Goal: Task Accomplishment & Management: Complete application form

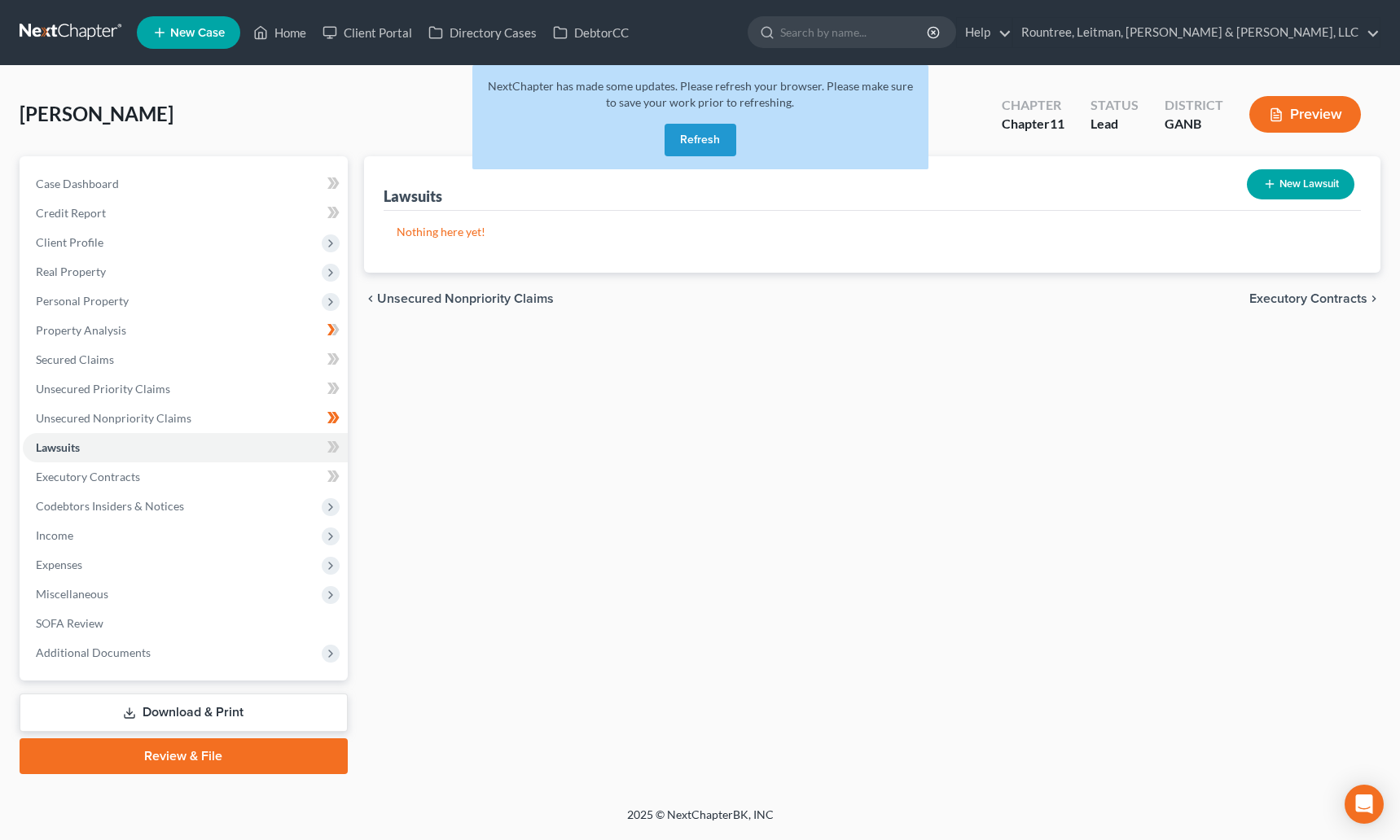
click at [43, 29] on link at bounding box center [72, 32] width 104 height 29
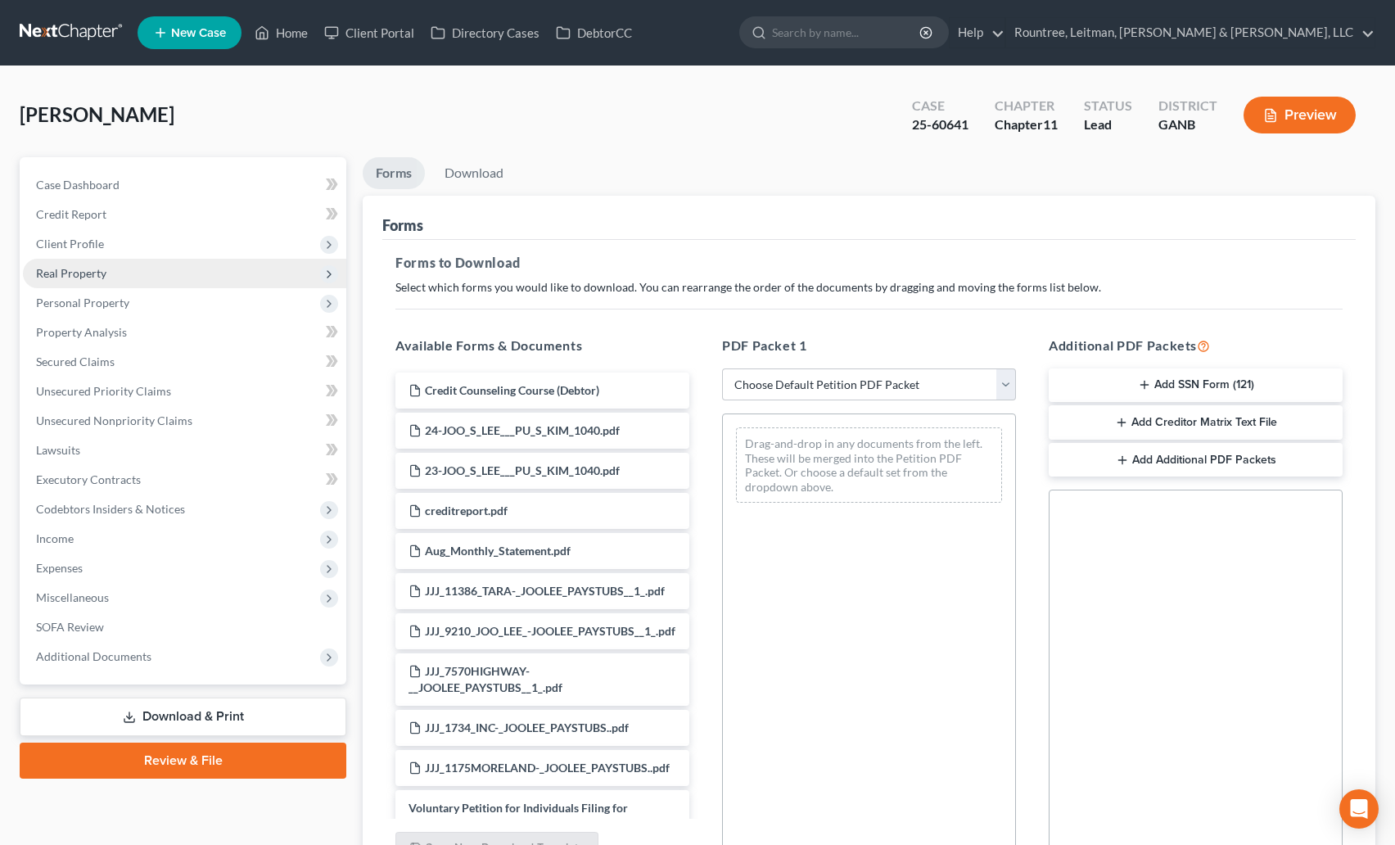
click at [80, 282] on span "Real Property" at bounding box center [184, 273] width 323 height 29
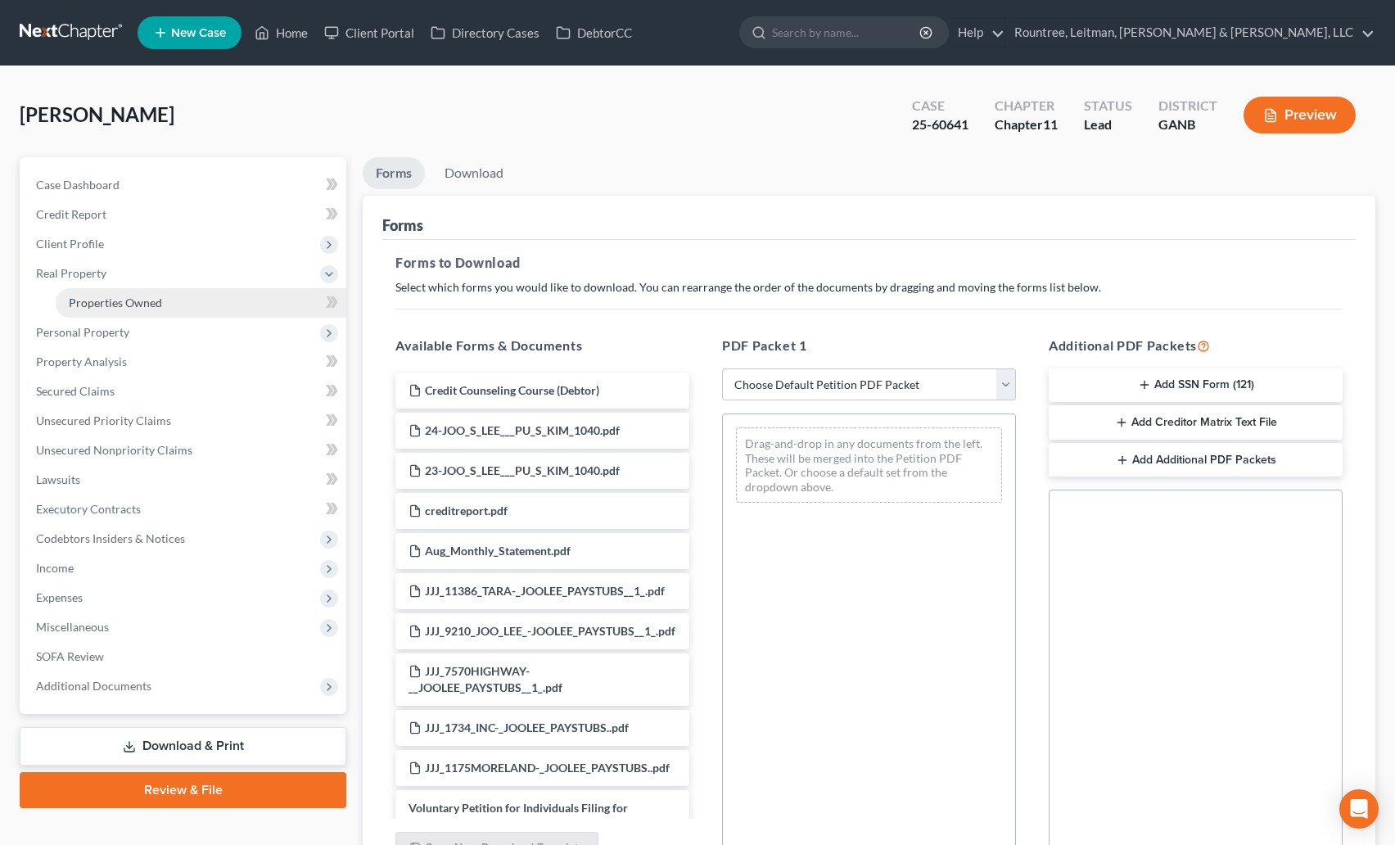
click at [107, 298] on span "Properties Owned" at bounding box center [115, 303] width 93 height 14
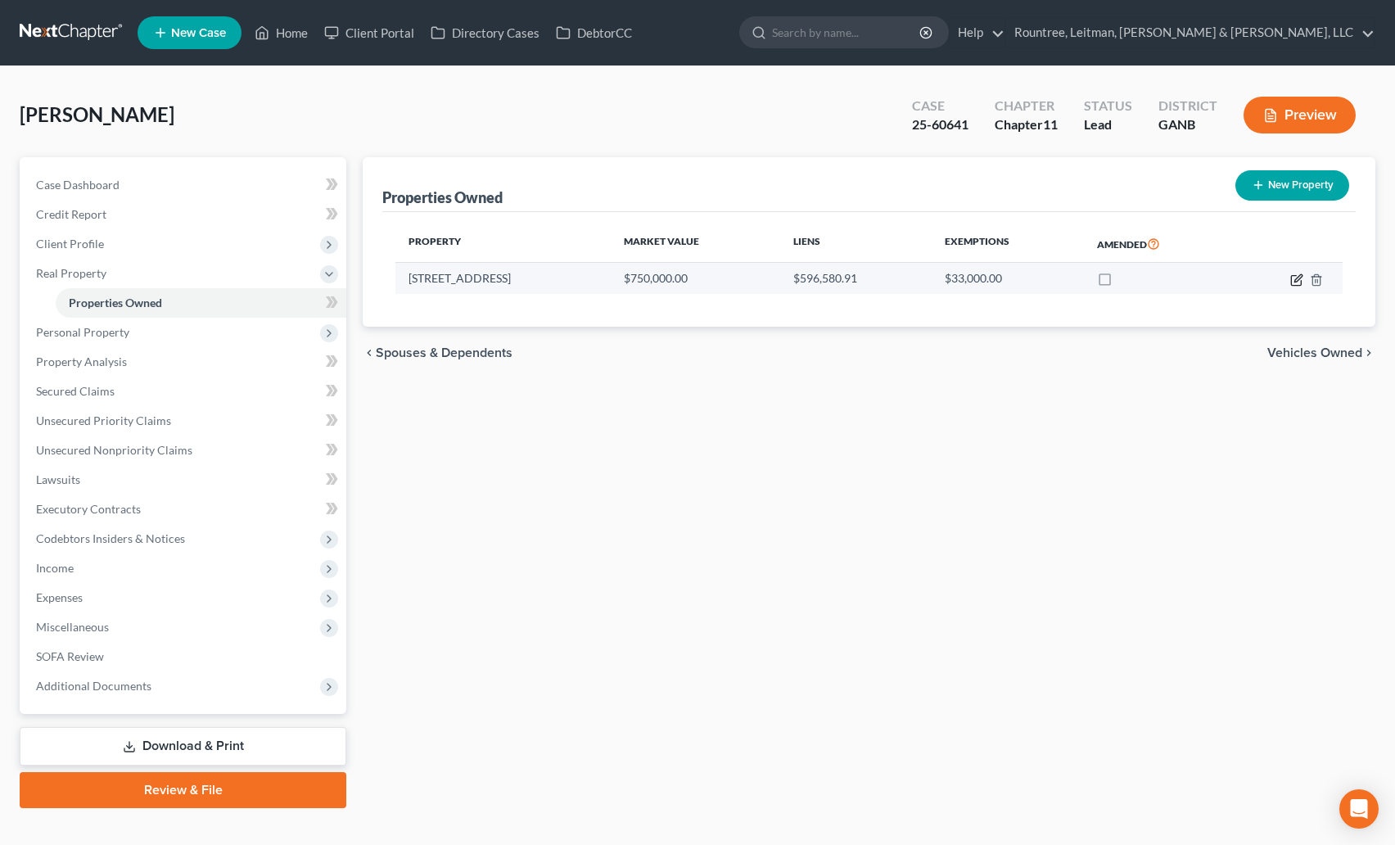
click at [1293, 279] on icon "button" at bounding box center [1297, 279] width 13 height 13
select select "10"
select select "0"
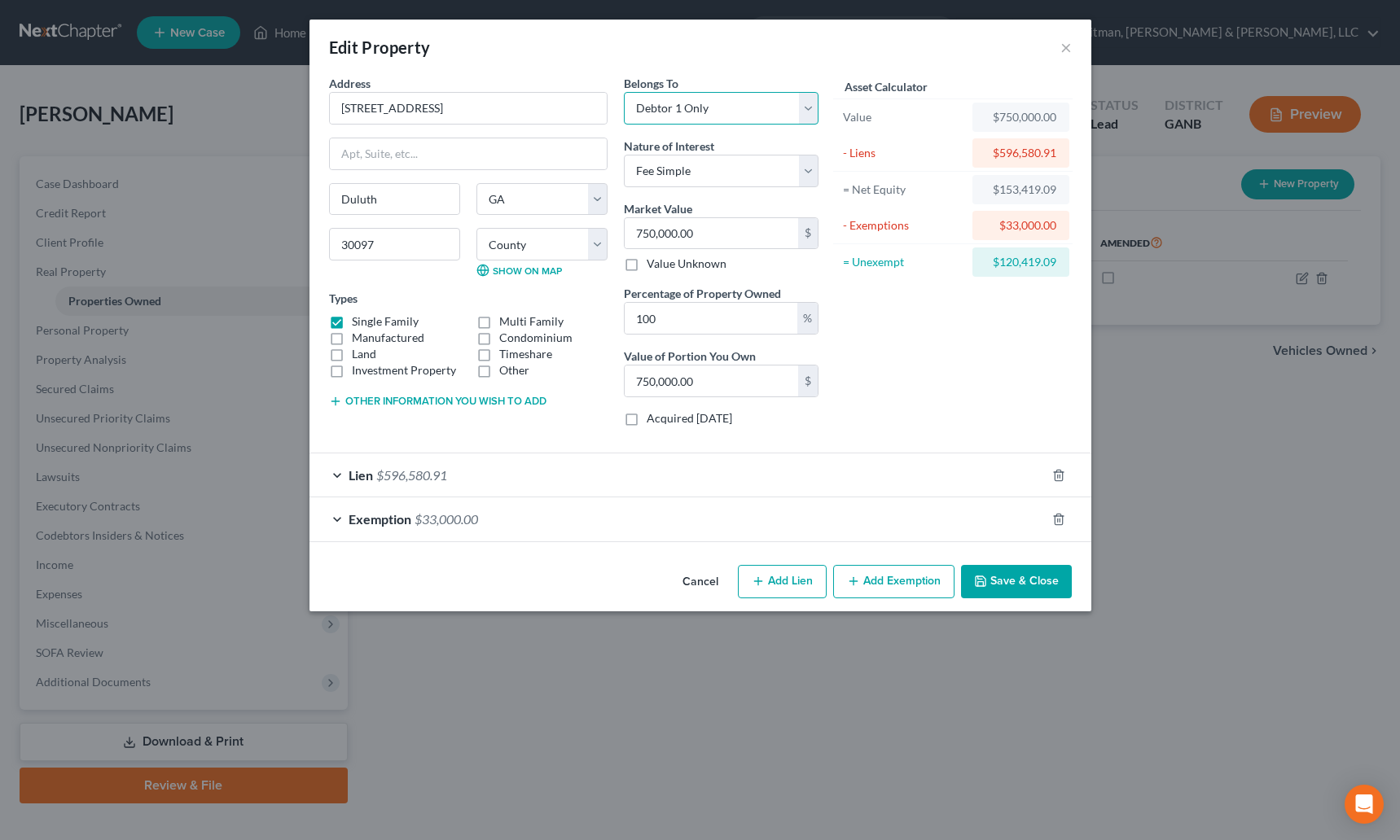
click at [666, 108] on select "Select Debtor 1 Only Debtor 2 Only Debtor 1 And Debtor 2 Only At Least One Of T…" at bounding box center [721, 108] width 195 height 33
select select "3"
click at [623, 92] on select "Select Debtor 1 Only Debtor 2 Only Debtor 1 And Debtor 2 Only At Least One Of T…" at bounding box center [721, 108] width 195 height 33
click at [669, 127] on div "Belongs To * Select Debtor 1 Only Debtor 2 Only Debtor 1 And Debtor 2 Only At L…" at bounding box center [721, 256] width 211 height 365
click at [667, 116] on select "Select Debtor 1 Only Debtor 2 Only Debtor 1 And Debtor 2 Only At Least One Of T…" at bounding box center [721, 108] width 195 height 33
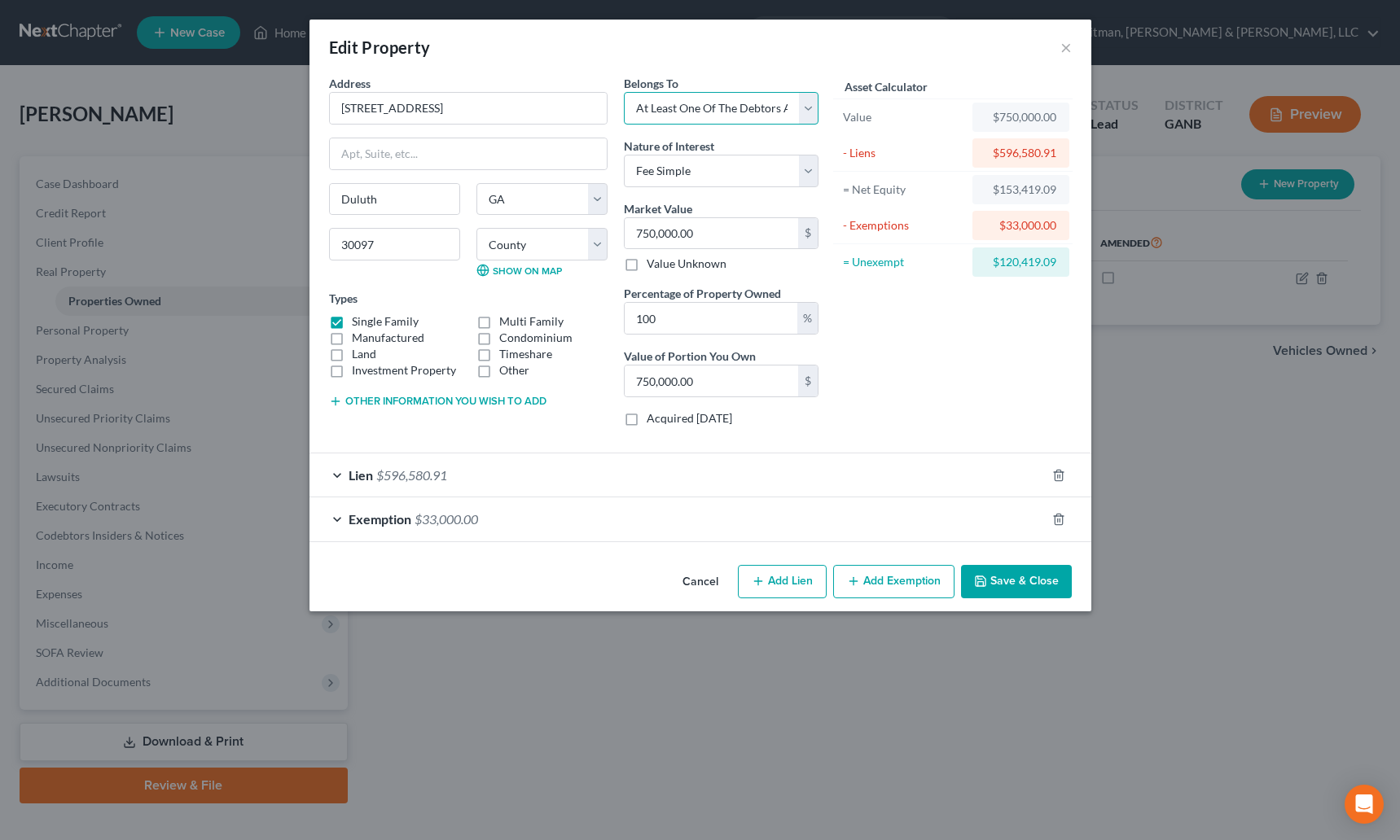
click at [623, 92] on select "Select Debtor 1 Only Debtor 2 Only Debtor 1 And Debtor 2 Only At Least One Of T…" at bounding box center [721, 108] width 195 height 33
click at [594, 302] on div "Types Single Family Multi Family Manufactured Condominium Land Timeshare Invest…" at bounding box center [468, 334] width 278 height 88
drag, startPoint x: 677, startPoint y: 320, endPoint x: 616, endPoint y: 320, distance: 61.0
click at [616, 320] on div "Belongs To * Select Debtor 1 Only Debtor 2 Only Debtor 1 And Debtor 2 Only At L…" at bounding box center [721, 256] width 211 height 365
type input "5"
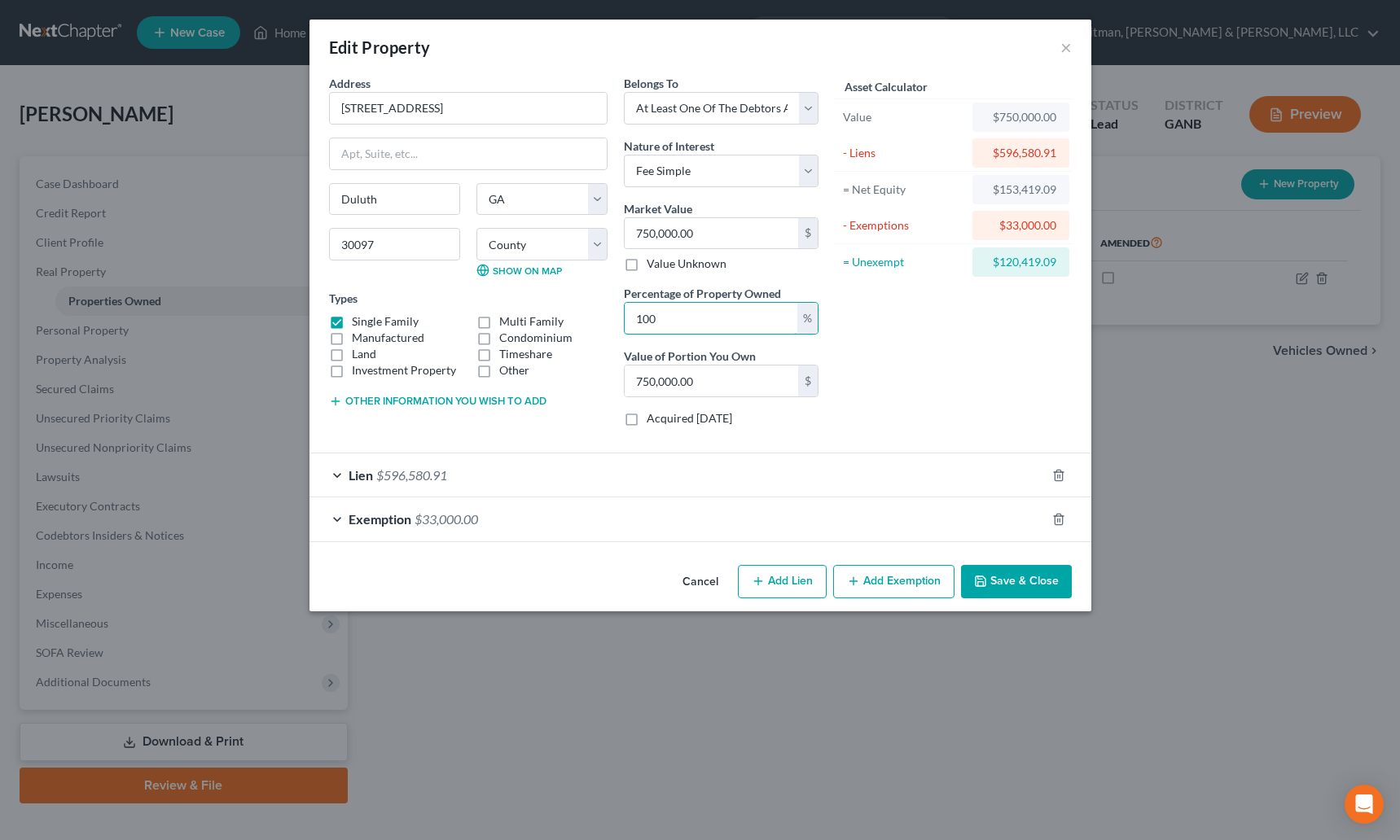
type input "37,500.00"
type input "50"
type input "375,000.00"
type input "50"
click at [596, 373] on div "Other" at bounding box center [542, 370] width 131 height 16
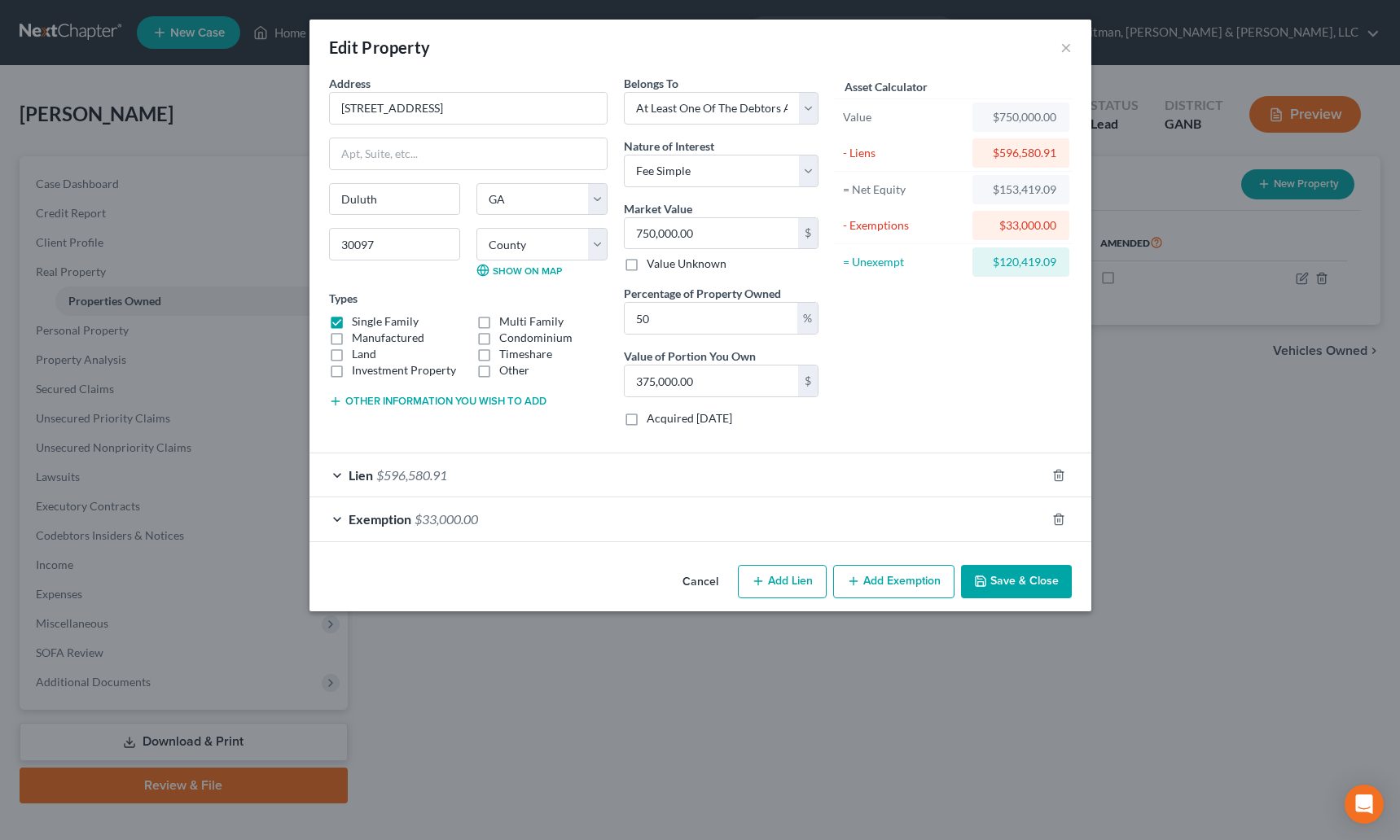
click at [1004, 585] on button "Save & Close" at bounding box center [1015, 582] width 110 height 34
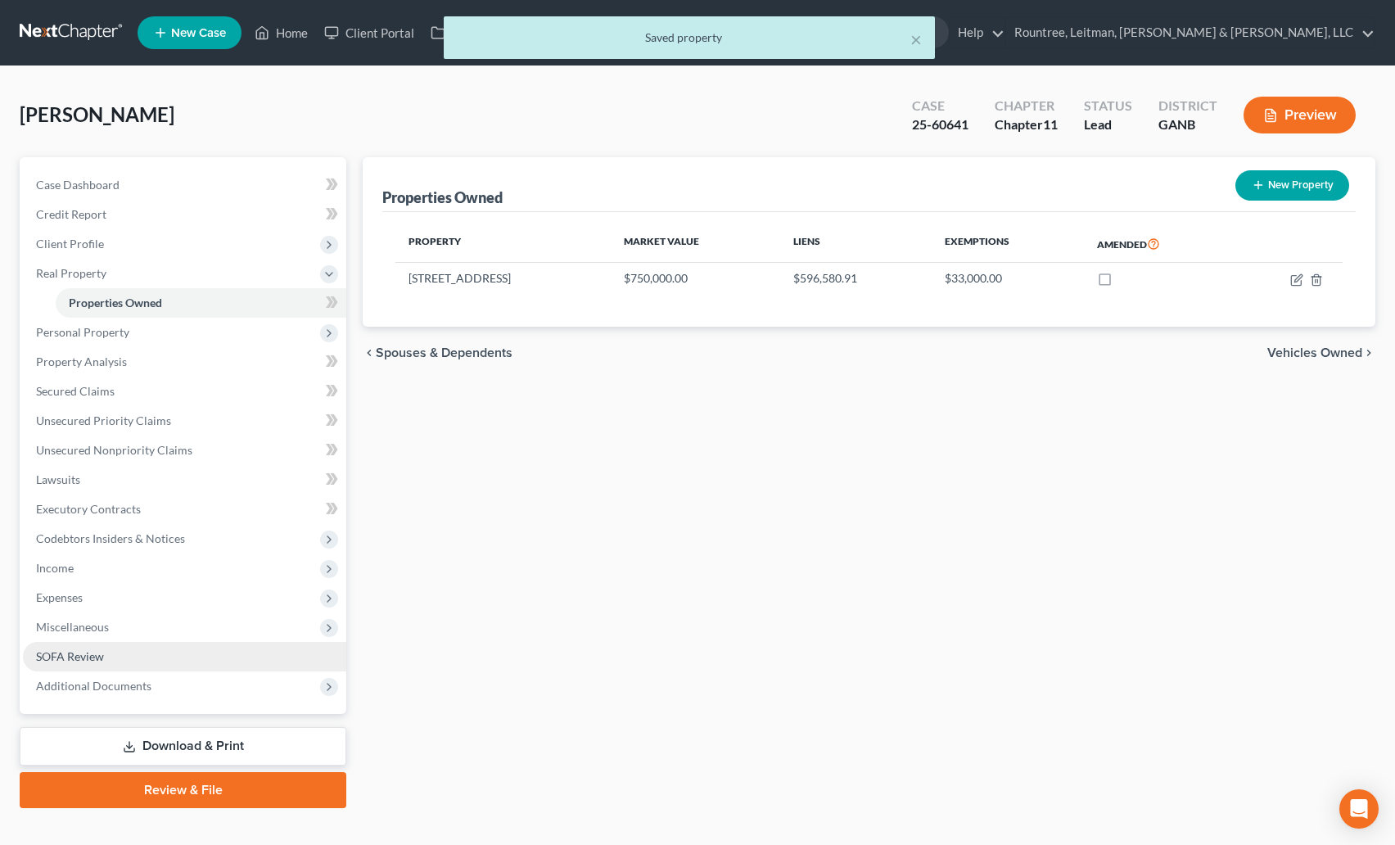
click at [94, 658] on span "SOFA Review" at bounding box center [70, 656] width 68 height 14
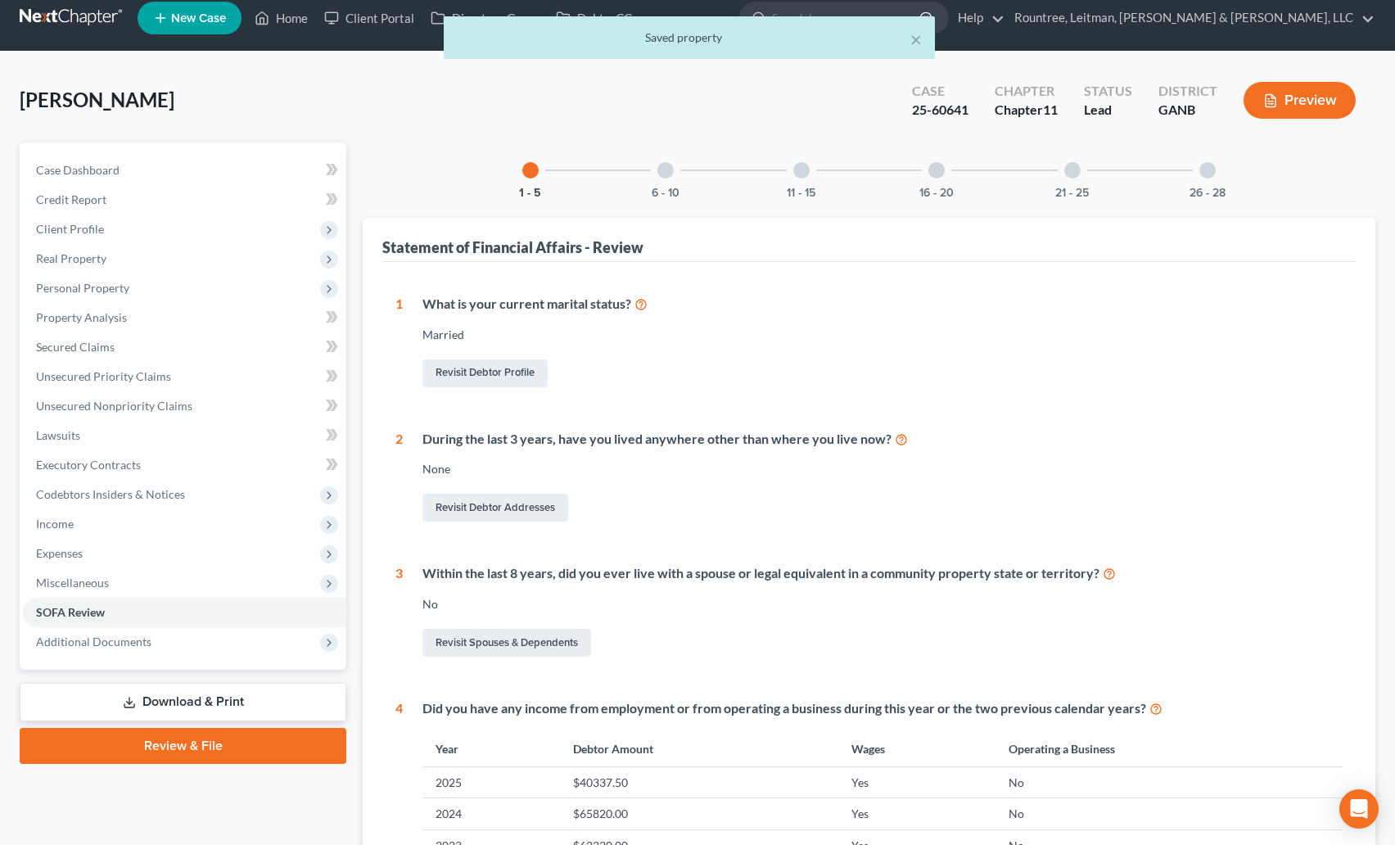
scroll to position [37, 0]
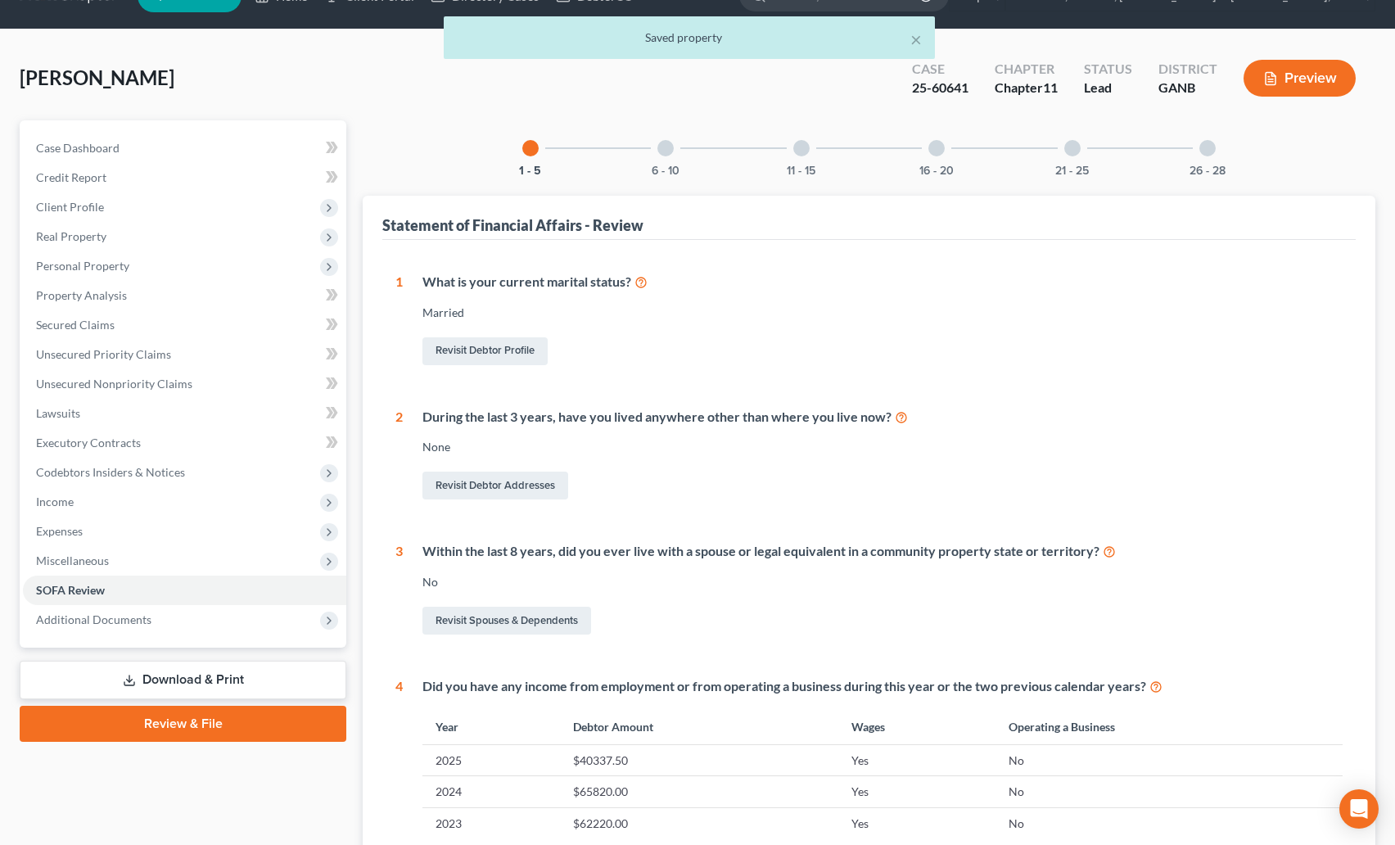
click at [667, 153] on div at bounding box center [666, 148] width 16 height 16
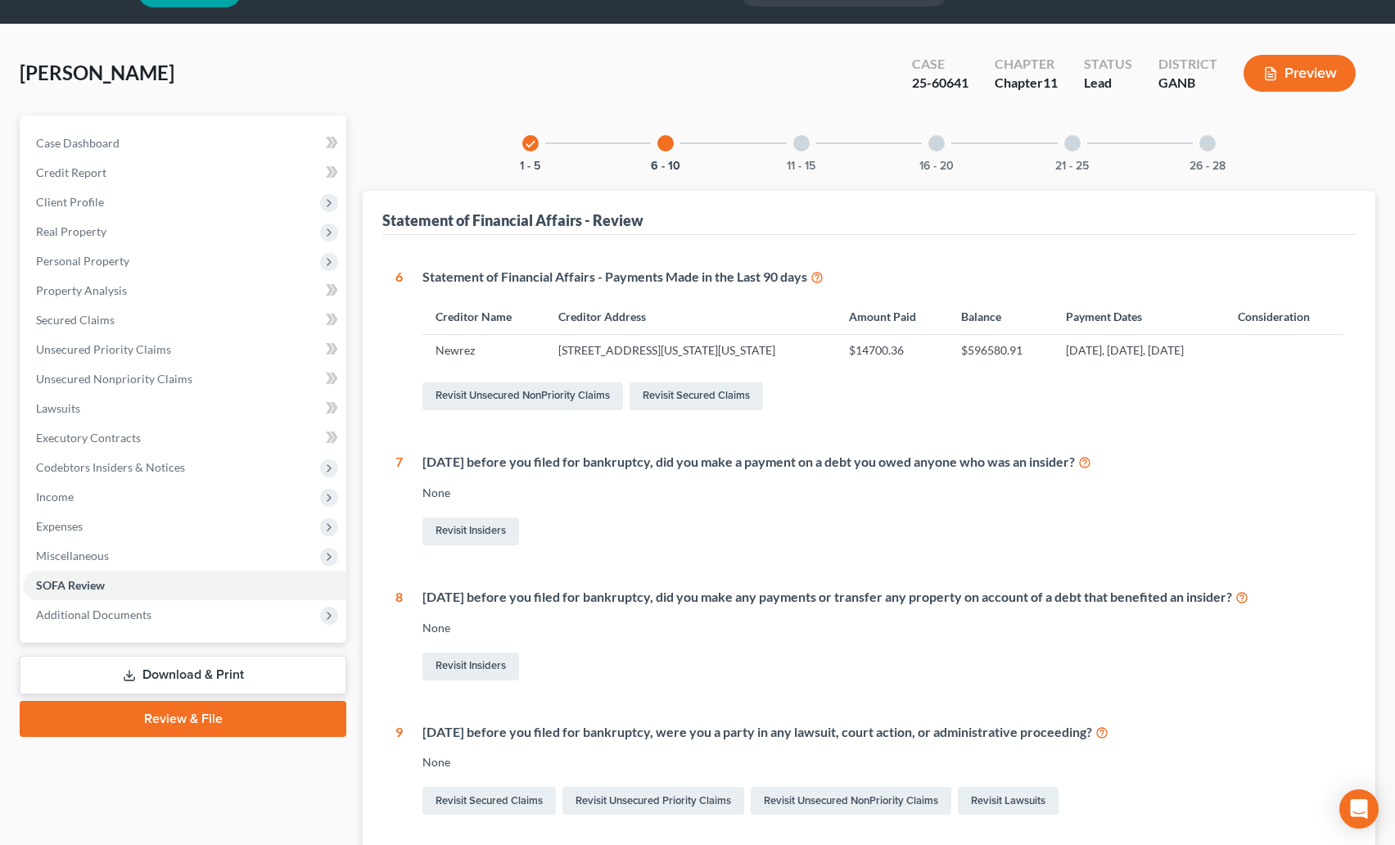
scroll to position [0, 0]
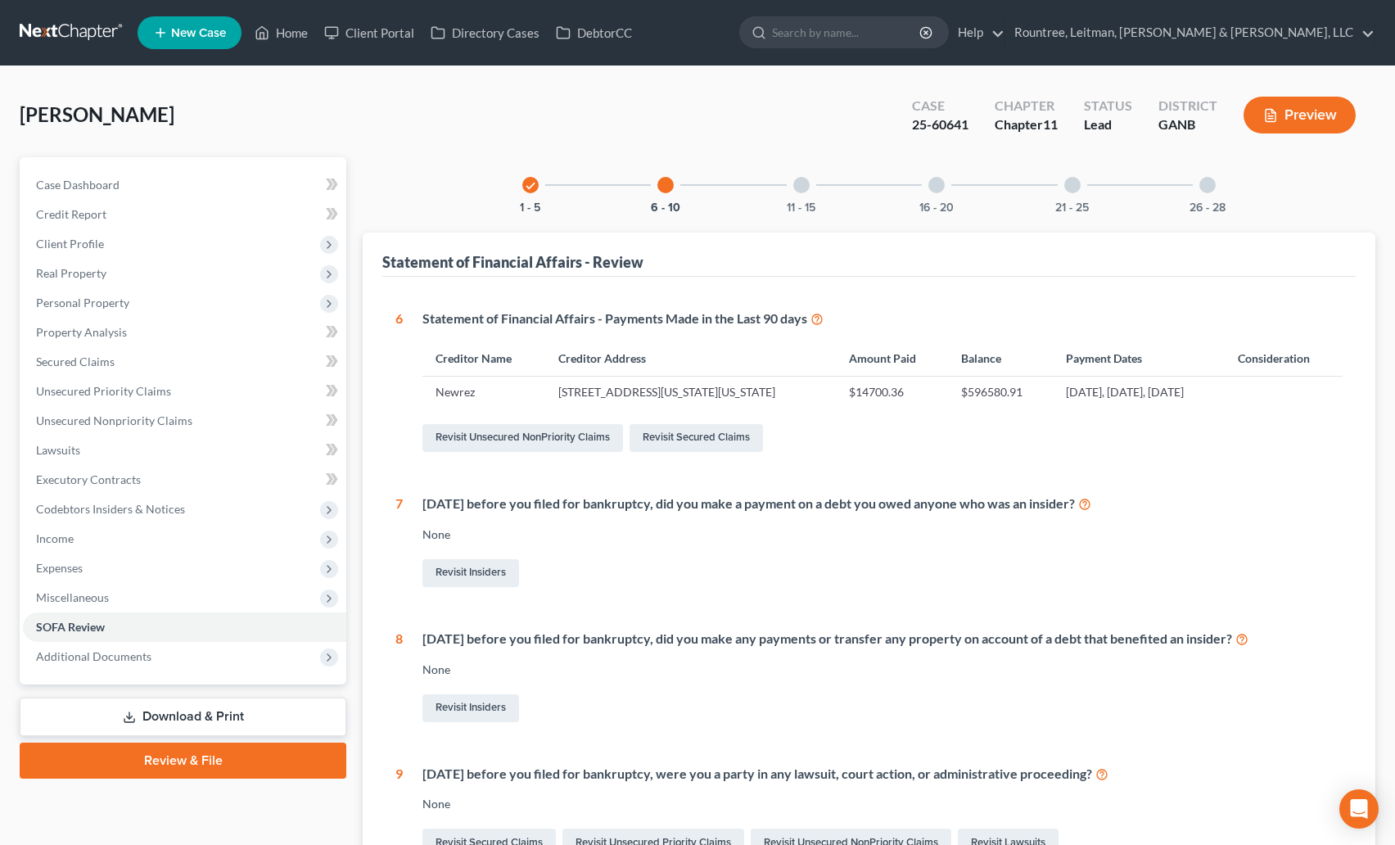
click at [799, 176] on div "11 - 15" at bounding box center [802, 185] width 56 height 56
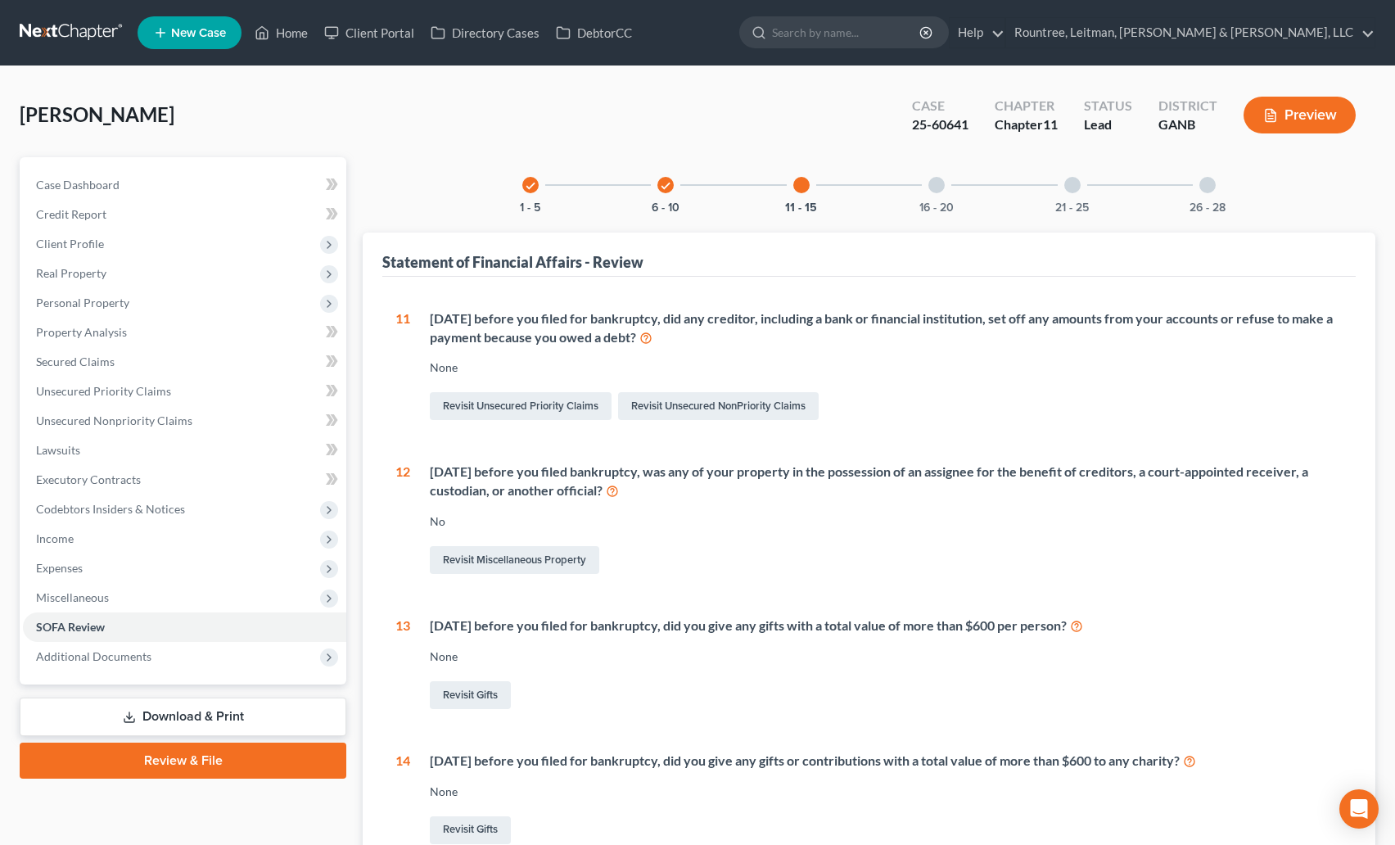
click at [934, 191] on div at bounding box center [937, 185] width 16 height 16
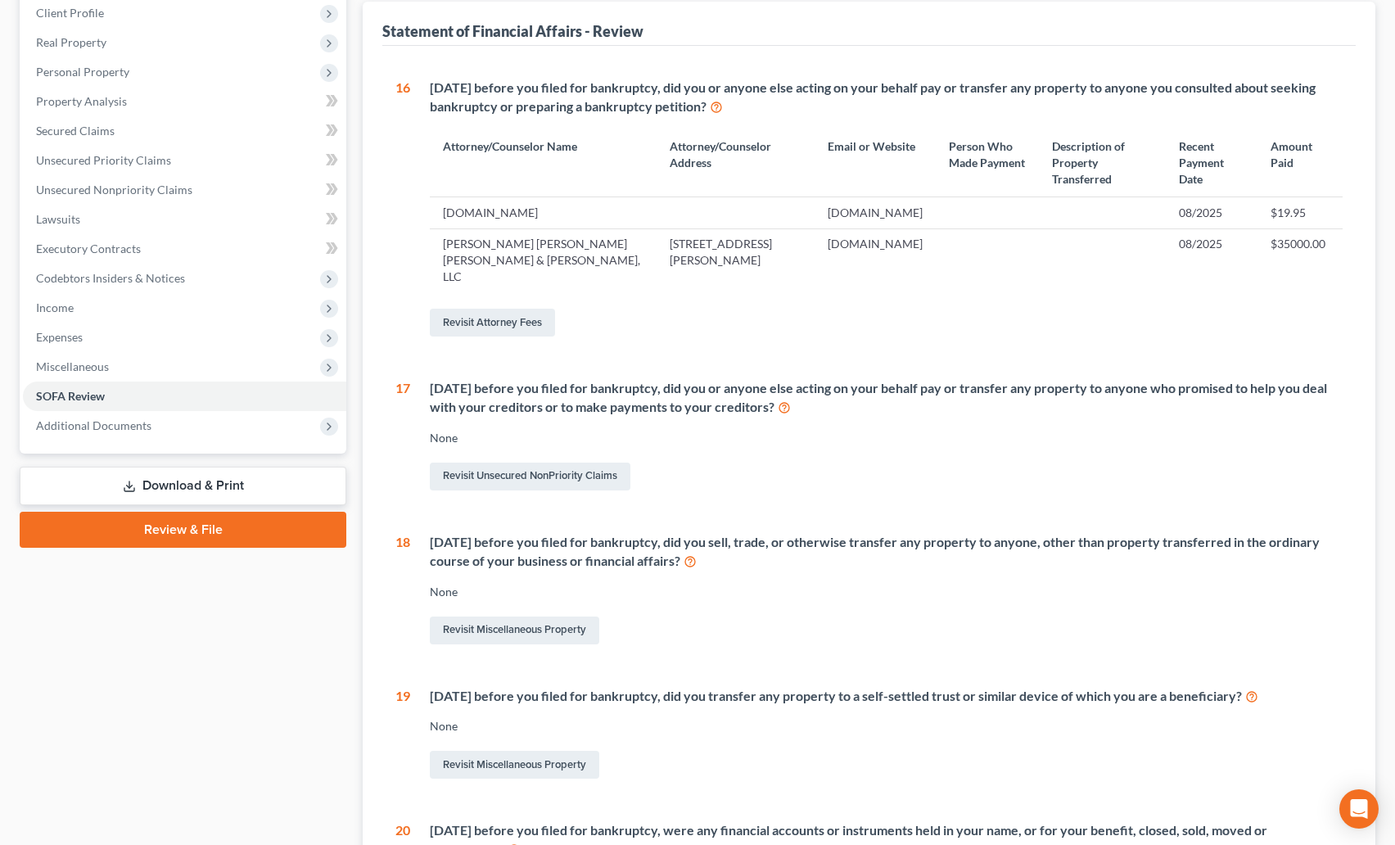
scroll to position [233, 0]
click at [503, 615] on link "Revisit Miscellaneous Property" at bounding box center [515, 629] width 170 height 28
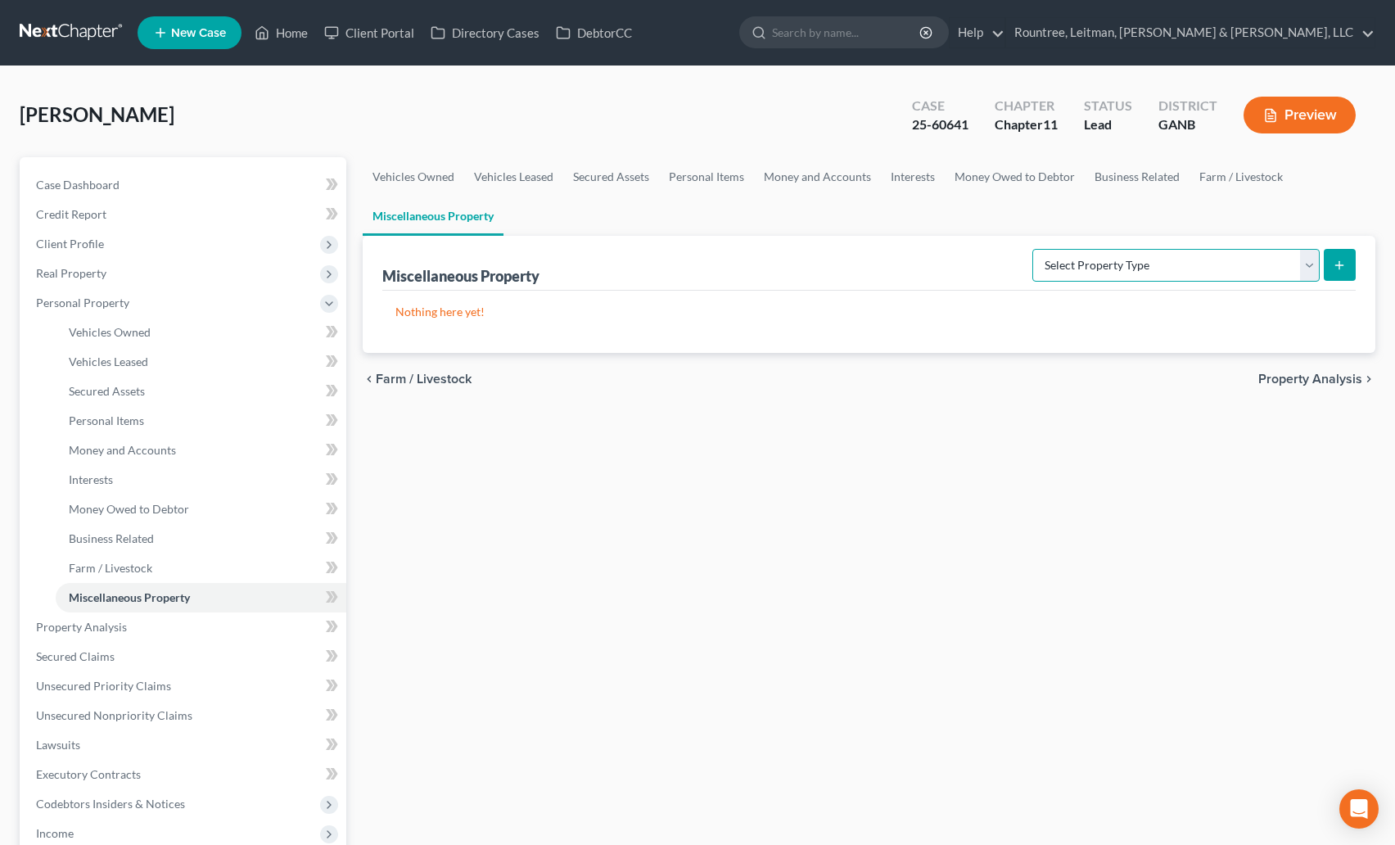
click at [1041, 269] on select "Select Property Type Assigned for Creditor Benefit [DATE] (SOFA: 12) Holding fo…" at bounding box center [1176, 265] width 287 height 33
select select "transferred"
click at [1033, 249] on select "Select Property Type Assigned for Creditor Benefit [DATE] (SOFA: 12) Holding fo…" at bounding box center [1176, 265] width 287 height 33
click at [1341, 265] on icon "submit" at bounding box center [1339, 265] width 13 height 13
select select "Ordinary ([DATE])"
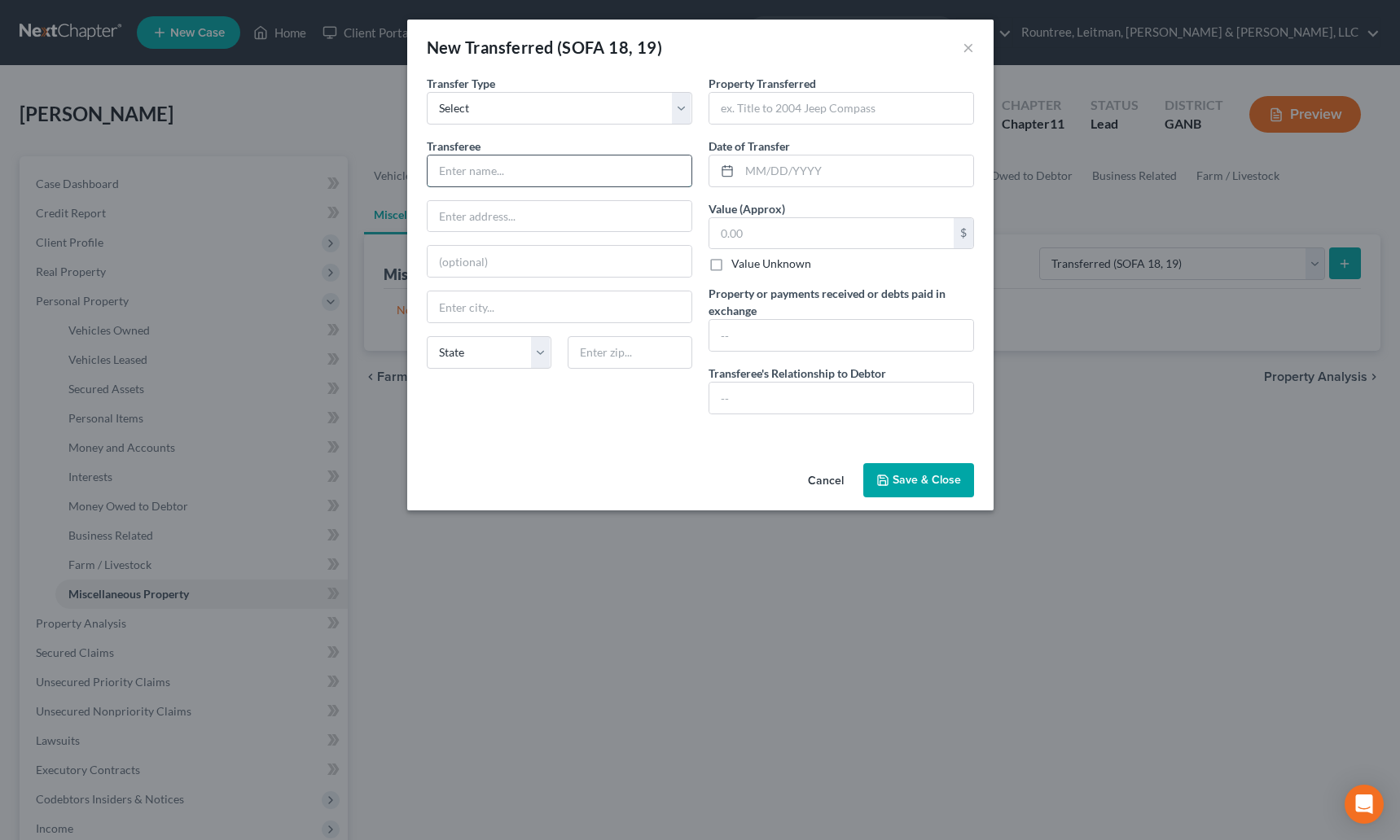
click at [526, 164] on input "text" at bounding box center [559, 170] width 263 height 31
type input "[PERSON_NAME]"
click at [820, 97] on input "text" at bounding box center [840, 107] width 263 height 31
click at [744, 162] on input "text" at bounding box center [856, 170] width 234 height 31
click at [740, 232] on input "text" at bounding box center [831, 233] width 245 height 31
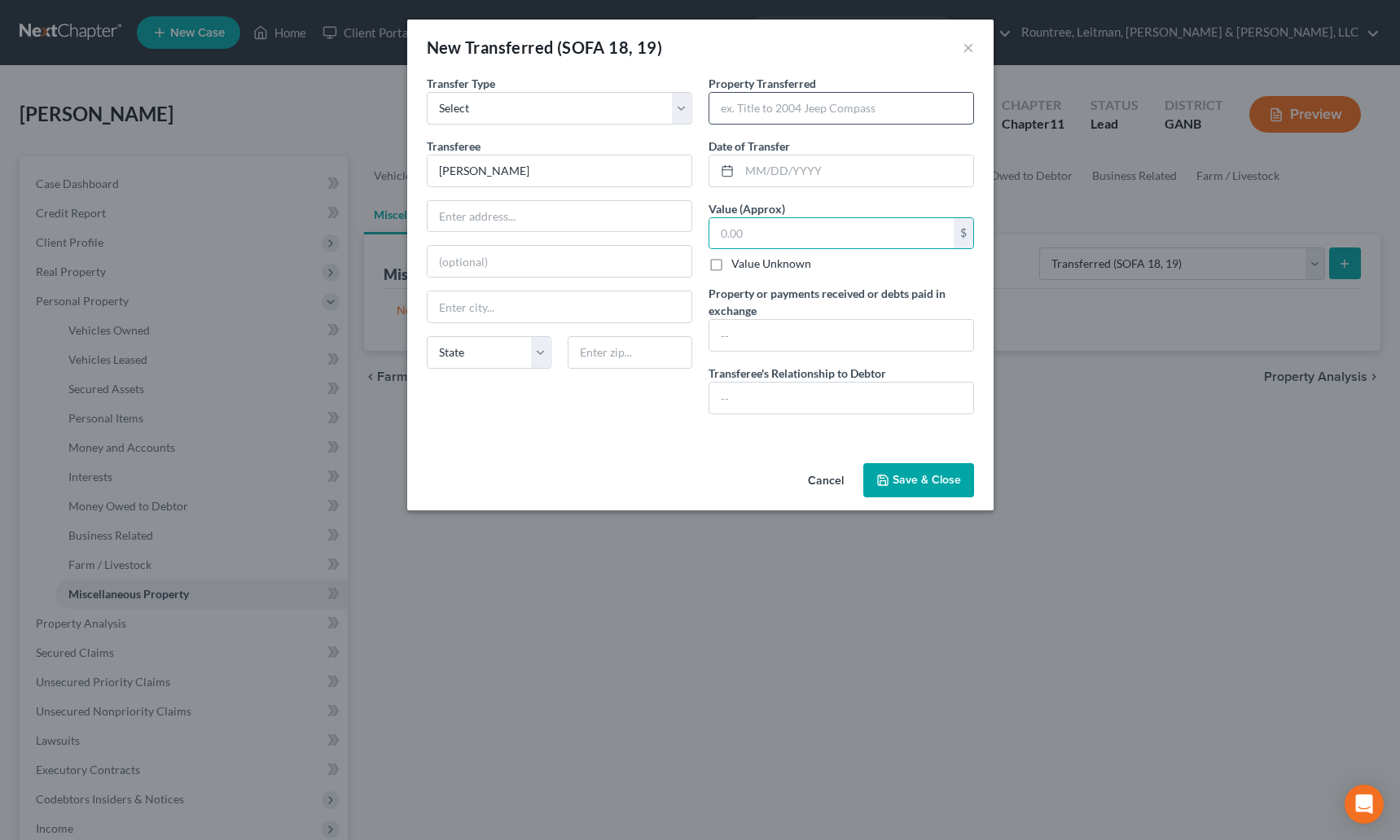
click at [767, 103] on input "text" at bounding box center [840, 107] width 263 height 31
click at [475, 221] on input "text" at bounding box center [559, 216] width 263 height 31
paste input "[STREET_ADDRESS]"
type input "[STREET_ADDRESS]"
drag, startPoint x: 566, startPoint y: 210, endPoint x: 413, endPoint y: 224, distance: 153.6
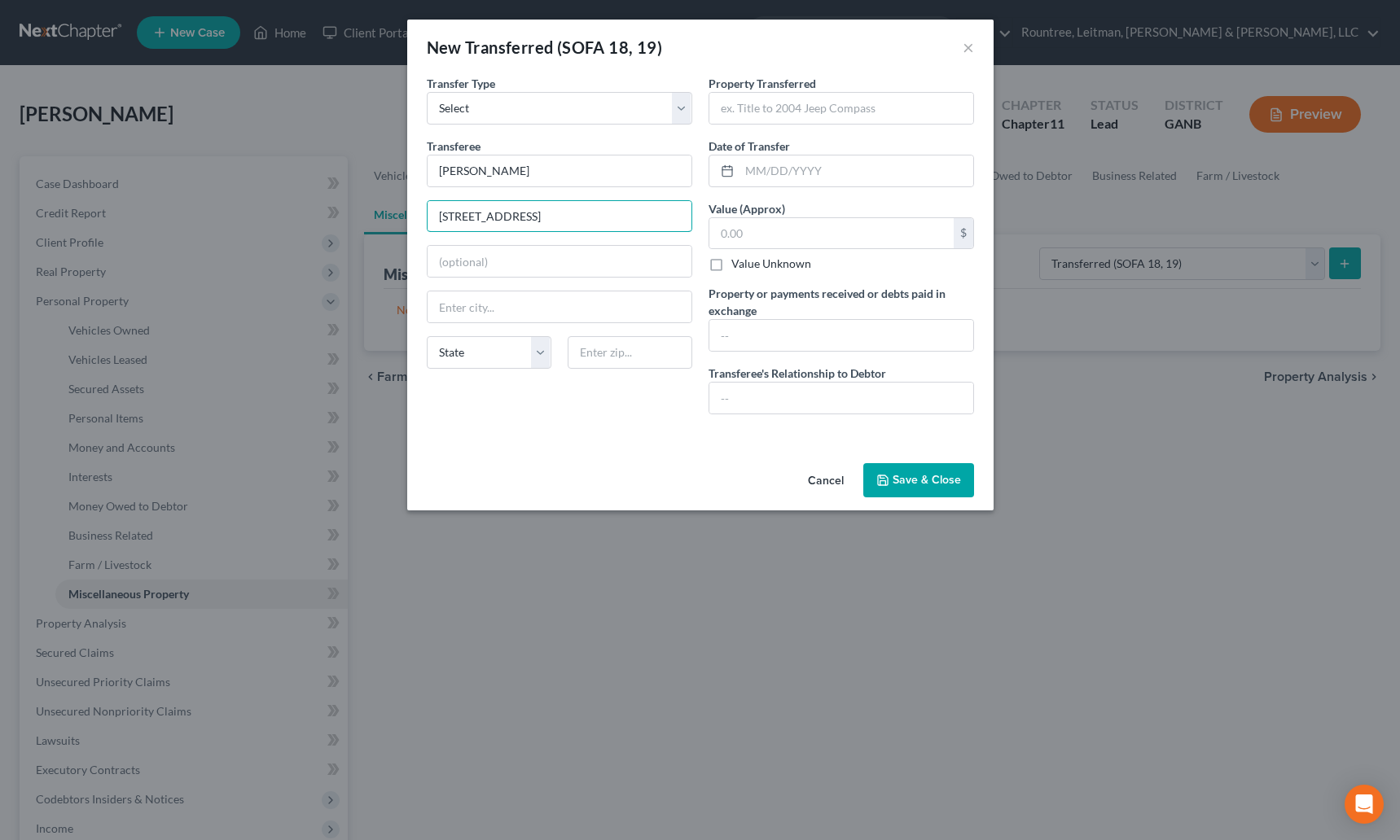
click at [413, 224] on div "An exemption set must first be selected from the Filing Information section. Tr…" at bounding box center [700, 265] width 587 height 382
click at [763, 325] on input "text" at bounding box center [840, 335] width 263 height 31
click at [753, 112] on input "text" at bounding box center [840, 107] width 263 height 31
paste input "[STREET_ADDRESS]"
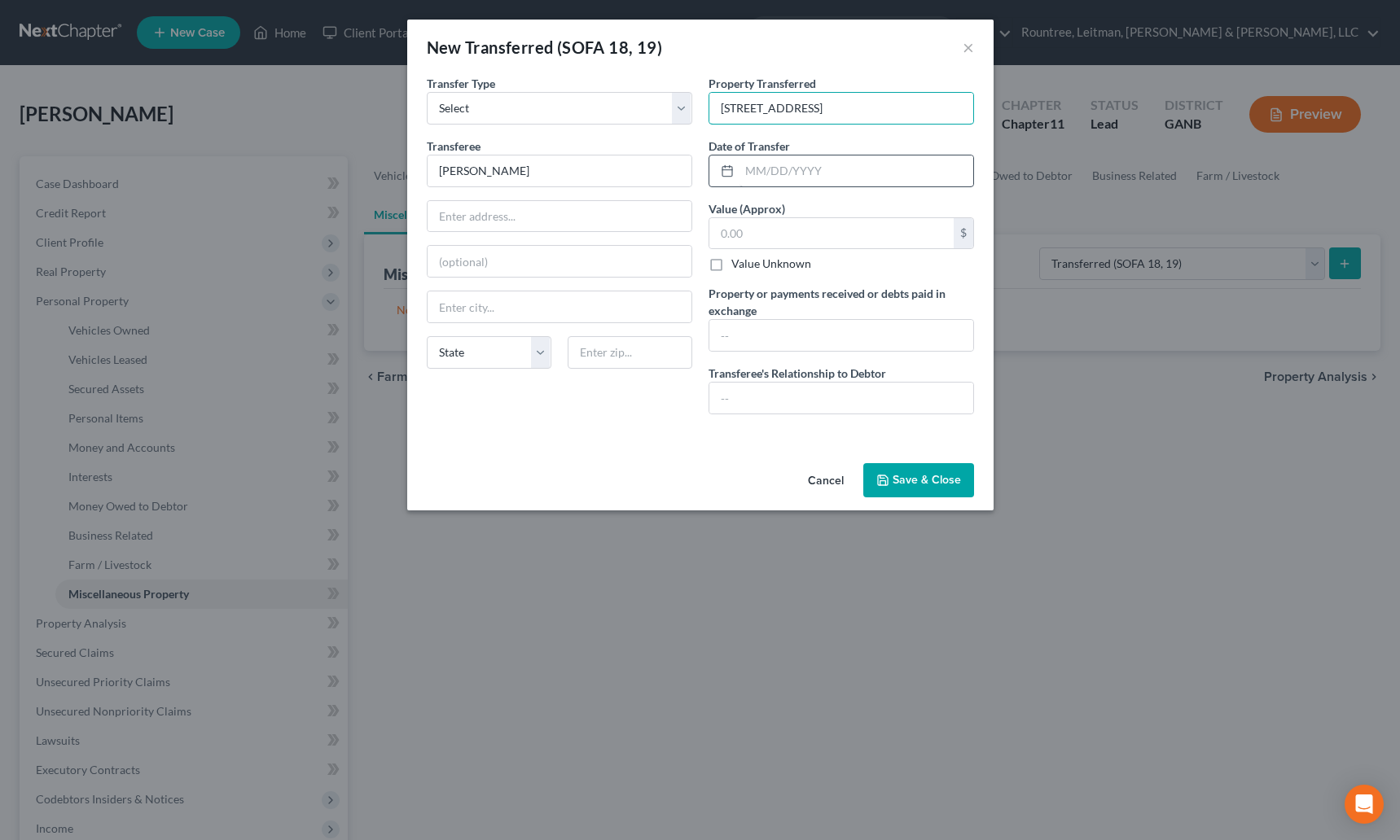
type input "[STREET_ADDRESS]"
click at [758, 171] on input "text" at bounding box center [856, 170] width 234 height 31
type input "[DATE]"
click at [774, 242] on input "text" at bounding box center [831, 233] width 245 height 31
click at [794, 412] on input "text" at bounding box center [840, 398] width 263 height 31
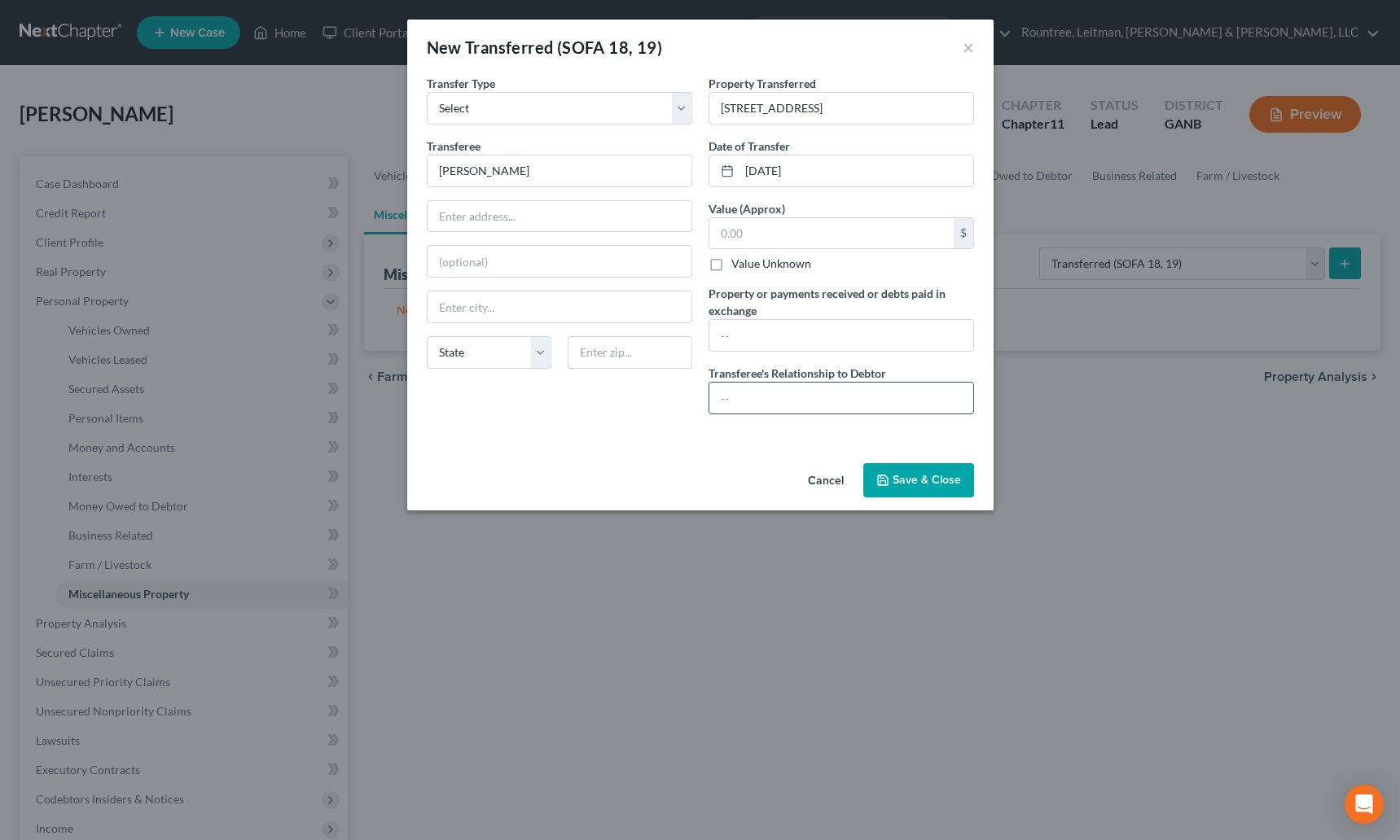
type input "D"
type input "Son"
click at [735, 248] on input "text" at bounding box center [831, 233] width 245 height 31
type input "0.00"
click at [738, 340] on input "text" at bounding box center [840, 335] width 263 height 31
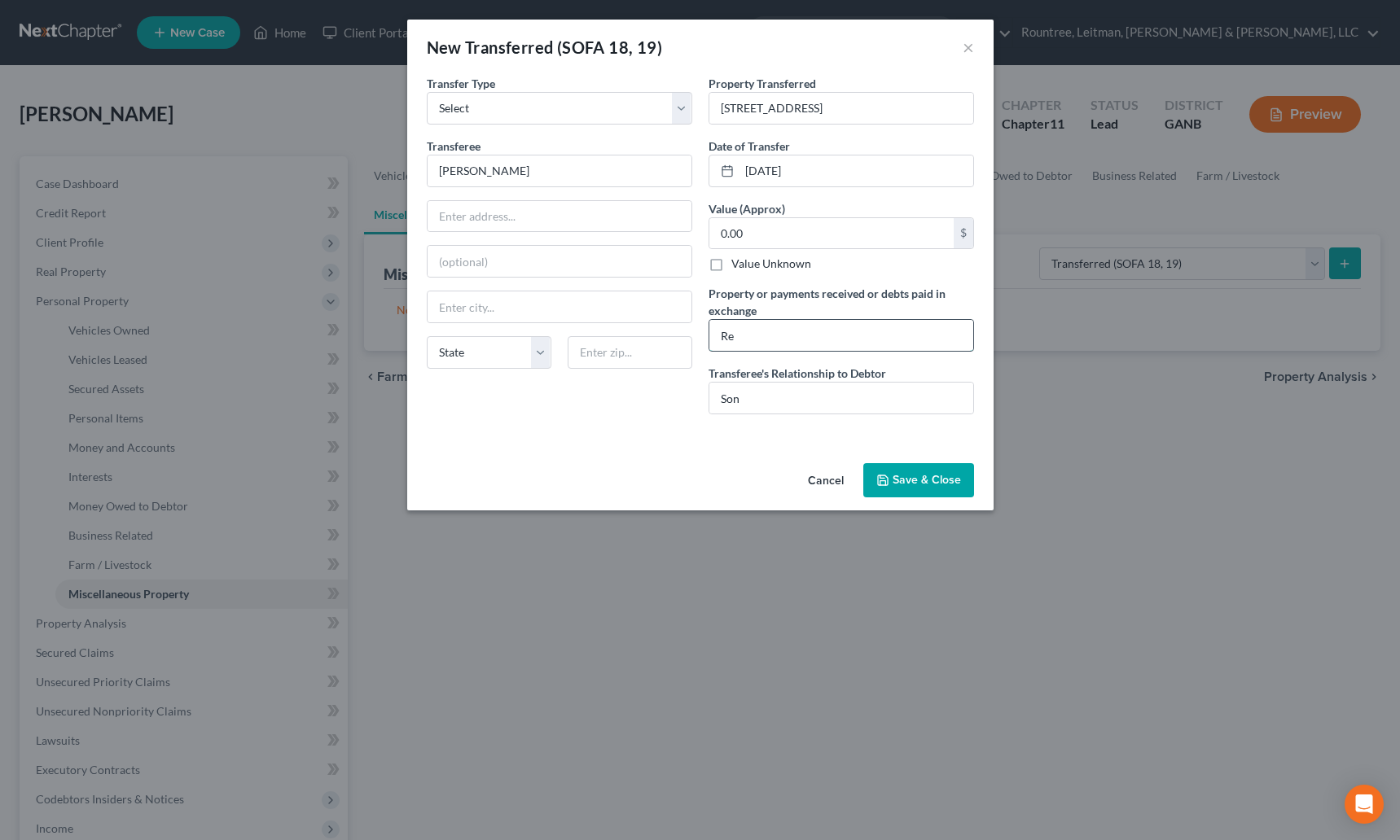
type input "R"
type input "Transferred in conjunction with refinance"
click at [907, 487] on button "Save & Close" at bounding box center [918, 480] width 110 height 34
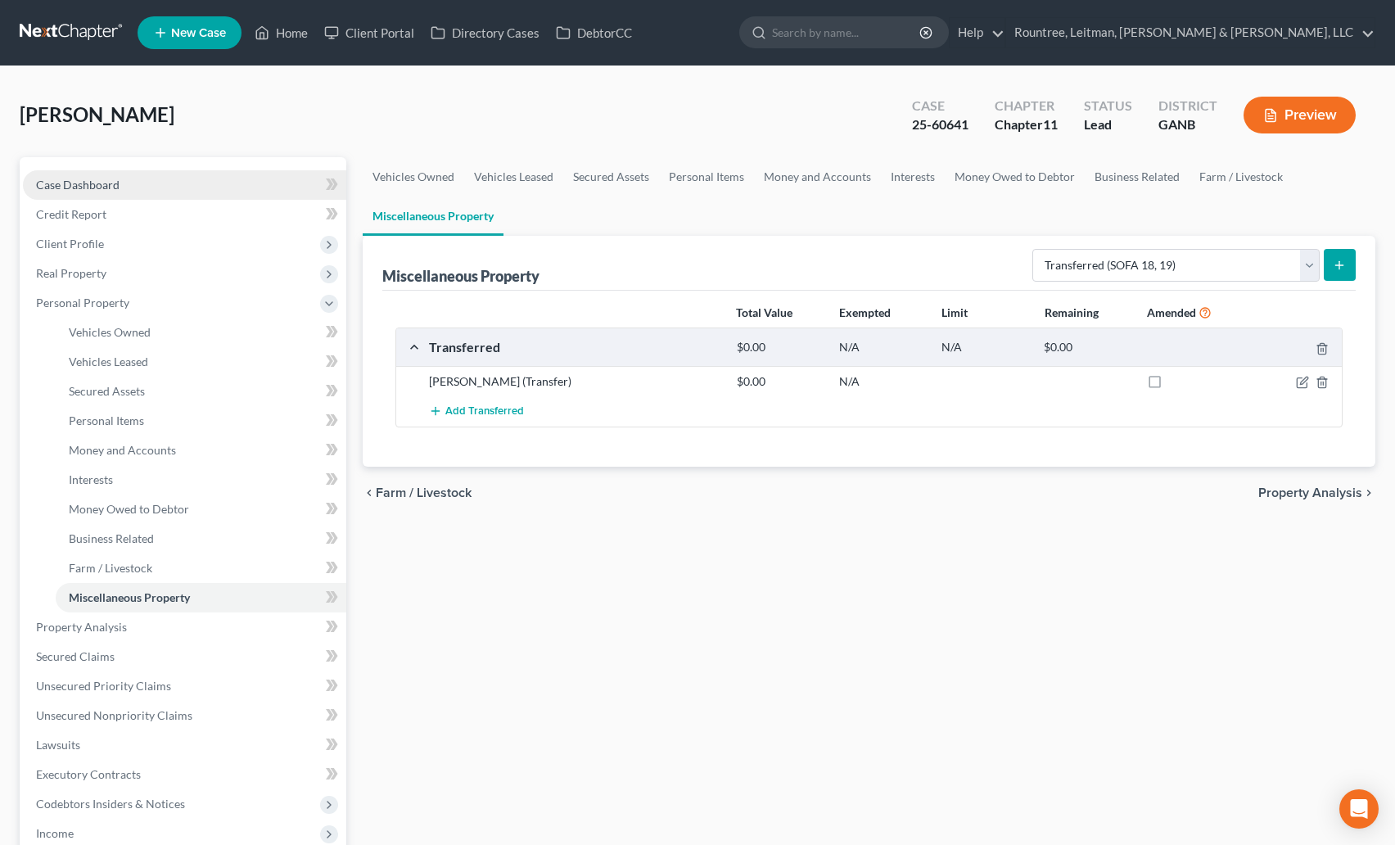
click at [127, 174] on link "Case Dashboard" at bounding box center [184, 184] width 323 height 29
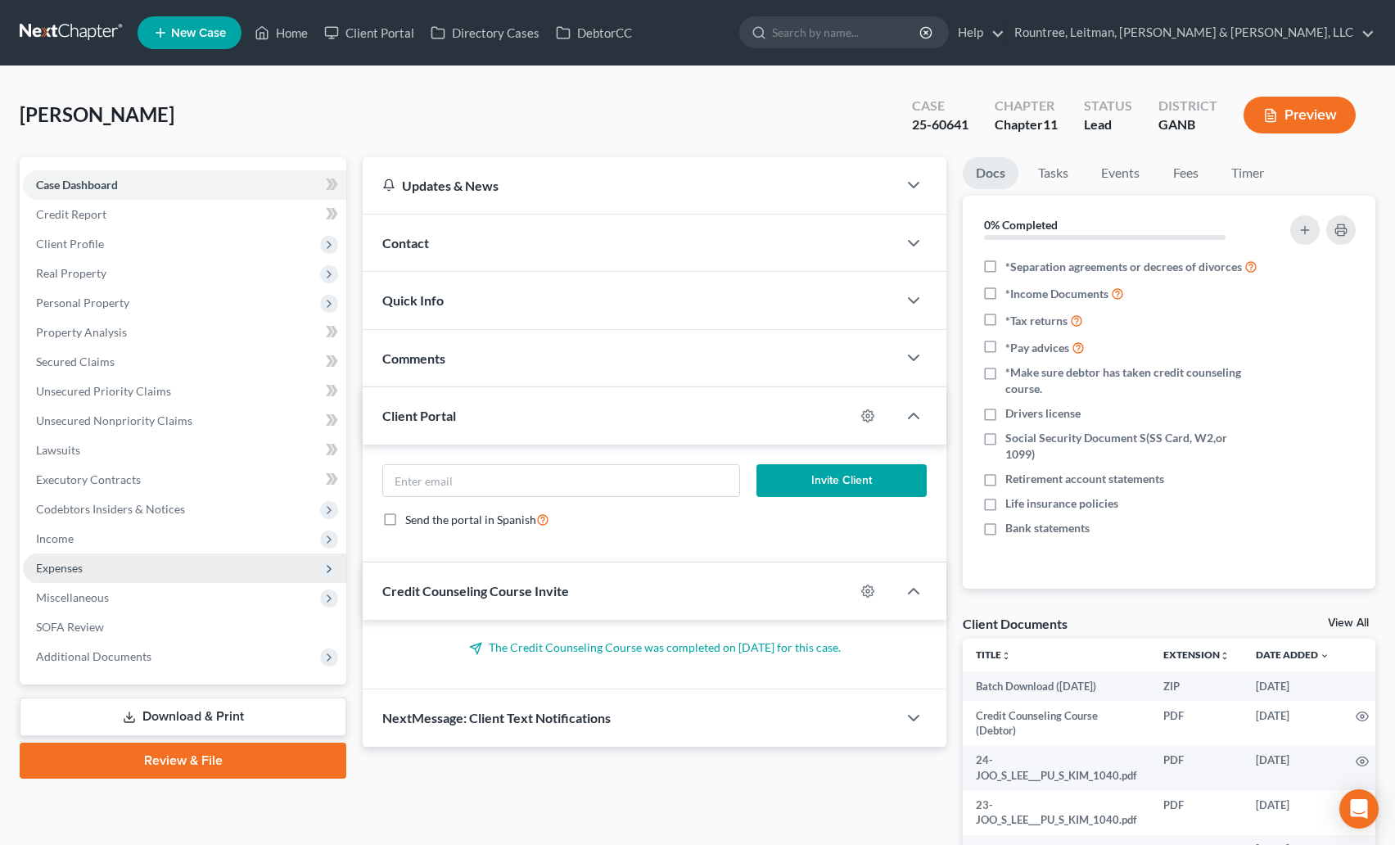
click at [68, 564] on span "Expenses" at bounding box center [59, 568] width 47 height 14
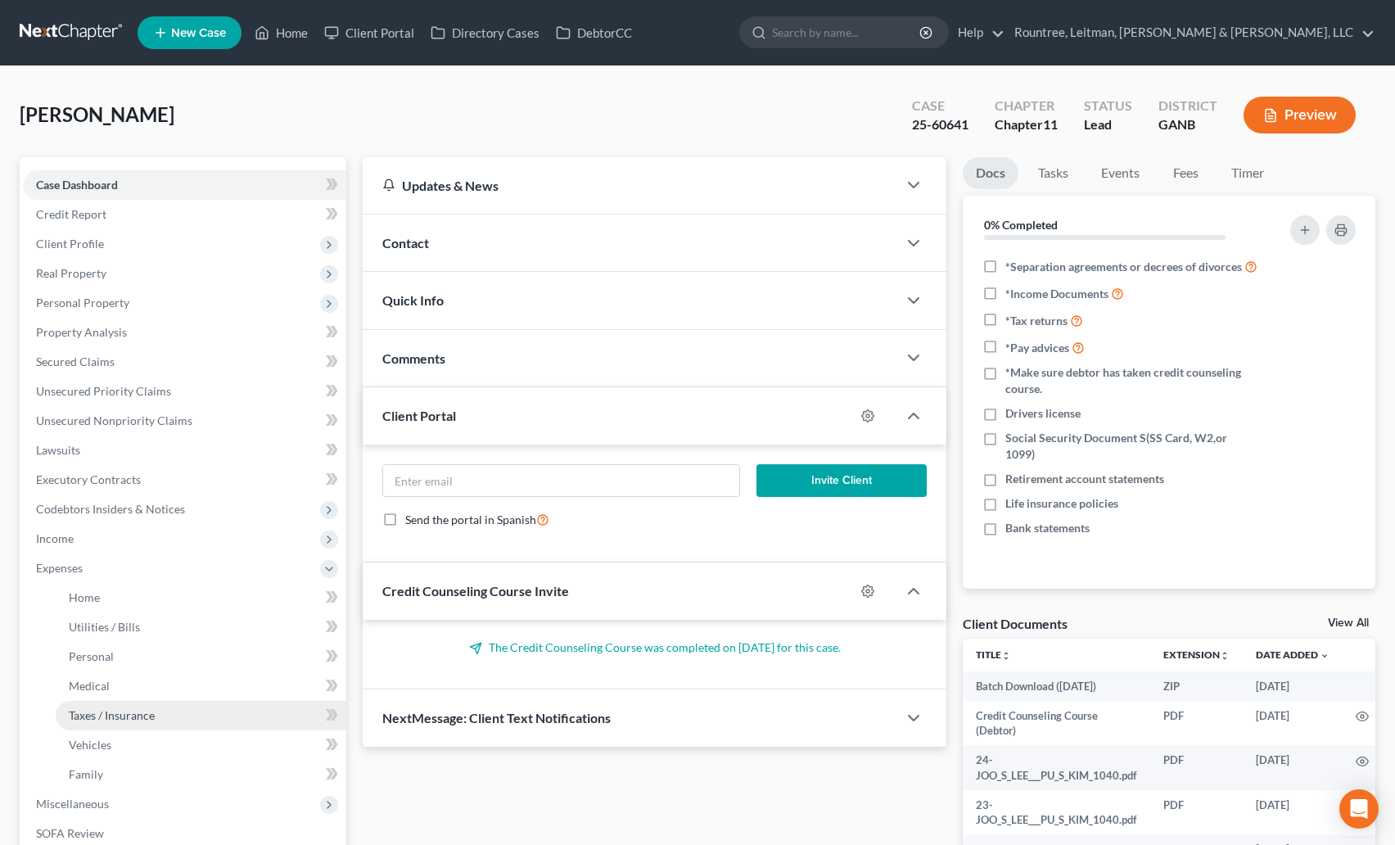
click at [101, 713] on span "Taxes / Insurance" at bounding box center [112, 715] width 86 height 14
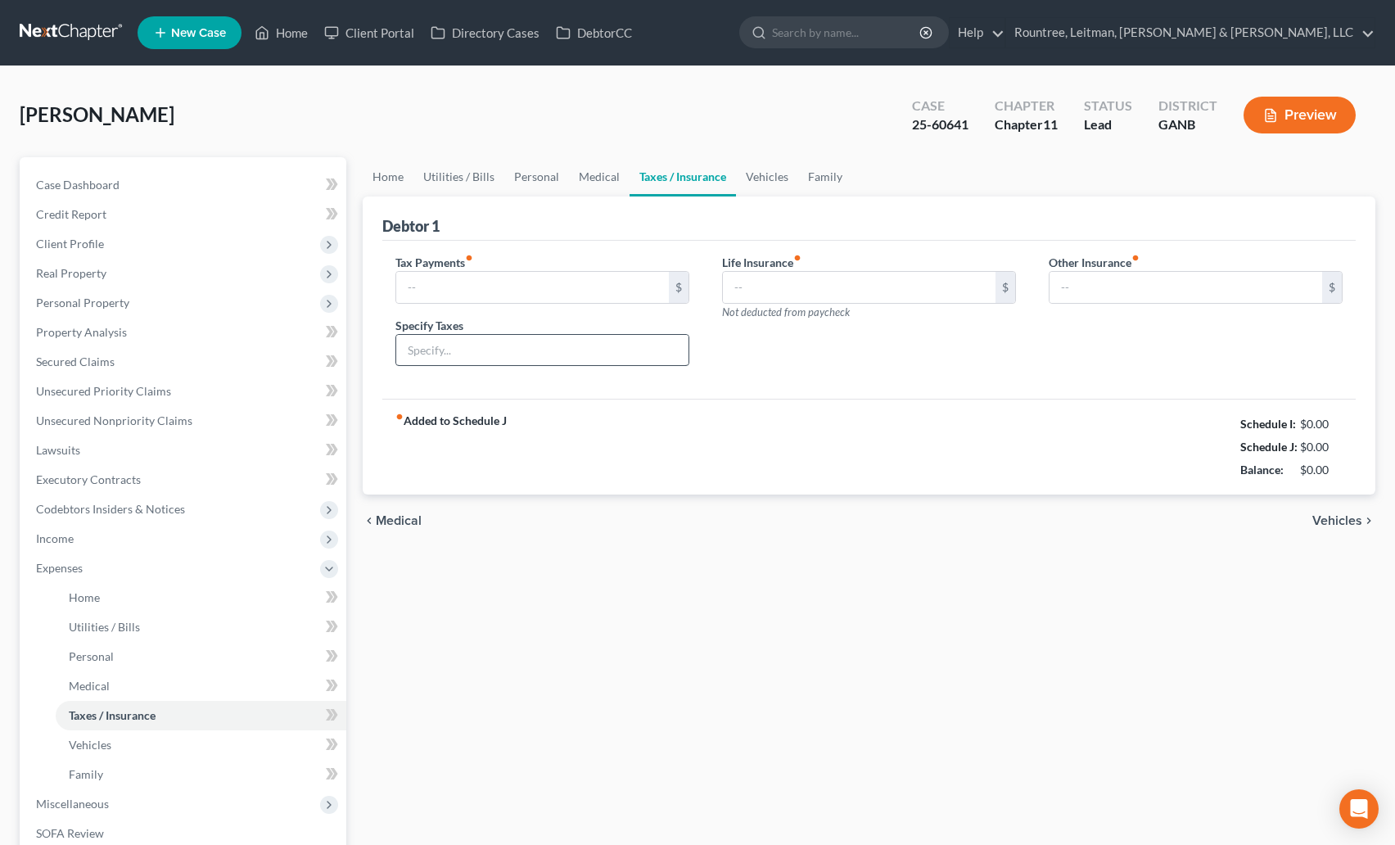
type input "0.00"
type input "600.00"
type input "0.00"
drag, startPoint x: 772, startPoint y: 283, endPoint x: 820, endPoint y: 296, distance: 50.1
click at [820, 296] on input "600.00" at bounding box center [859, 287] width 273 height 31
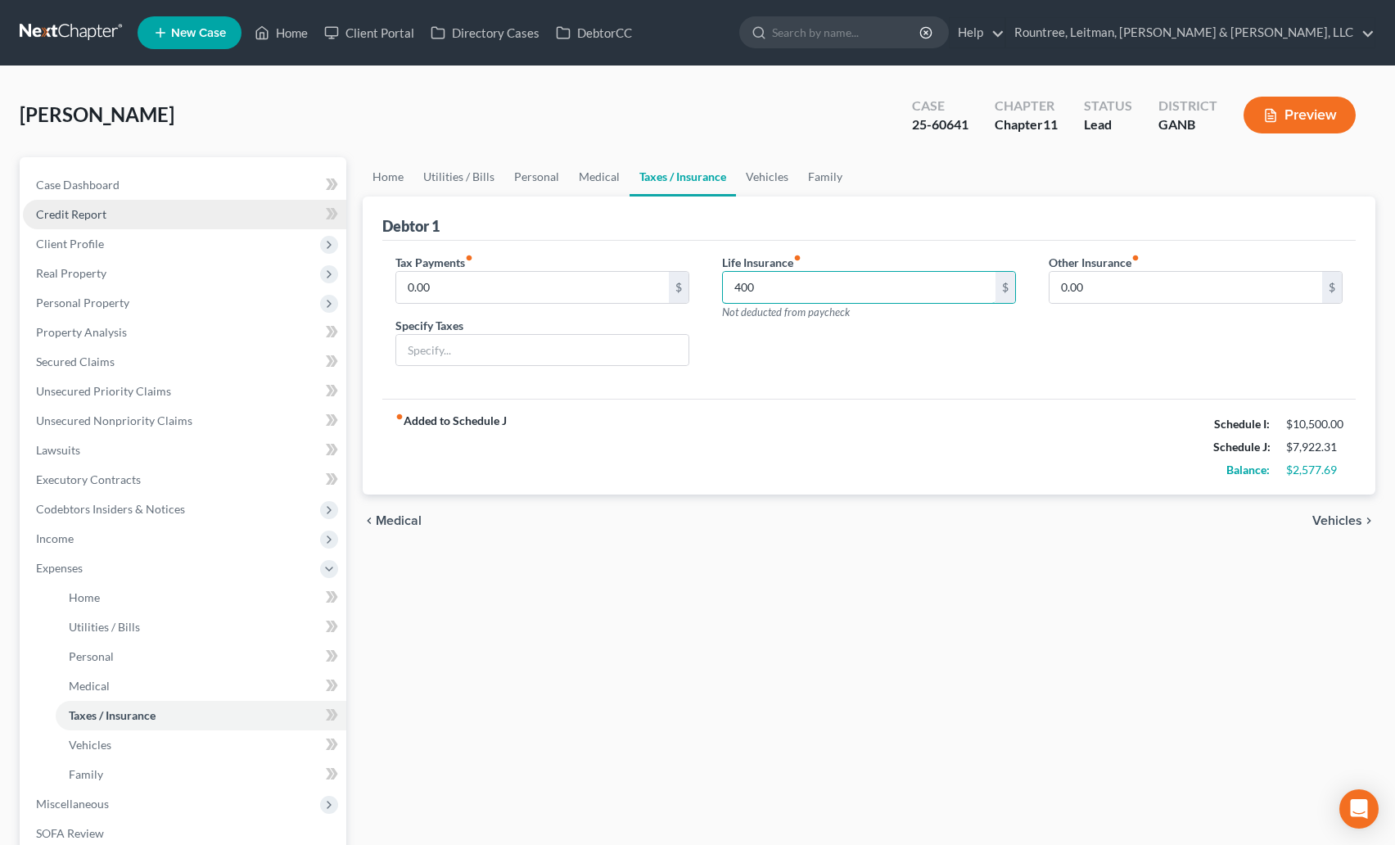
type input "400"
click at [455, 170] on link "Utilities / Bills" at bounding box center [459, 176] width 91 height 39
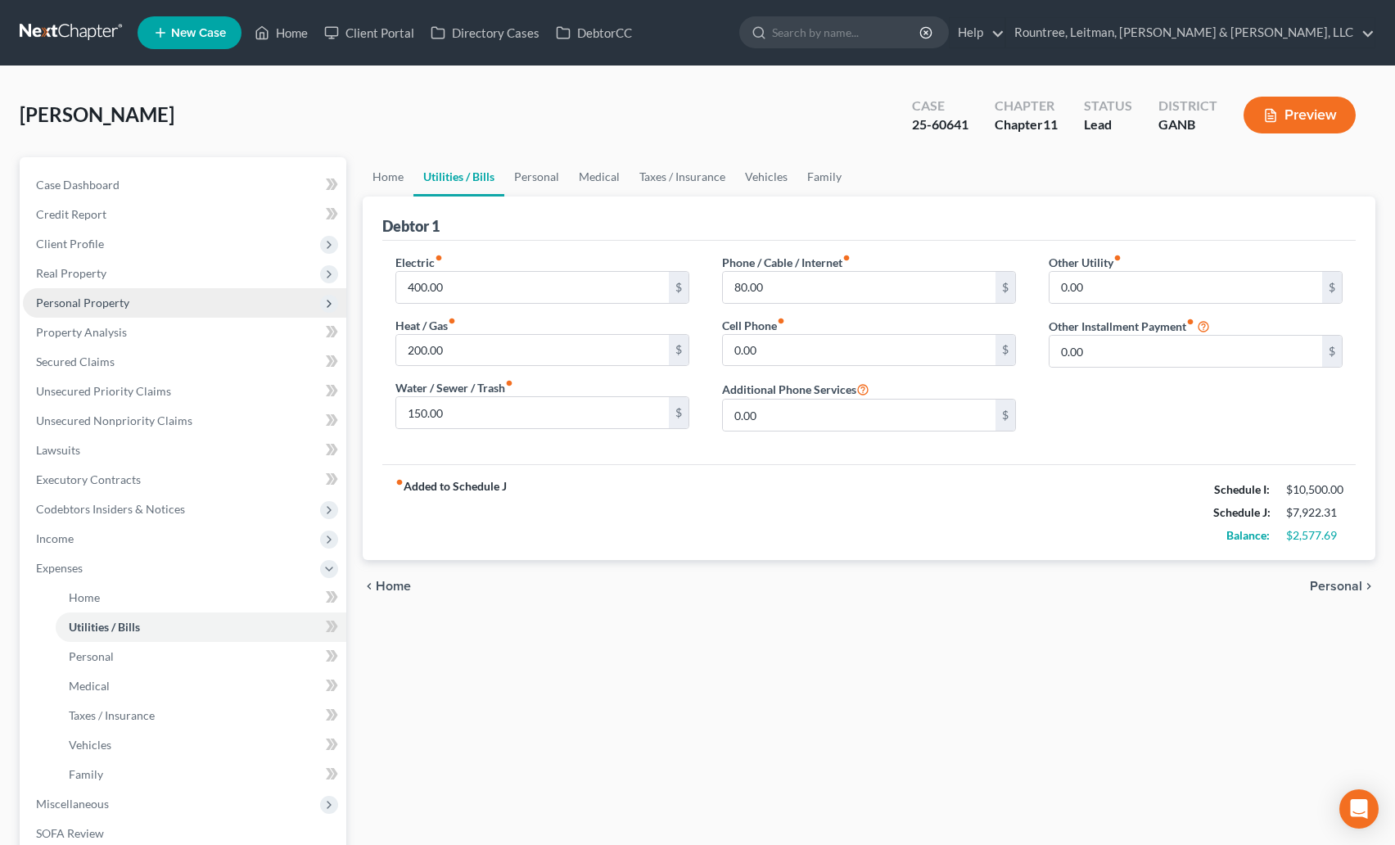
click at [83, 302] on span "Personal Property" at bounding box center [82, 303] width 93 height 14
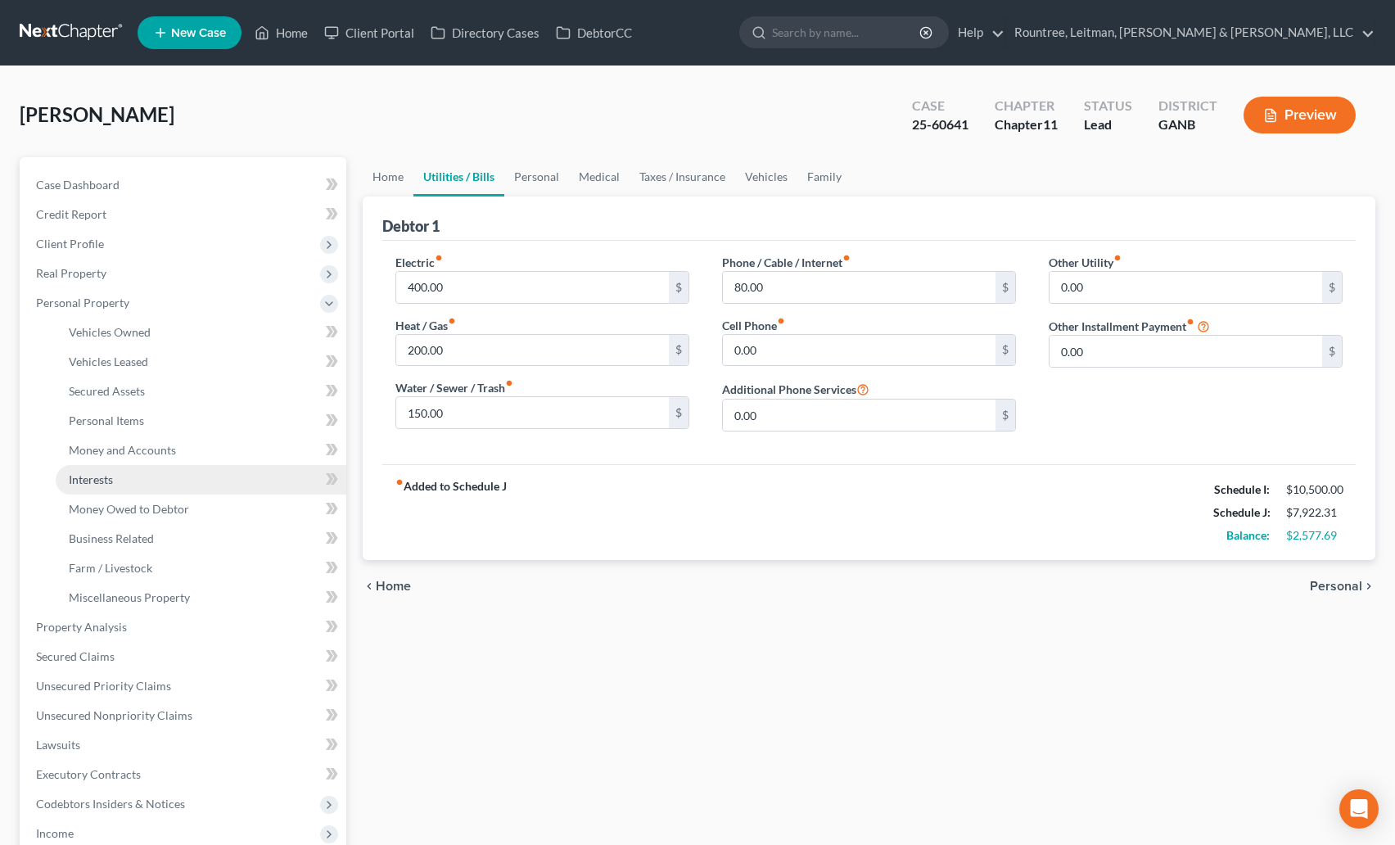
click at [97, 473] on span "Interests" at bounding box center [91, 479] width 44 height 14
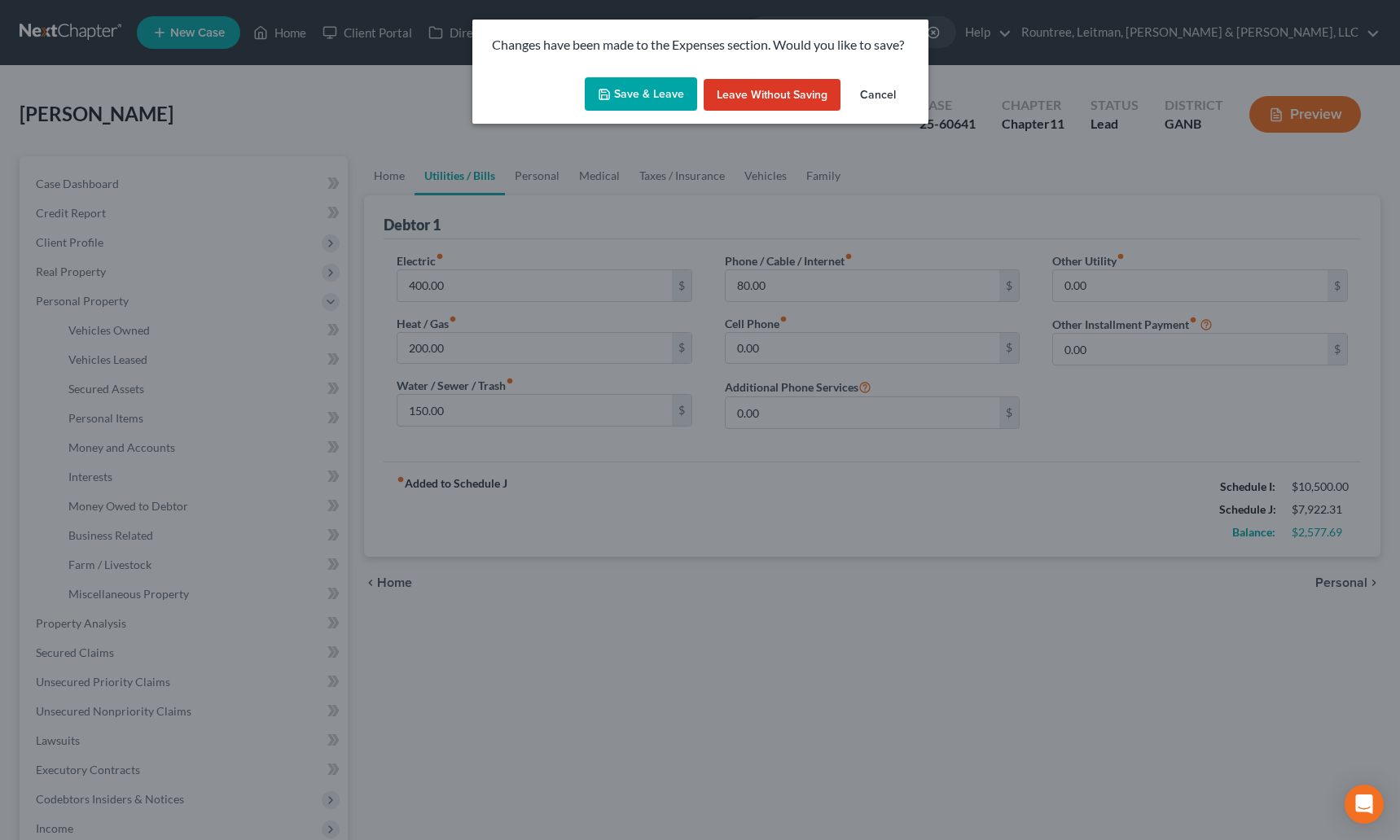
click at [628, 87] on button "Save & Leave" at bounding box center [640, 94] width 112 height 34
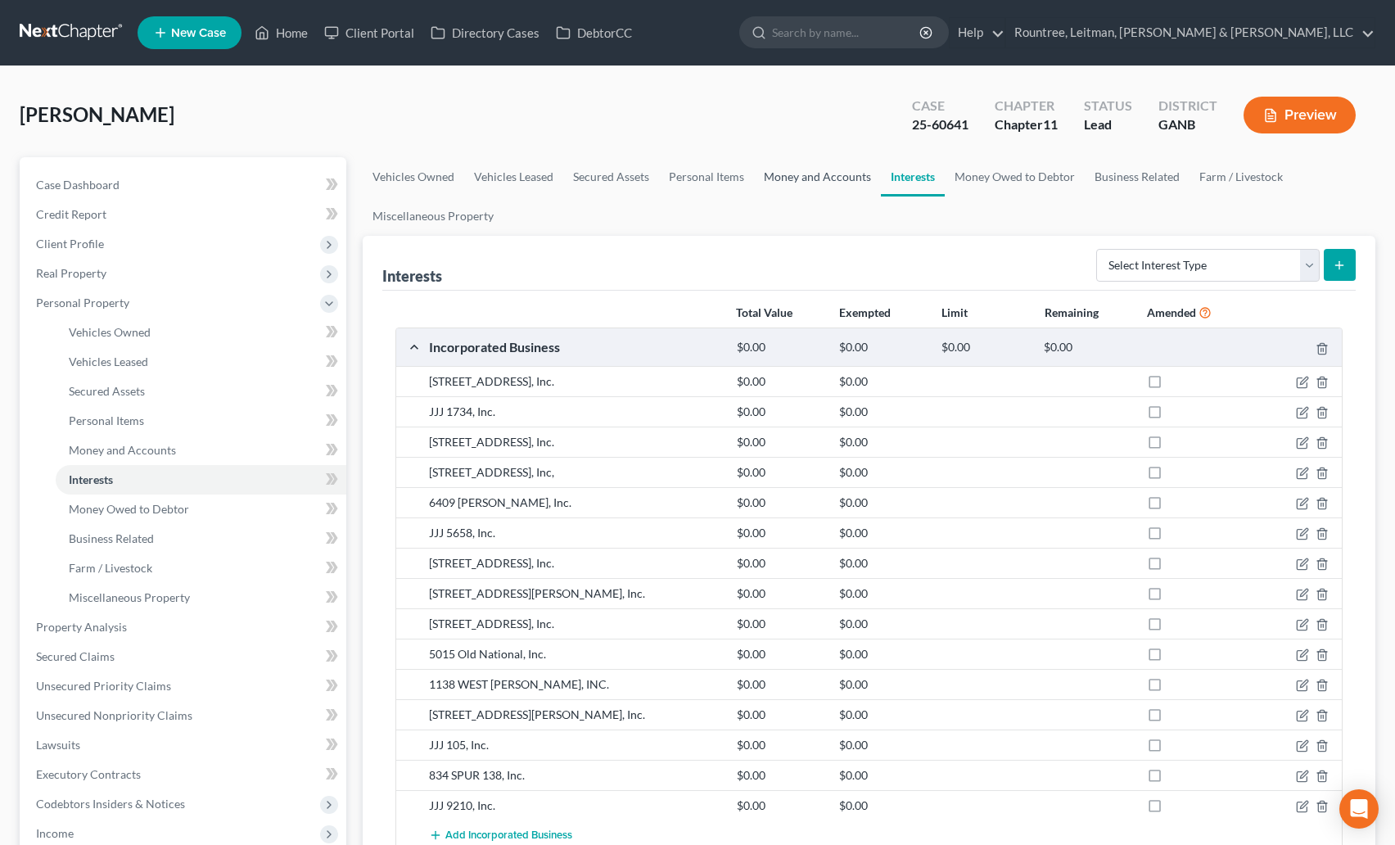
click at [820, 168] on link "Money and Accounts" at bounding box center [817, 176] width 127 height 39
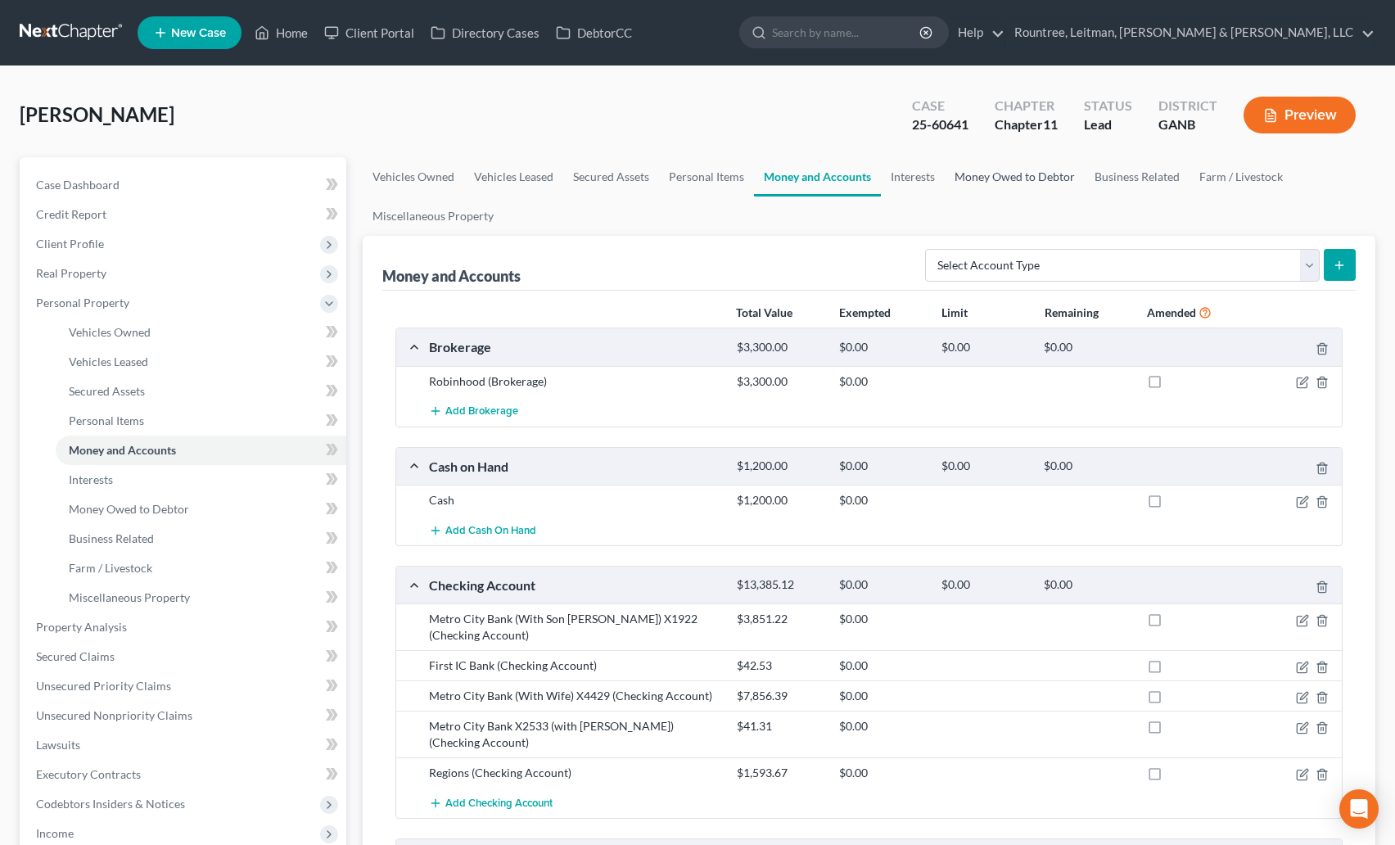
click at [994, 185] on link "Money Owed to Debtor" at bounding box center [1015, 176] width 140 height 39
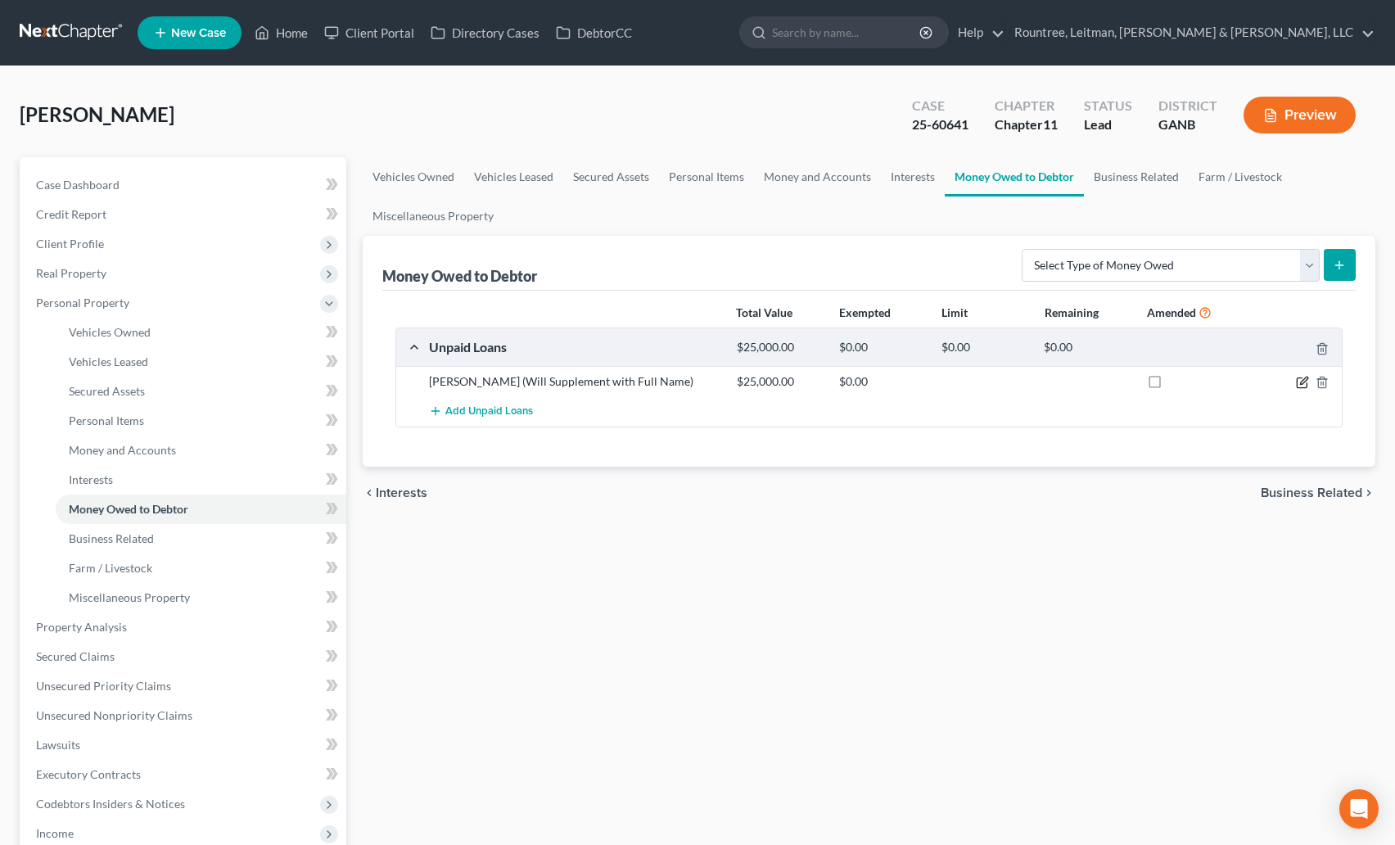
click at [1299, 381] on icon "button" at bounding box center [1302, 382] width 13 height 13
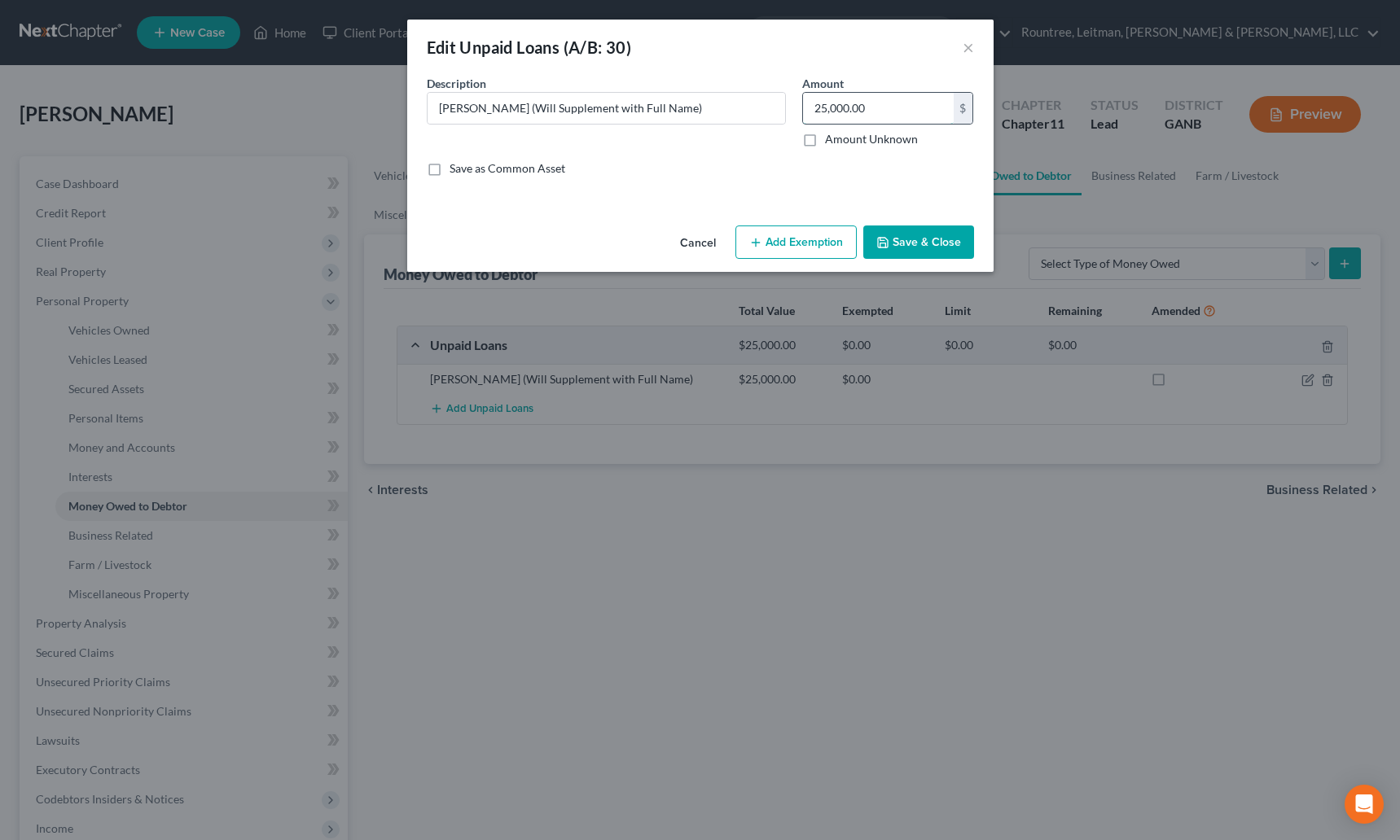
drag, startPoint x: 866, startPoint y: 120, endPoint x: 853, endPoint y: 122, distance: 13.2
click at [853, 122] on input "25,000.00" at bounding box center [877, 107] width 150 height 31
click at [865, 112] on input "25,000.00" at bounding box center [877, 107] width 150 height 31
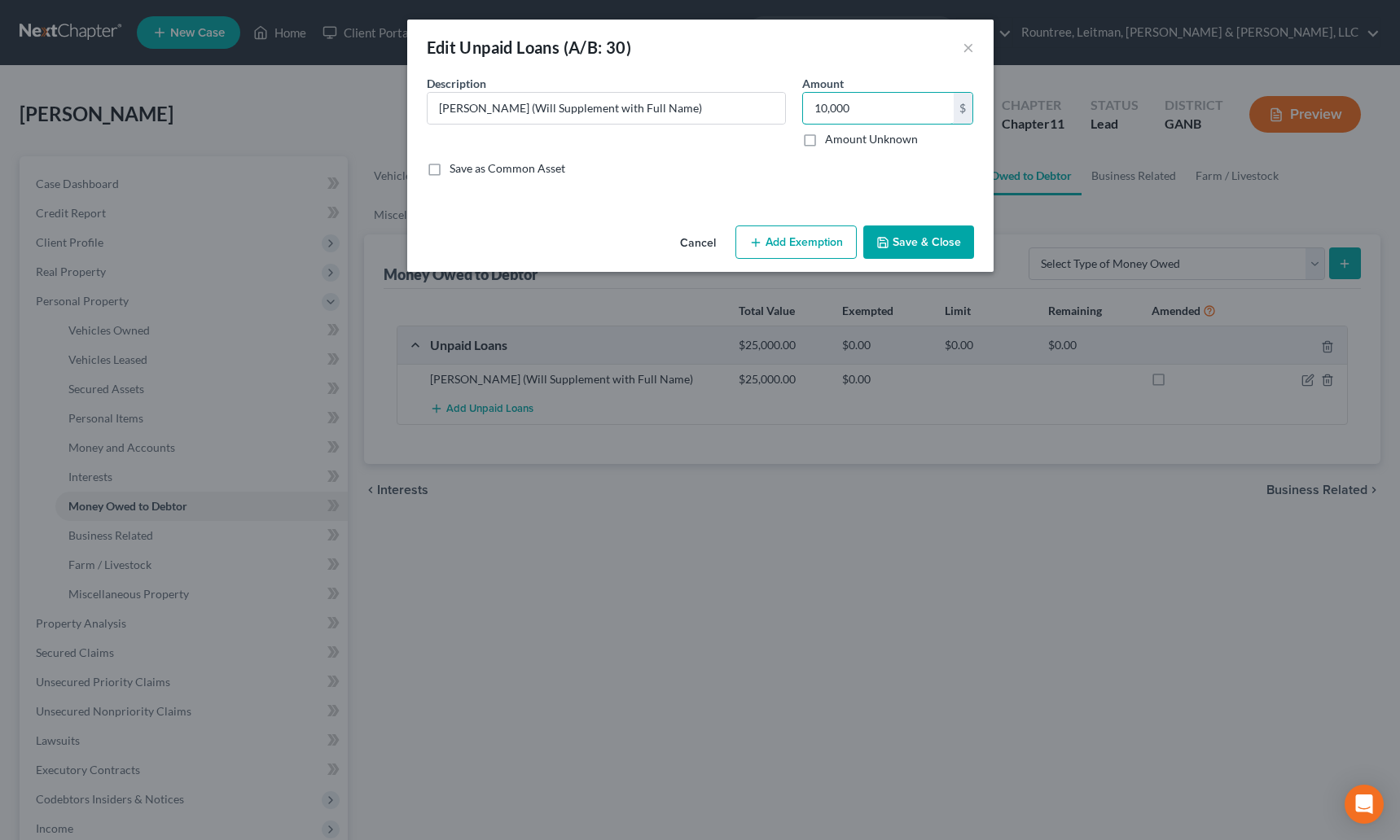
type input "10,000"
click at [897, 251] on button "Save & Close" at bounding box center [918, 243] width 110 height 34
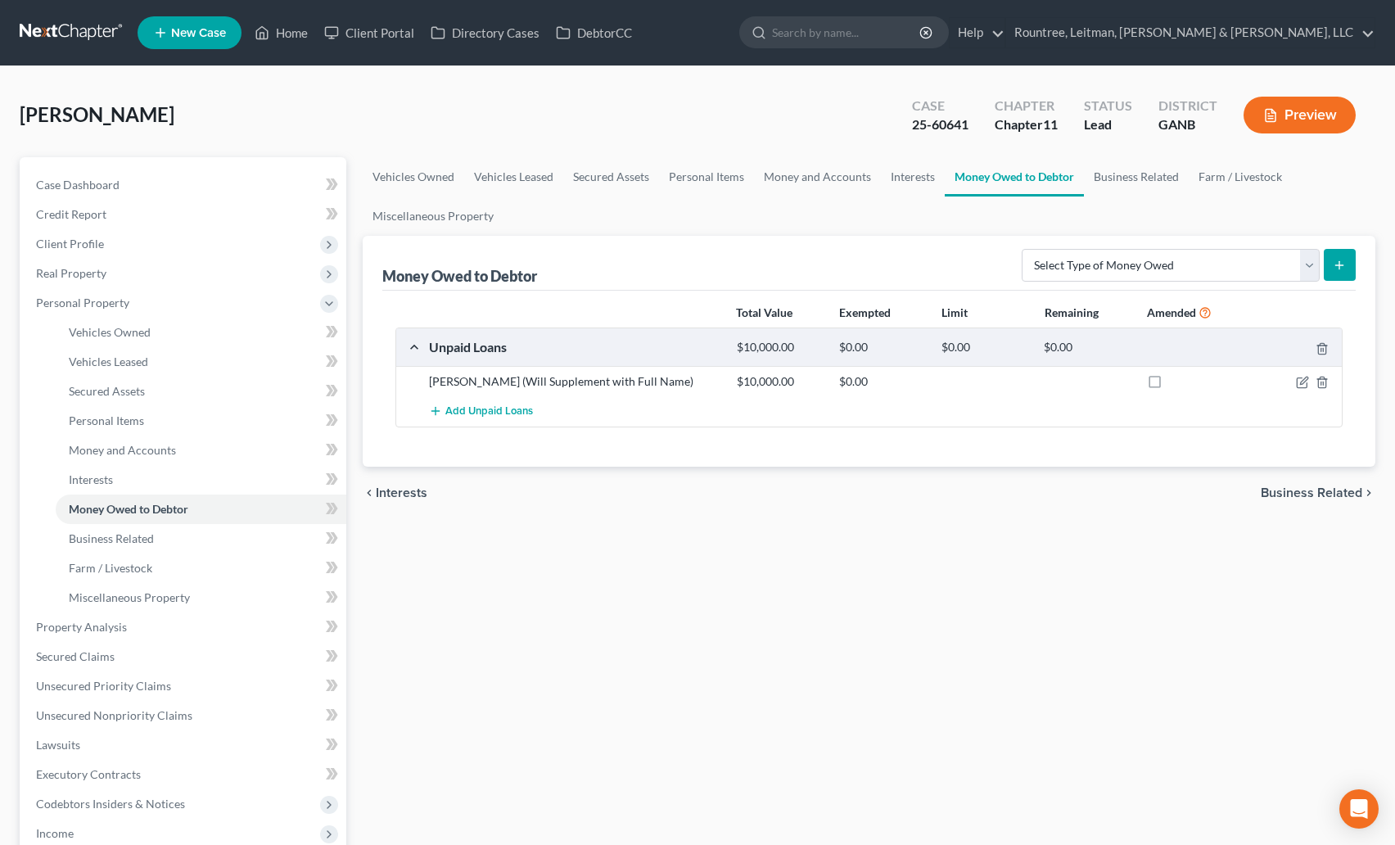
click at [357, 127] on div "[PERSON_NAME] Upgraded Case 25-60641 Chapter Chapter 11 Status Lead District GA…" at bounding box center [698, 121] width 1356 height 71
click at [65, 301] on span "Personal Property" at bounding box center [82, 303] width 93 height 14
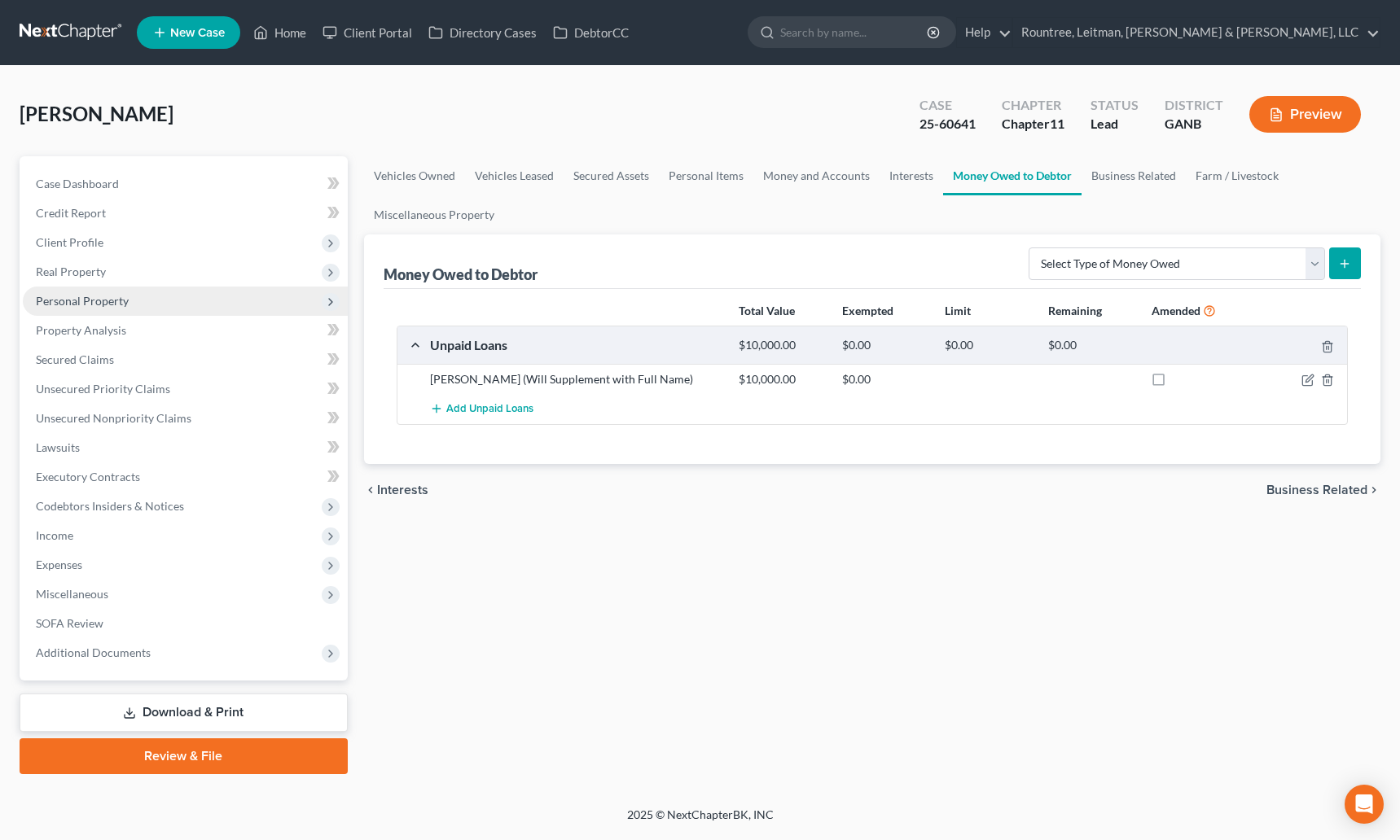
click at [330, 303] on polyline at bounding box center [330, 302] width 3 height 7
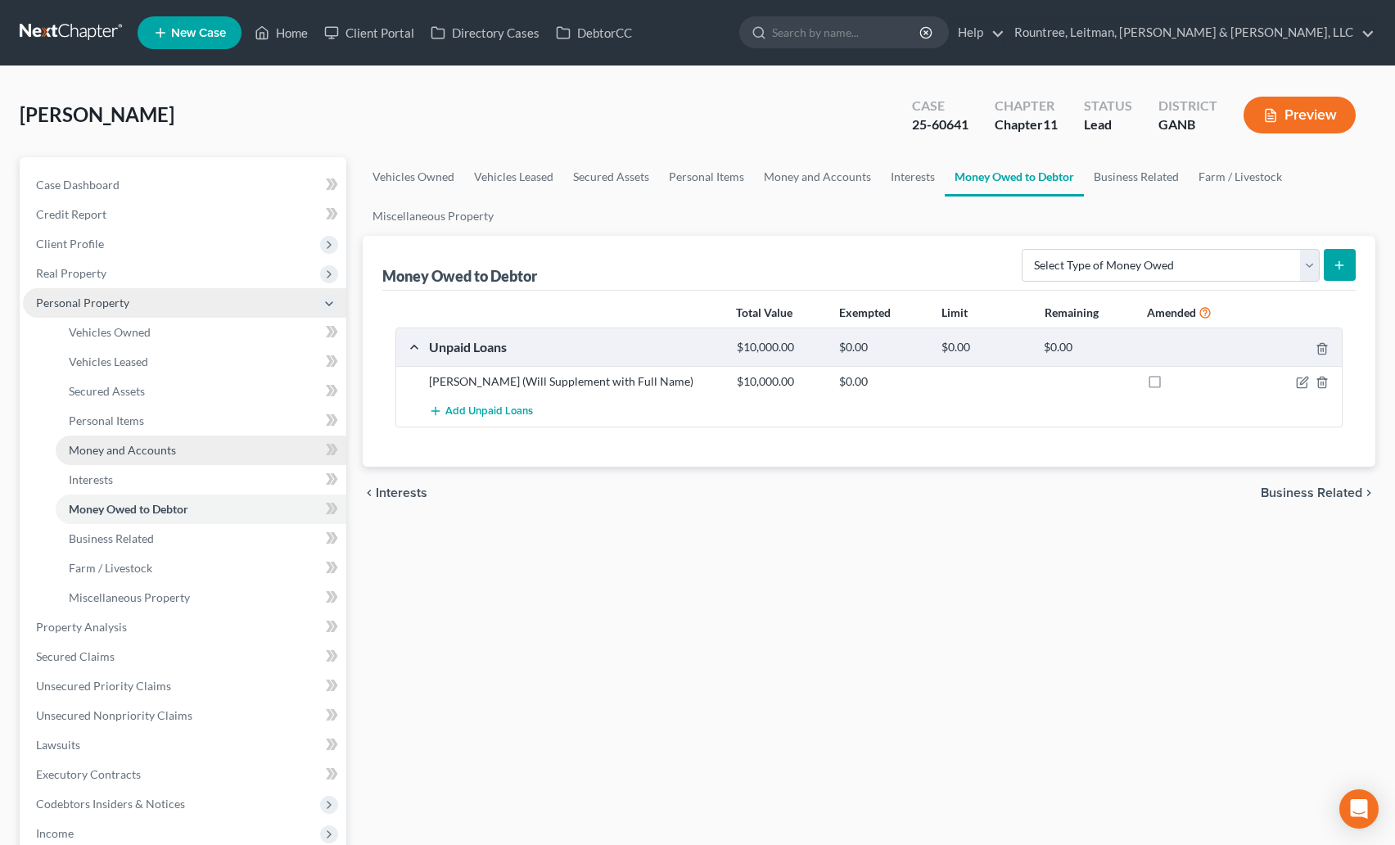
click at [148, 450] on span "Money and Accounts" at bounding box center [122, 450] width 107 height 14
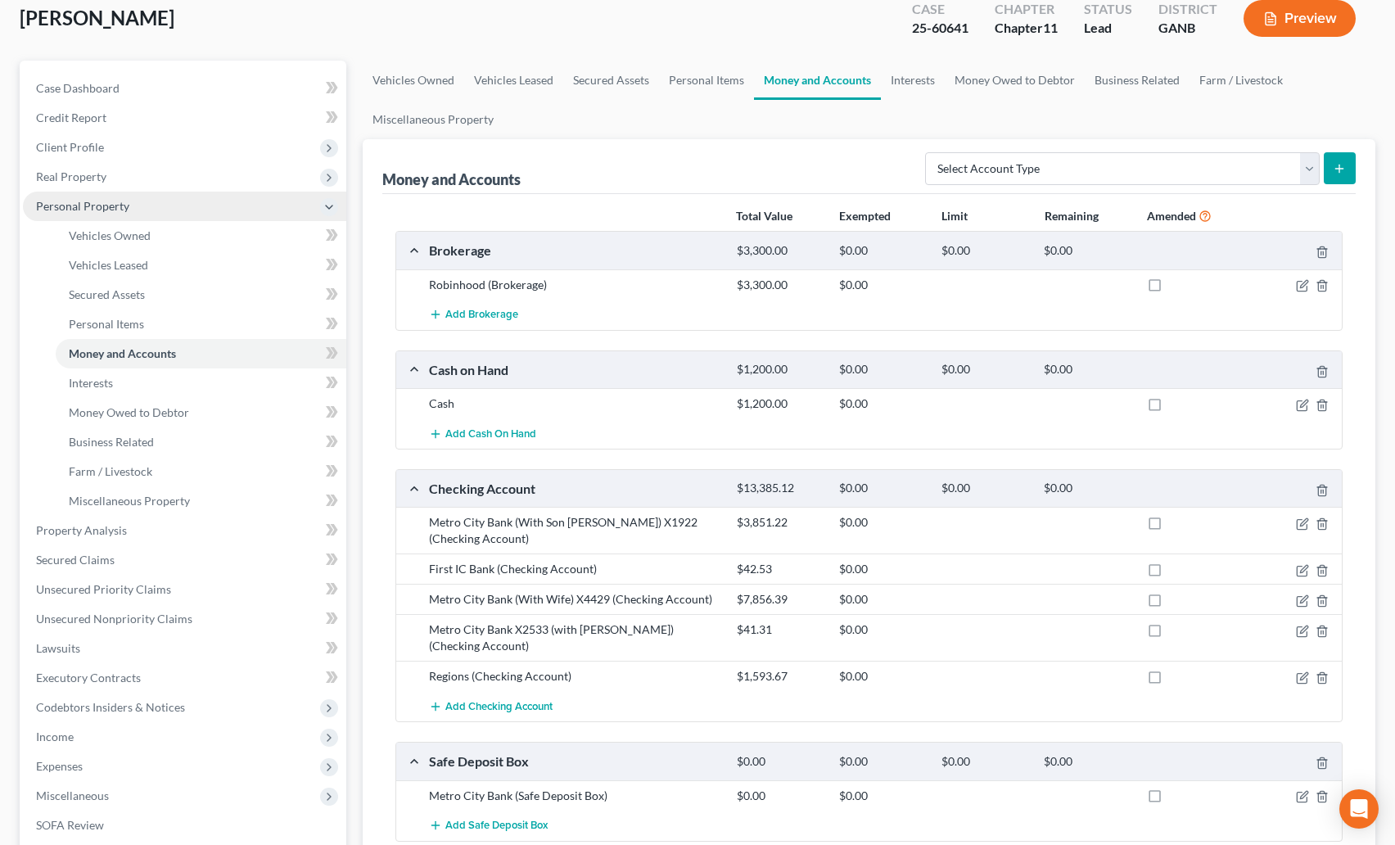
scroll to position [96, 0]
drag, startPoint x: 1034, startPoint y: 185, endPoint x: 1033, endPoint y: 160, distance: 25.4
click at [1034, 184] on form "Select Account Type Brokerage (A/B: 18, SOFA: 20) Cash on Hand (A/B: 16) Certif…" at bounding box center [1140, 170] width 431 height 34
click at [1033, 160] on select "Select Account Type Brokerage (A/B: 18, SOFA: 20) Cash on Hand (A/B: 16) Certif…" at bounding box center [1122, 169] width 395 height 33
click at [876, 154] on div "Money and Accounts Select Account Type Brokerage (A/B: 18, SOFA: 20) Cash on Ha…" at bounding box center [869, 167] width 974 height 55
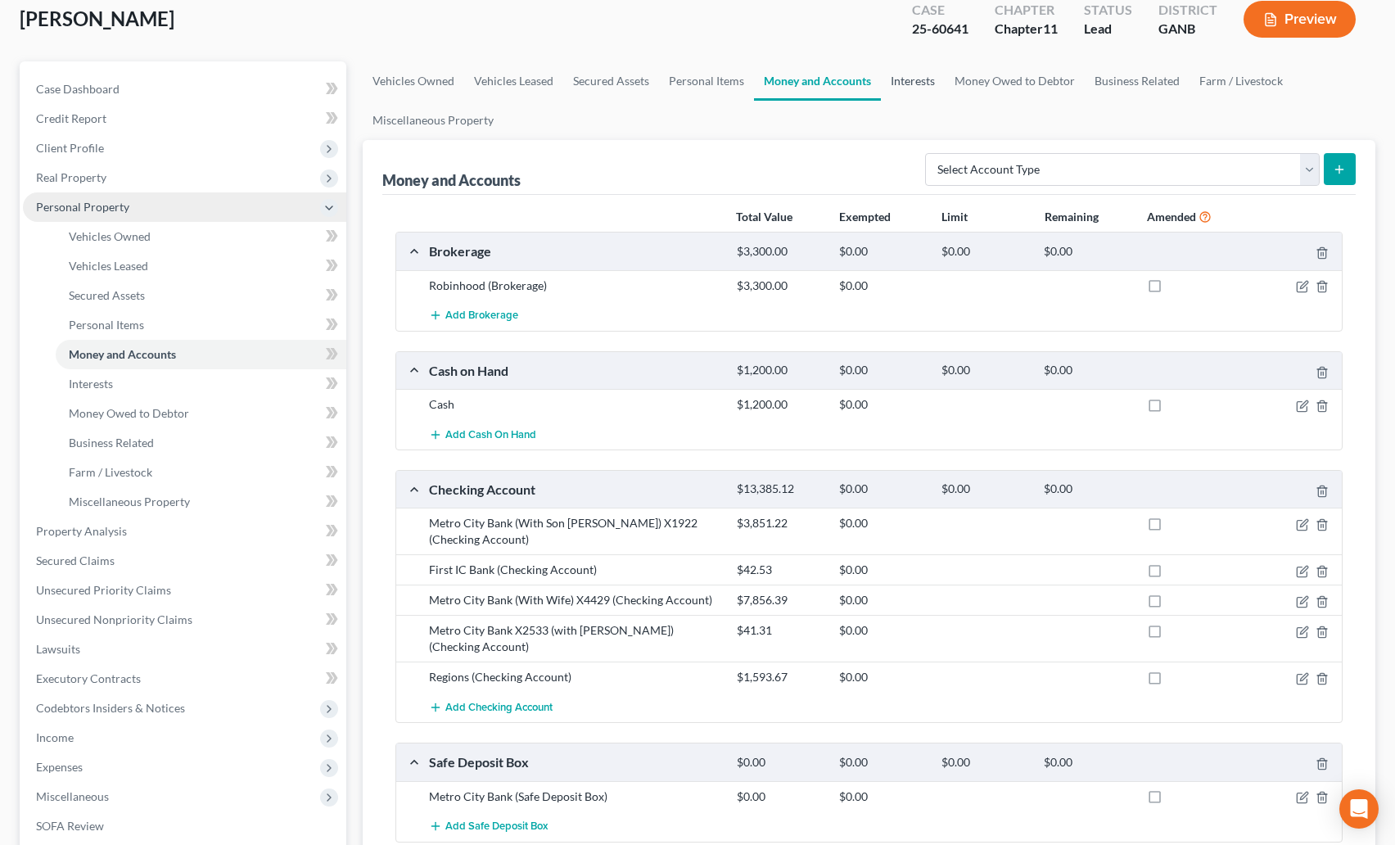
click at [899, 84] on link "Interests" at bounding box center [913, 80] width 64 height 39
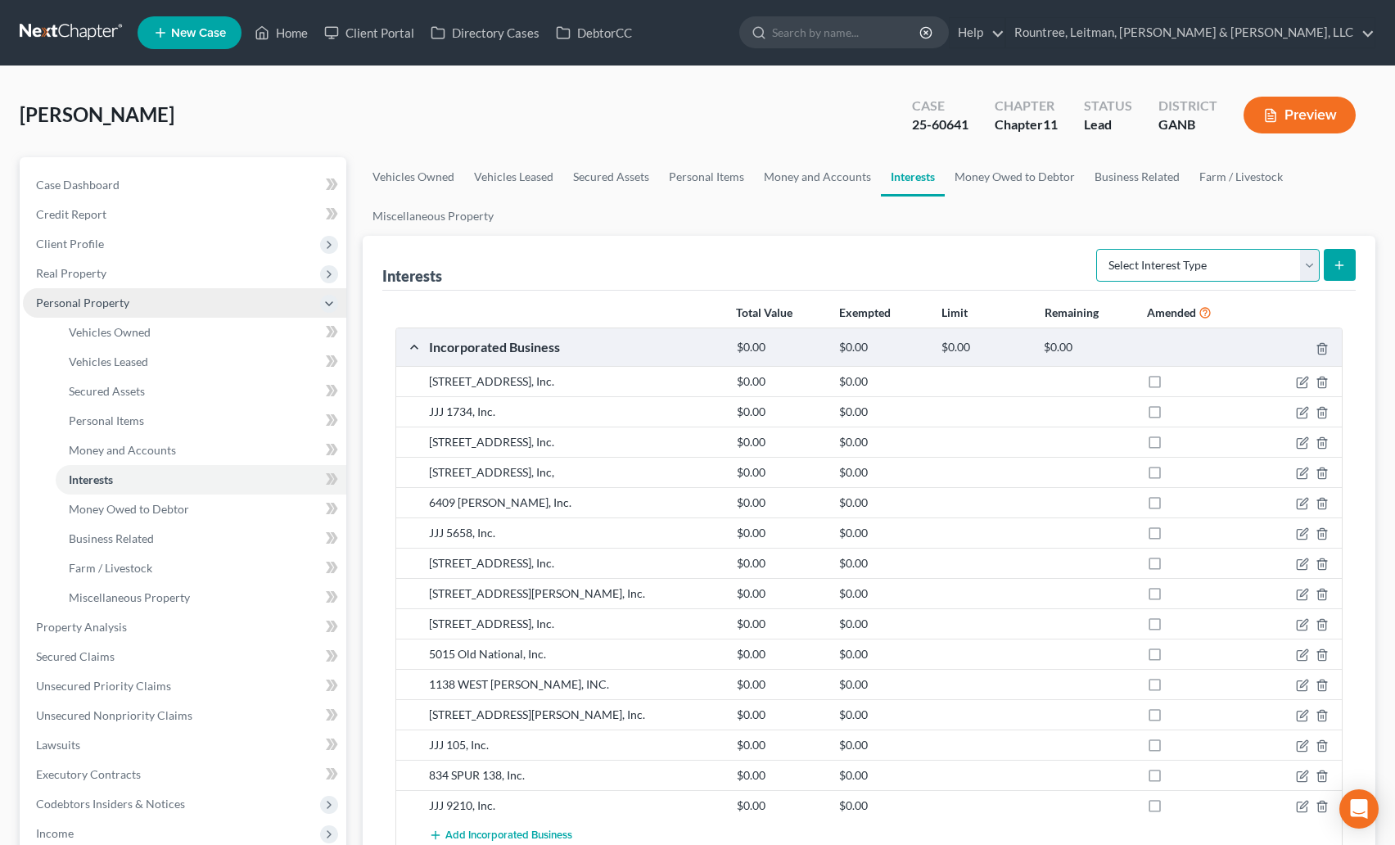
click at [1161, 263] on select "Select Interest Type 401K (A/B: 21) Annuity (A/B: 23) Bond (A/B: 18) Education …" at bounding box center [1208, 265] width 224 height 33
click at [1099, 249] on select "Select Interest Type 401K (A/B: 21) Annuity (A/B: 23) Bond (A/B: 18) Education …" at bounding box center [1208, 265] width 224 height 33
click at [1267, 260] on select "Select Interest Type 401K (A/B: 21) Annuity (A/B: 23) Bond (A/B: 18) Education …" at bounding box center [1208, 265] width 224 height 33
select select "whole_life_insurance"
click at [1099, 249] on select "Select Interest Type 401K (A/B: 21) Annuity (A/B: 23) Bond (A/B: 18) Education …" at bounding box center [1208, 265] width 224 height 33
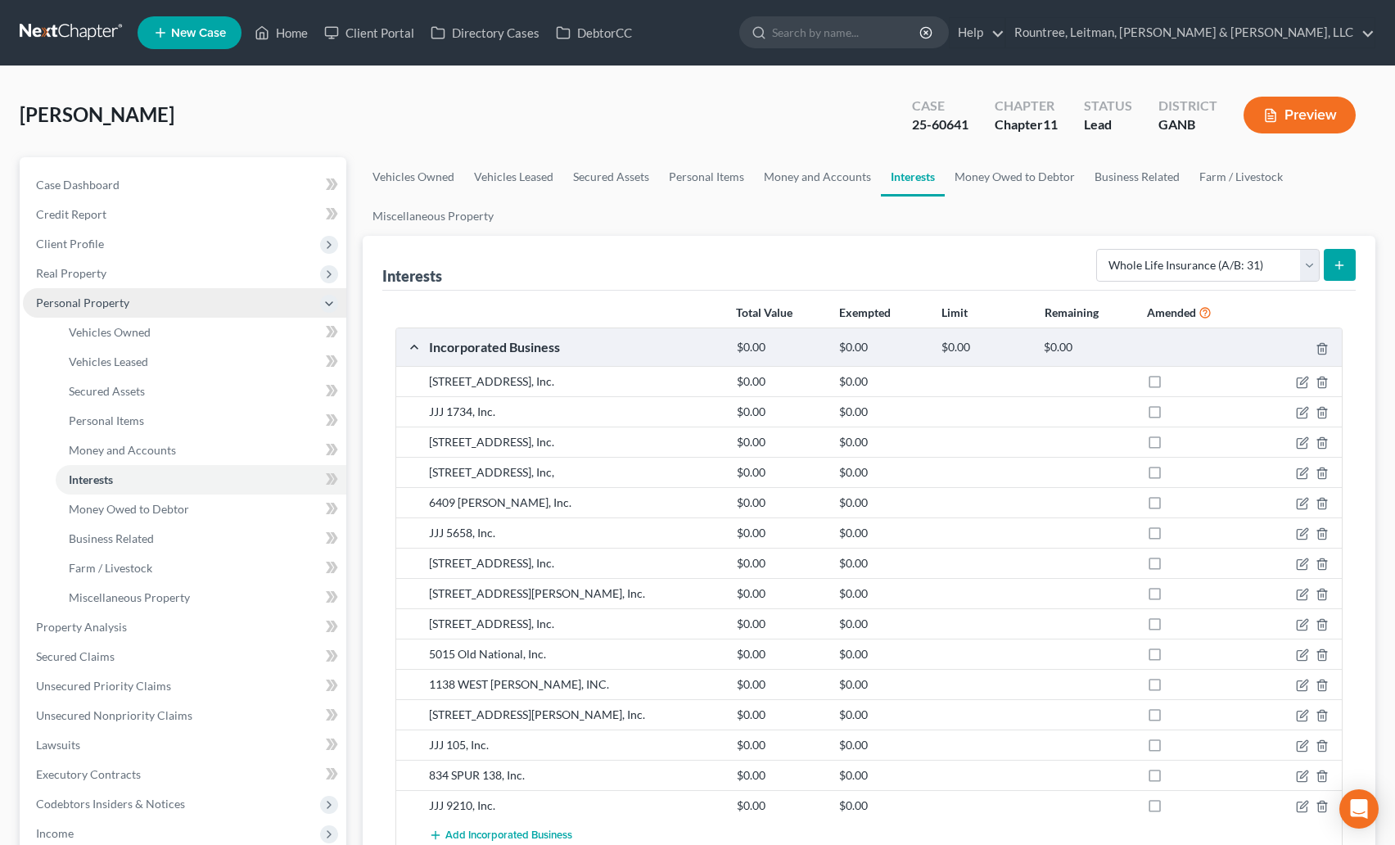
click at [1344, 264] on icon "submit" at bounding box center [1339, 265] width 13 height 13
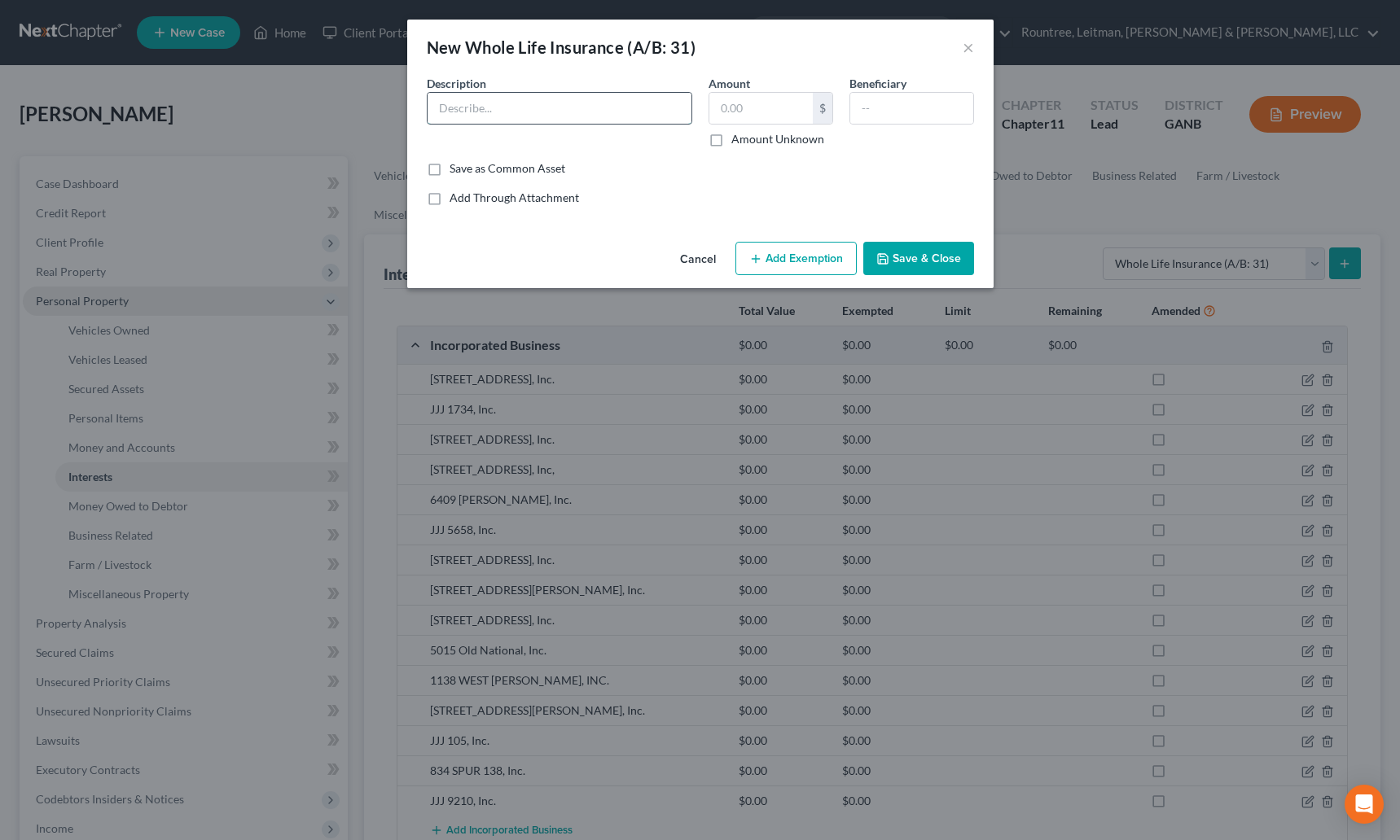
click at [553, 106] on input "text" at bounding box center [559, 107] width 263 height 31
click at [763, 97] on input "text" at bounding box center [761, 107] width 103 height 31
click at [966, 47] on button "×" at bounding box center [967, 48] width 11 height 20
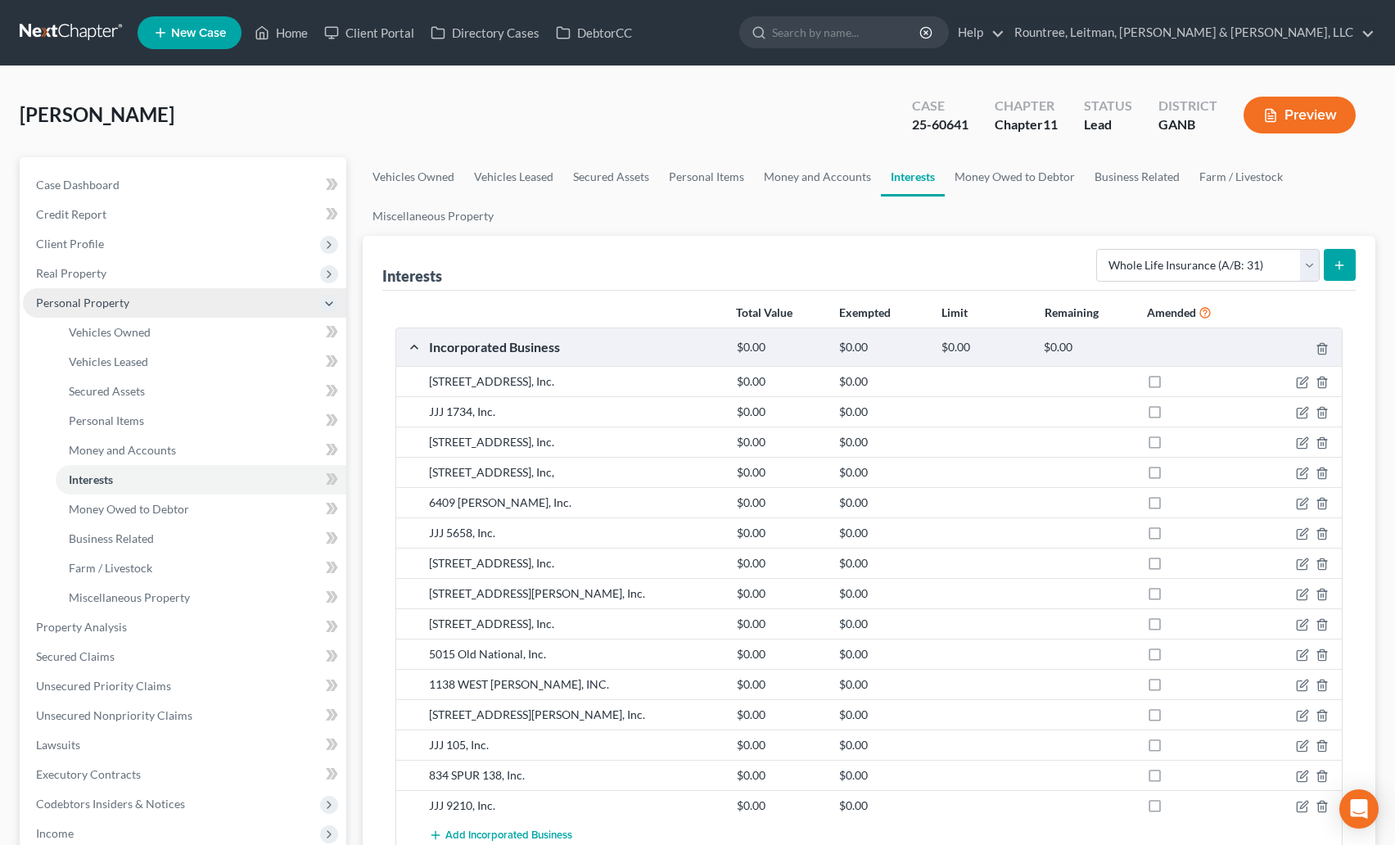
click at [887, 246] on div "Interests Select Interest Type 401K (A/B: 21) Annuity (A/B: 23) Bond (A/B: 18) …" at bounding box center [869, 263] width 974 height 55
drag, startPoint x: 385, startPoint y: 270, endPoint x: 443, endPoint y: 259, distance: 59.3
click at [441, 259] on div "Interests Select Interest Type 401K (A/B: 21) Annuity (A/B: 23) Bond (A/B: 18) …" at bounding box center [869, 263] width 974 height 55
click at [450, 273] on div "Interests Select Interest Type 401K (A/B: 21) Annuity (A/B: 23) Bond (A/B: 18) …" at bounding box center [869, 263] width 974 height 55
drag, startPoint x: 444, startPoint y: 276, endPoint x: 382, endPoint y: 265, distance: 62.3
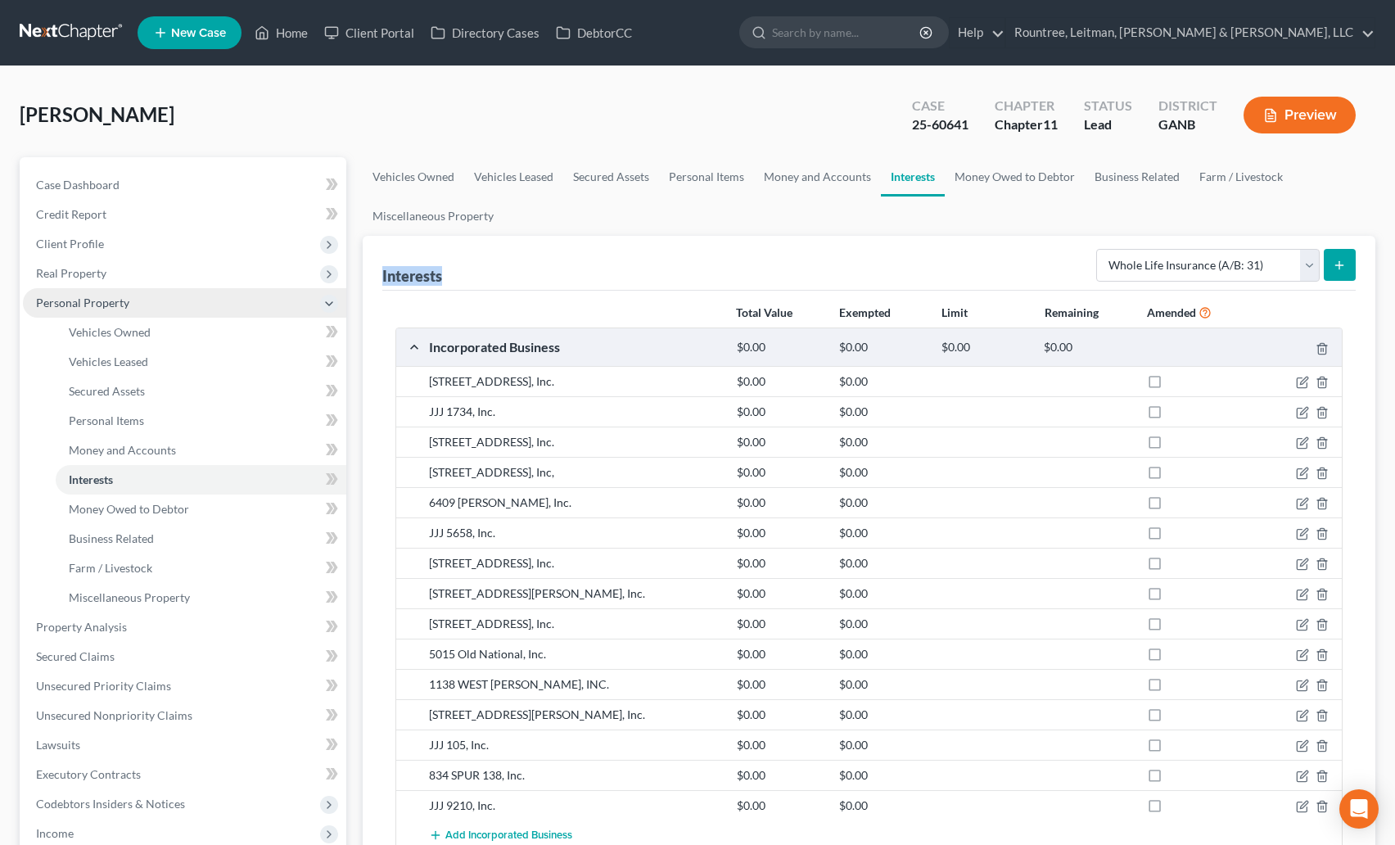
click at [382, 265] on div "Interests Select Interest Type 401K (A/B: 21) Annuity (A/B: 23) Bond (A/B: 18) …" at bounding box center [869, 263] width 974 height 55
click at [387, 266] on div "Interests" at bounding box center [412, 276] width 60 height 20
drag, startPoint x: 382, startPoint y: 272, endPoint x: 453, endPoint y: 268, distance: 70.5
click at [453, 268] on div "Interests Select Interest Type 401K (A/B: 21) Annuity (A/B: 23) Bond (A/B: 18) …" at bounding box center [869, 263] width 974 height 55
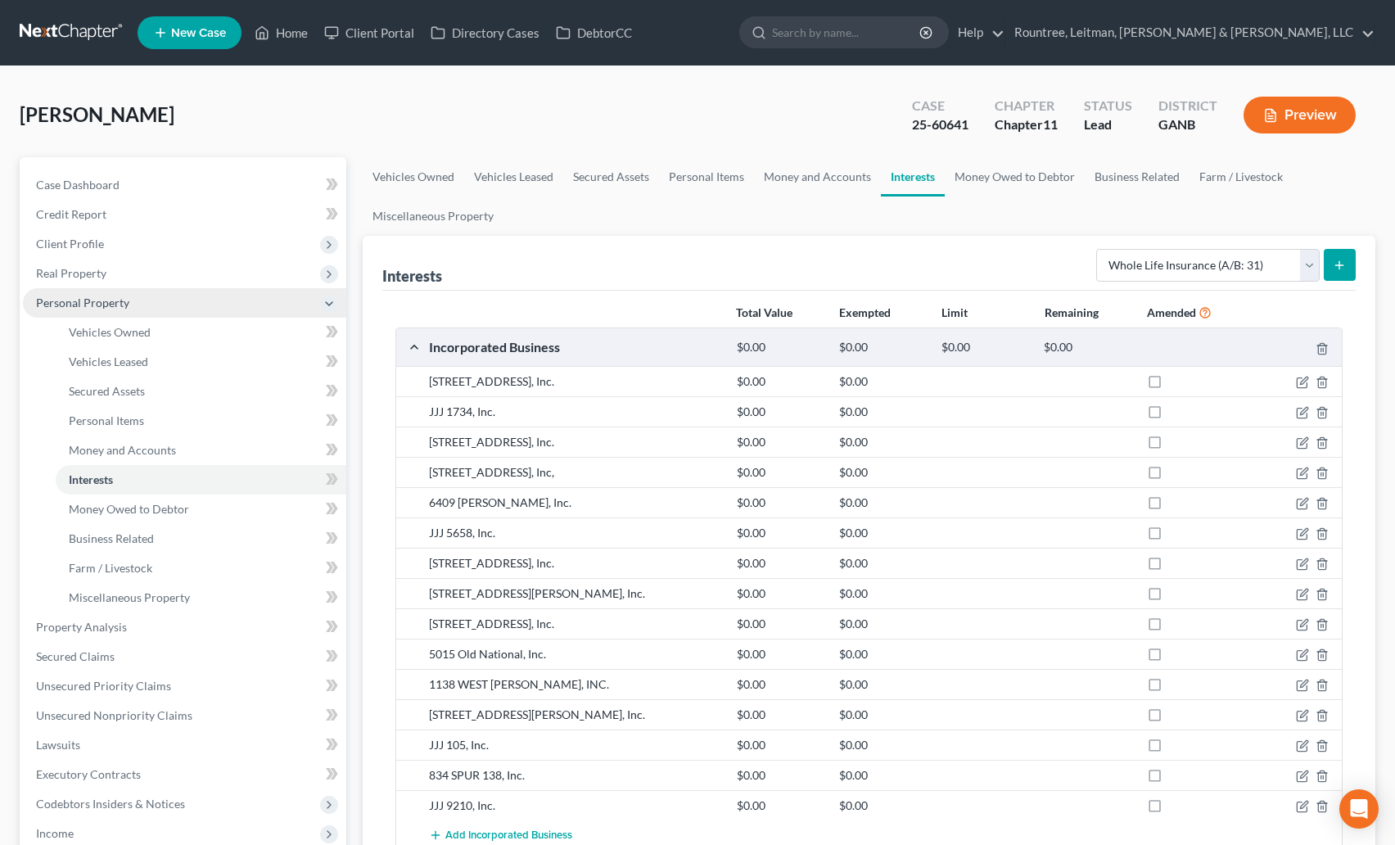
click at [1332, 266] on button "submit" at bounding box center [1340, 265] width 32 height 32
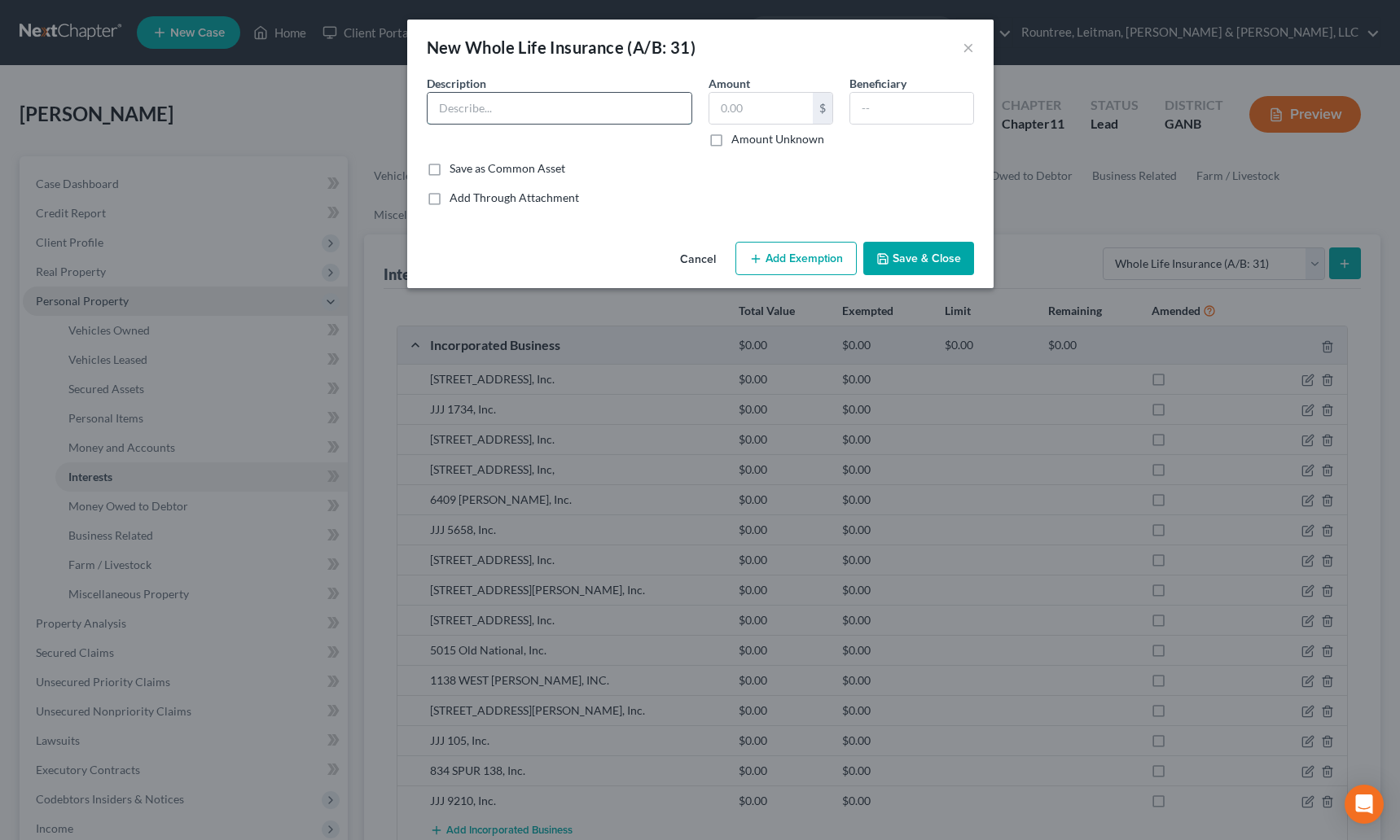
click at [638, 114] on input "text" at bounding box center [559, 107] width 263 height 31
click at [581, 111] on input "text" at bounding box center [559, 107] width 263 height 31
type input "Whole Life Policy"
drag, startPoint x: 430, startPoint y: 47, endPoint x: 722, endPoint y: 56, distance: 292.1
click at [722, 56] on div "New Whole Life Insurance (A/B: 31) ×" at bounding box center [700, 48] width 587 height 56
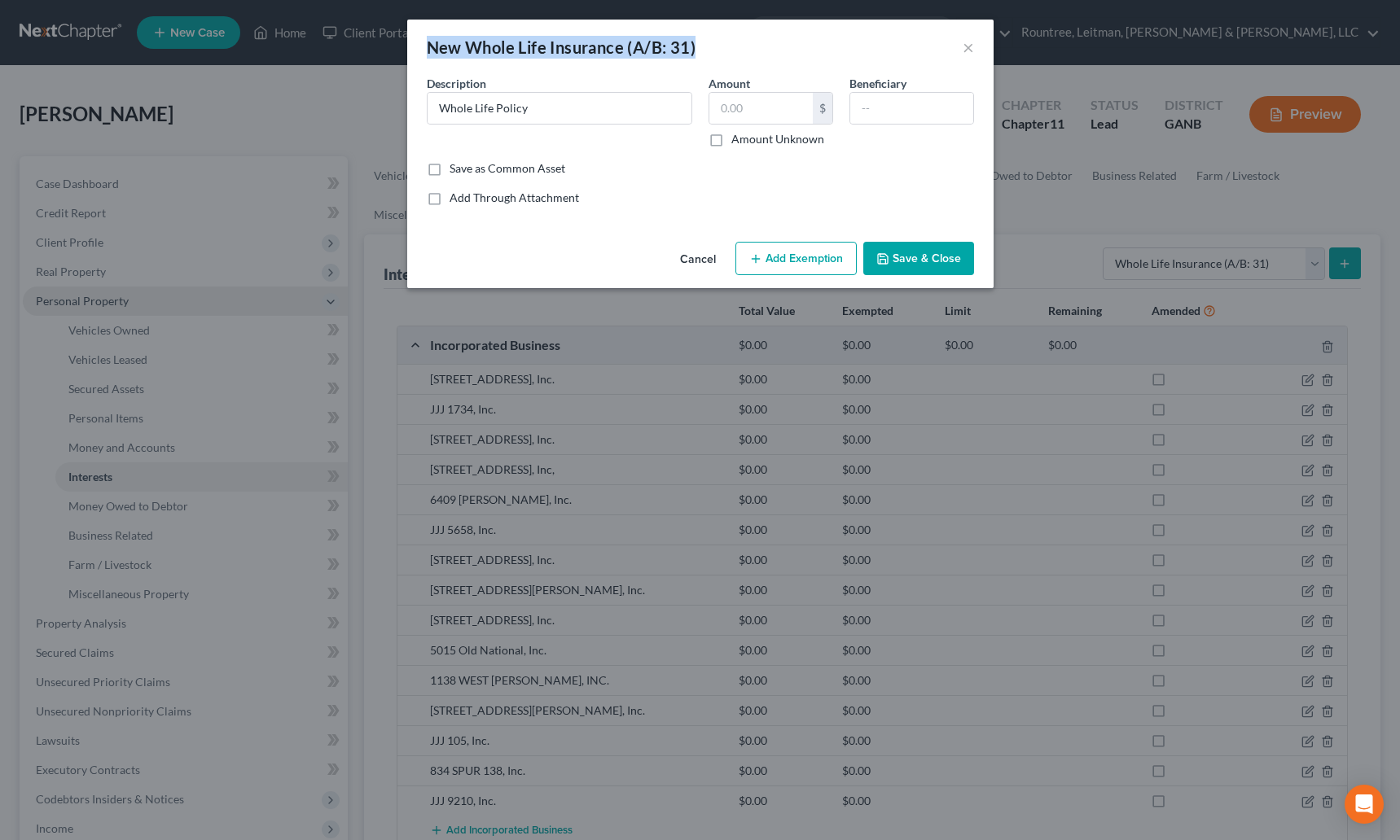
click at [722, 56] on div "New Whole Life Insurance (A/B: 31) ×" at bounding box center [700, 48] width 587 height 56
click at [731, 102] on input "text" at bounding box center [761, 107] width 103 height 31
click at [708, 81] on label "Amount" at bounding box center [729, 83] width 42 height 17
drag, startPoint x: 708, startPoint y: 81, endPoint x: 749, endPoint y: 80, distance: 41.0
click at [749, 80] on div "Amount $ Amount Unknown" at bounding box center [771, 110] width 141 height 73
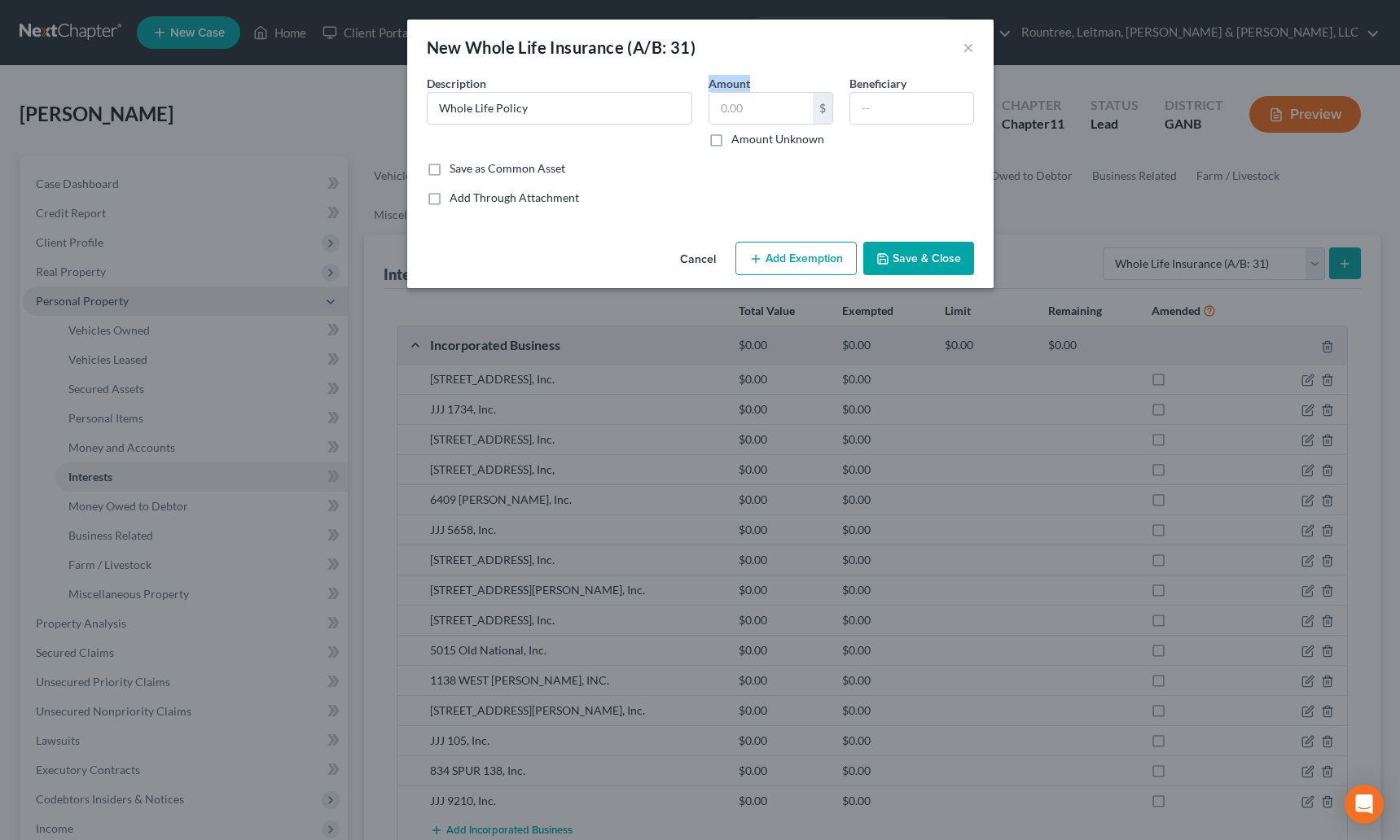
click at [749, 80] on div "Amount $ Amount Unknown" at bounding box center [771, 110] width 141 height 73
drag, startPoint x: 753, startPoint y: 81, endPoint x: 702, endPoint y: 84, distance: 51.1
click at [702, 84] on div "Amount $ Amount Unknown" at bounding box center [771, 110] width 141 height 73
click at [708, 84] on label "Amount" at bounding box center [729, 83] width 42 height 17
drag, startPoint x: 694, startPoint y: 47, endPoint x: 432, endPoint y: 43, distance: 262.0
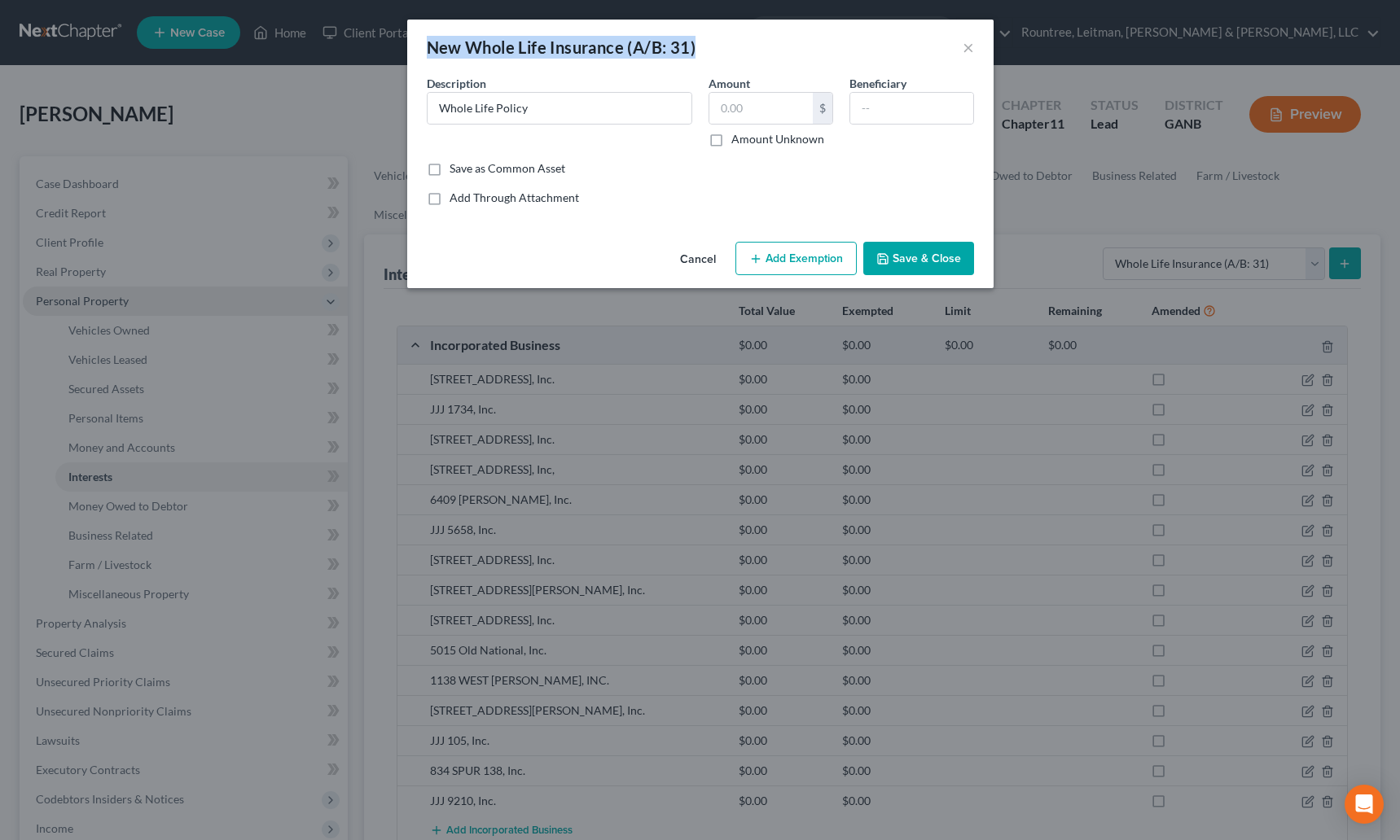
click at [432, 43] on div "New Whole Life Insurance (A/B: 31)" at bounding box center [561, 47] width 269 height 23
drag, startPoint x: 430, startPoint y: 47, endPoint x: 711, endPoint y: 56, distance: 281.1
click at [711, 56] on div "New Whole Life Insurance (A/B: 31) ×" at bounding box center [700, 48] width 587 height 56
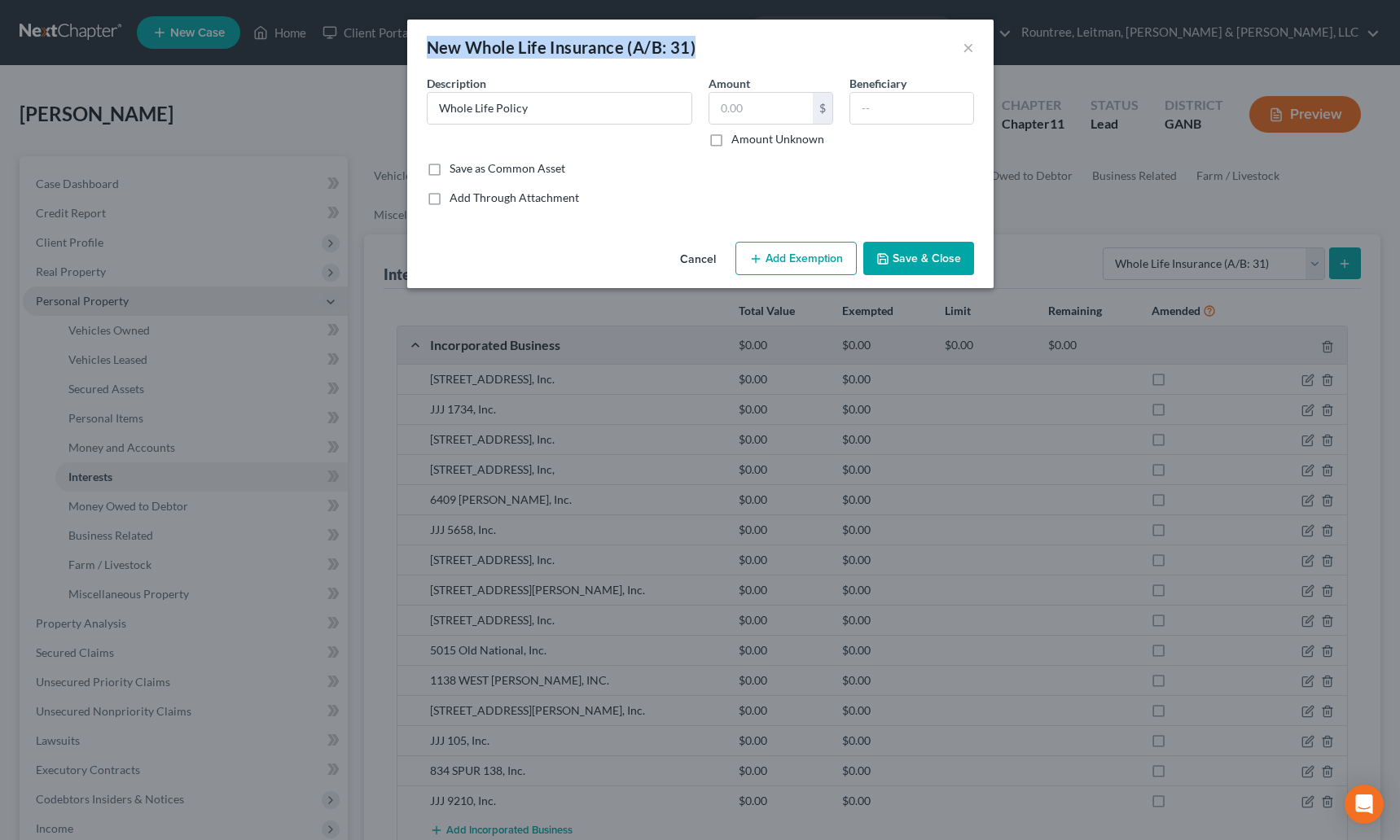
drag, startPoint x: 697, startPoint y: 46, endPoint x: 407, endPoint y: 49, distance: 290.0
click at [407, 49] on div "New Whole Life Insurance (A/B: 31) ×" at bounding box center [700, 48] width 587 height 56
click at [472, 46] on div "New Whole Life Insurance (A/B: 31)" at bounding box center [561, 47] width 269 height 23
drag, startPoint x: 424, startPoint y: 50, endPoint x: 703, endPoint y: 52, distance: 279.0
click at [703, 52] on div "New Whole Life Insurance (A/B: 31) ×" at bounding box center [700, 48] width 587 height 56
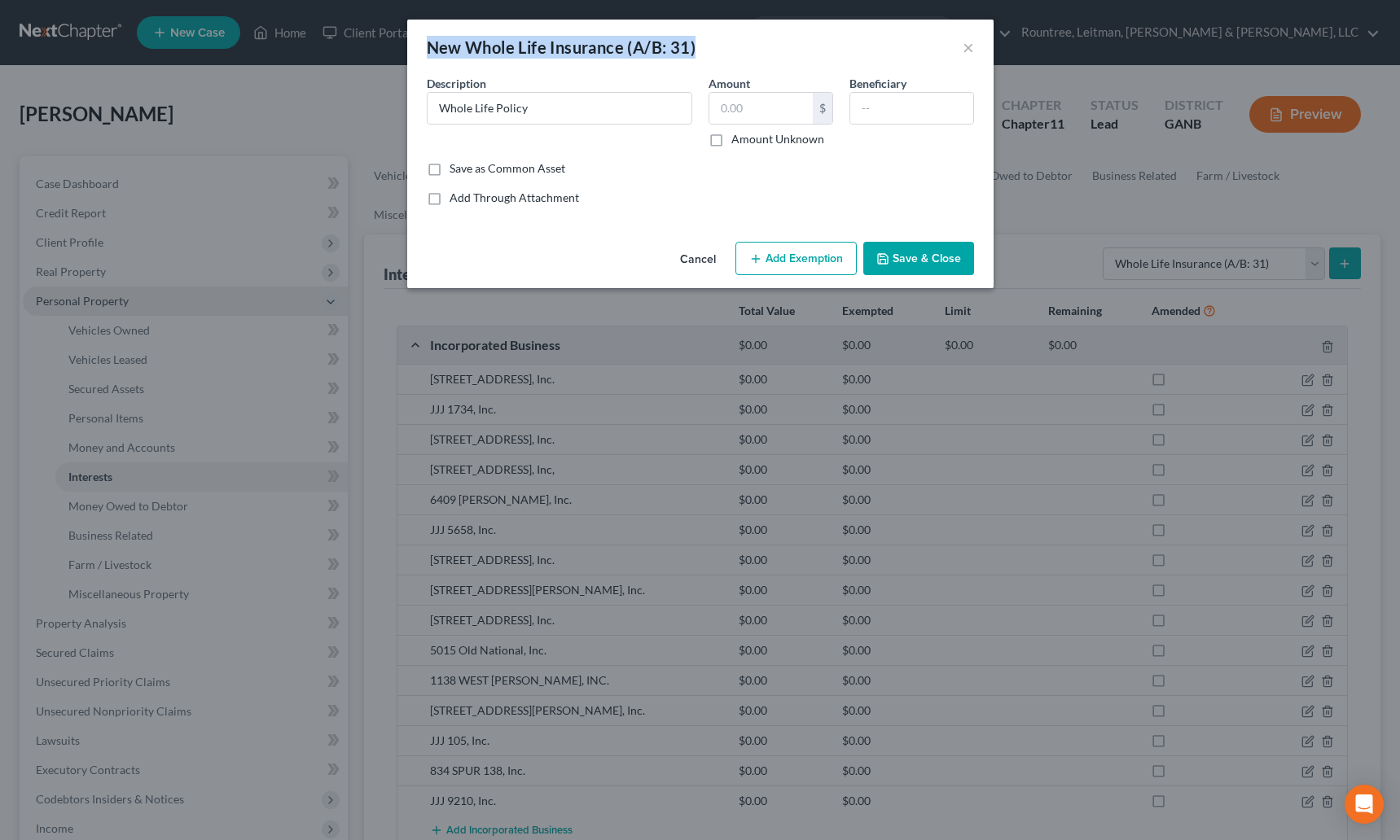
click at [703, 52] on div "New Whole Life Insurance (A/B: 31) ×" at bounding box center [700, 48] width 587 height 56
drag, startPoint x: 426, startPoint y: 43, endPoint x: 706, endPoint y: 57, distance: 280.3
click at [708, 58] on div "New Whole Life Insurance (A/B: 31) ×" at bounding box center [700, 48] width 587 height 56
click at [706, 57] on div "New Whole Life Insurance (A/B: 31) ×" at bounding box center [700, 48] width 587 height 56
drag, startPoint x: 691, startPoint y: 52, endPoint x: 388, endPoint y: 52, distance: 303.0
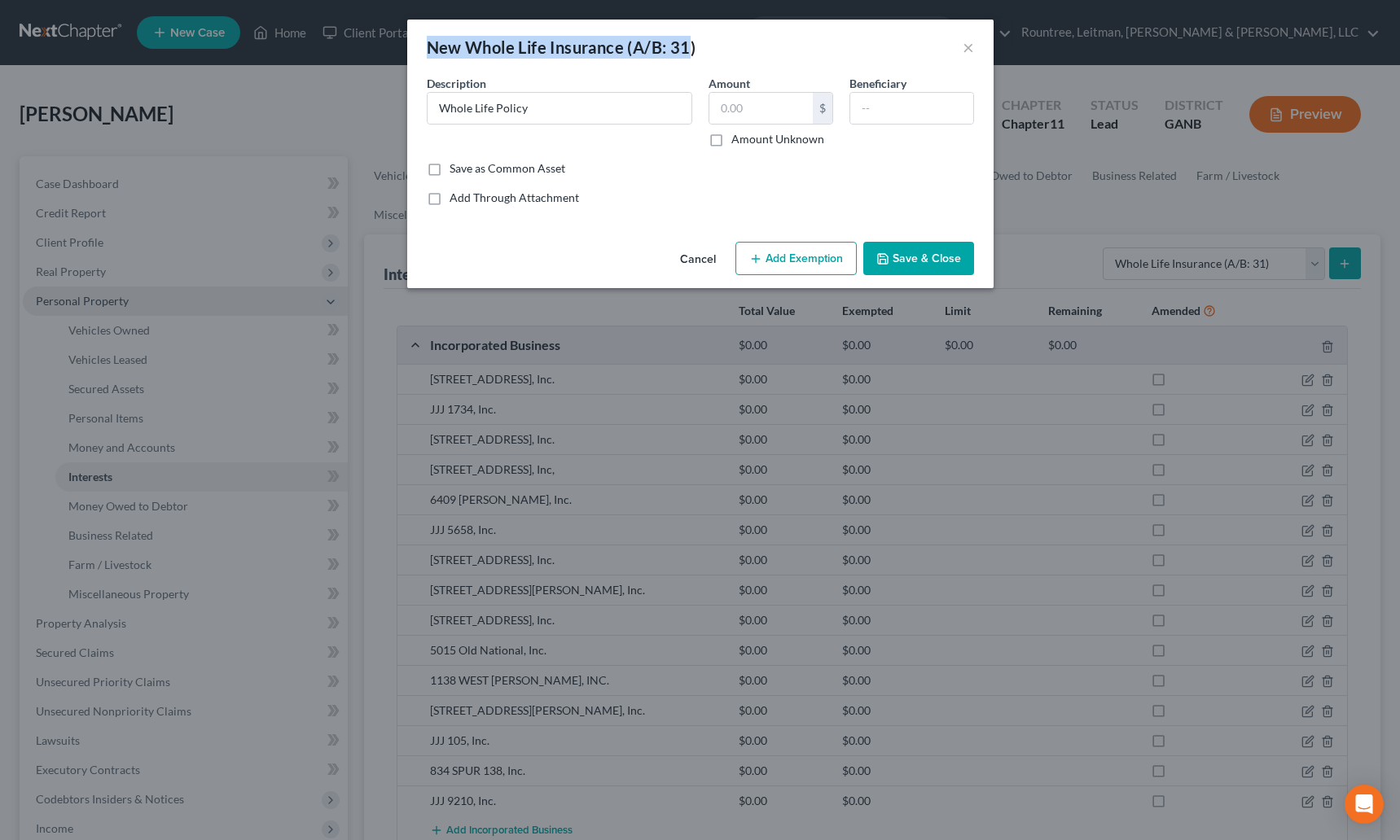
click at [388, 52] on div "New Whole Life Insurance (A/B: 31) × An exemption set must first be selected fr…" at bounding box center [700, 420] width 1400 height 840
click at [438, 52] on div "New Whole Life Insurance (A/B: 31)" at bounding box center [561, 47] width 269 height 23
drag, startPoint x: 430, startPoint y: 49, endPoint x: 705, endPoint y: 61, distance: 275.3
click at [705, 61] on div "New Whole Life Insurance (A/B: 31) ×" at bounding box center [700, 48] width 587 height 56
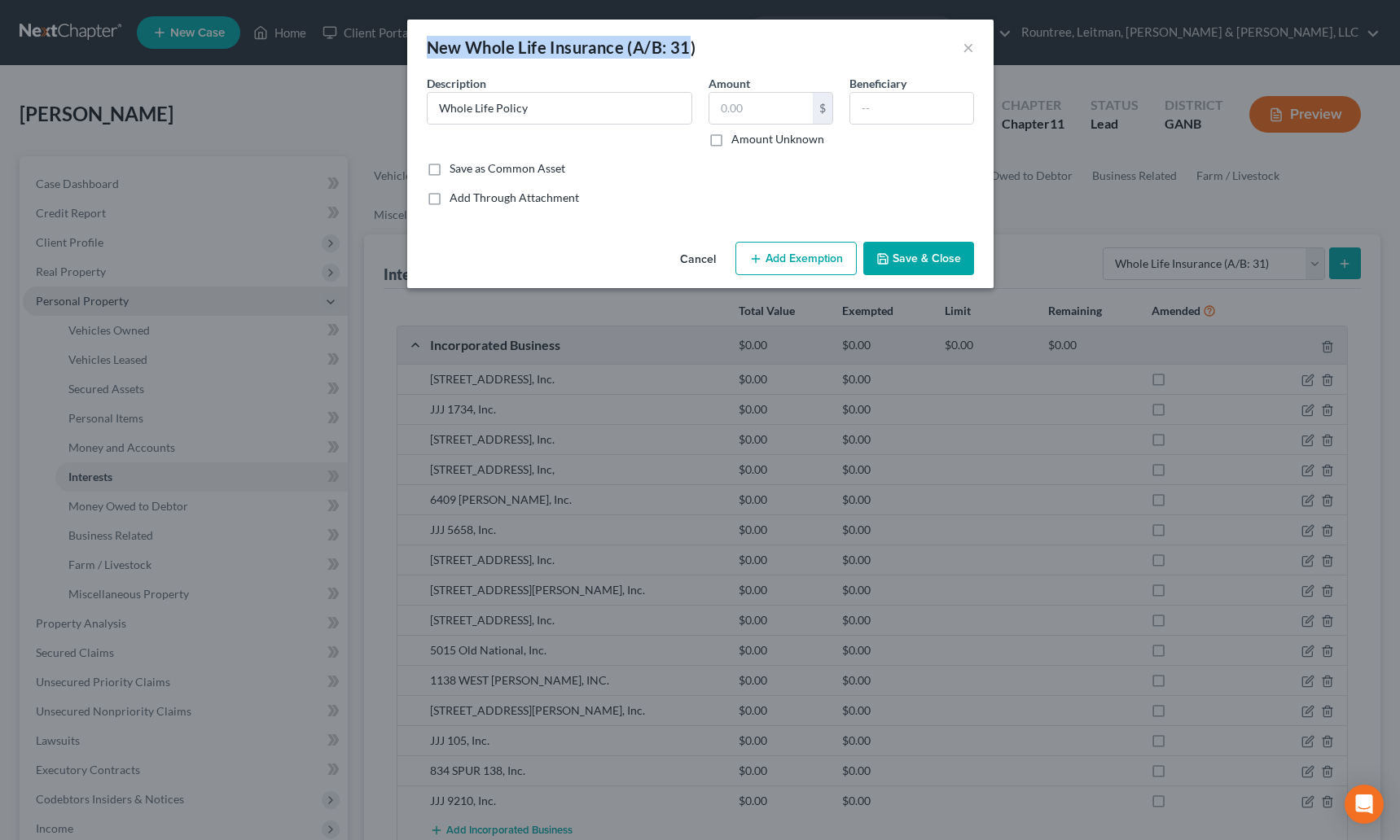
drag, startPoint x: 691, startPoint y: 51, endPoint x: 426, endPoint y: 50, distance: 265.0
click at [427, 50] on div "New Whole Life Insurance (A/B: 31)" at bounding box center [561, 47] width 269 height 23
drag, startPoint x: 427, startPoint y: 46, endPoint x: 695, endPoint y: 50, distance: 268.0
click at [695, 50] on div "New Whole Life Insurance (A/B: 31)" at bounding box center [561, 47] width 269 height 23
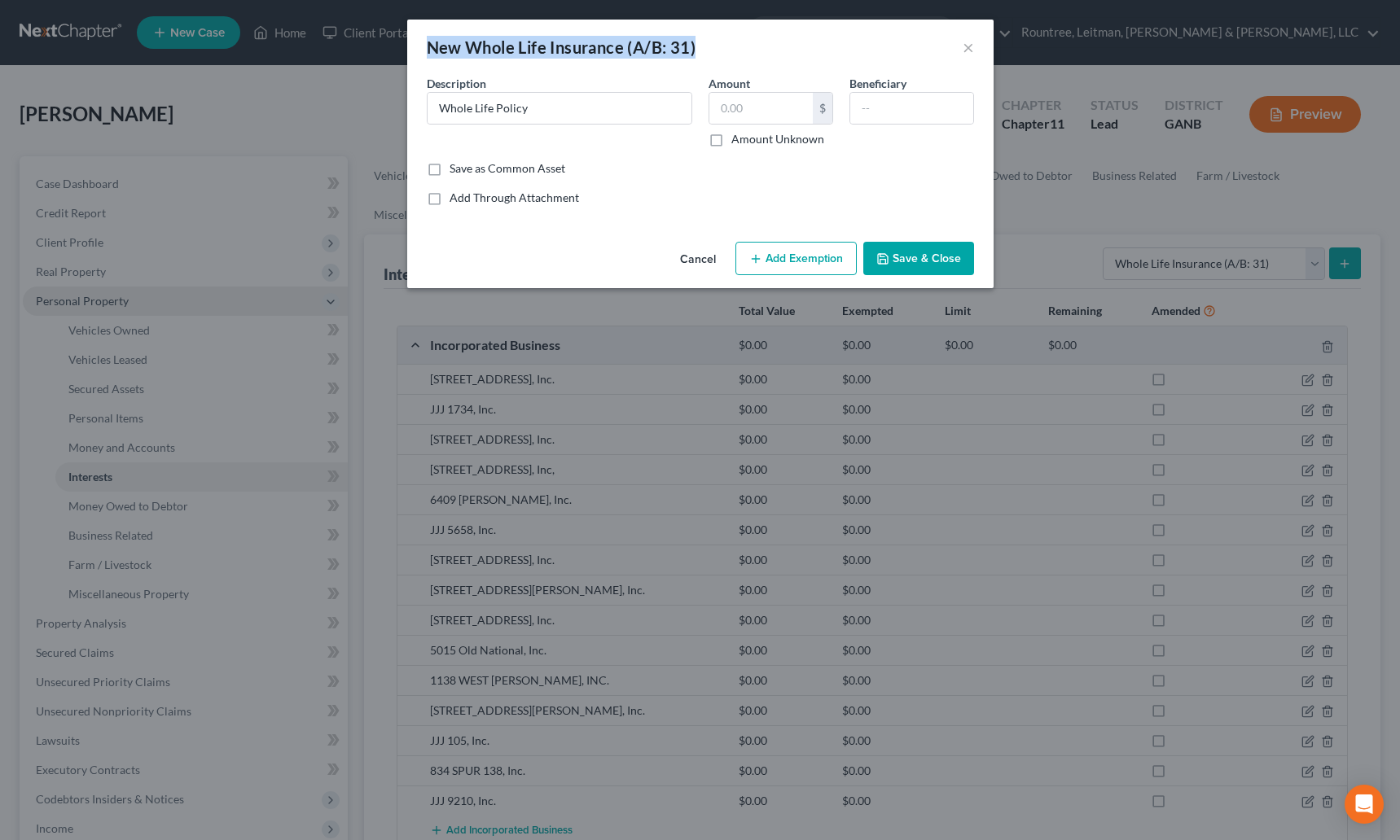
click at [695, 50] on div "New Whole Life Insurance (A/B: 31)" at bounding box center [561, 47] width 269 height 23
drag, startPoint x: 697, startPoint y: 50, endPoint x: 430, endPoint y: 52, distance: 267.0
click at [430, 52] on div "New Whole Life Insurance (A/B: 31) ×" at bounding box center [700, 48] width 587 height 56
click at [430, 52] on div "New Whole Life Insurance (A/B: 31)" at bounding box center [561, 47] width 269 height 23
drag, startPoint x: 431, startPoint y: 51, endPoint x: 714, endPoint y: 60, distance: 283.1
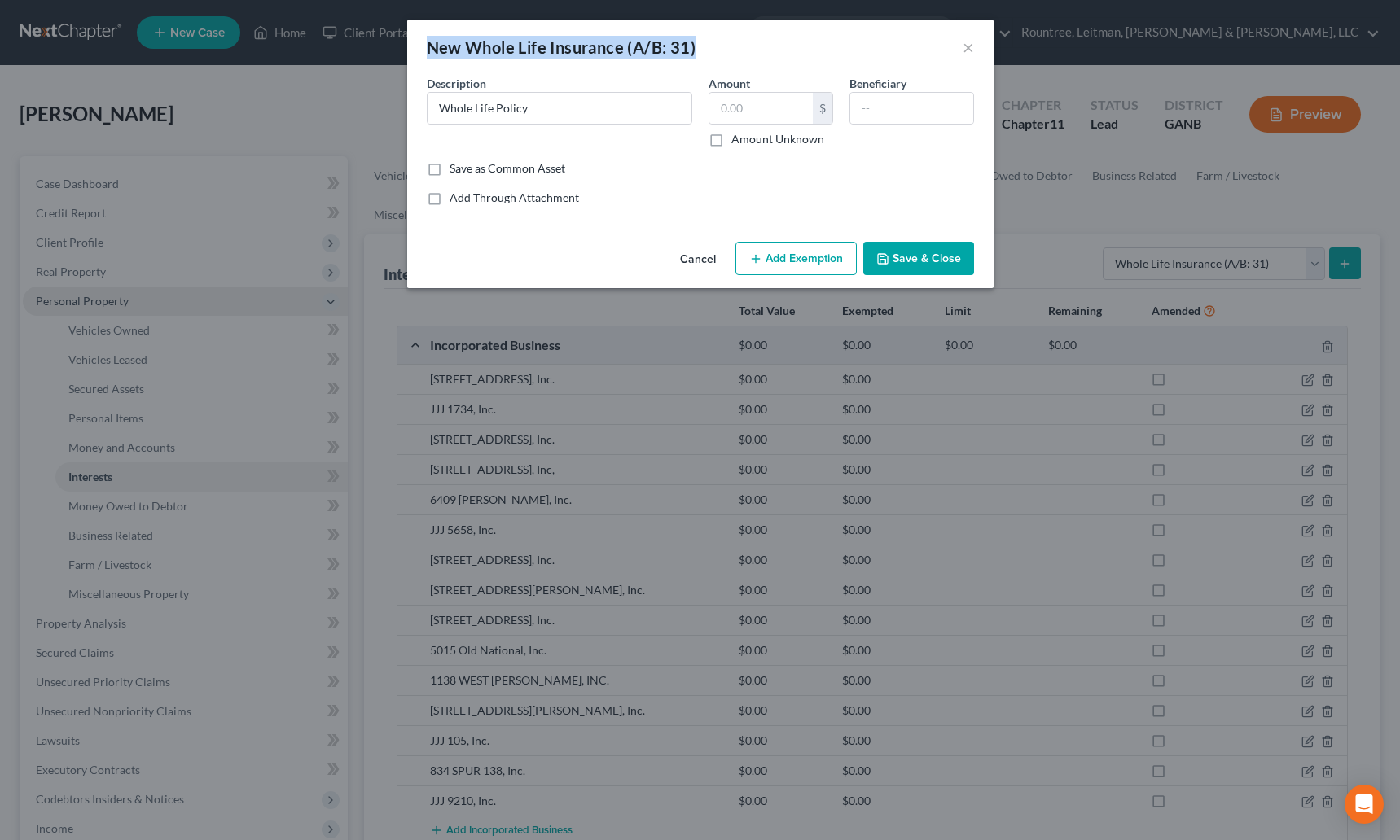
click at [714, 60] on div "New Whole Life Insurance (A/B: 31) ×" at bounding box center [700, 48] width 587 height 56
click at [709, 52] on div "New Whole Life Insurance (A/B: 31) ×" at bounding box center [700, 48] width 587 height 56
drag, startPoint x: 699, startPoint y: 46, endPoint x: 428, endPoint y: 50, distance: 271.0
click at [428, 50] on div "New Whole Life Insurance (A/B: 31) ×" at bounding box center [700, 48] width 587 height 56
click at [430, 50] on div "New Whole Life Insurance (A/B: 31)" at bounding box center [561, 47] width 269 height 23
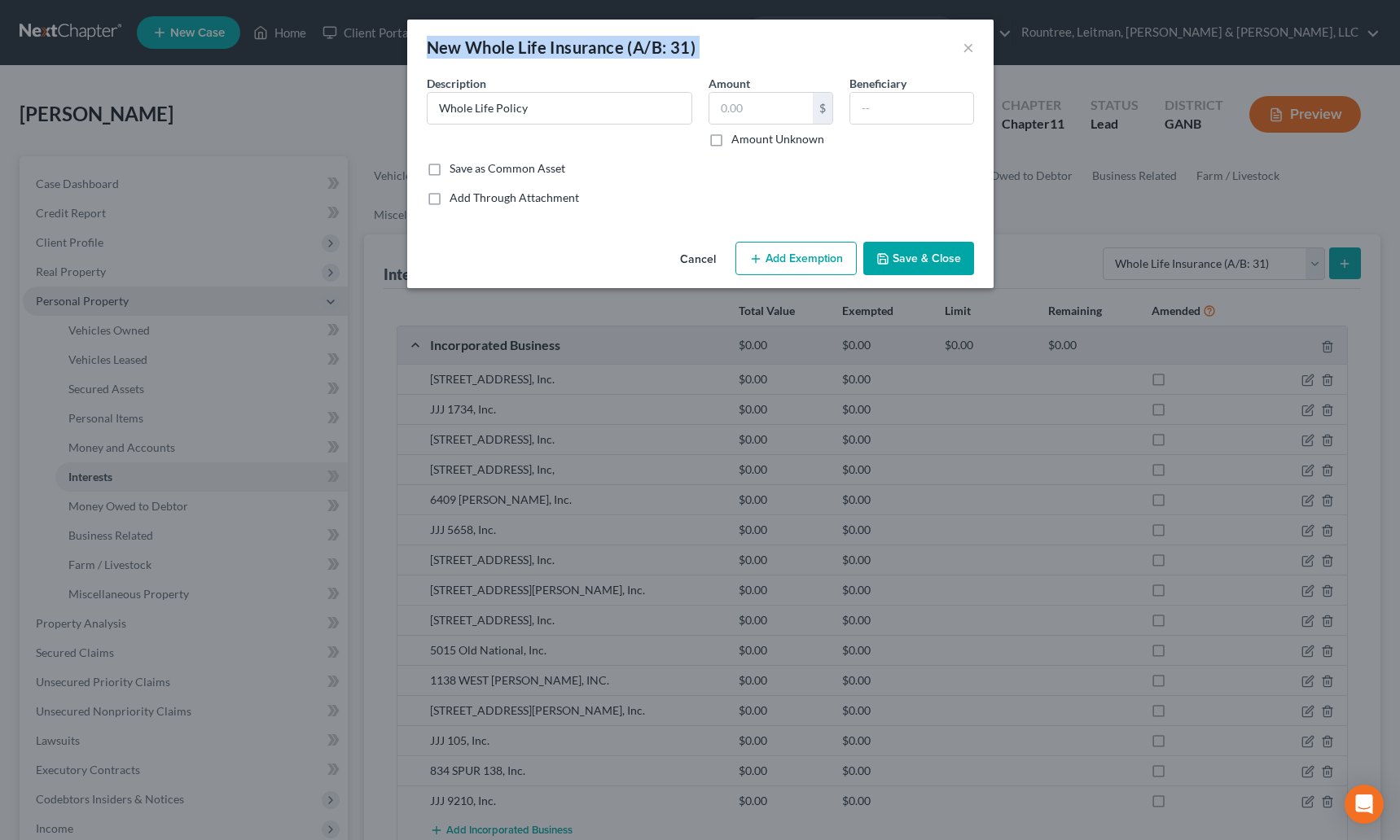
drag, startPoint x: 429, startPoint y: 49, endPoint x: 710, endPoint y: 50, distance: 281.0
click at [710, 50] on div "New Whole Life Insurance (A/B: 31) ×" at bounding box center [700, 48] width 587 height 56
drag, startPoint x: 703, startPoint y: 47, endPoint x: 424, endPoint y: 49, distance: 279.0
click at [424, 49] on div "New Whole Life Insurance (A/B: 31) ×" at bounding box center [700, 48] width 587 height 56
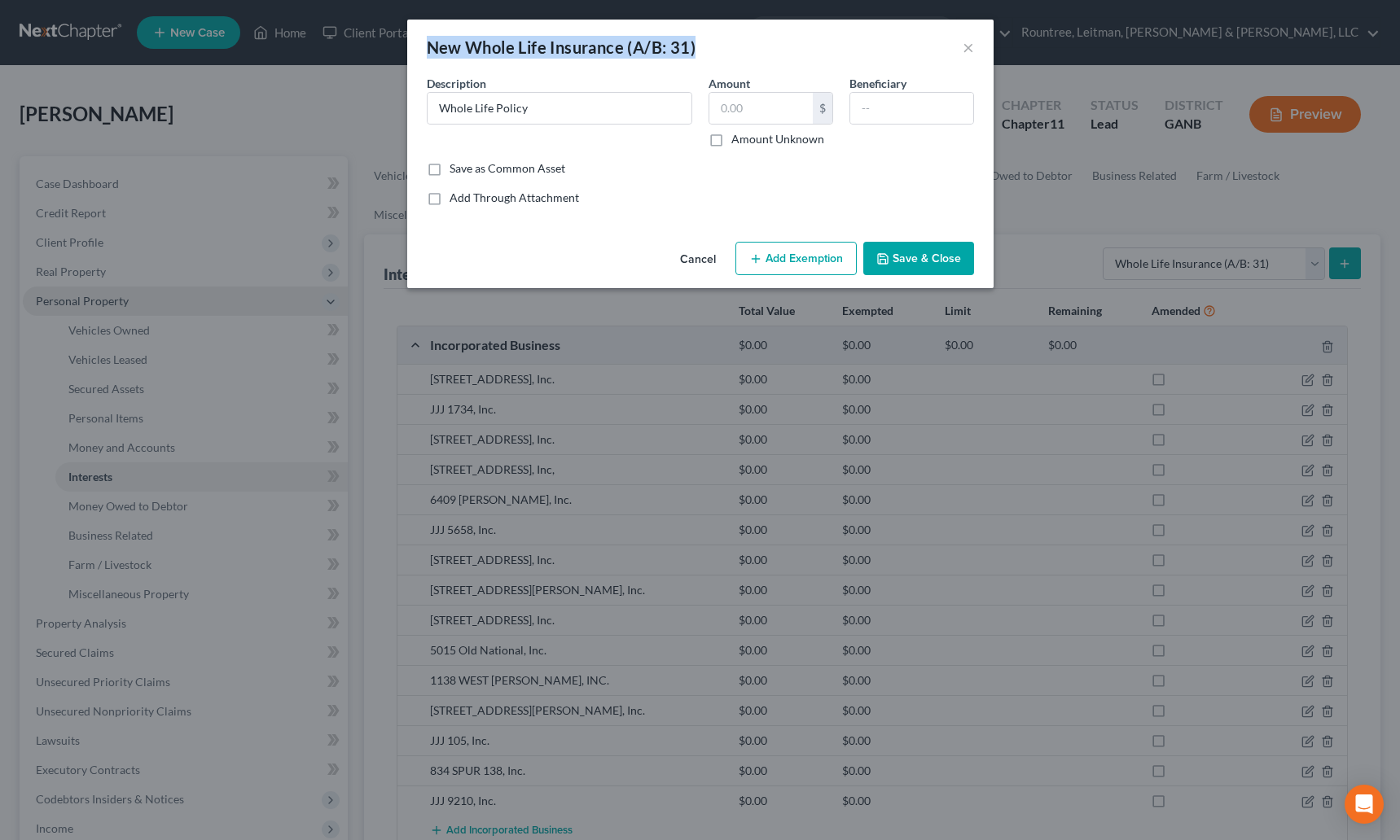
click at [424, 49] on div "New Whole Life Insurance (A/B: 31) ×" at bounding box center [700, 48] width 587 height 56
drag, startPoint x: 425, startPoint y: 48, endPoint x: 719, endPoint y: 61, distance: 294.3
click at [736, 63] on div "New Whole Life Insurance (A/B: 31) ×" at bounding box center [700, 48] width 587 height 56
click at [716, 61] on div "New Whole Life Insurance (A/B: 31) ×" at bounding box center [700, 48] width 587 height 56
click at [706, 50] on div "New Whole Life Insurance (A/B: 31) ×" at bounding box center [700, 48] width 587 height 56
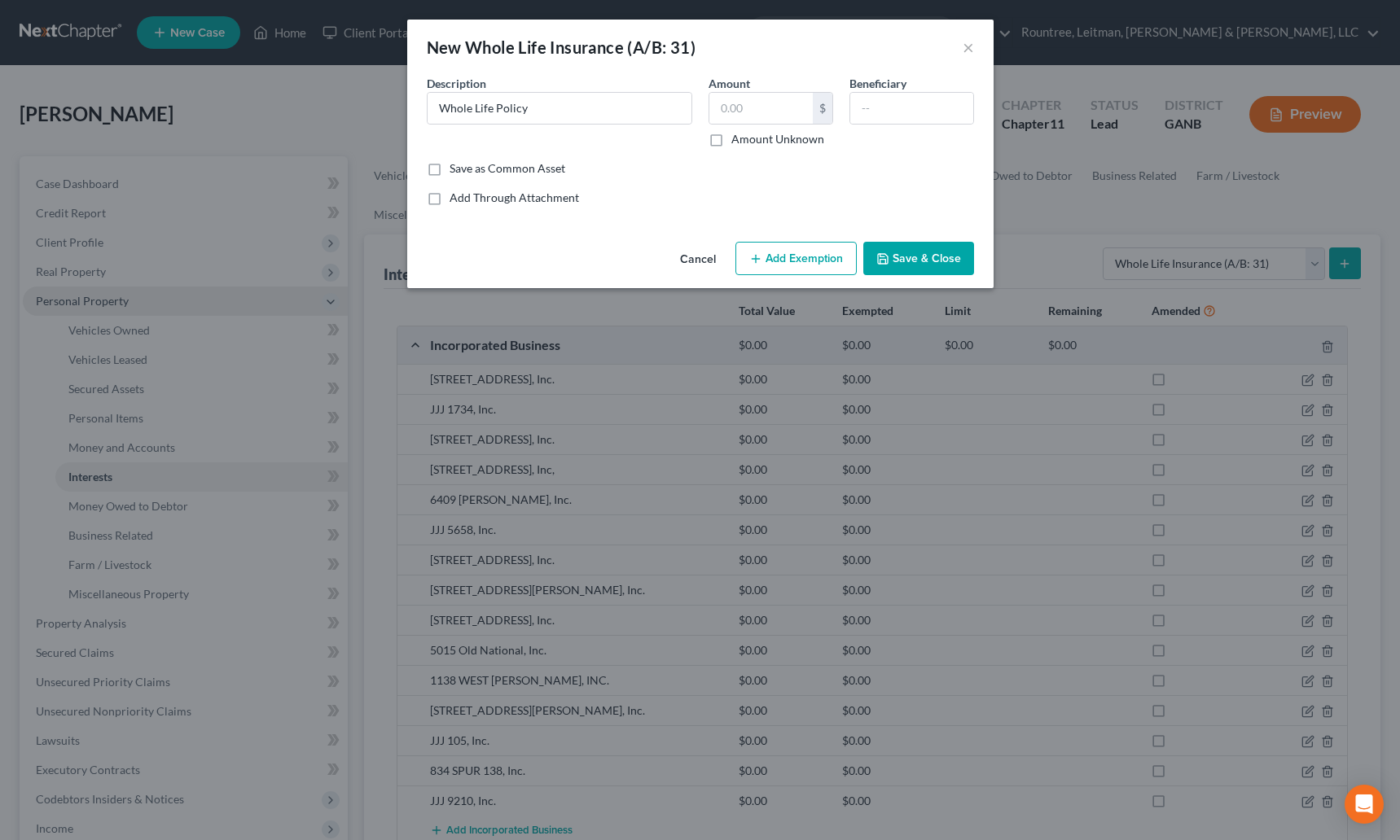
click at [700, 46] on div "New Whole Life Insurance (A/B: 31) ×" at bounding box center [700, 48] width 587 height 56
drag, startPoint x: 695, startPoint y: 37, endPoint x: 427, endPoint y: 46, distance: 268.2
click at [427, 46] on div "New Whole Life Insurance (A/B: 31) ×" at bounding box center [700, 48] width 587 height 56
click at [427, 46] on div "New Whole Life Insurance (A/B: 31)" at bounding box center [561, 47] width 269 height 23
click at [421, 38] on div "New Whole Life Insurance (A/B: 31) ×" at bounding box center [700, 48] width 587 height 56
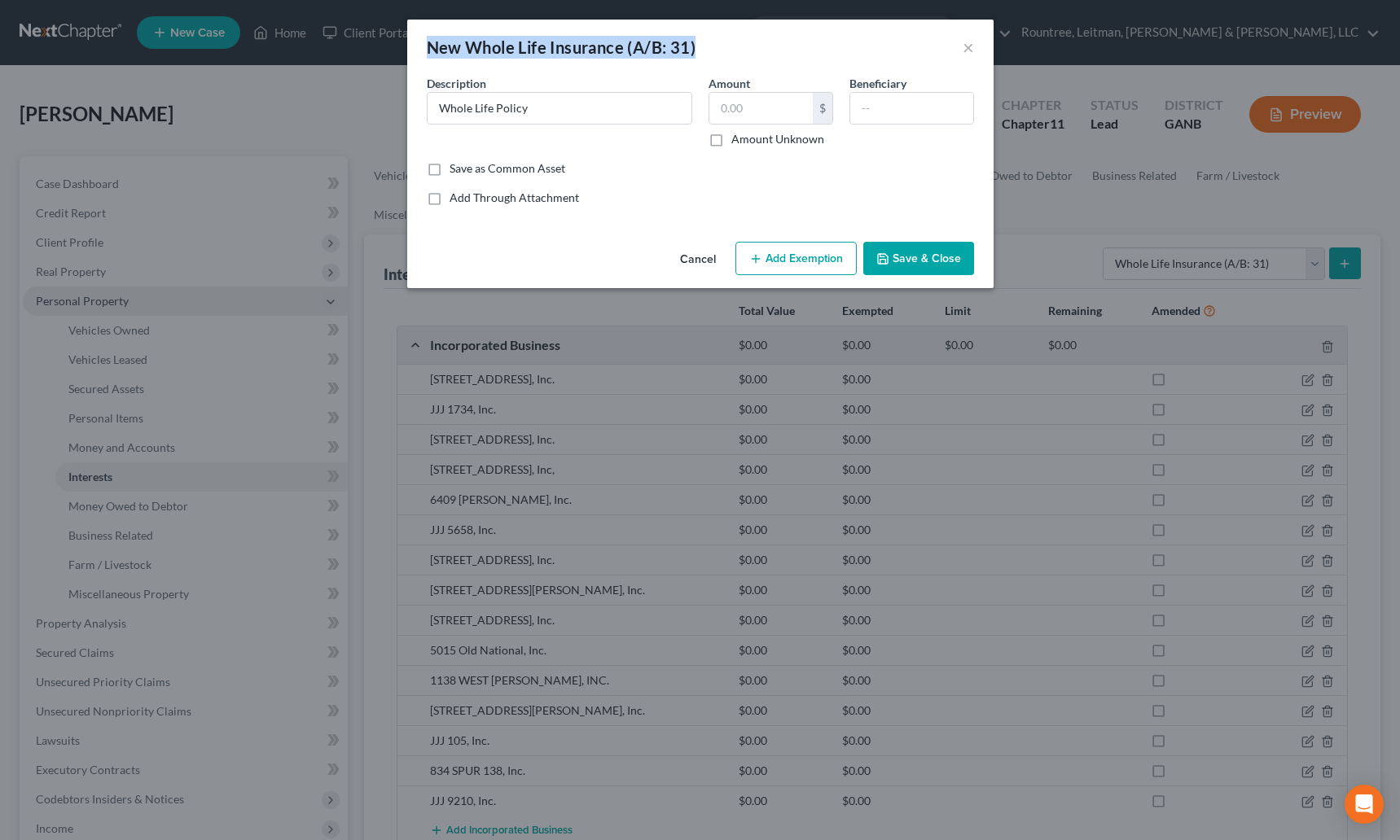
drag, startPoint x: 433, startPoint y: 43, endPoint x: 725, endPoint y: 57, distance: 292.3
click at [725, 57] on div "New Whole Life Insurance (A/B: 31) ×" at bounding box center [700, 48] width 587 height 56
click at [692, 43] on div "New Whole Life Insurance (A/B: 31)" at bounding box center [561, 47] width 269 height 23
drag, startPoint x: 695, startPoint y: 47, endPoint x: 437, endPoint y: 39, distance: 258.1
click at [437, 39] on div "New Whole Life Insurance (A/B: 31) ×" at bounding box center [700, 48] width 587 height 56
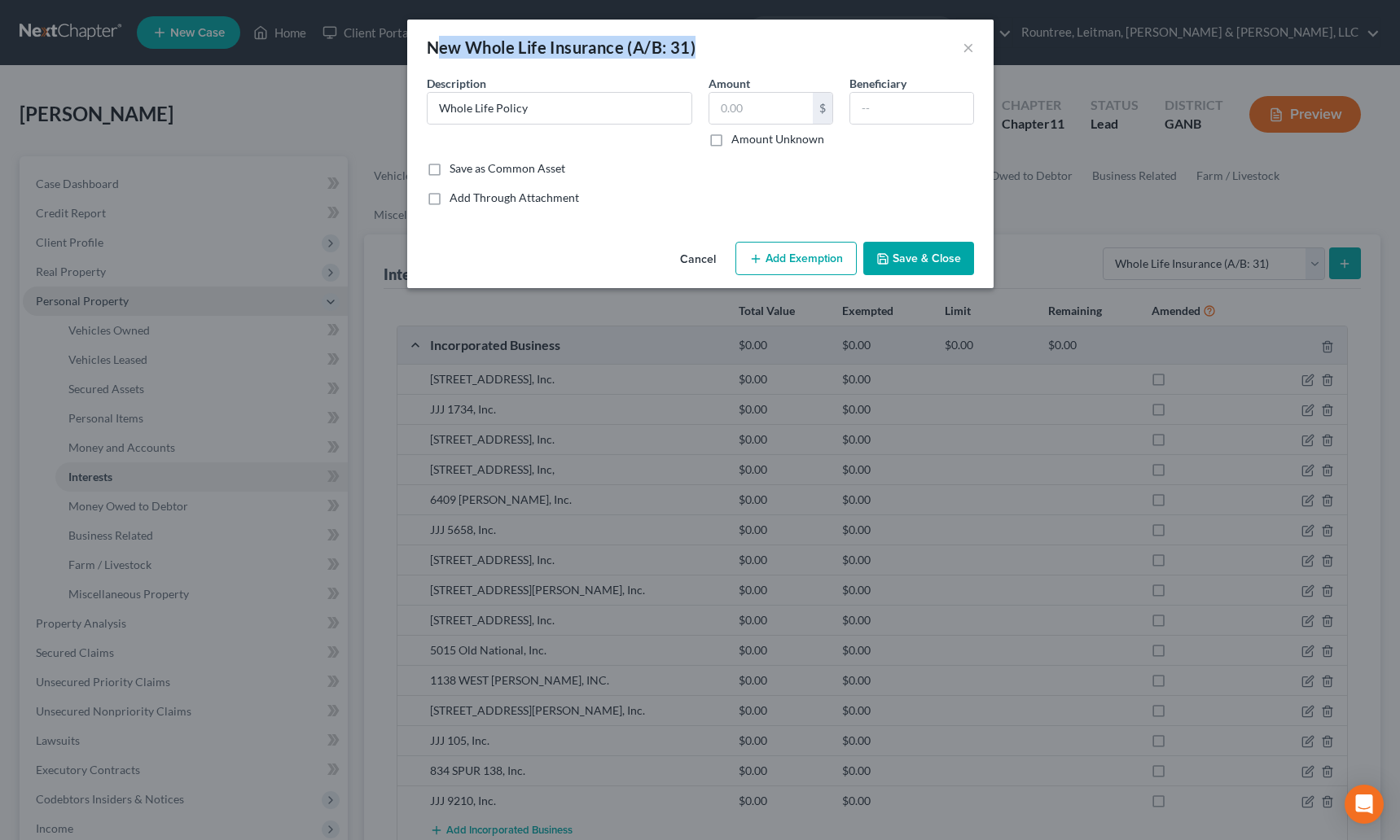
click at [436, 41] on div "New Whole Life Insurance (A/B: 31)" at bounding box center [561, 47] width 269 height 23
drag, startPoint x: 432, startPoint y: 45, endPoint x: 701, endPoint y: 48, distance: 269.0
click at [701, 48] on div "New Whole Life Insurance (A/B: 31) ×" at bounding box center [700, 48] width 587 height 56
drag, startPoint x: 698, startPoint y: 47, endPoint x: 433, endPoint y: 40, distance: 265.1
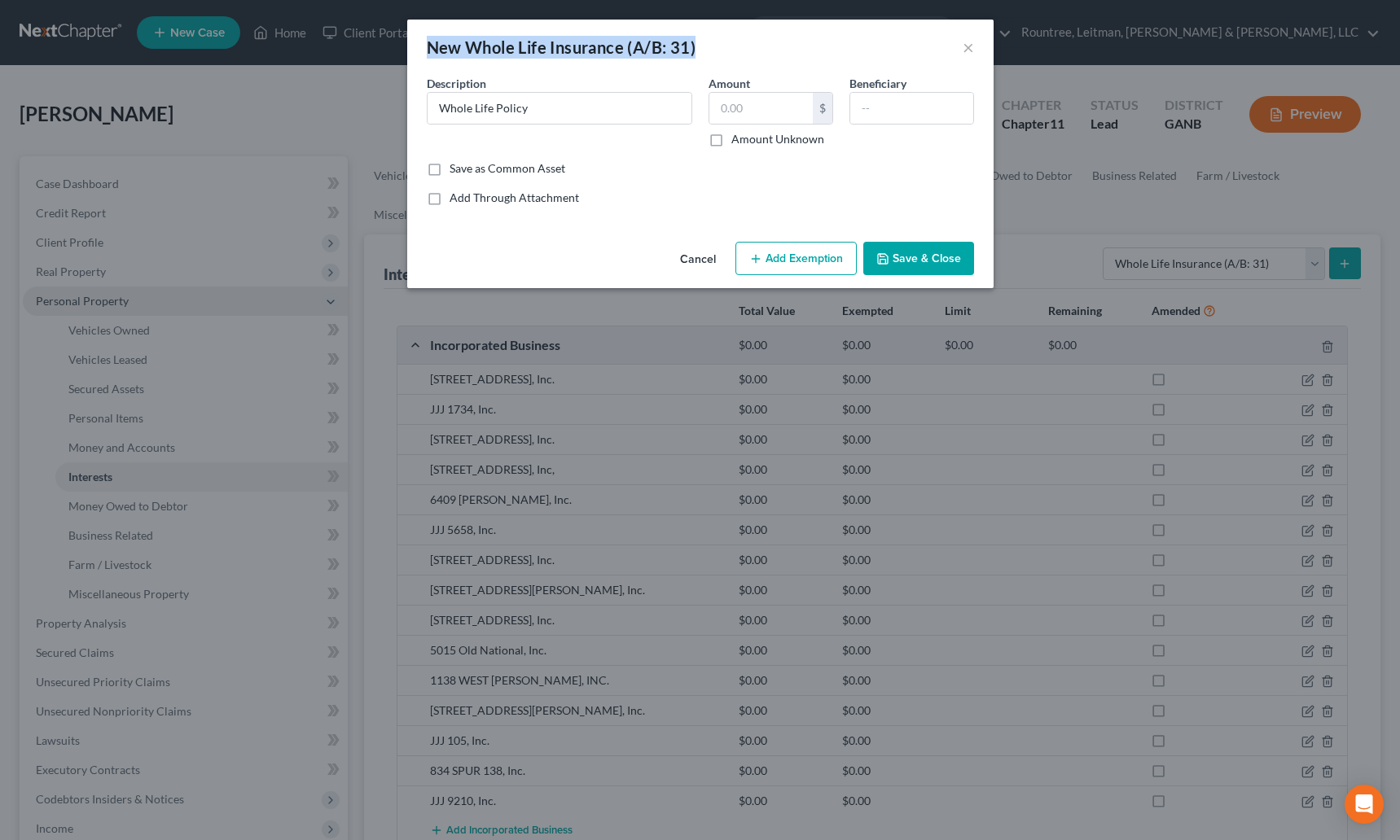
click at [433, 40] on div "New Whole Life Insurance (A/B: 31) ×" at bounding box center [700, 48] width 587 height 56
click at [433, 40] on div "New Whole Life Insurance (A/B: 31)" at bounding box center [561, 47] width 269 height 23
click at [744, 101] on input "text" at bounding box center [761, 107] width 103 height 31
click at [731, 138] on label "Amount Unknown" at bounding box center [777, 139] width 92 height 16
click at [738, 138] on input "Amount Unknown" at bounding box center [743, 136] width 11 height 11
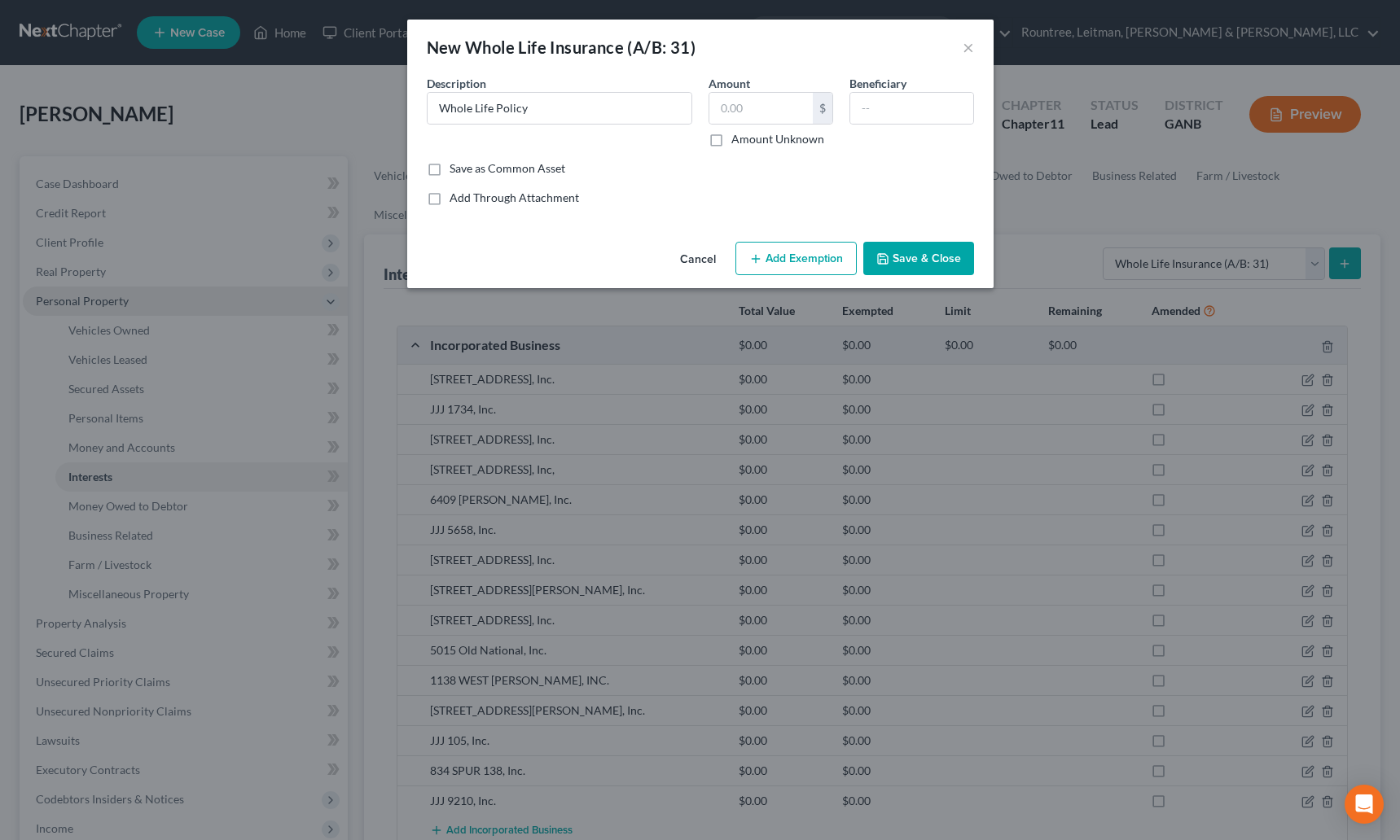
checkbox input "true"
click at [910, 256] on button "Save & Close" at bounding box center [918, 258] width 110 height 34
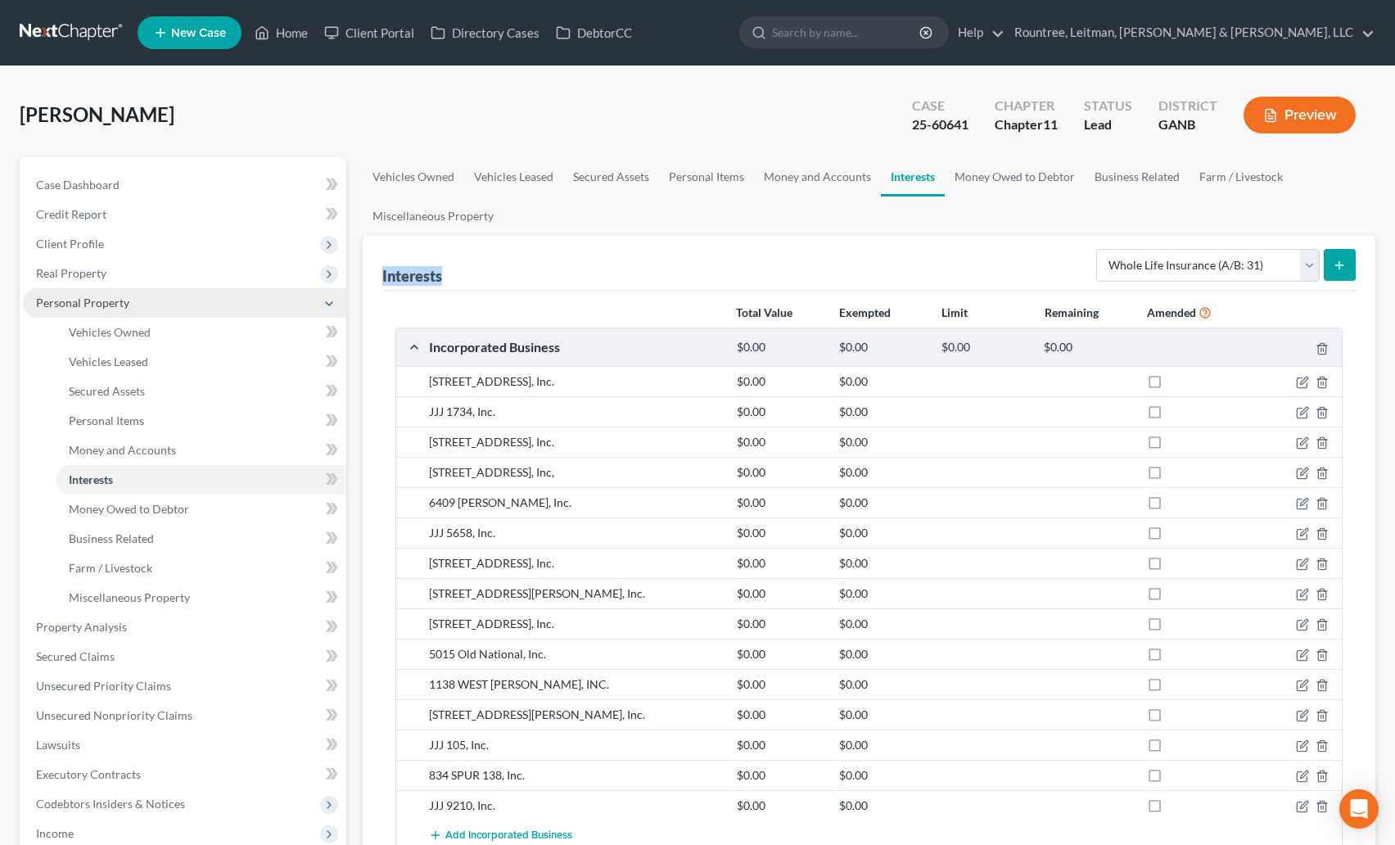
drag, startPoint x: 381, startPoint y: 273, endPoint x: 479, endPoint y: 278, distance: 98.4
click at [479, 278] on div "Interests Select Interest Type 401K (A/B: 21) Annuity (A/B: 23) Bond (A/B: 18) …" at bounding box center [869, 623] width 1013 height 774
click at [477, 279] on div "Interests Select Interest Type 401K (A/B: 21) Annuity (A/B: 23) Bond (A/B: 18) …" at bounding box center [869, 263] width 974 height 55
click at [383, 273] on div "Interests Select Interest Type 401K (A/B: 21) Annuity (A/B: 23) Bond (A/B: 18) …" at bounding box center [869, 623] width 1013 height 774
drag, startPoint x: 383, startPoint y: 273, endPoint x: 449, endPoint y: 290, distance: 67.5
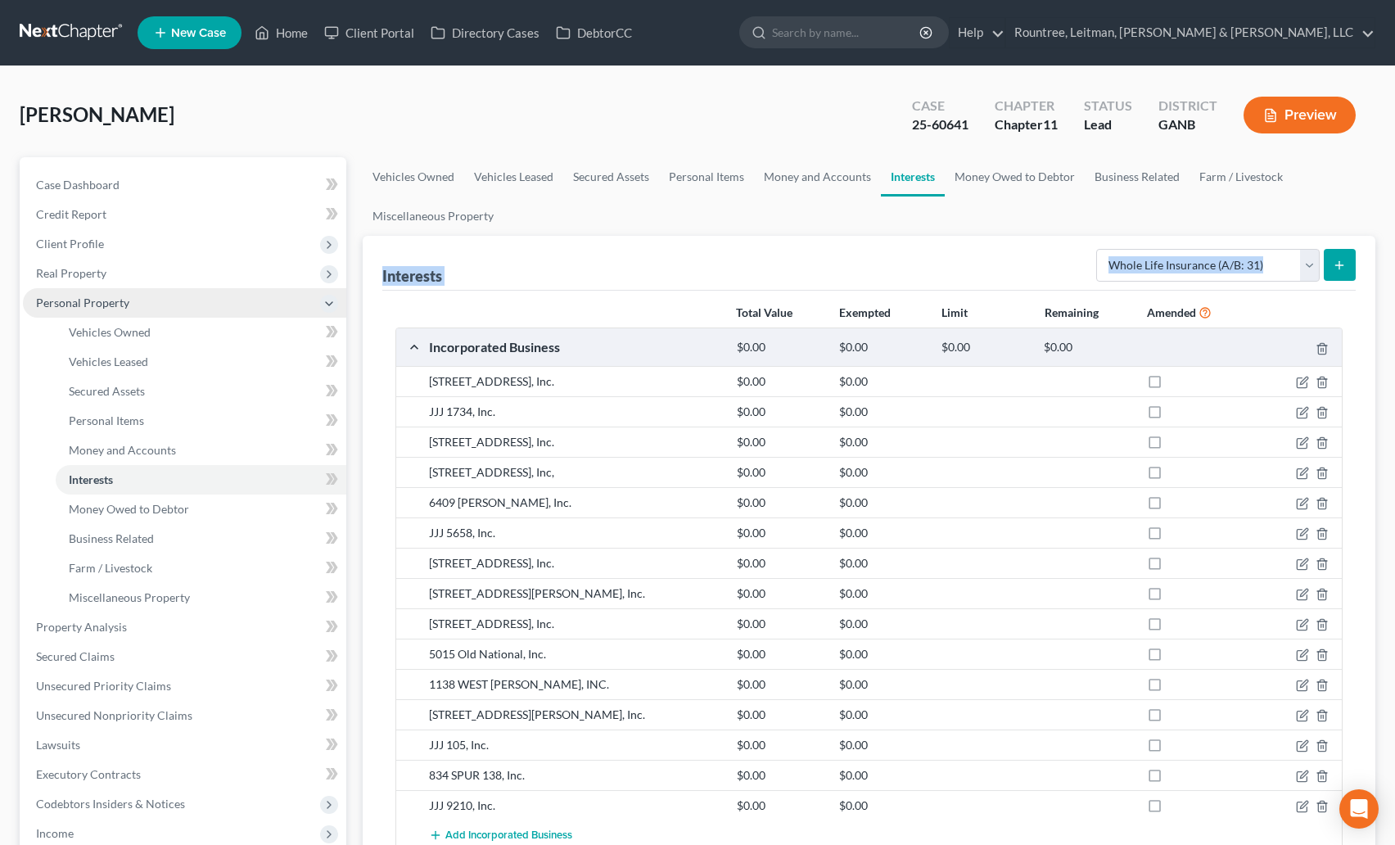
click at [449, 290] on div "Interests Select Interest Type 401K (A/B: 21) Annuity (A/B: 23) Bond (A/B: 18) …" at bounding box center [869, 623] width 1013 height 774
click at [447, 284] on div "Interests Select Interest Type 401K (A/B: 21) Annuity (A/B: 23) Bond (A/B: 18) …" at bounding box center [869, 263] width 974 height 55
click at [445, 278] on div "Interests Select Interest Type 401K (A/B: 21) Annuity (A/B: 23) Bond (A/B: 18) …" at bounding box center [869, 263] width 974 height 55
drag, startPoint x: 384, startPoint y: 277, endPoint x: 444, endPoint y: 281, distance: 59.9
click at [444, 281] on div "Interests Select Interest Type 401K (A/B: 21) Annuity (A/B: 23) Bond (A/B: 18) …" at bounding box center [869, 263] width 974 height 55
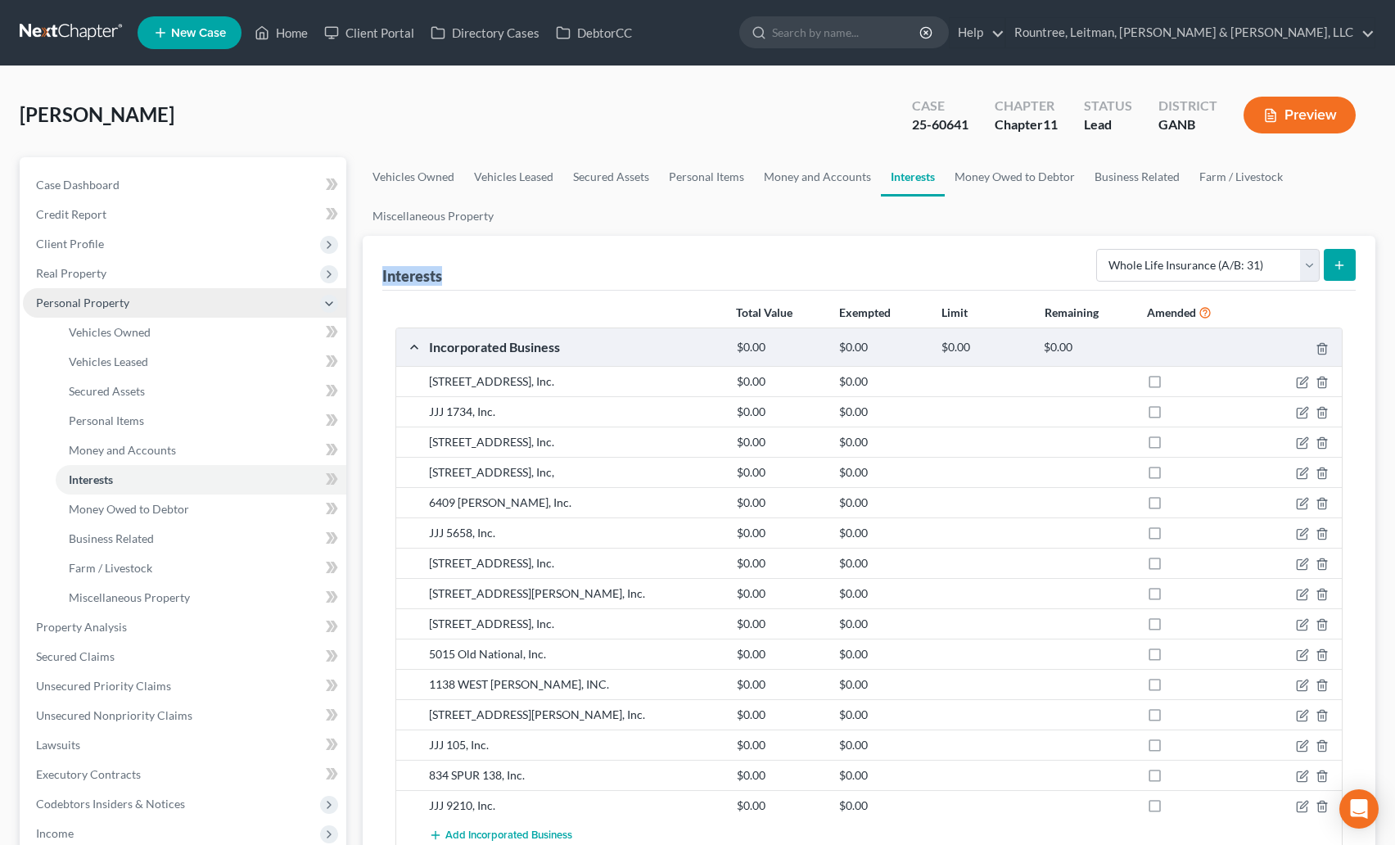
click at [444, 281] on div "Interests Select Interest Type 401K (A/B: 21) Annuity (A/B: 23) Bond (A/B: 18) …" at bounding box center [869, 263] width 974 height 55
drag, startPoint x: 380, startPoint y: 278, endPoint x: 445, endPoint y: 277, distance: 65.5
click at [445, 277] on div "Interests Select Interest Type 401K (A/B: 21) Annuity (A/B: 23) Bond (A/B: 18) …" at bounding box center [869, 623] width 1013 height 774
click at [445, 277] on div "Interests Select Interest Type 401K (A/B: 21) Annuity (A/B: 23) Bond (A/B: 18) …" at bounding box center [869, 263] width 974 height 55
click at [326, 295] on icon at bounding box center [329, 304] width 18 height 18
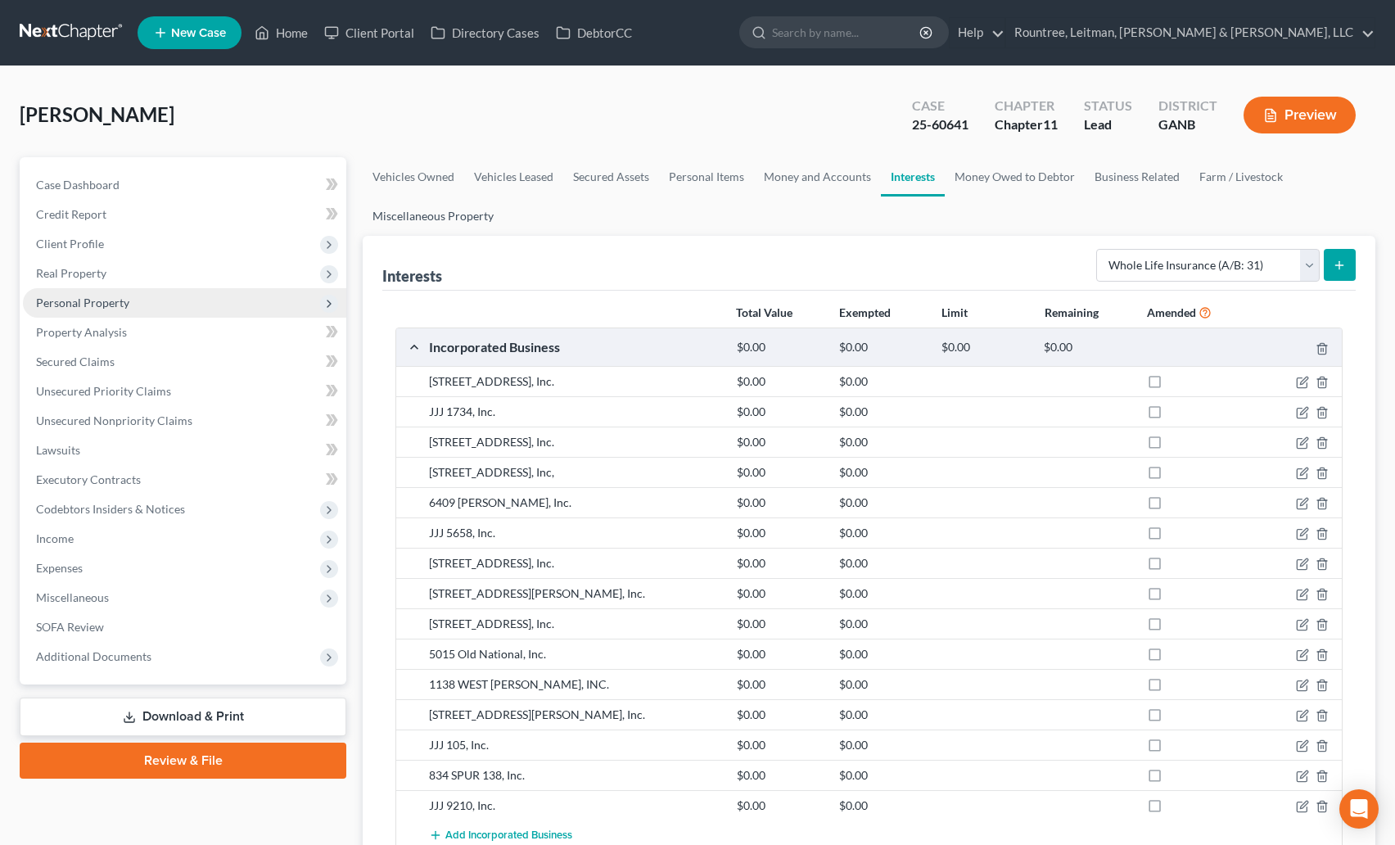
click at [454, 210] on link "Miscellaneous Property" at bounding box center [433, 216] width 141 height 39
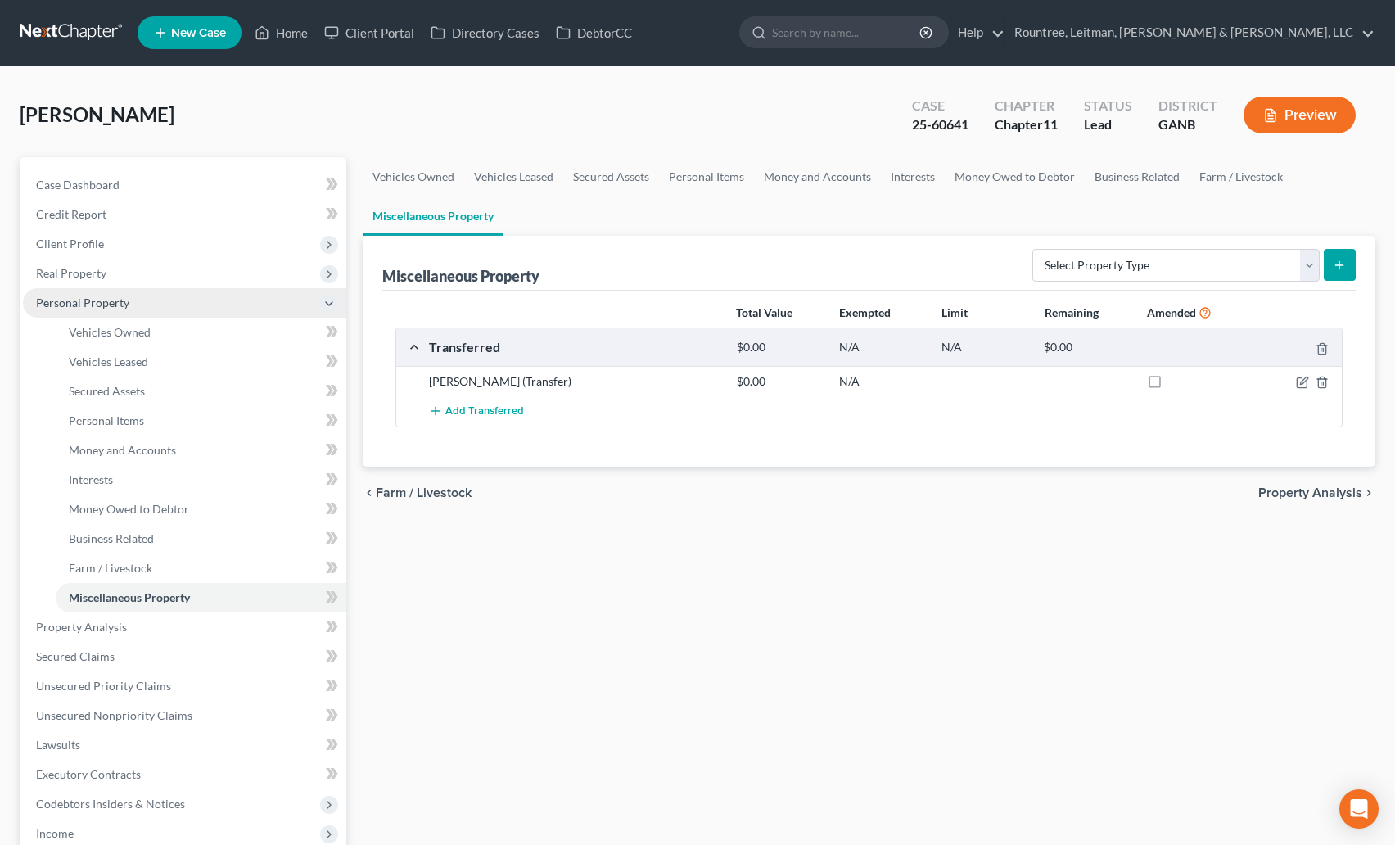
scroll to position [38, 0]
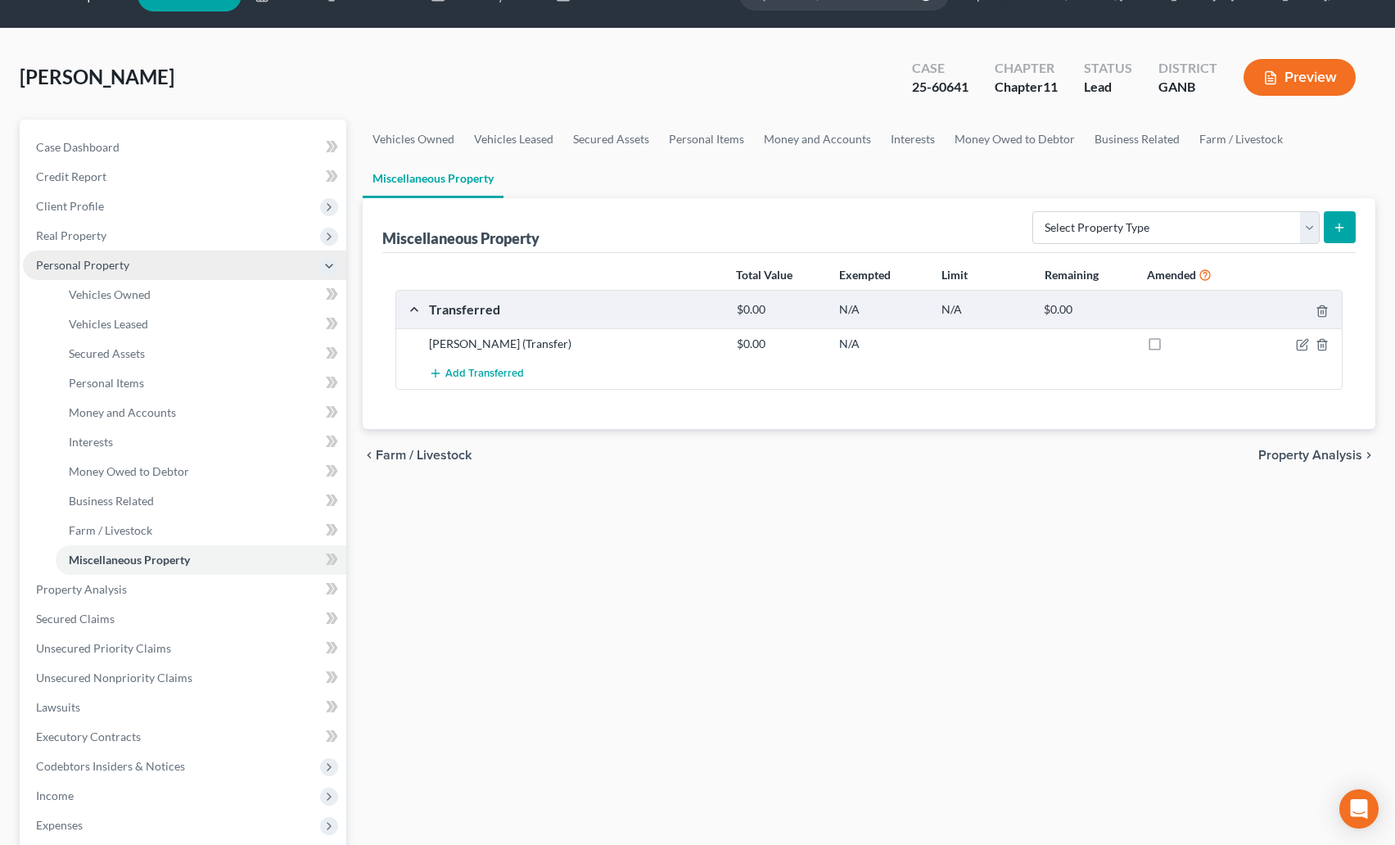
click at [123, 267] on span "Personal Property" at bounding box center [82, 265] width 93 height 14
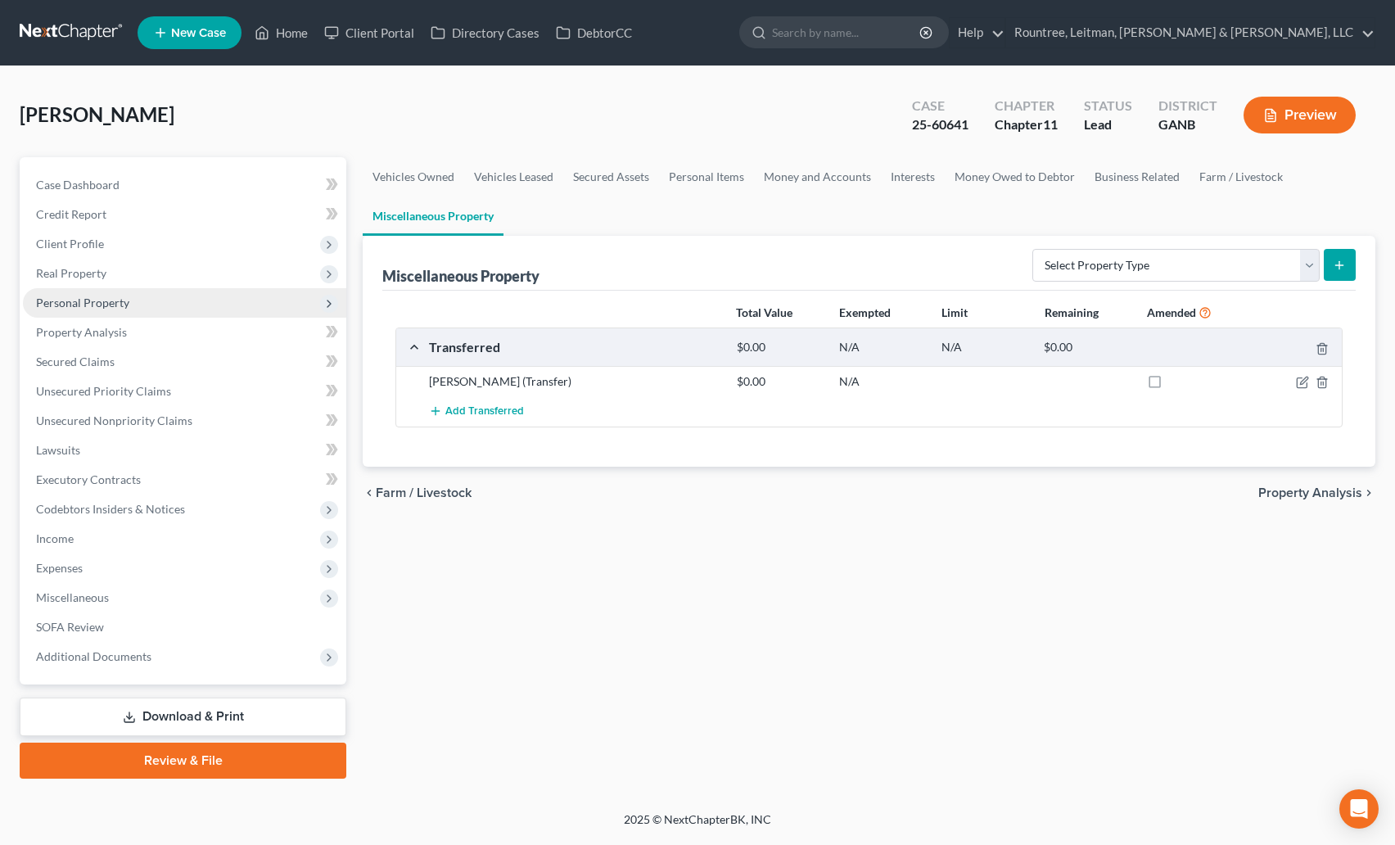
scroll to position [0, 0]
click at [897, 172] on link "Interests" at bounding box center [916, 176] width 64 height 39
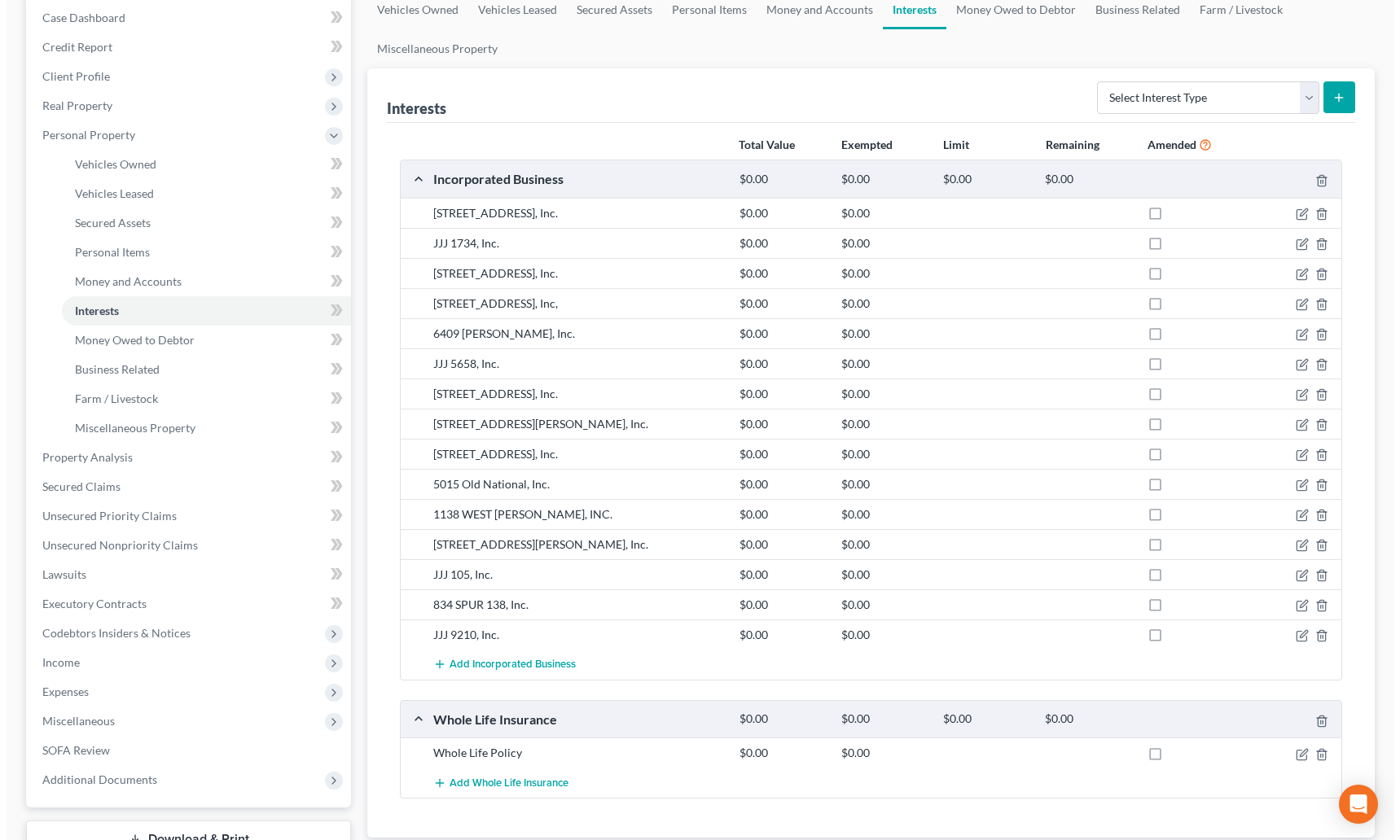
scroll to position [289, 0]
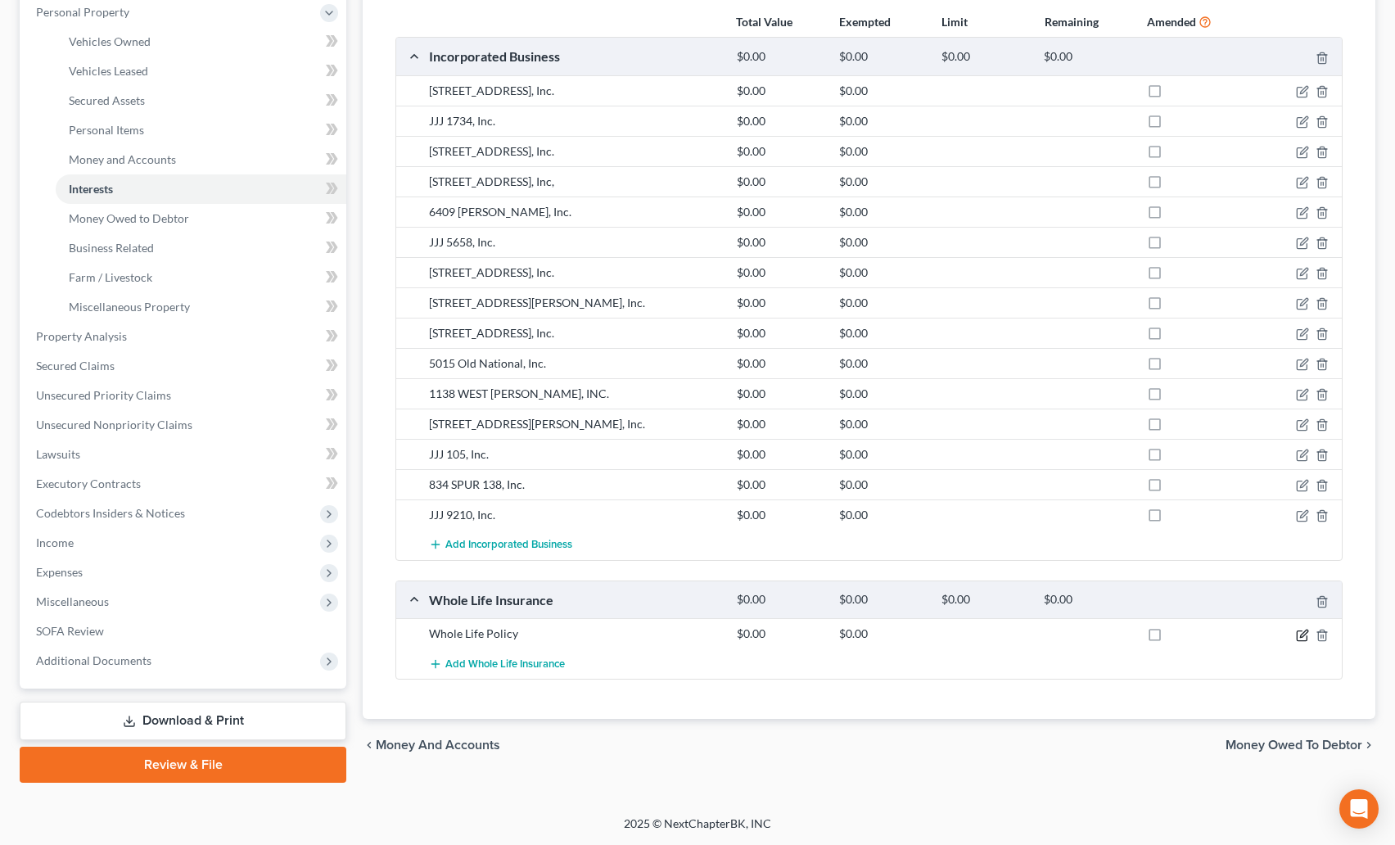
click at [1304, 635] on icon "button" at bounding box center [1303, 633] width 7 height 7
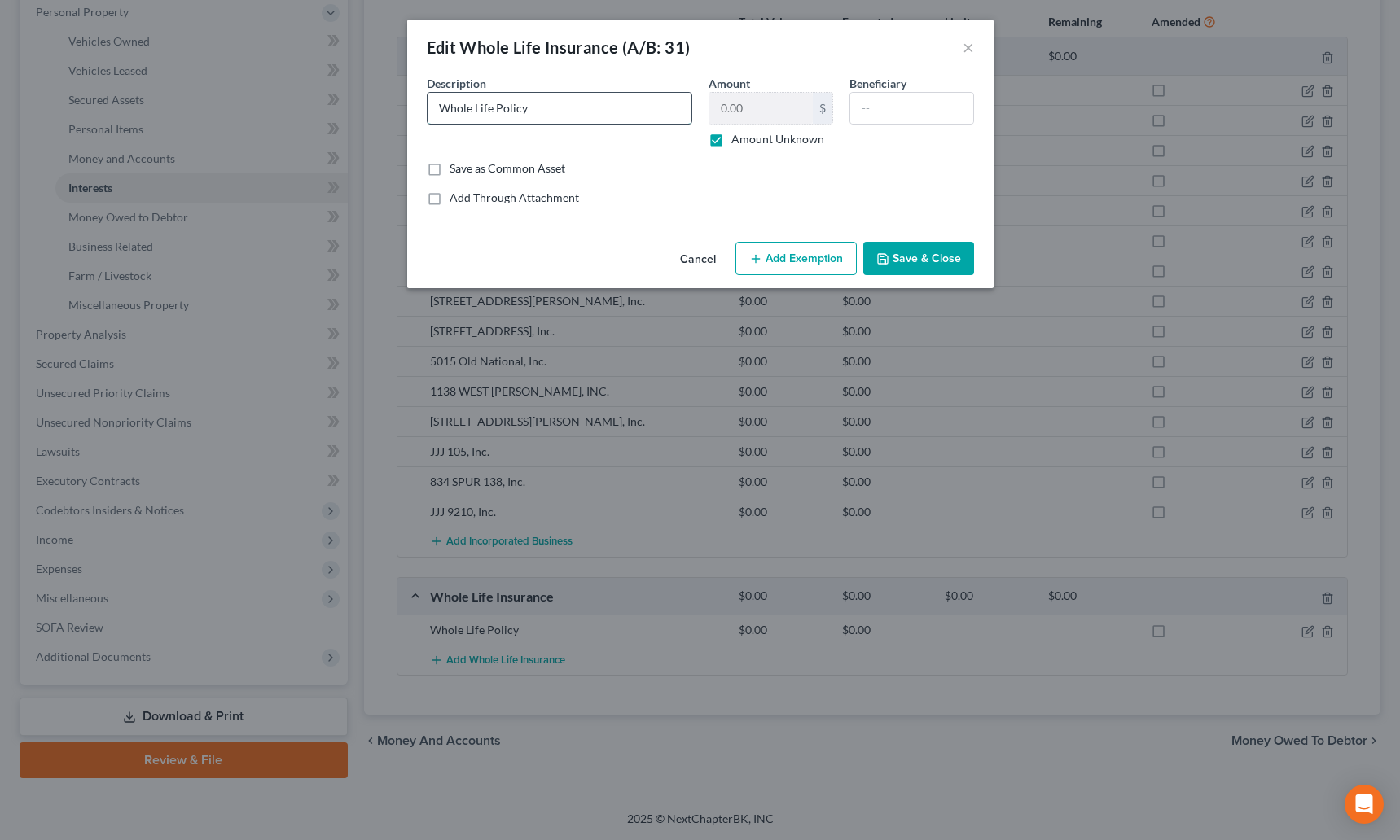
click at [555, 114] on input "Whole Life Policy" at bounding box center [559, 107] width 263 height 31
click at [770, 266] on button "Add Exemption" at bounding box center [795, 258] width 121 height 34
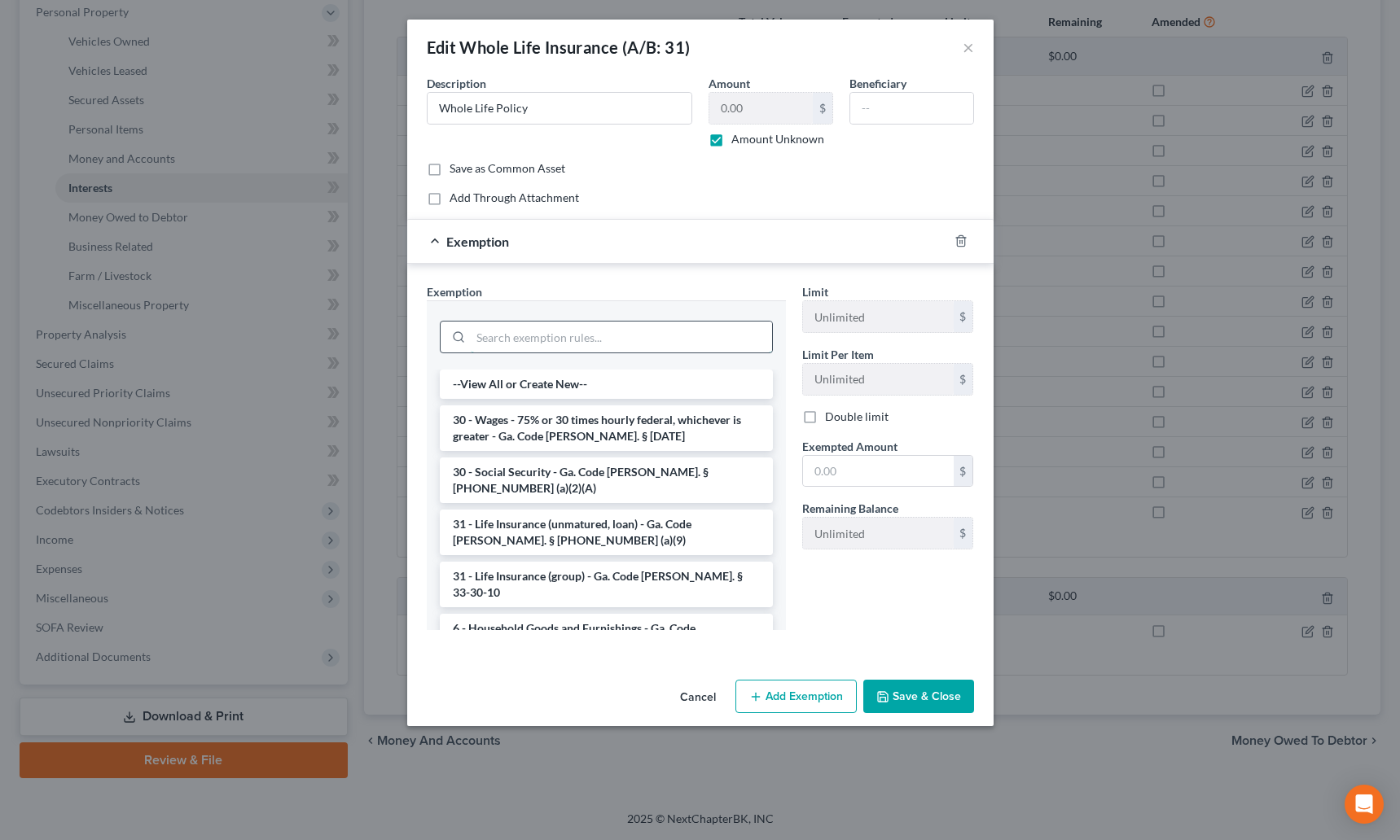
click at [508, 332] on input "search" at bounding box center [620, 336] width 301 height 31
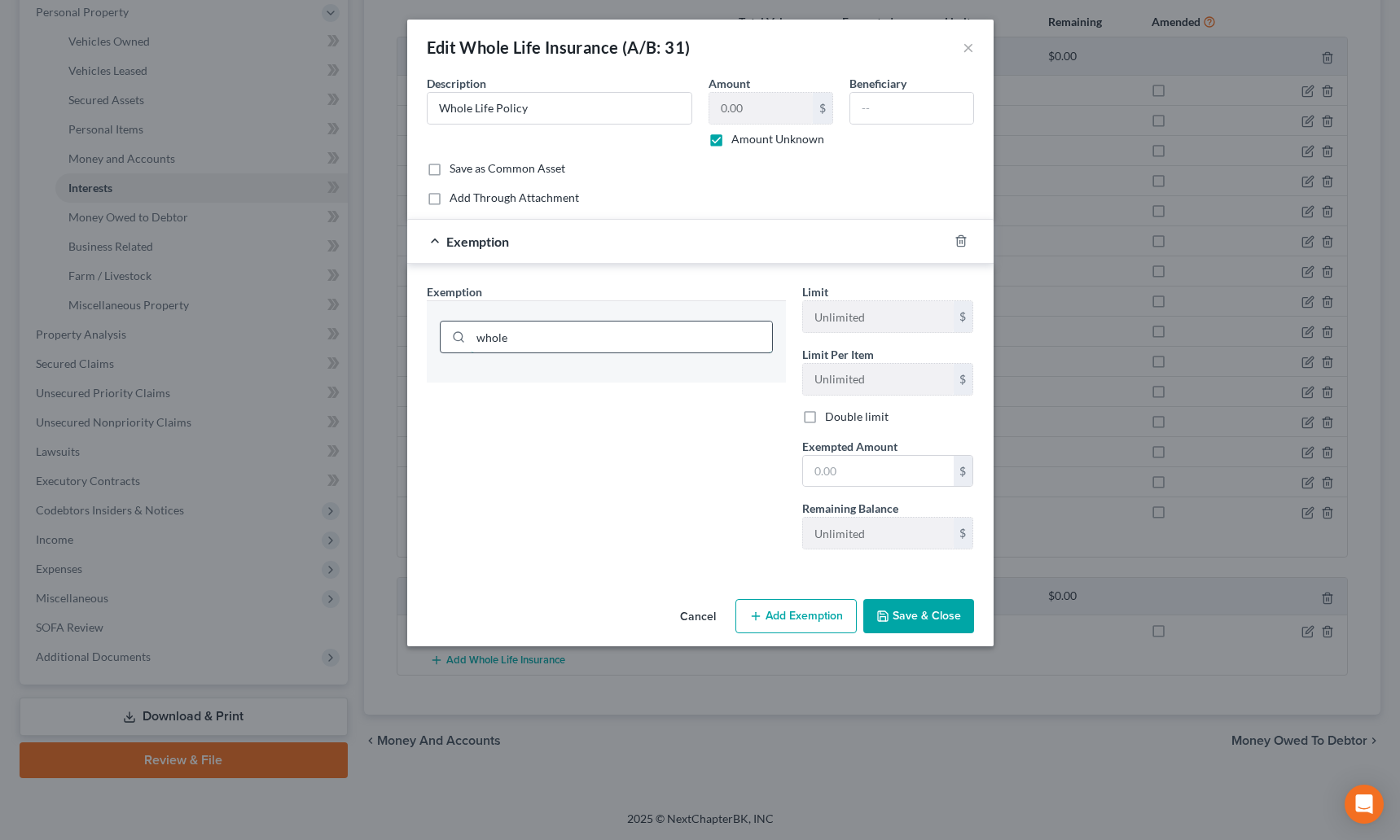
drag, startPoint x: 544, startPoint y: 344, endPoint x: 467, endPoint y: 339, distance: 77.2
click at [467, 339] on div "whole" at bounding box center [606, 337] width 333 height 33
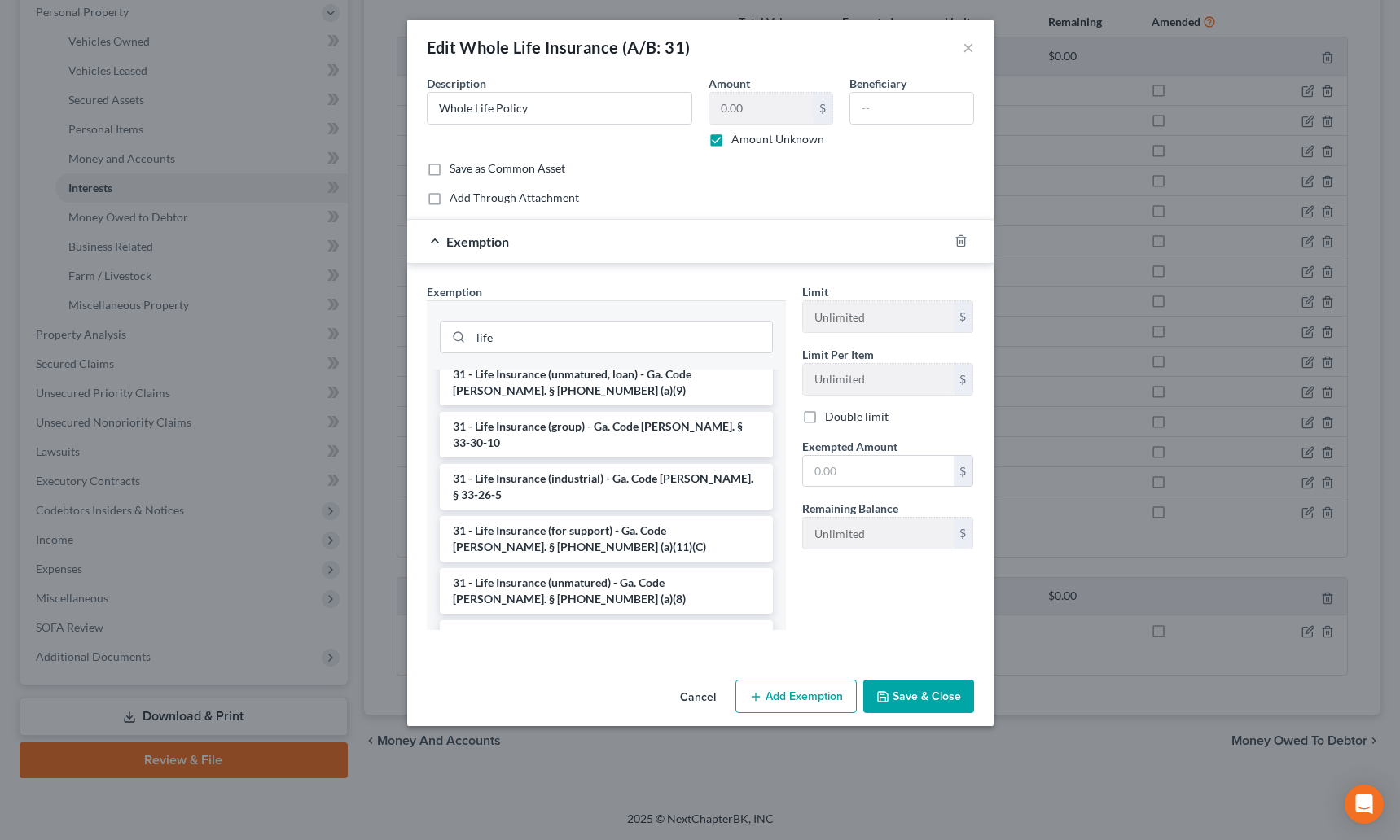
scroll to position [0, 0]
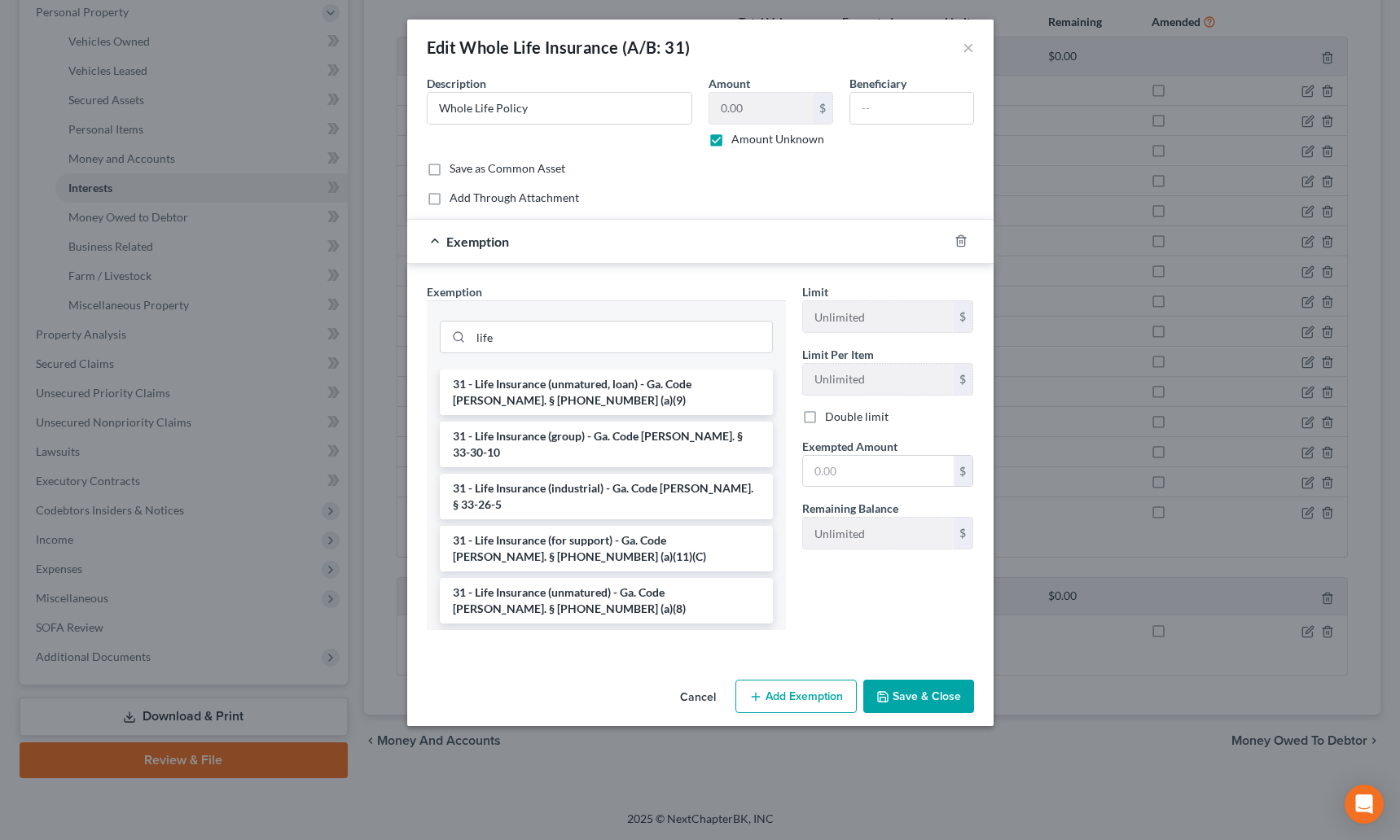
click at [564, 630] on li "31 - Life Insurance Proceeds - Ga. Code [PERSON_NAME]. § 33-25-11" at bounding box center [606, 653] width 333 height 46
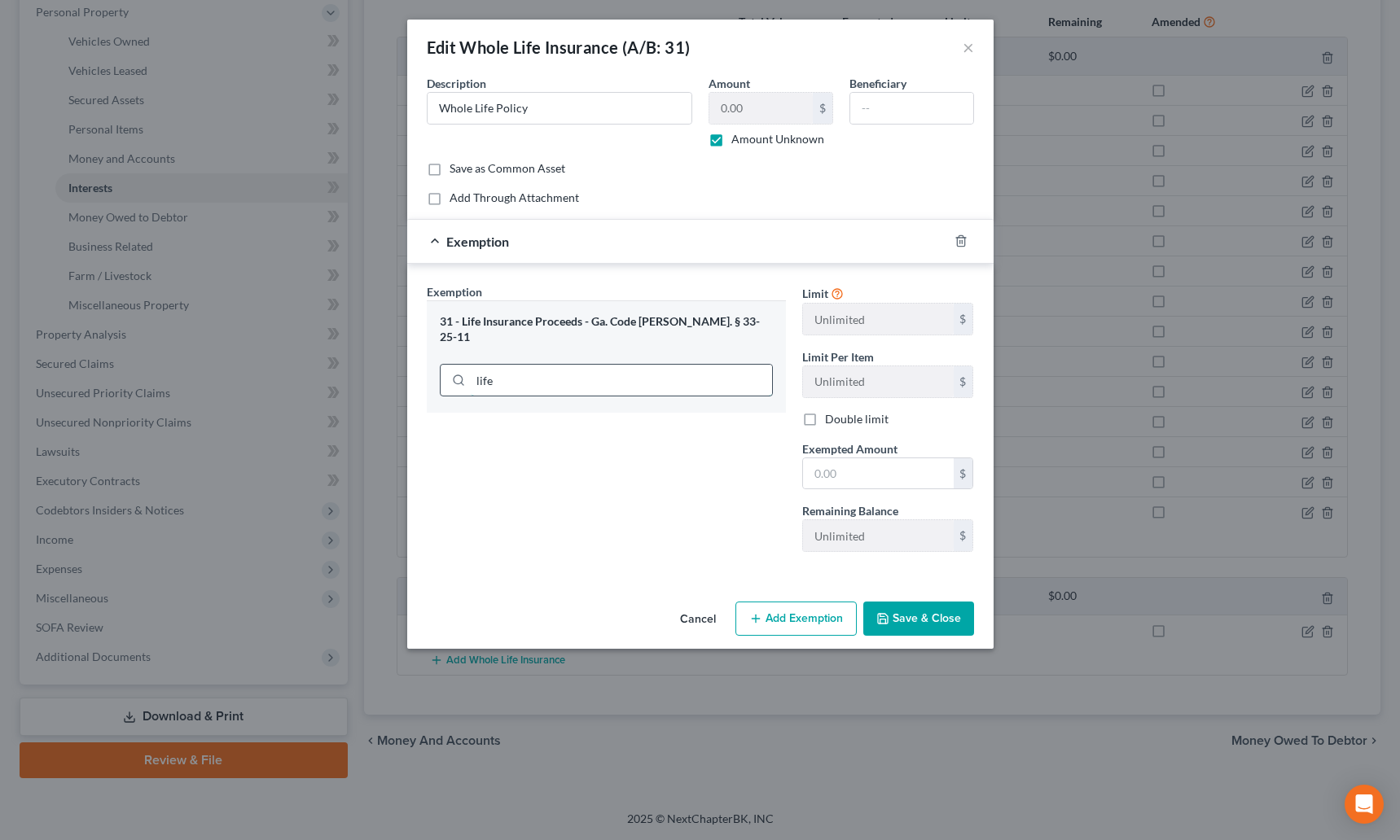
click at [546, 365] on input "life" at bounding box center [620, 380] width 301 height 31
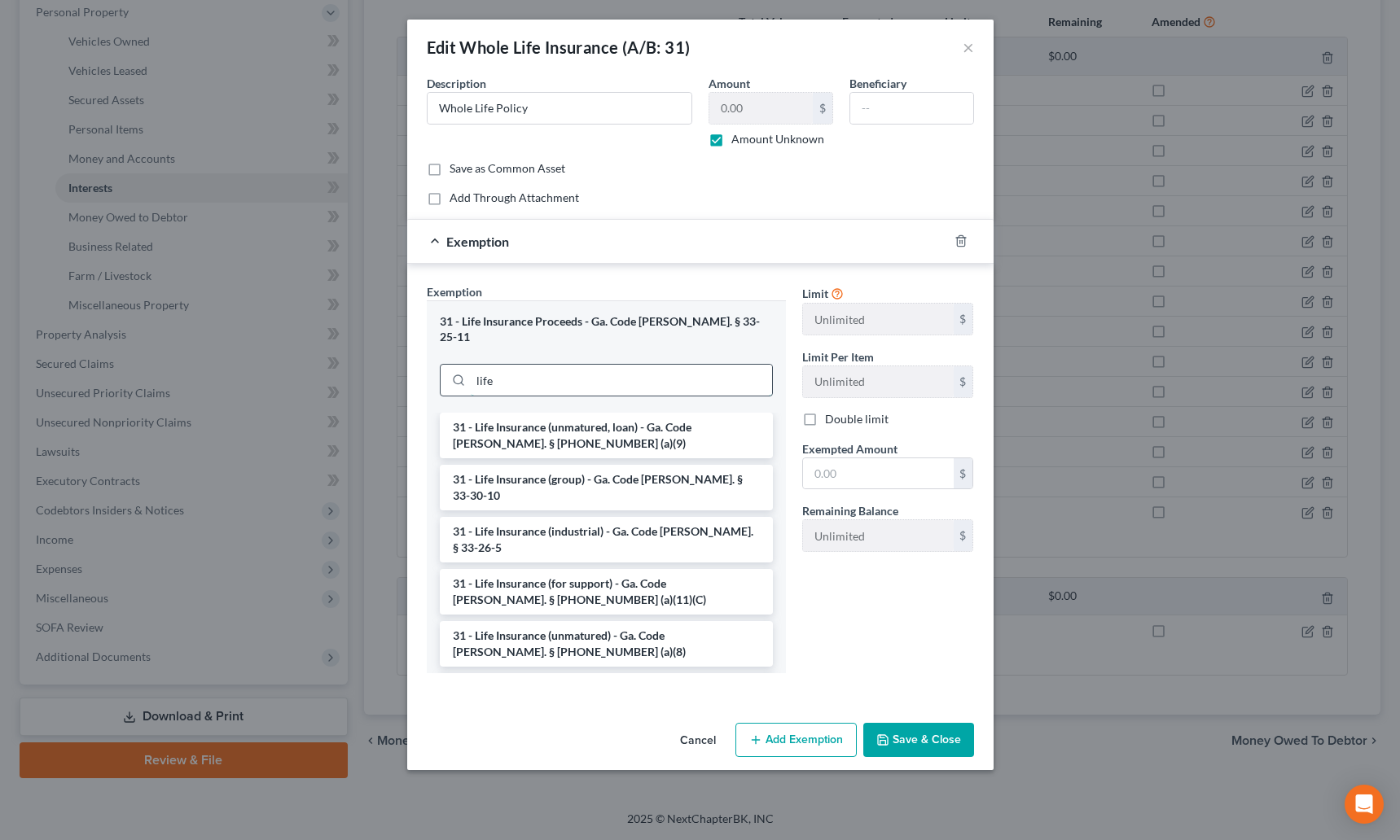
click at [546, 365] on input "life" at bounding box center [620, 380] width 301 height 31
type input "l"
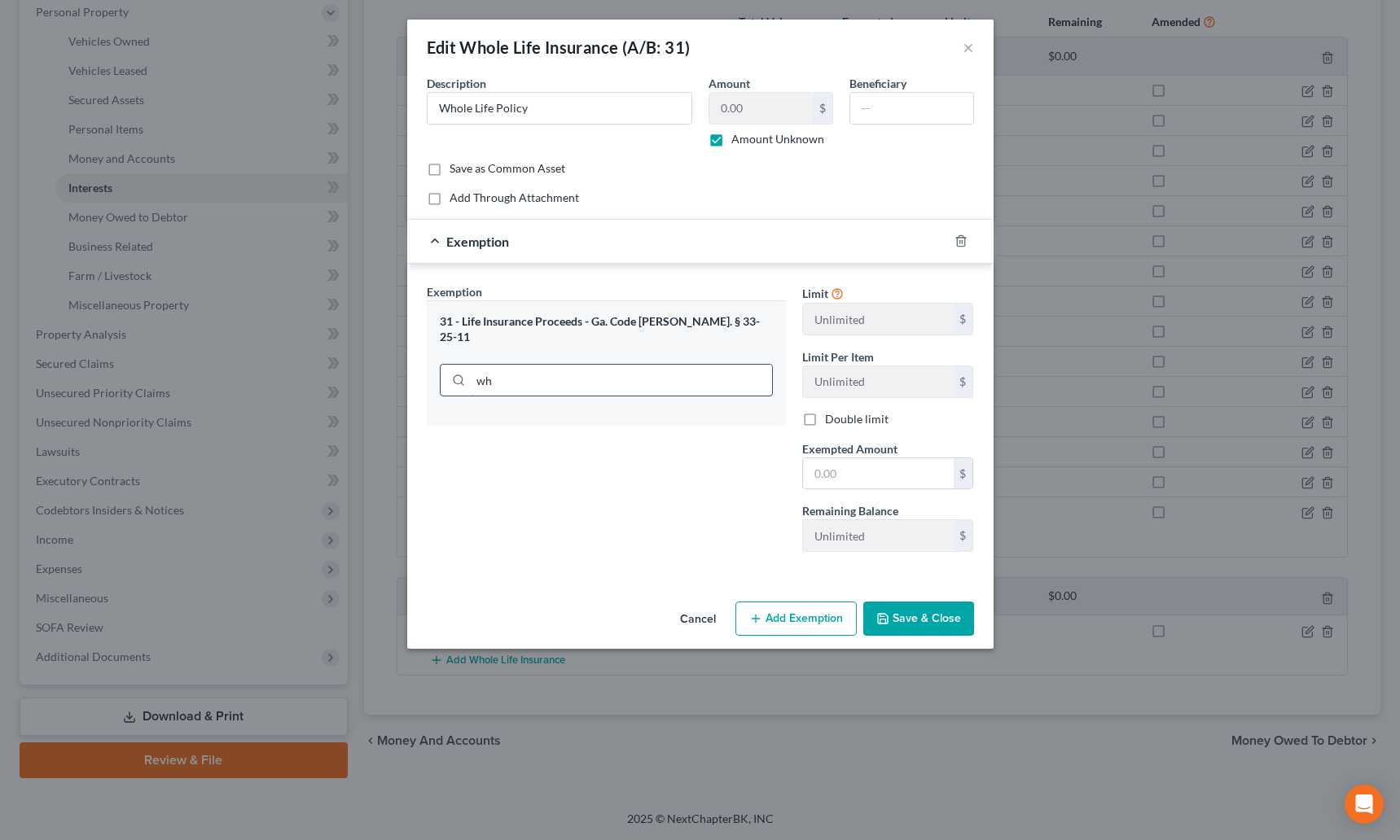
type input "w"
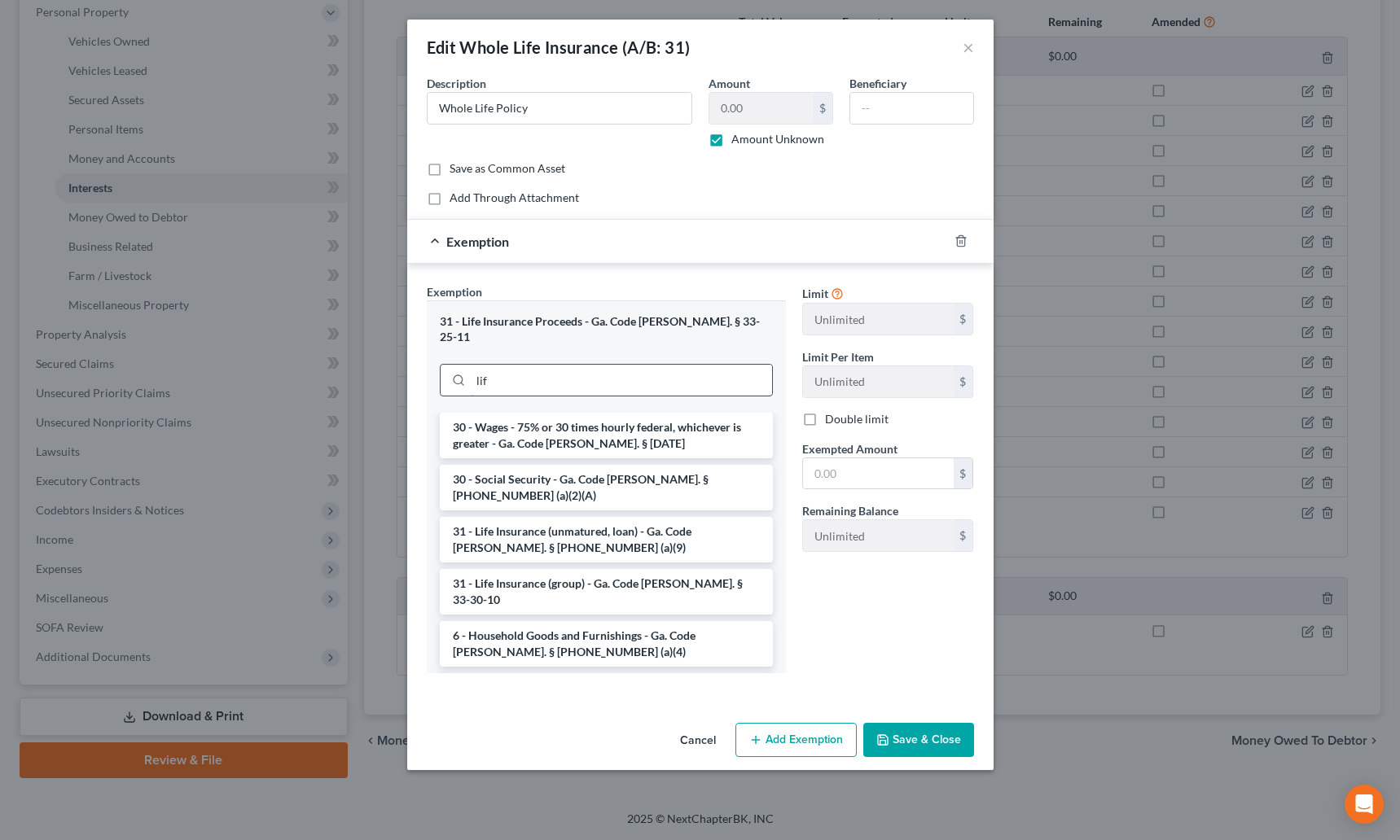
type input "life"
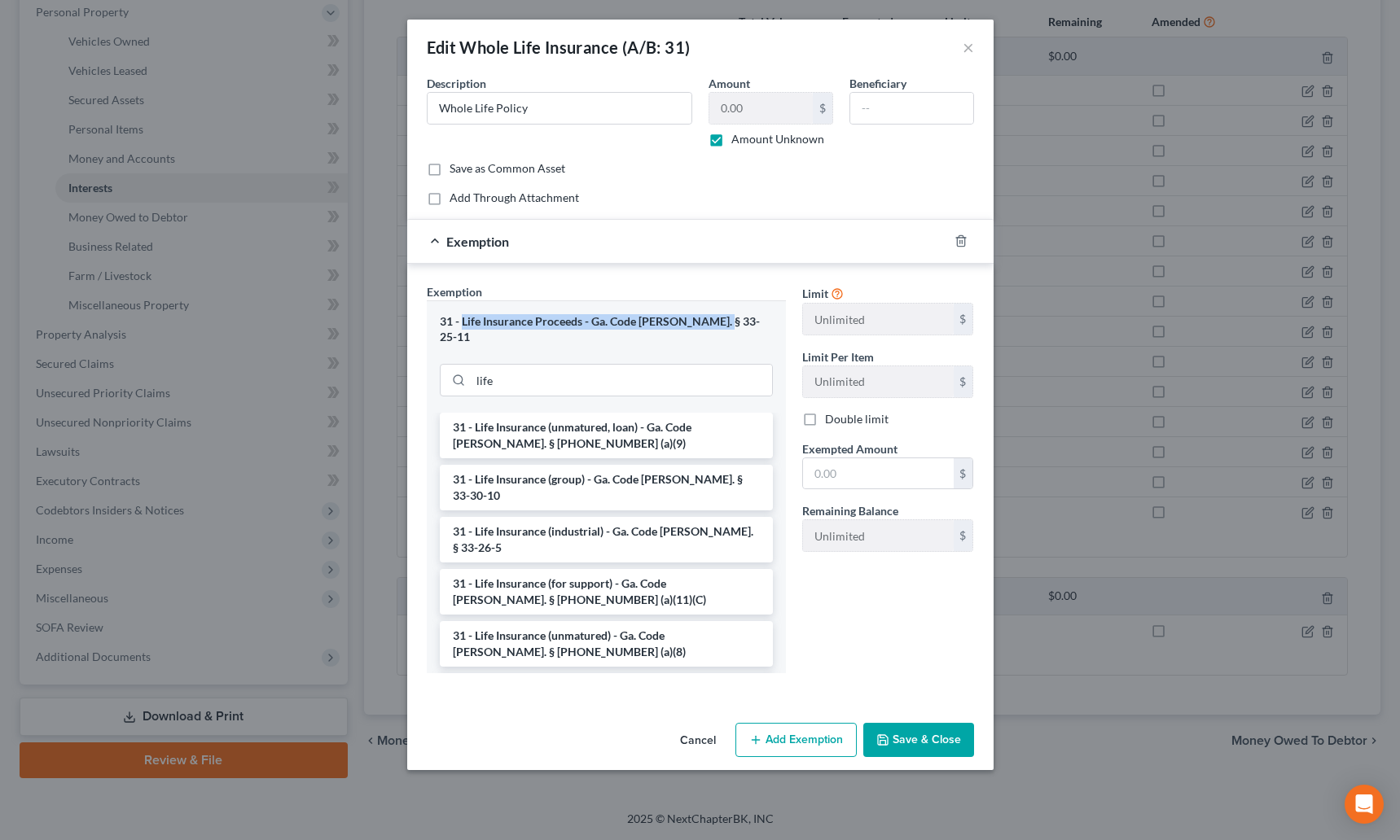
drag, startPoint x: 718, startPoint y: 321, endPoint x: 460, endPoint y: 321, distance: 258.0
click at [460, 320] on div "31 - Life Insurance Proceeds - Ga. Code [PERSON_NAME]. § 33-25-11" at bounding box center [606, 329] width 333 height 30
click at [460, 321] on div "31 - Life Insurance Proceeds - Ga. Code [PERSON_NAME]. § 33-25-11" at bounding box center [606, 329] width 333 height 30
drag, startPoint x: 459, startPoint y: 322, endPoint x: 732, endPoint y: 318, distance: 273.0
click at [732, 318] on div "31 - Life Insurance Proceeds - Ga. Code [PERSON_NAME]. § 33-25-11" at bounding box center [606, 329] width 333 height 30
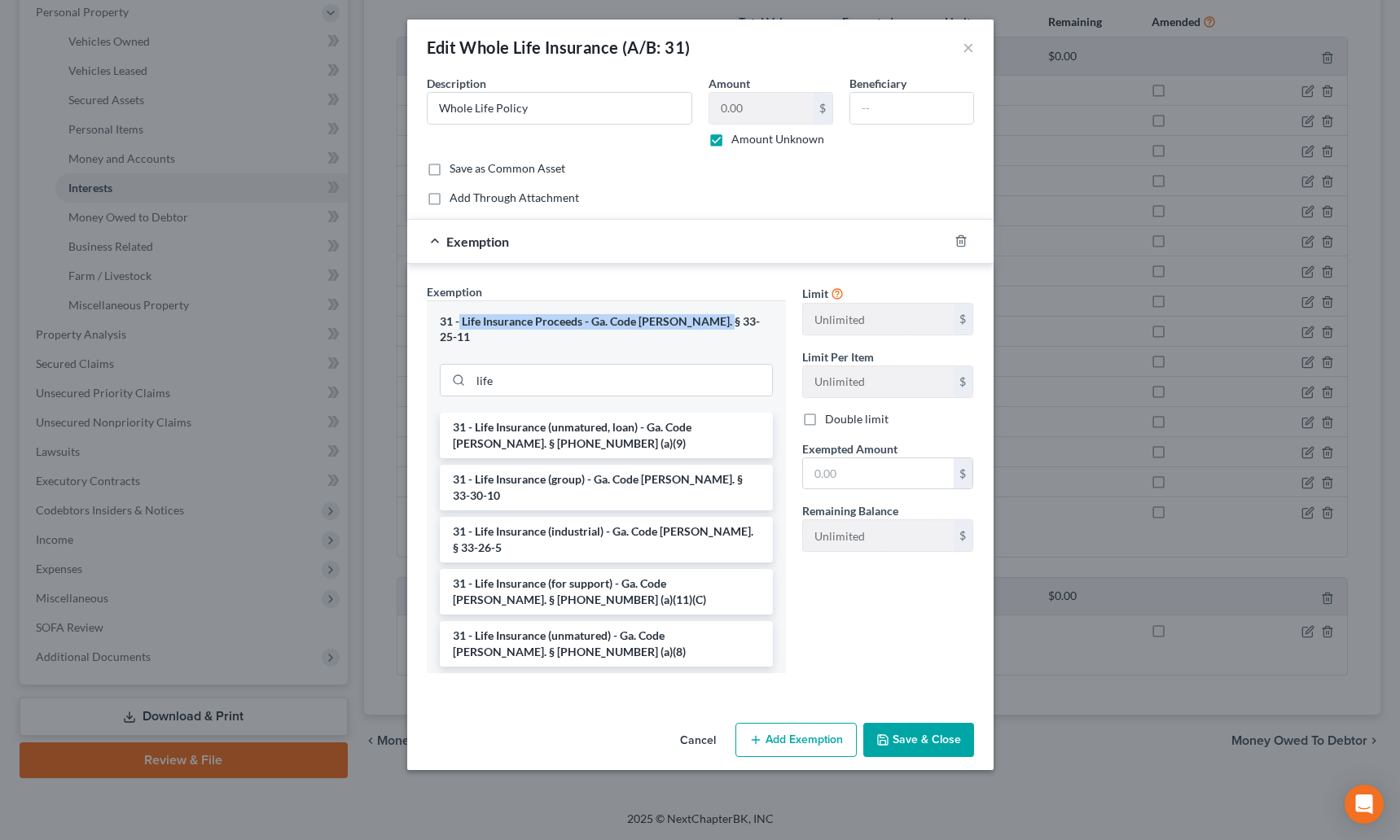
click at [732, 318] on div "31 - Life Insurance Proceeds - Ga. Code [PERSON_NAME]. § 33-25-11" at bounding box center [606, 329] width 333 height 30
click at [596, 621] on li "31 - Life Insurance (unmatured) - Ga. Code [PERSON_NAME]. § [PHONE_NUMBER] (a)(…" at bounding box center [606, 644] width 333 height 46
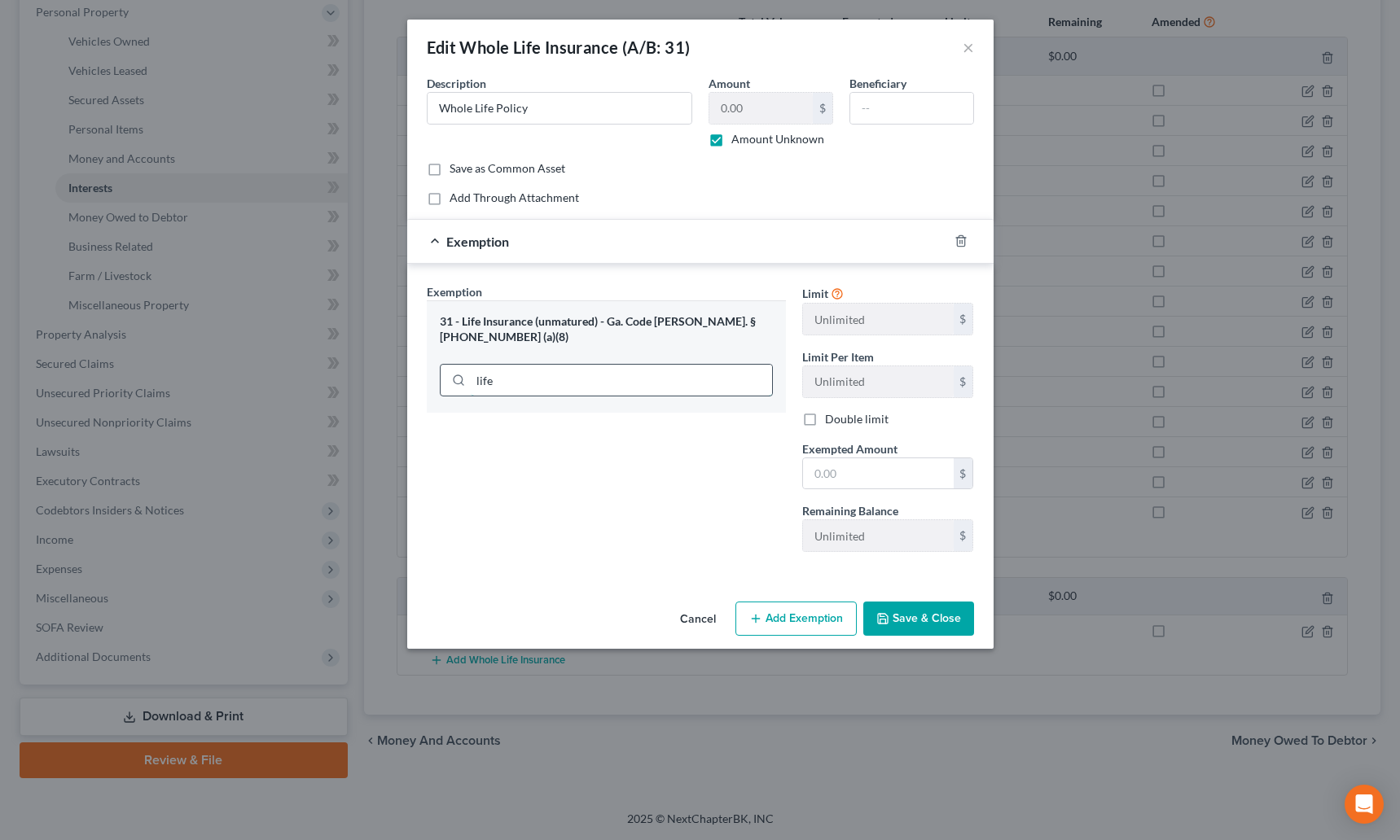
click at [532, 365] on input "life" at bounding box center [620, 380] width 301 height 31
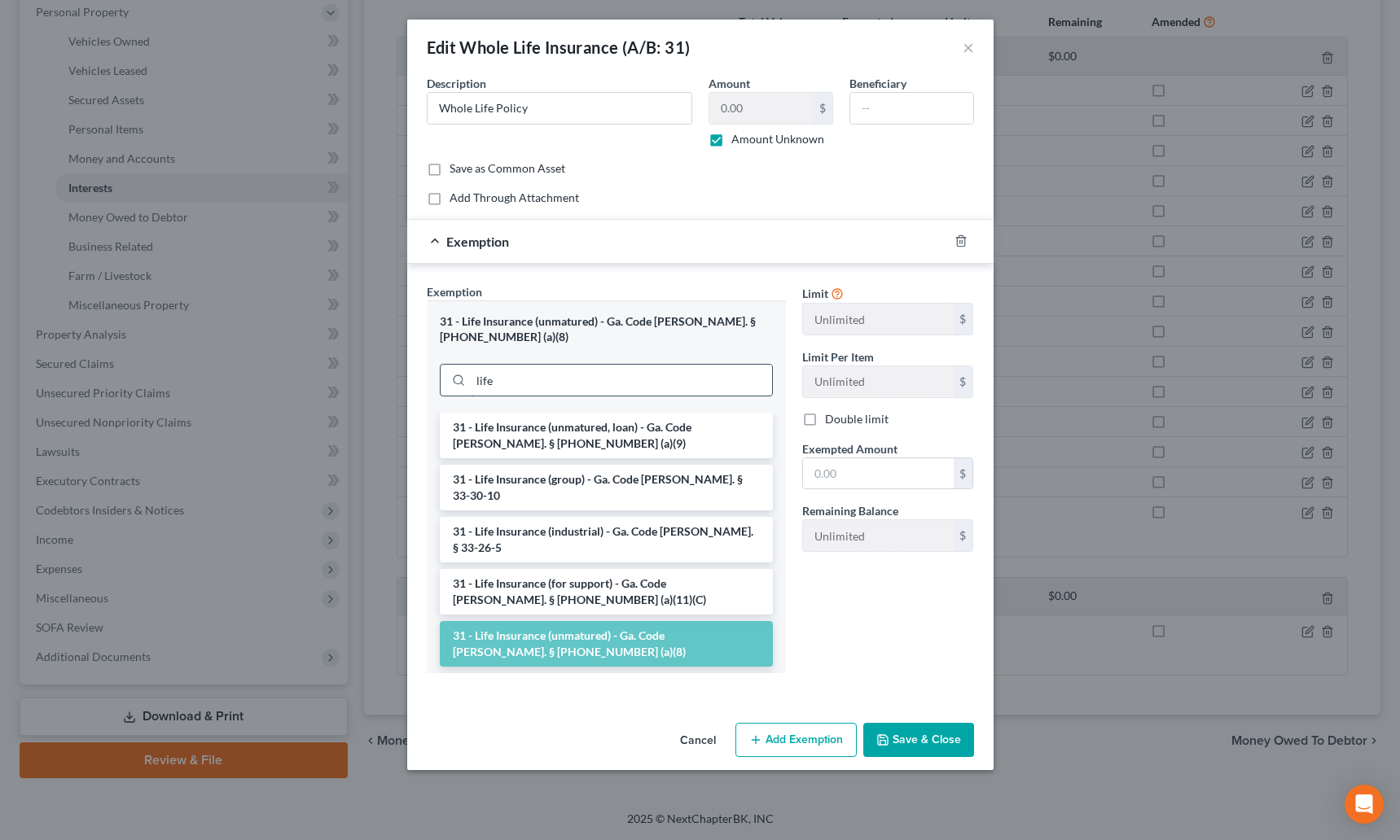
click at [532, 365] on input "life" at bounding box center [620, 380] width 301 height 31
click at [584, 569] on li "31 - Life Insurance (for support) - Ga. Code [PERSON_NAME]. § [PHONE_NUMBER] (a…" at bounding box center [606, 591] width 333 height 46
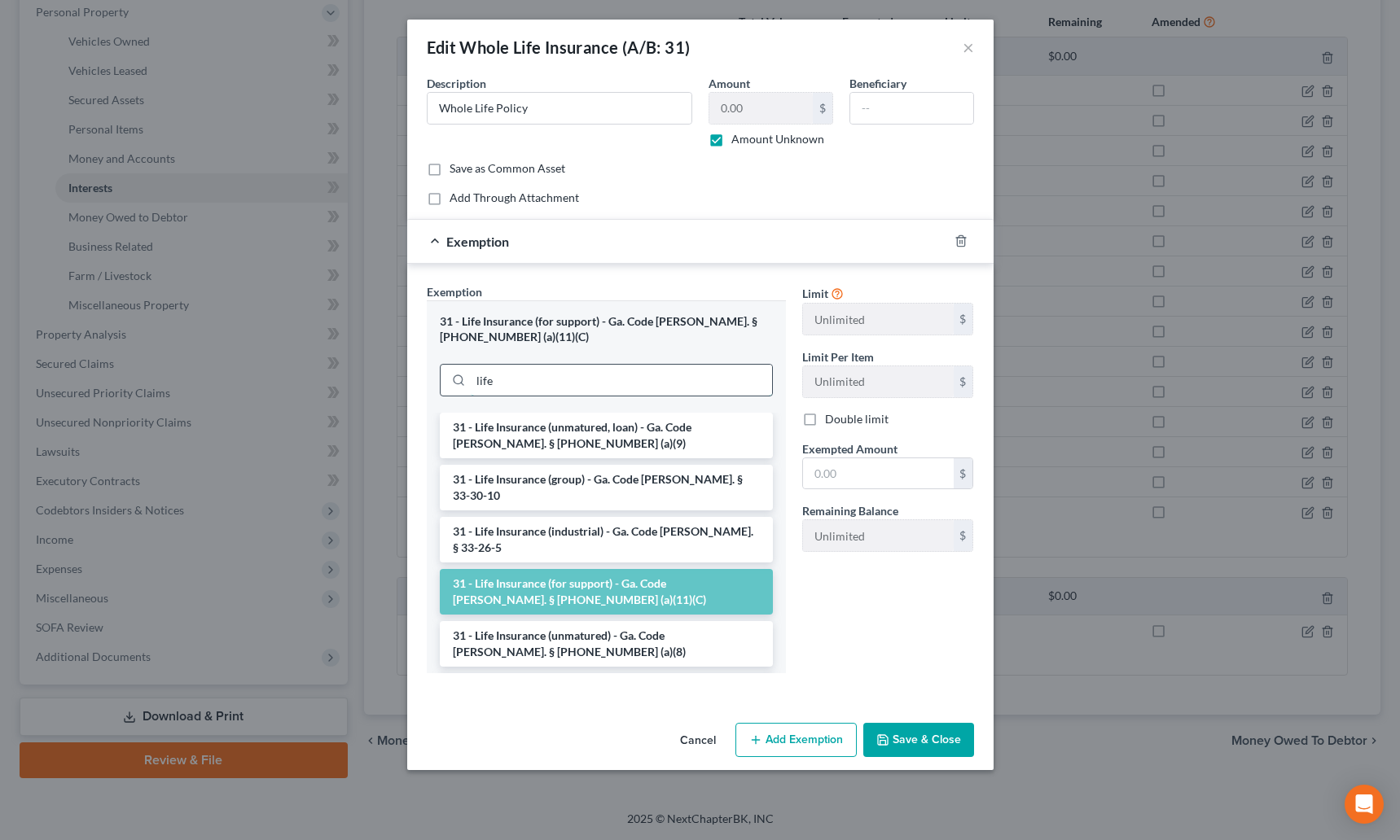
click at [528, 375] on input "life" at bounding box center [620, 380] width 301 height 31
click at [517, 375] on input "life" at bounding box center [620, 380] width 301 height 31
click at [517, 376] on input "life" at bounding box center [620, 380] width 301 height 31
click at [666, 420] on li "31 - Life Insurance (unmatured, loan) - Ga. Code [PERSON_NAME]. § [PHONE_NUMBER…" at bounding box center [606, 435] width 333 height 46
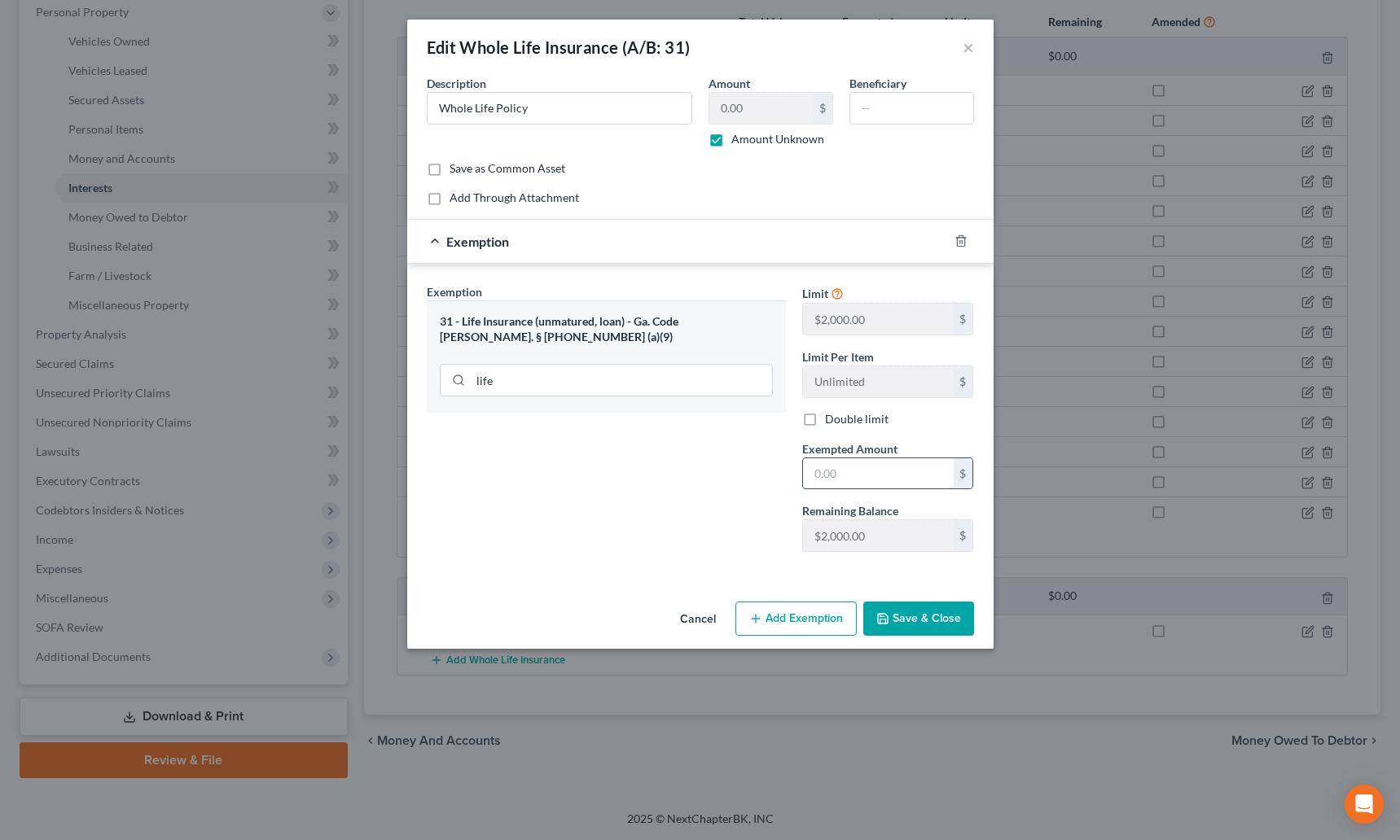
click at [847, 474] on input "text" at bounding box center [877, 473] width 150 height 31
type input "2,000"
click at [901, 611] on button "Save & Close" at bounding box center [918, 618] width 110 height 34
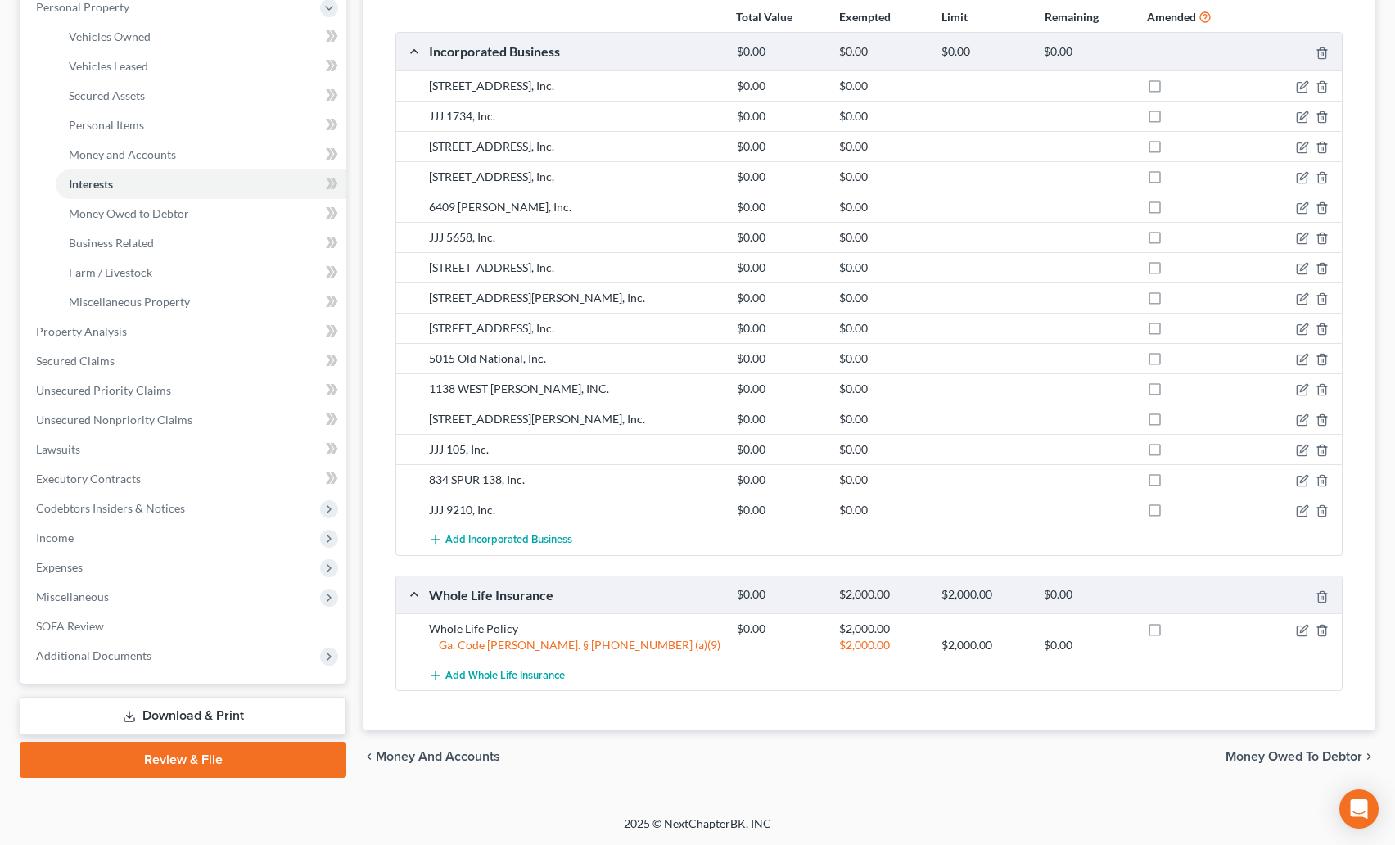
scroll to position [239, 0]
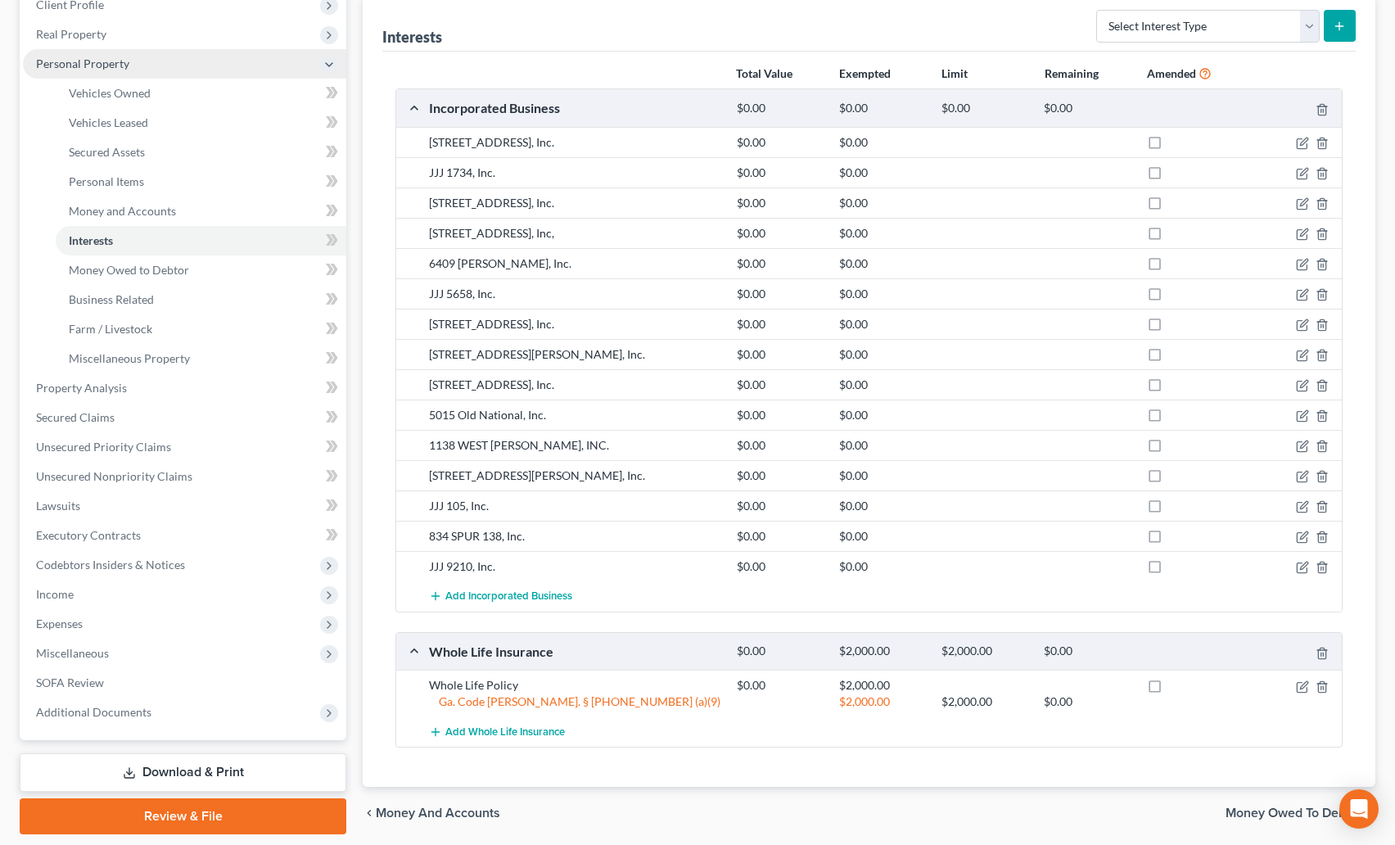
click at [130, 71] on span "Personal Property" at bounding box center [184, 63] width 323 height 29
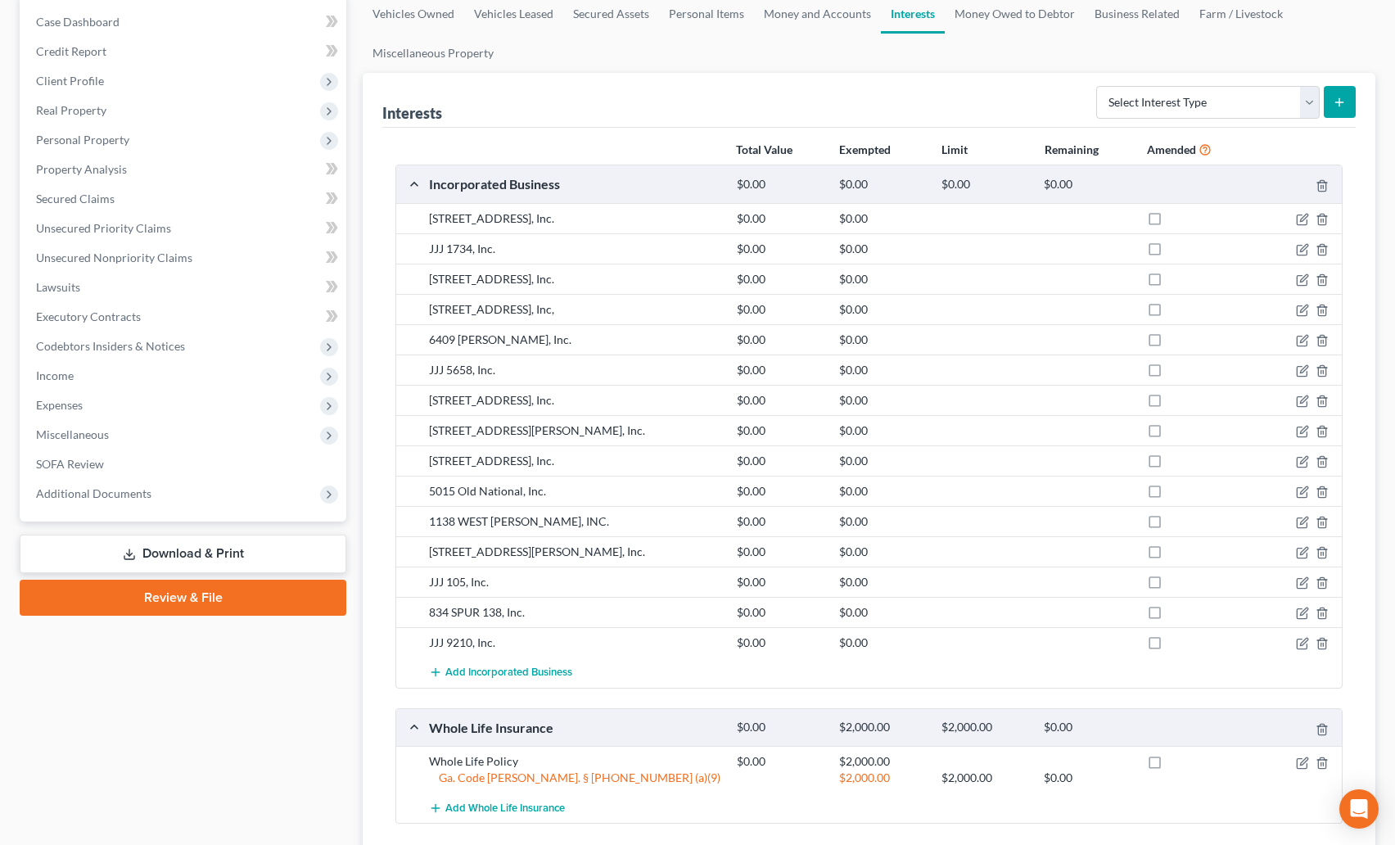
scroll to position [0, 0]
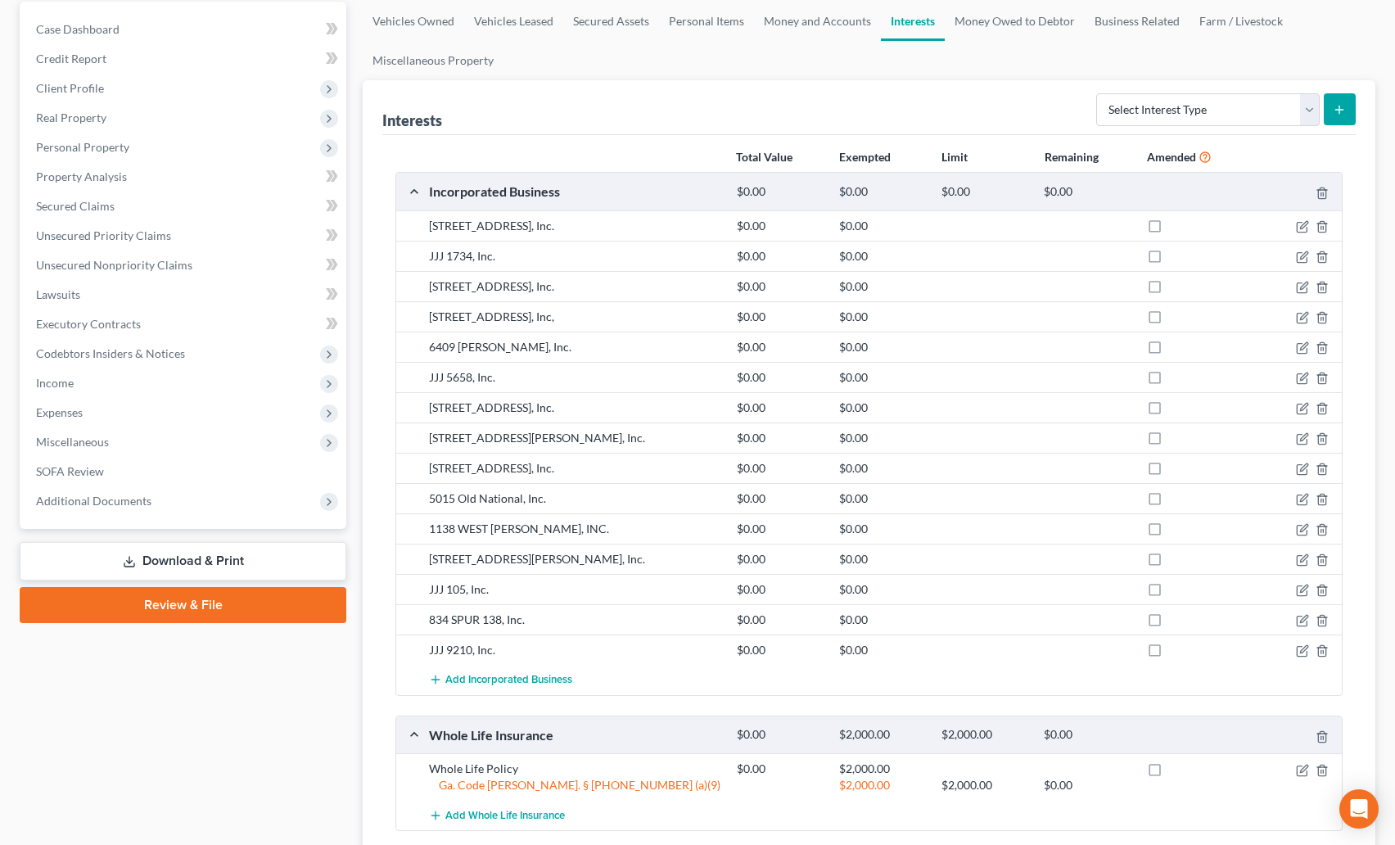
click at [191, 552] on link "Download & Print" at bounding box center [183, 561] width 327 height 38
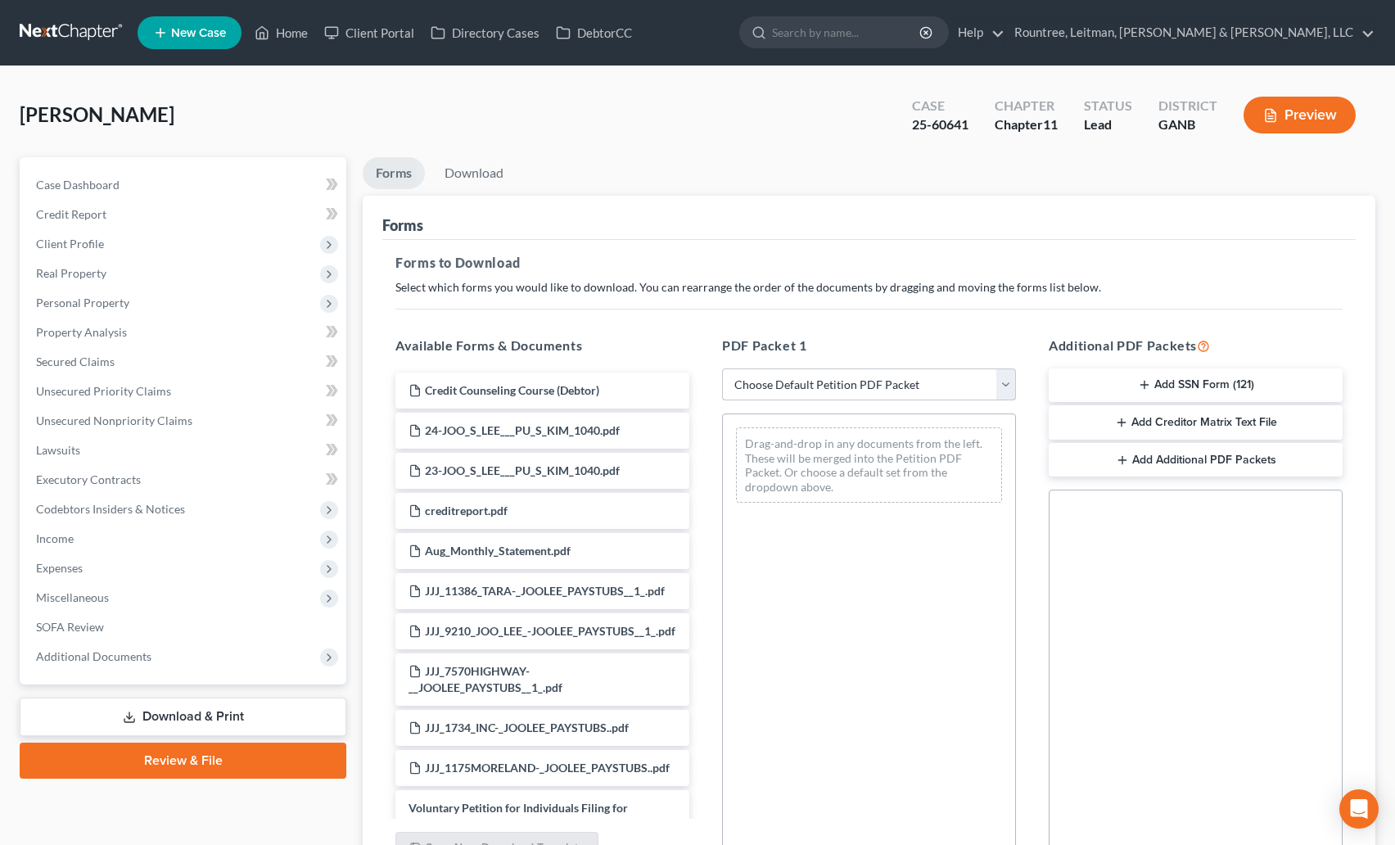
click at [790, 396] on select "Choose Default Petition PDF Packet Complete Bankruptcy Petition (all forms and …" at bounding box center [869, 384] width 294 height 33
select select "0"
click at [722, 368] on select "Choose Default Petition PDF Packet Complete Bankruptcy Petition (all forms and …" at bounding box center [869, 384] width 294 height 33
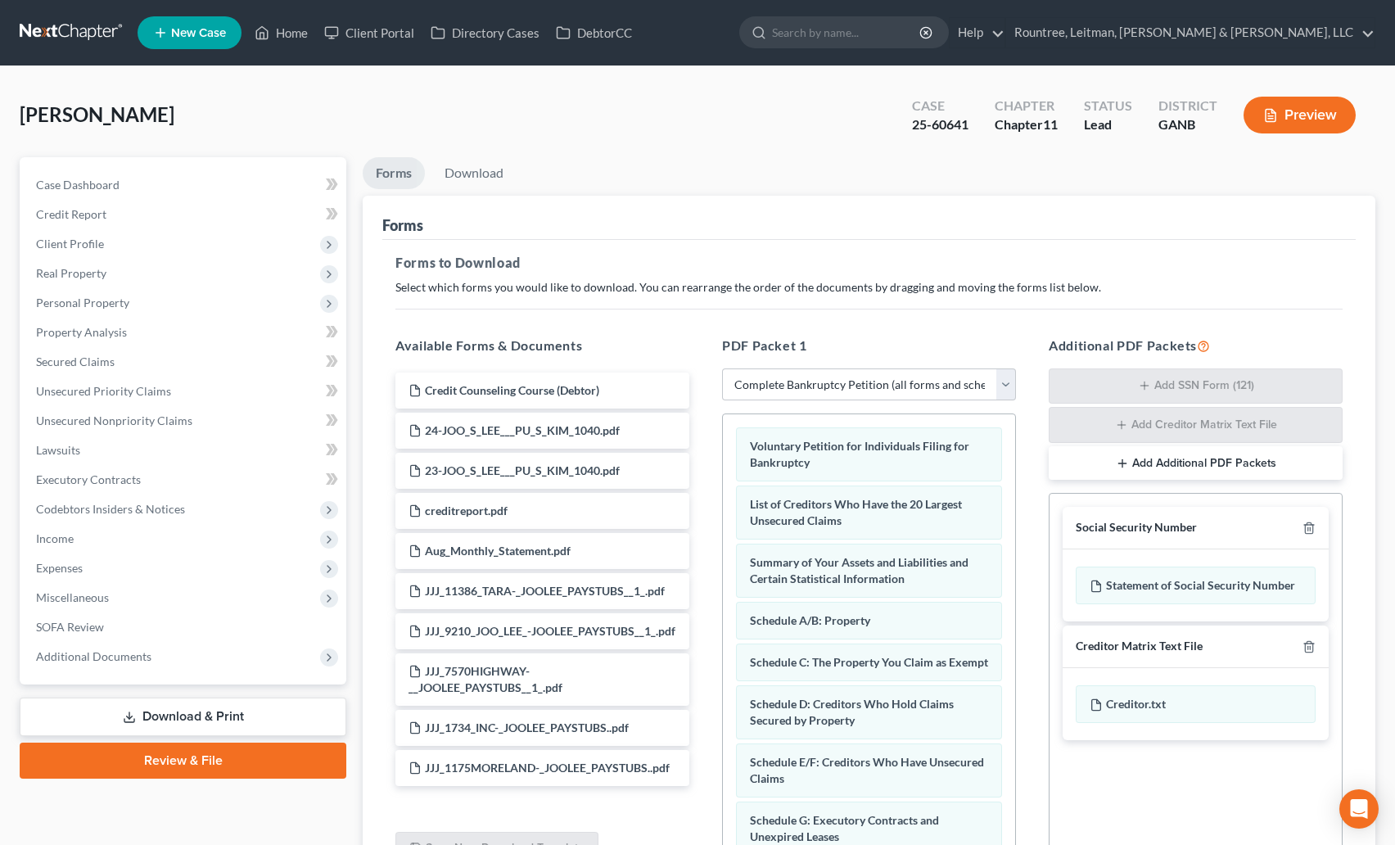
click at [1315, 532] on div at bounding box center [1306, 528] width 20 height 16
click at [1311, 527] on icon "button" at bounding box center [1309, 528] width 13 height 13
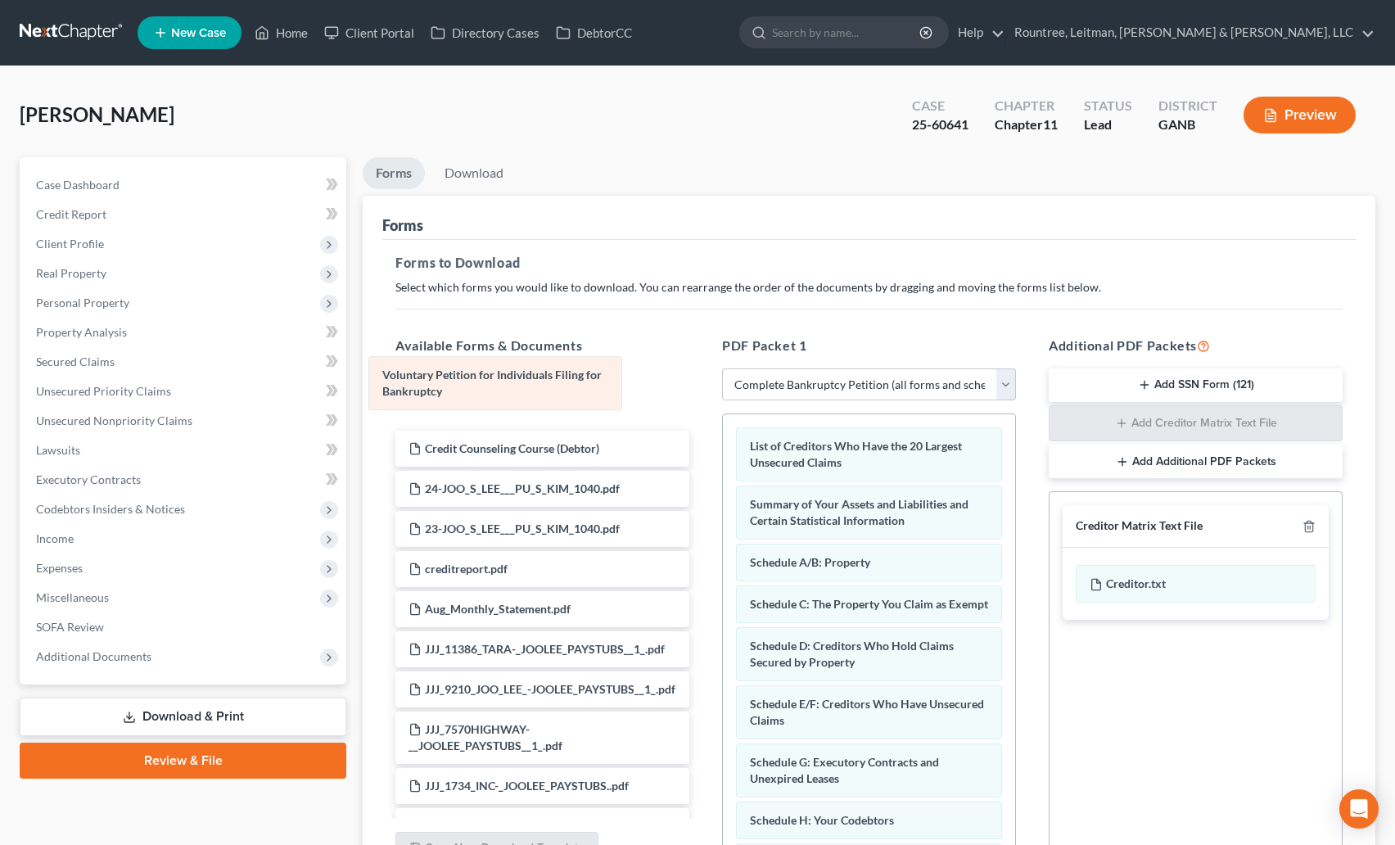
drag, startPoint x: 896, startPoint y: 455, endPoint x: 563, endPoint y: 395, distance: 338.7
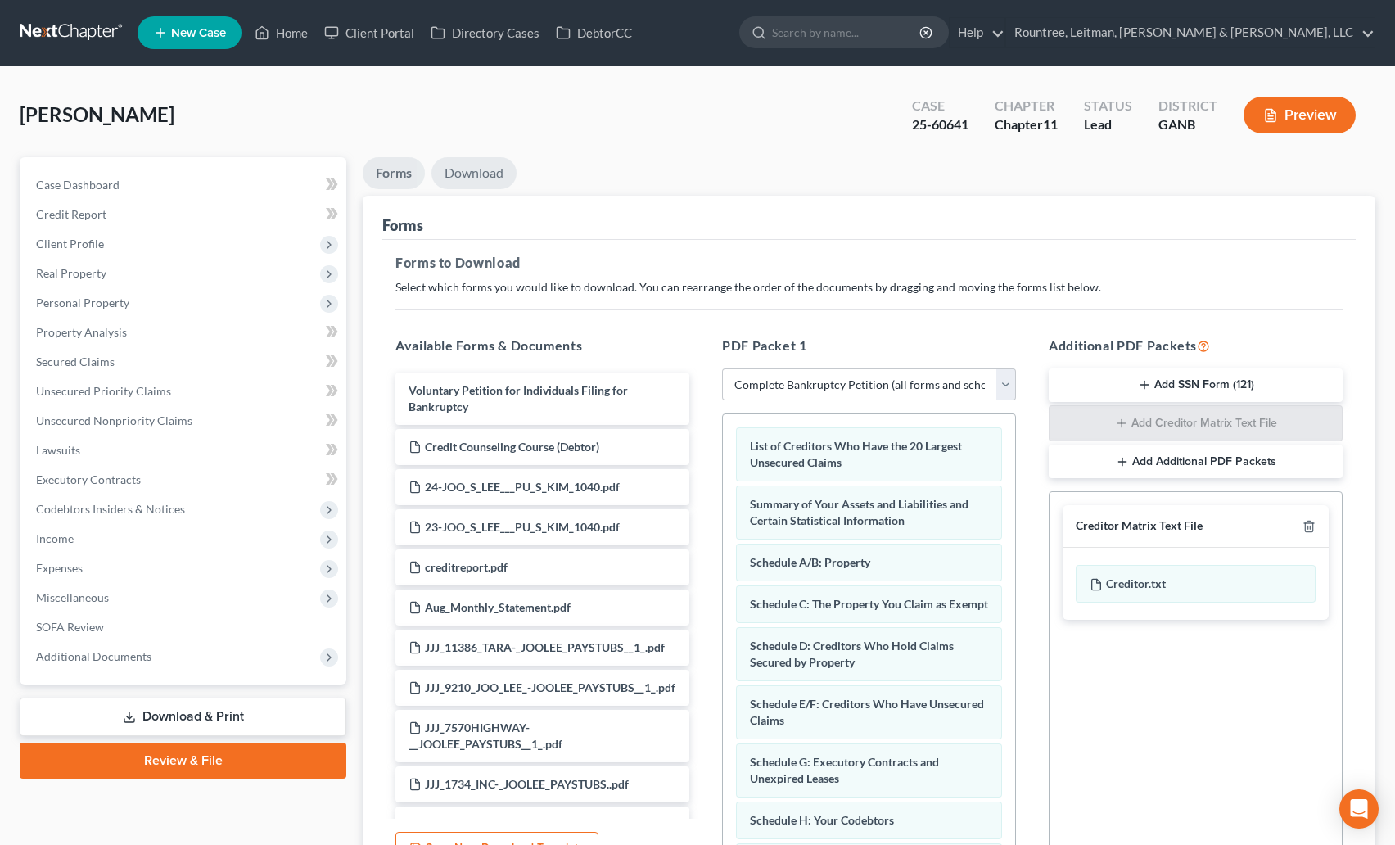
click at [484, 177] on link "Download" at bounding box center [474, 173] width 85 height 32
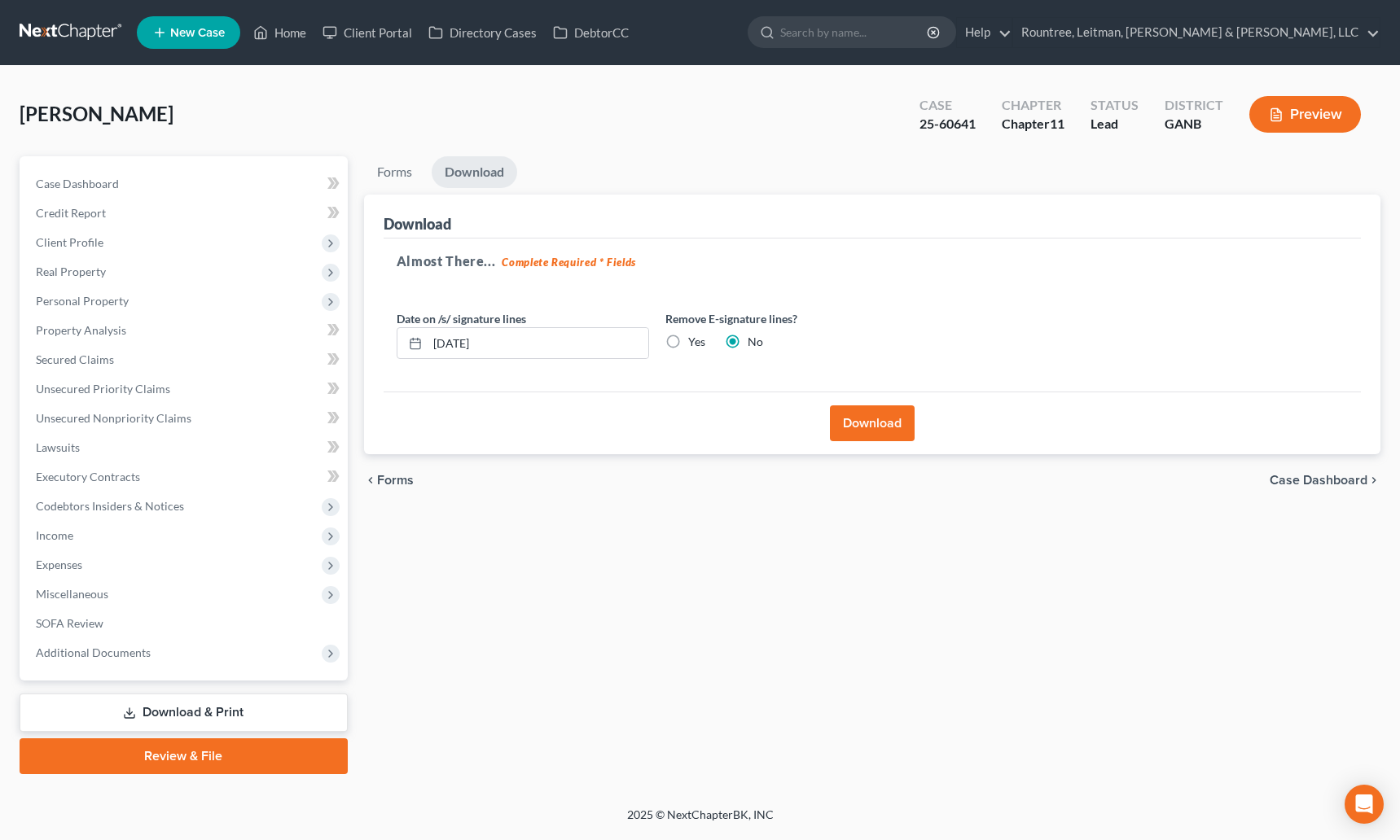
click at [849, 416] on button "Download" at bounding box center [871, 423] width 85 height 36
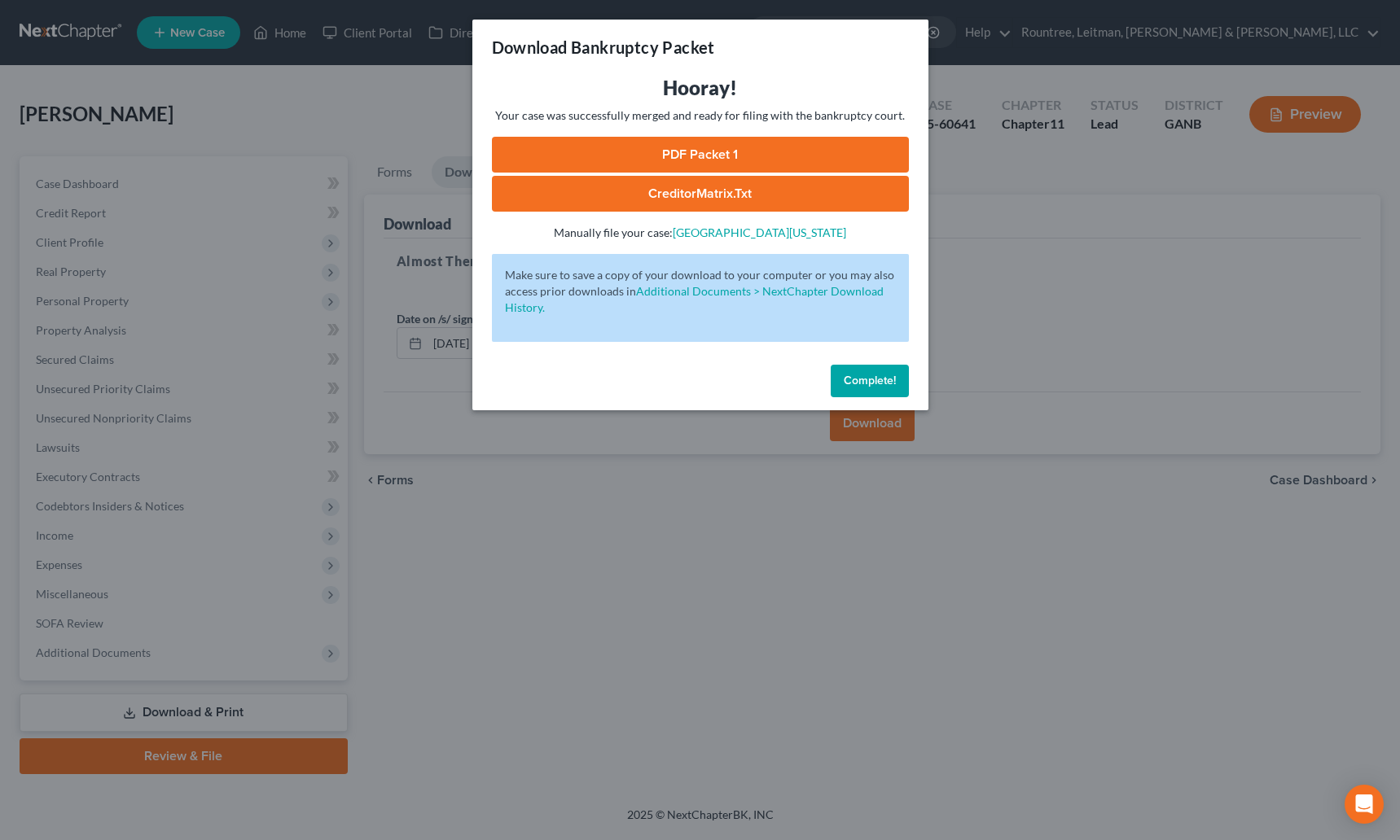
click at [689, 155] on link "PDF Packet 1" at bounding box center [700, 155] width 417 height 36
click at [870, 379] on span "Complete!" at bounding box center [869, 381] width 52 height 14
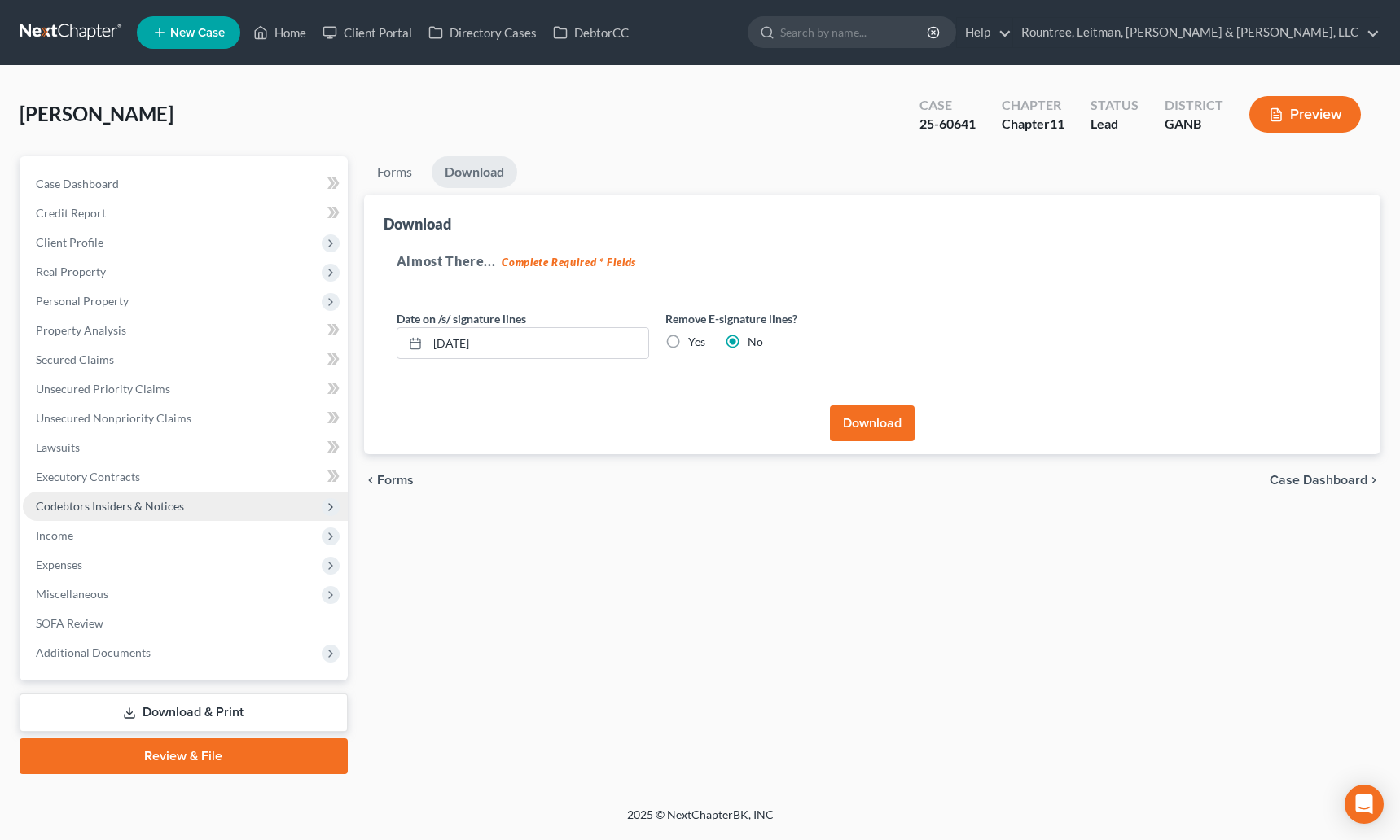
click at [63, 518] on span "Codebtors Insiders & Notices" at bounding box center [185, 506] width 325 height 29
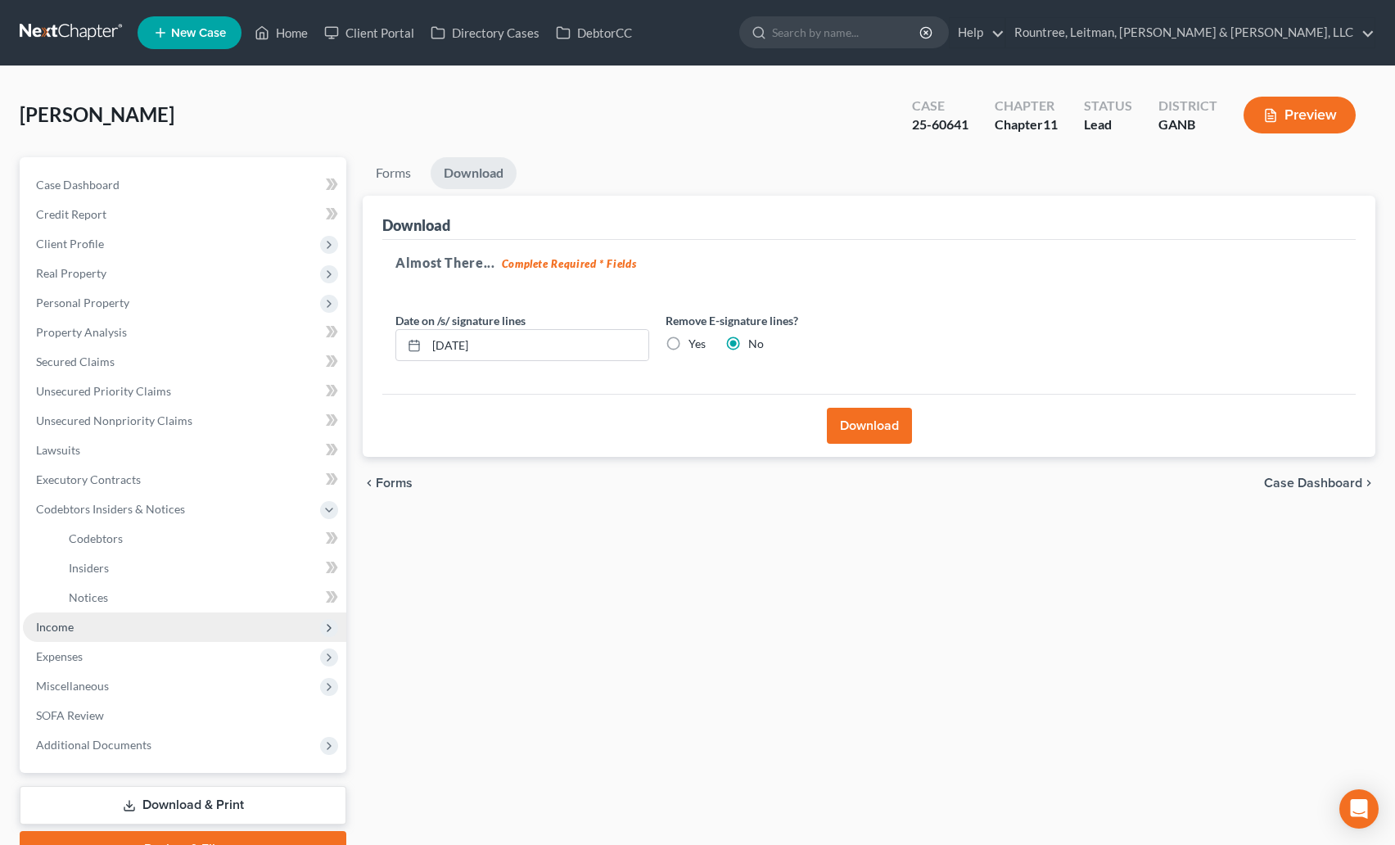
click at [86, 630] on span "Income" at bounding box center [184, 626] width 323 height 29
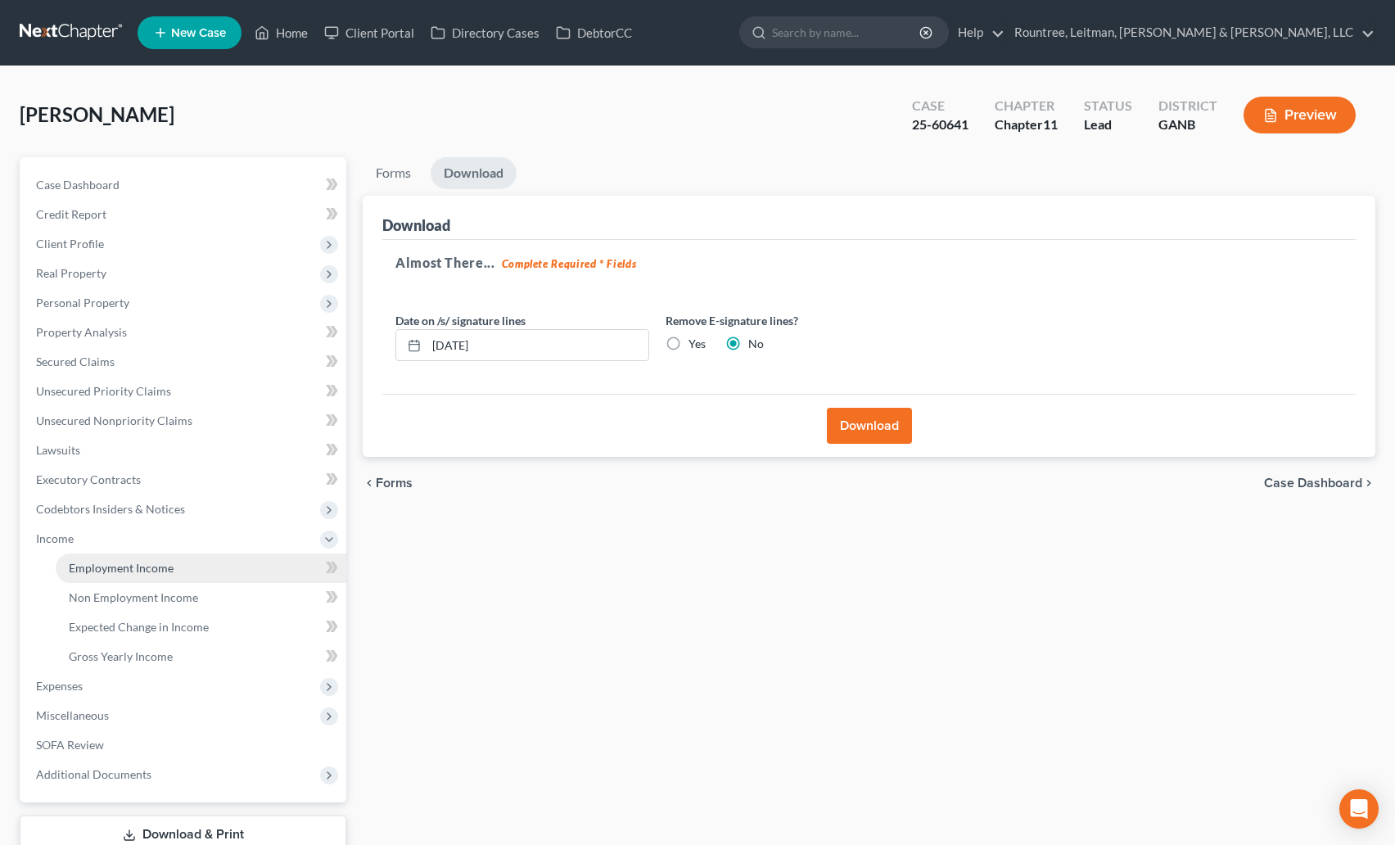
click at [136, 581] on link "Employment Income" at bounding box center [201, 568] width 291 height 29
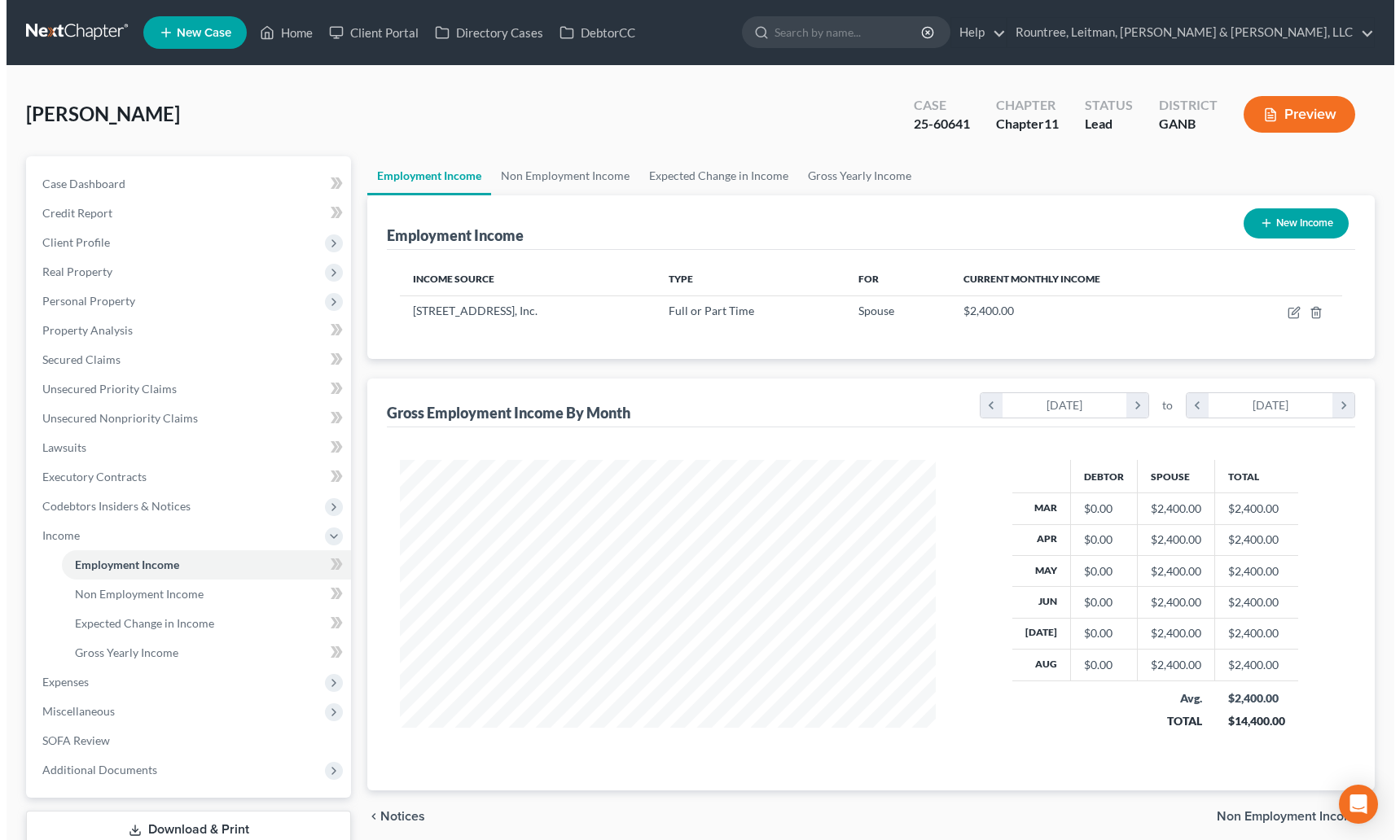
scroll to position [292, 569]
click at [1271, 231] on button "New Income" at bounding box center [1290, 224] width 105 height 30
select select "0"
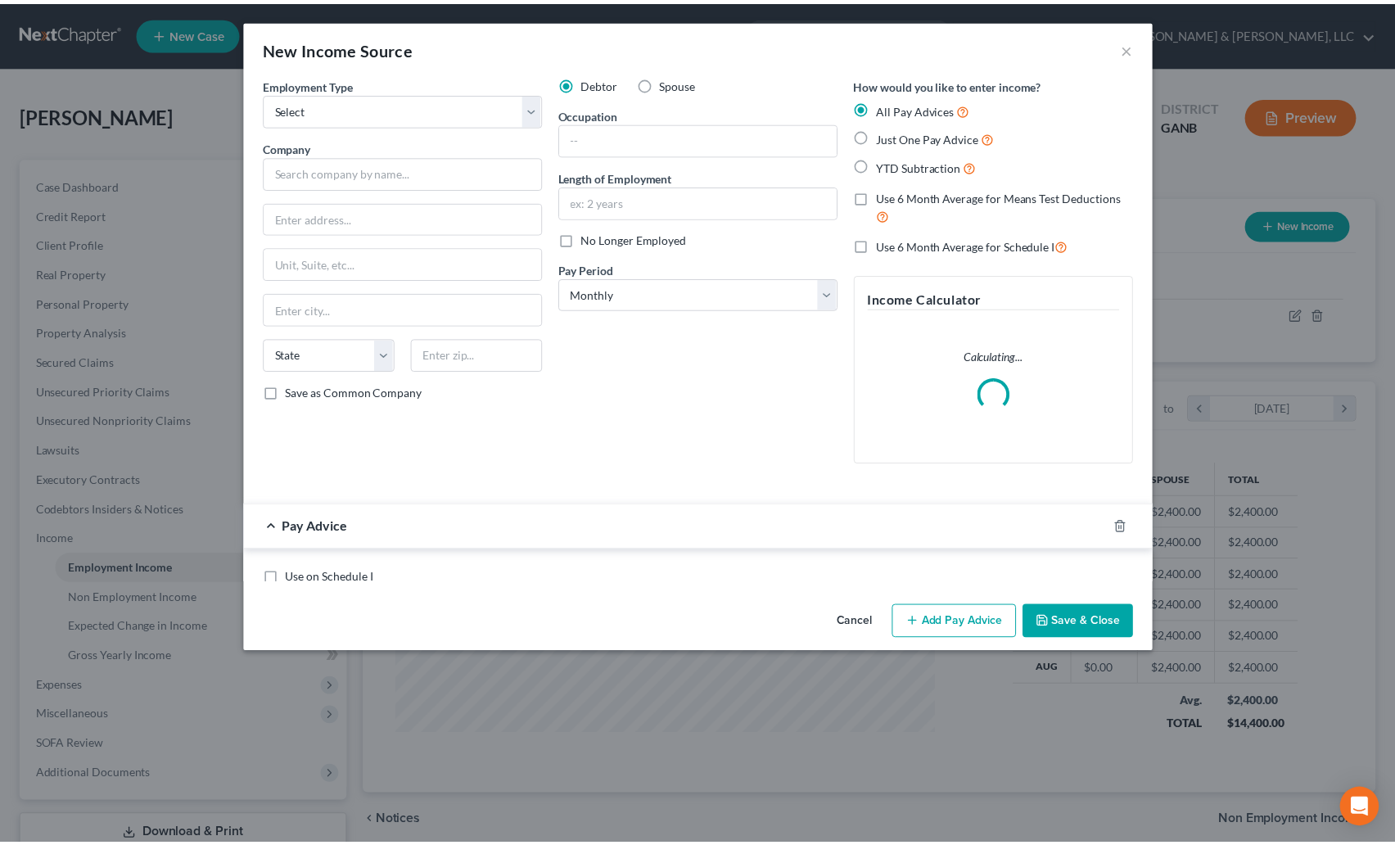
scroll to position [294, 577]
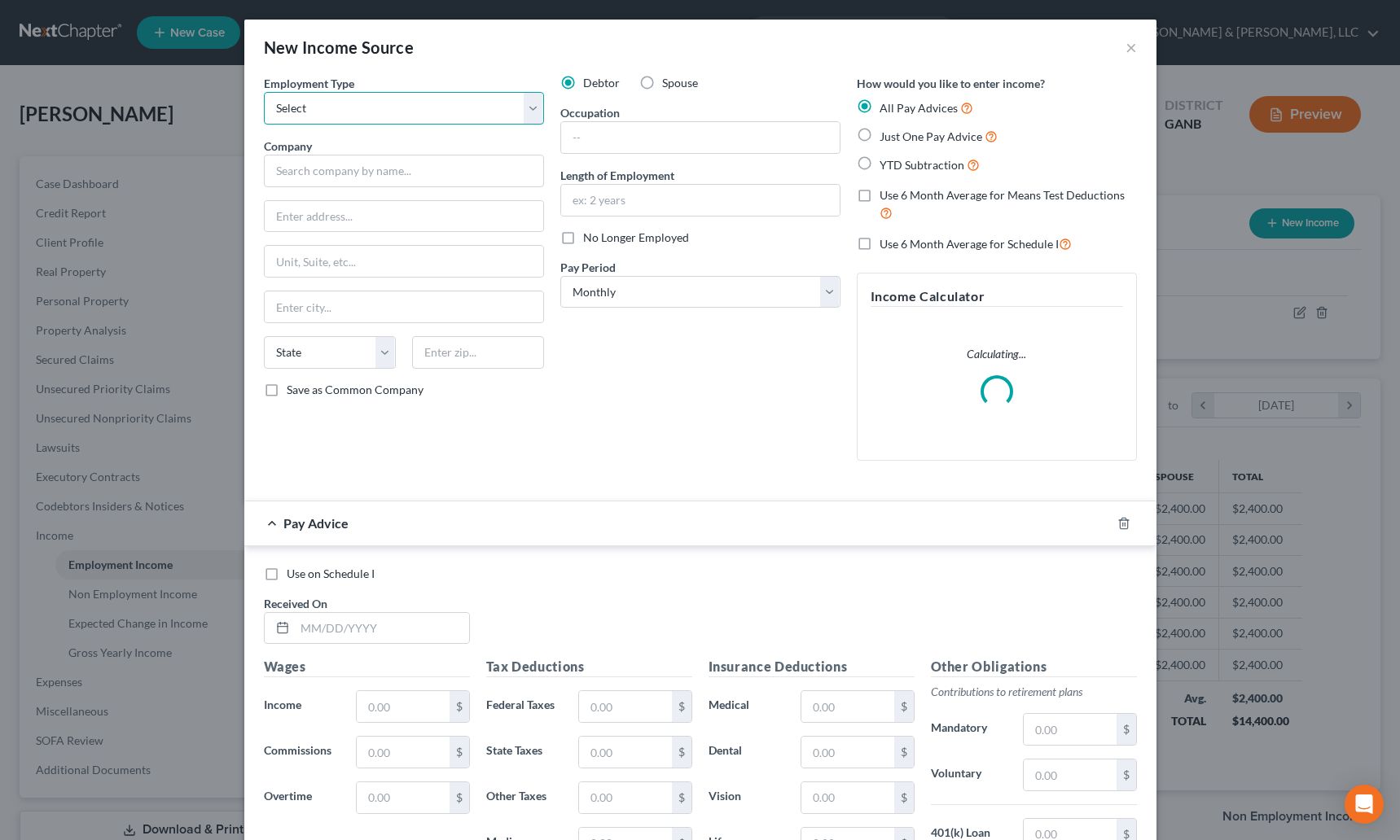
click at [405, 101] on select "Select Full or [DEMOGRAPHIC_DATA] Employment Self Employment" at bounding box center [404, 108] width 280 height 33
select select "1"
click at [263, 92] on select "Select Full or [DEMOGRAPHIC_DATA] Employment Self Employment" at bounding box center [404, 108] width 280 height 33
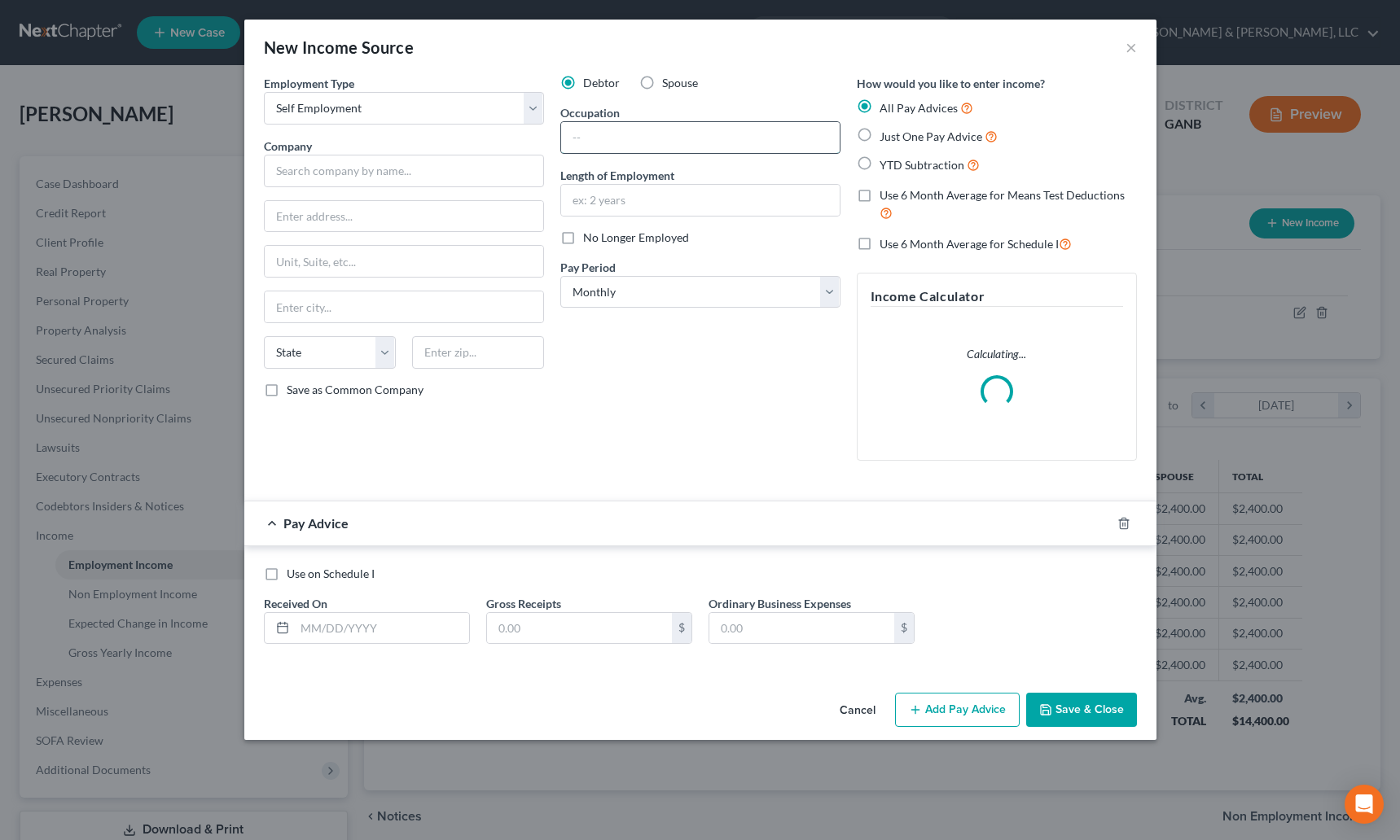
click at [622, 139] on input "text" at bounding box center [700, 137] width 278 height 31
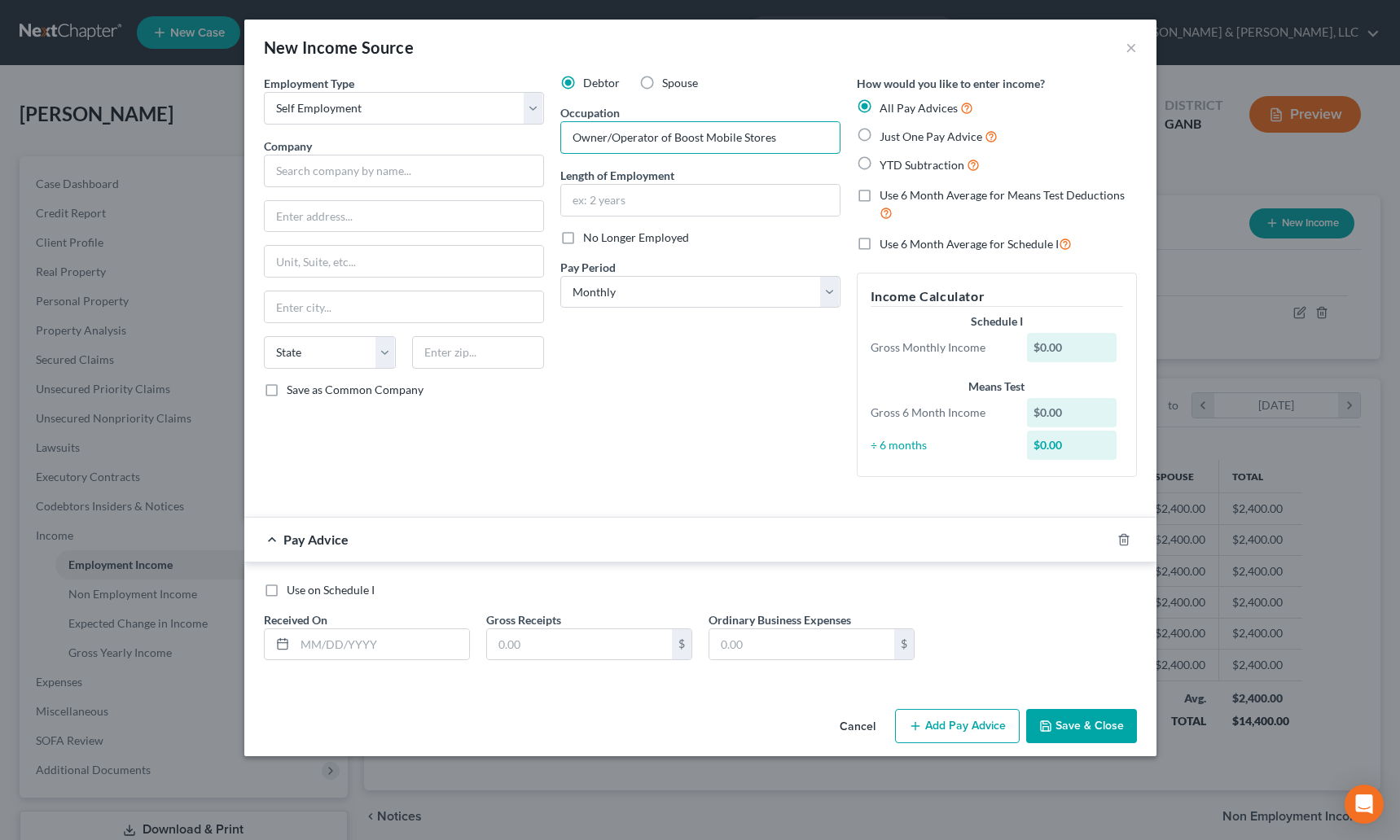
type input "Owner/Operator of Boost Mobile Stores"
click at [1058, 725] on button "Save & Close" at bounding box center [1081, 726] width 110 height 34
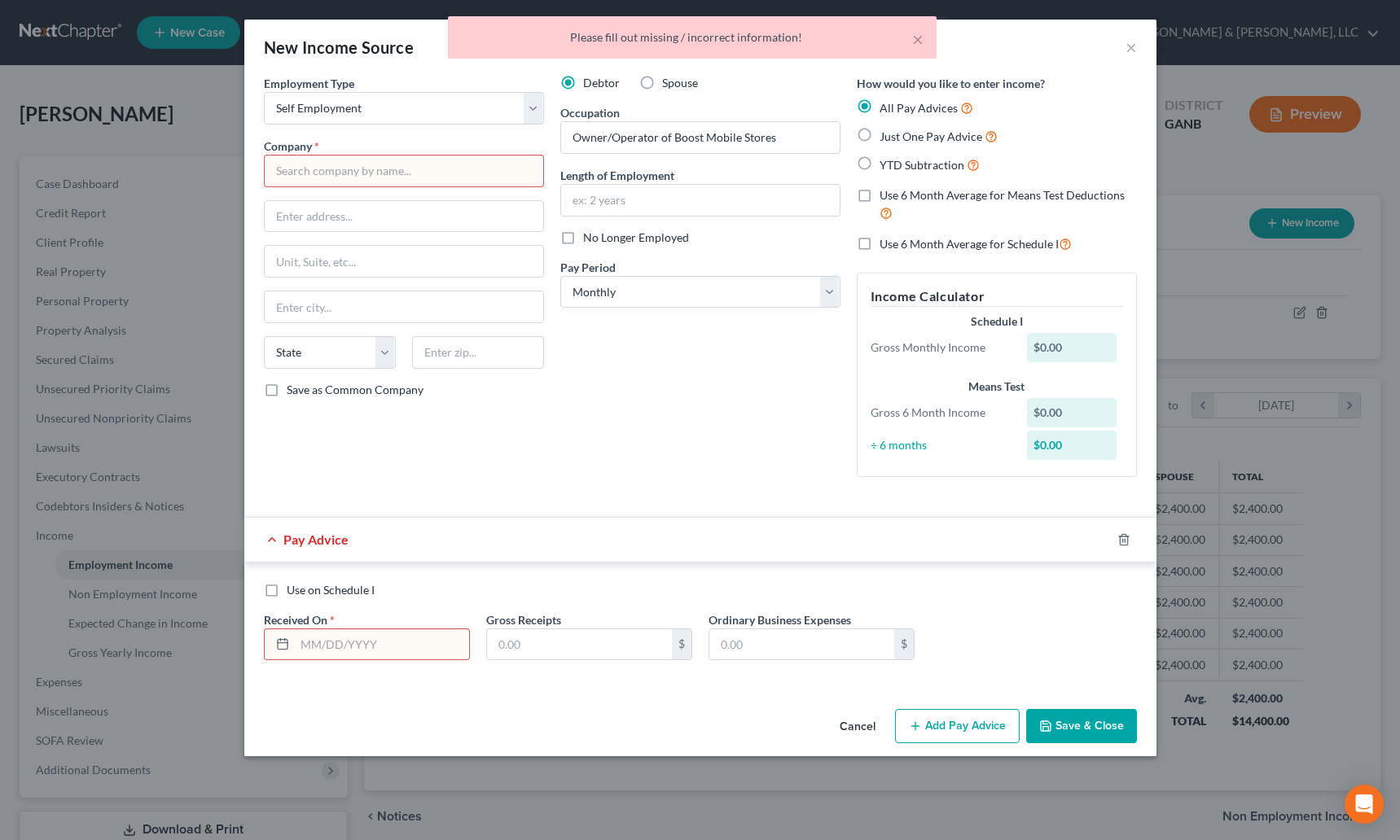
click at [360, 172] on input "text" at bounding box center [404, 171] width 280 height 33
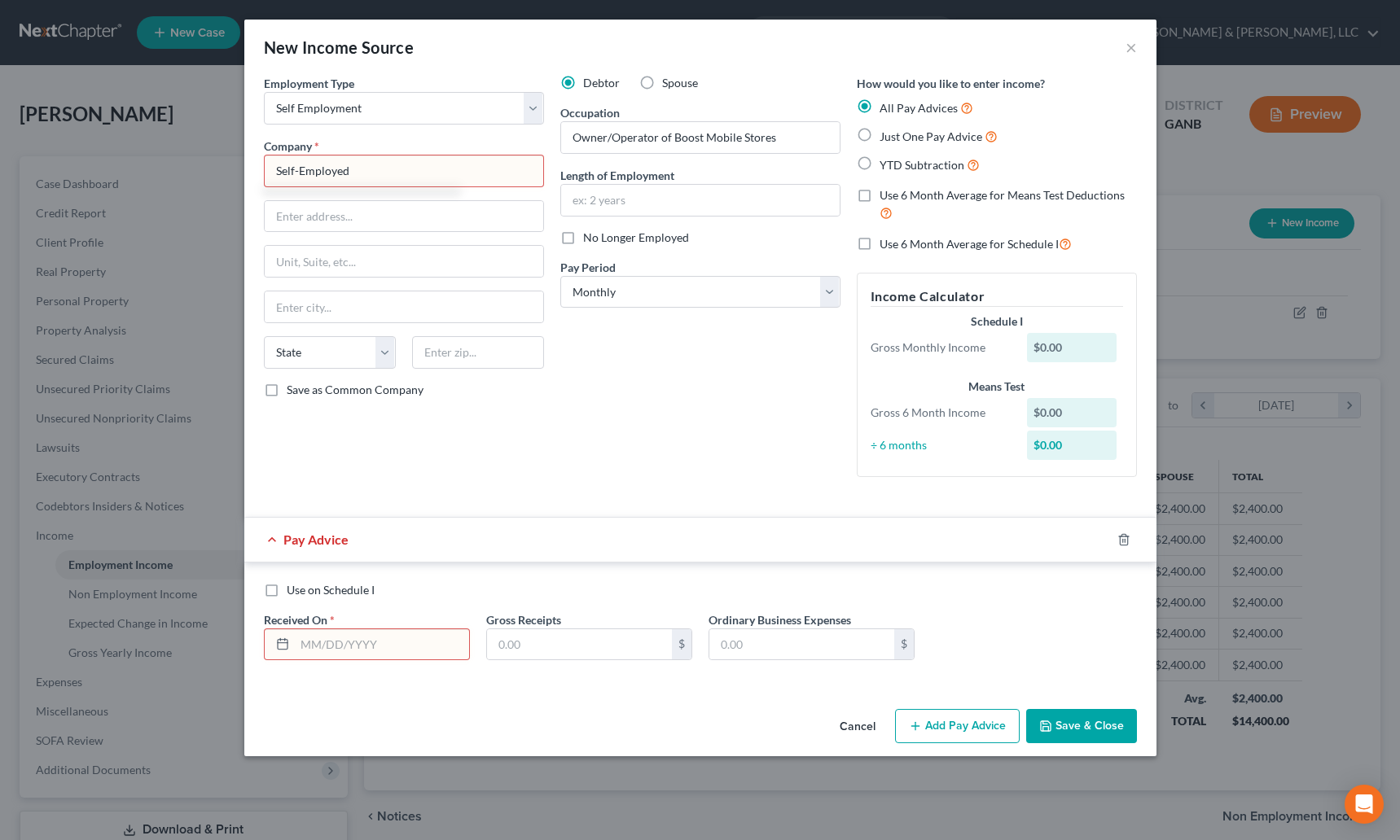
type input "Self-Employed"
click at [372, 647] on input "text" at bounding box center [381, 644] width 174 height 31
click at [1095, 721] on button "Save & Close" at bounding box center [1081, 726] width 110 height 34
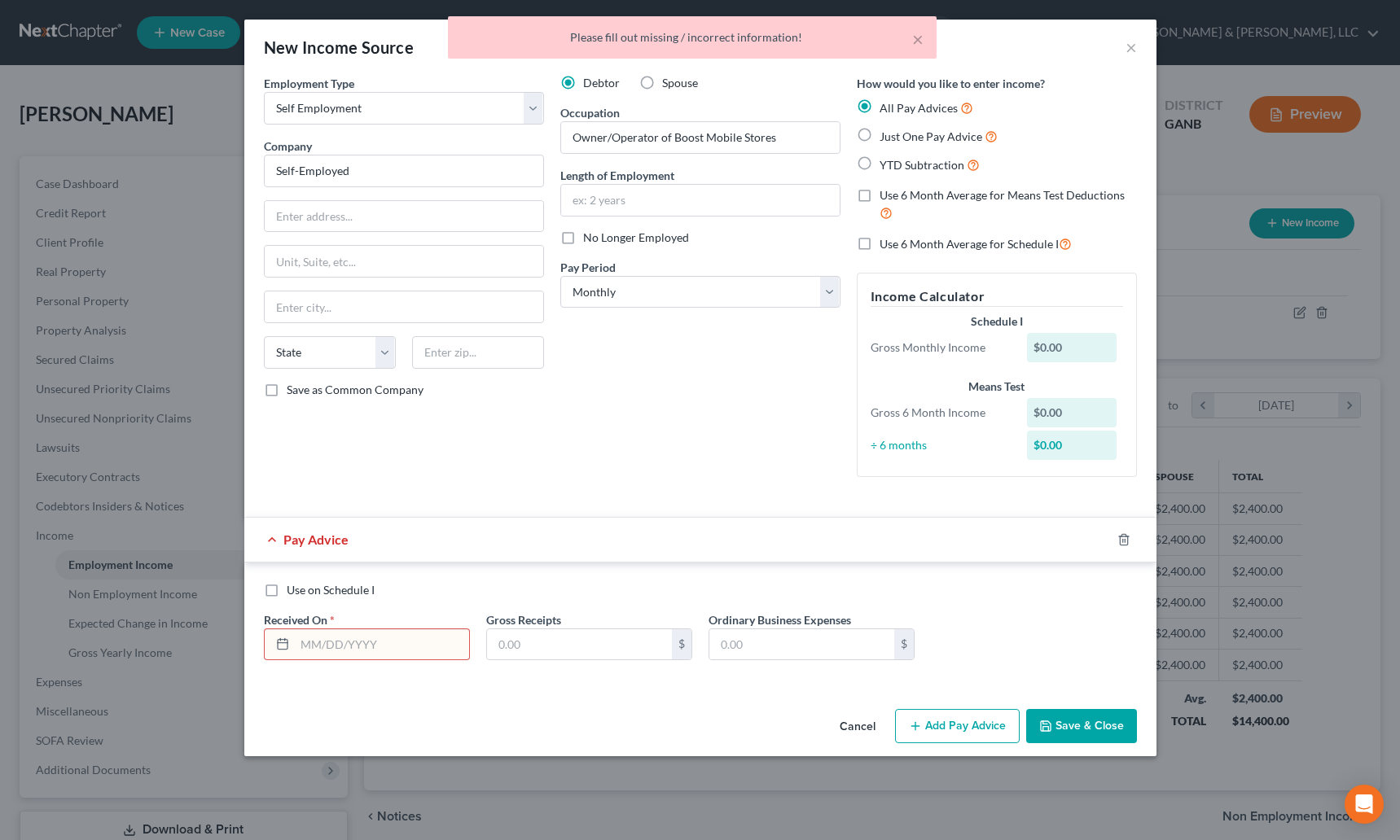
click at [327, 644] on input "text" at bounding box center [381, 644] width 174 height 31
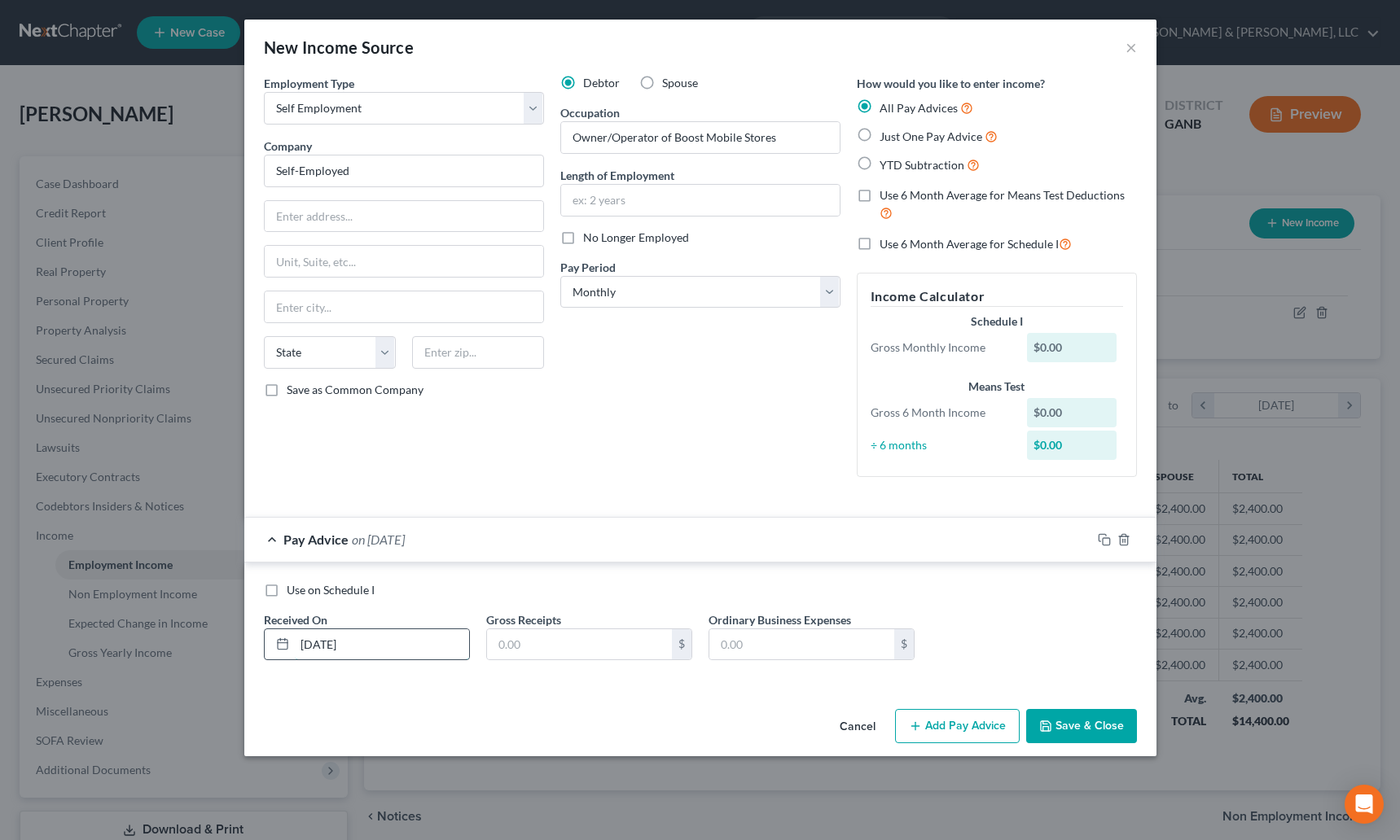
type input "[DATE]"
type input "0.00"
click at [745, 645] on input "text" at bounding box center [801, 644] width 185 height 31
type input "0.00"
type input "9,000"
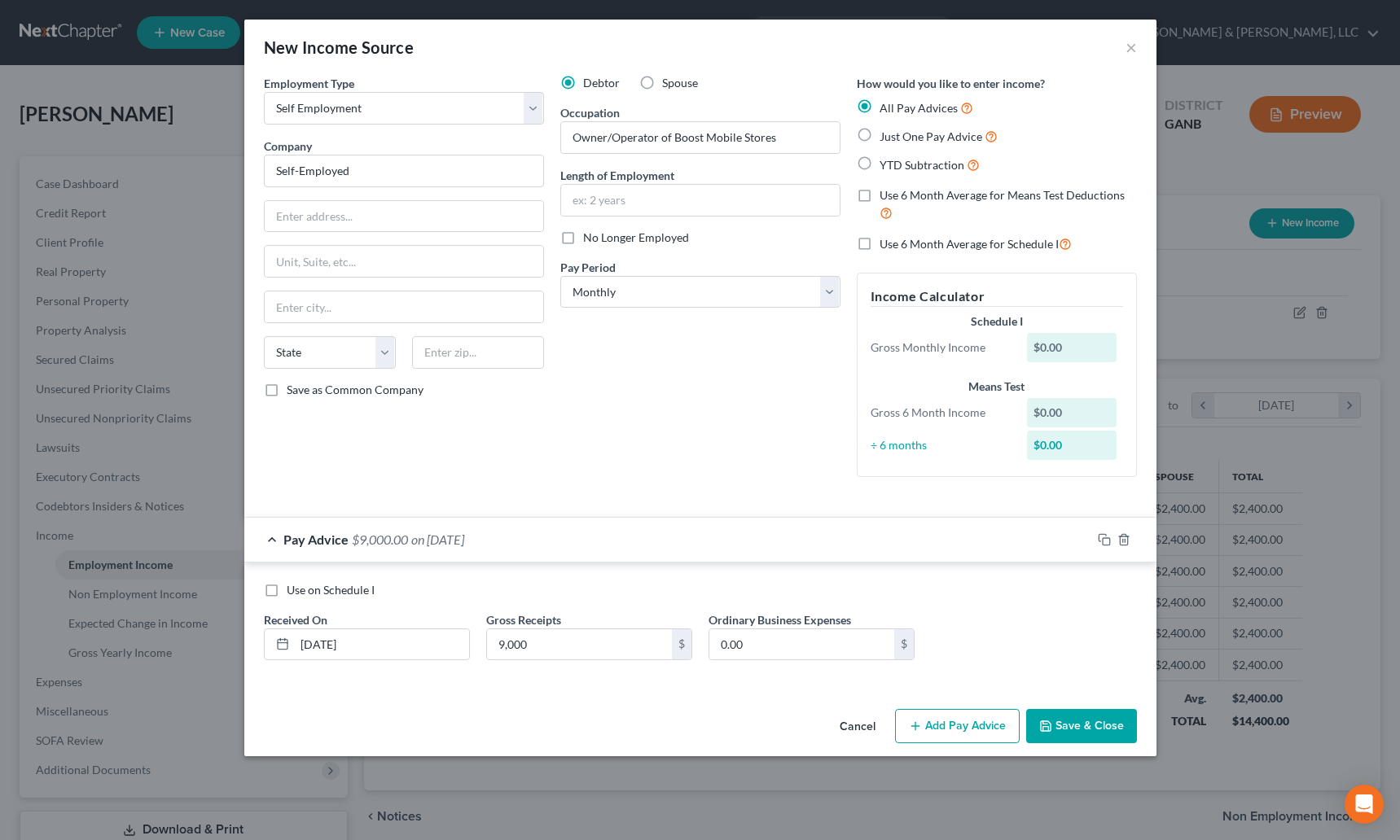
click at [1060, 729] on button "Save & Close" at bounding box center [1081, 726] width 110 height 34
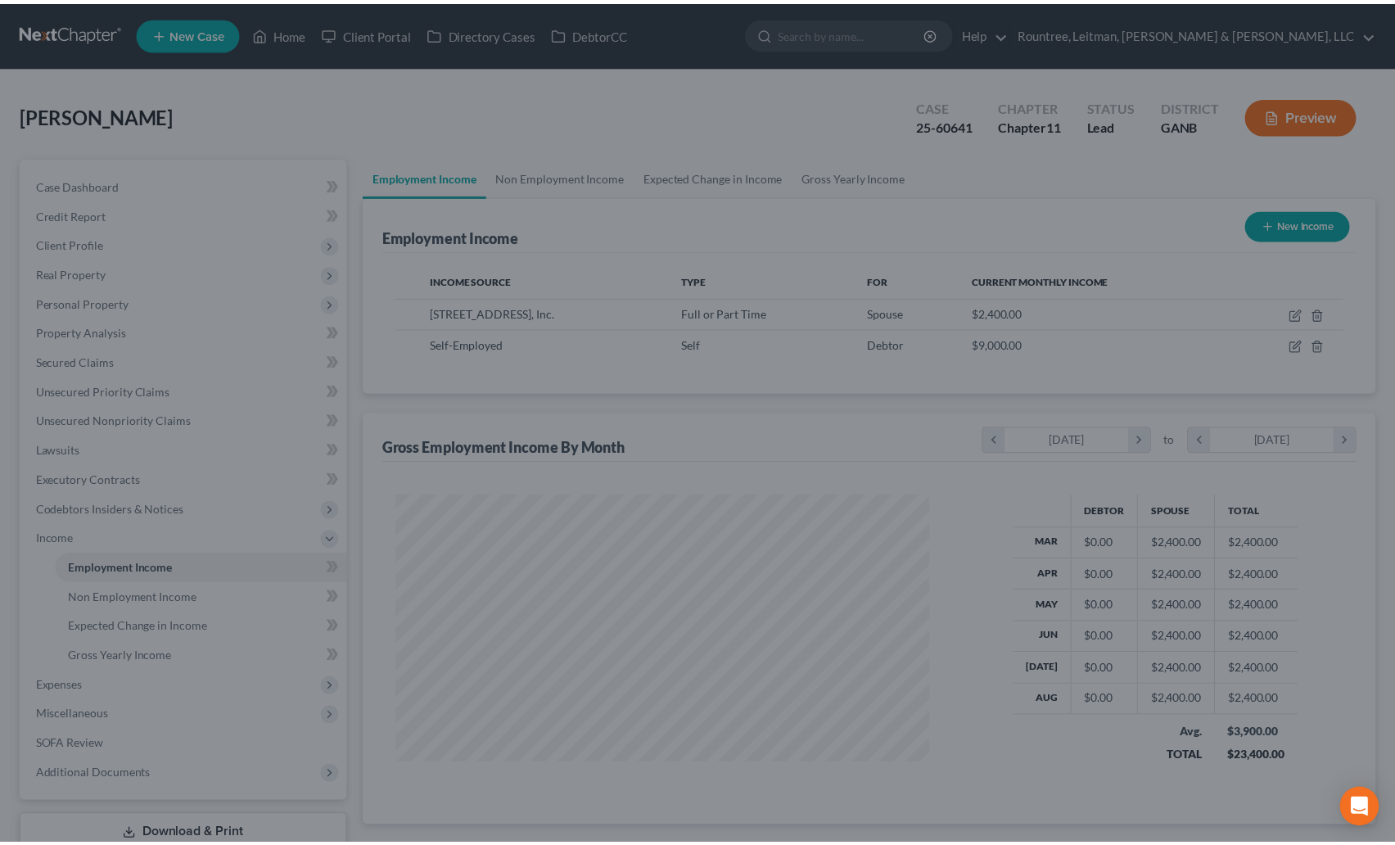
scroll to position [818554, 818276]
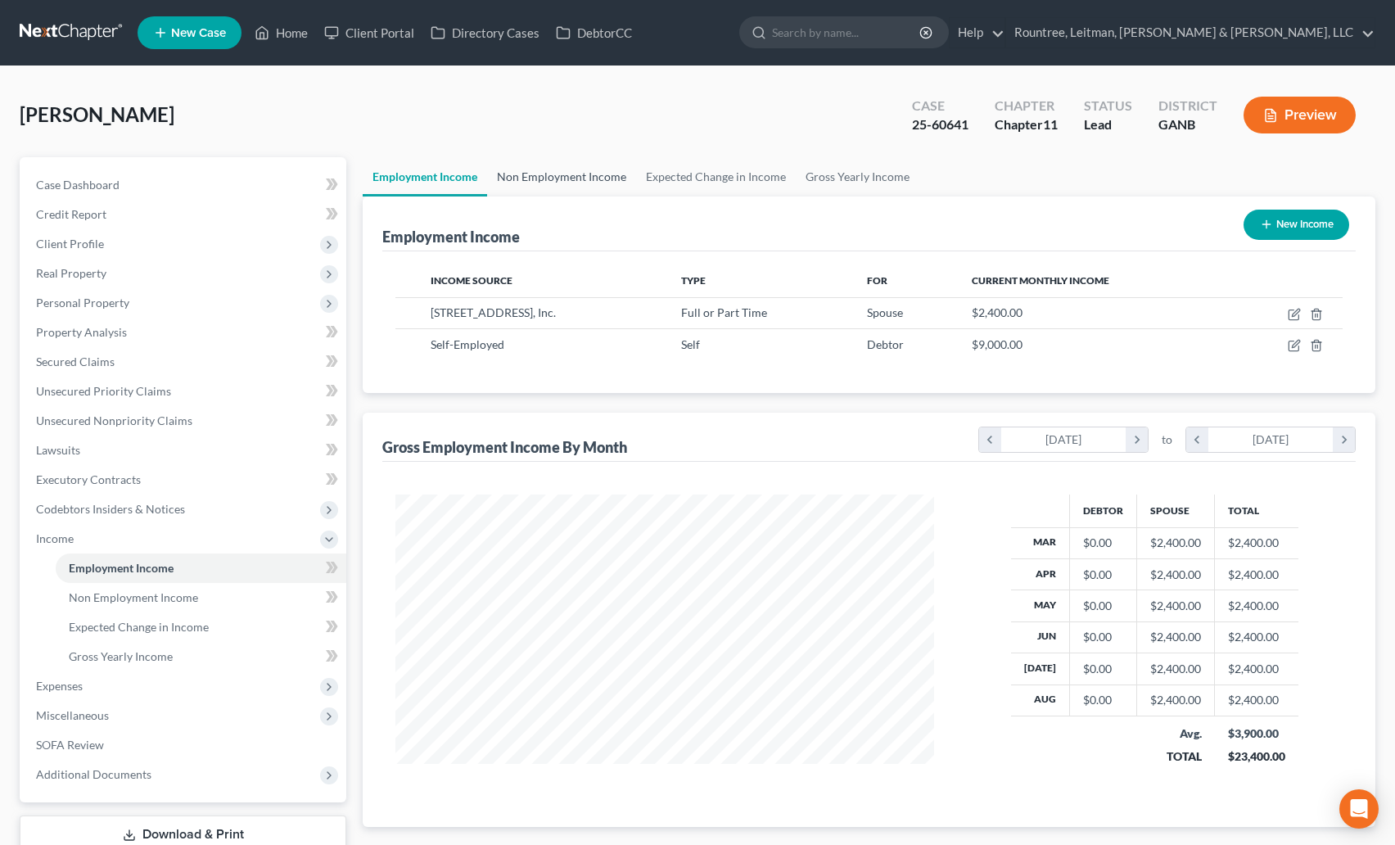
click at [539, 170] on link "Non Employment Income" at bounding box center [561, 176] width 149 height 39
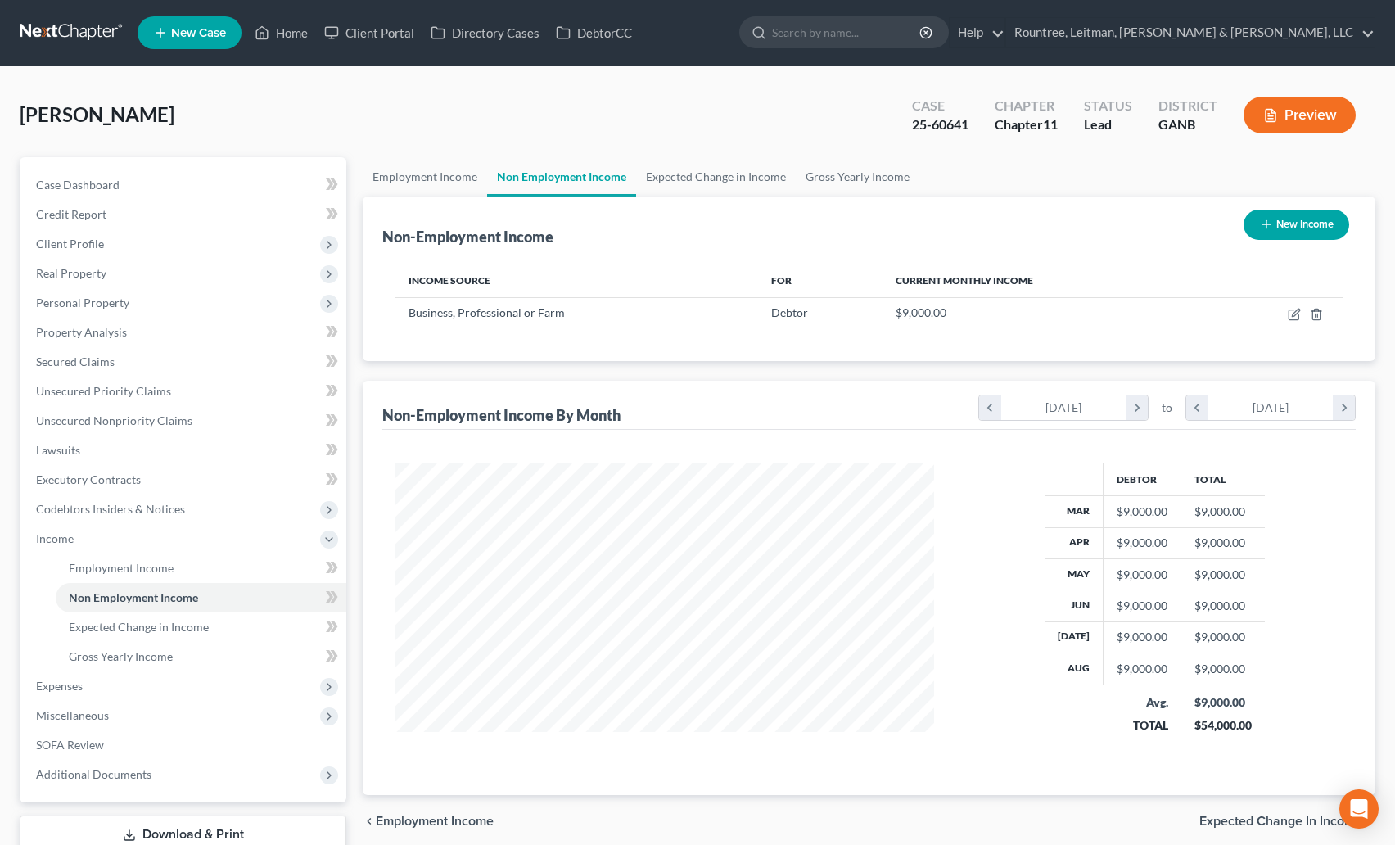
scroll to position [294, 572]
click at [1318, 314] on icon "button" at bounding box center [1316, 314] width 13 height 13
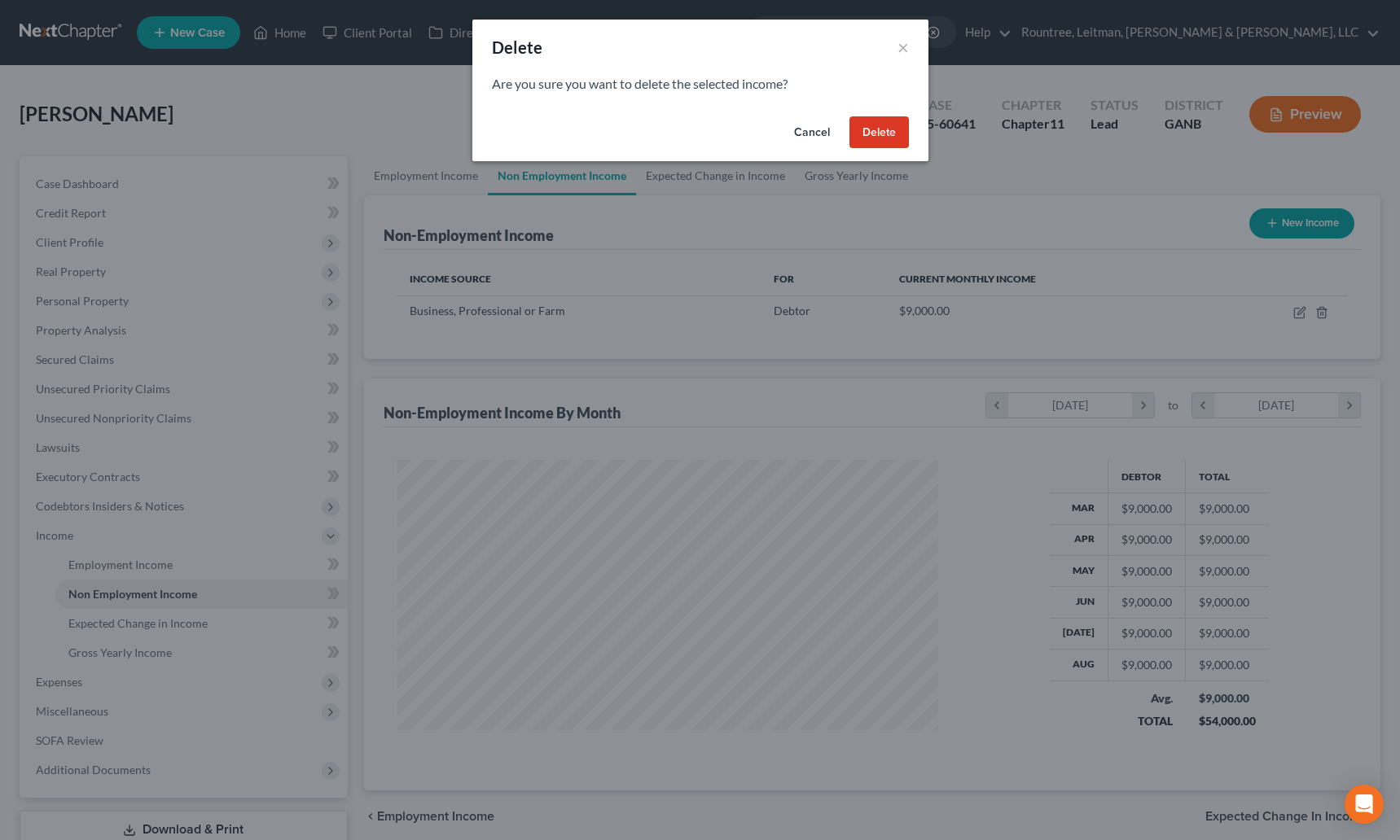
click at [892, 123] on button "Delete" at bounding box center [879, 132] width 60 height 33
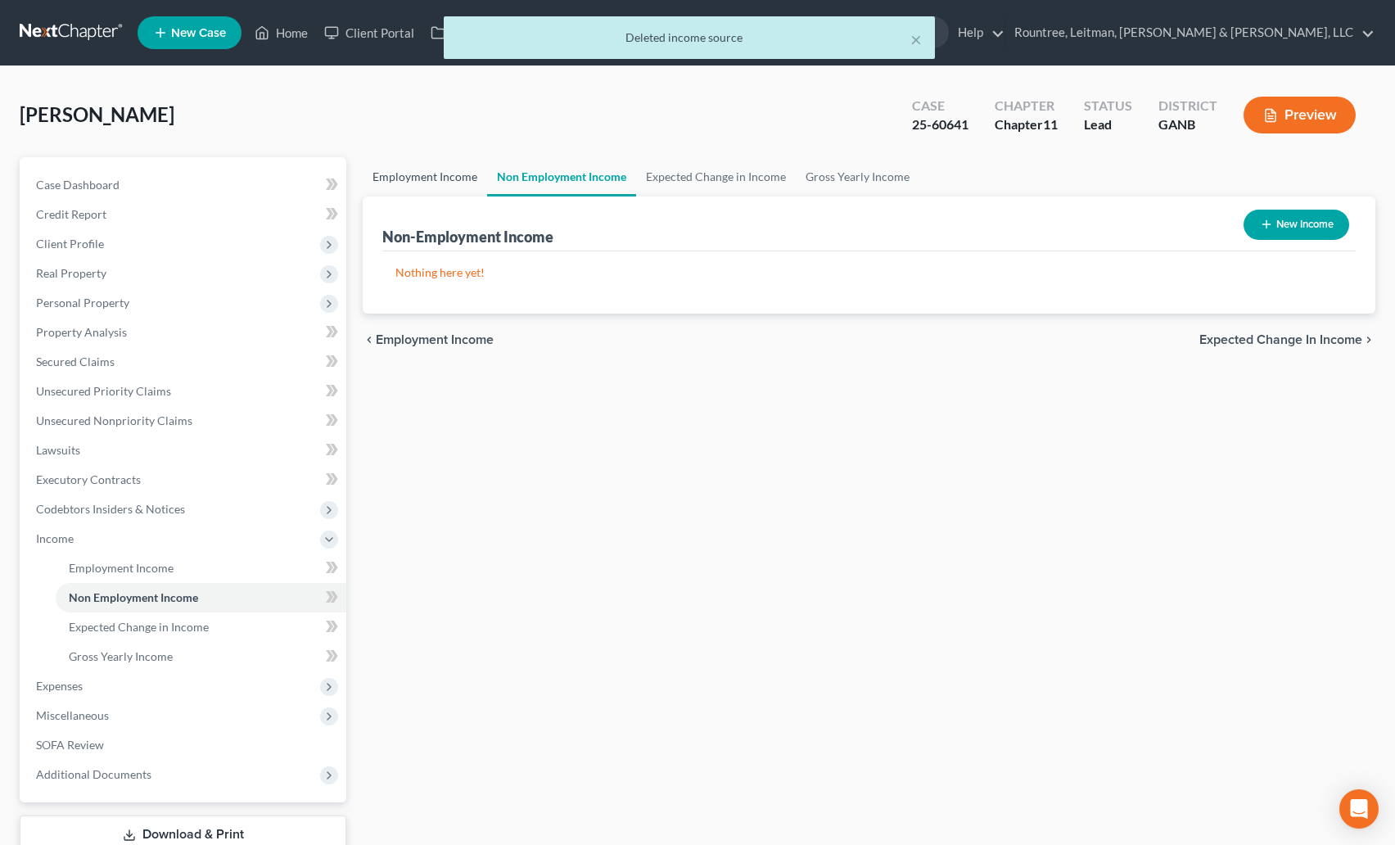
click at [402, 178] on link "Employment Income" at bounding box center [425, 176] width 124 height 39
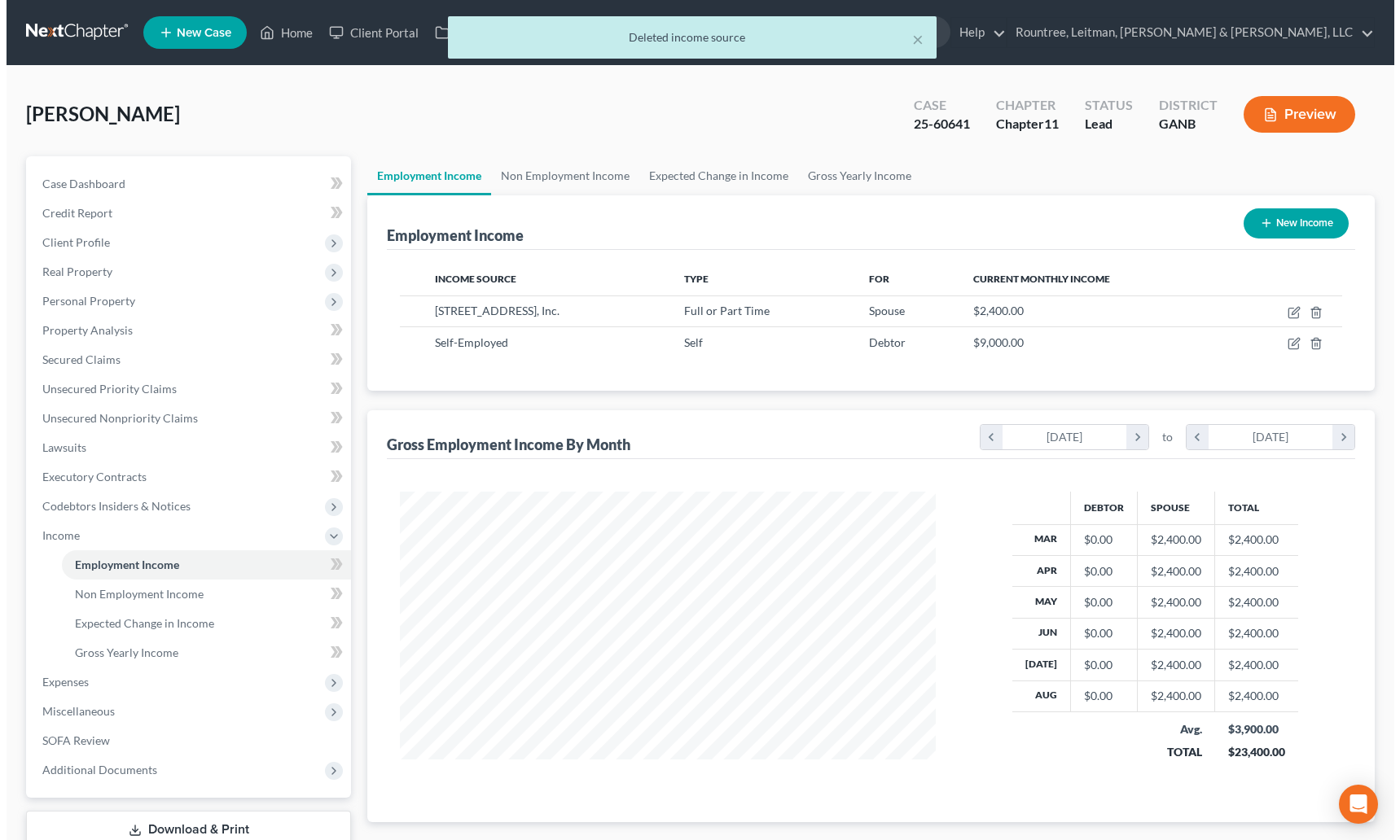
scroll to position [292, 569]
click at [1270, 121] on icon "button" at bounding box center [1263, 114] width 15 height 15
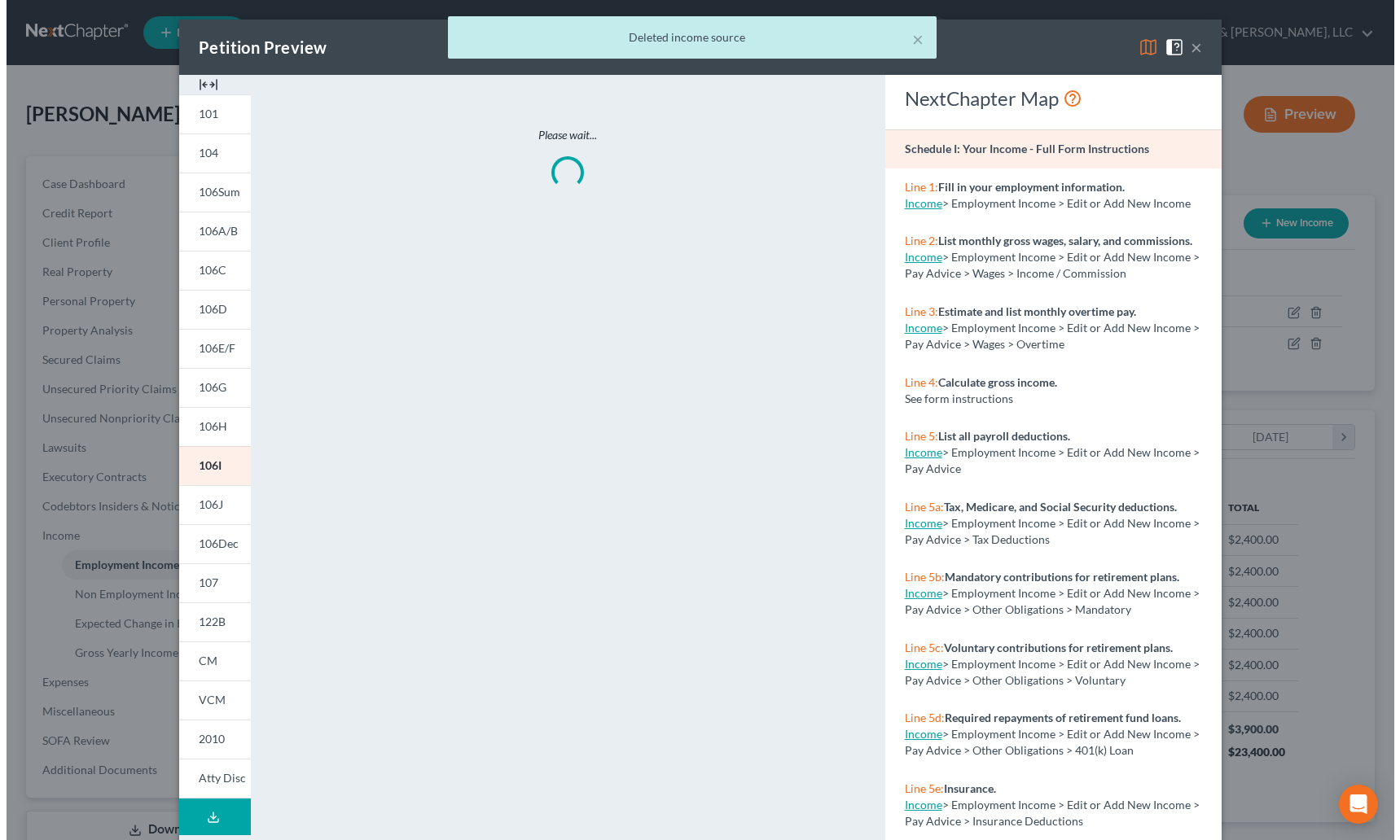
scroll to position [292, 574]
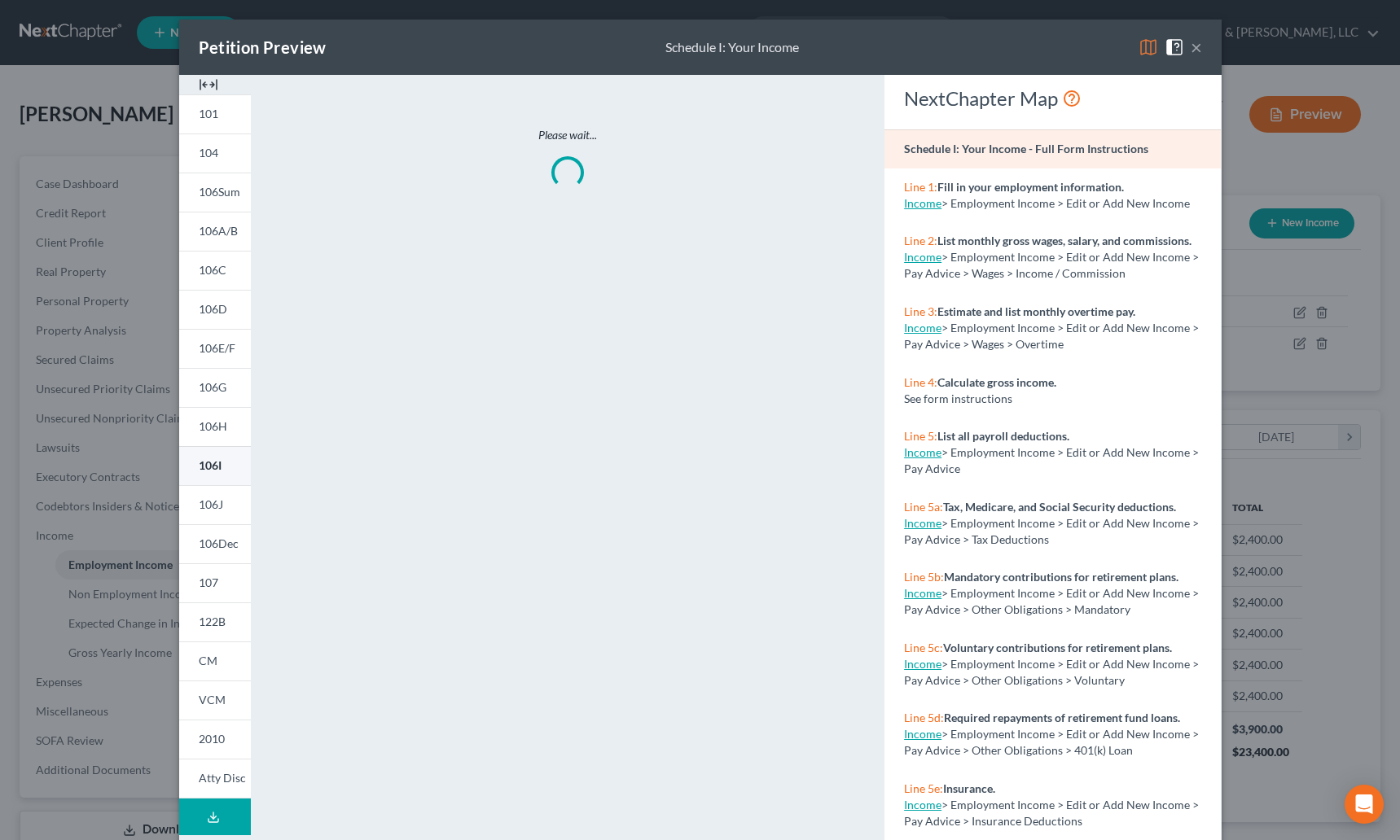
click at [203, 466] on span "106I" at bounding box center [210, 465] width 23 height 14
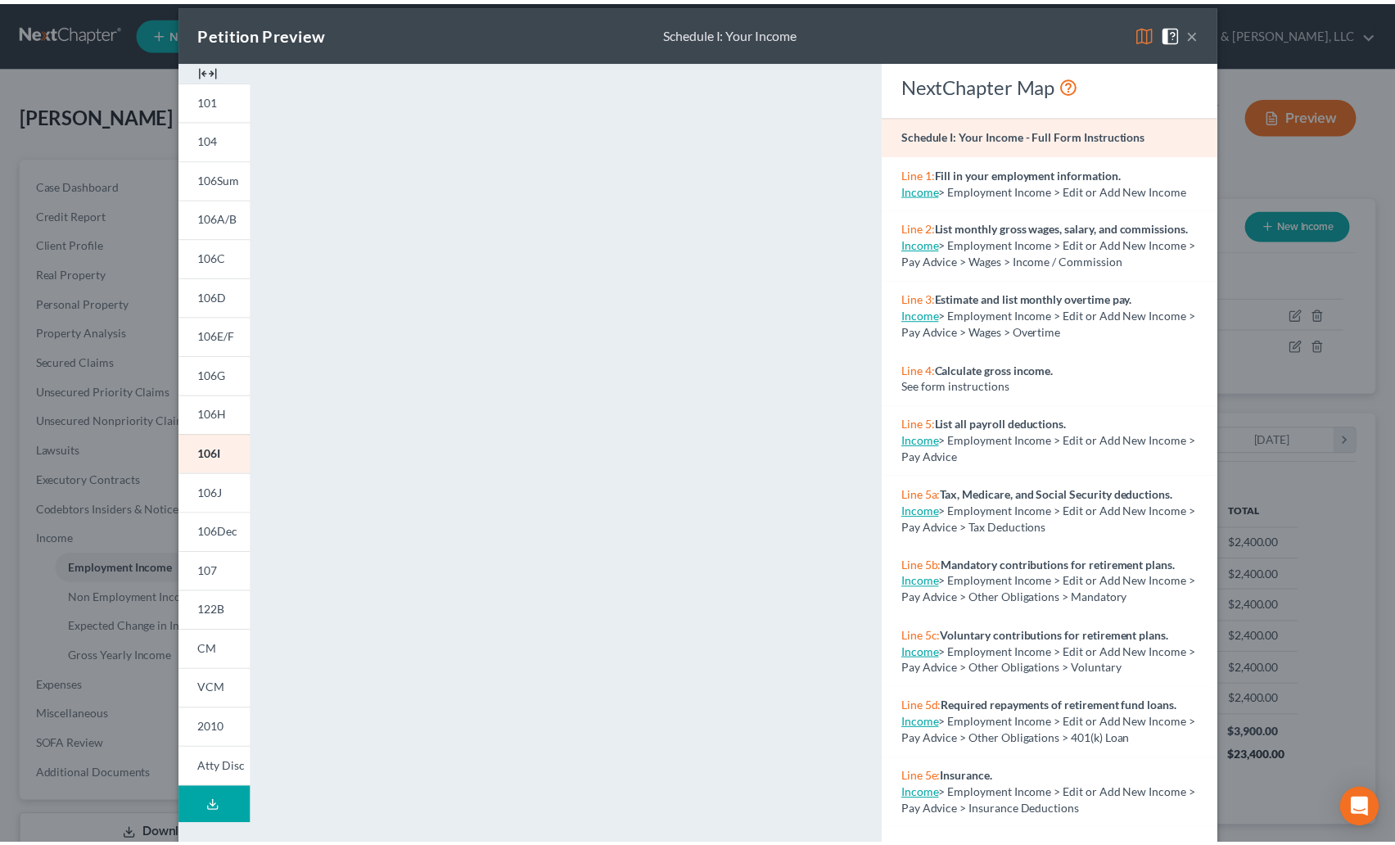
scroll to position [16, 0]
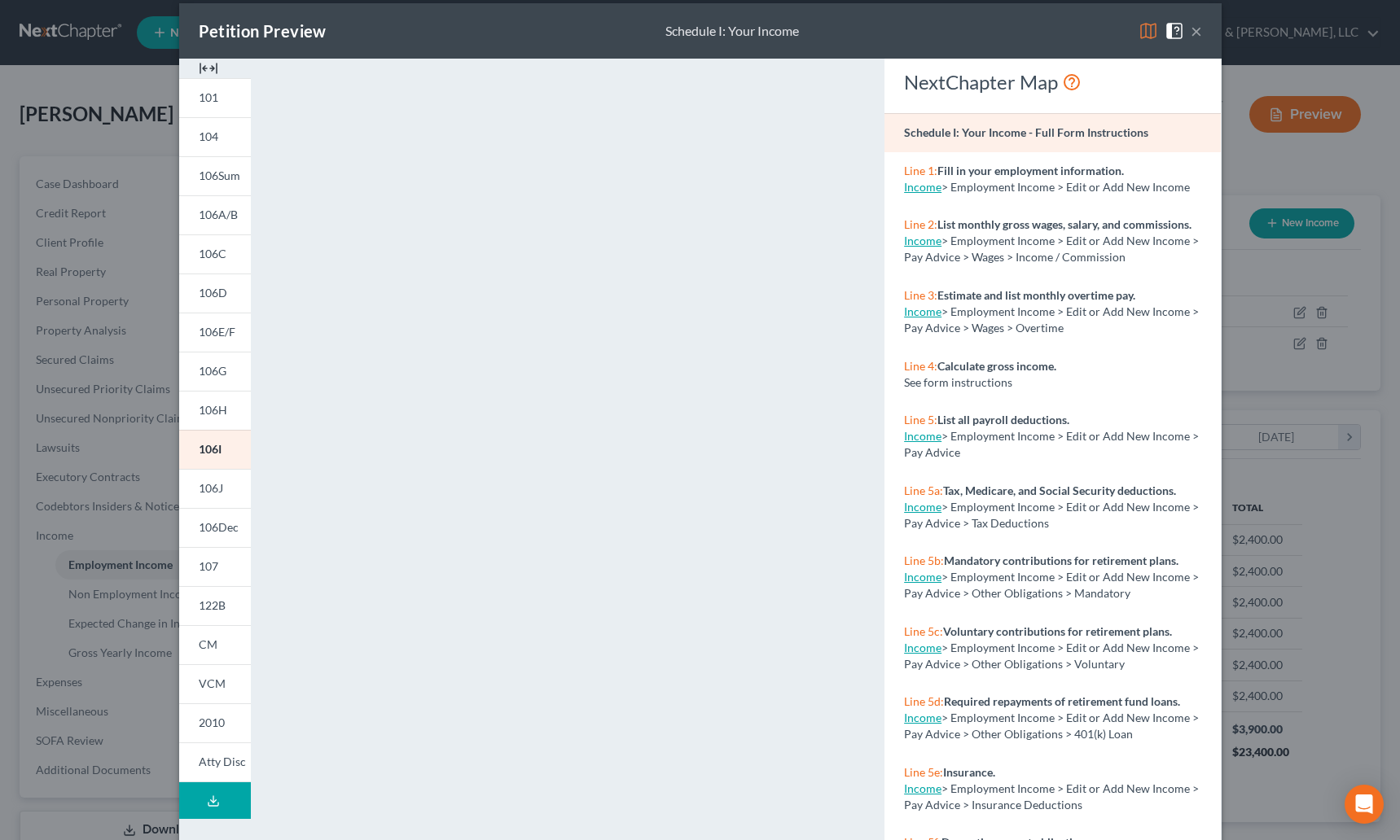
click at [1190, 30] on button "×" at bounding box center [1195, 31] width 11 height 20
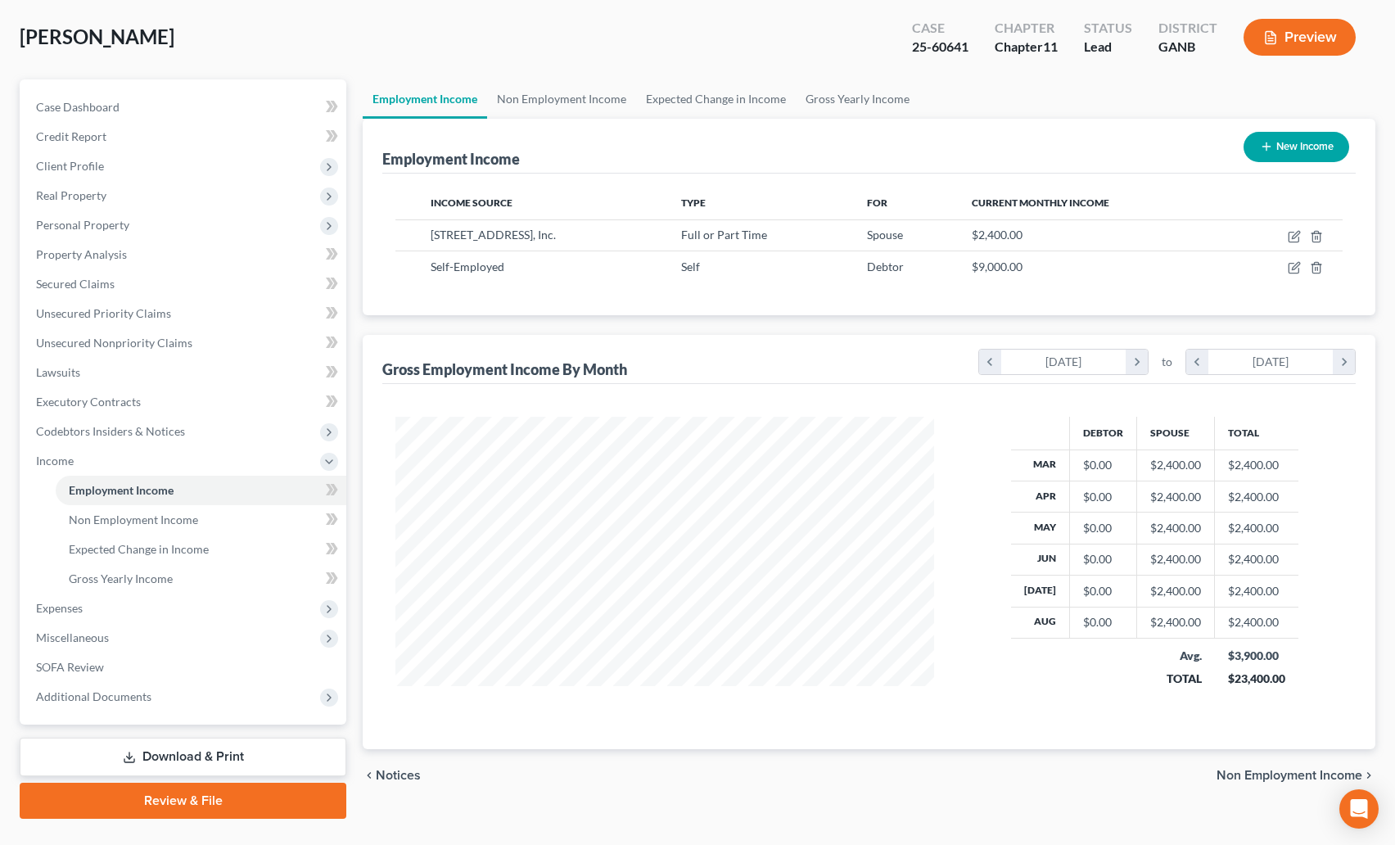
scroll to position [114, 0]
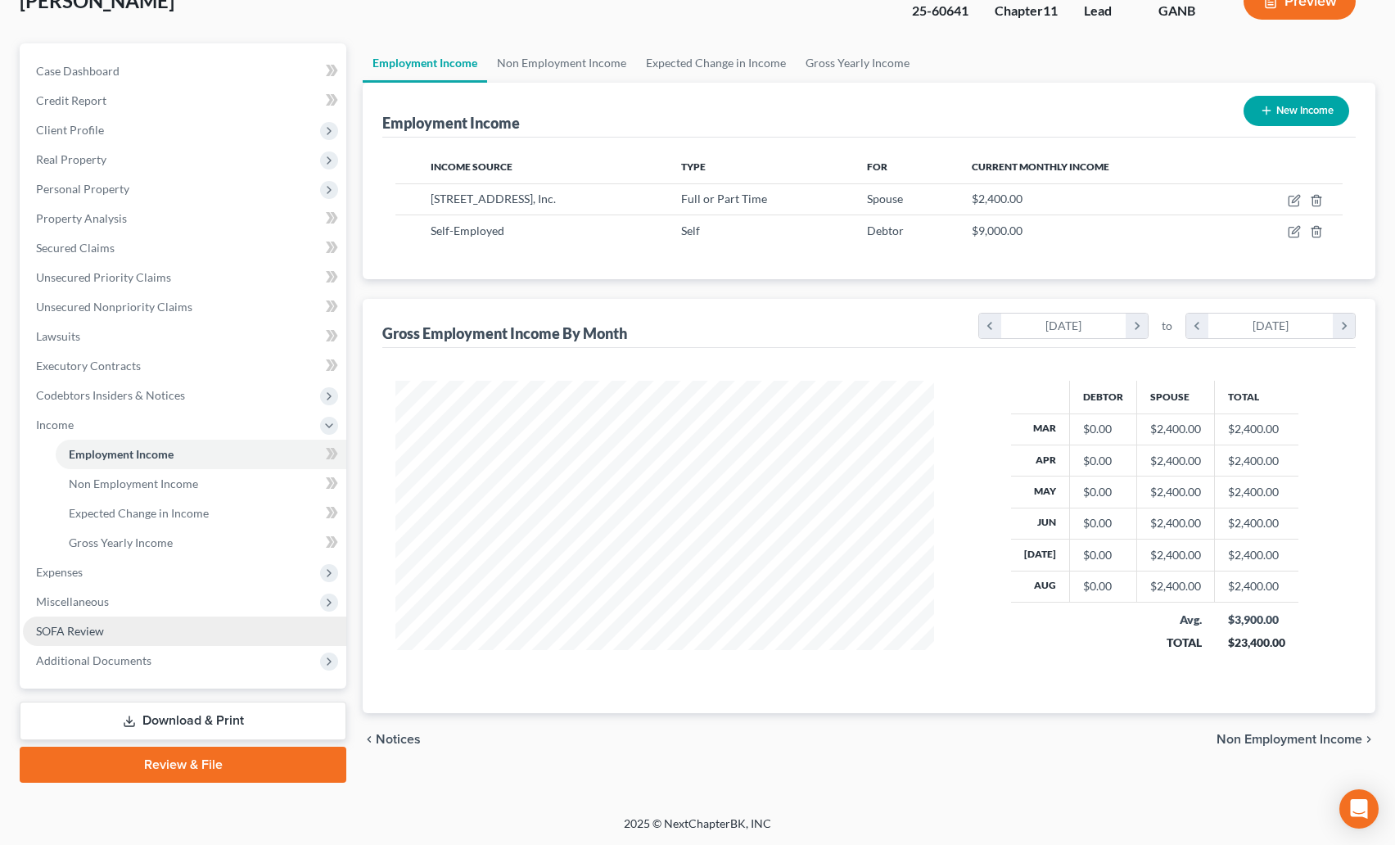
click at [103, 631] on span "SOFA Review" at bounding box center [70, 631] width 68 height 14
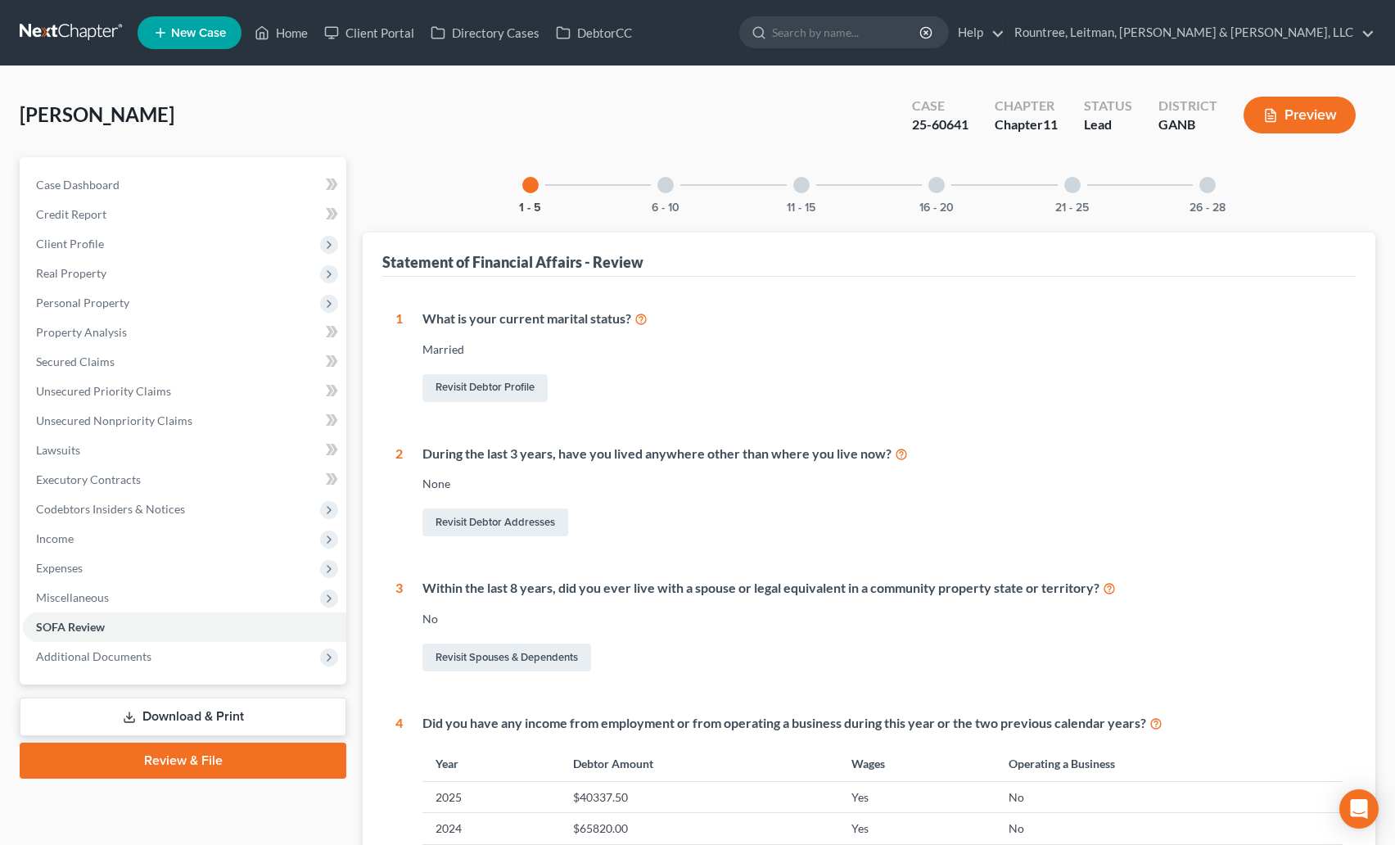
click at [1203, 192] on div "26 - 28" at bounding box center [1208, 185] width 56 height 56
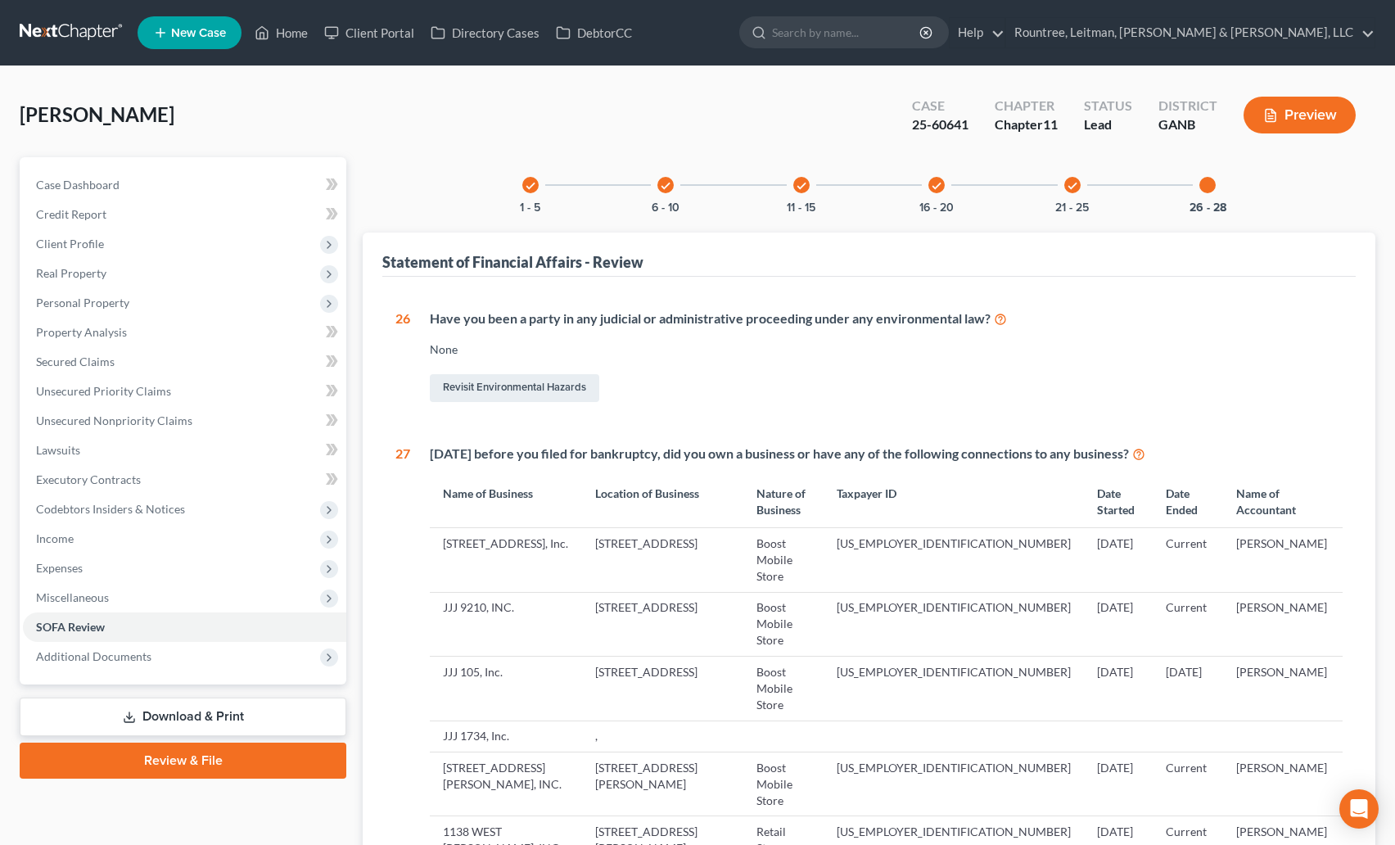
click at [1078, 181] on icon "check" at bounding box center [1072, 185] width 11 height 11
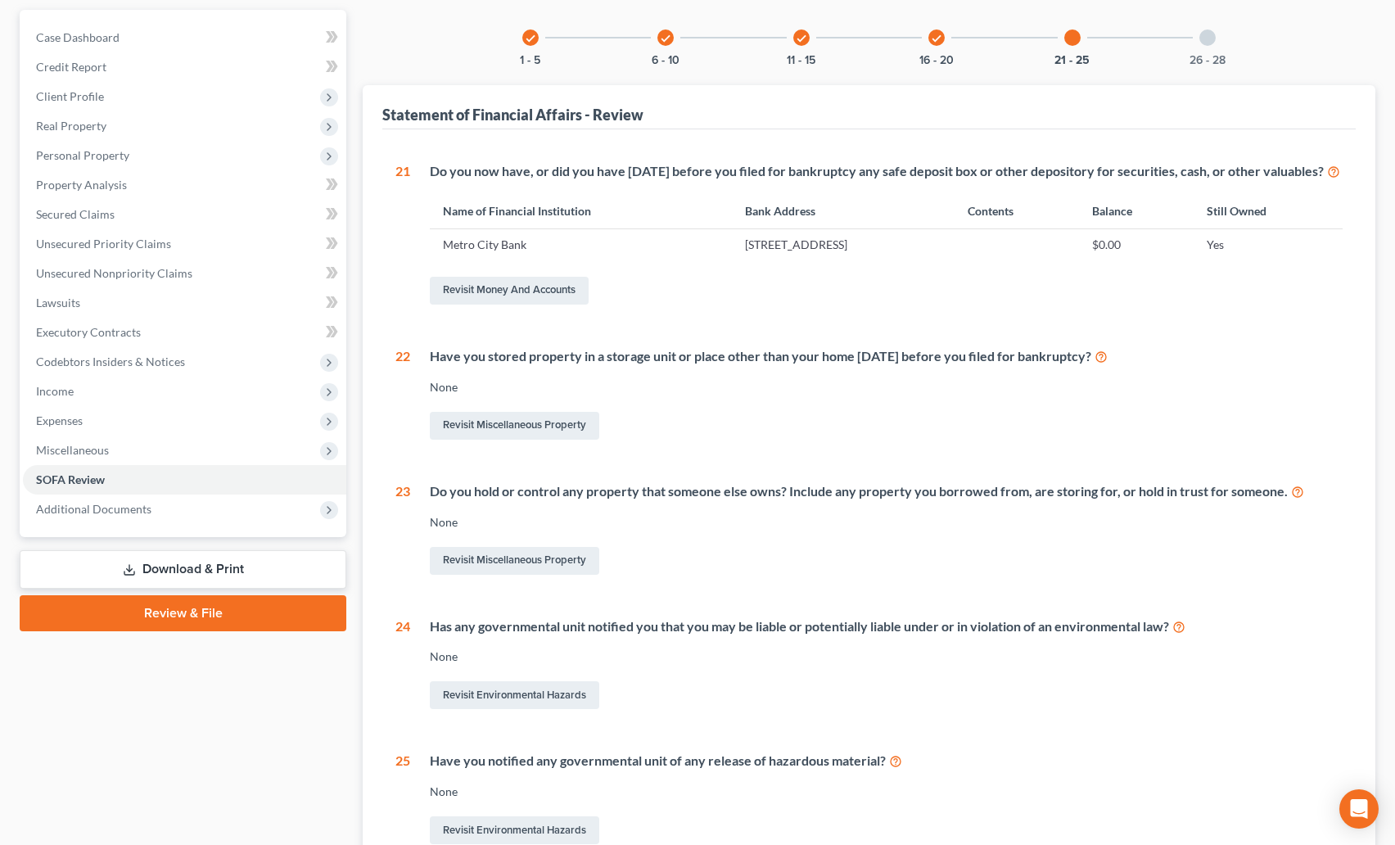
scroll to position [104, 0]
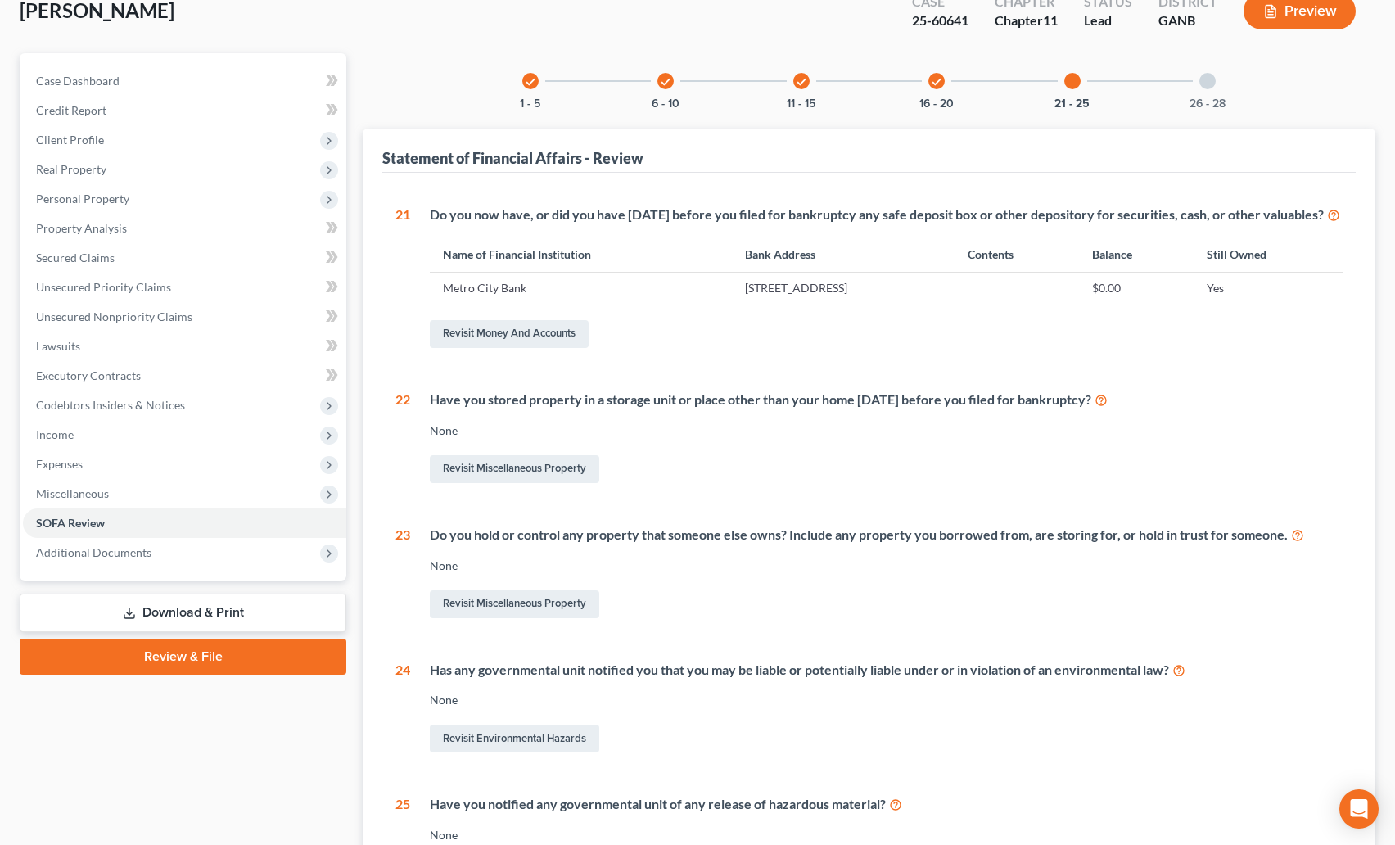
click at [938, 81] on icon "check" at bounding box center [936, 81] width 11 height 11
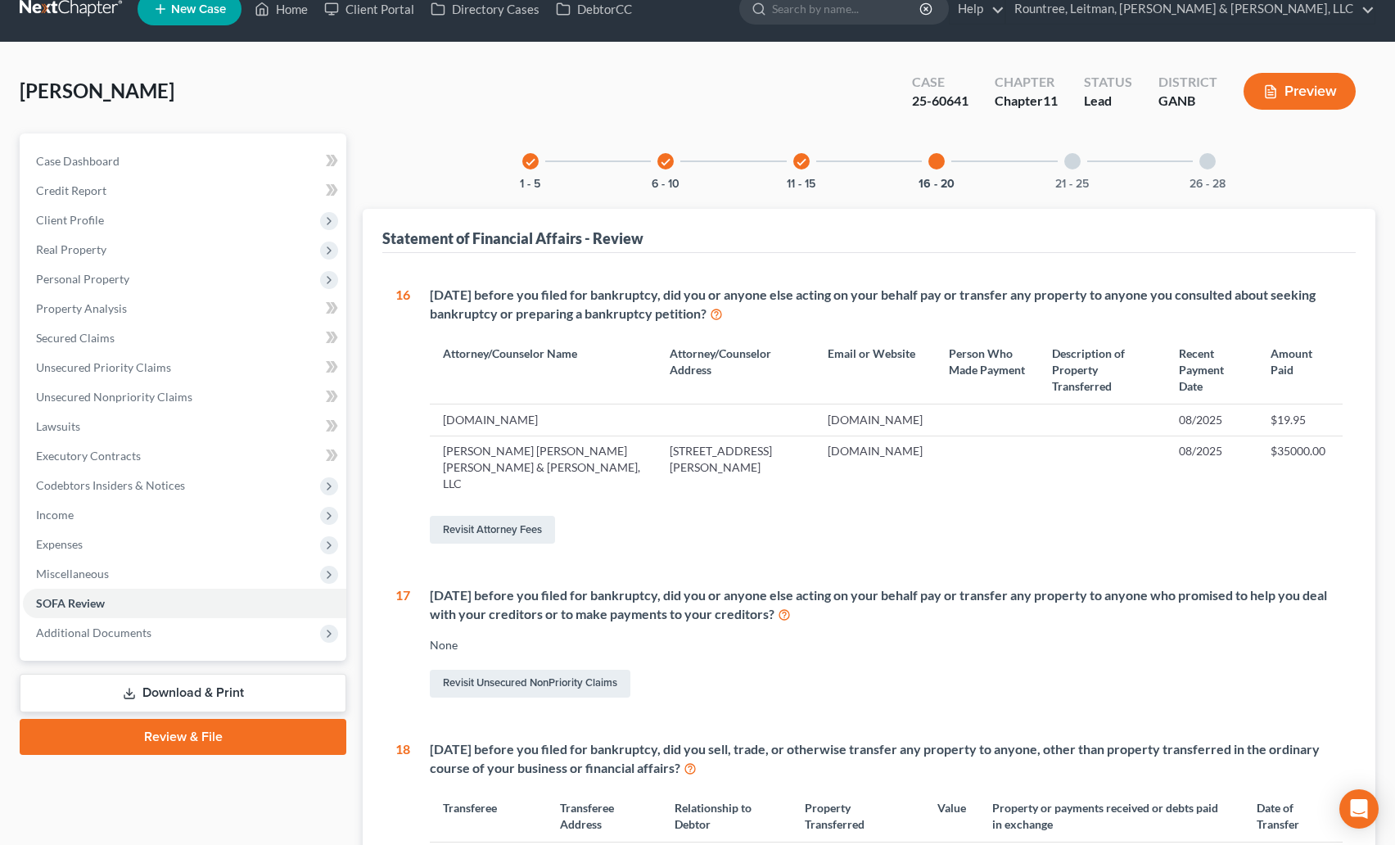
scroll to position [0, 0]
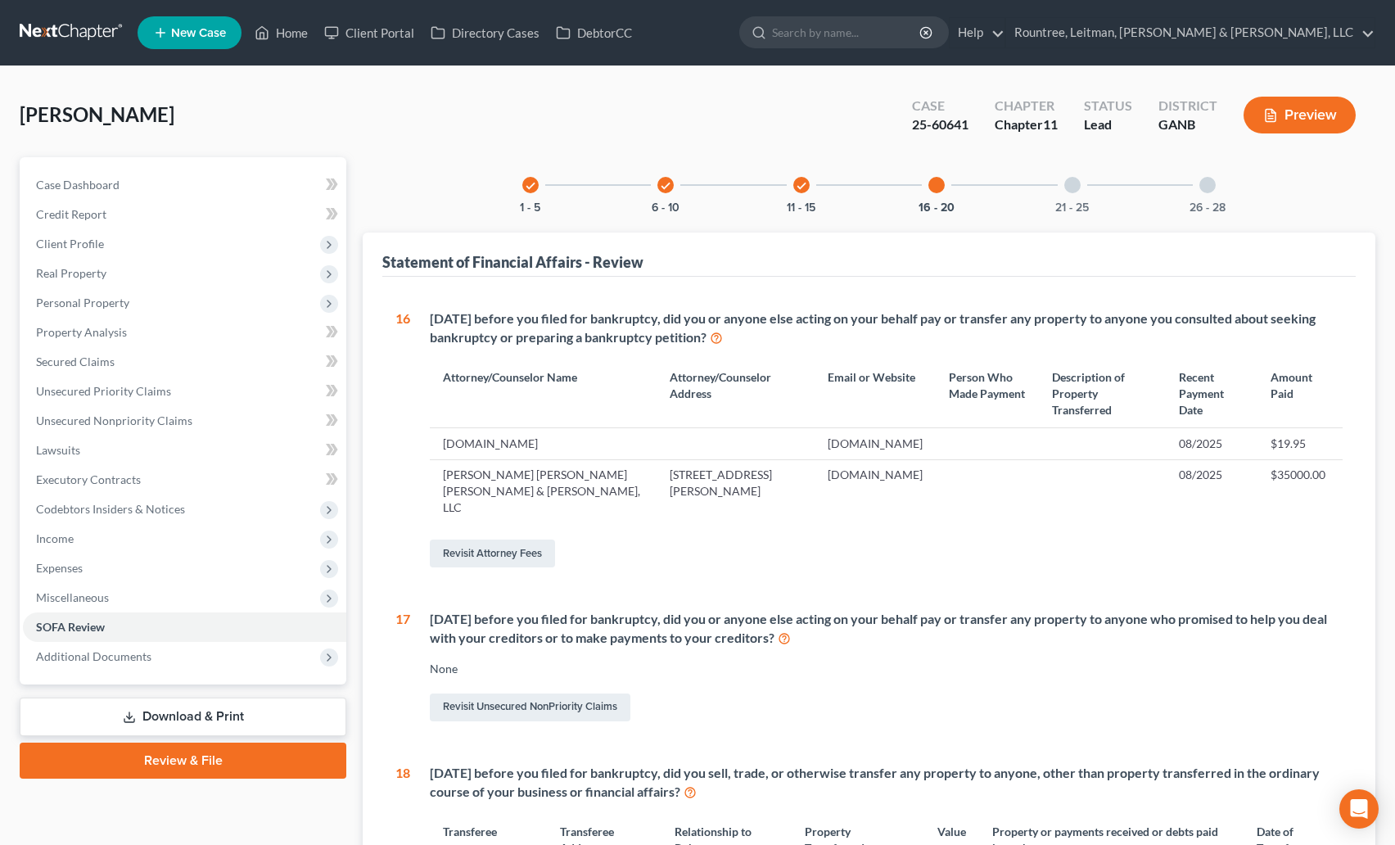
click at [663, 186] on icon "check" at bounding box center [665, 185] width 11 height 11
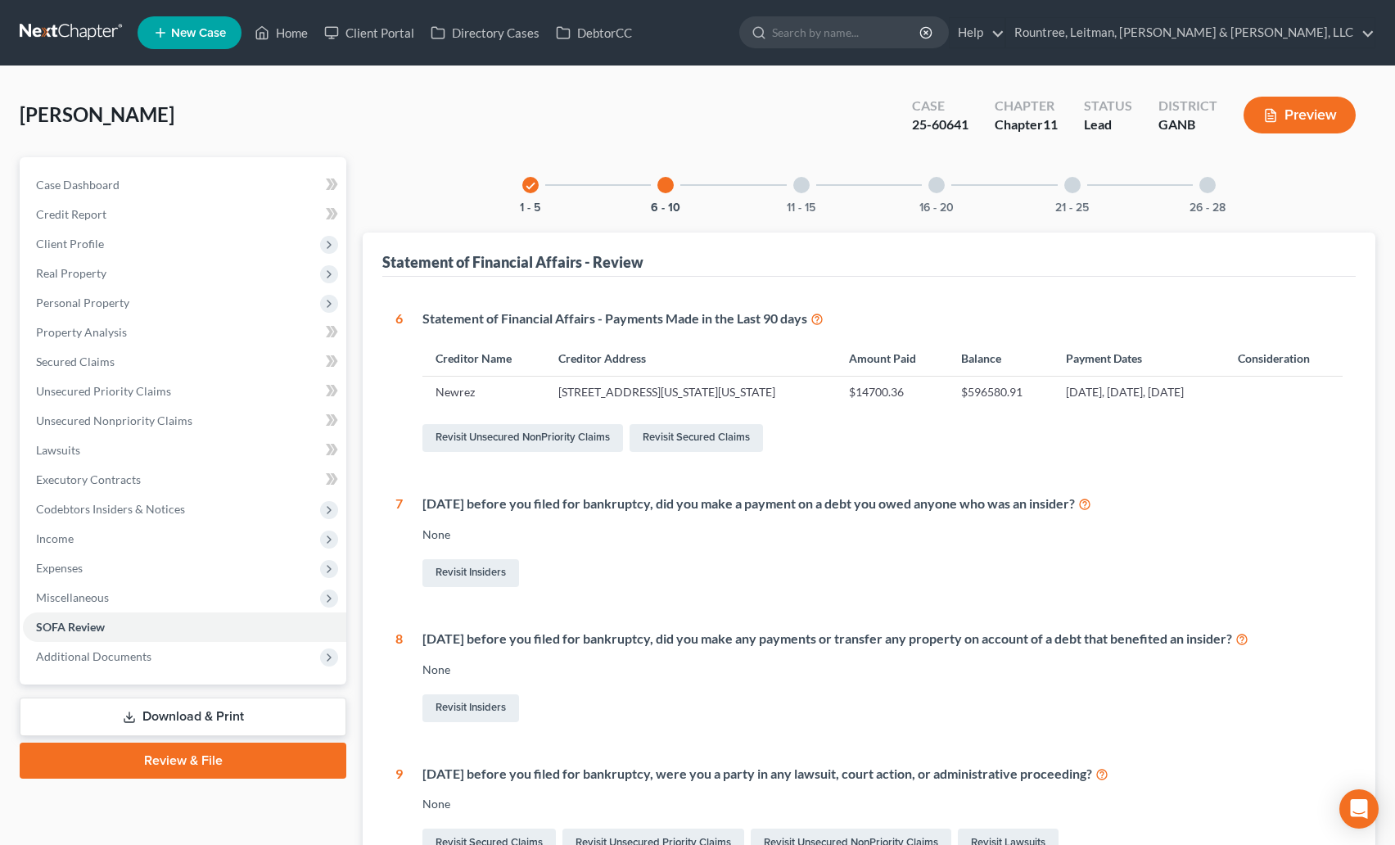
click at [539, 185] on div "check 1 - 5" at bounding box center [531, 185] width 56 height 56
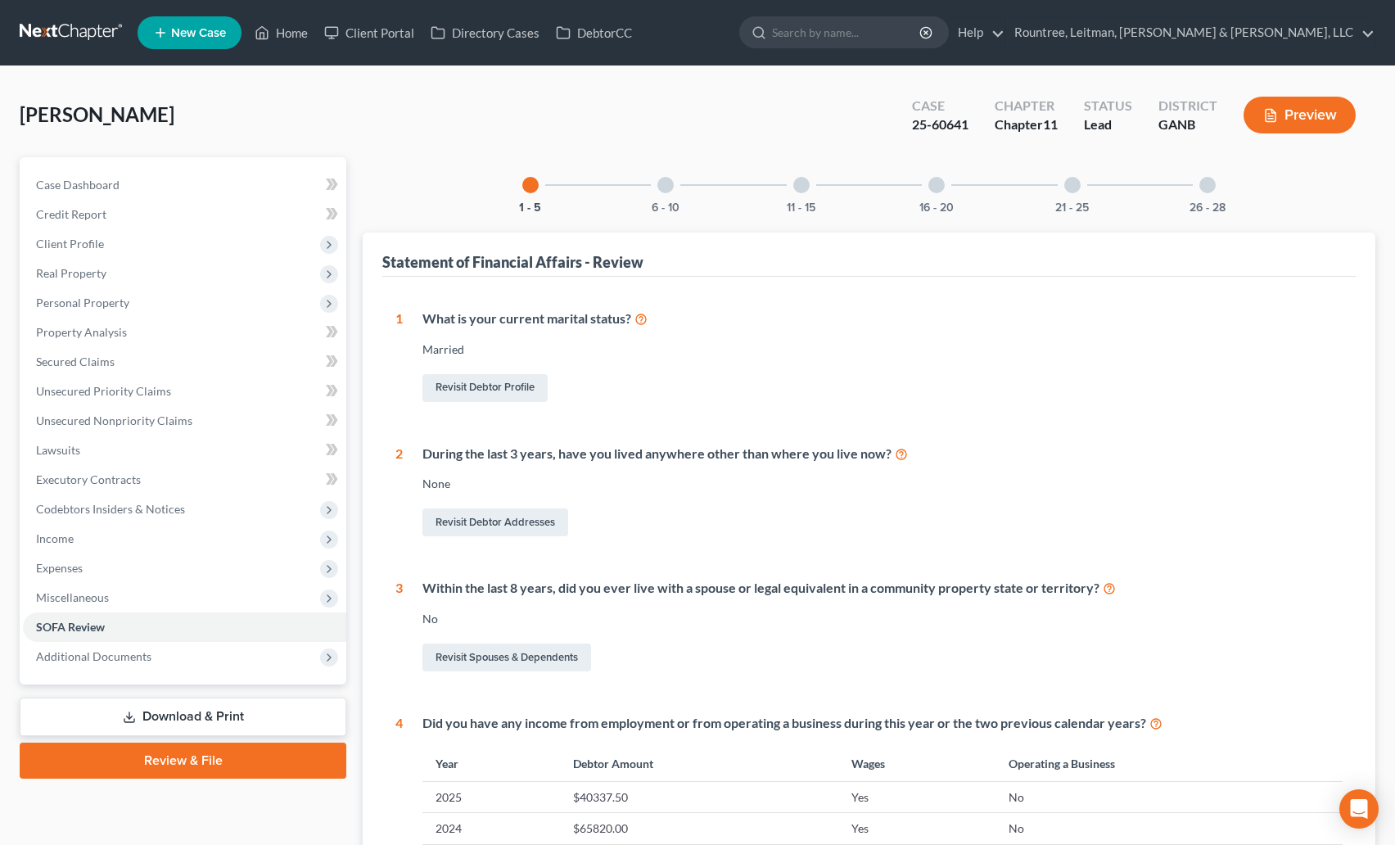
click at [266, 708] on link "Download & Print" at bounding box center [183, 717] width 327 height 38
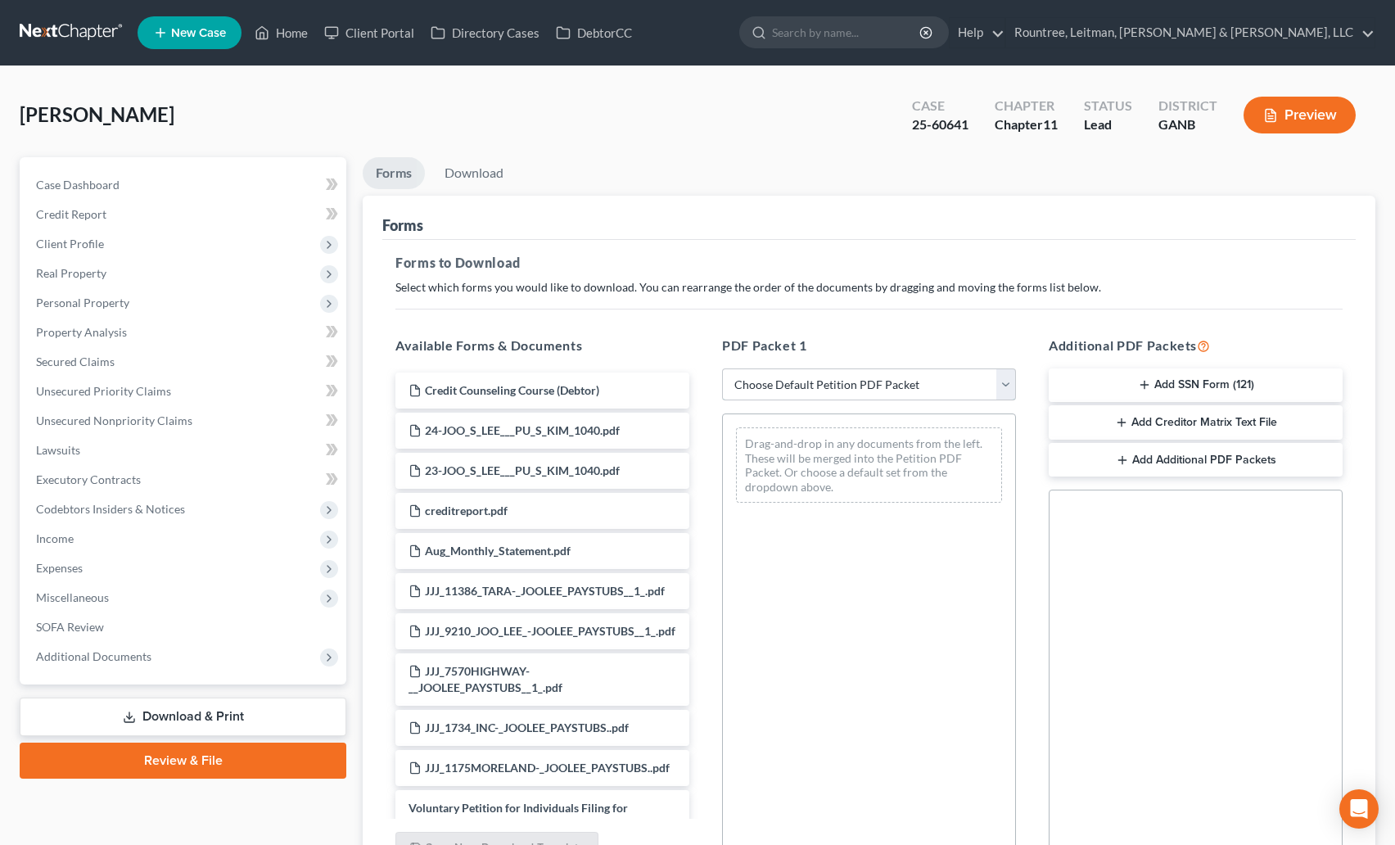
click at [792, 388] on select "Choose Default Petition PDF Packet Complete Bankruptcy Petition (all forms and …" at bounding box center [869, 384] width 294 height 33
select select "0"
click at [722, 368] on select "Choose Default Petition PDF Packet Complete Bankruptcy Petition (all forms and …" at bounding box center [869, 384] width 294 height 33
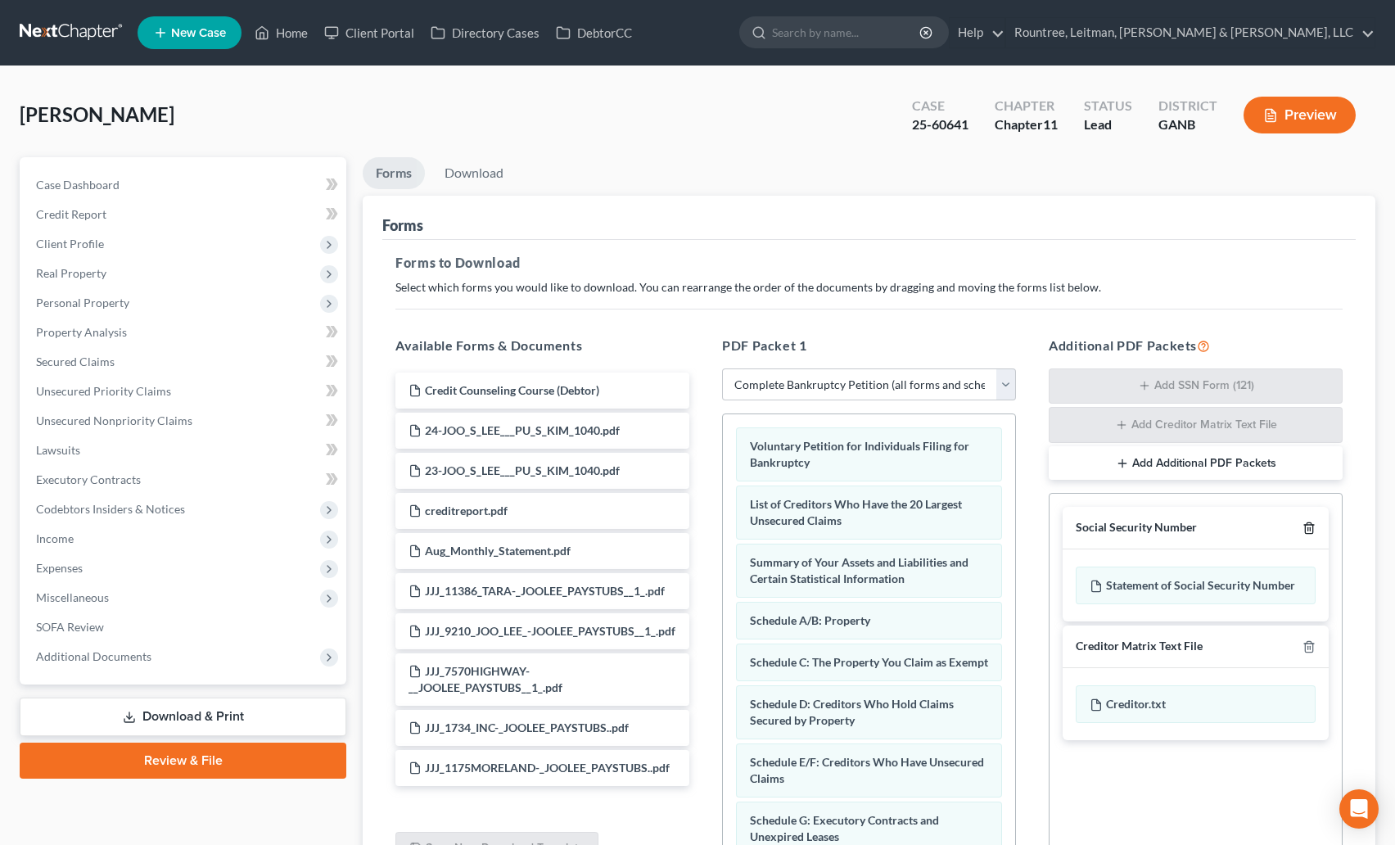
click at [1309, 525] on polyline "button" at bounding box center [1309, 525] width 10 height 0
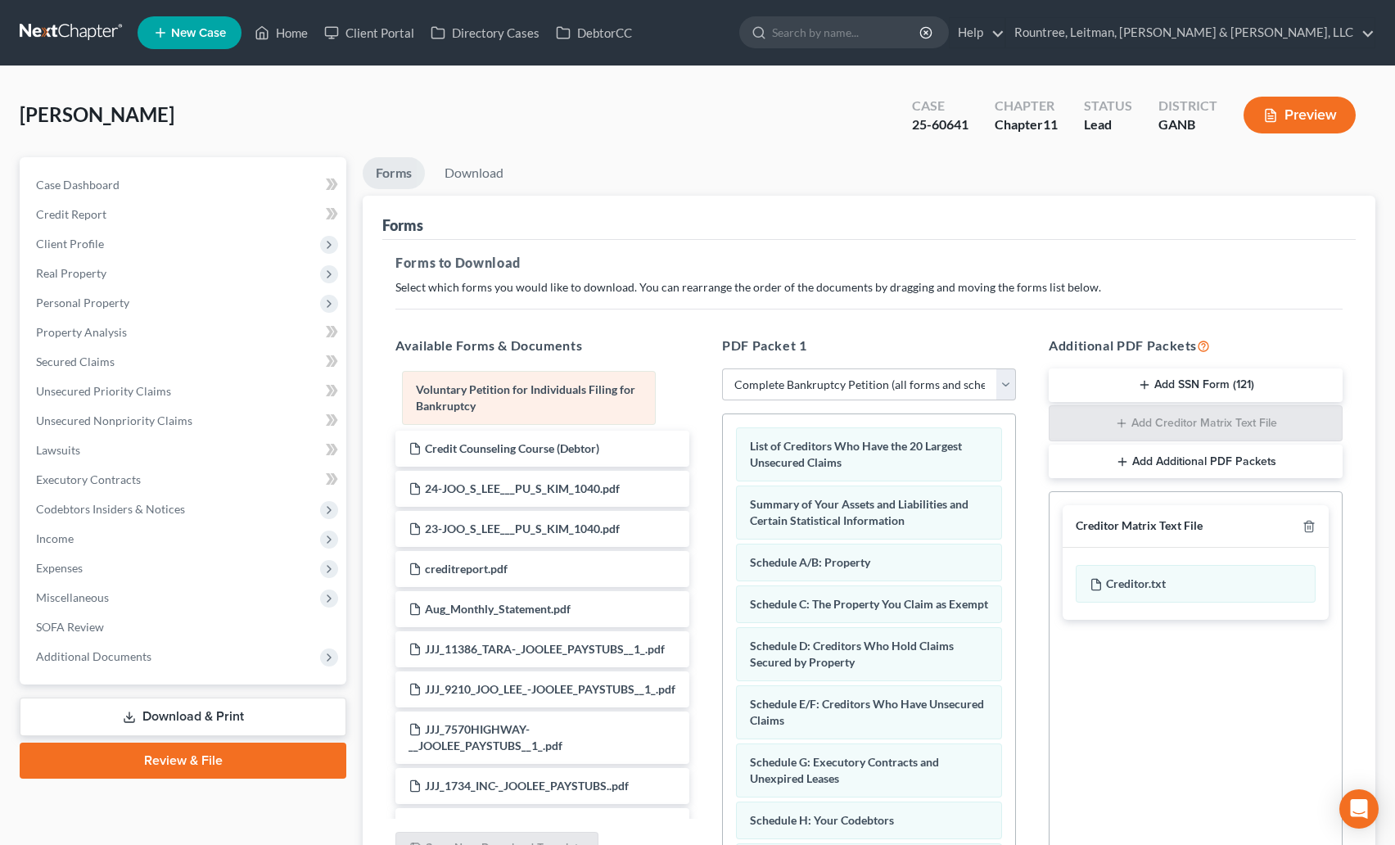
drag, startPoint x: 834, startPoint y: 448, endPoint x: 499, endPoint y: 395, distance: 338.3
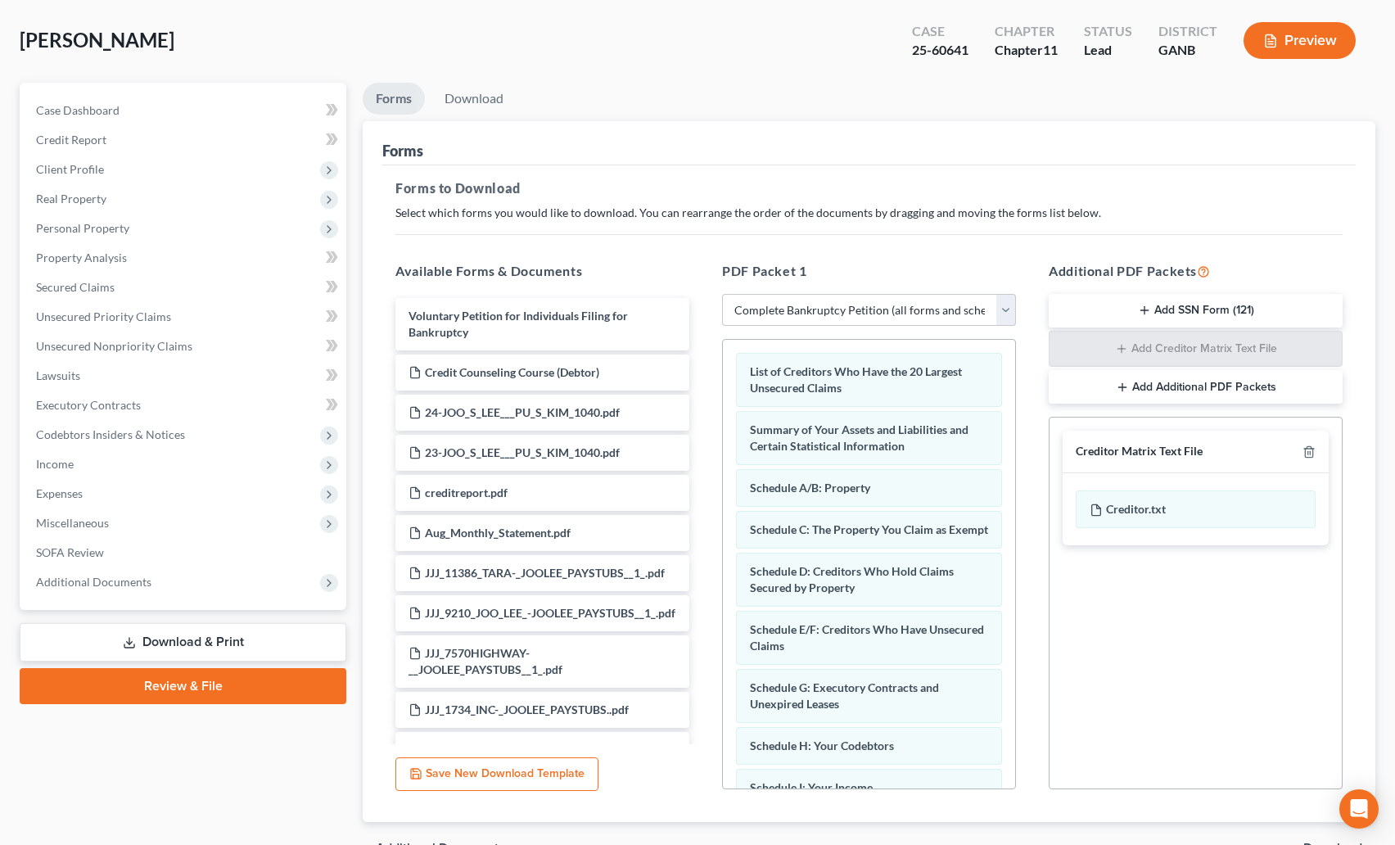
scroll to position [114, 0]
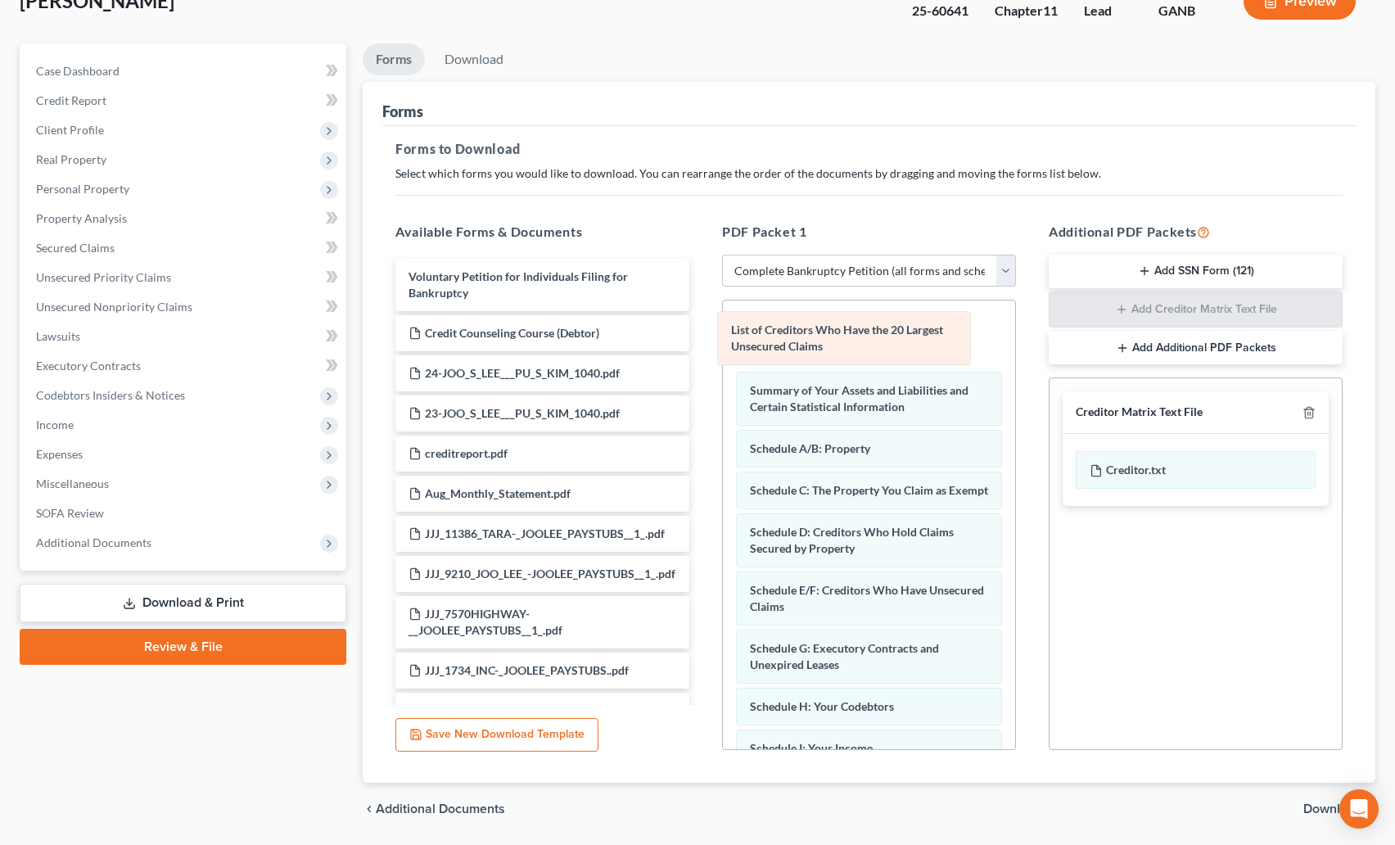
drag, startPoint x: 862, startPoint y: 338, endPoint x: 843, endPoint y: 336, distance: 19.0
click at [843, 336] on div "List of Creditors Who Have the 20 Largest Unsecured Claims List of Creditors Wh…" at bounding box center [869, 780] width 292 height 959
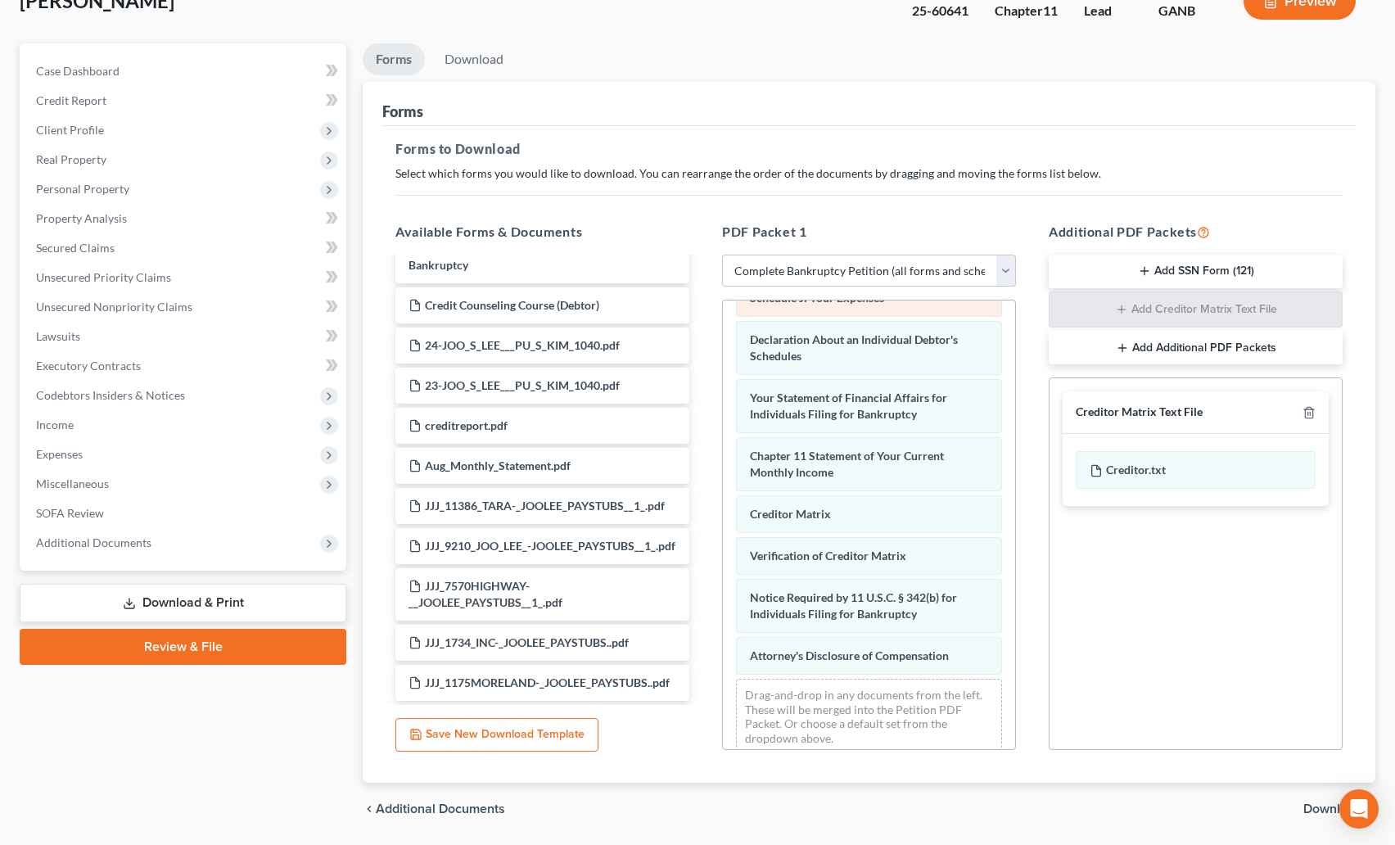
scroll to position [527, 0]
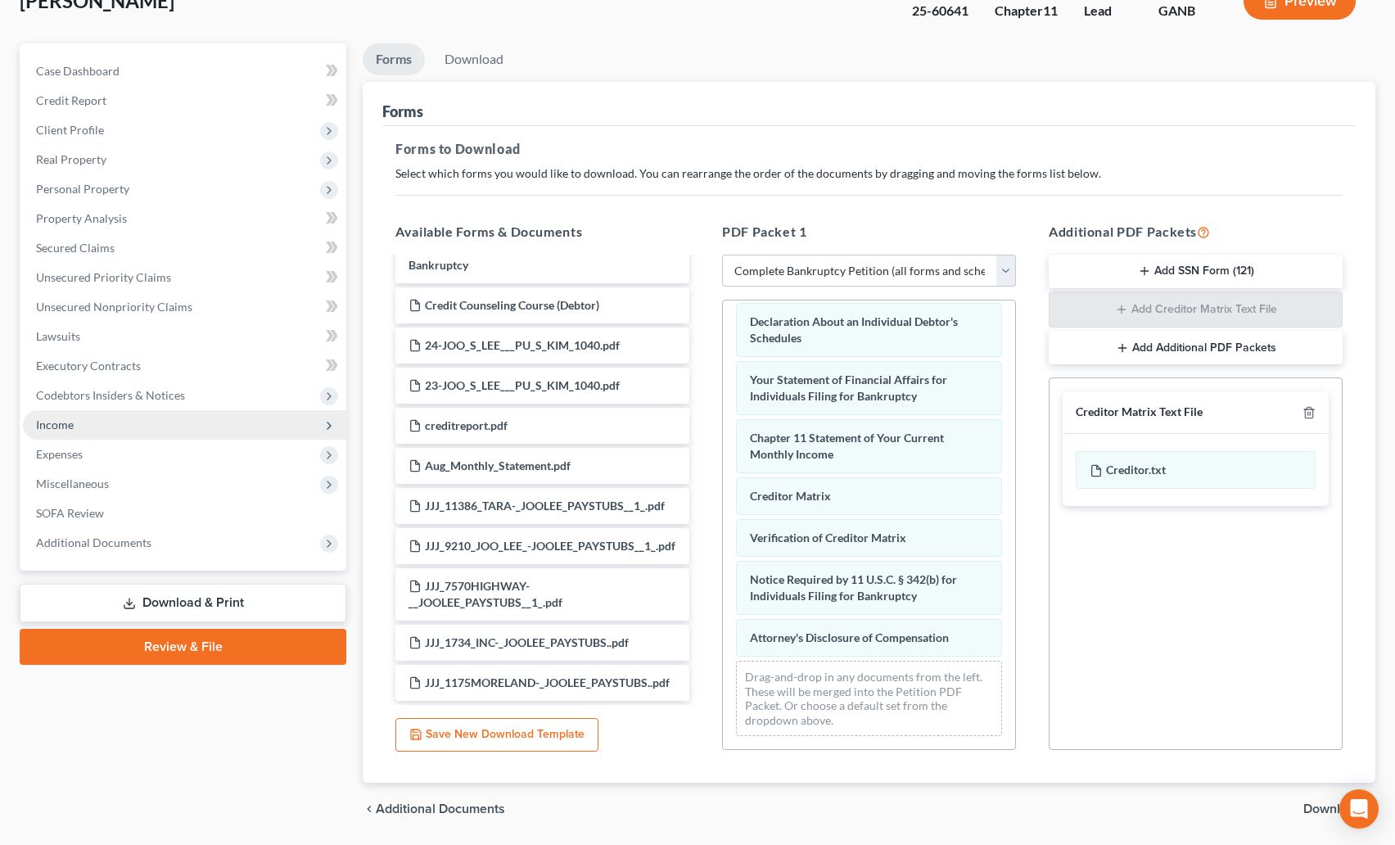
click at [57, 423] on span "Income" at bounding box center [55, 425] width 38 height 14
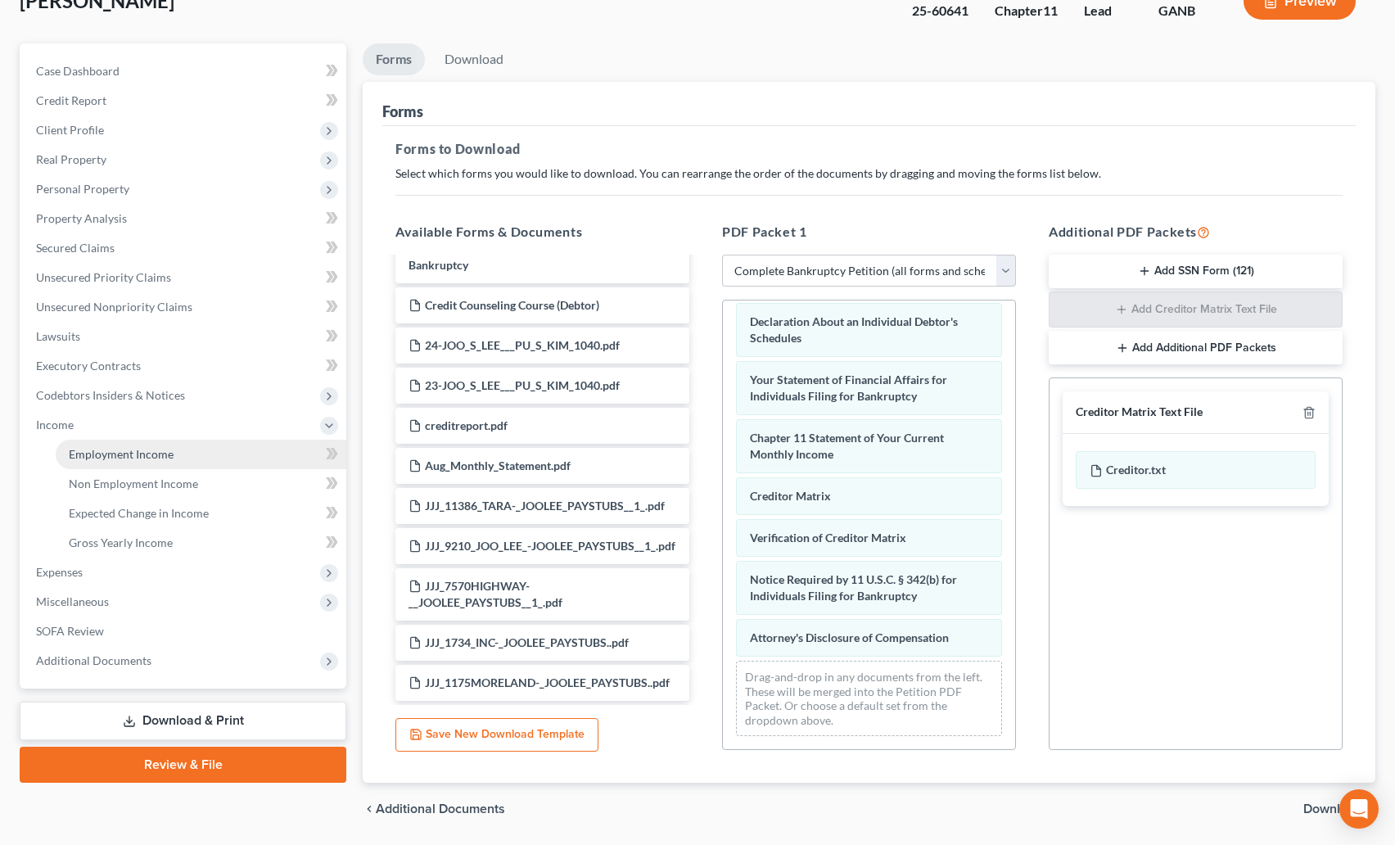
click at [158, 459] on span "Employment Income" at bounding box center [121, 454] width 105 height 14
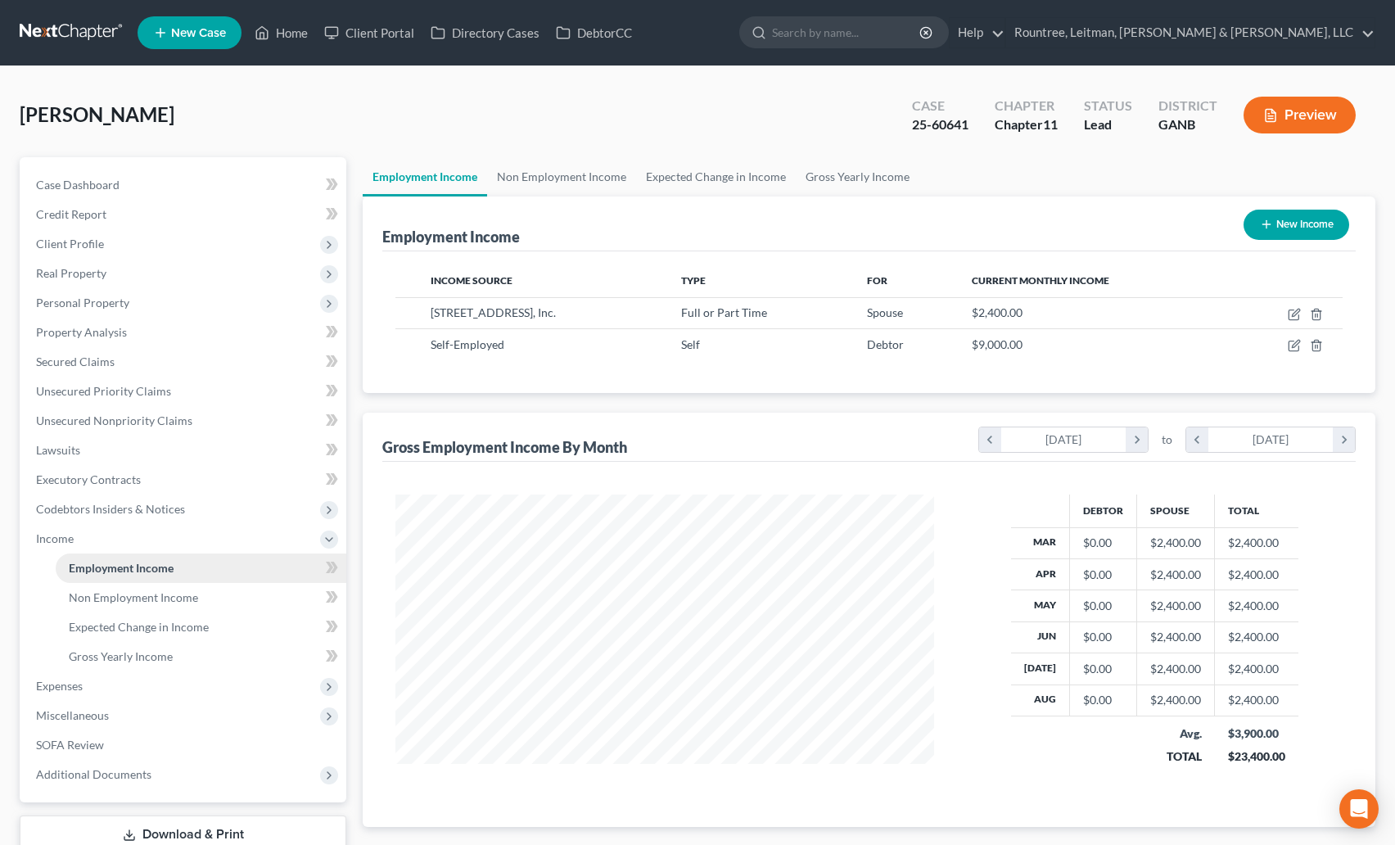
scroll to position [294, 572]
click at [571, 183] on link "Non Employment Income" at bounding box center [561, 176] width 149 height 39
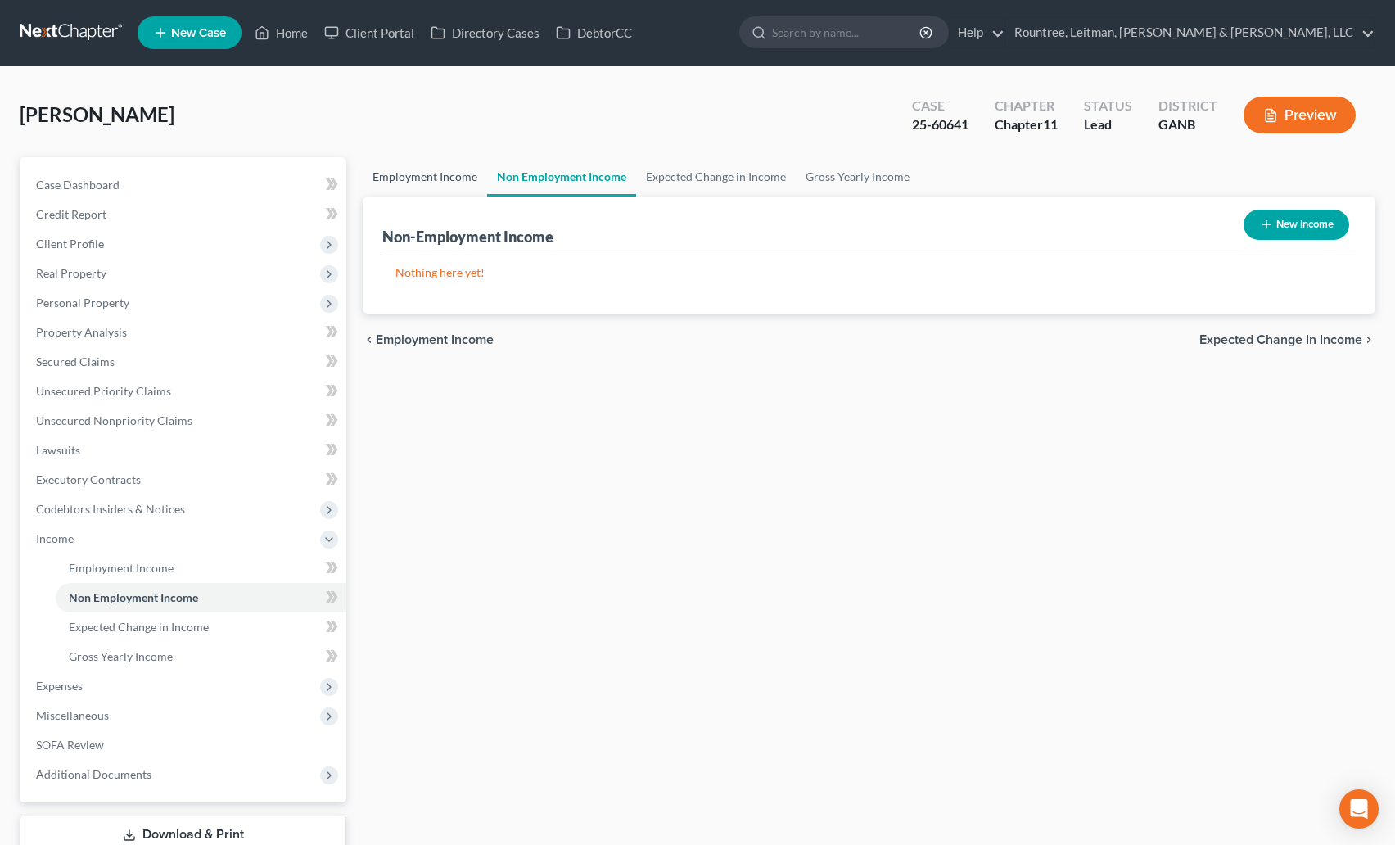
click at [448, 172] on link "Employment Income" at bounding box center [425, 176] width 124 height 39
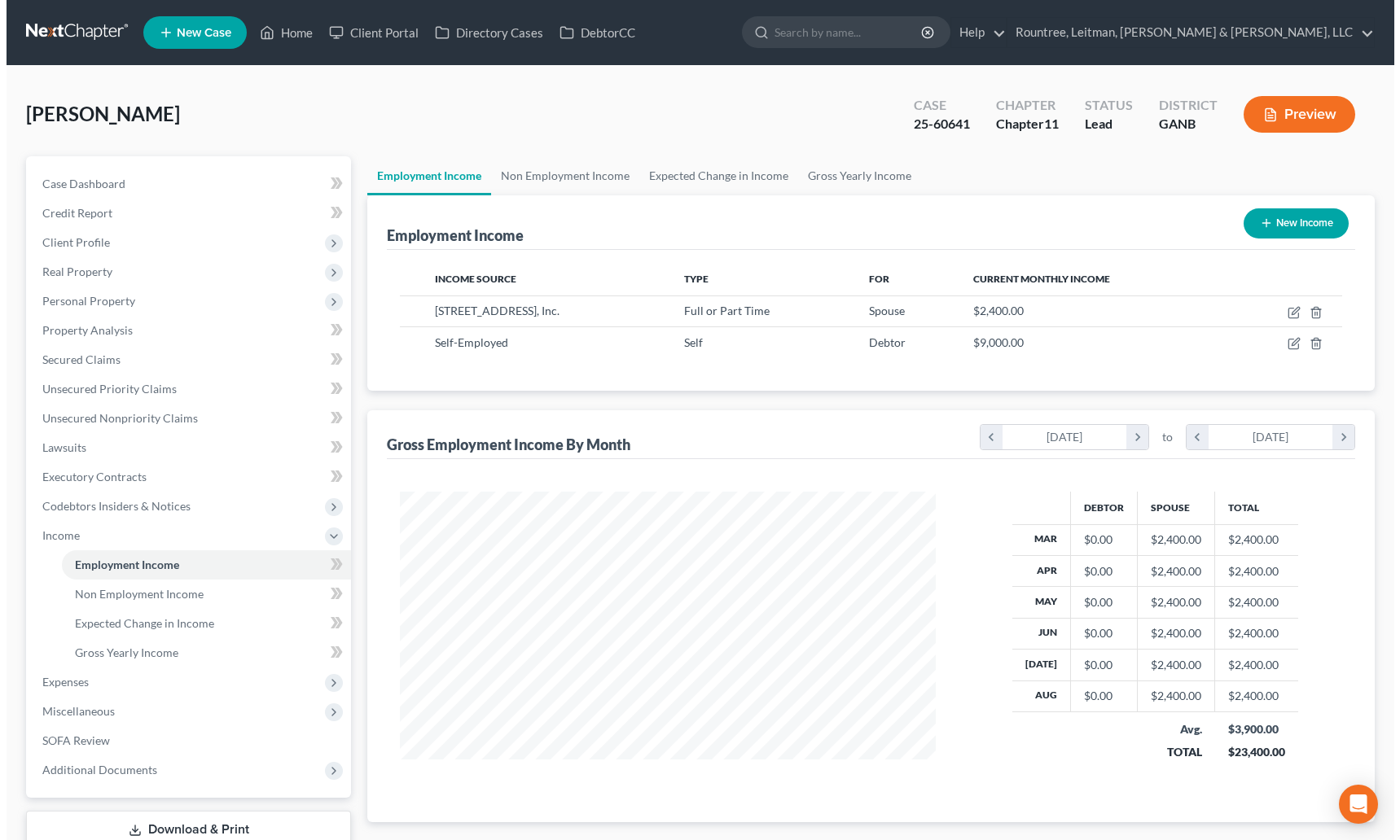
scroll to position [292, 569]
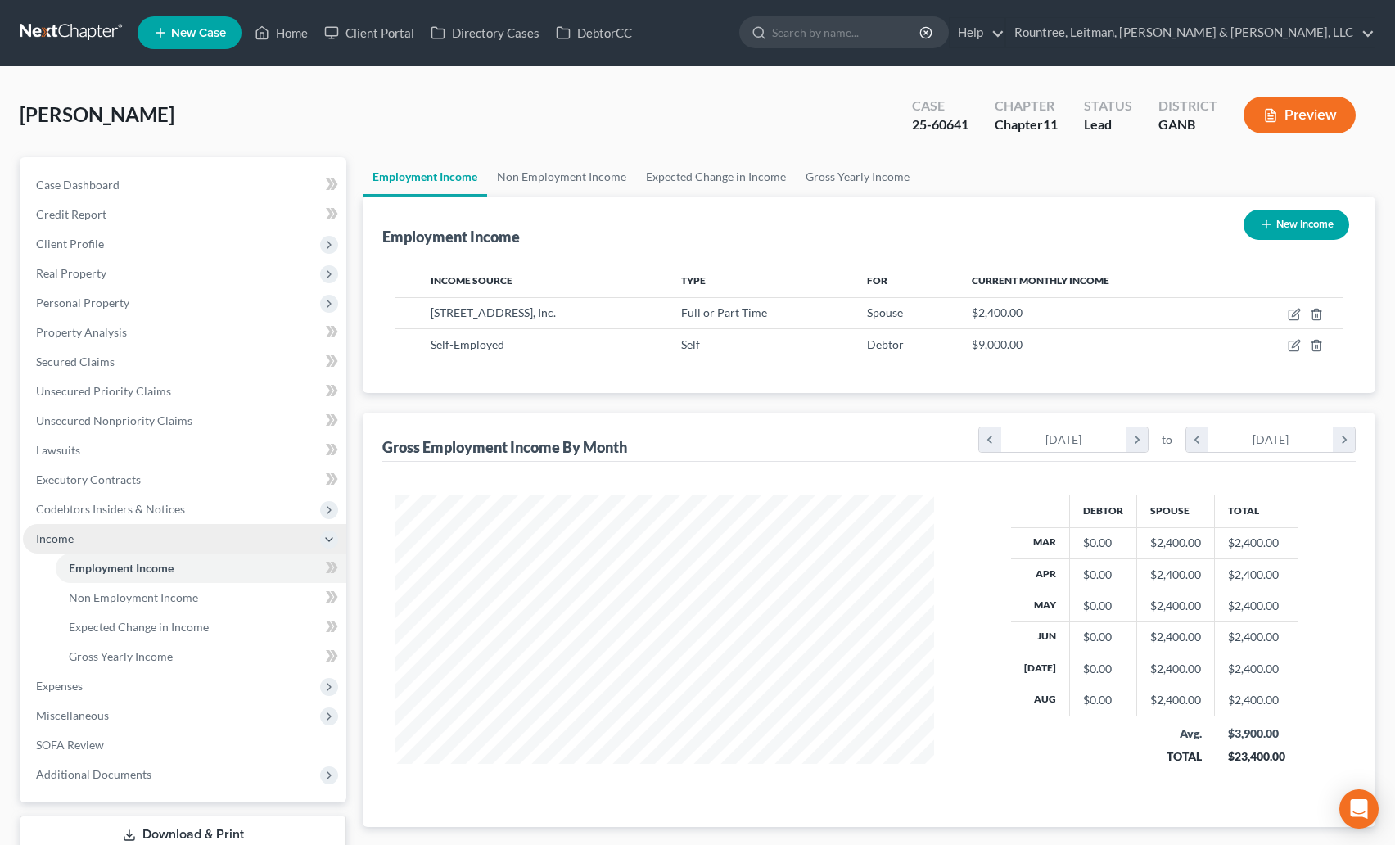
click at [329, 537] on icon at bounding box center [329, 539] width 13 height 13
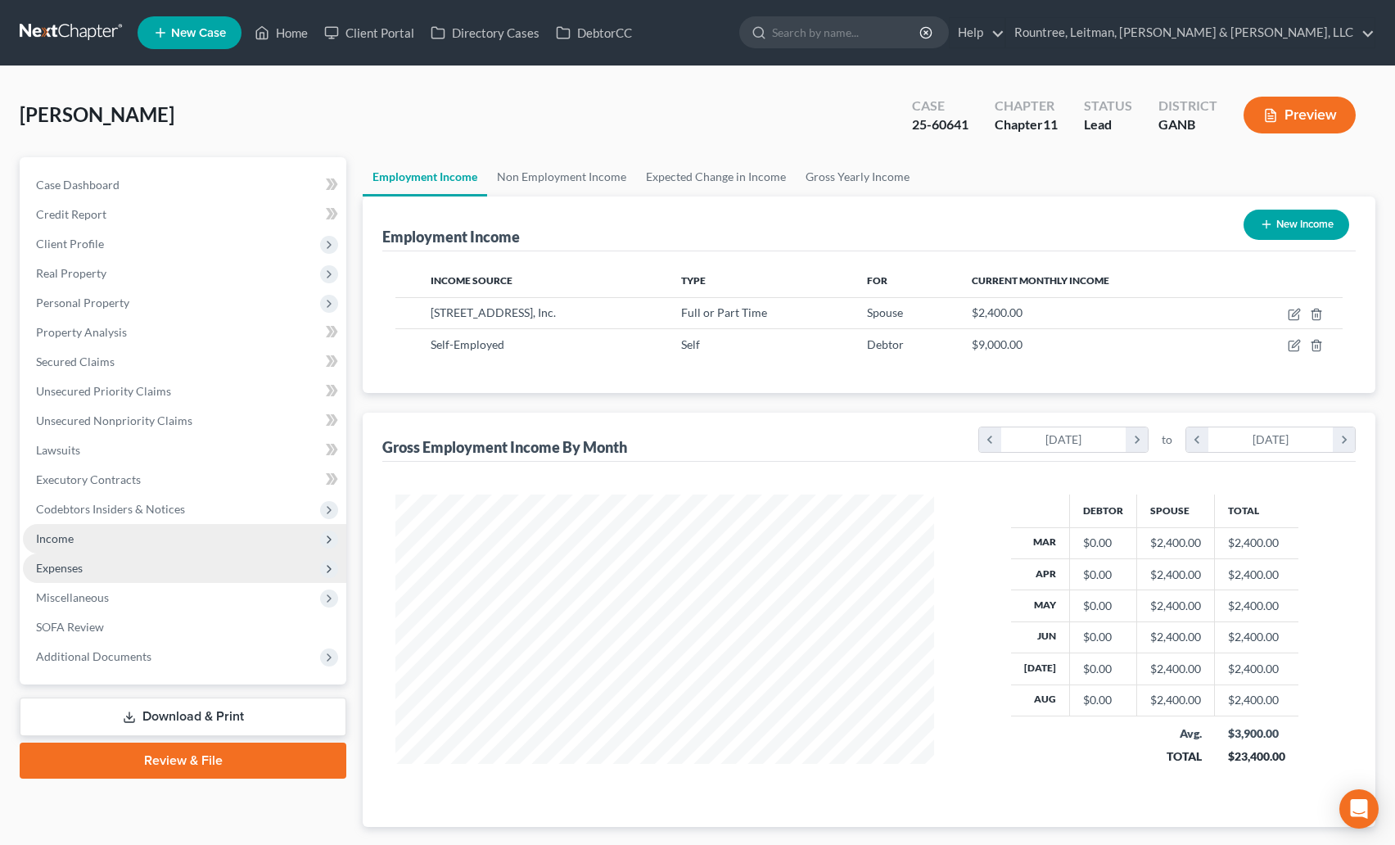
click at [323, 572] on icon at bounding box center [329, 569] width 13 height 13
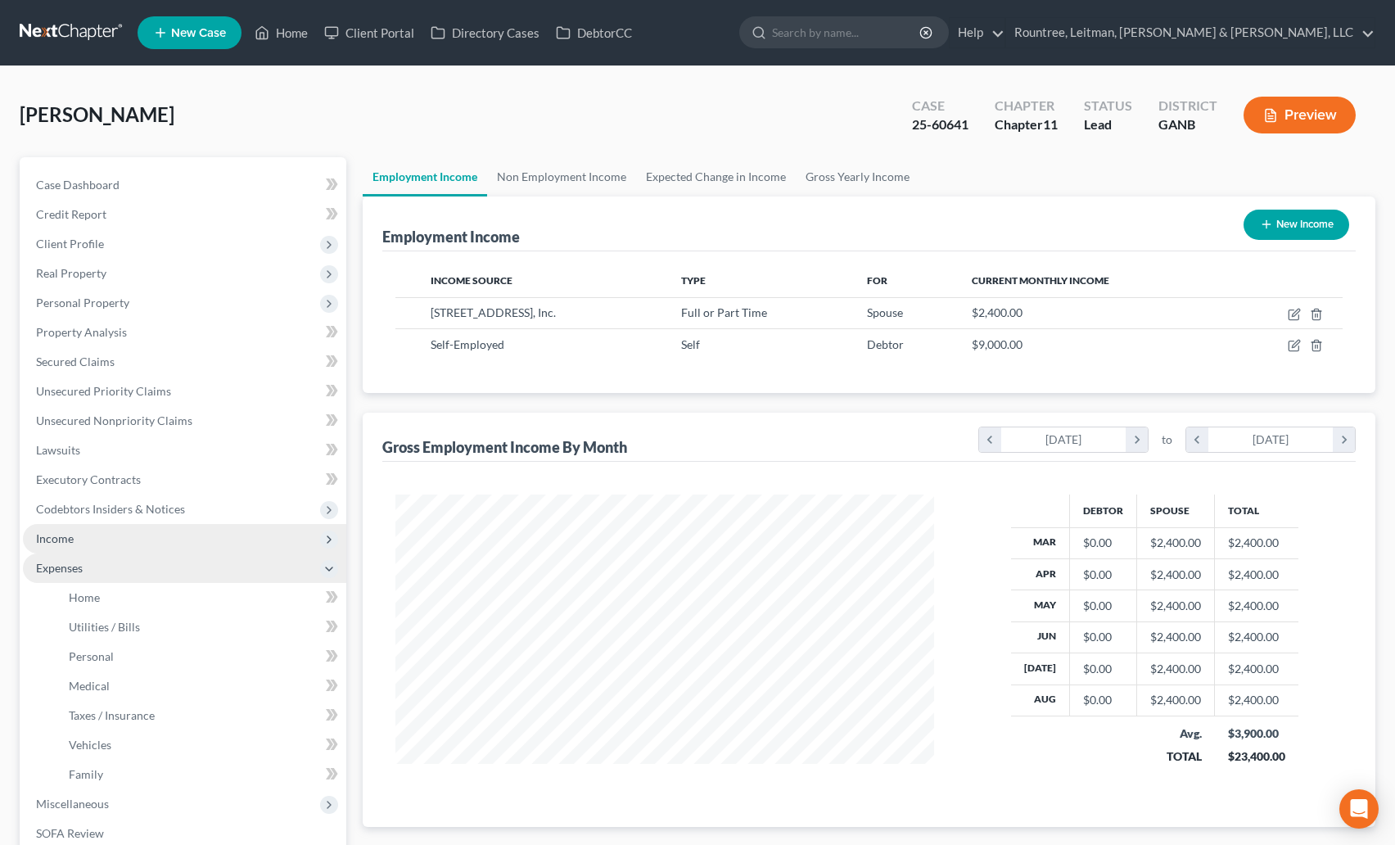
click at [326, 570] on icon at bounding box center [329, 569] width 13 height 13
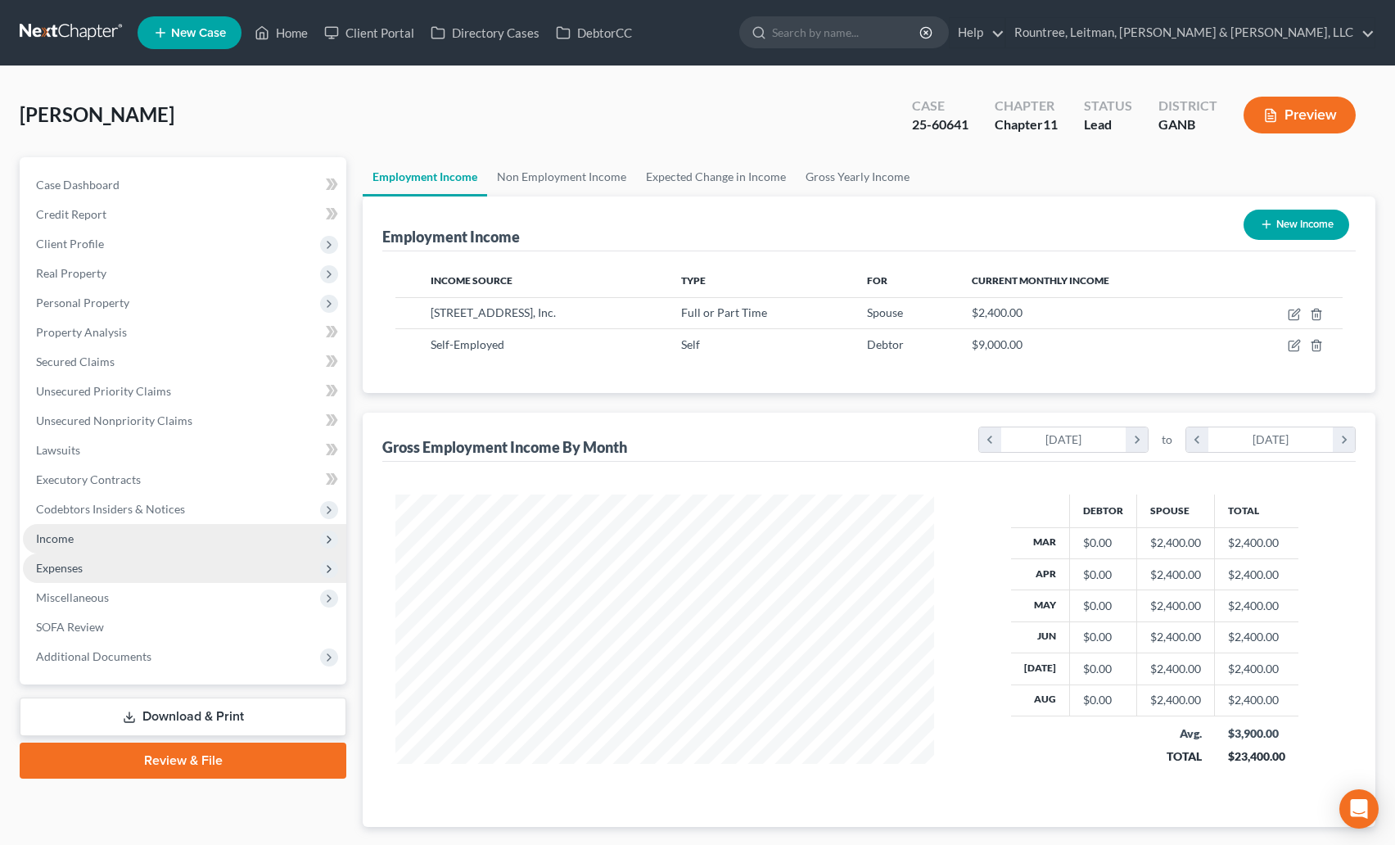
click at [1289, 120] on button "Preview" at bounding box center [1300, 115] width 112 height 37
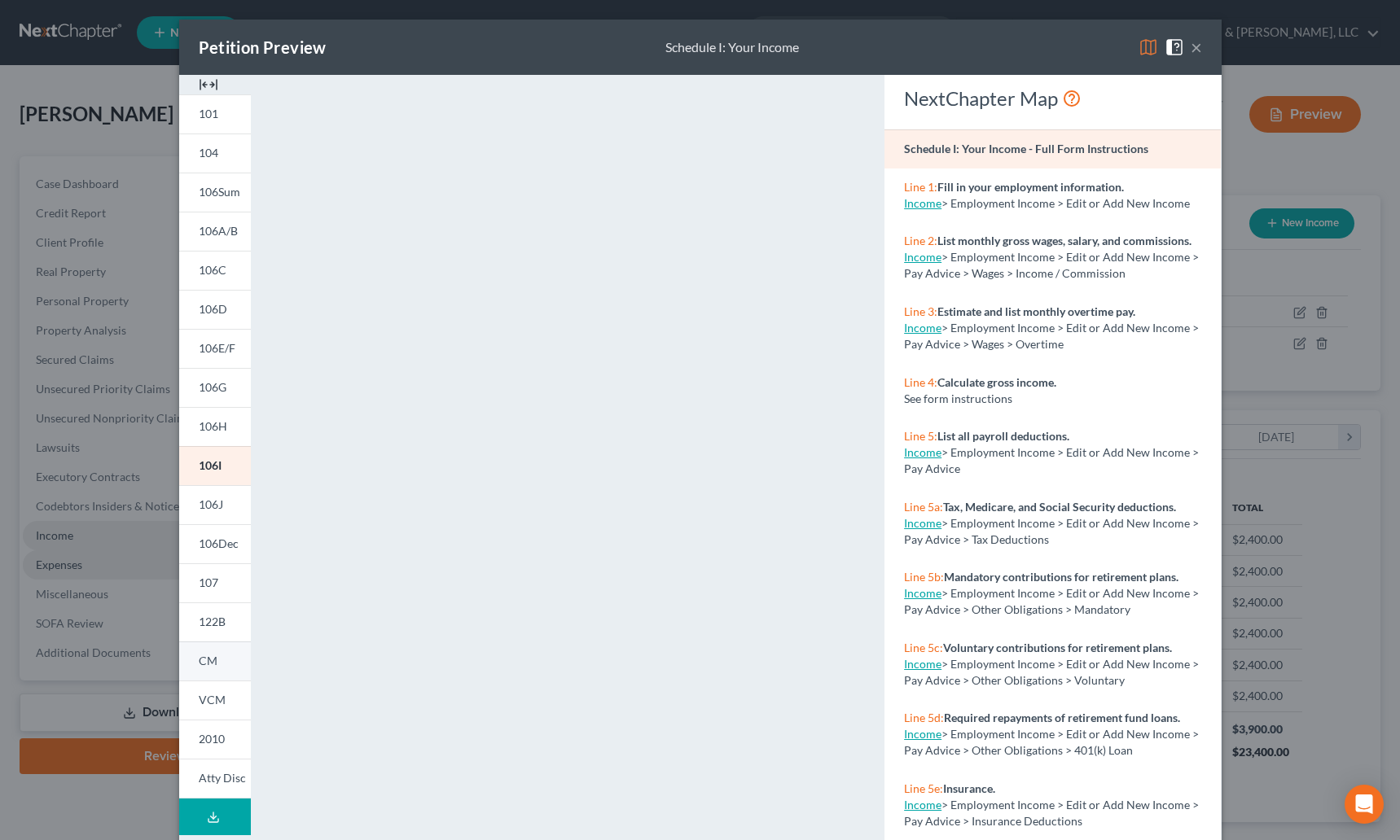
click at [214, 649] on link "CM" at bounding box center [215, 660] width 72 height 39
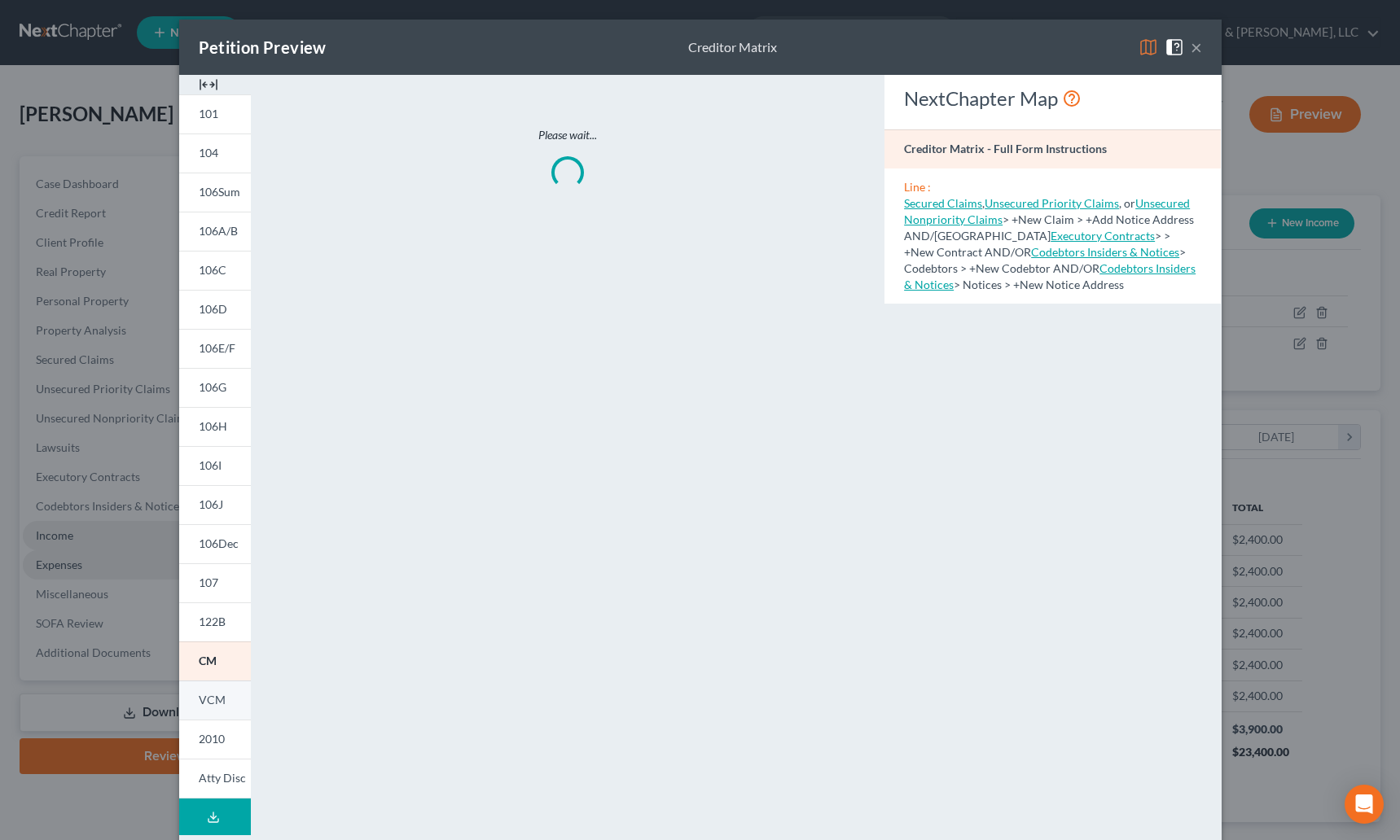
click at [209, 699] on span "VCM" at bounding box center [212, 700] width 27 height 14
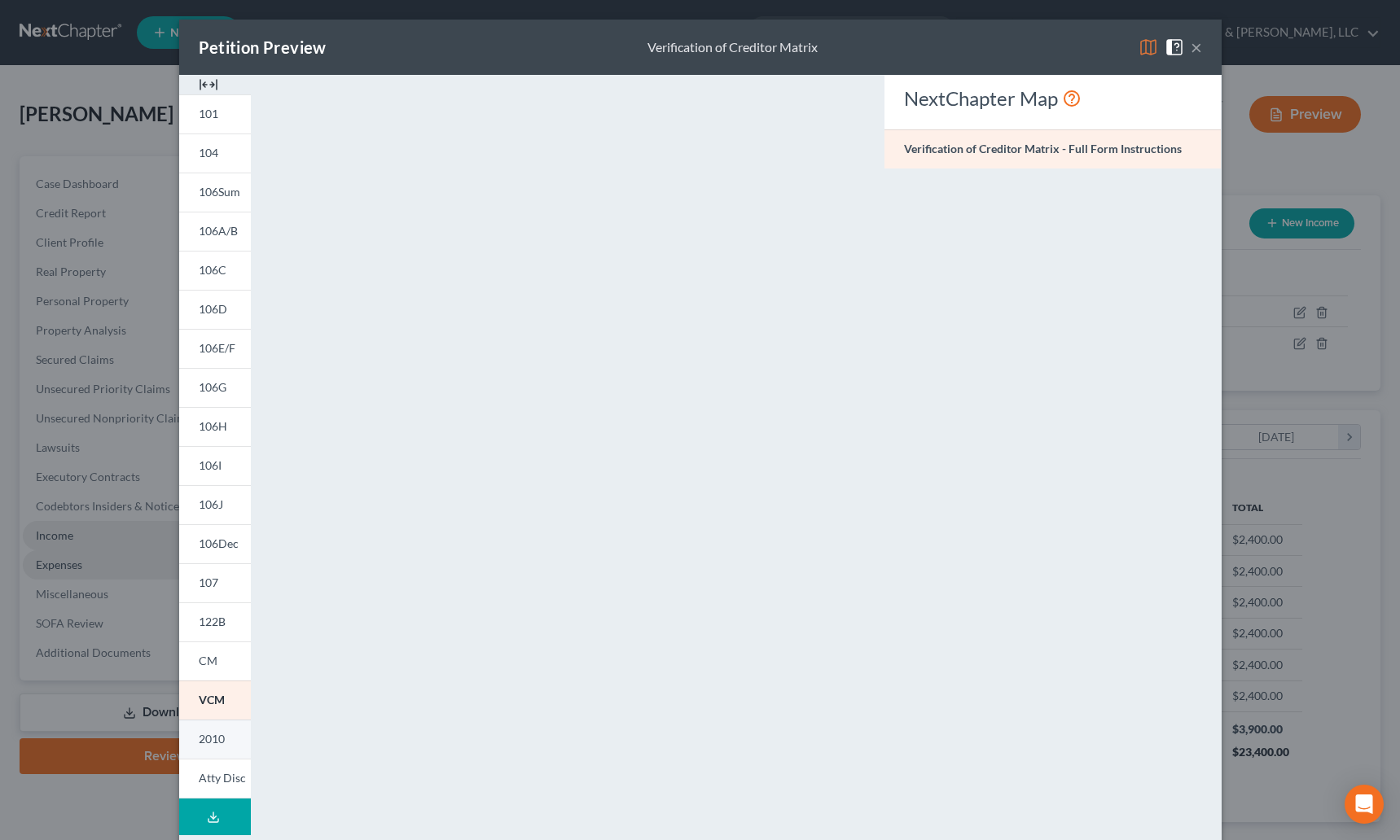
click at [207, 729] on link "2010" at bounding box center [215, 739] width 72 height 39
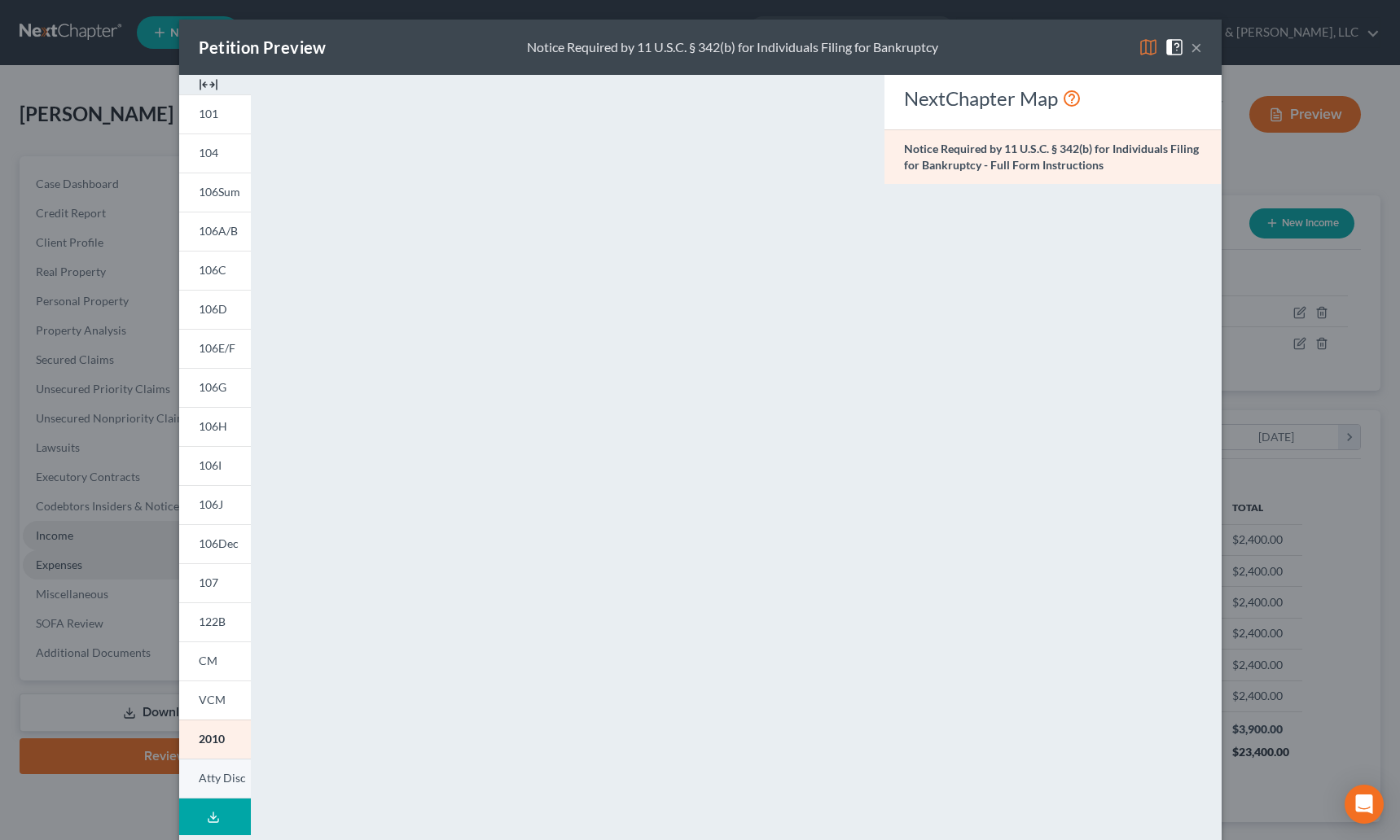
click at [210, 773] on span "Atty Disc" at bounding box center [222, 777] width 47 height 14
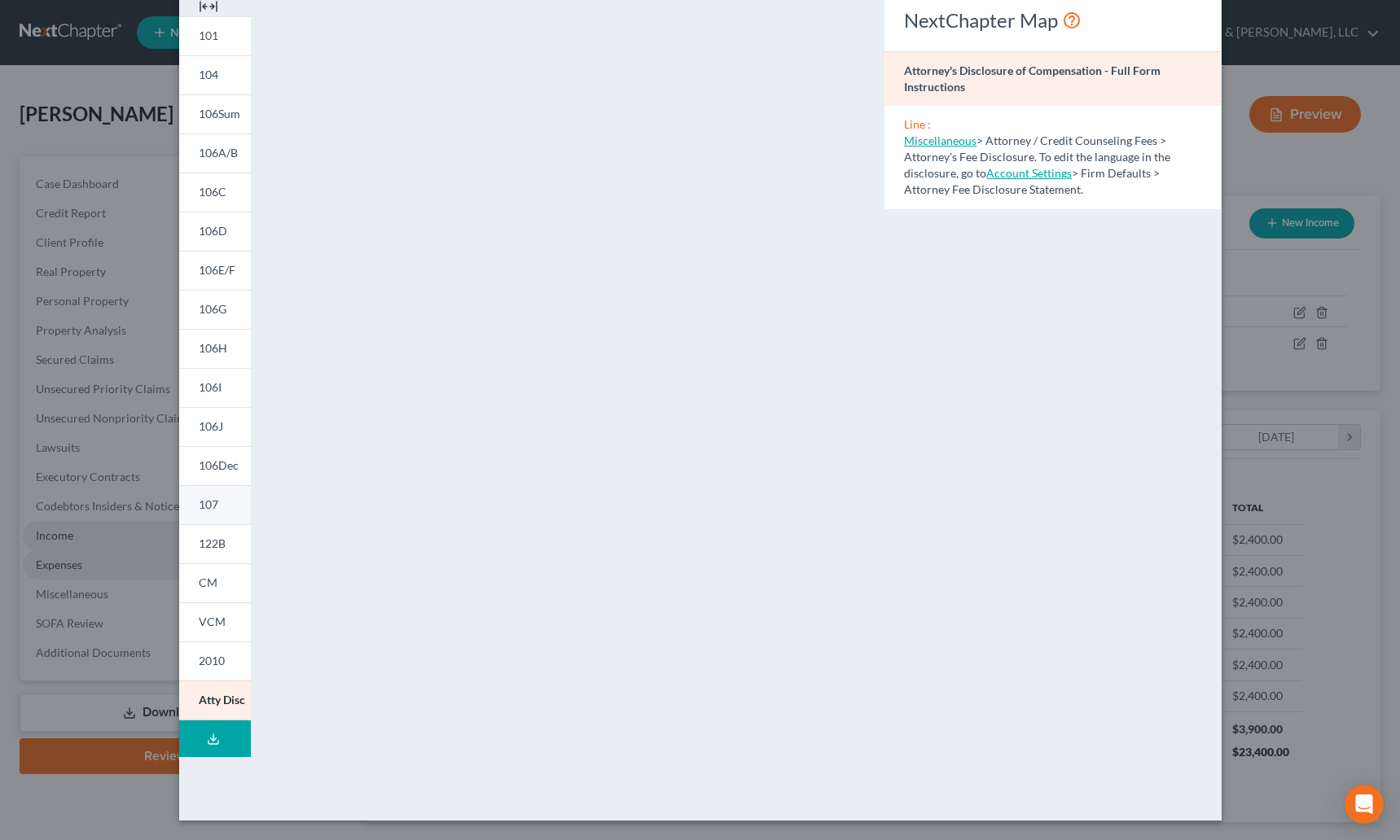
click at [214, 497] on link "107" at bounding box center [215, 504] width 72 height 39
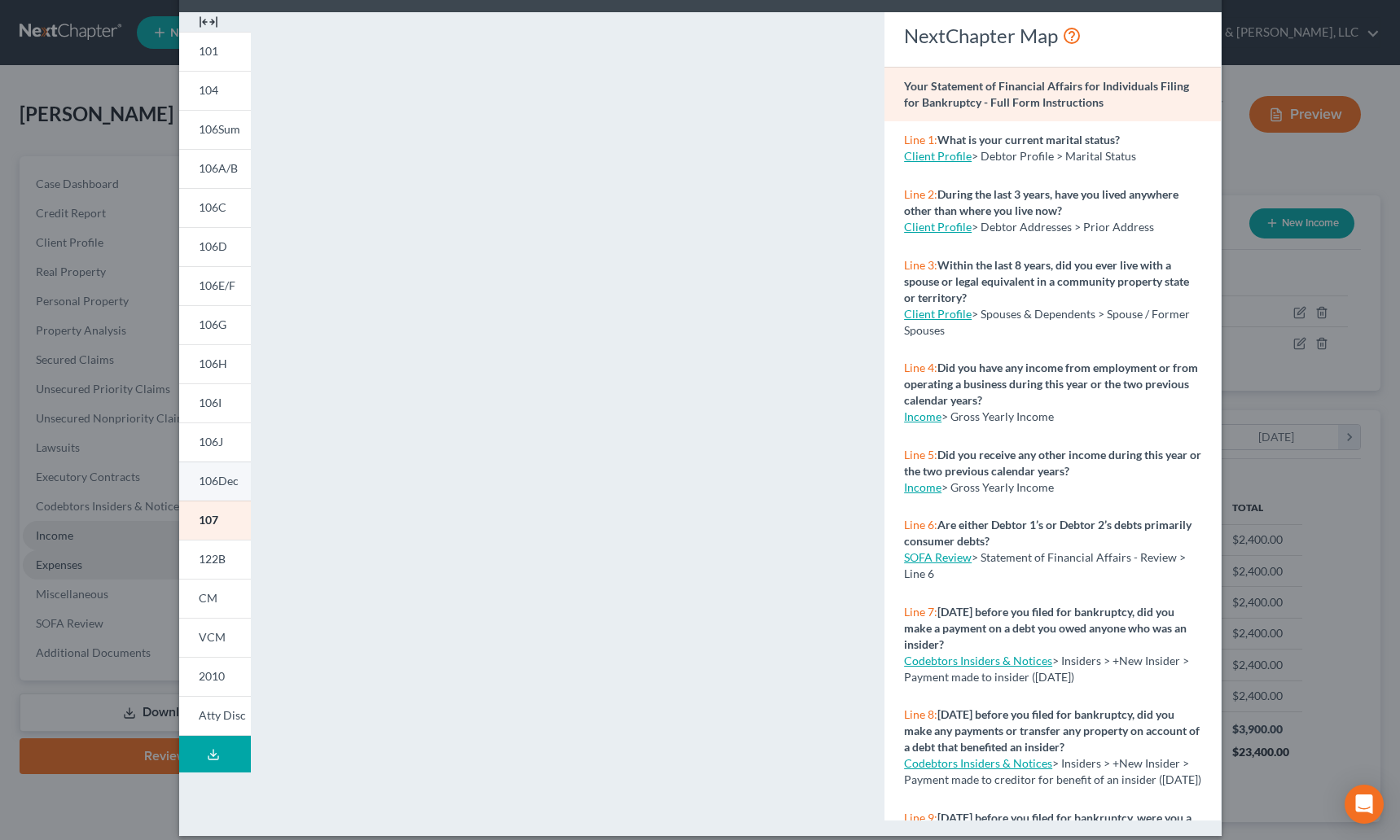
scroll to position [79, 0]
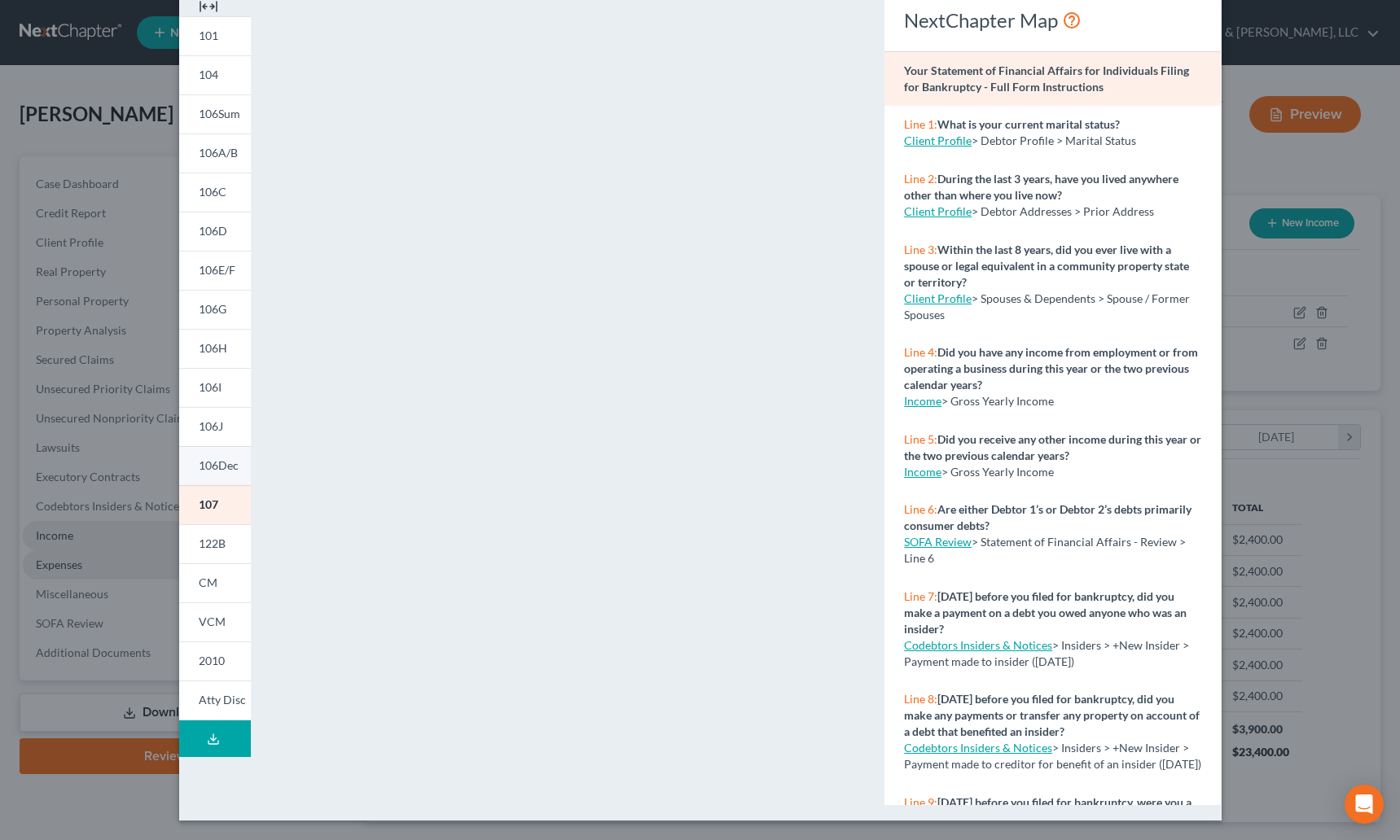
click at [212, 482] on link "106Dec" at bounding box center [215, 465] width 72 height 39
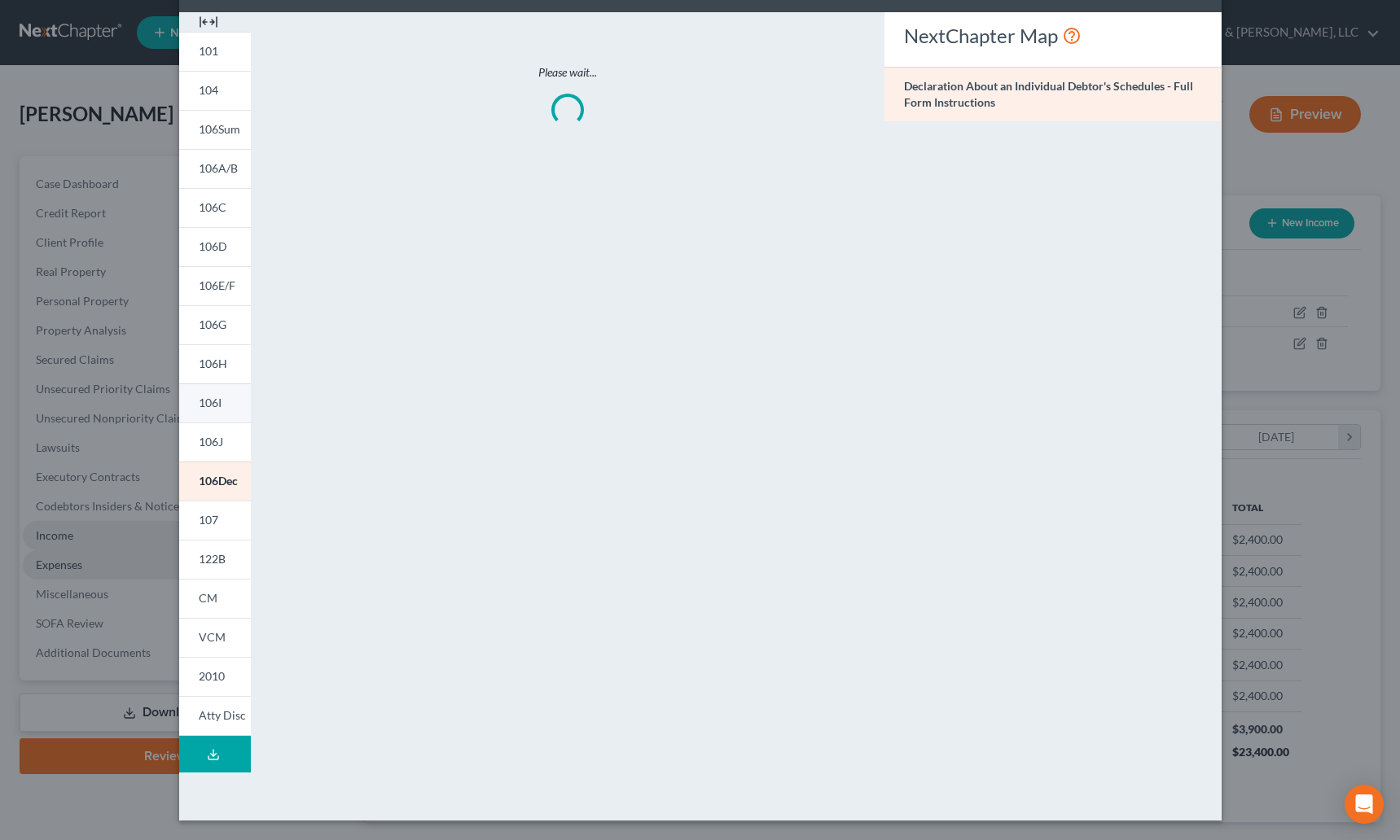
click at [214, 419] on link "106I" at bounding box center [215, 403] width 72 height 39
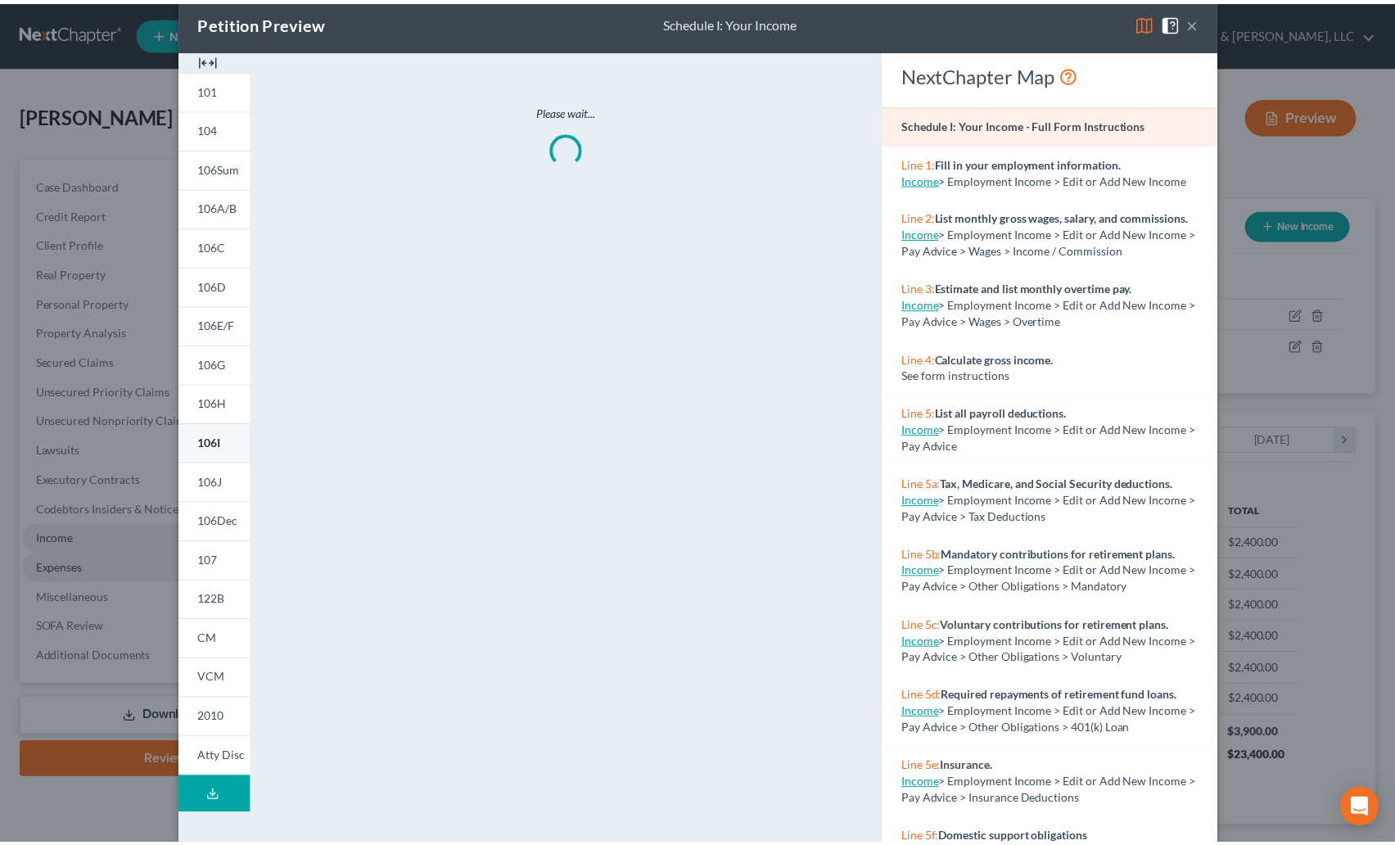
scroll to position [0, 0]
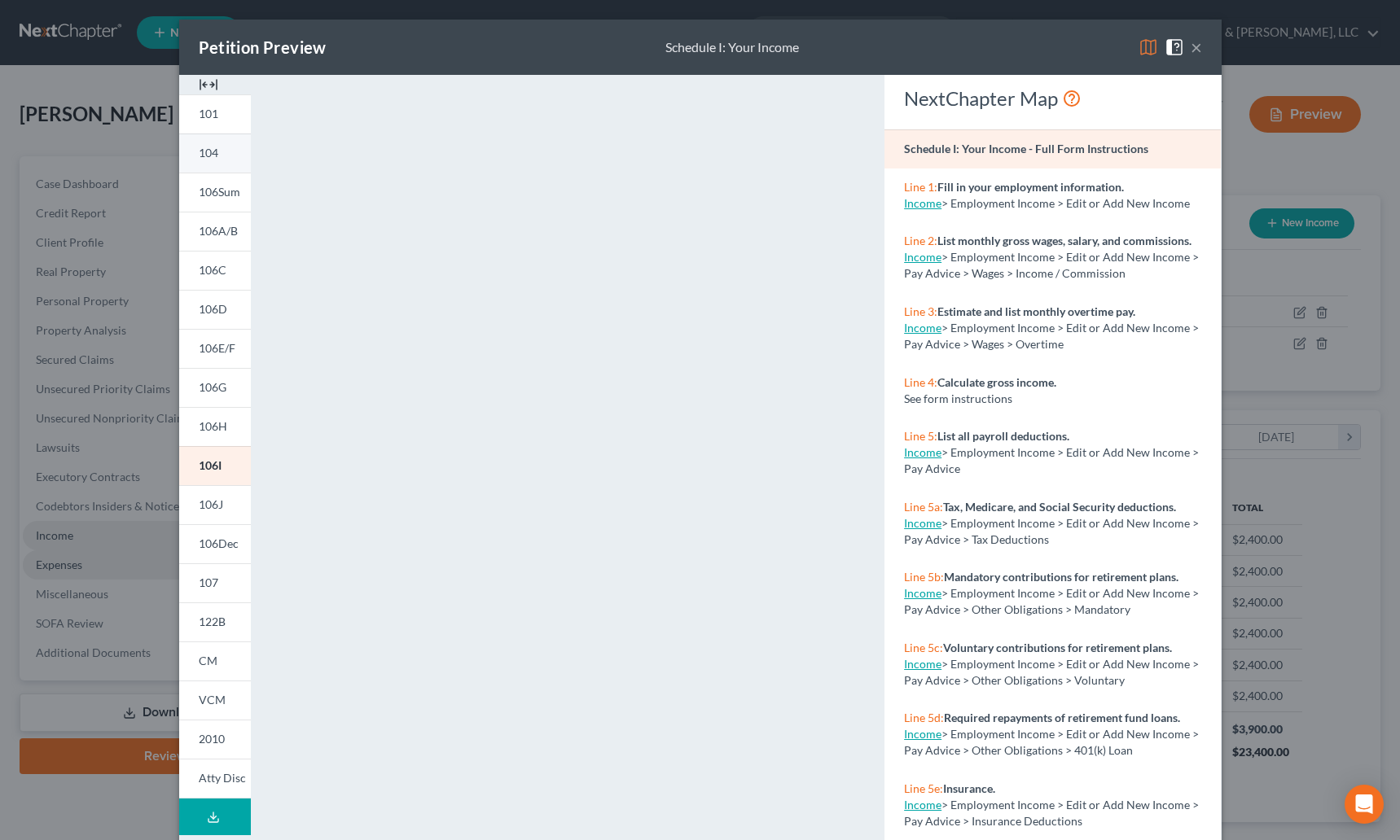
click at [204, 138] on link "104" at bounding box center [215, 152] width 72 height 39
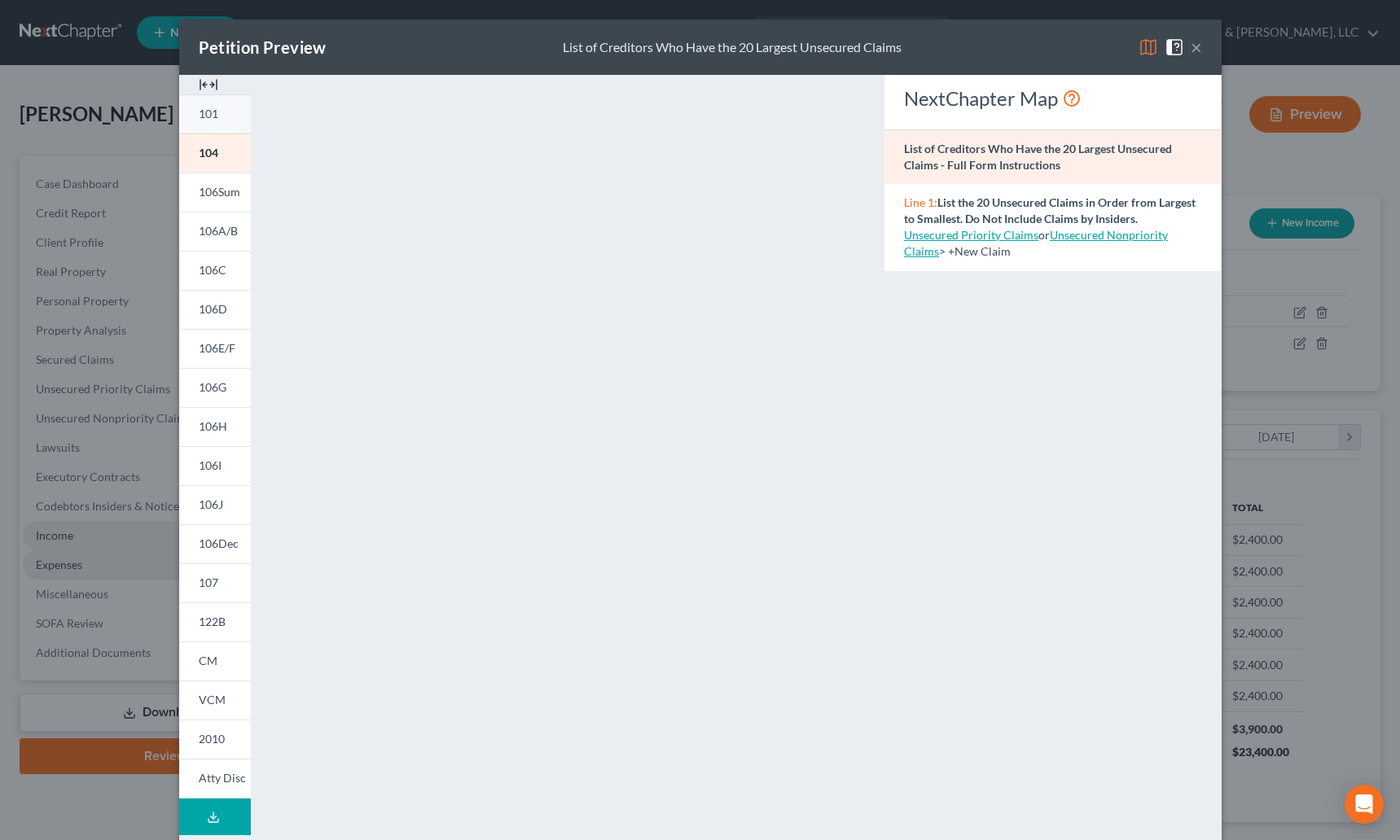
click at [209, 117] on span "101" at bounding box center [209, 113] width 20 height 14
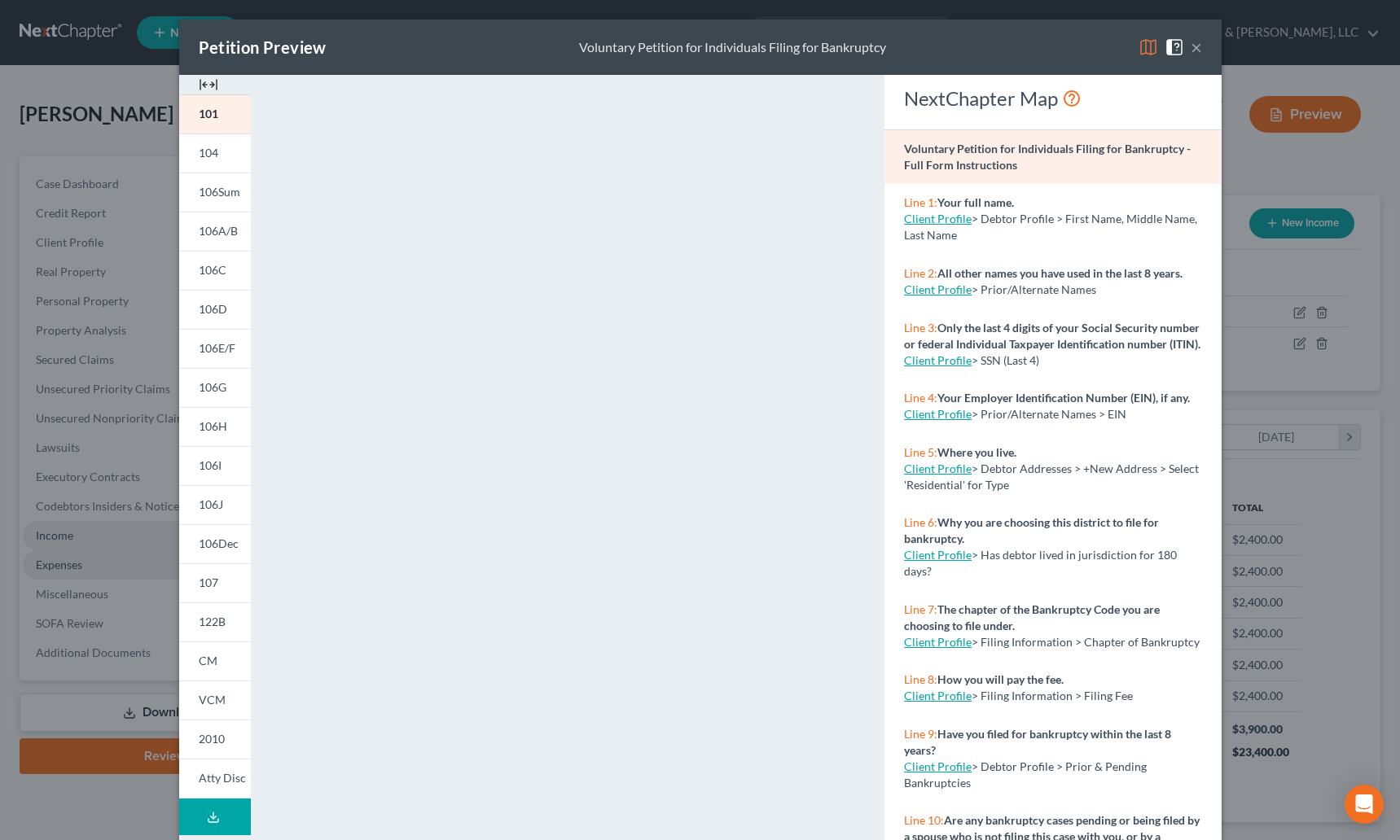
click at [1193, 44] on button "×" at bounding box center [1195, 48] width 11 height 20
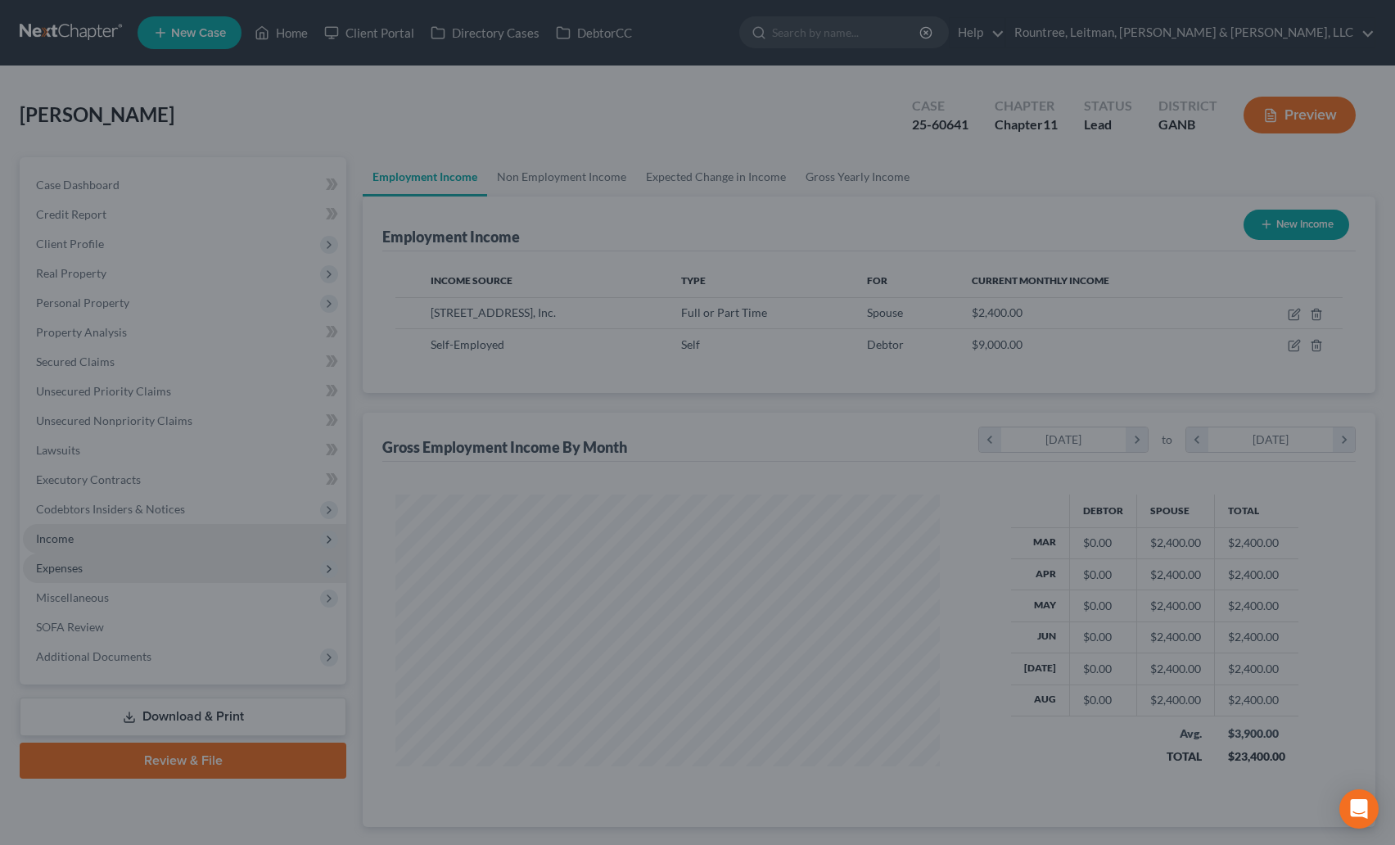
scroll to position [818554, 818276]
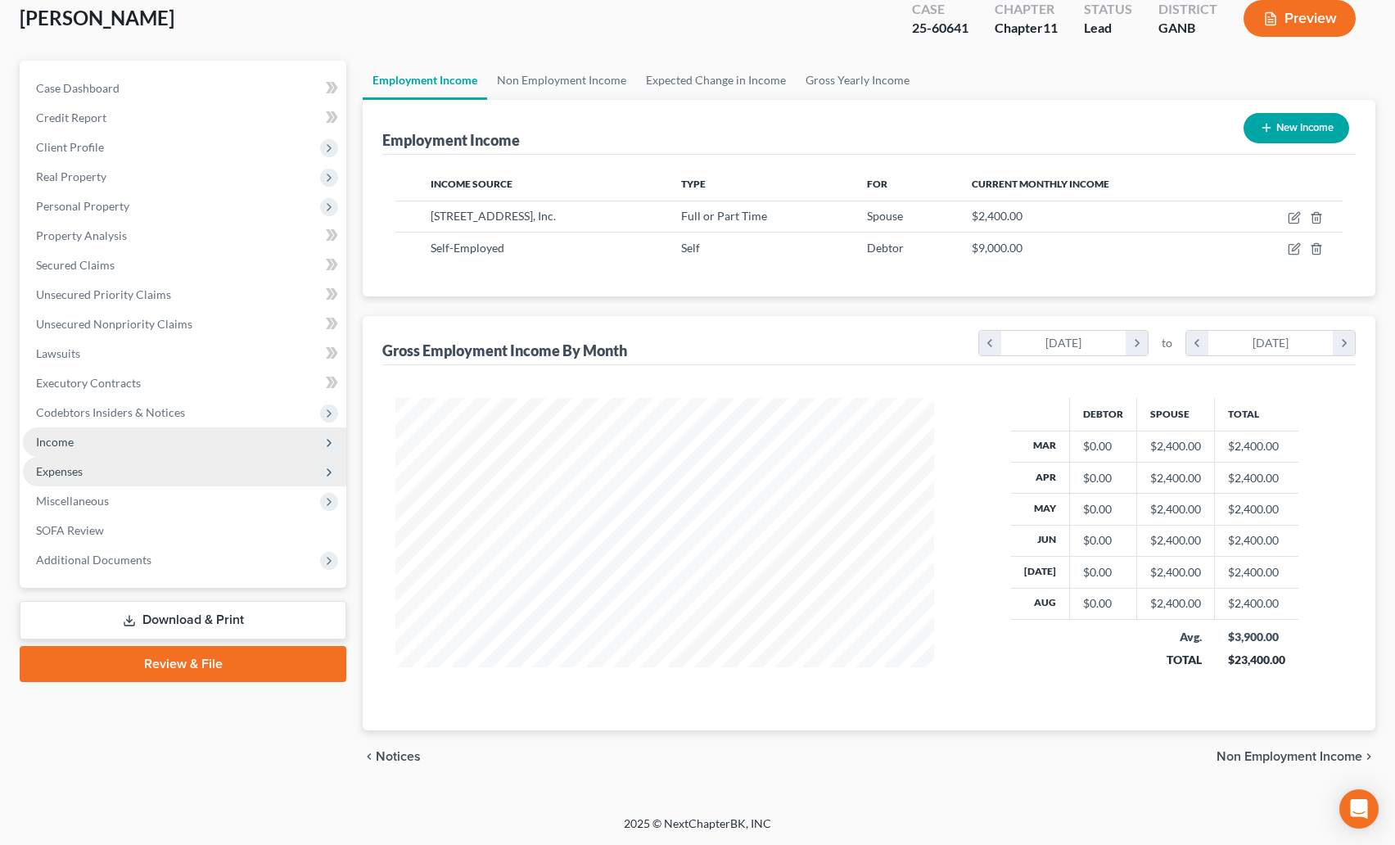
click at [242, 609] on link "Download & Print" at bounding box center [183, 620] width 327 height 38
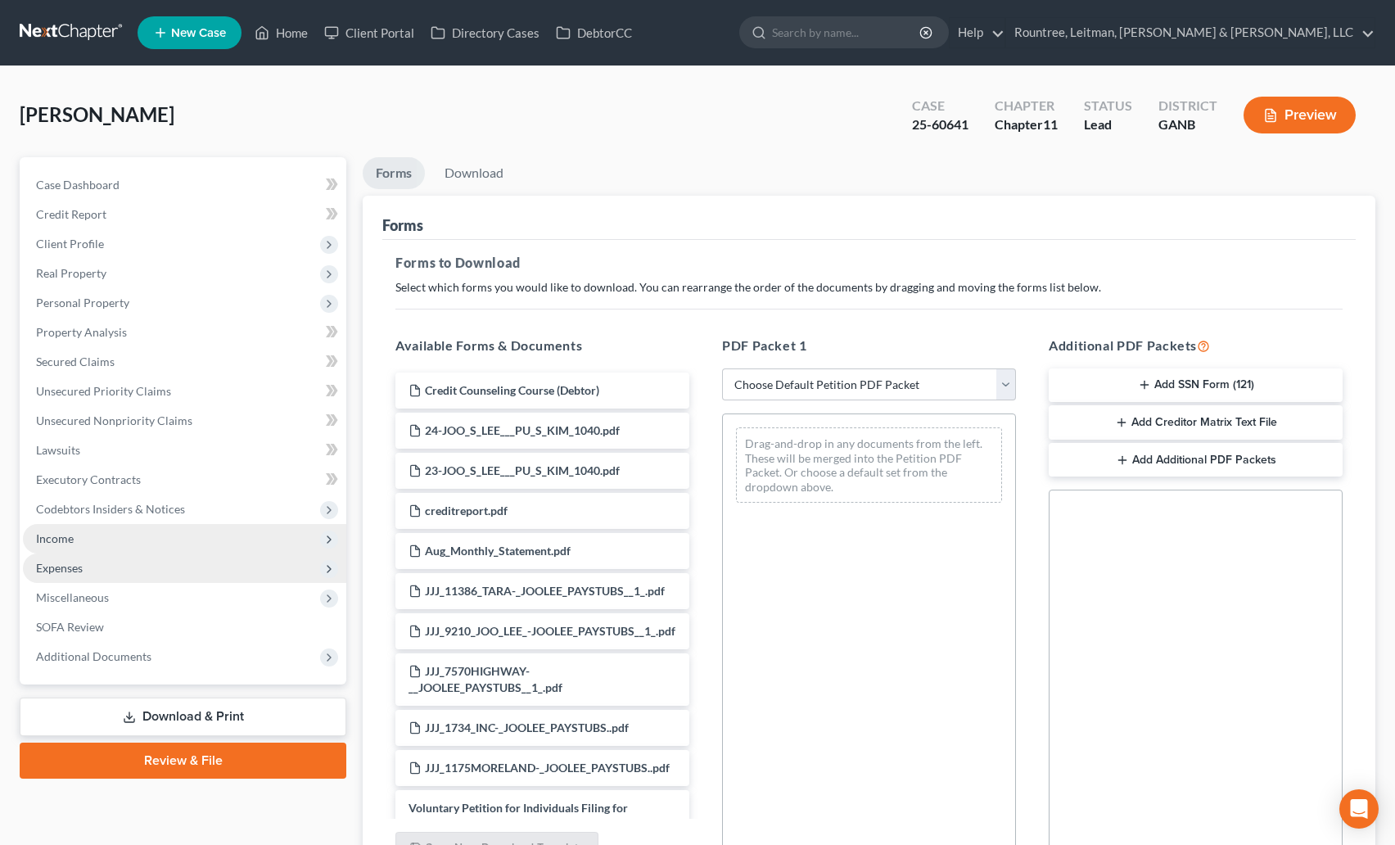
click at [780, 408] on div "PDF Packet 1 Choose Default Petition PDF Packet Complete Bankruptcy Petition (a…" at bounding box center [869, 600] width 327 height 555
click at [776, 391] on select "Choose Default Petition PDF Packet Complete Bankruptcy Petition (all forms and …" at bounding box center [869, 384] width 294 height 33
select select "0"
click at [722, 368] on select "Choose Default Petition PDF Packet Complete Bankruptcy Petition (all forms and …" at bounding box center [869, 384] width 294 height 33
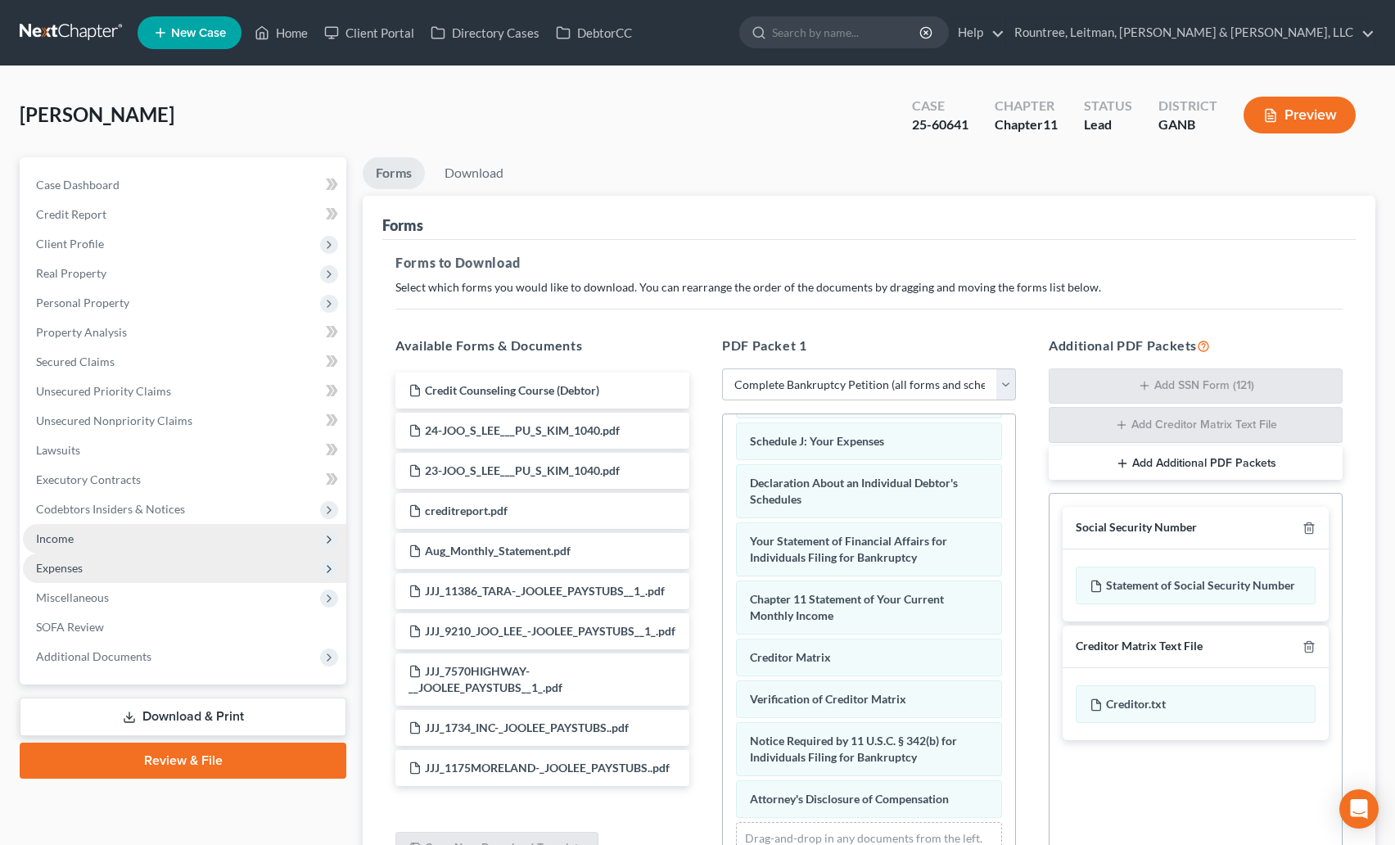
click at [1300, 120] on button "Preview" at bounding box center [1300, 115] width 112 height 37
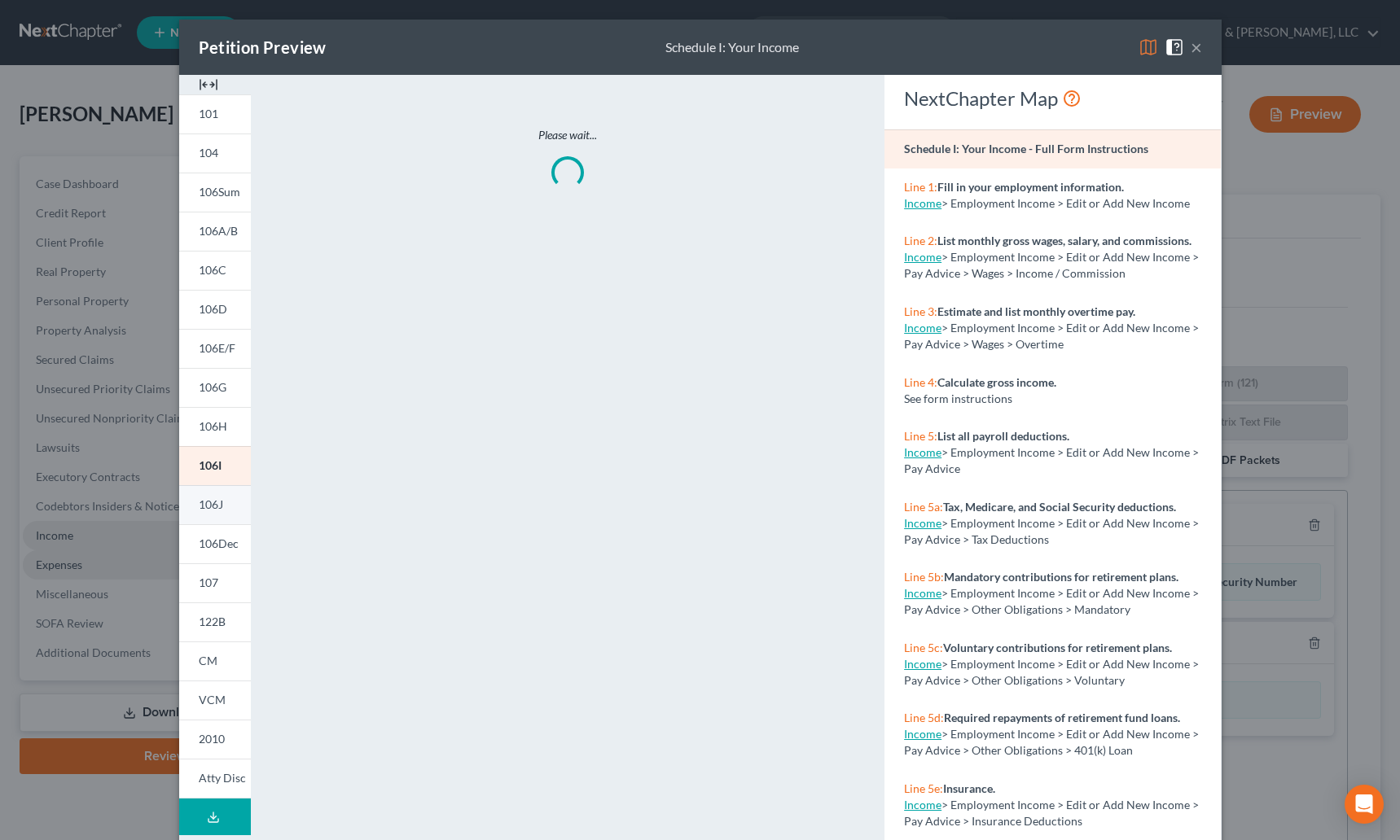
click at [215, 518] on link "106J" at bounding box center [215, 504] width 72 height 39
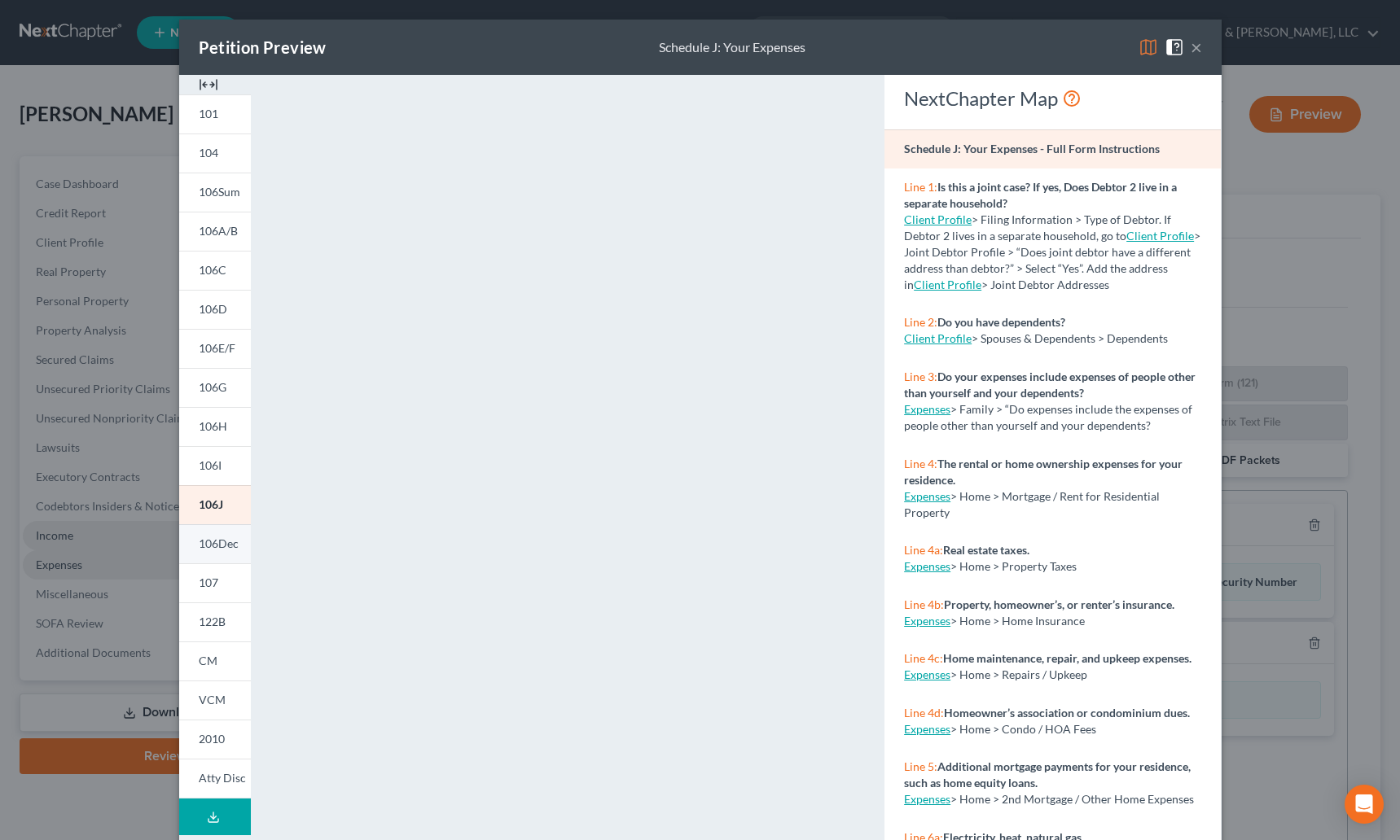
click at [205, 555] on link "106Dec" at bounding box center [215, 543] width 72 height 39
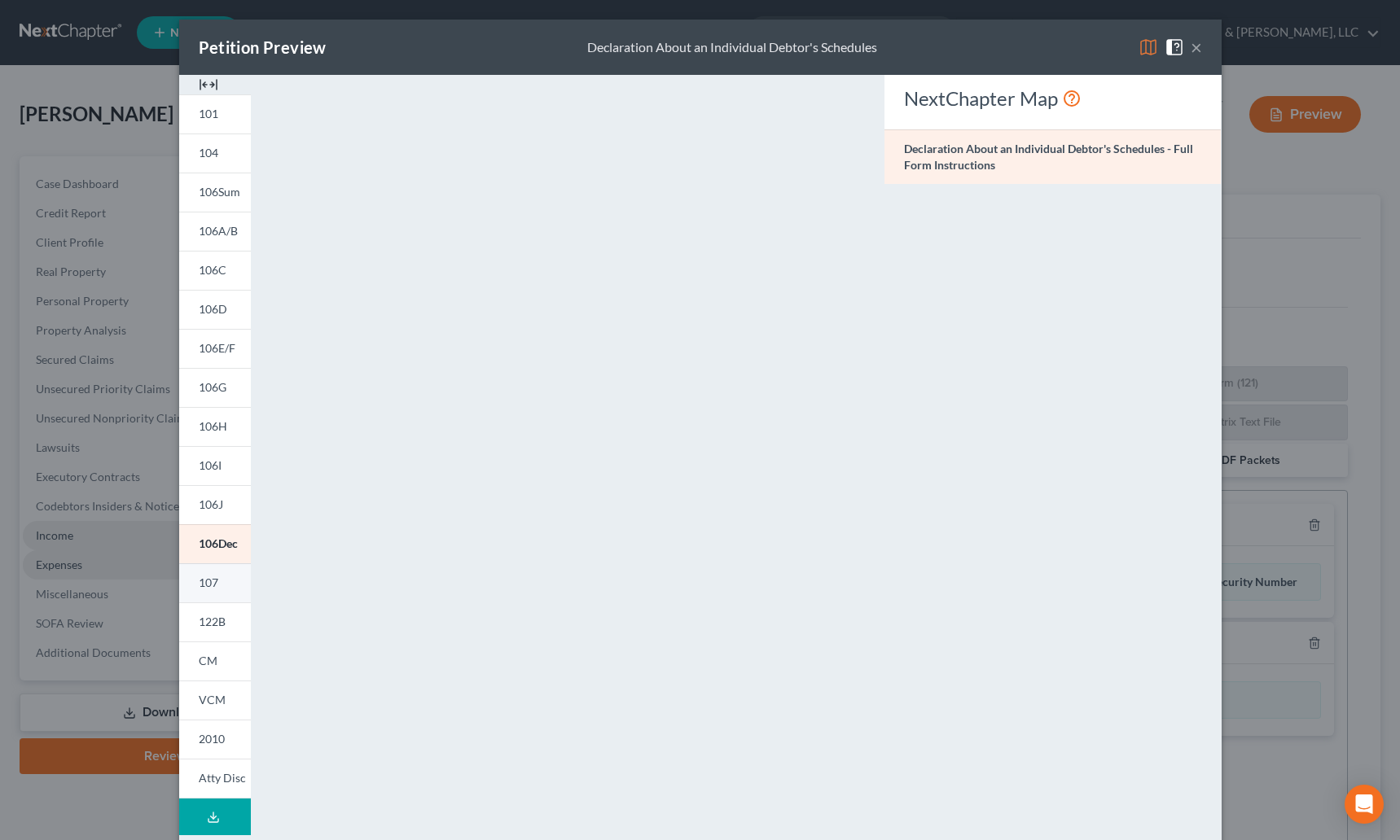
click at [208, 571] on link "107" at bounding box center [215, 583] width 72 height 39
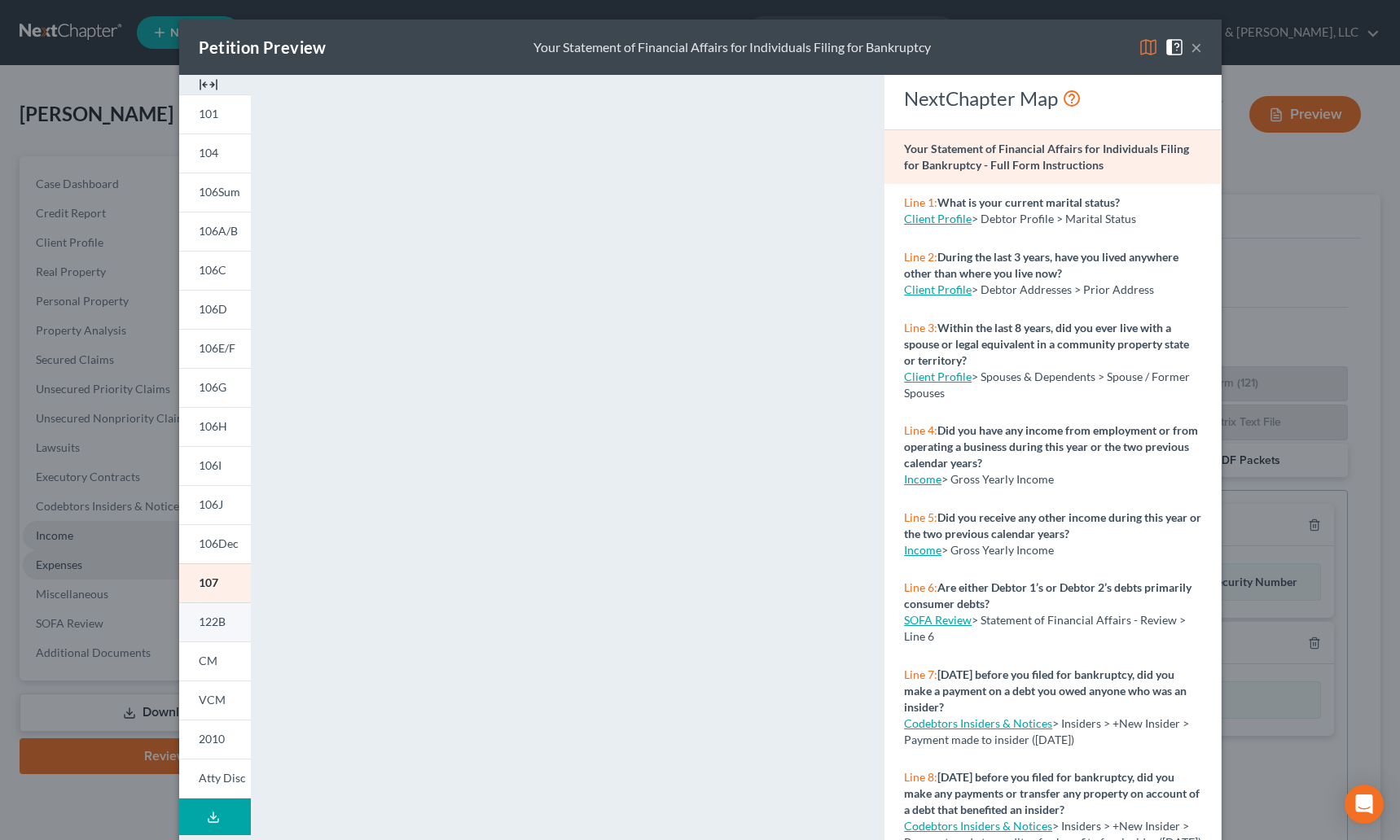
click at [208, 626] on span "122B" at bounding box center [212, 621] width 27 height 14
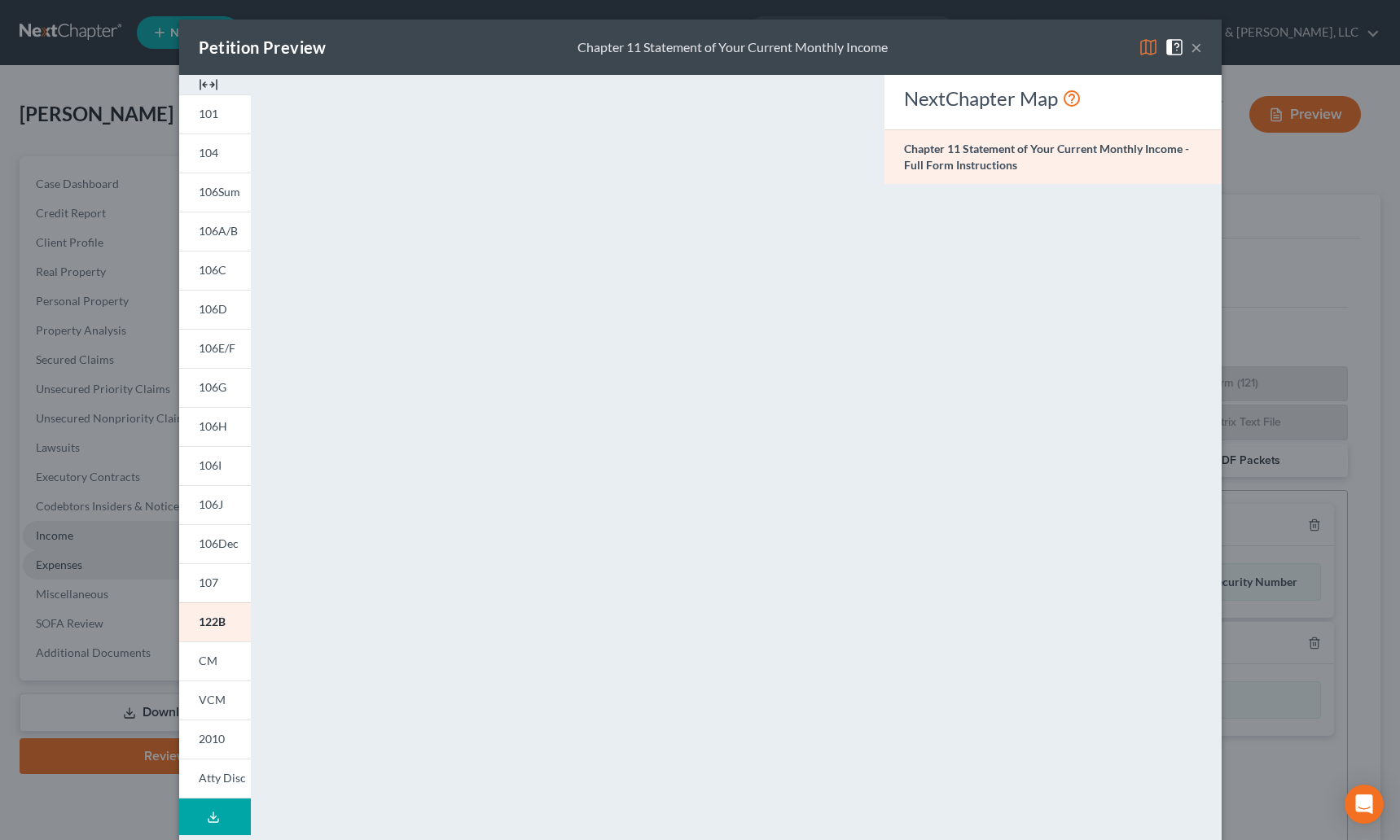
click at [1190, 47] on button "×" at bounding box center [1195, 48] width 11 height 20
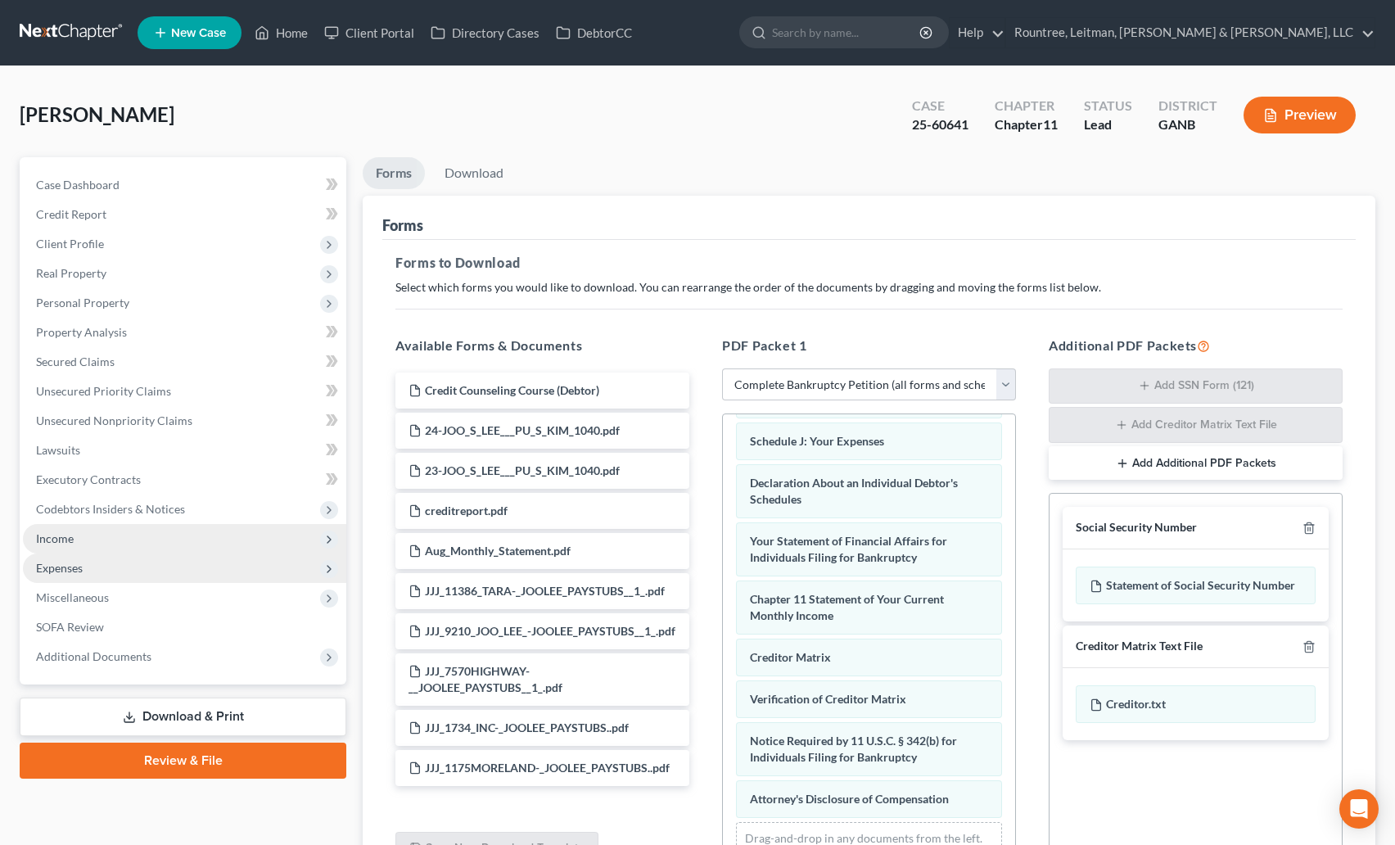
click at [296, 543] on span "Income" at bounding box center [184, 538] width 323 height 29
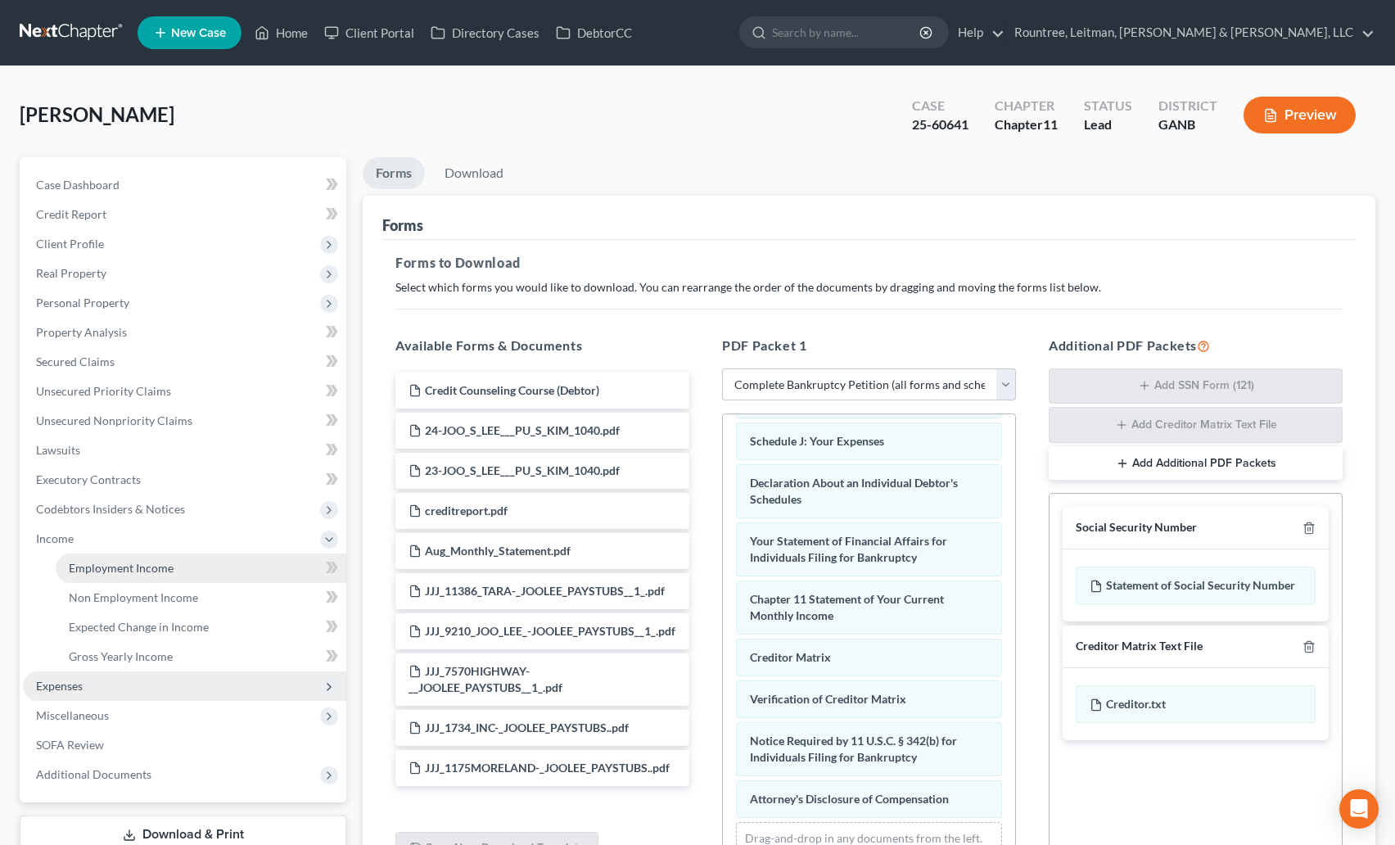
click at [190, 560] on link "Employment Income" at bounding box center [201, 568] width 291 height 29
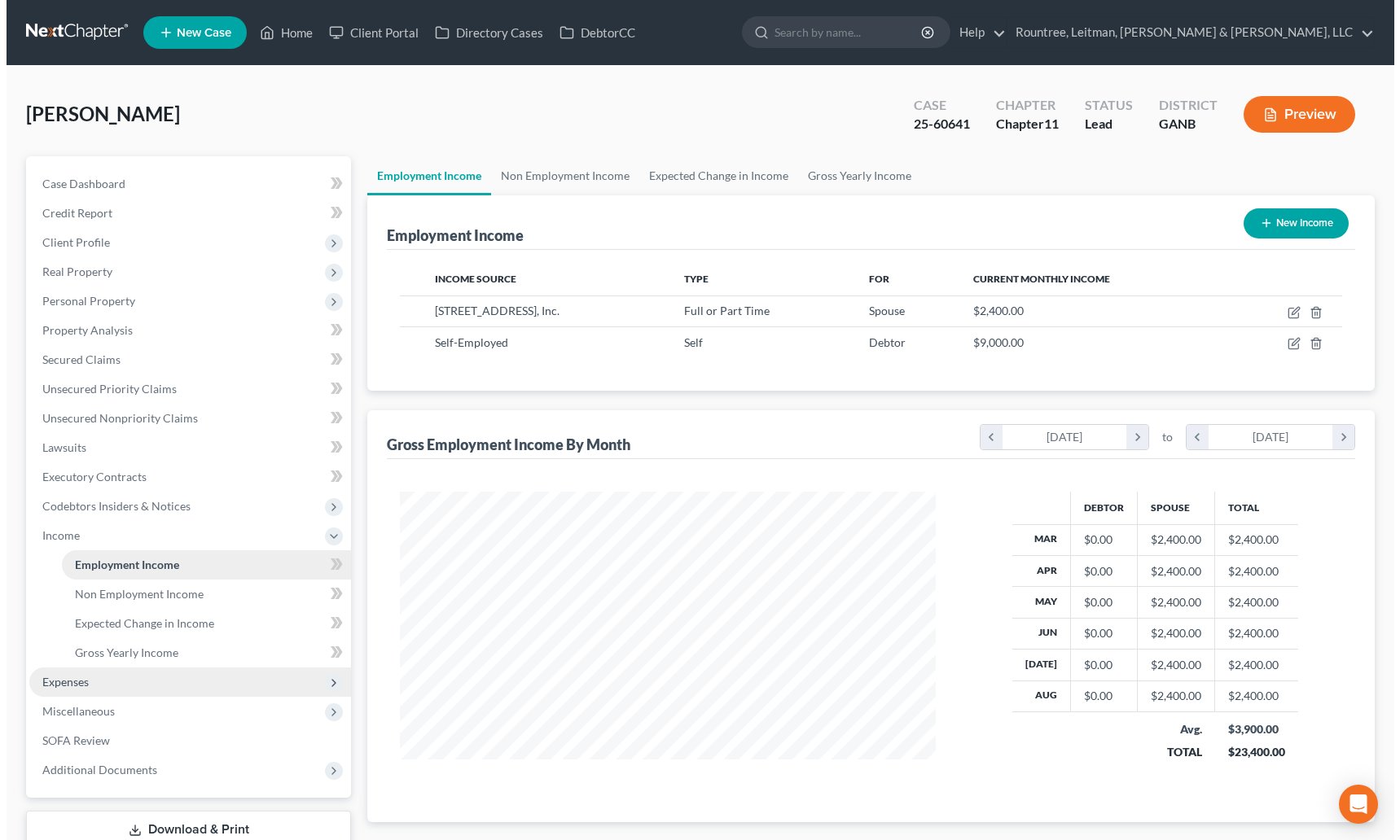
scroll to position [292, 569]
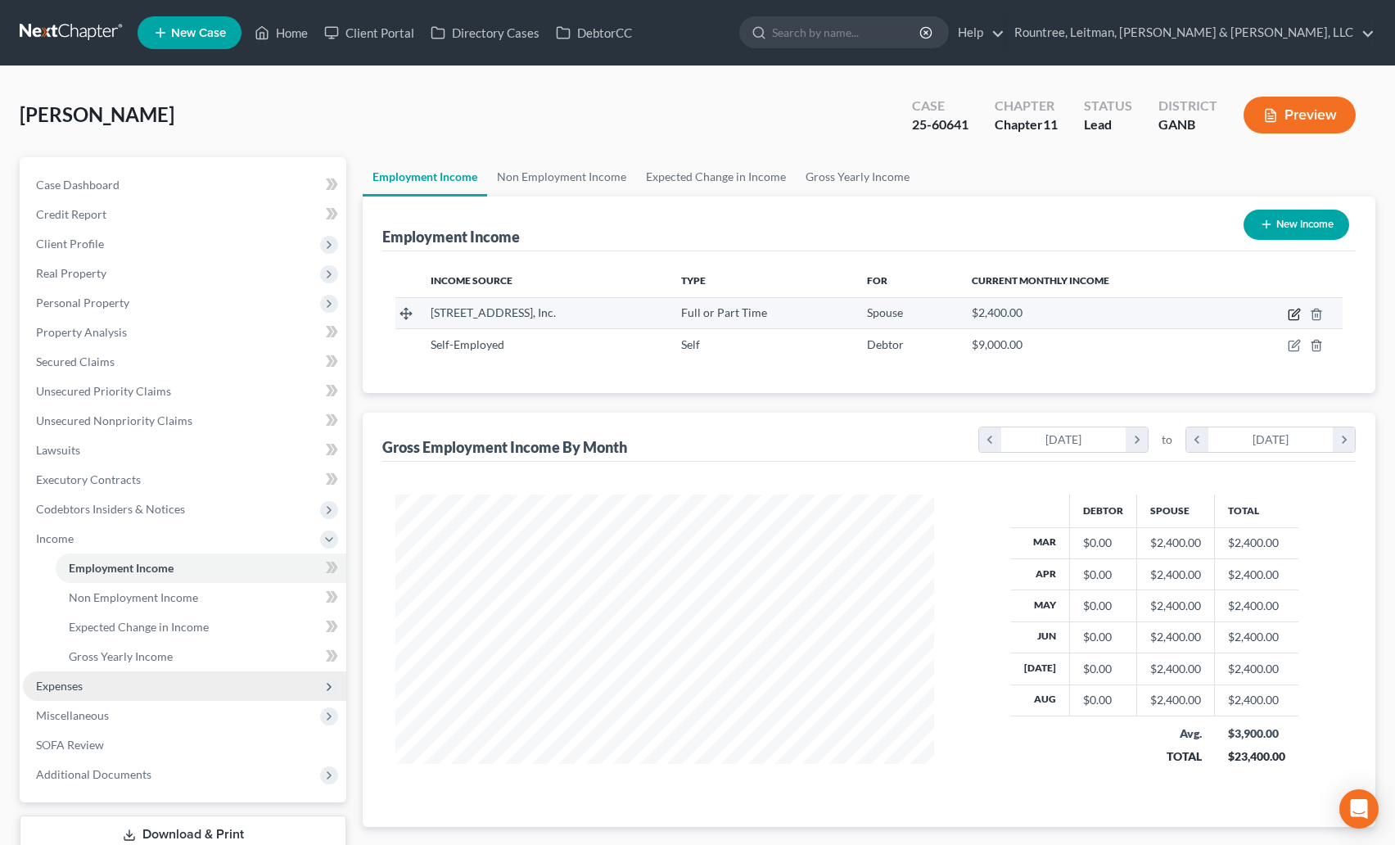
click at [1291, 312] on icon "button" at bounding box center [1294, 314] width 13 height 13
select select "0"
select select "10"
select select "0"
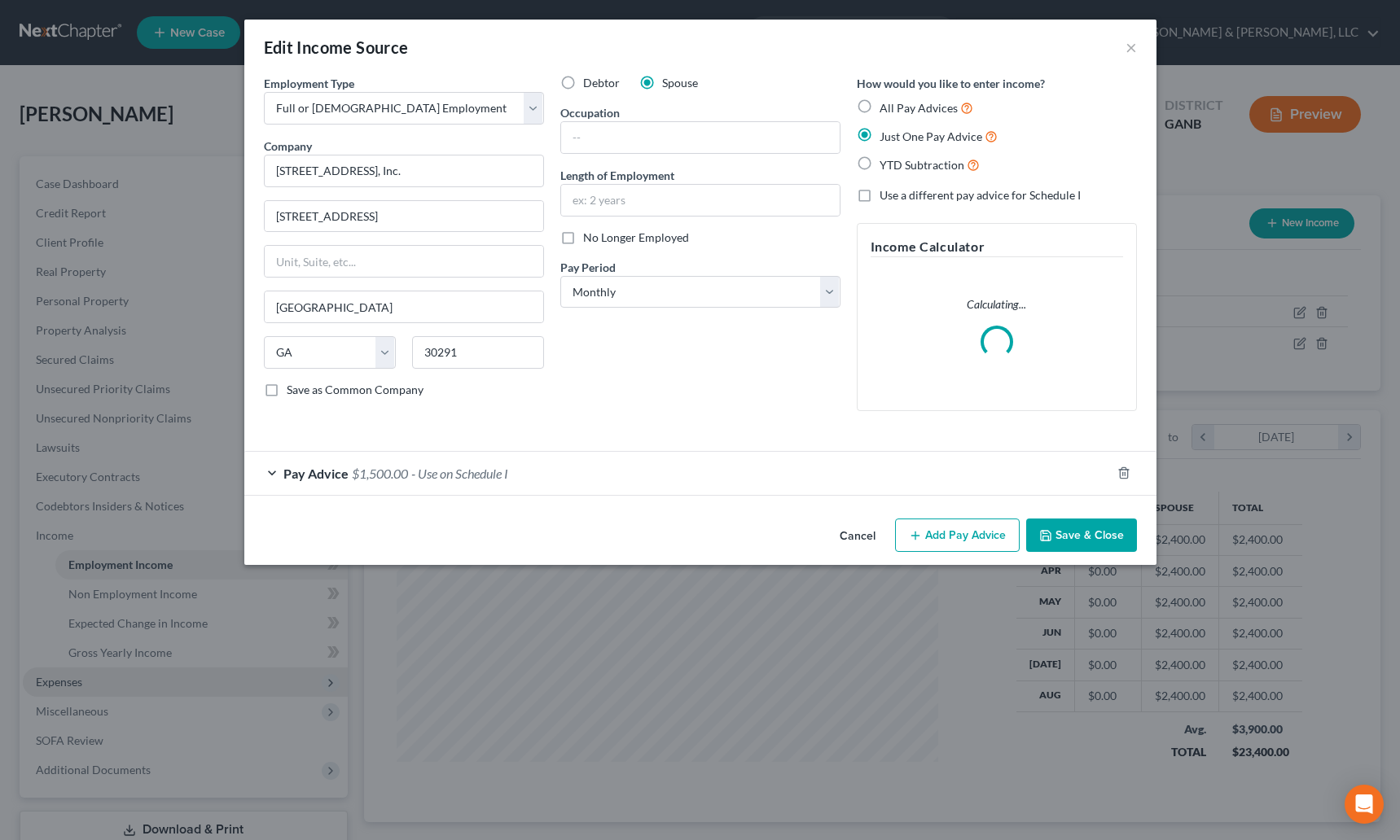
scroll to position [292, 574]
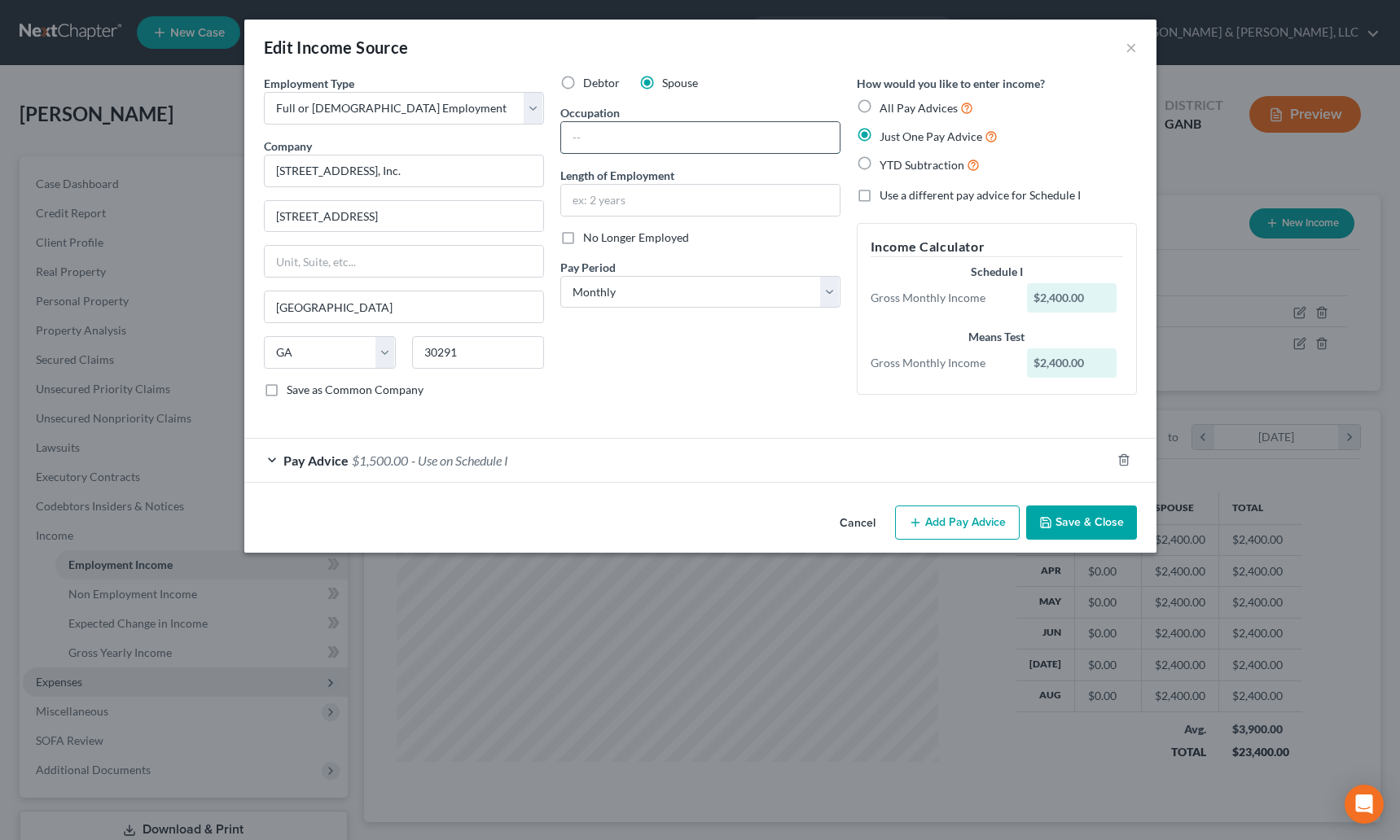
click at [631, 143] on input "text" at bounding box center [700, 137] width 278 height 31
type input "W"
type input "Admin at Boost Mobile Stores"
click at [912, 301] on div "Gross Monthly Income" at bounding box center [941, 298] width 157 height 16
click at [581, 450] on div "Pay Advice $1,500.00 - Use on Schedule I" at bounding box center [677, 459] width 866 height 43
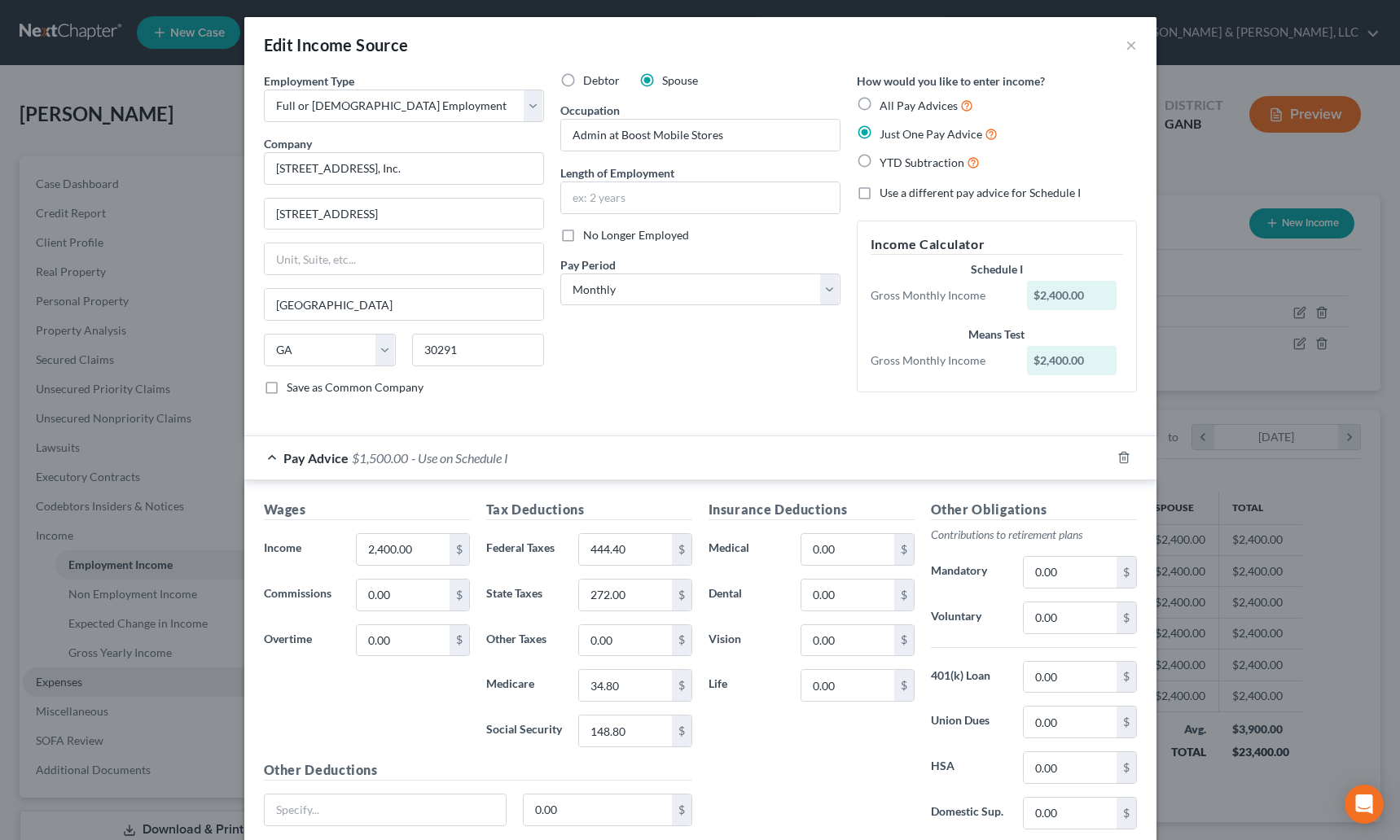
scroll to position [0, 0]
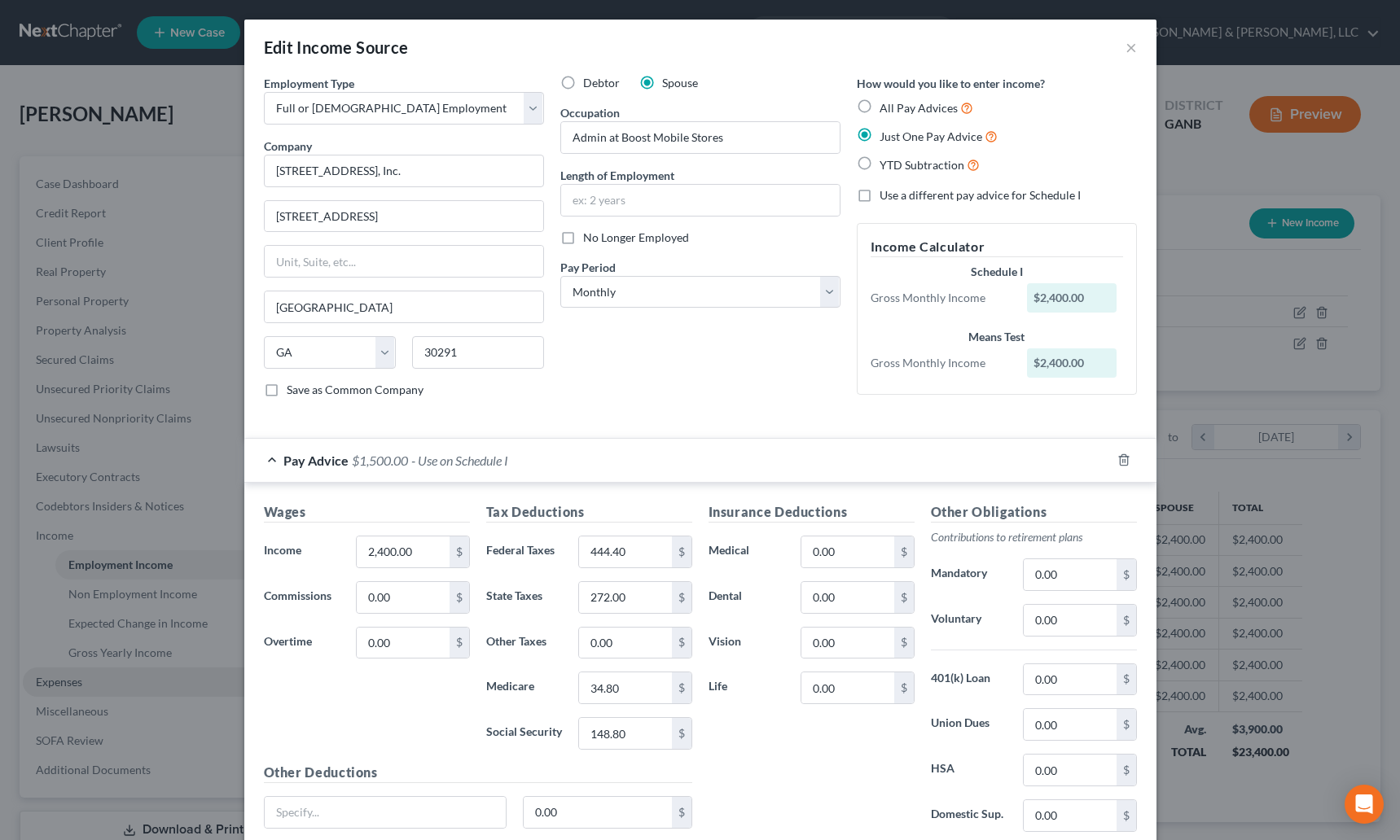
click at [879, 197] on label "Use a different pay advice for Schedule I" at bounding box center [979, 195] width 201 height 16
click at [886, 197] on input "Use a different pay advice for Schedule I" at bounding box center [891, 192] width 11 height 11
checkbox input "true"
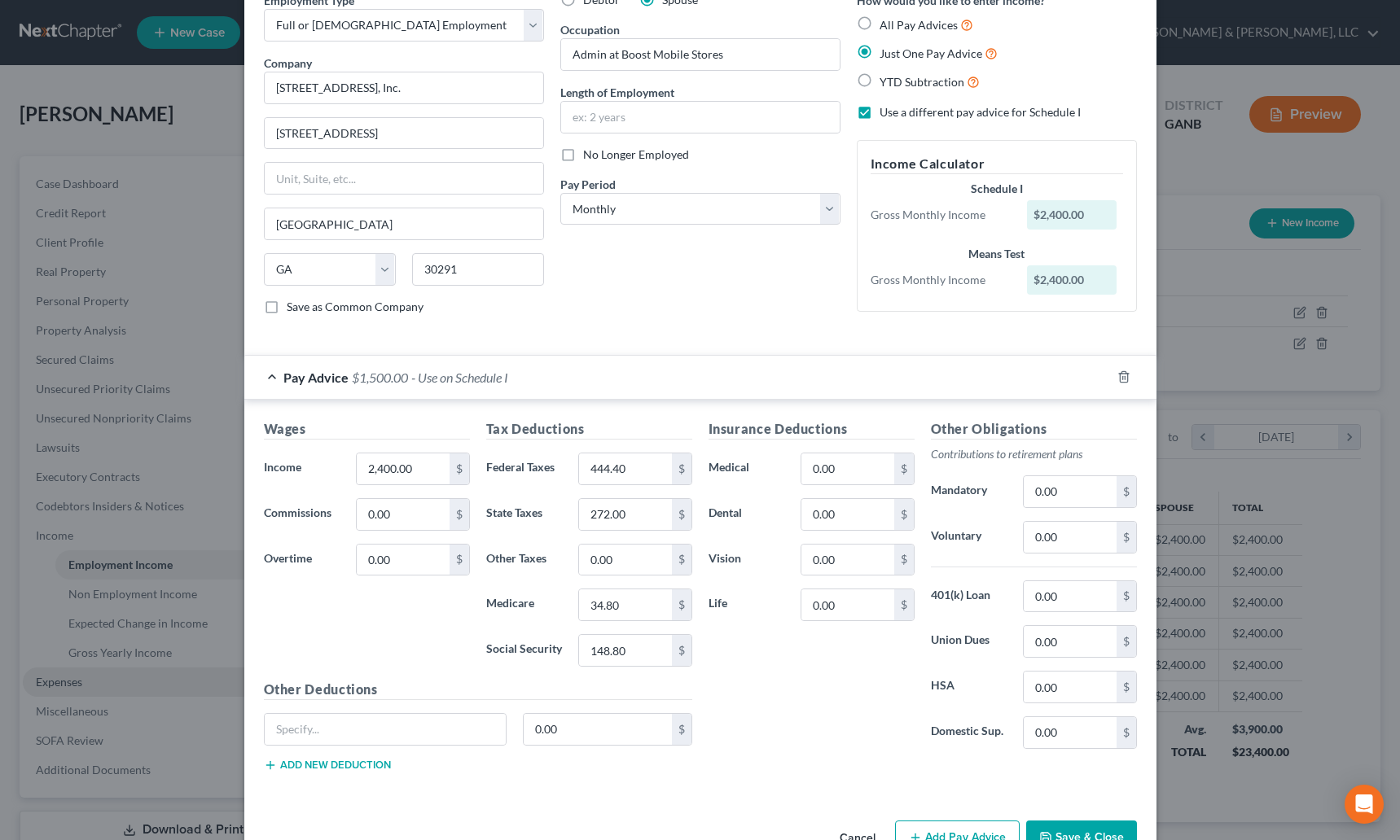
scroll to position [83, 0]
click at [879, 20] on label "All Pay Advices" at bounding box center [926, 25] width 93 height 19
click at [886, 20] on input "All Pay Advices" at bounding box center [891, 21] width 11 height 11
radio input "true"
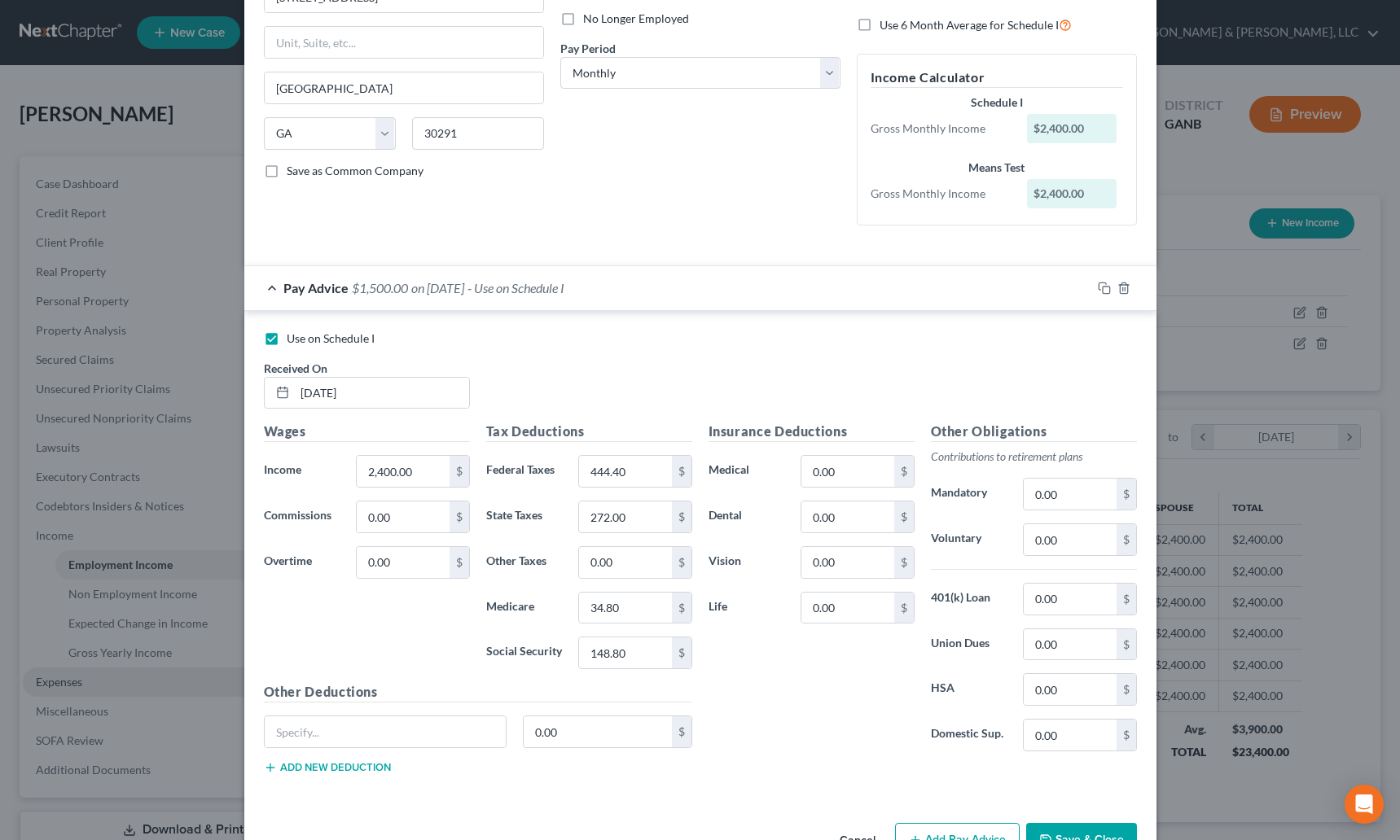
scroll to position [254, 0]
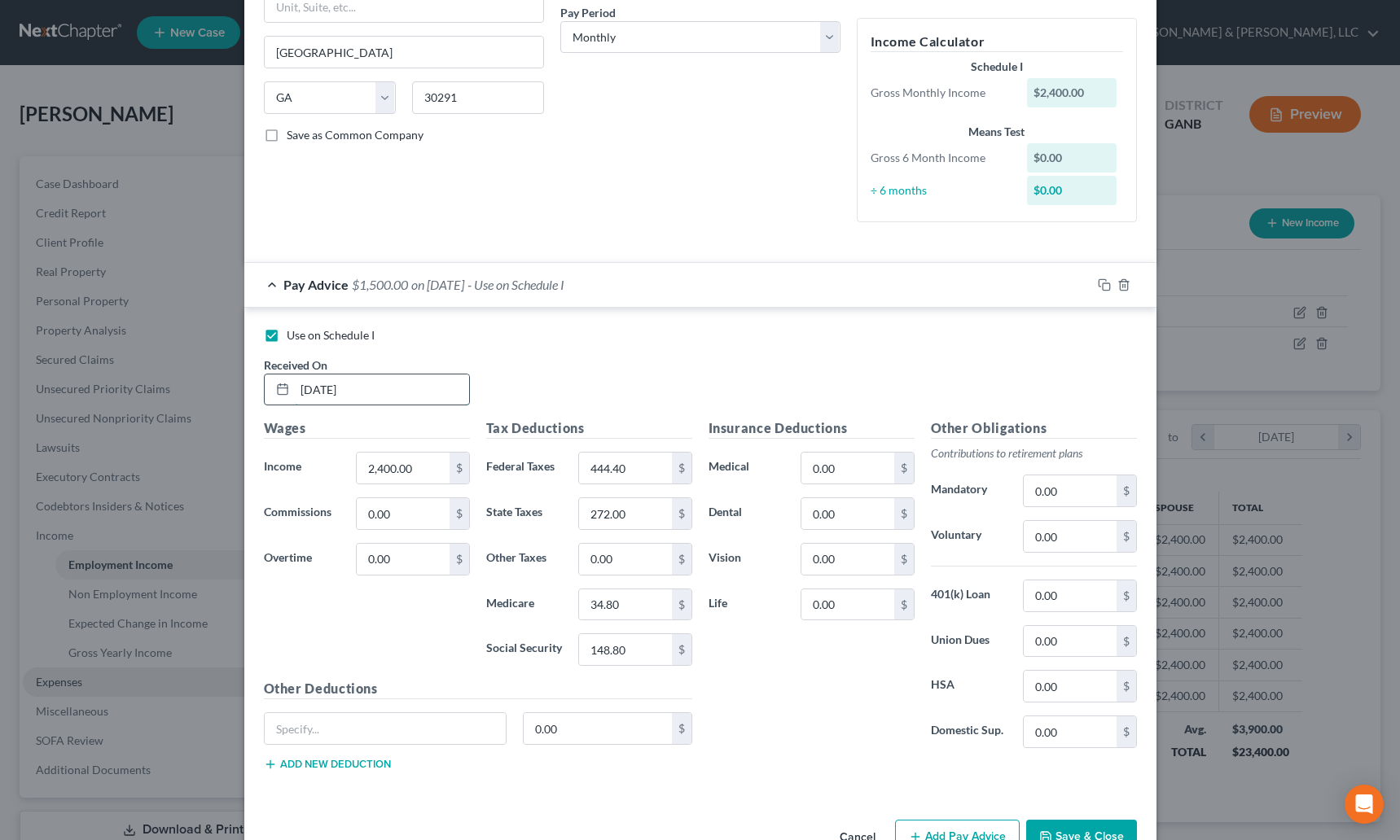
click at [321, 390] on input "[DATE]" at bounding box center [381, 390] width 174 height 31
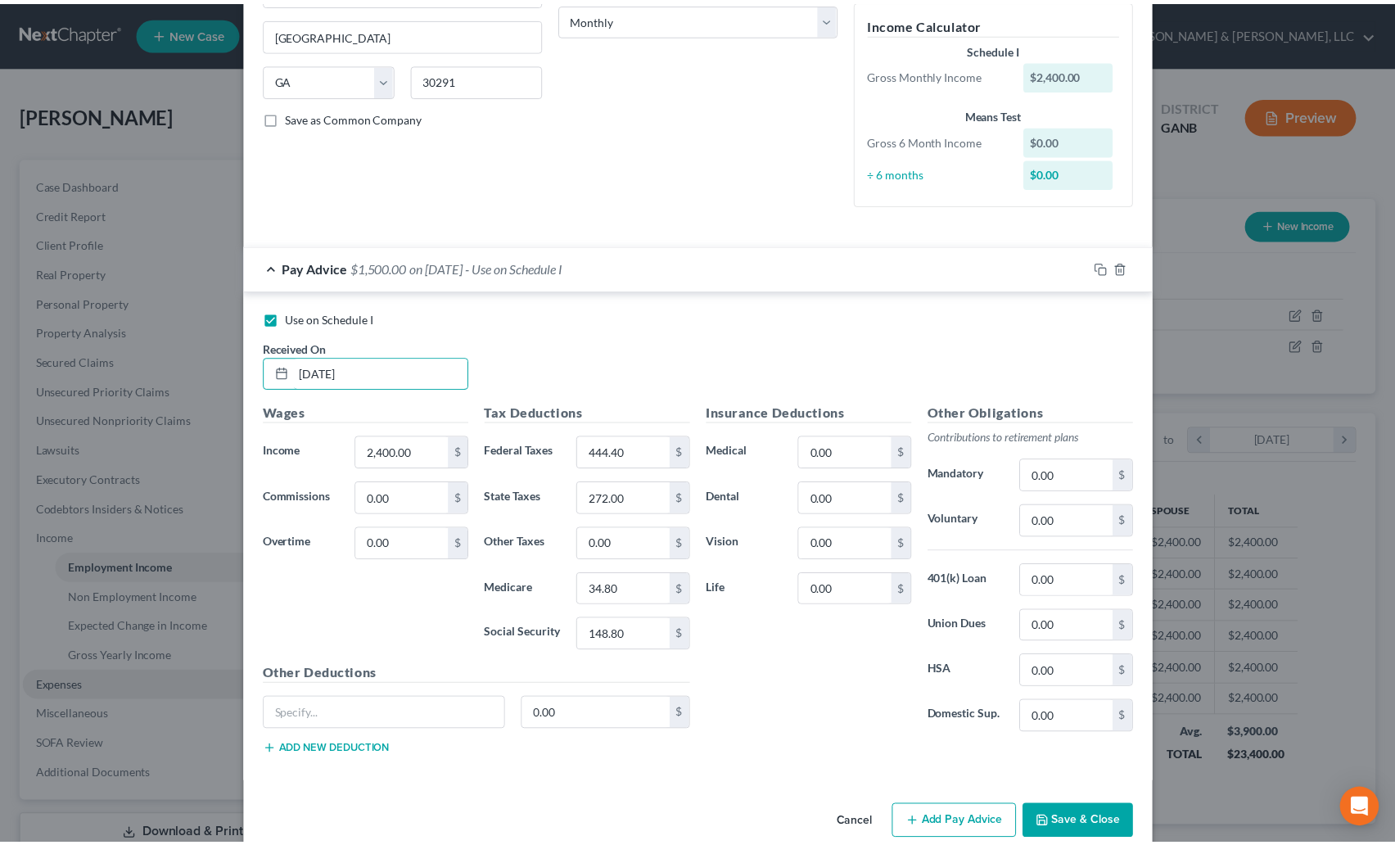
scroll to position [303, 0]
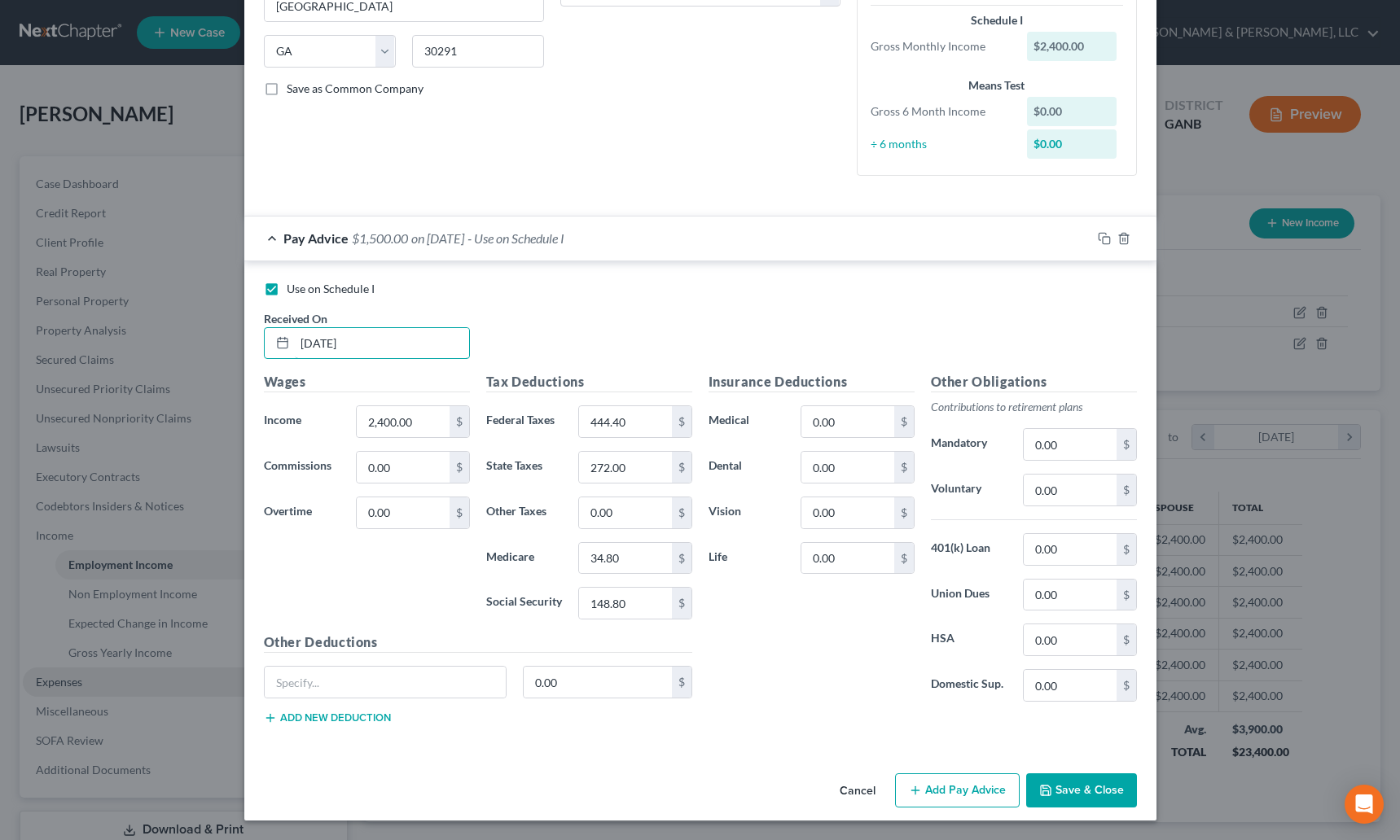
type input "[DATE]"
click at [1049, 785] on button "Save & Close" at bounding box center [1081, 790] width 110 height 34
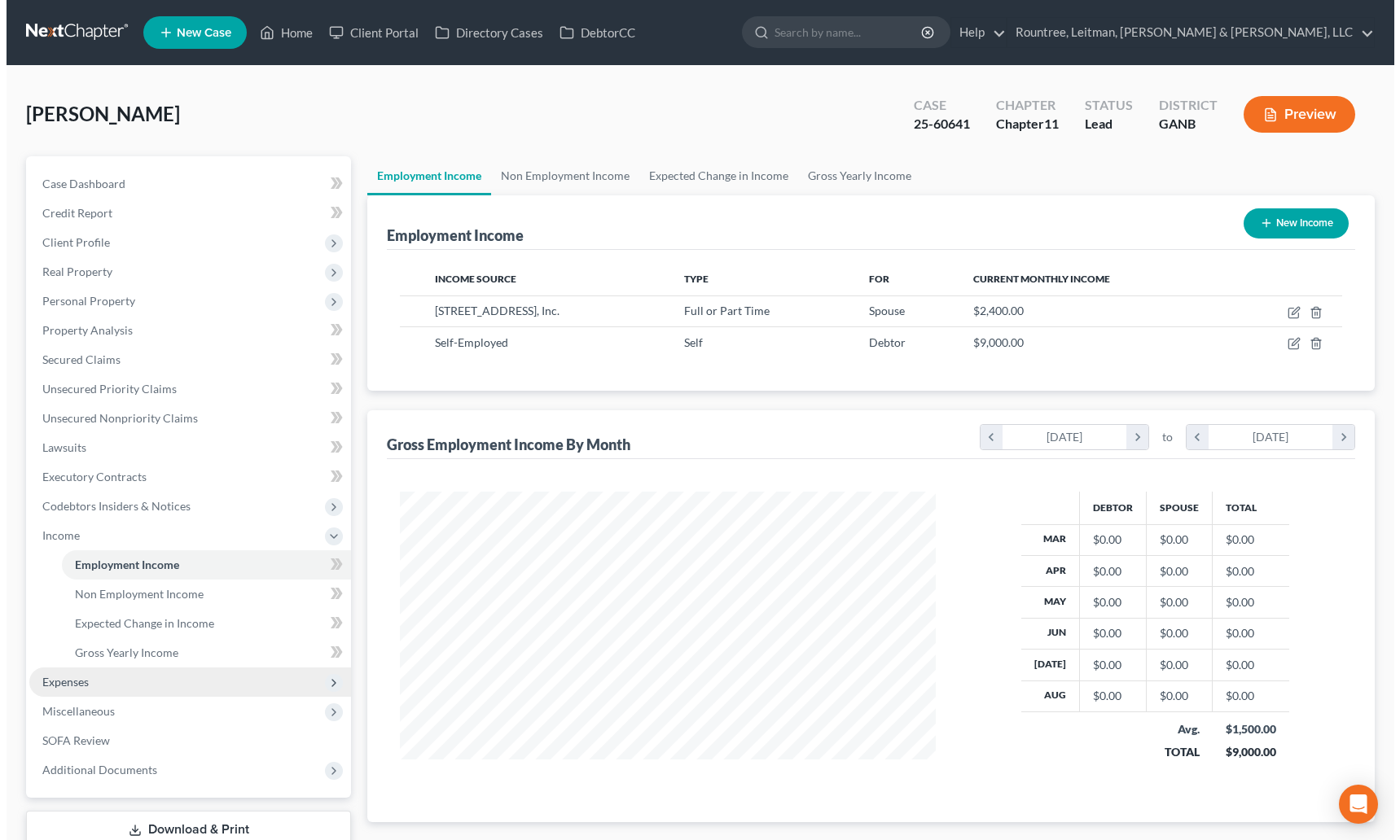
scroll to position [57, 0]
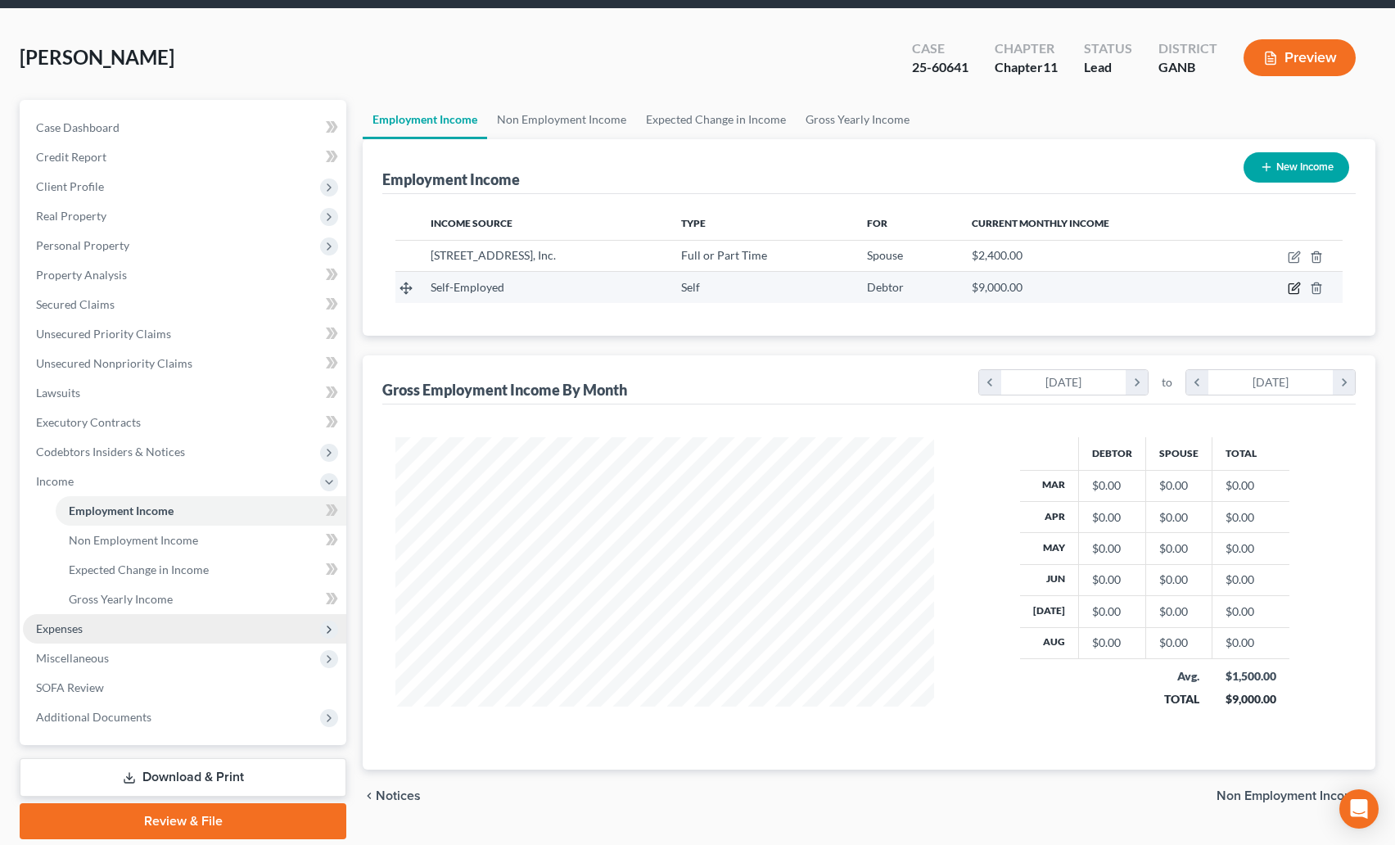
click at [1294, 291] on icon "button" at bounding box center [1294, 288] width 13 height 13
select select "1"
select select "0"
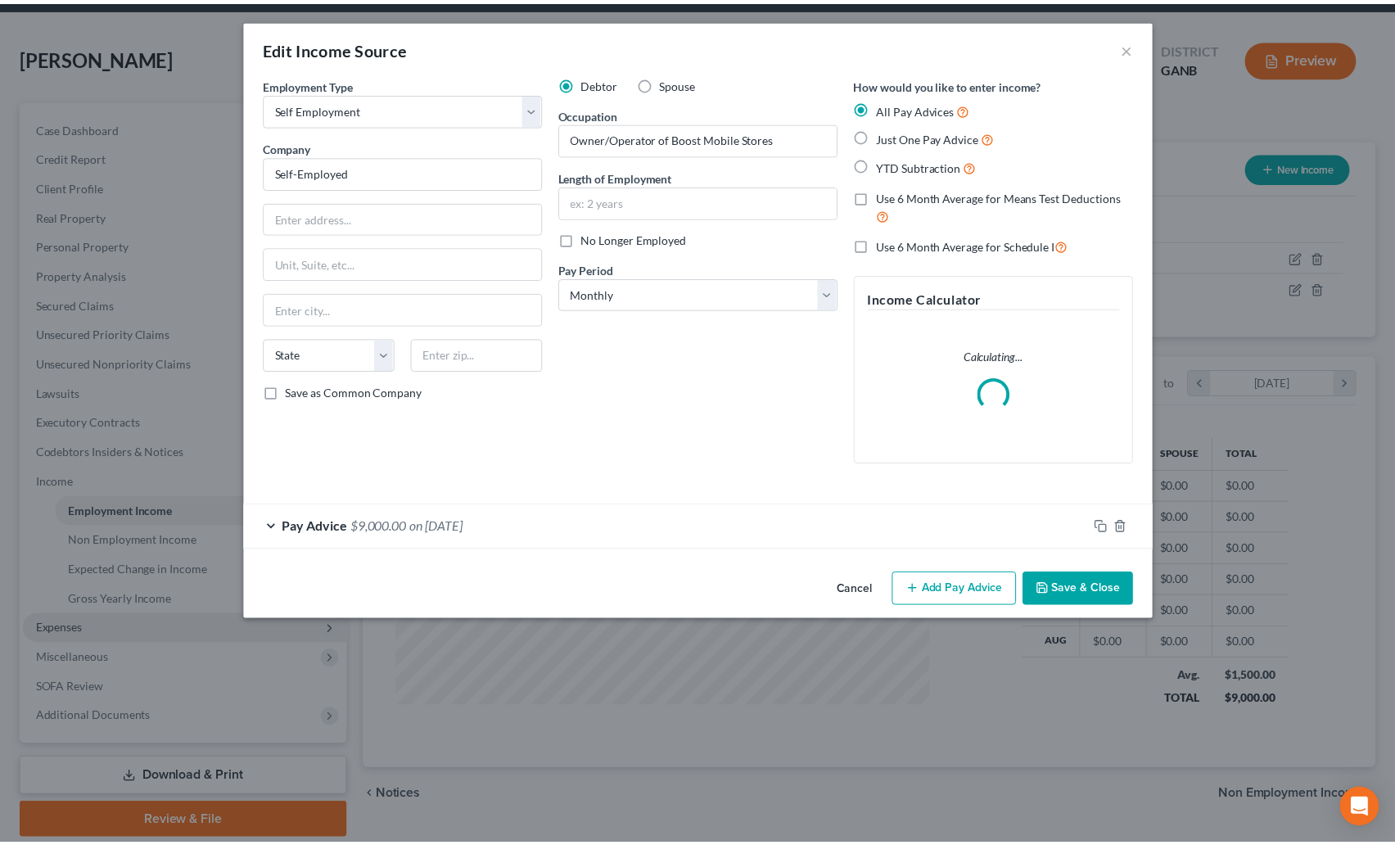
scroll to position [294, 577]
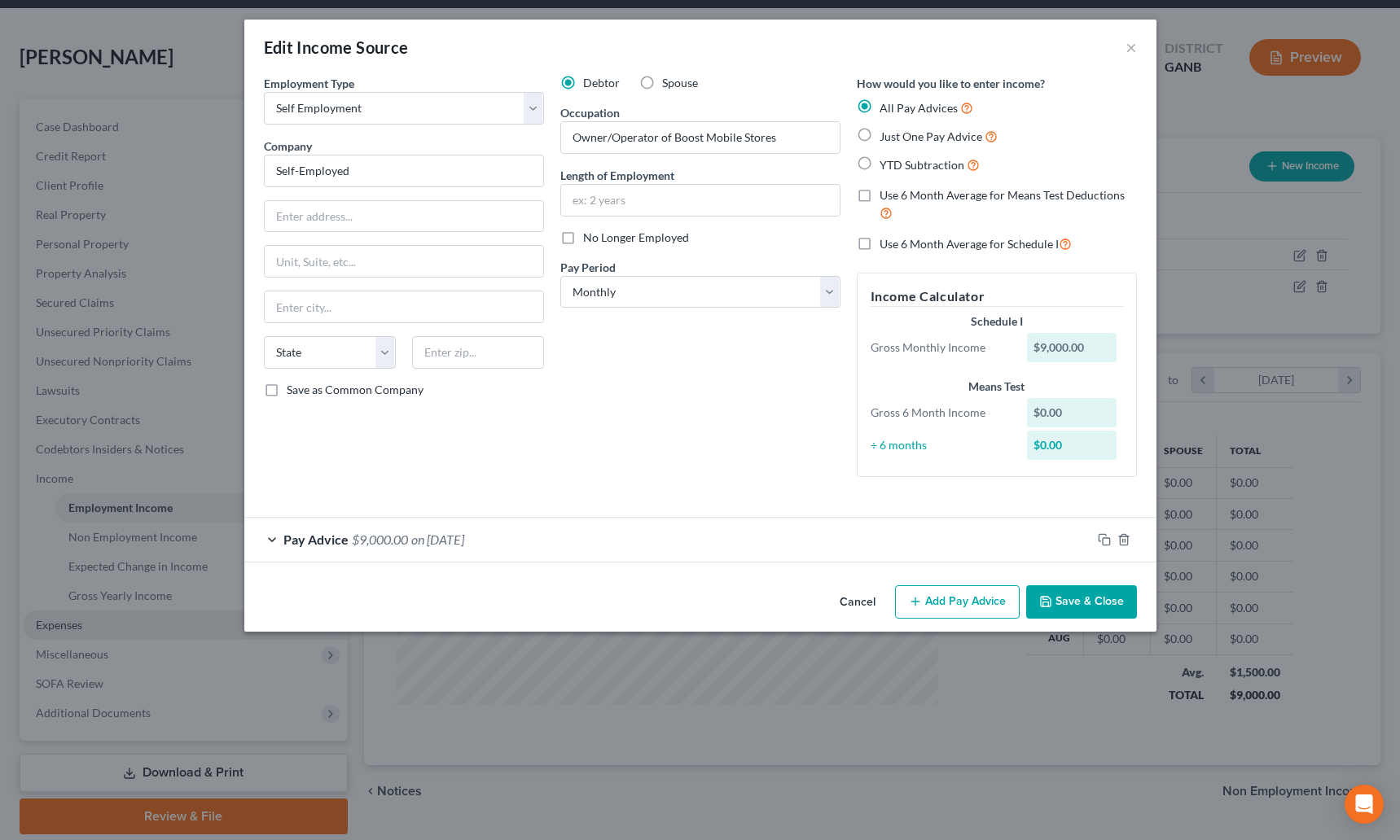
click at [493, 549] on div "Pay Advice $9,000.00 on [DATE]" at bounding box center [668, 539] width 847 height 43
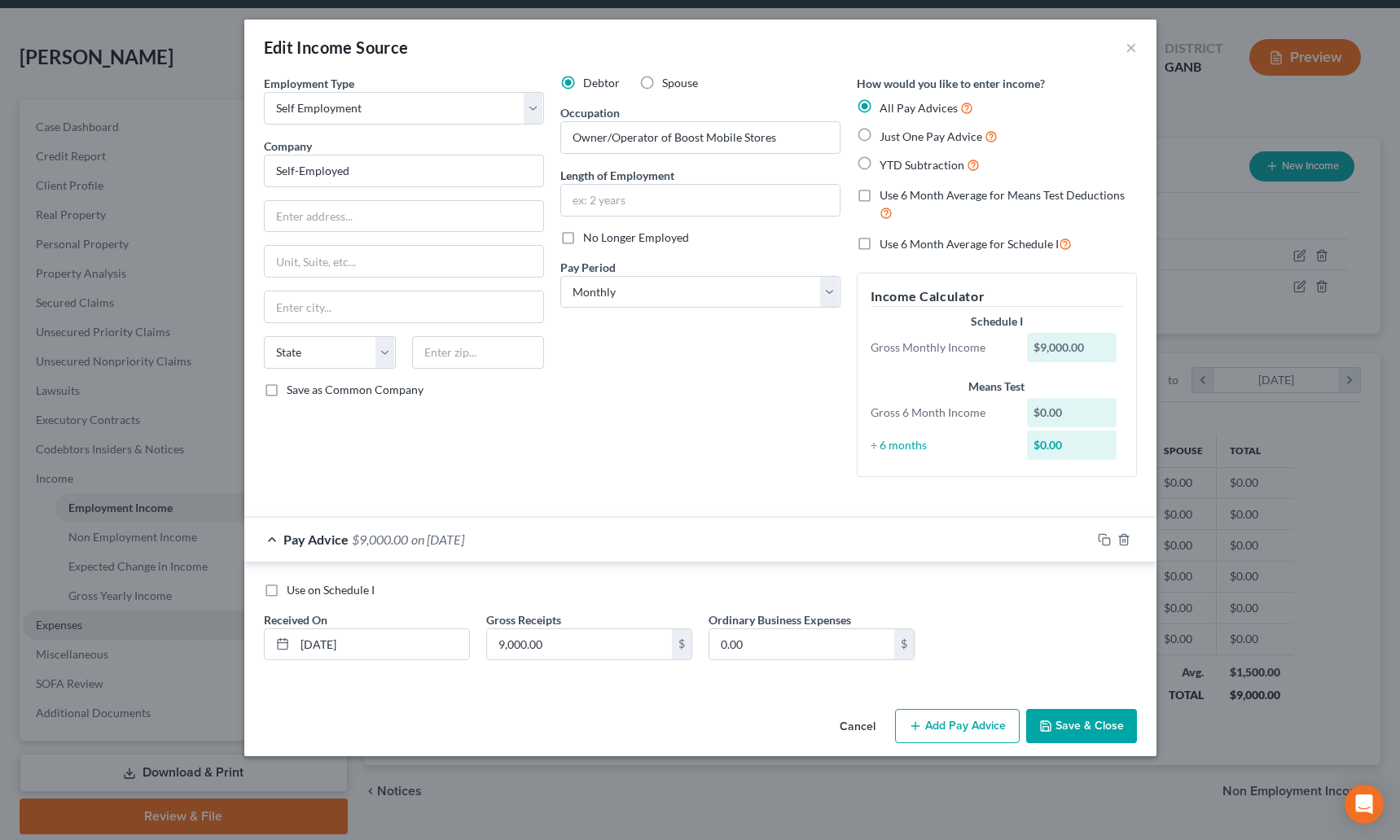
click at [286, 590] on label "Use on Schedule I" at bounding box center [330, 589] width 88 height 16
click at [293, 590] on input "Use on Schedule I" at bounding box center [298, 587] width 11 height 11
checkbox input "true"
click at [1086, 729] on button "Save & Close" at bounding box center [1081, 726] width 110 height 34
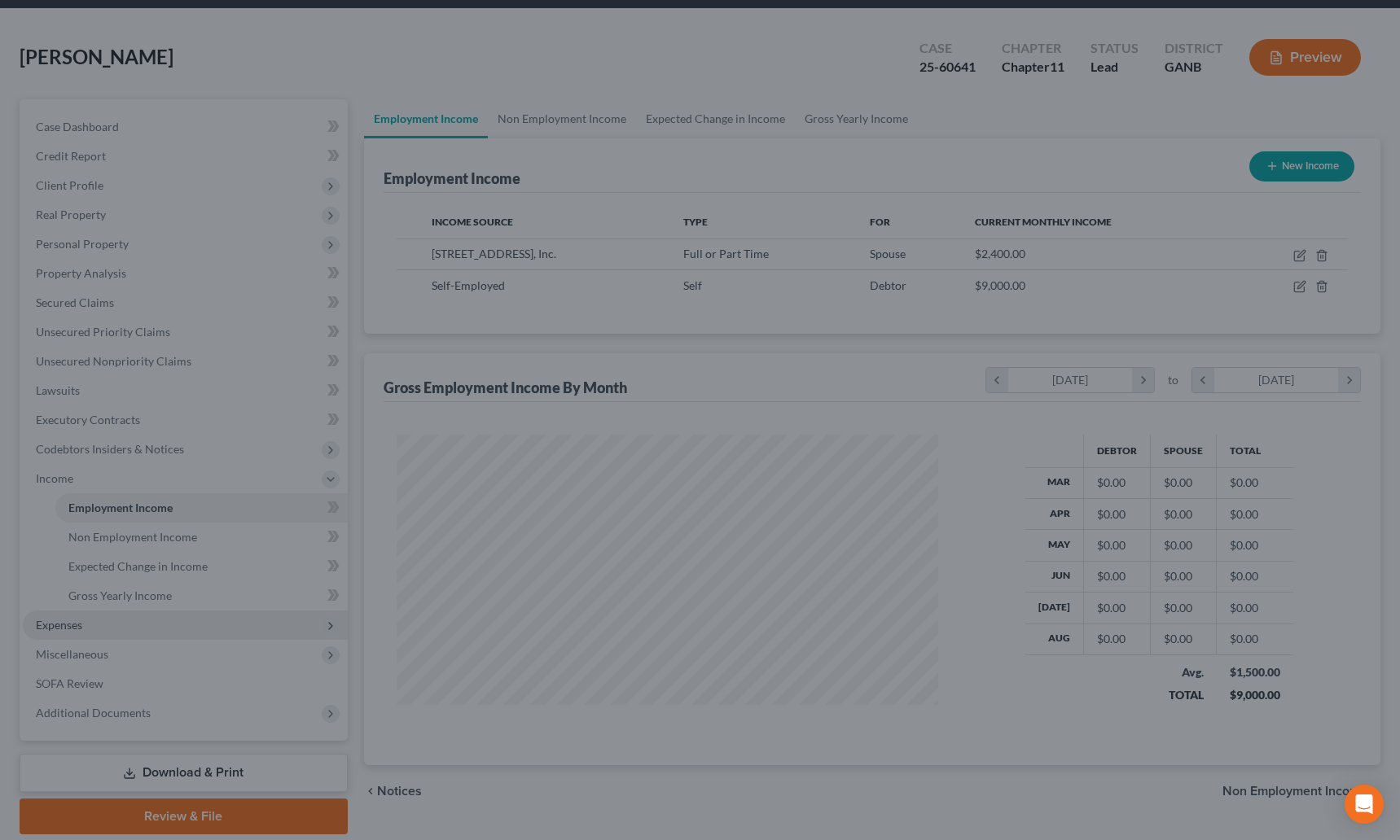
scroll to position [813710, 813627]
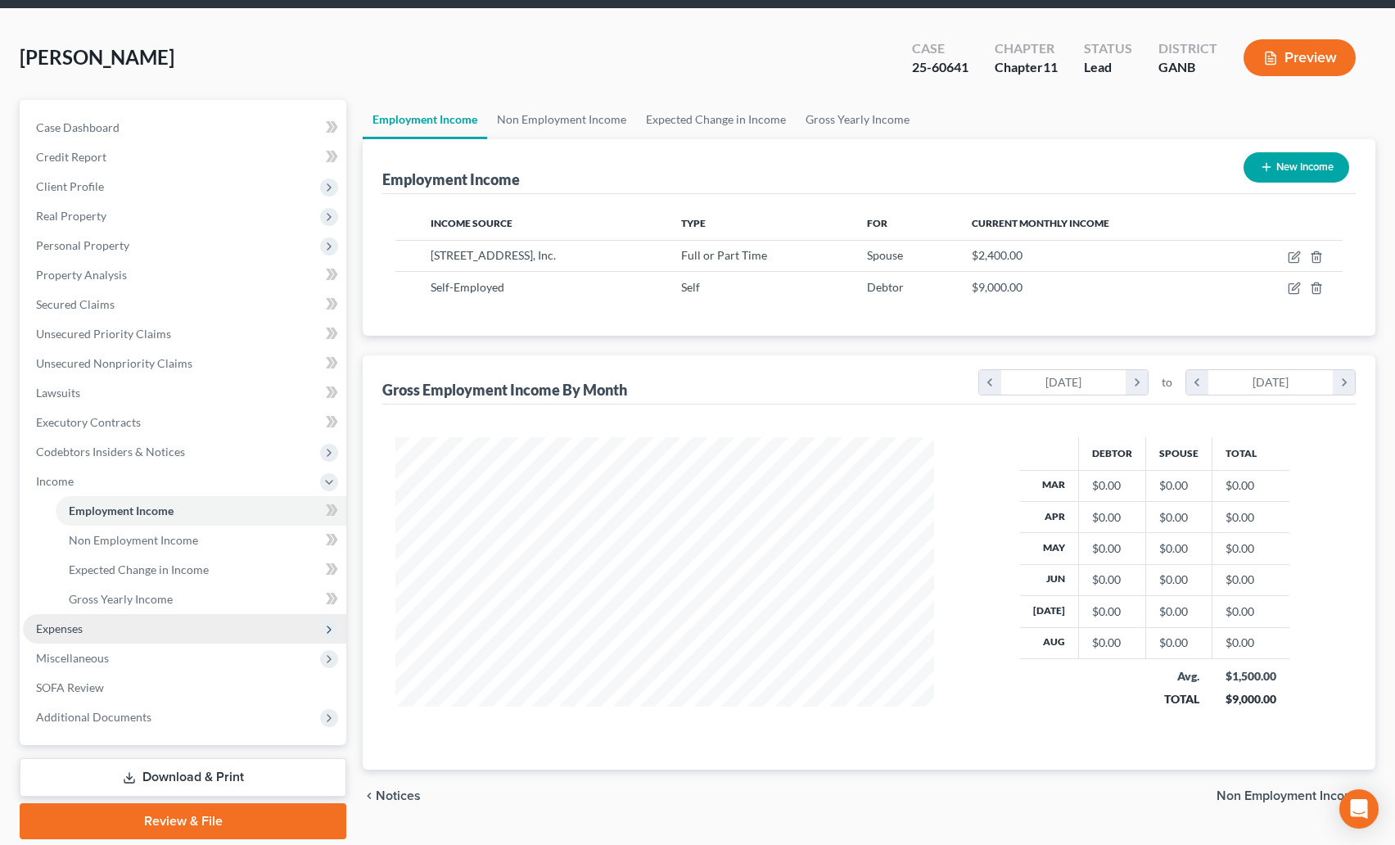
click at [1283, 170] on button "New Income" at bounding box center [1297, 167] width 106 height 30
select select "0"
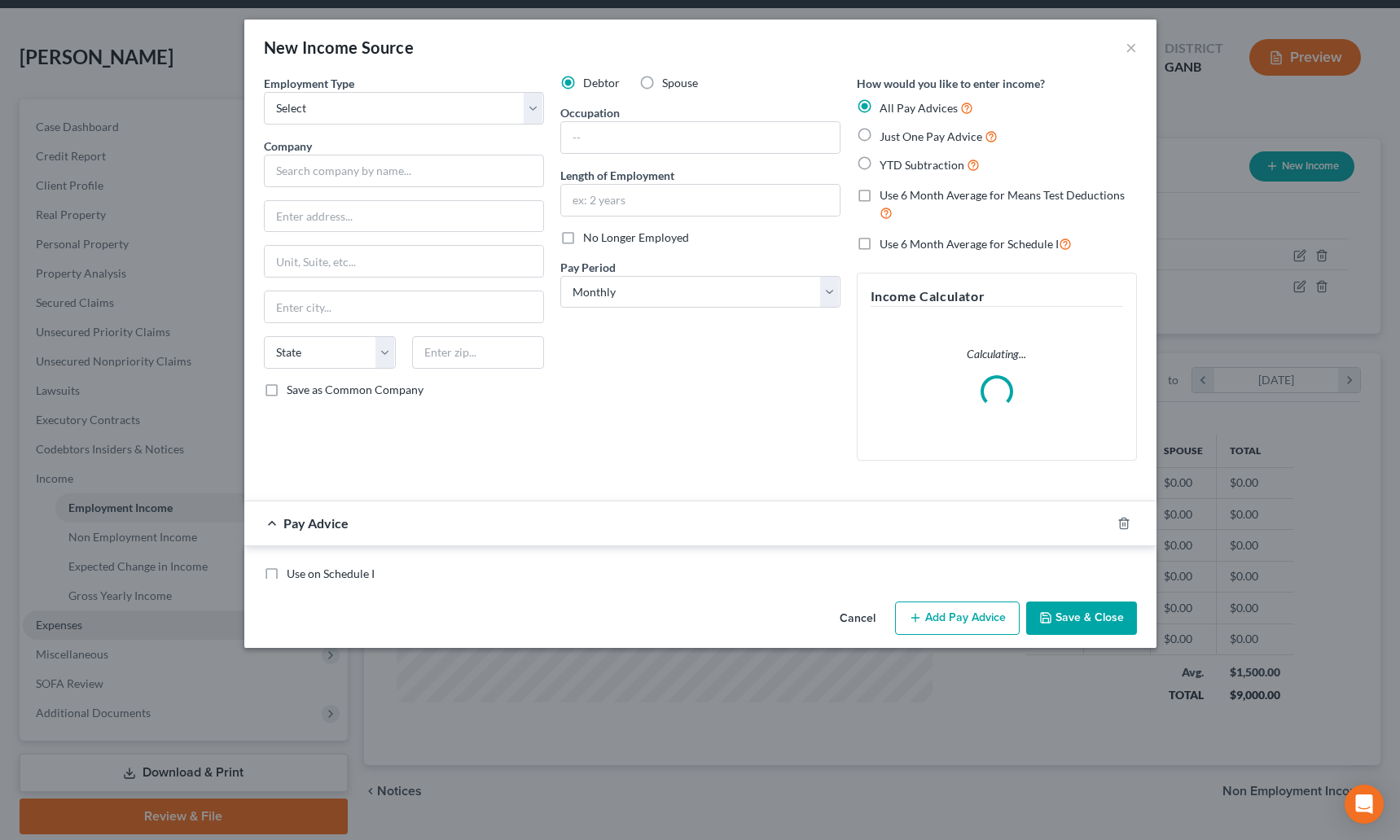
scroll to position [292, 574]
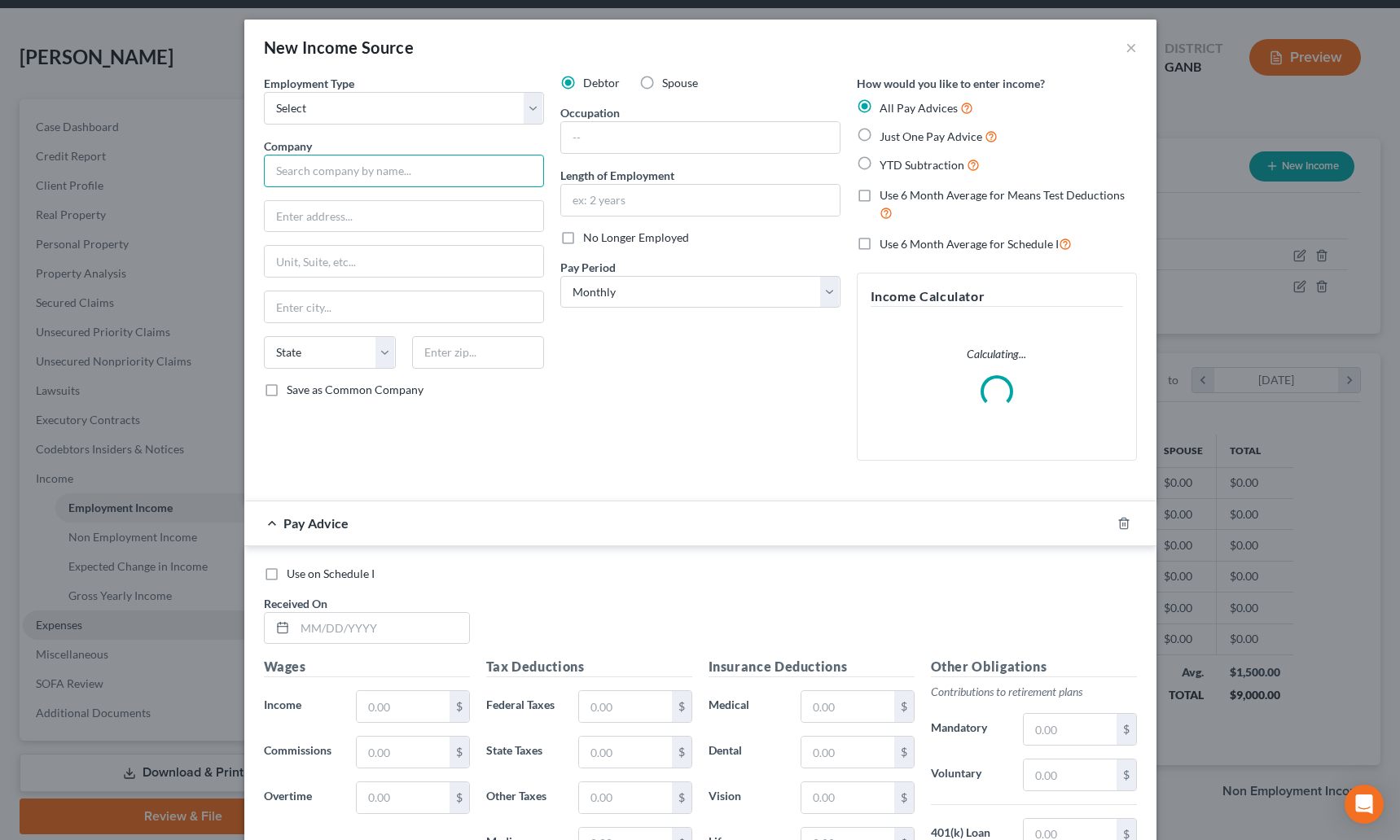
click at [309, 163] on input "text" at bounding box center [404, 171] width 280 height 33
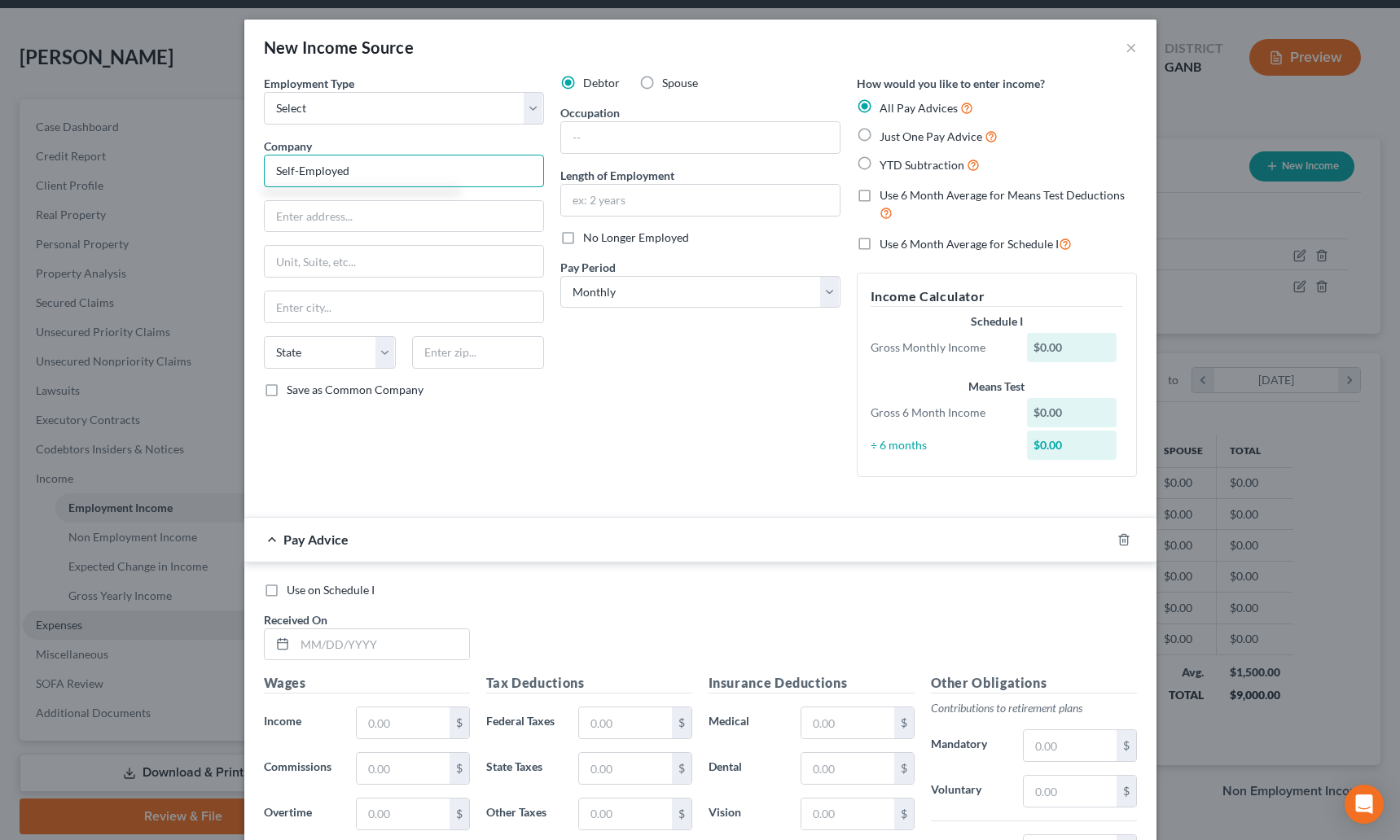
type input "Self-Employed"
click at [607, 384] on div "Debtor Spouse Occupation Length of Employment No Longer Employed Pay Period * S…" at bounding box center [700, 282] width 296 height 416
click at [592, 150] on input "text" at bounding box center [700, 137] width 278 height 31
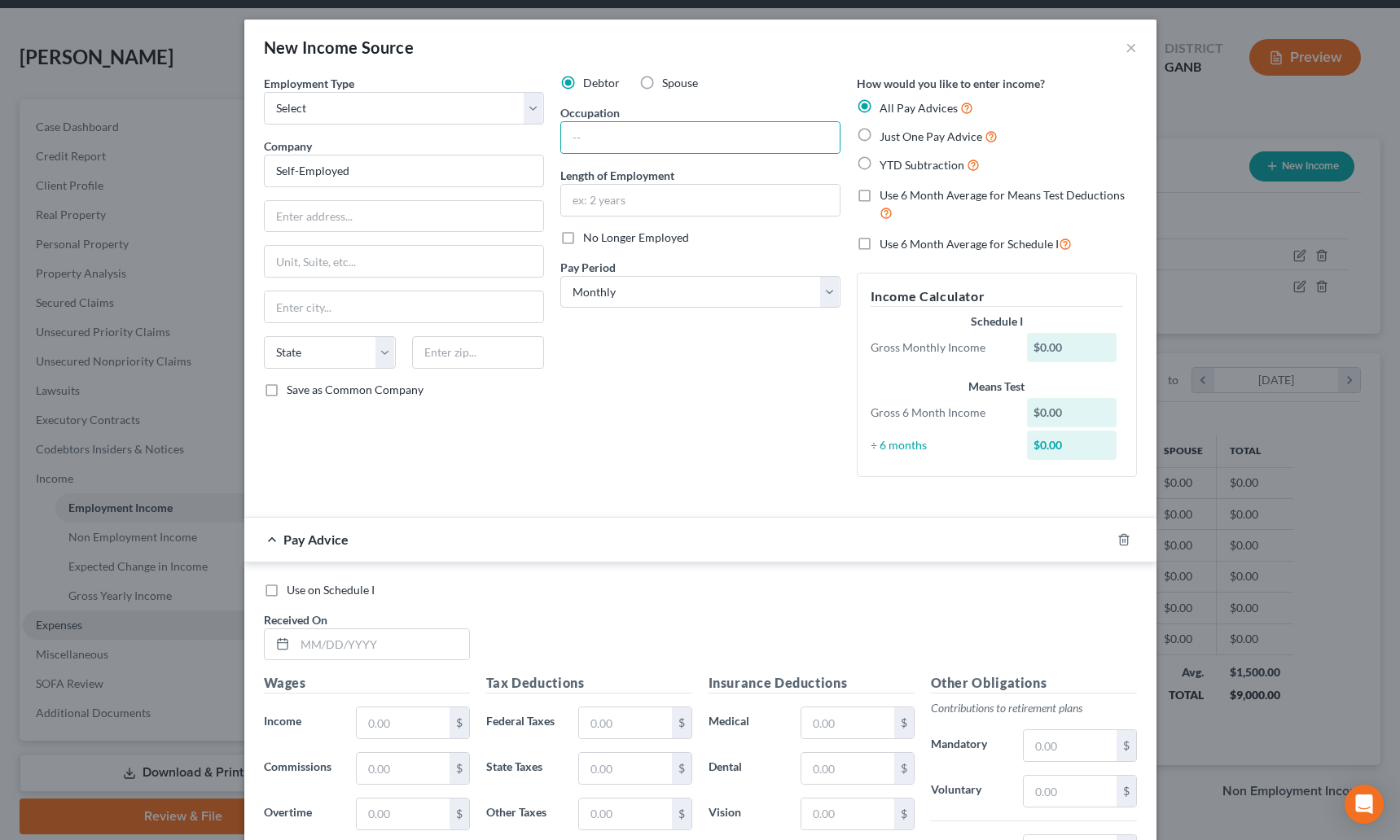
click at [879, 137] on label "Just One Pay Advice" at bounding box center [938, 136] width 118 height 19
click at [886, 137] on input "Just One Pay Advice" at bounding box center [891, 132] width 11 height 11
radio input "true"
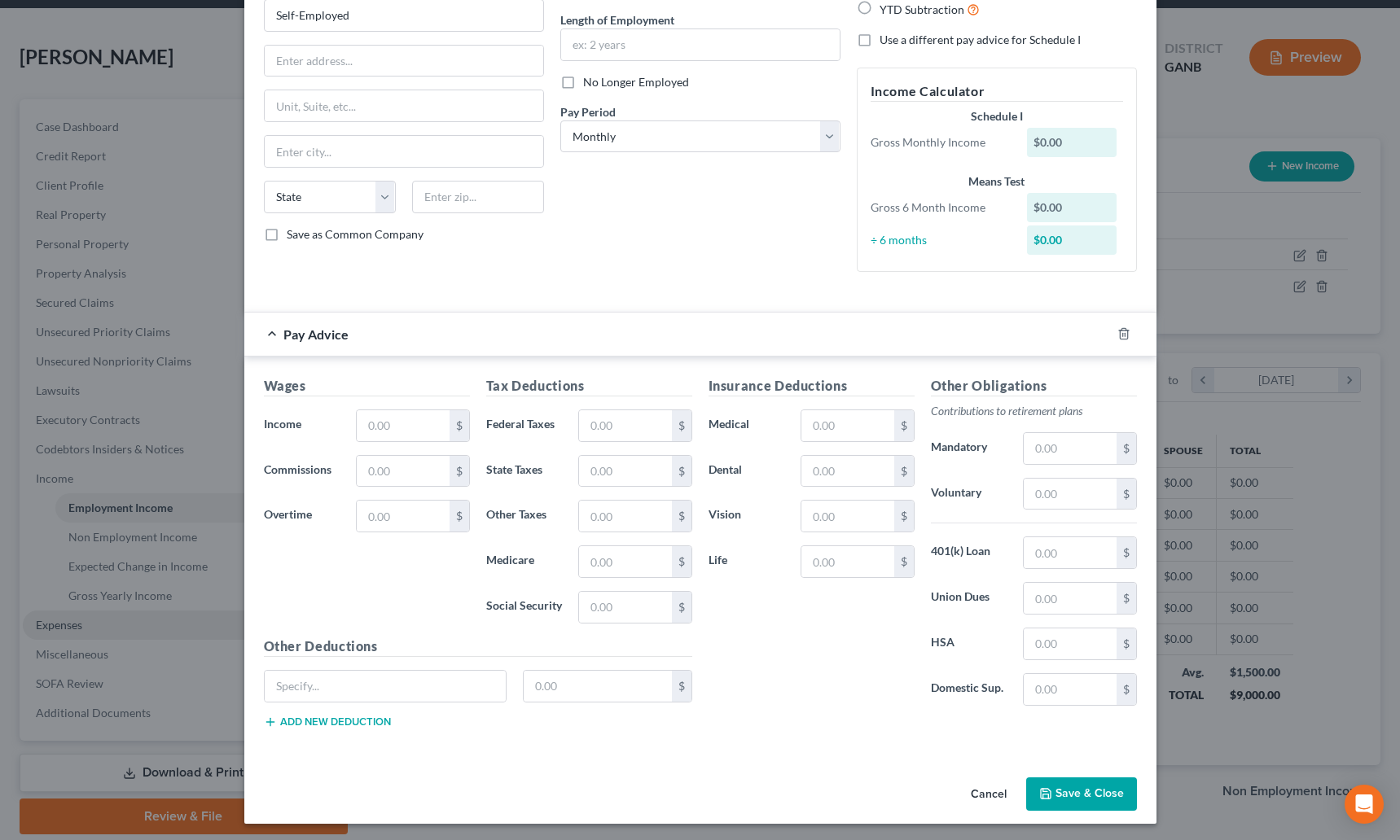
scroll to position [159, 0]
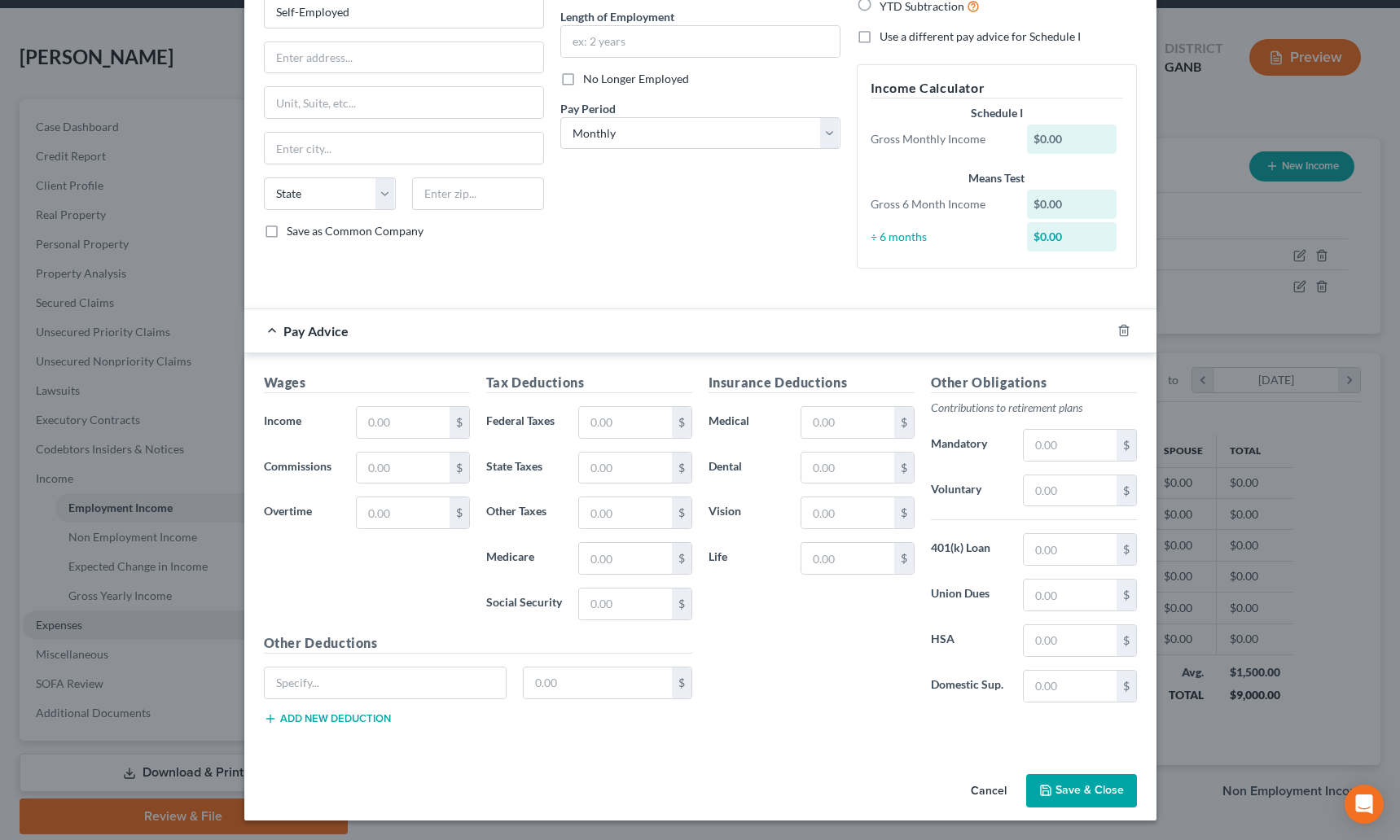
click at [879, 43] on label "Use a different pay advice for Schedule I" at bounding box center [979, 37] width 201 height 16
click at [886, 39] on input "Use a different pay advice for Schedule I" at bounding box center [891, 34] width 11 height 11
checkbox input "true"
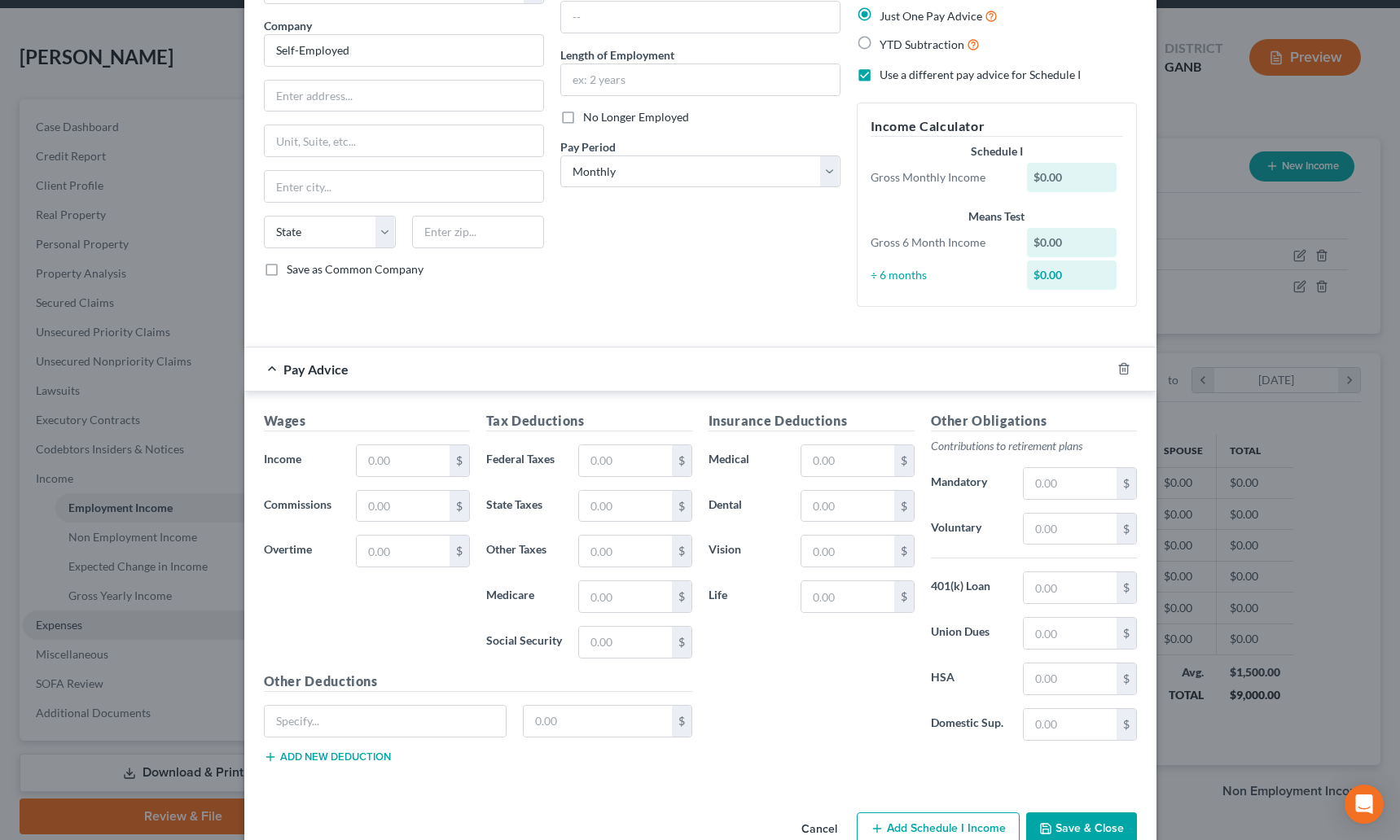
scroll to position [80, 0]
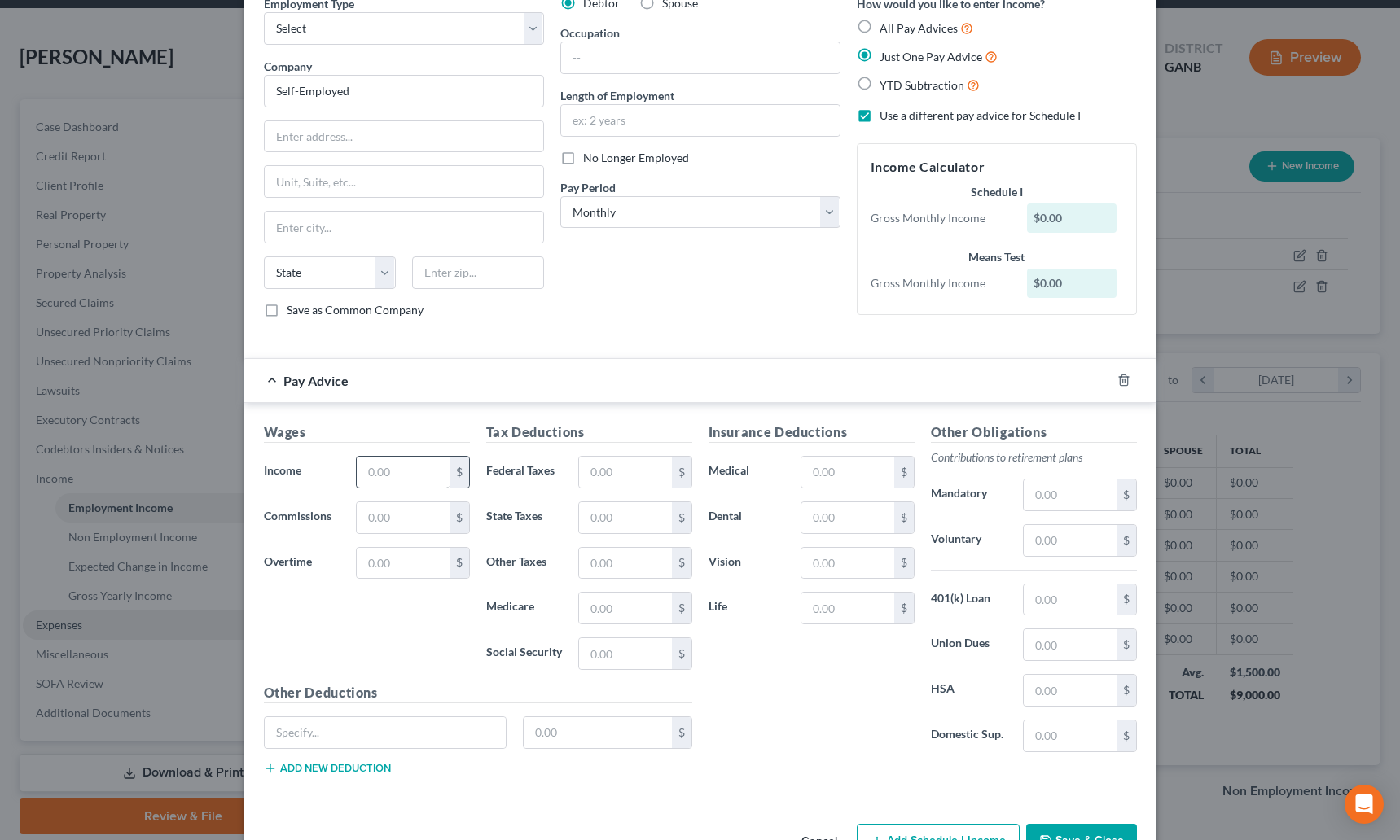
click at [379, 496] on div "Wages Income * $ Commissions $ Overtime $" at bounding box center [367, 553] width 223 height 260
click at [391, 465] on input "text" at bounding box center [403, 471] width 92 height 31
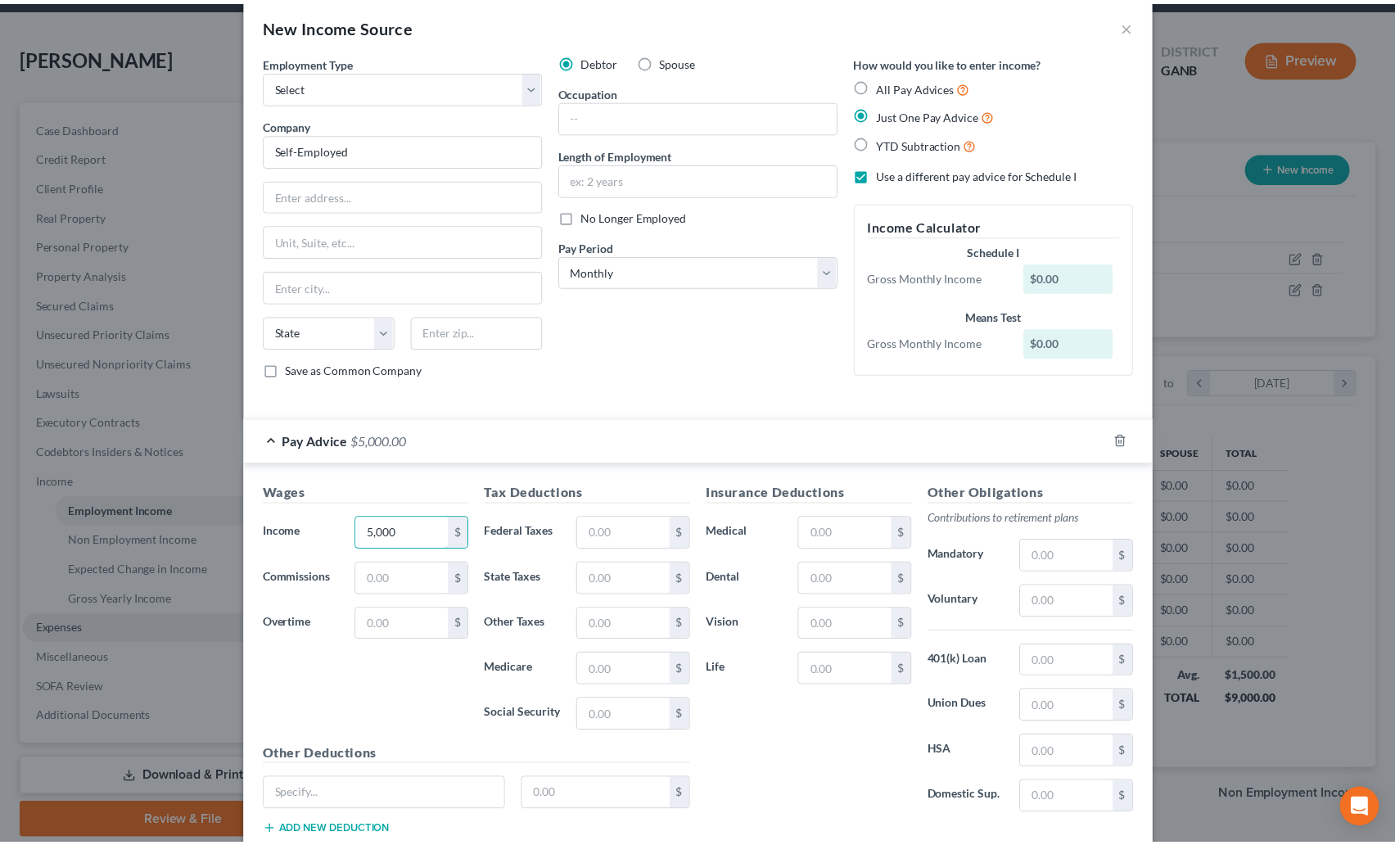
scroll to position [0, 0]
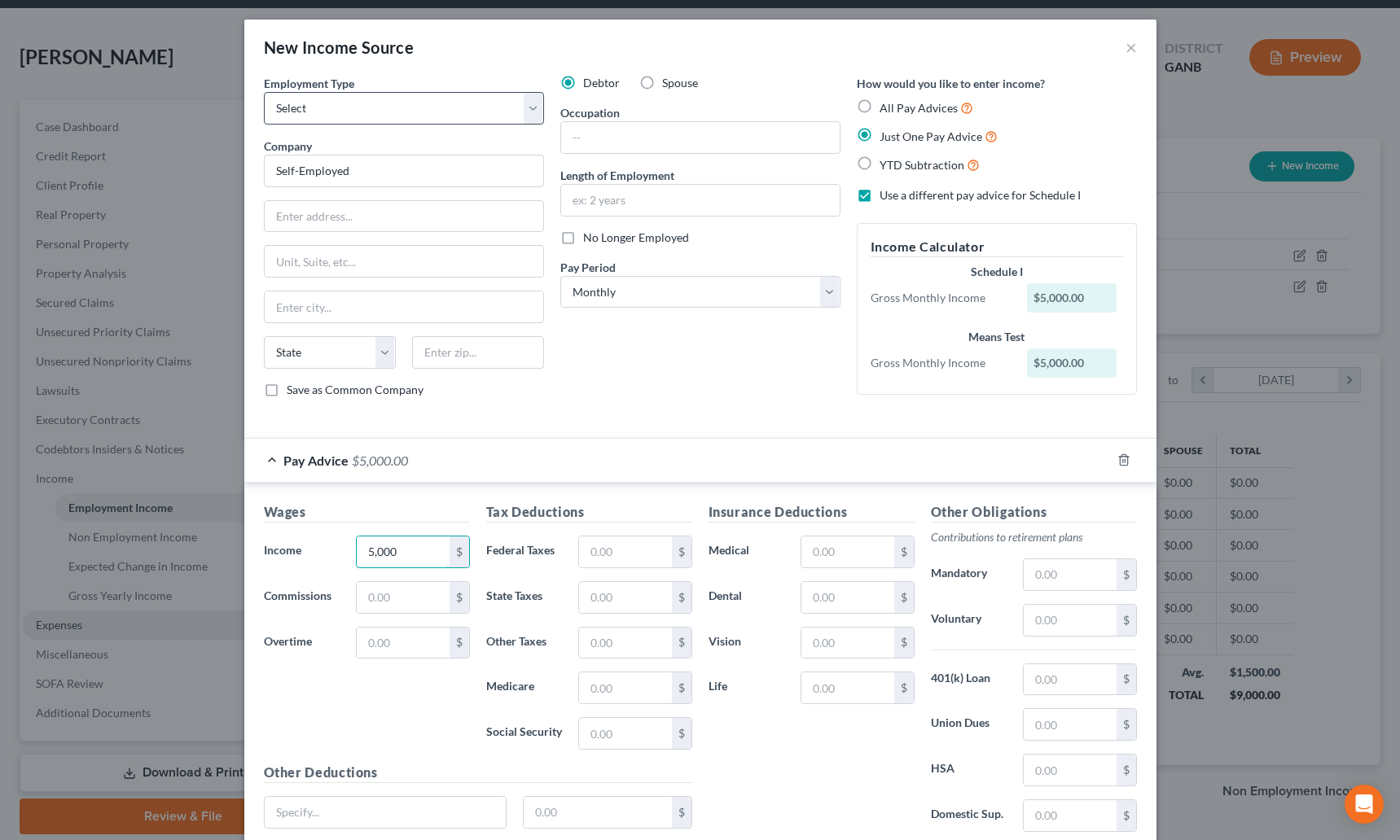
type input "5,000"
click at [461, 96] on select "Select Full or [DEMOGRAPHIC_DATA] Employment Self Employment" at bounding box center [404, 108] width 280 height 33
select select "1"
click at [263, 92] on select "Select Full or [DEMOGRAPHIC_DATA] Employment Self Employment" at bounding box center [404, 108] width 280 height 33
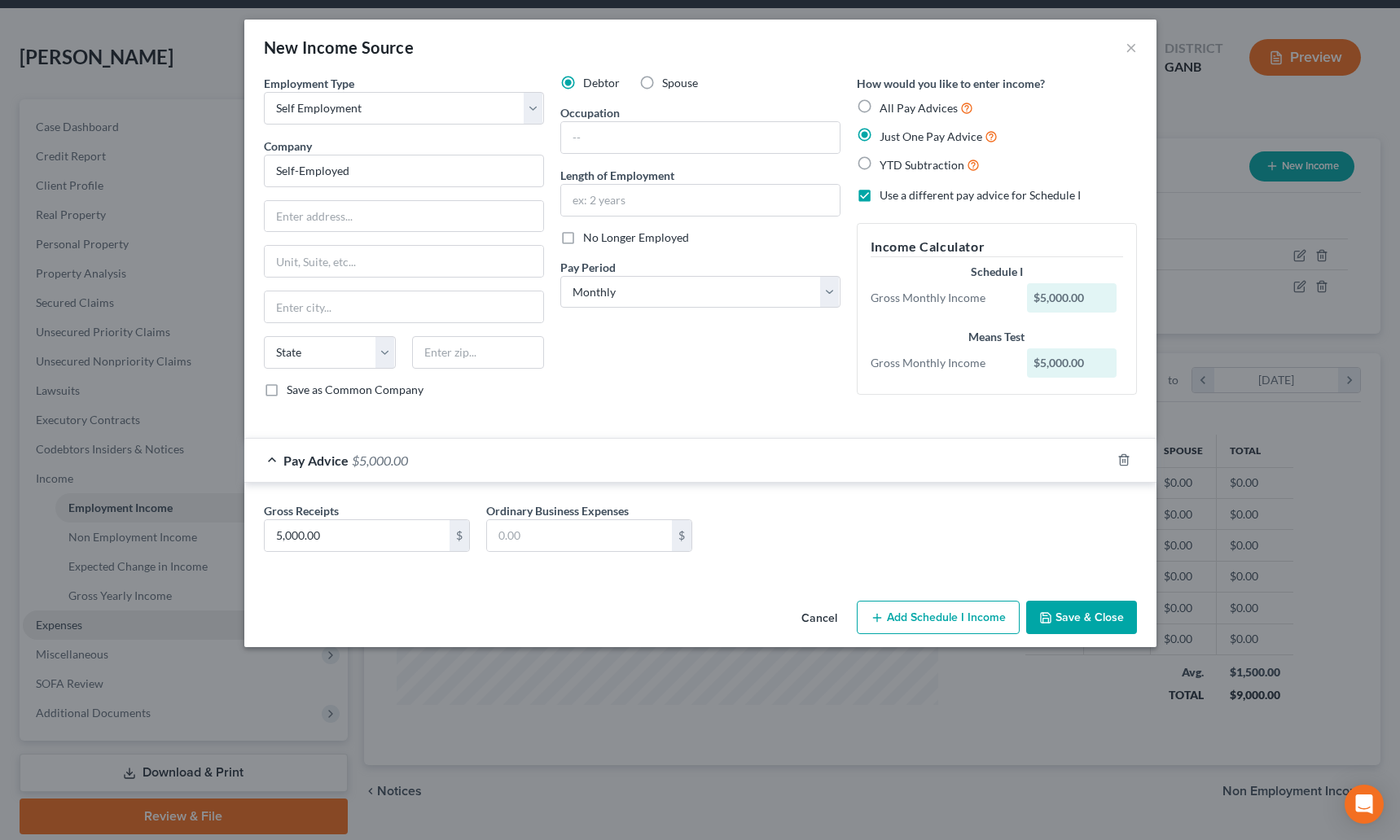
click at [1063, 625] on button "Save & Close" at bounding box center [1081, 617] width 110 height 34
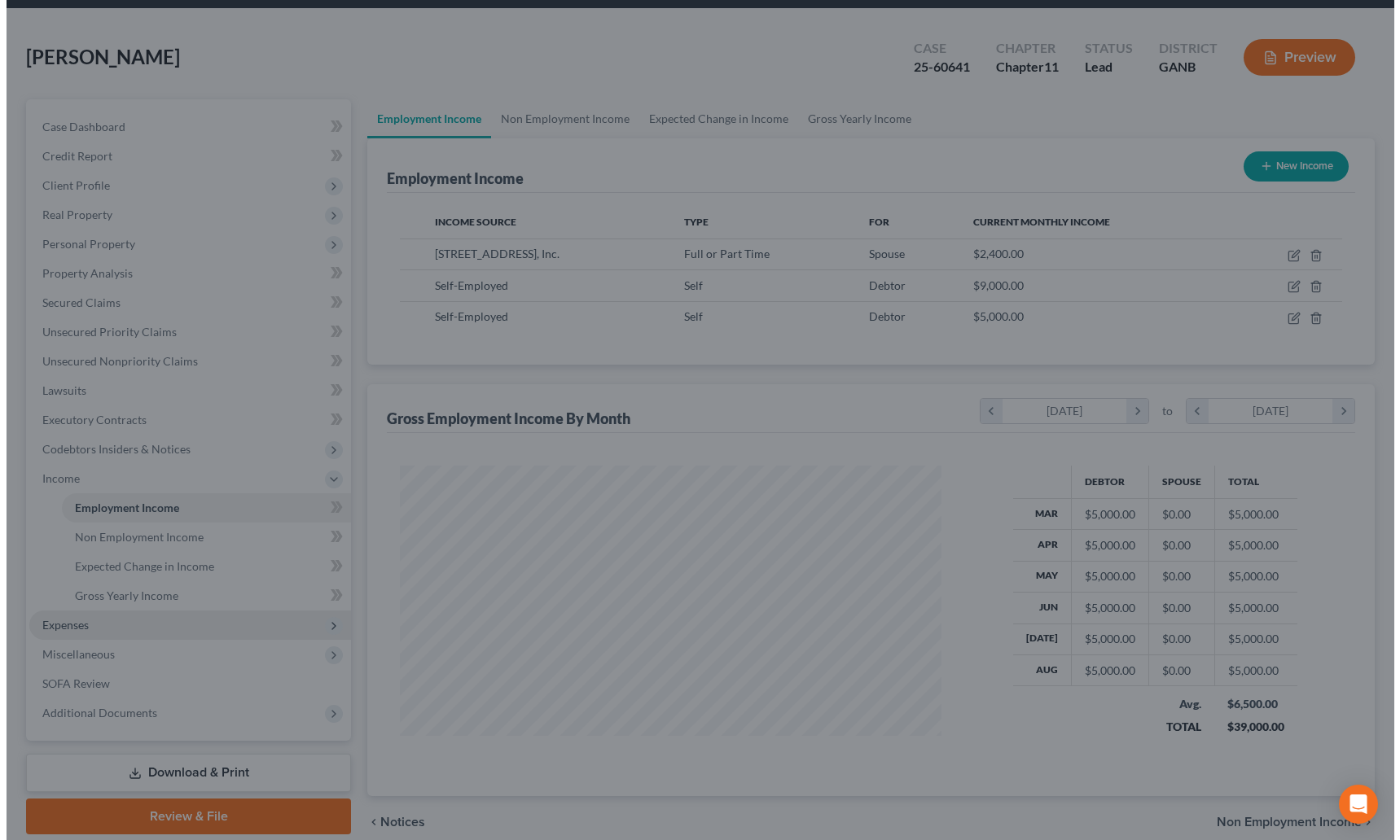
scroll to position [813710, 813627]
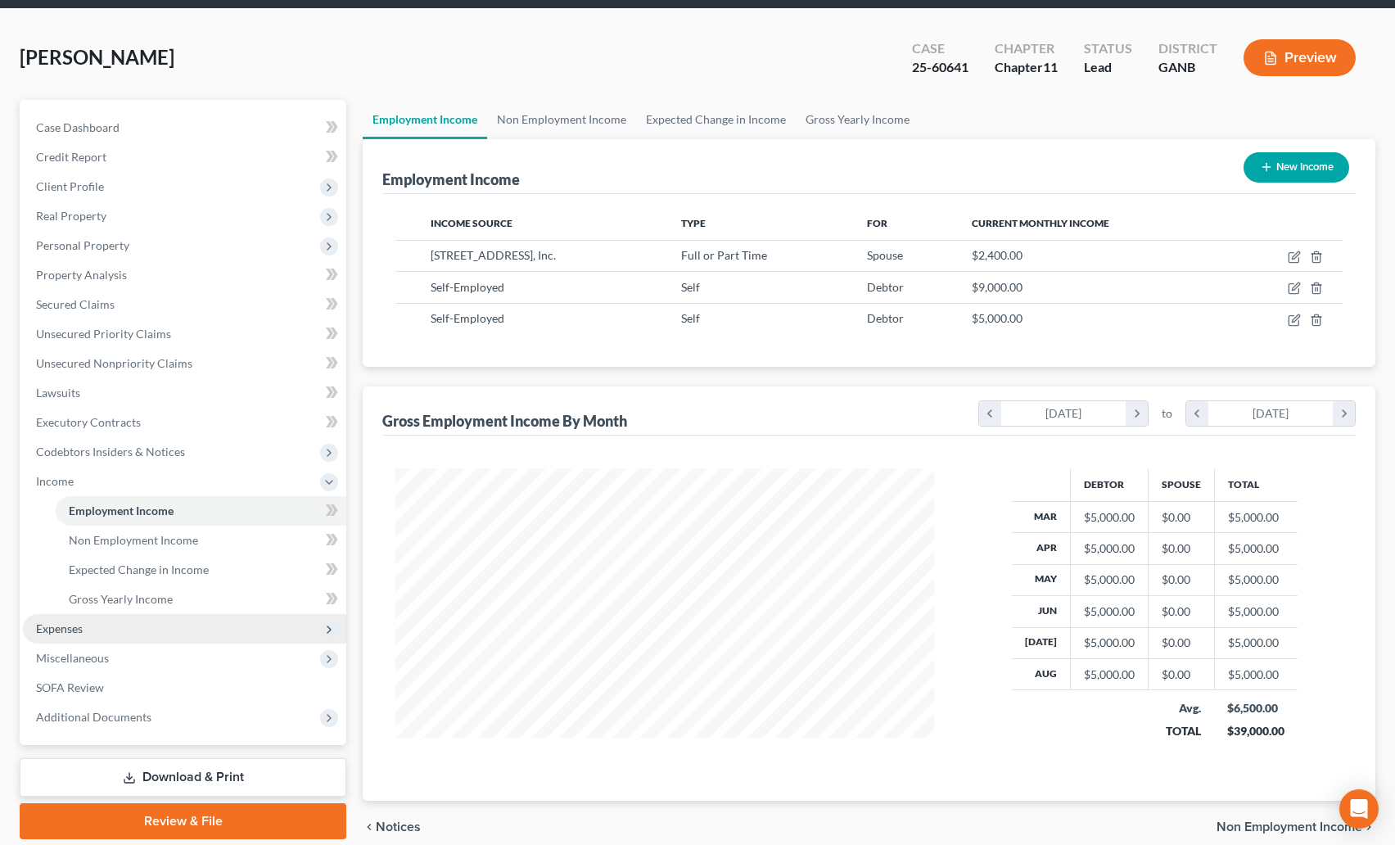
click at [1311, 56] on button "Preview" at bounding box center [1300, 57] width 112 height 37
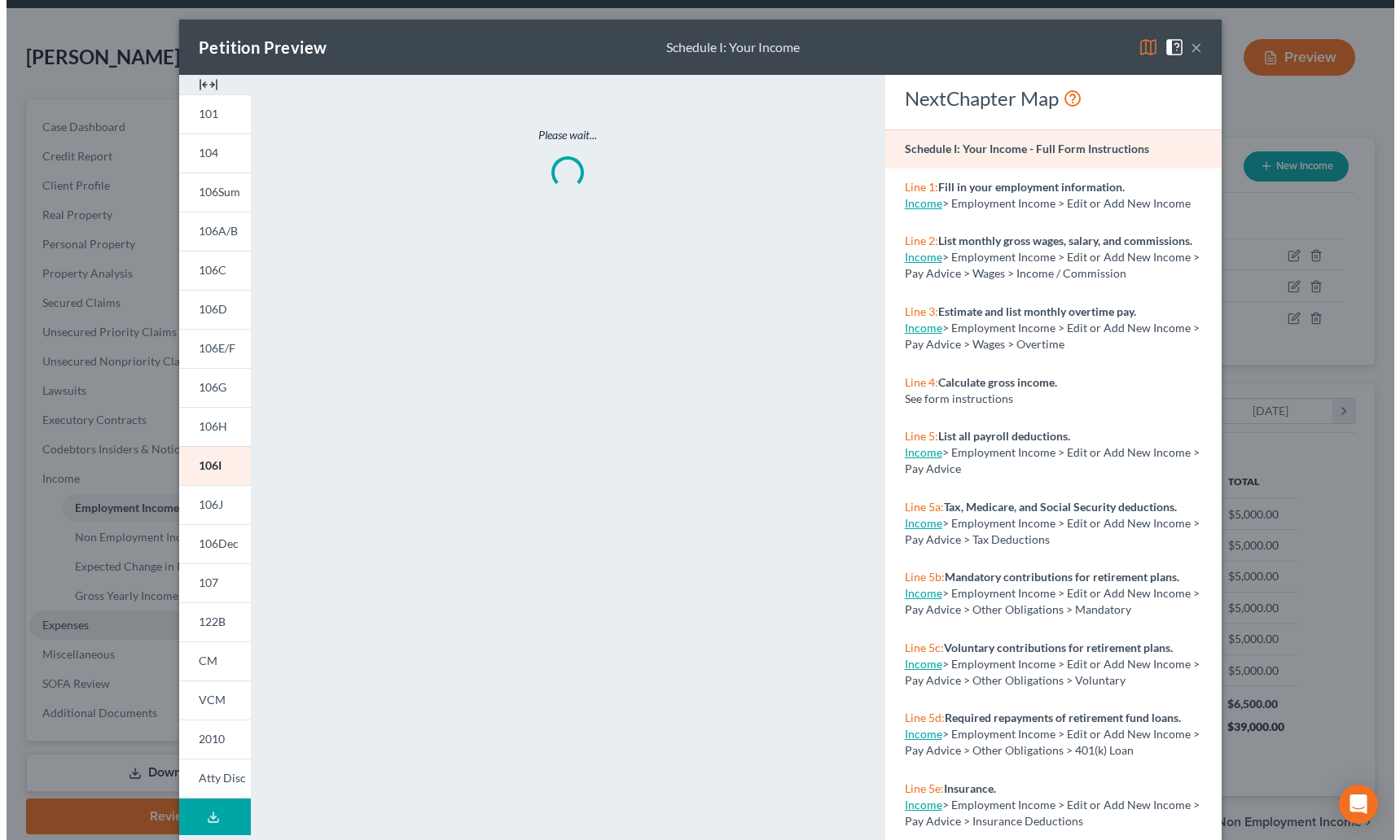
scroll to position [292, 574]
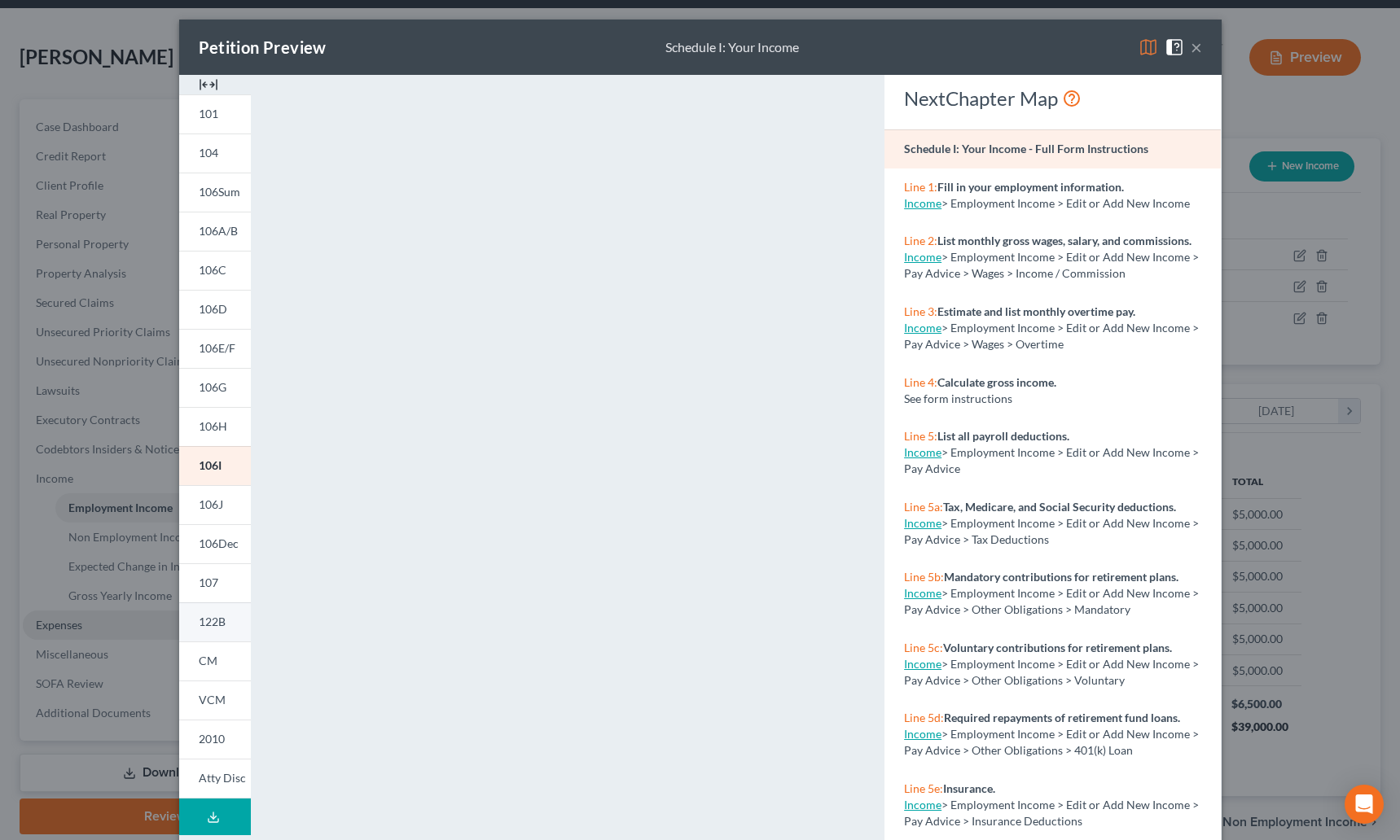
click at [213, 620] on span "122B" at bounding box center [212, 621] width 27 height 14
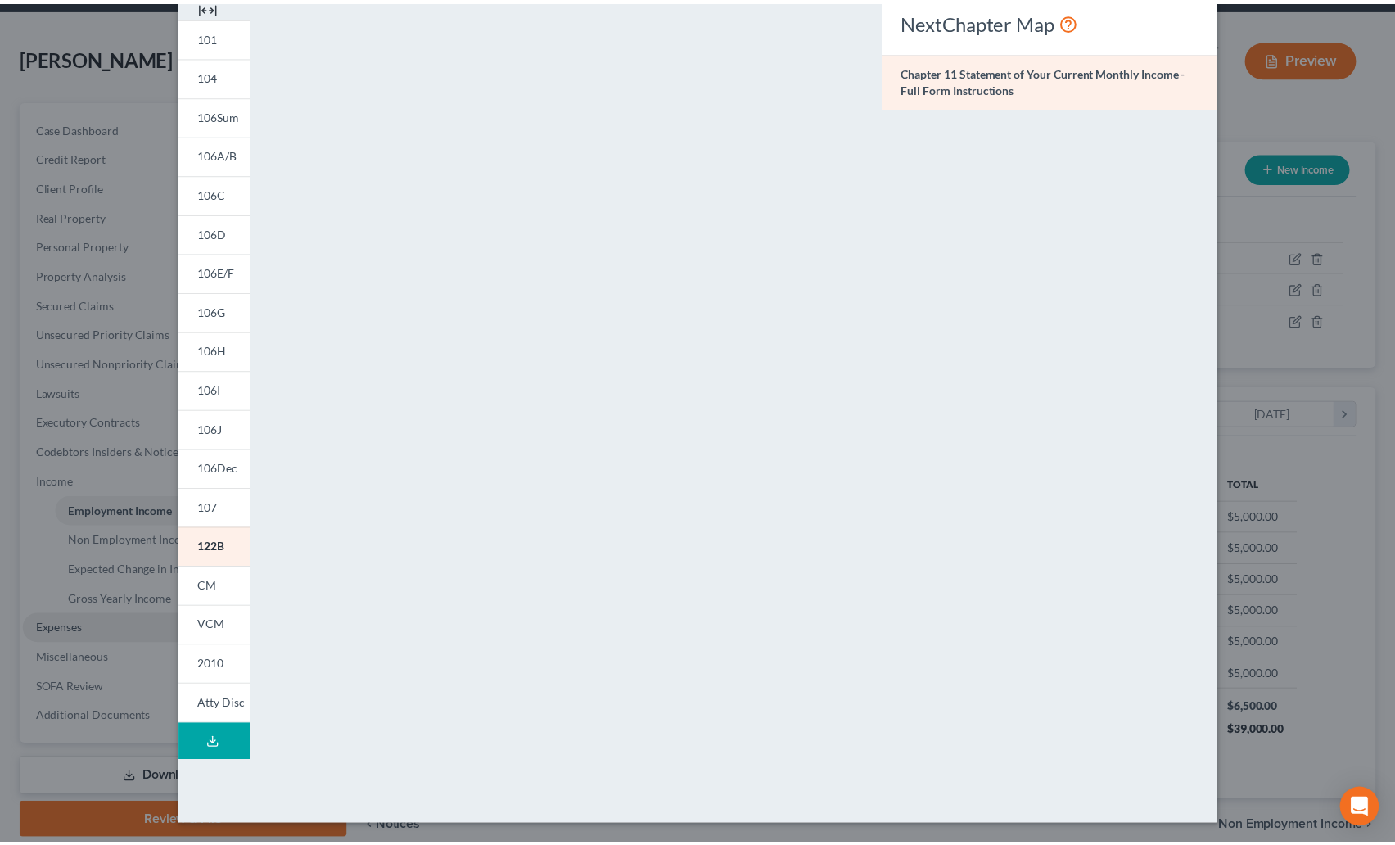
scroll to position [21, 0]
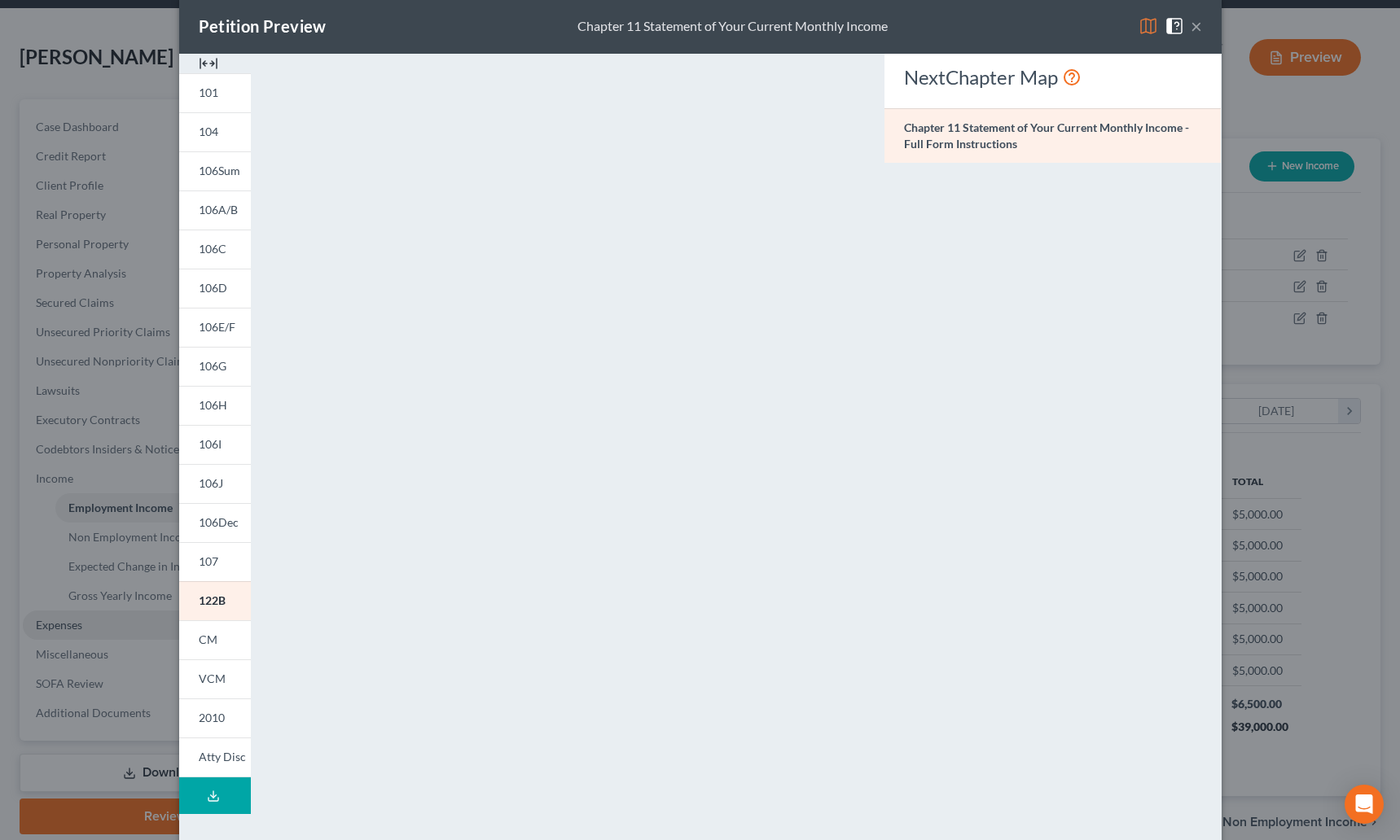
click at [1190, 31] on button "×" at bounding box center [1195, 26] width 11 height 20
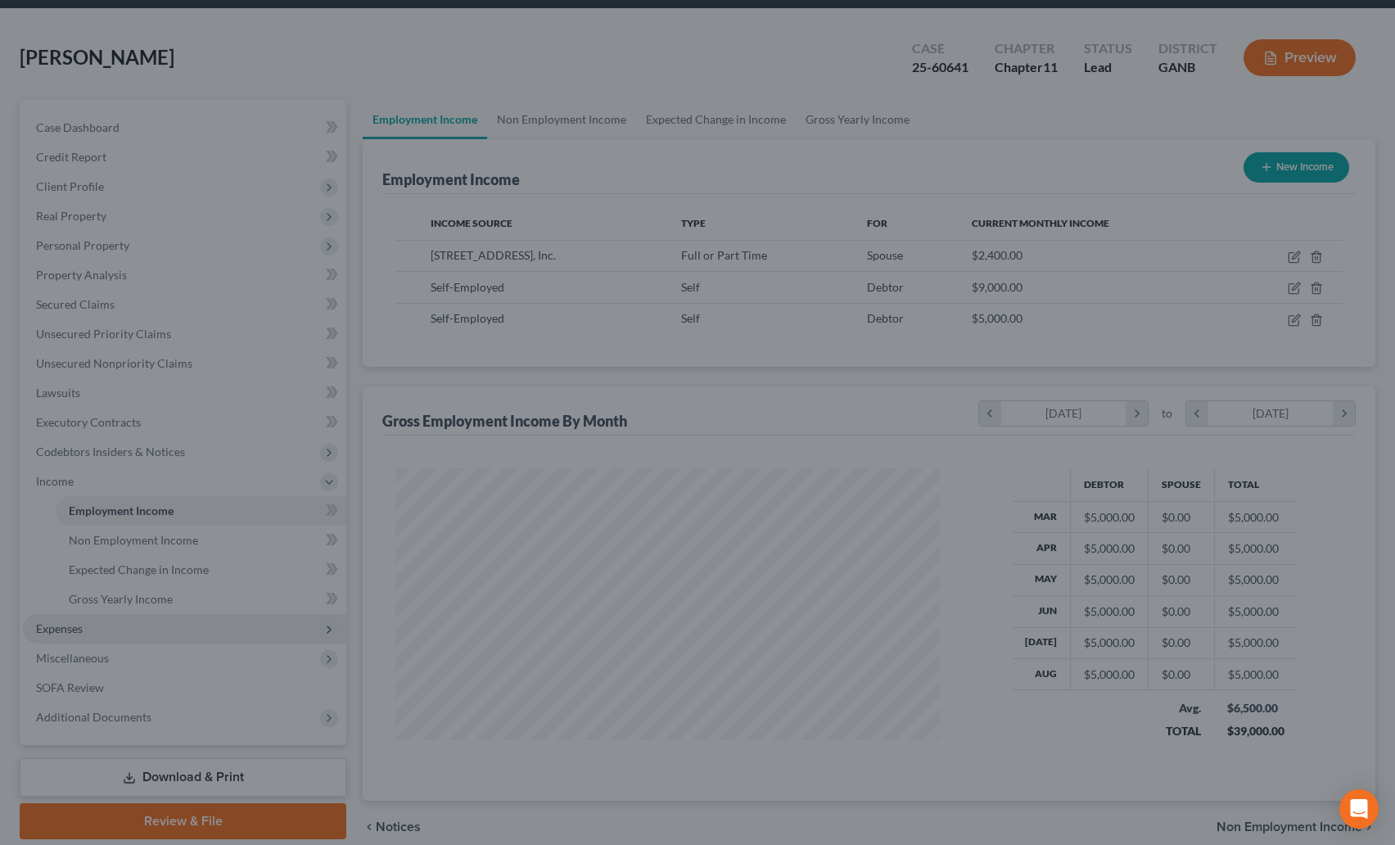
scroll to position [818554, 818276]
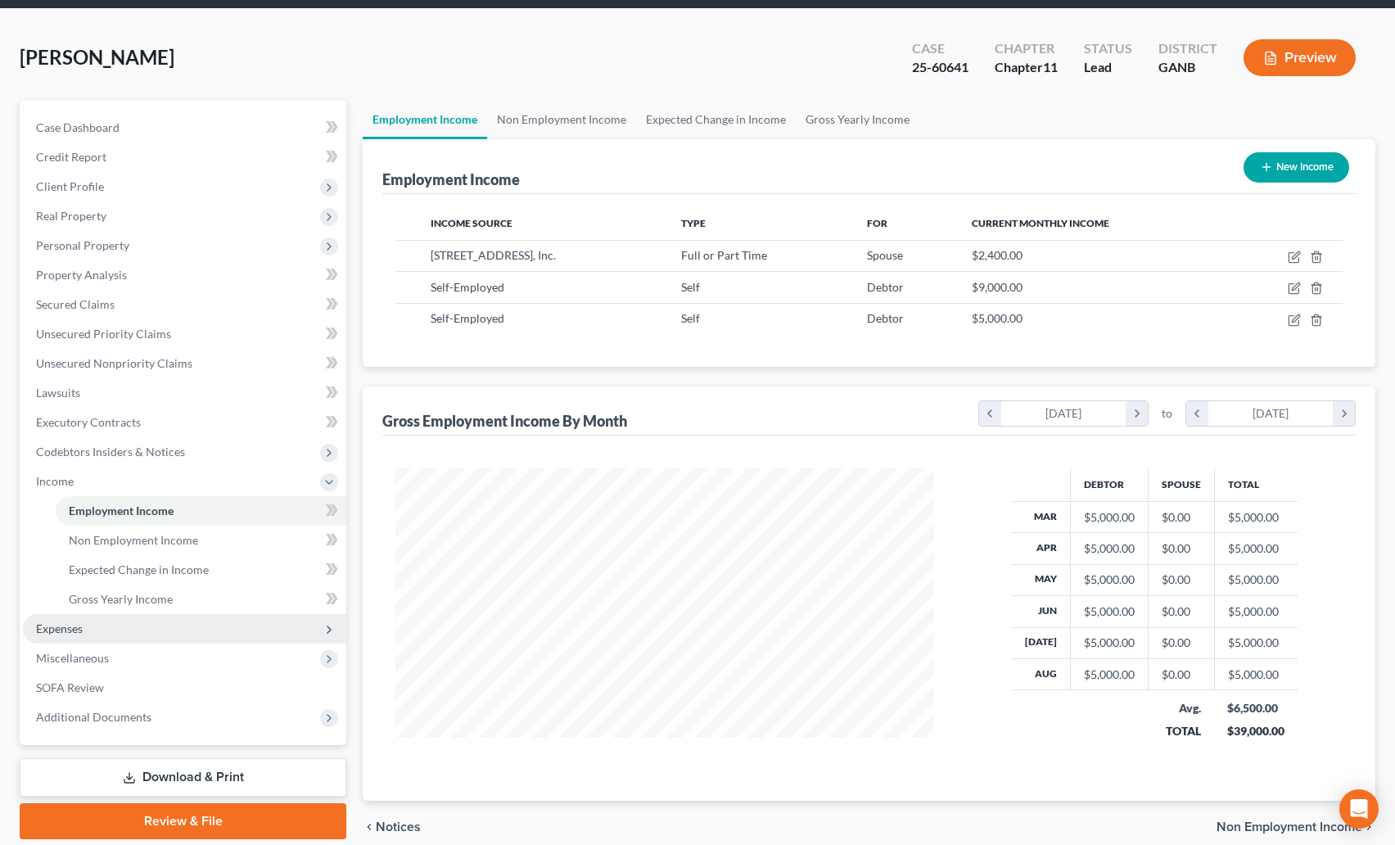
click at [65, 620] on span "Expenses" at bounding box center [184, 628] width 323 height 29
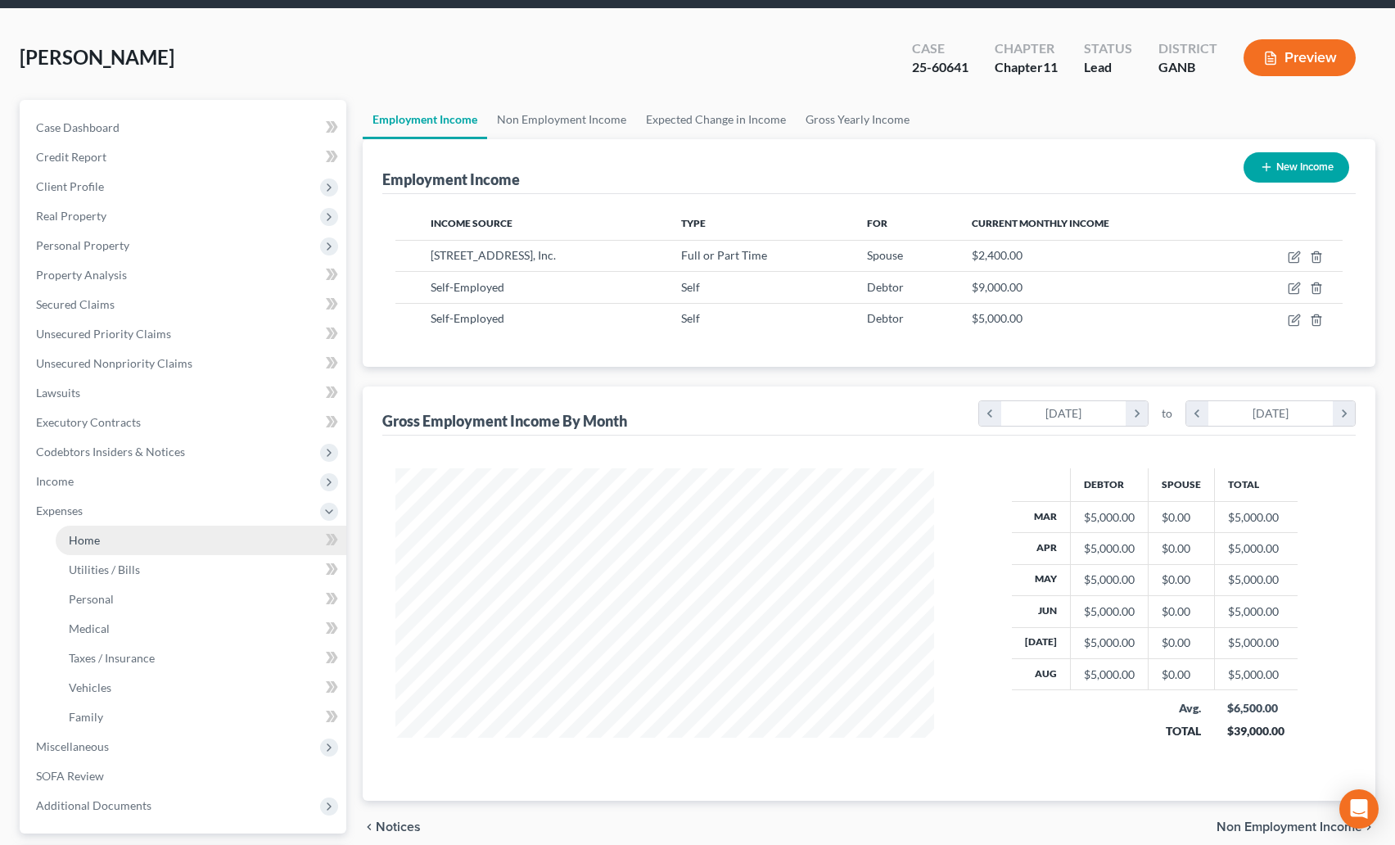
click at [105, 544] on link "Home" at bounding box center [201, 540] width 291 height 29
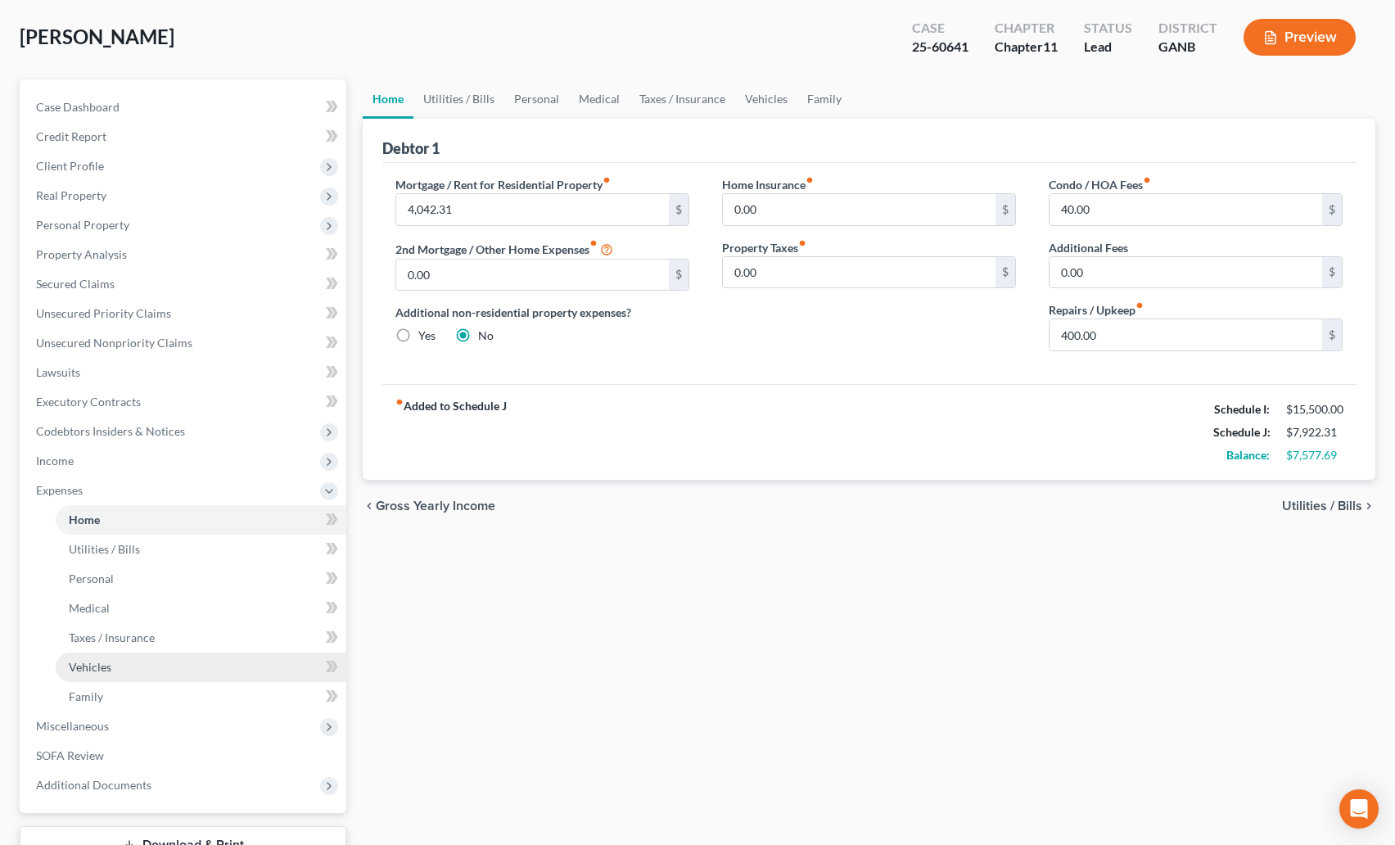
scroll to position [202, 0]
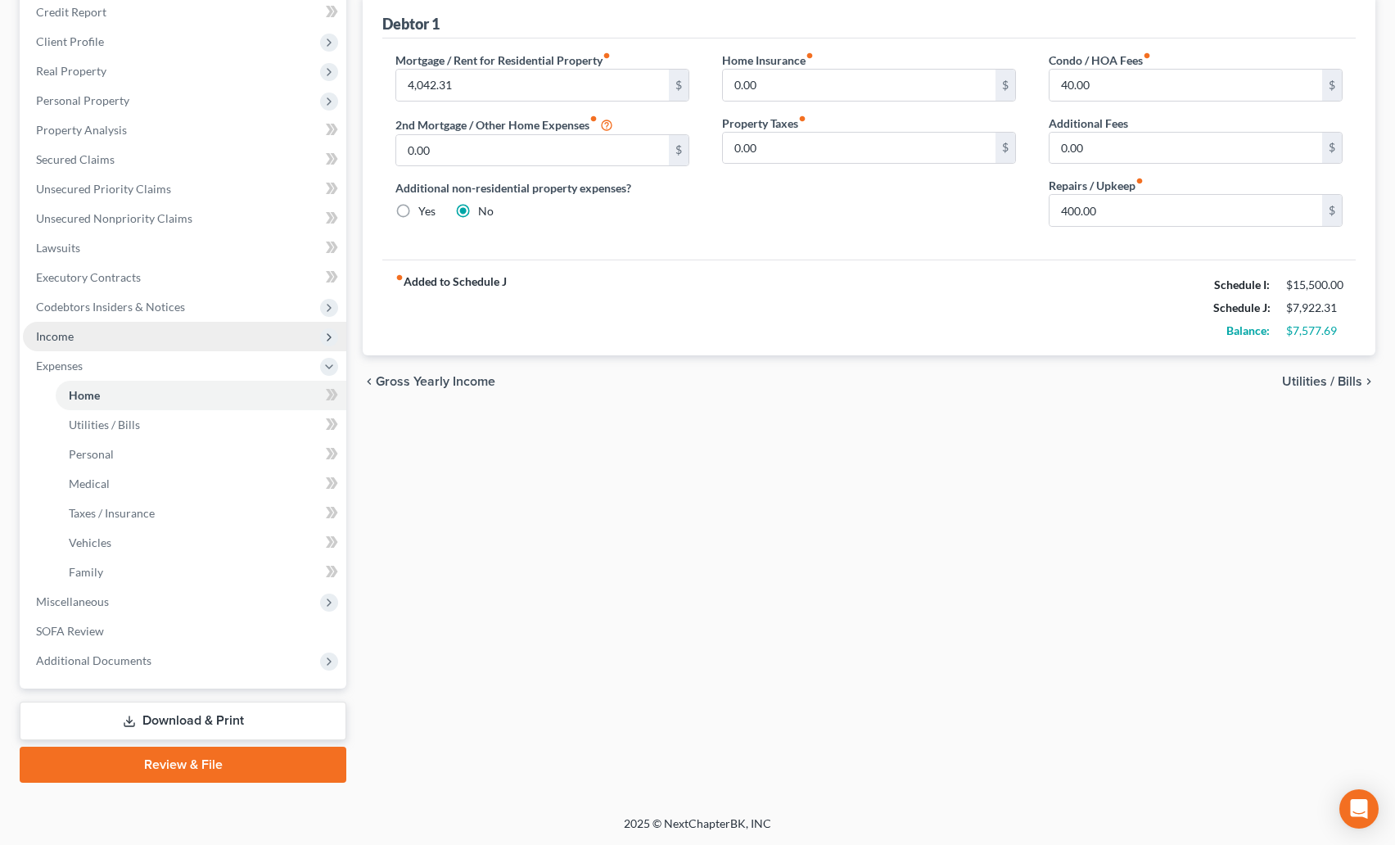
click at [70, 340] on span "Income" at bounding box center [55, 336] width 38 height 14
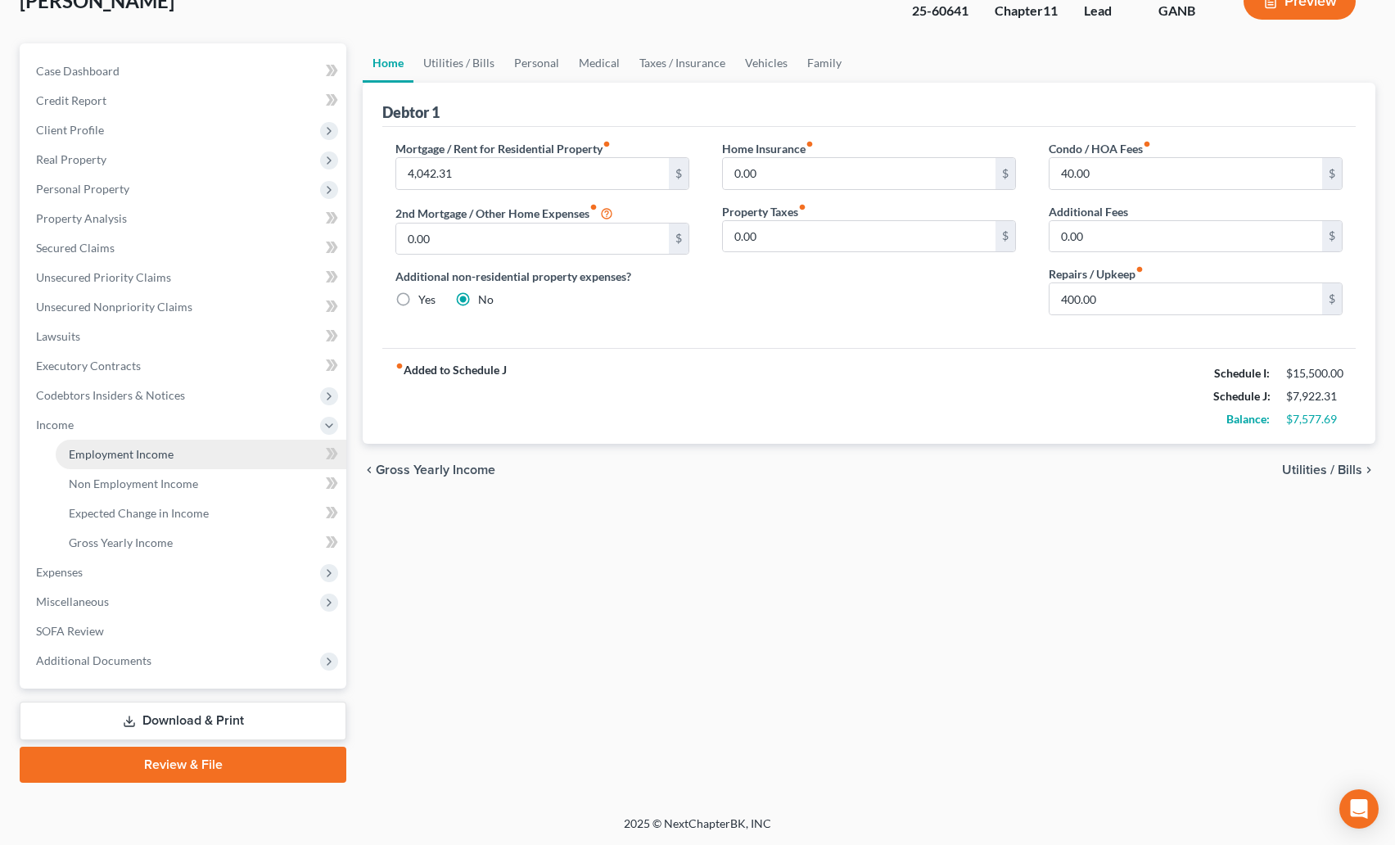
click at [130, 451] on span "Employment Income" at bounding box center [121, 454] width 105 height 14
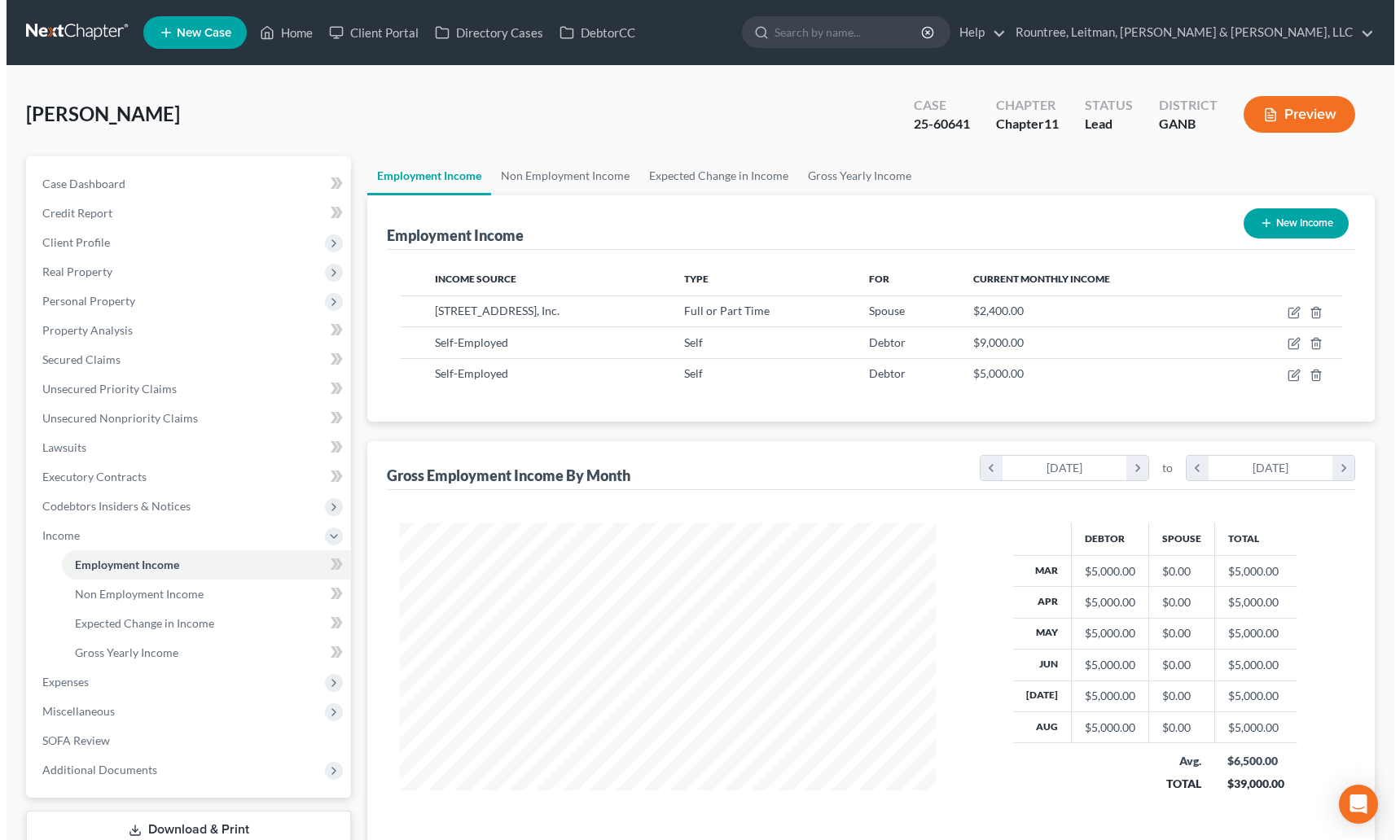
scroll to position [292, 569]
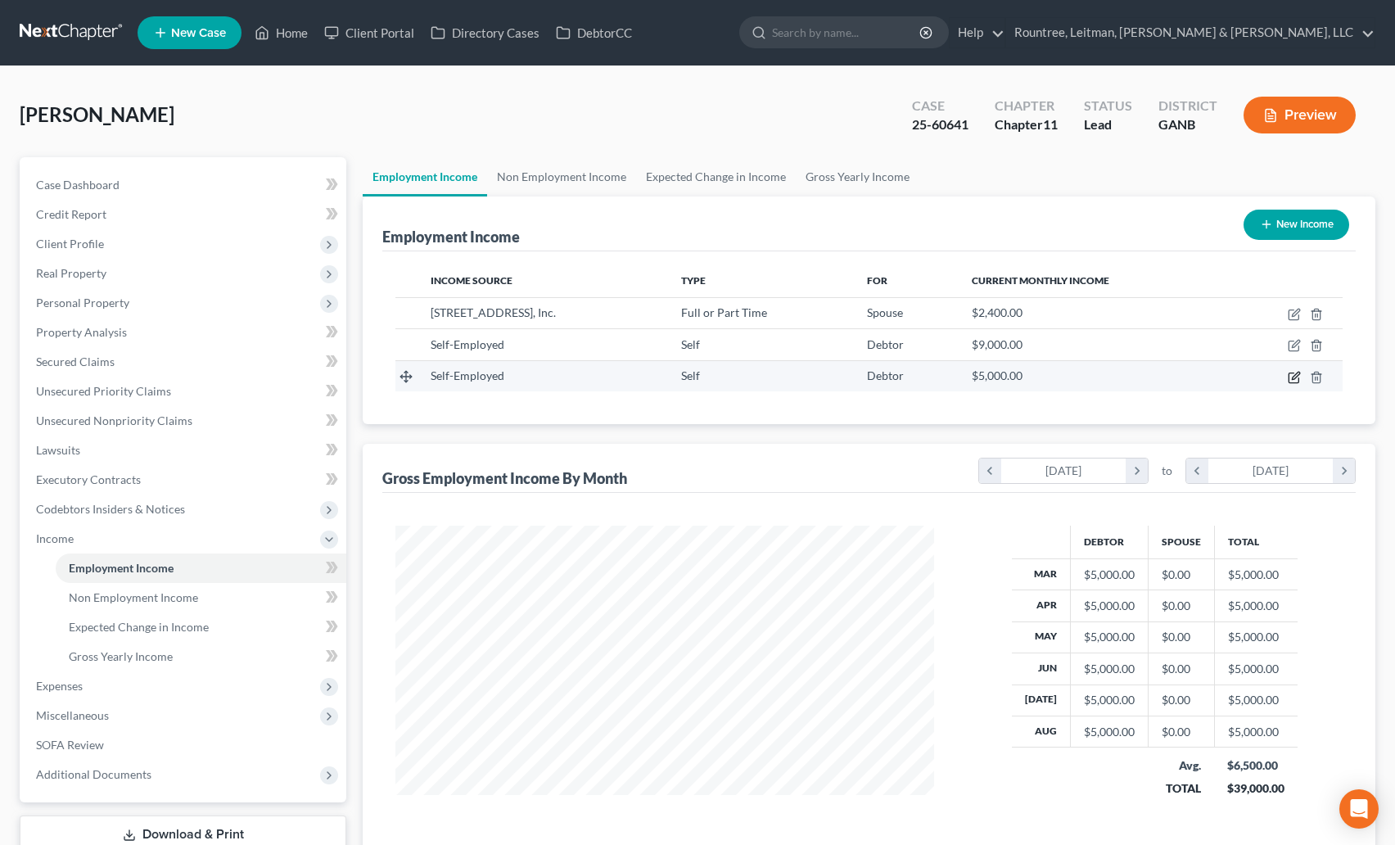
click at [1295, 382] on icon "button" at bounding box center [1294, 377] width 13 height 13
select select "1"
select select "0"
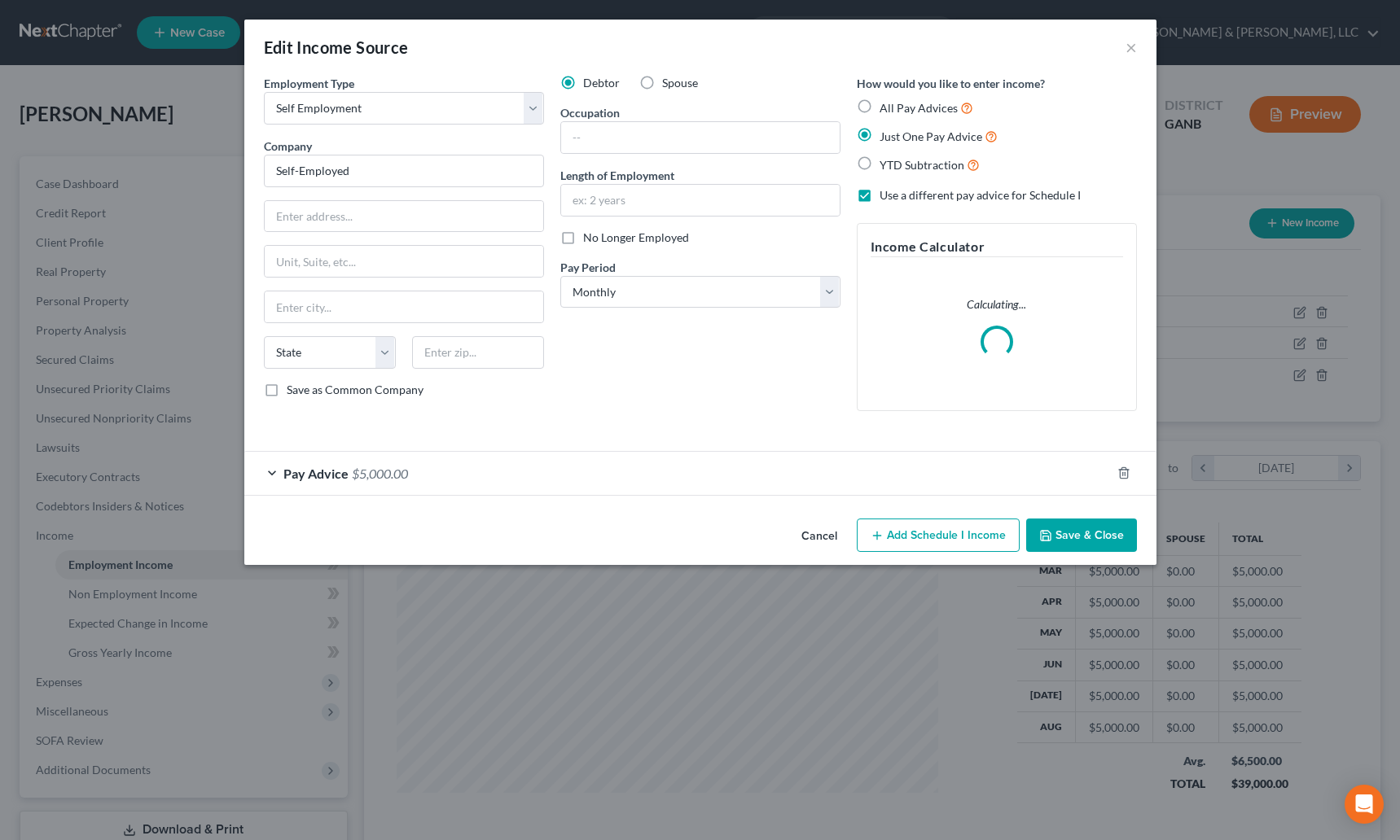
click at [493, 469] on div "Pay Advice $5,000.00" at bounding box center [677, 472] width 866 height 43
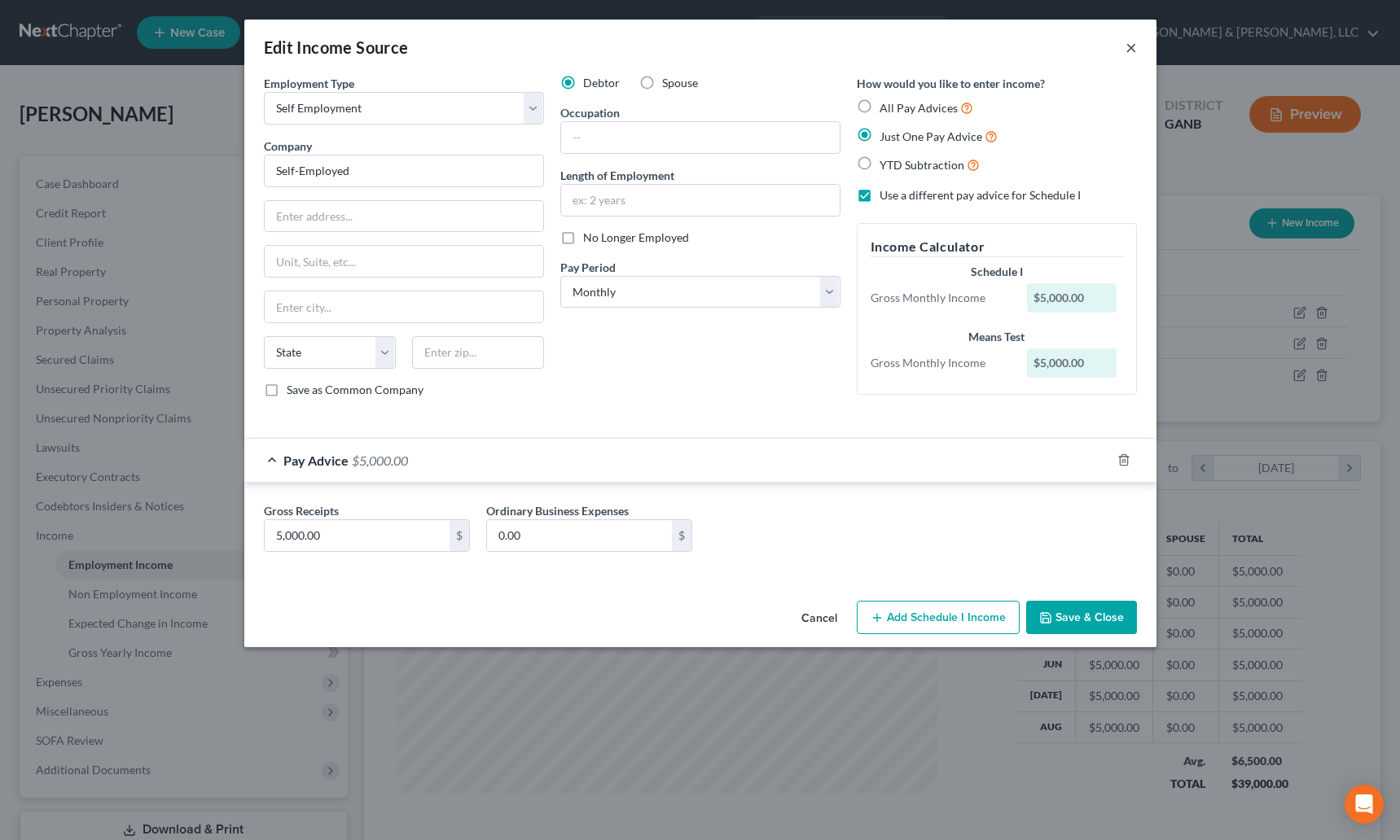
click at [1135, 41] on button "×" at bounding box center [1131, 48] width 11 height 20
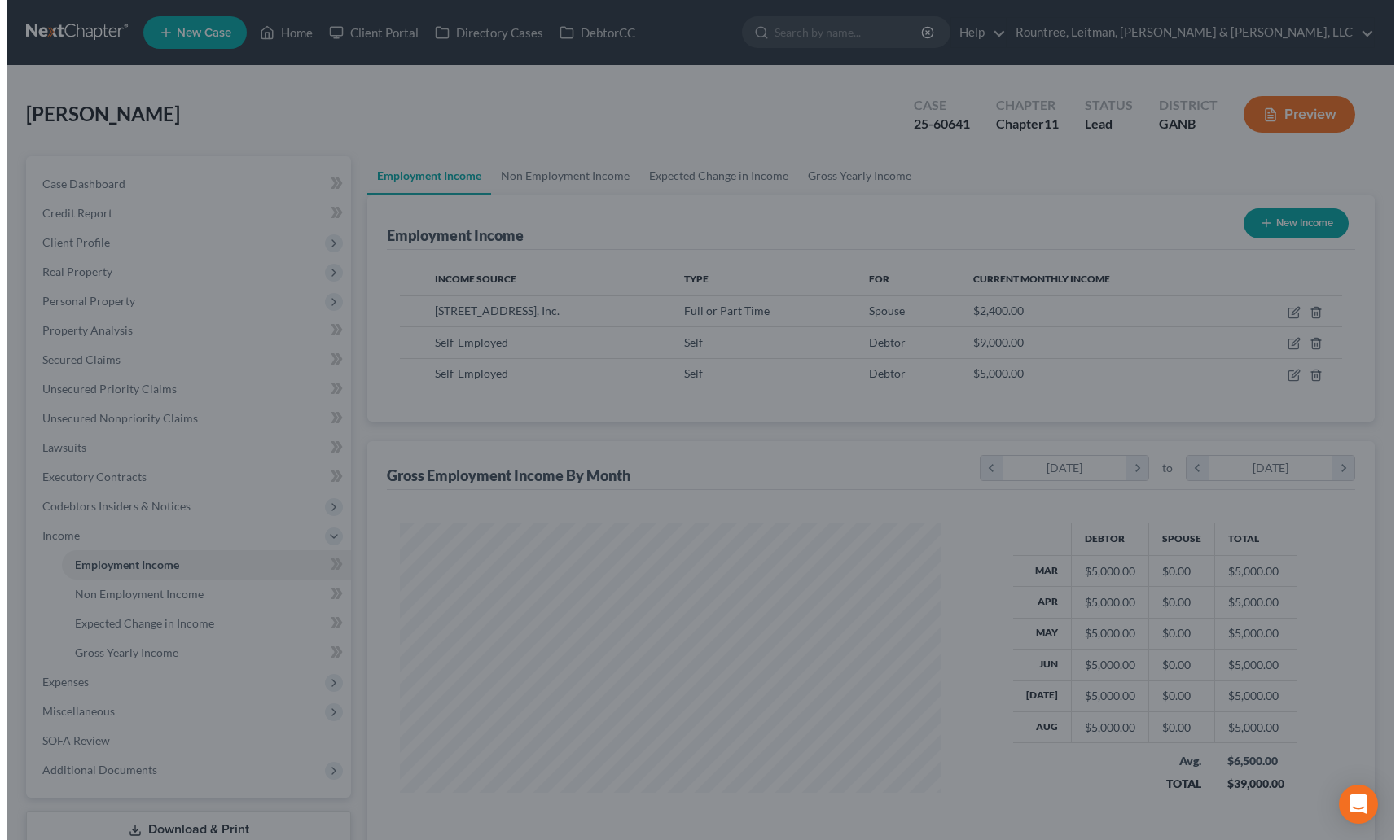
scroll to position [813710, 813627]
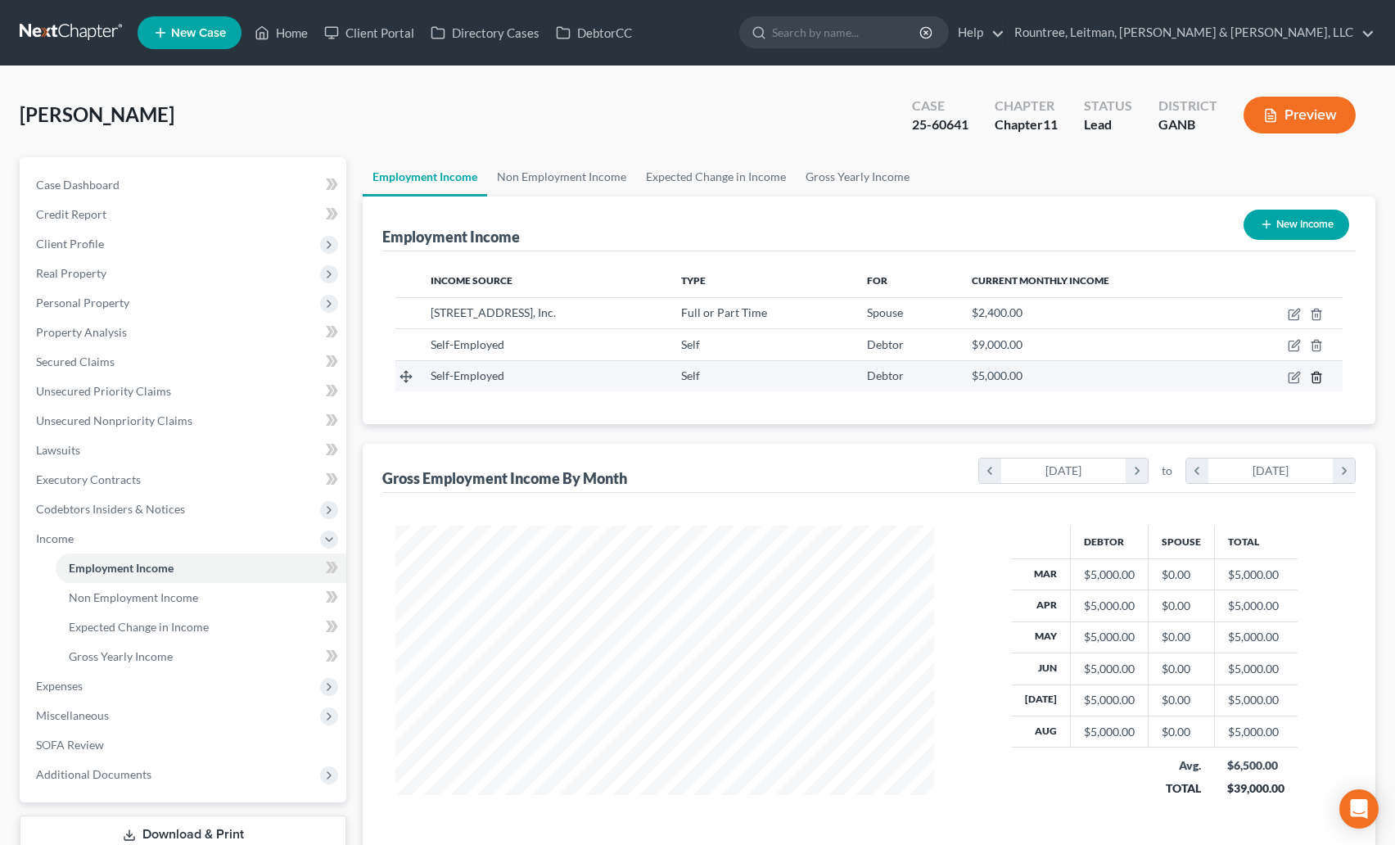
click at [1322, 378] on icon "button" at bounding box center [1316, 377] width 13 height 13
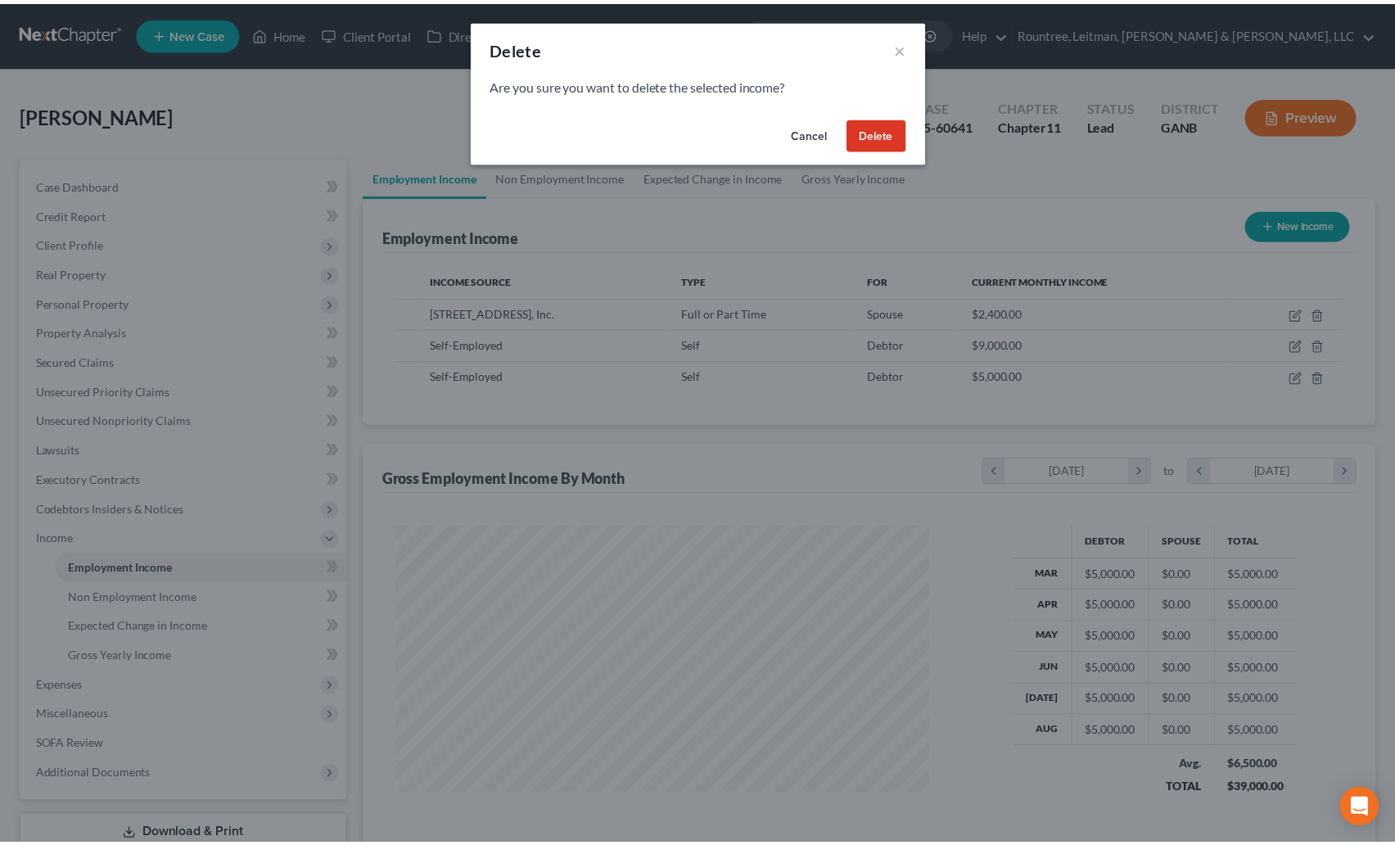
scroll to position [294, 577]
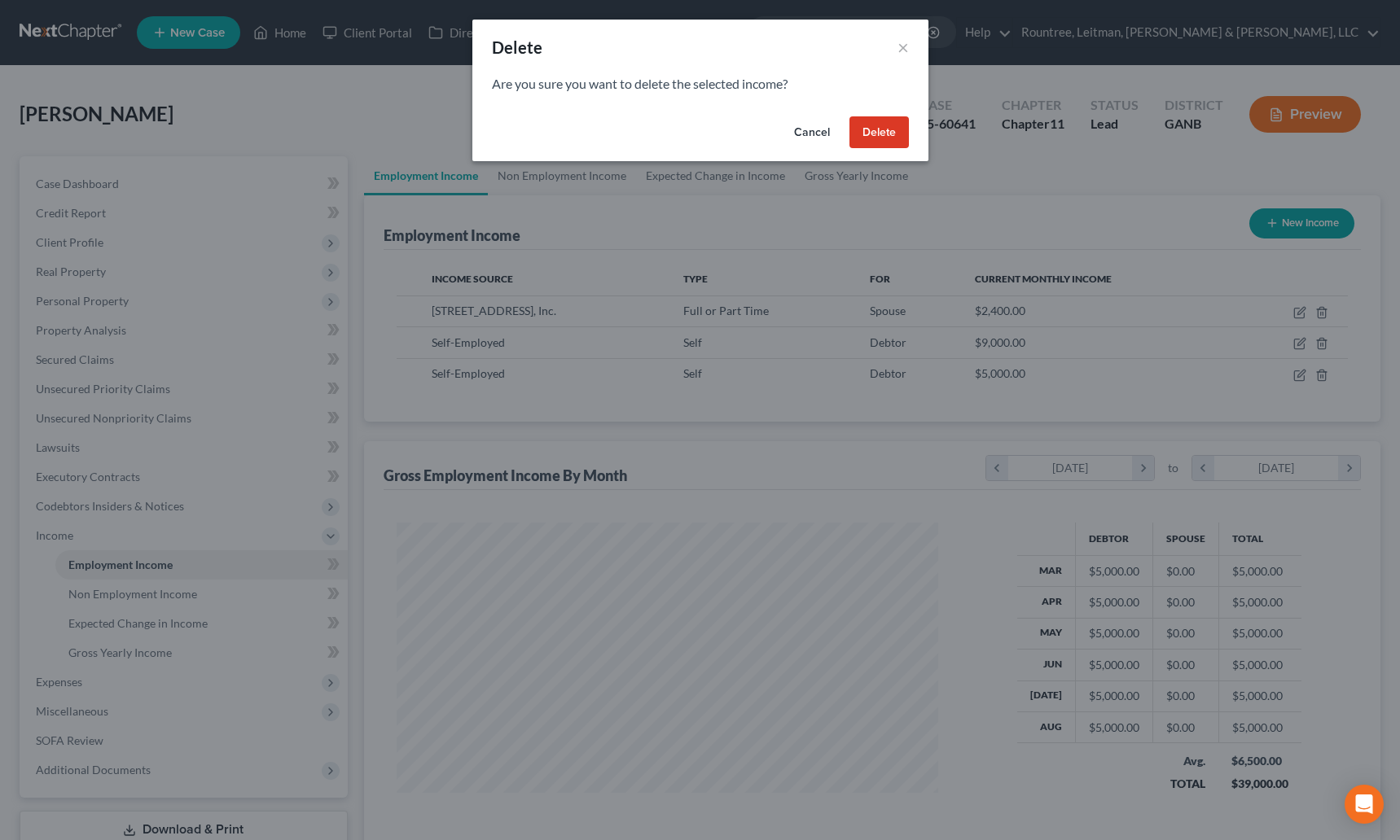
click at [877, 134] on button "Delete" at bounding box center [879, 132] width 60 height 33
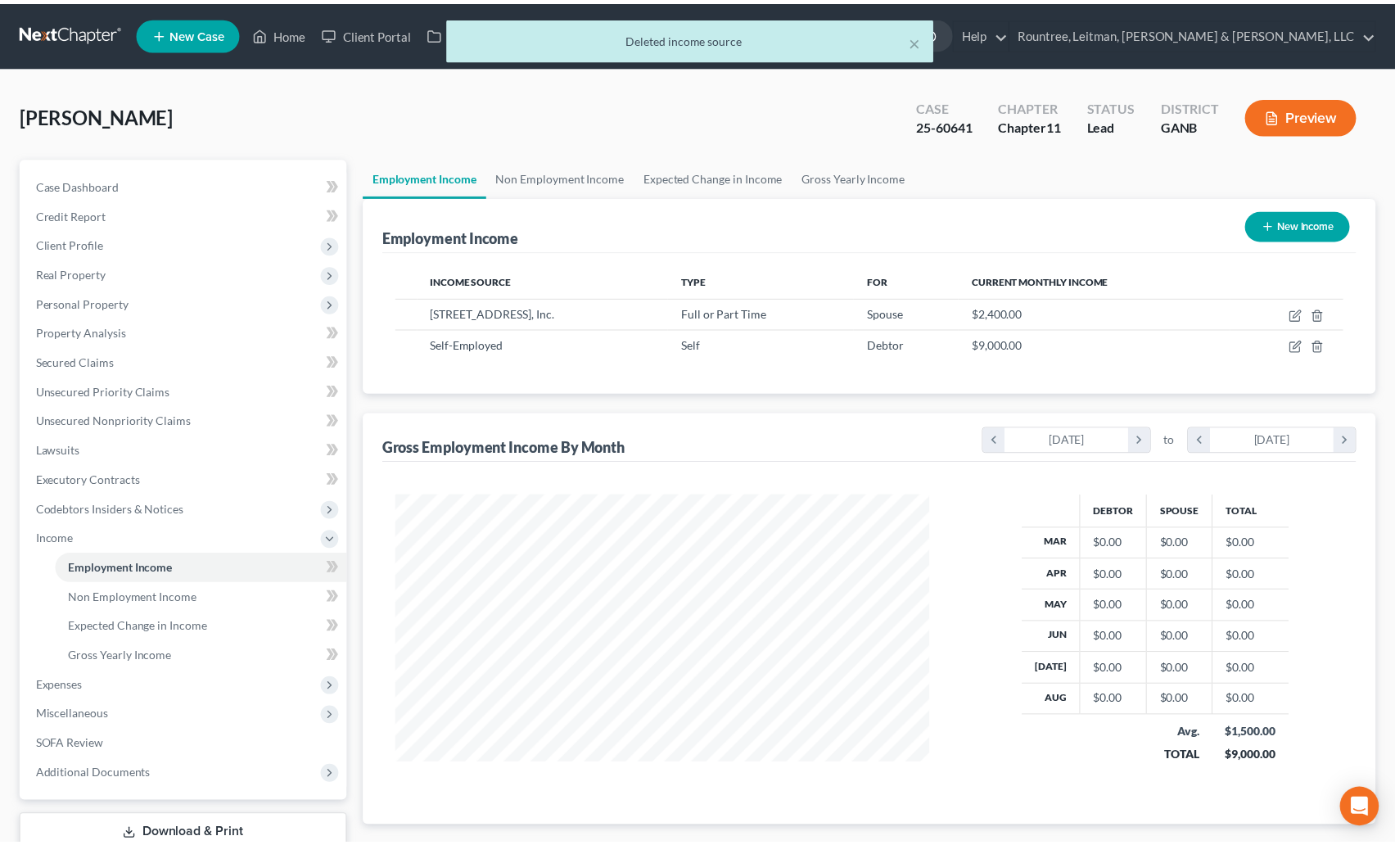
scroll to position [294, 572]
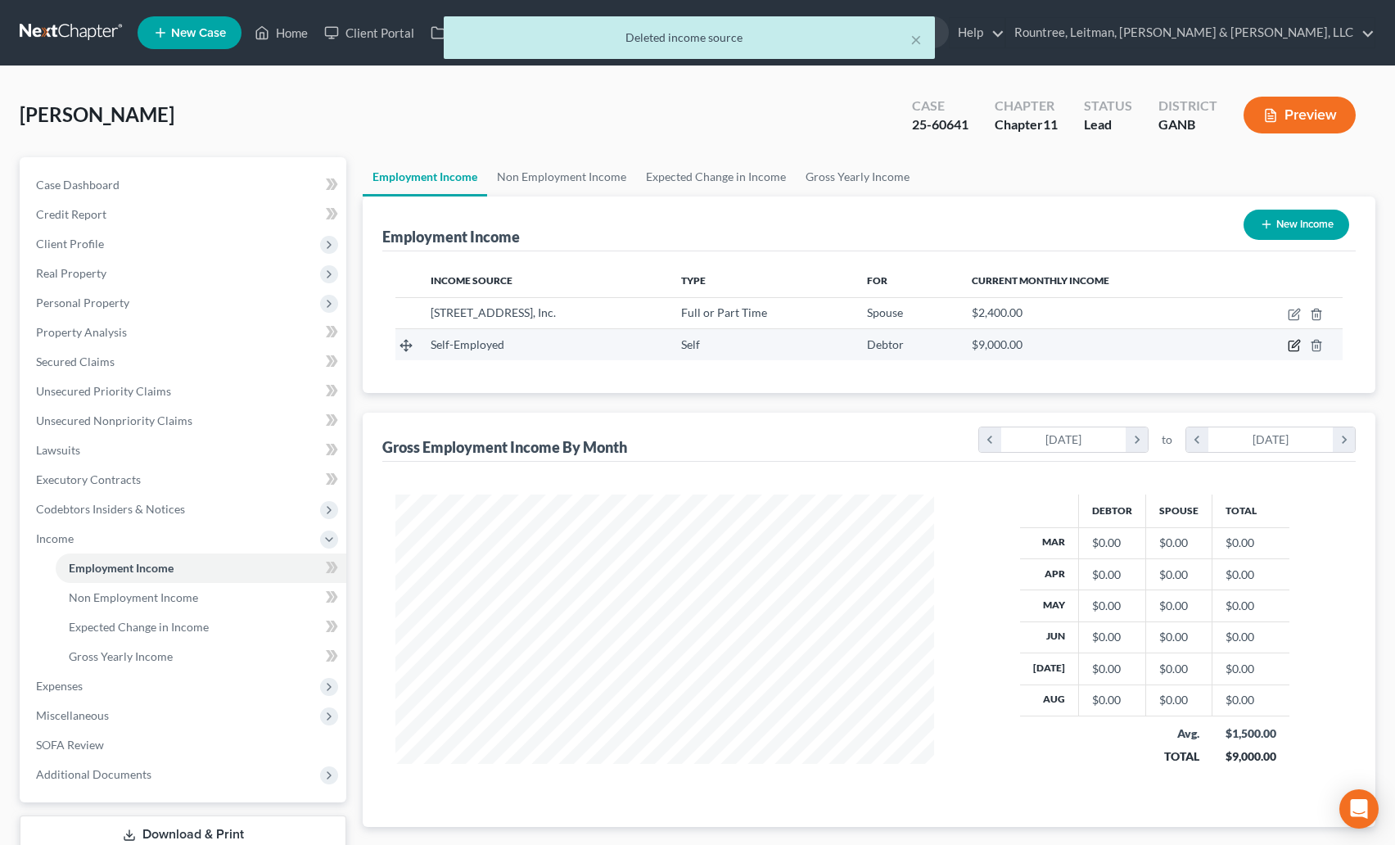
click at [1288, 344] on icon "button" at bounding box center [1294, 345] width 13 height 13
select select "1"
select select "0"
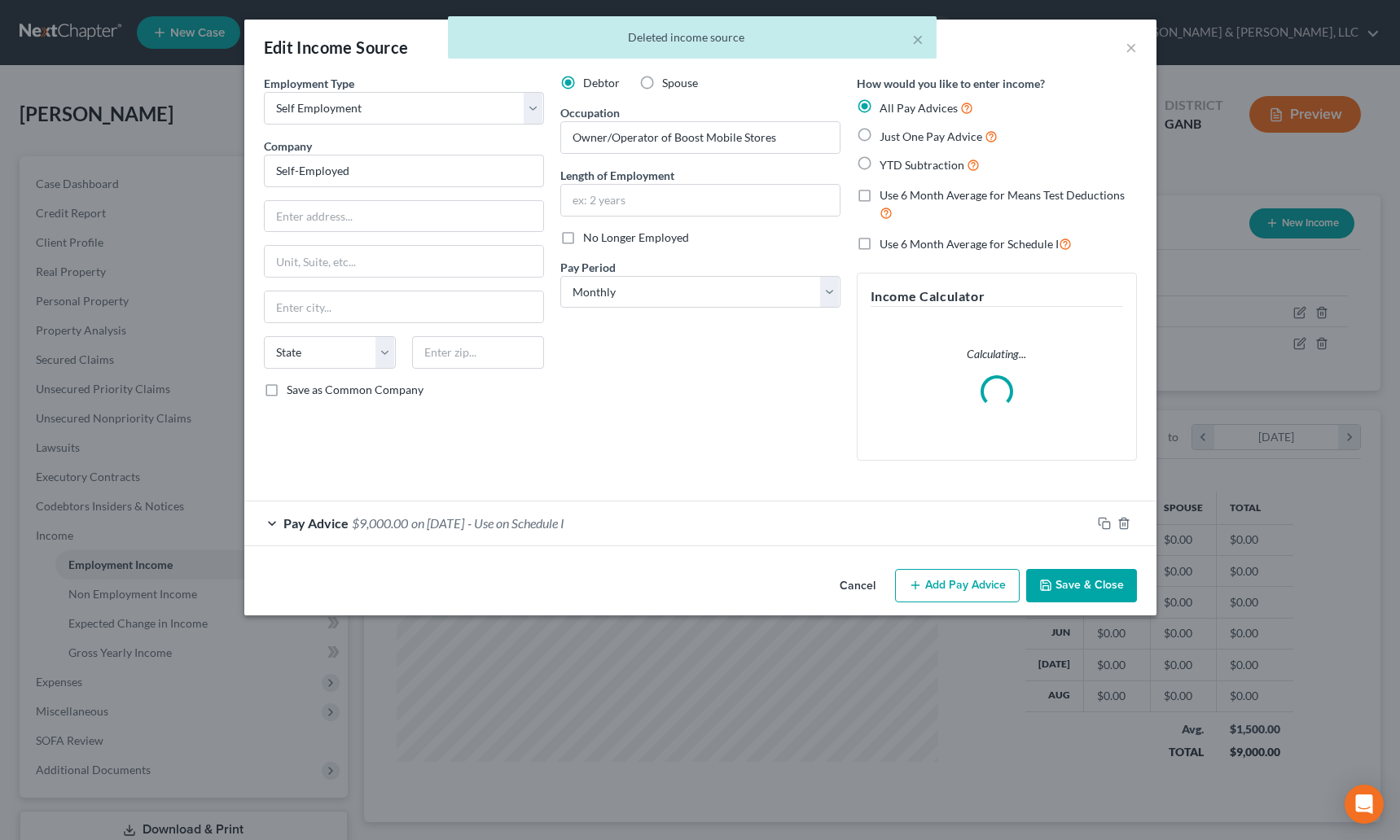
scroll to position [292, 574]
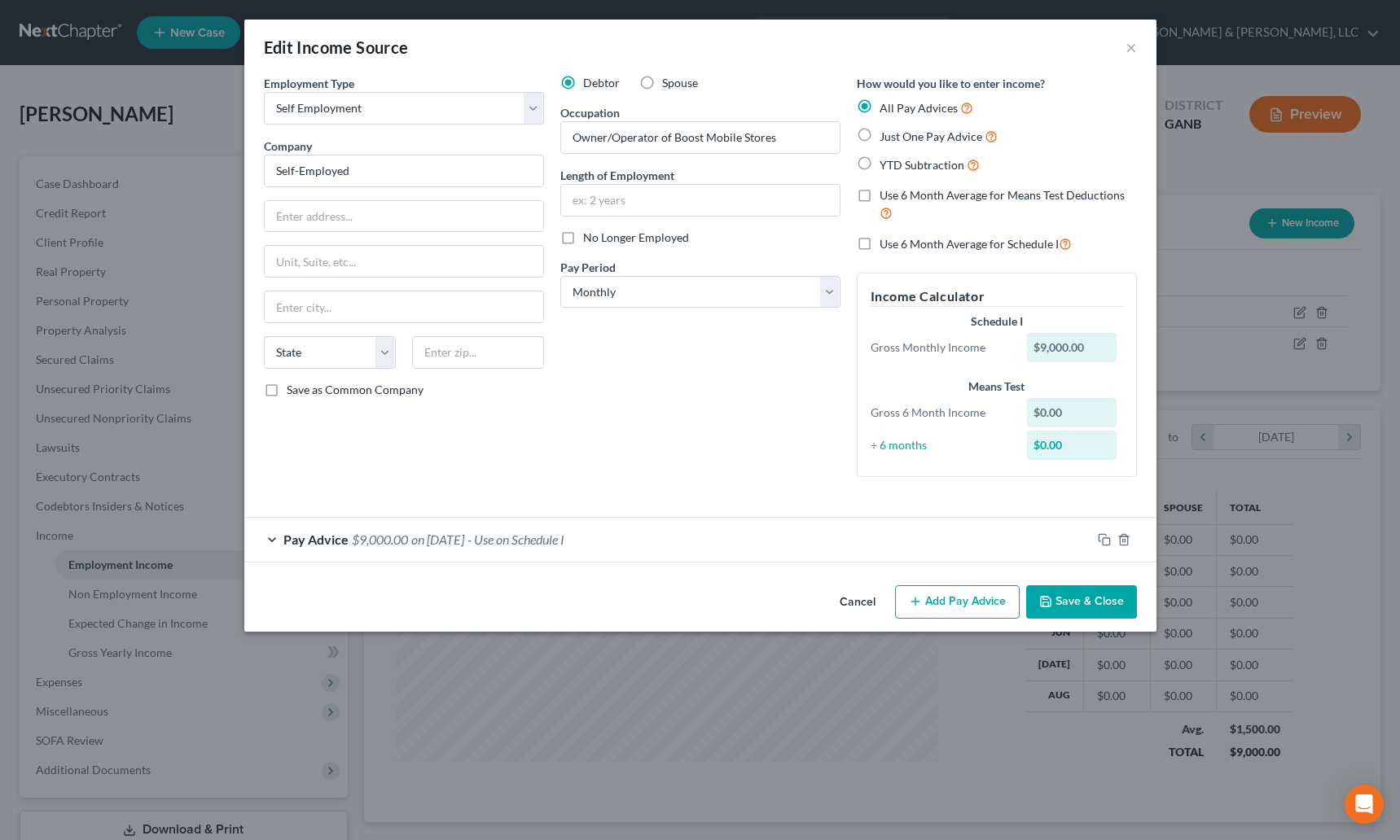
click at [769, 560] on div "Pay Advice $9,000.00 on [DATE] - Use on Schedule I" at bounding box center [668, 539] width 847 height 43
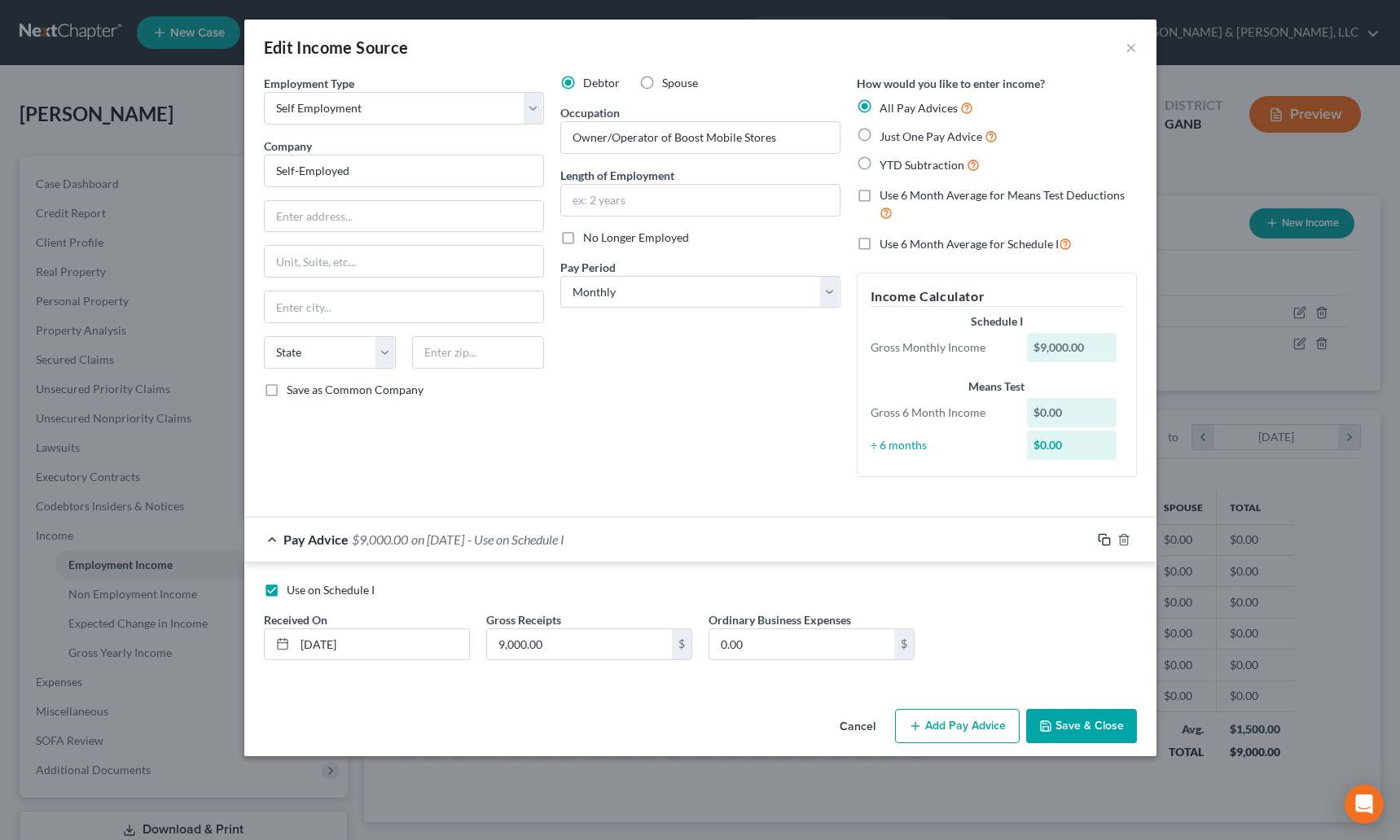
click at [1106, 540] on icon "button" at bounding box center [1104, 539] width 13 height 13
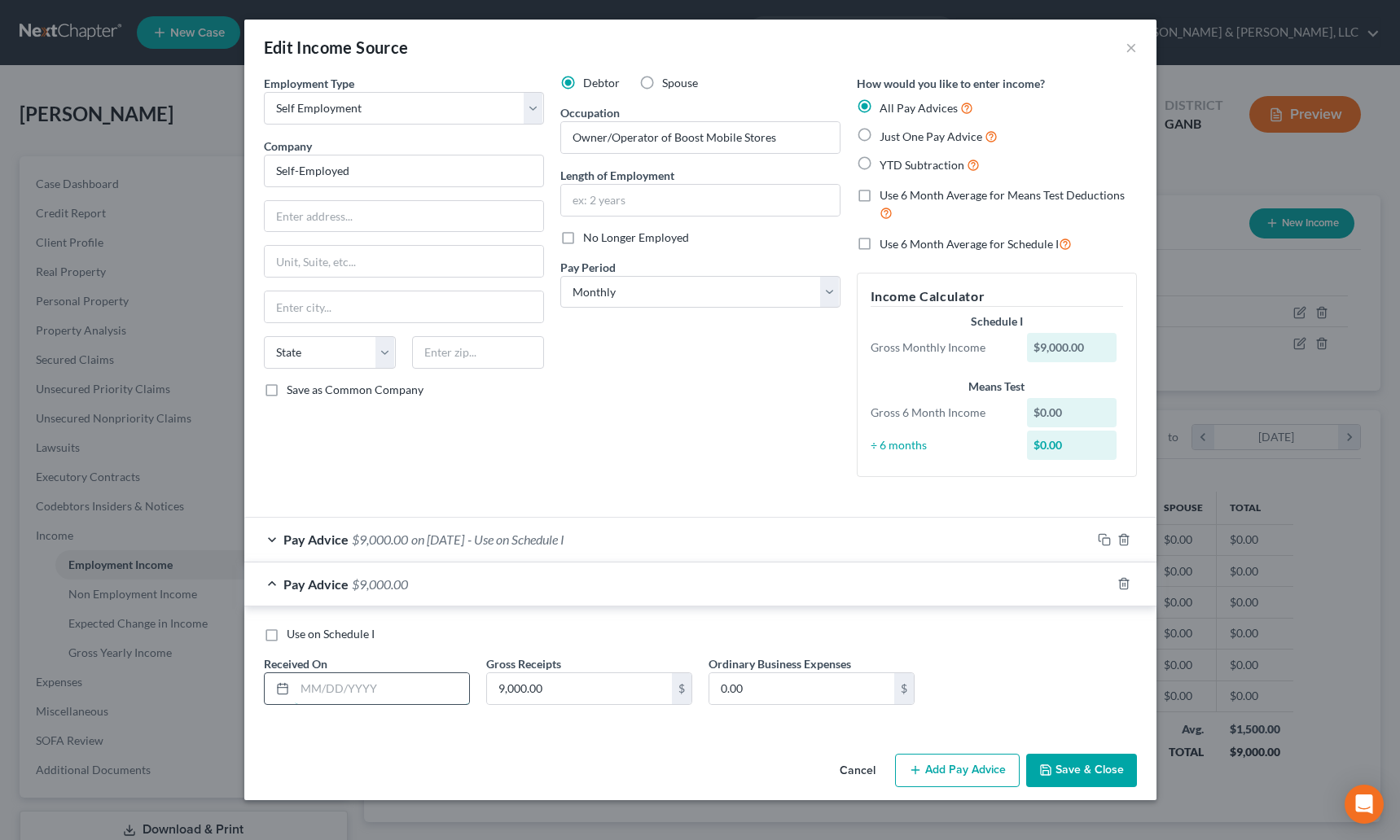
click at [333, 682] on input "text" at bounding box center [381, 688] width 174 height 31
type input "[DATE]"
click at [1103, 585] on rect "button" at bounding box center [1106, 585] width 7 height 7
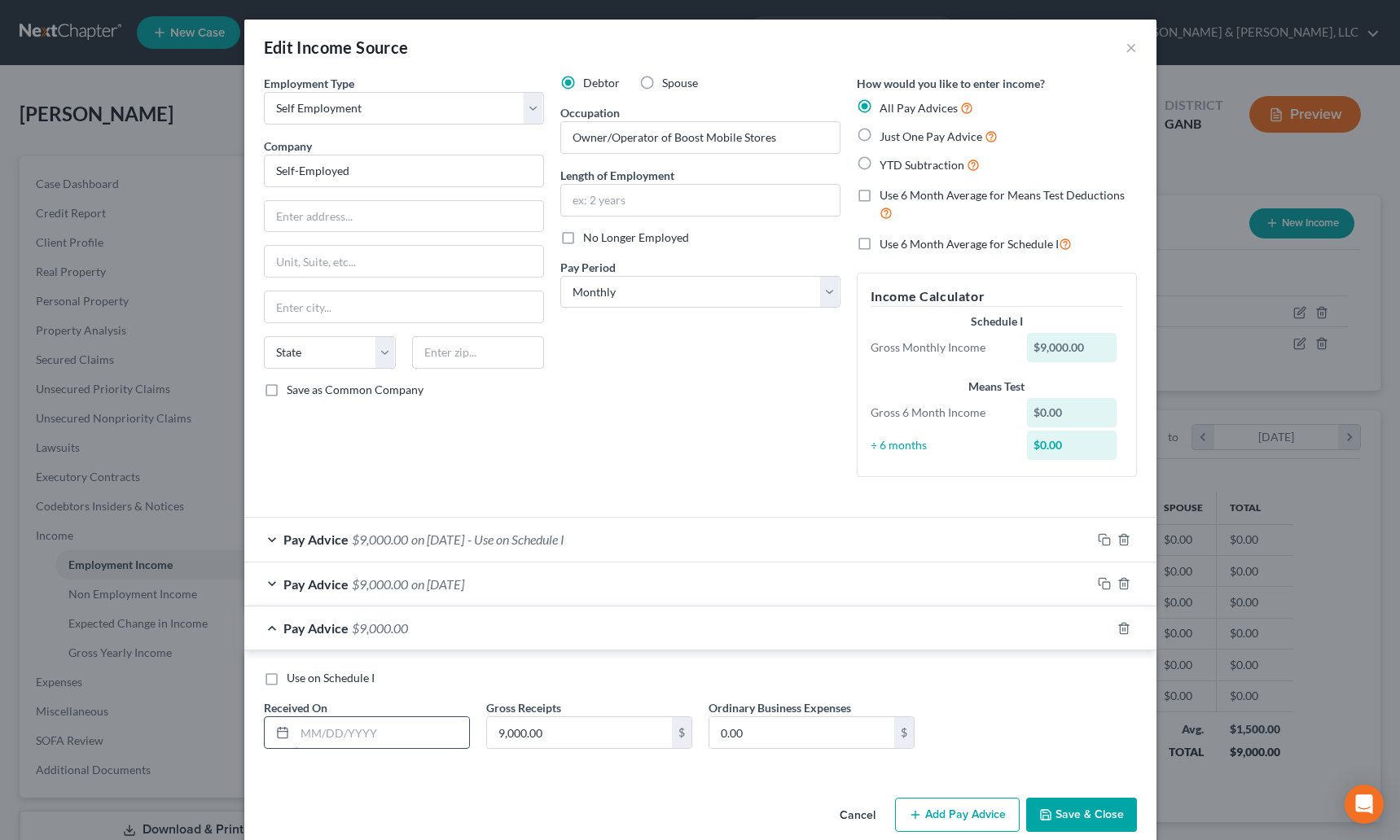
click at [321, 739] on input "text" at bounding box center [381, 732] width 174 height 31
type input "[DATE]"
click at [1103, 627] on rect "button" at bounding box center [1106, 630] width 7 height 7
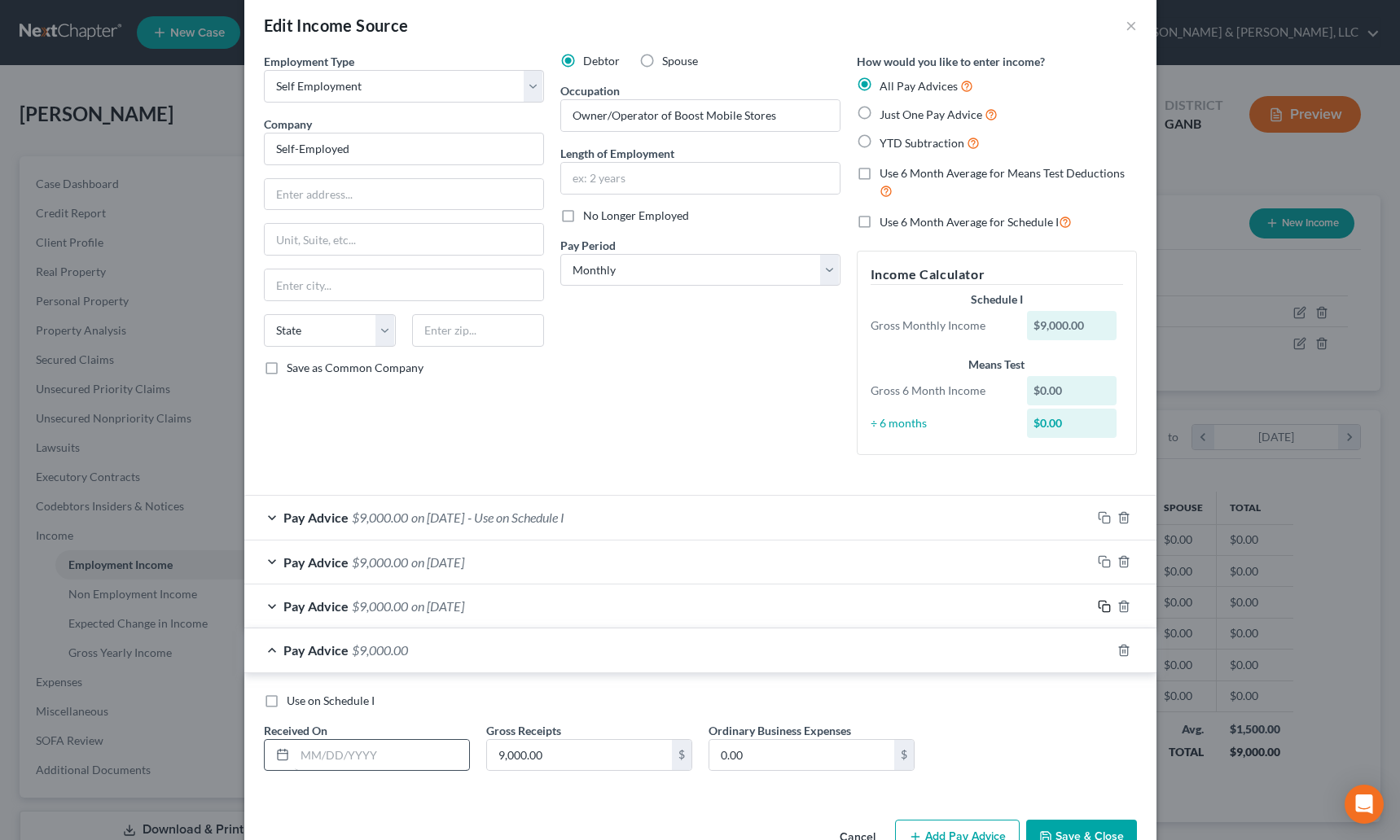
scroll to position [69, 0]
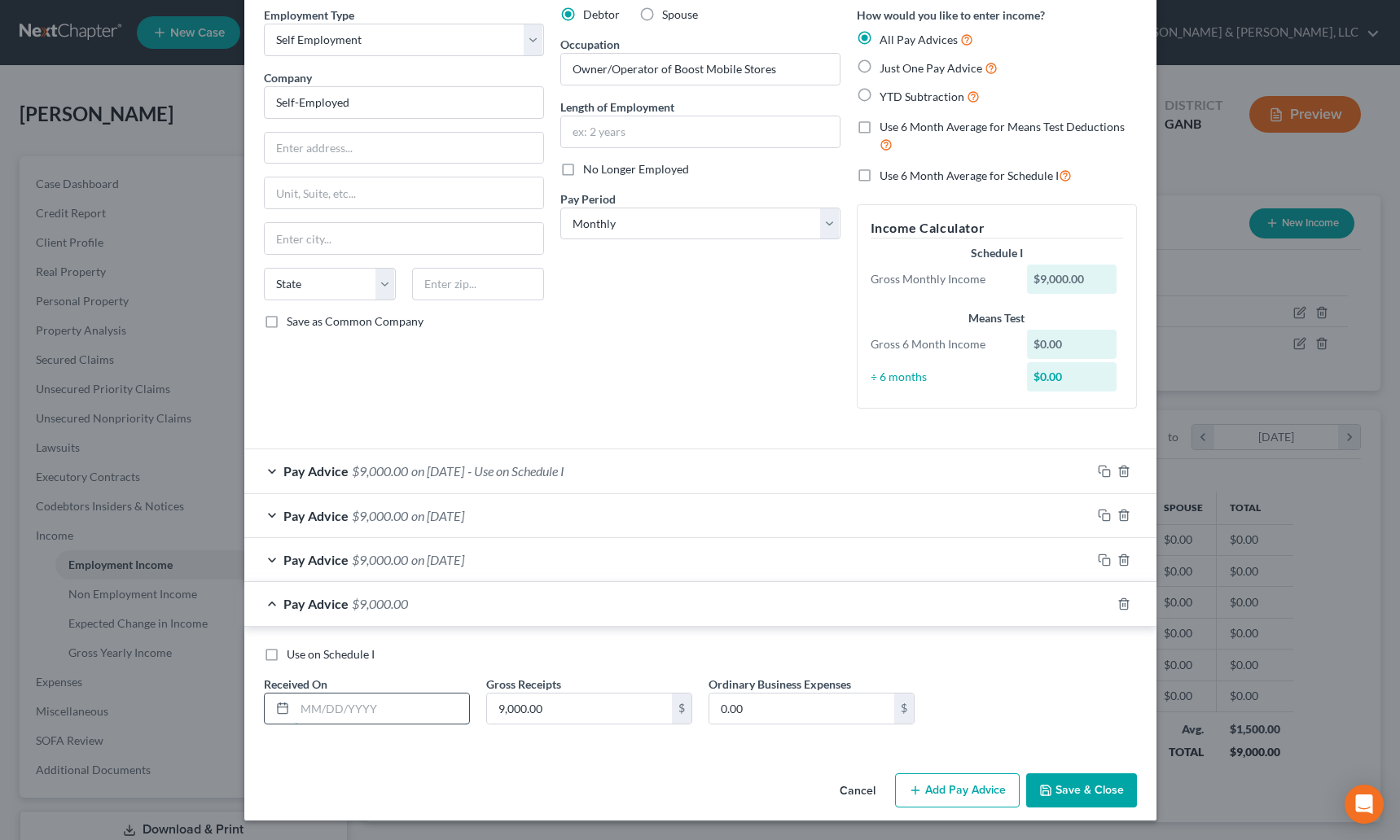
click at [377, 717] on input "text" at bounding box center [381, 709] width 174 height 31
type input "[DATE]"
click at [1098, 603] on icon "button" at bounding box center [1104, 603] width 13 height 13
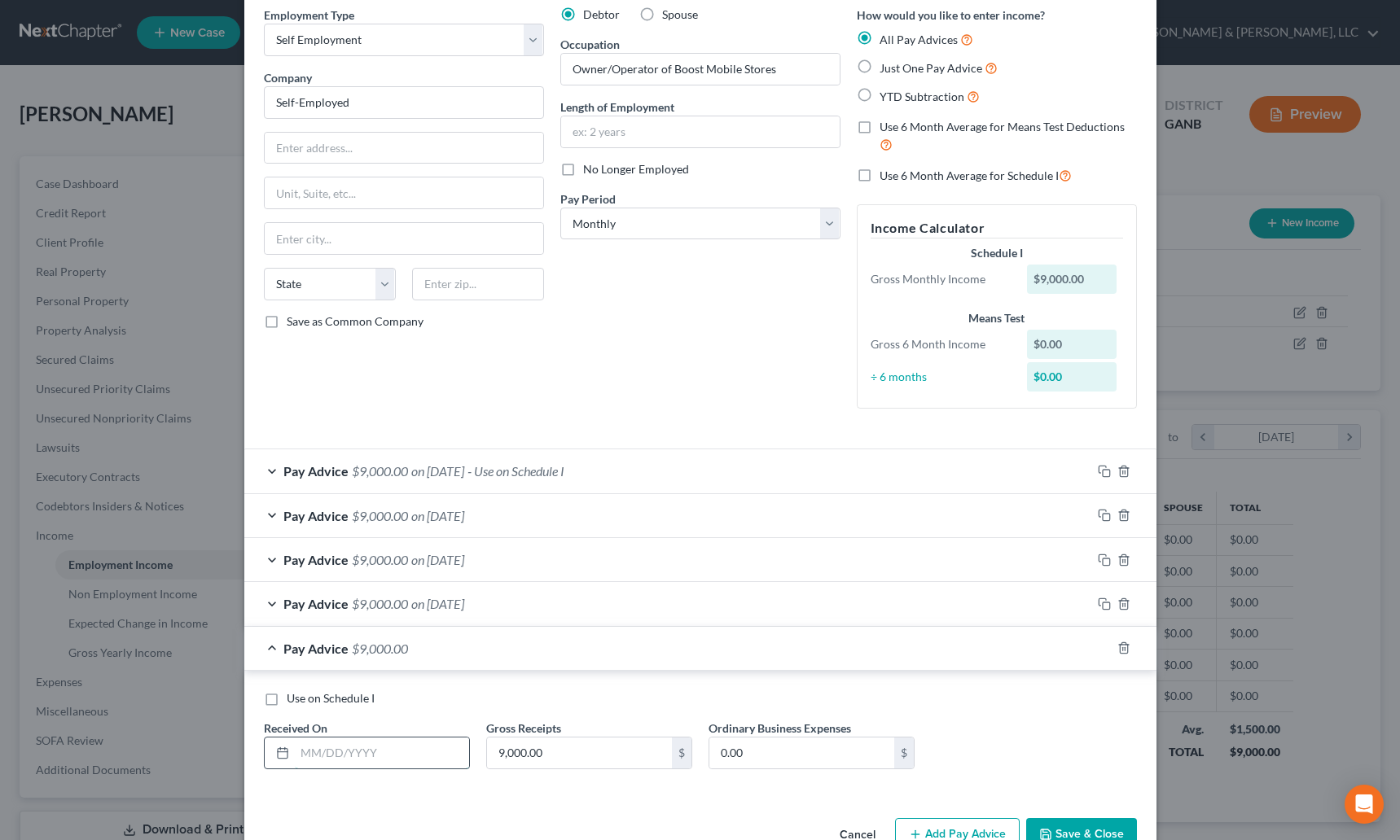
click at [363, 745] on input "text" at bounding box center [381, 753] width 174 height 31
type input "[DATE]"
click at [1098, 647] on icon "button" at bounding box center [1104, 647] width 13 height 13
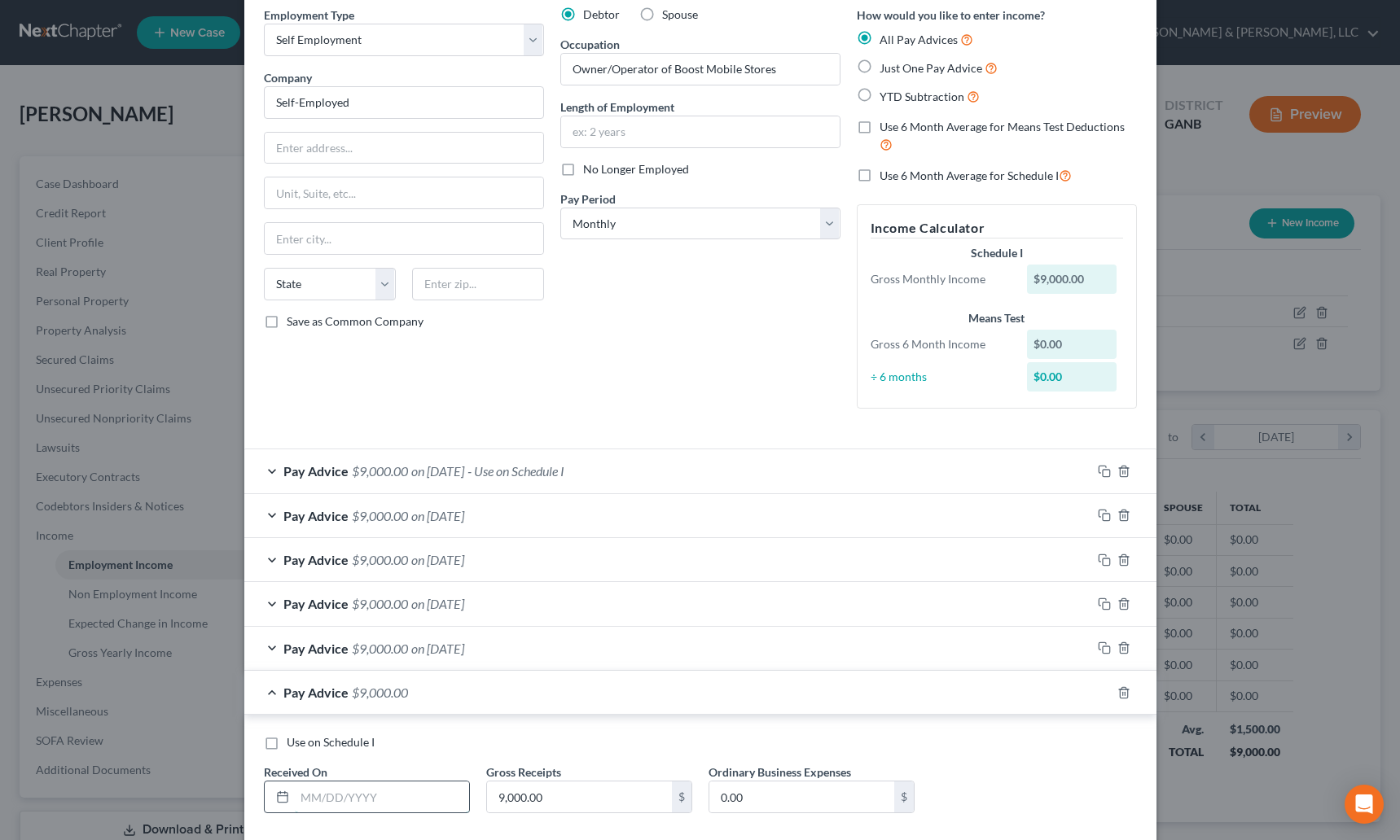
click at [357, 799] on input "text" at bounding box center [381, 796] width 174 height 31
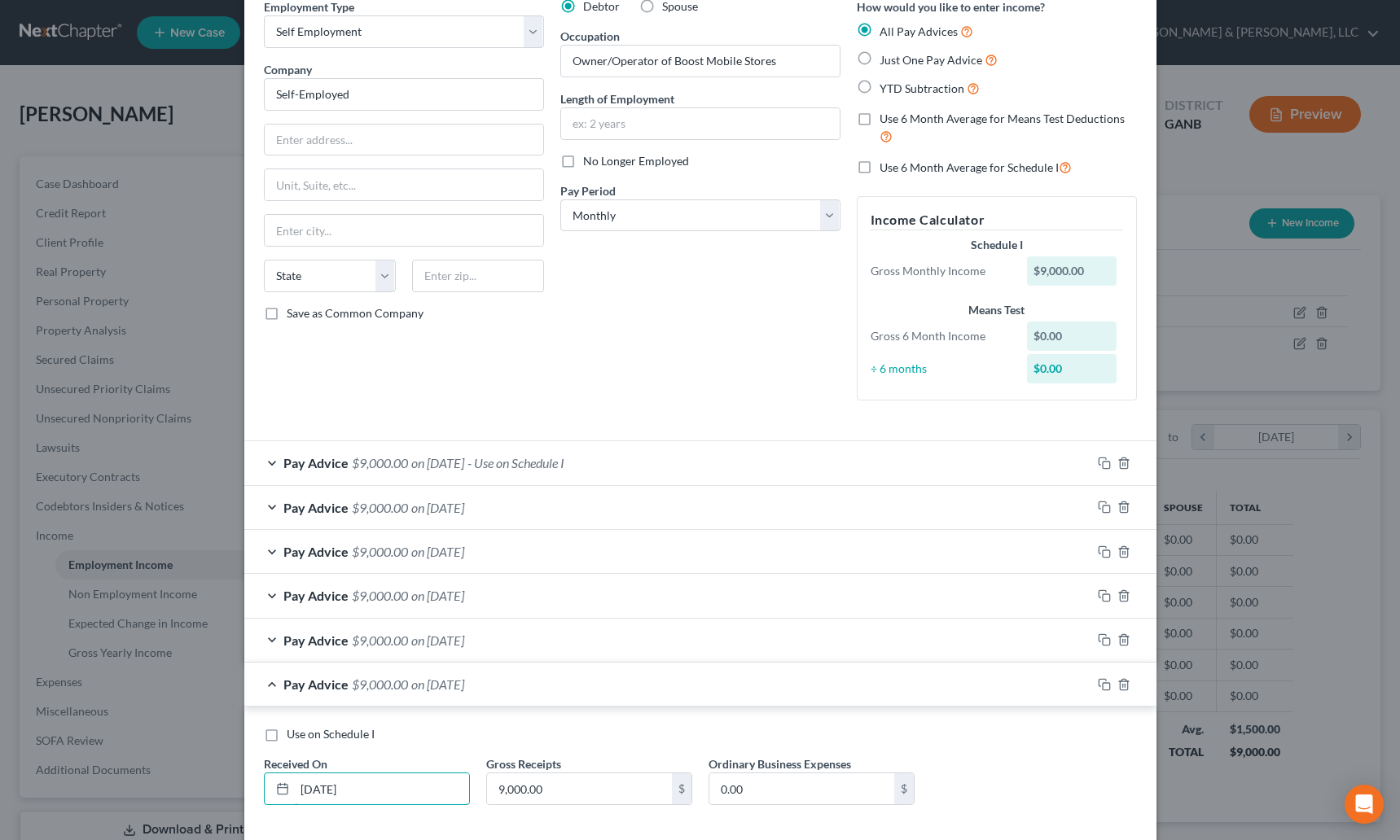
scroll to position [157, 0]
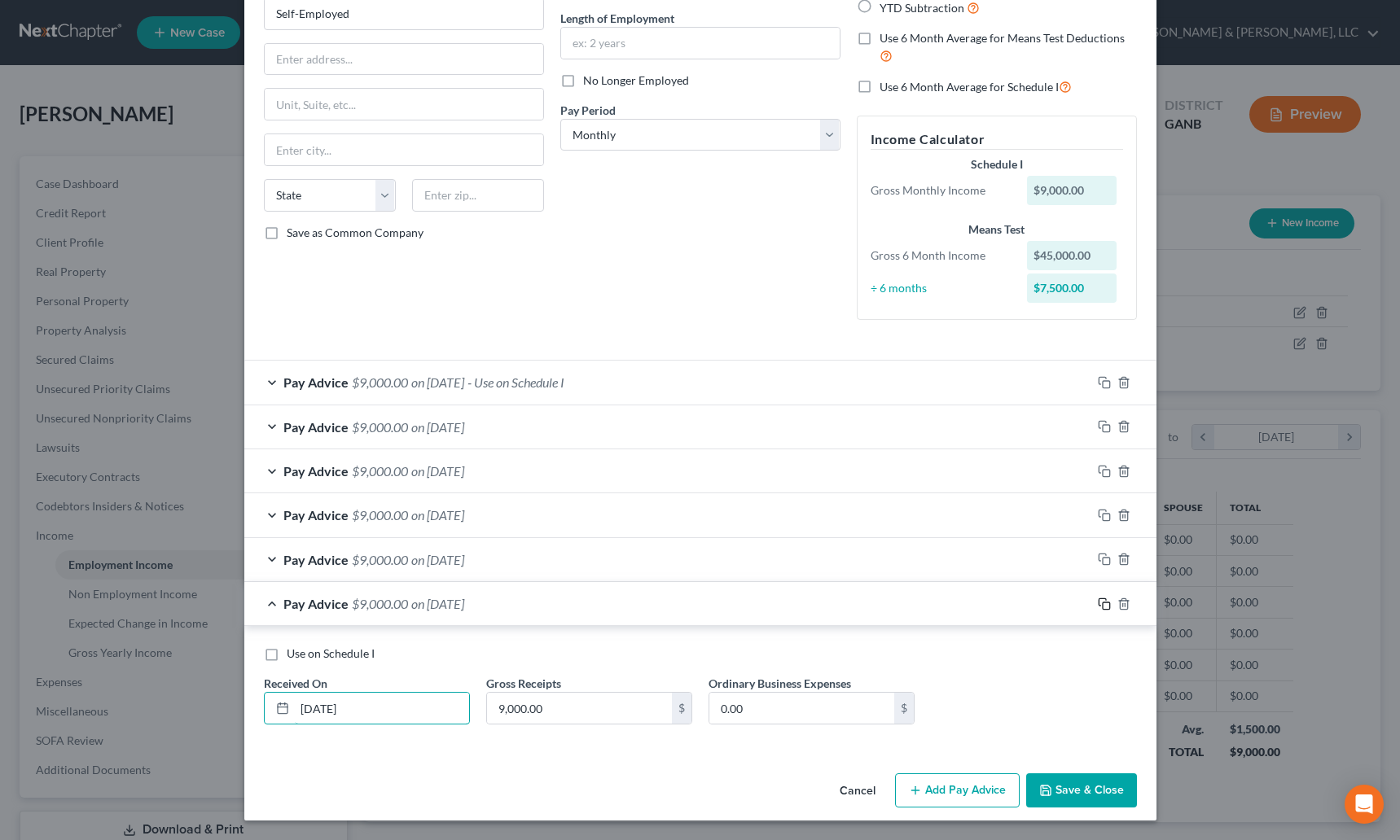
type input "[DATE]"
click at [1103, 605] on rect "button" at bounding box center [1106, 605] width 7 height 7
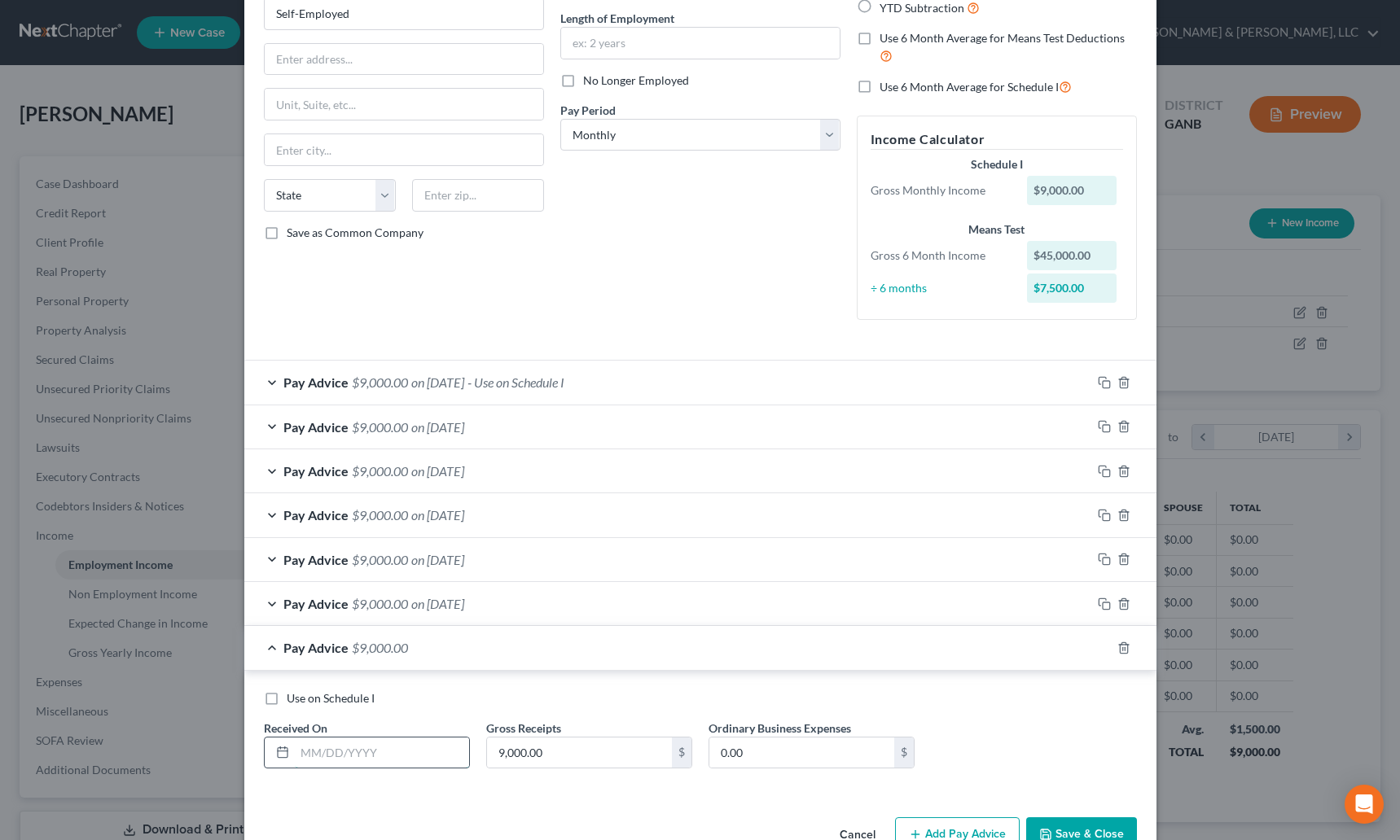
click at [400, 756] on input "text" at bounding box center [381, 753] width 174 height 31
type input "[DATE]"
click at [497, 752] on input "9,000.00" at bounding box center [580, 753] width 185 height 31
type input "5,000"
click at [891, 596] on div "Pay Advice $9,000.00 on [DATE]" at bounding box center [668, 602] width 847 height 43
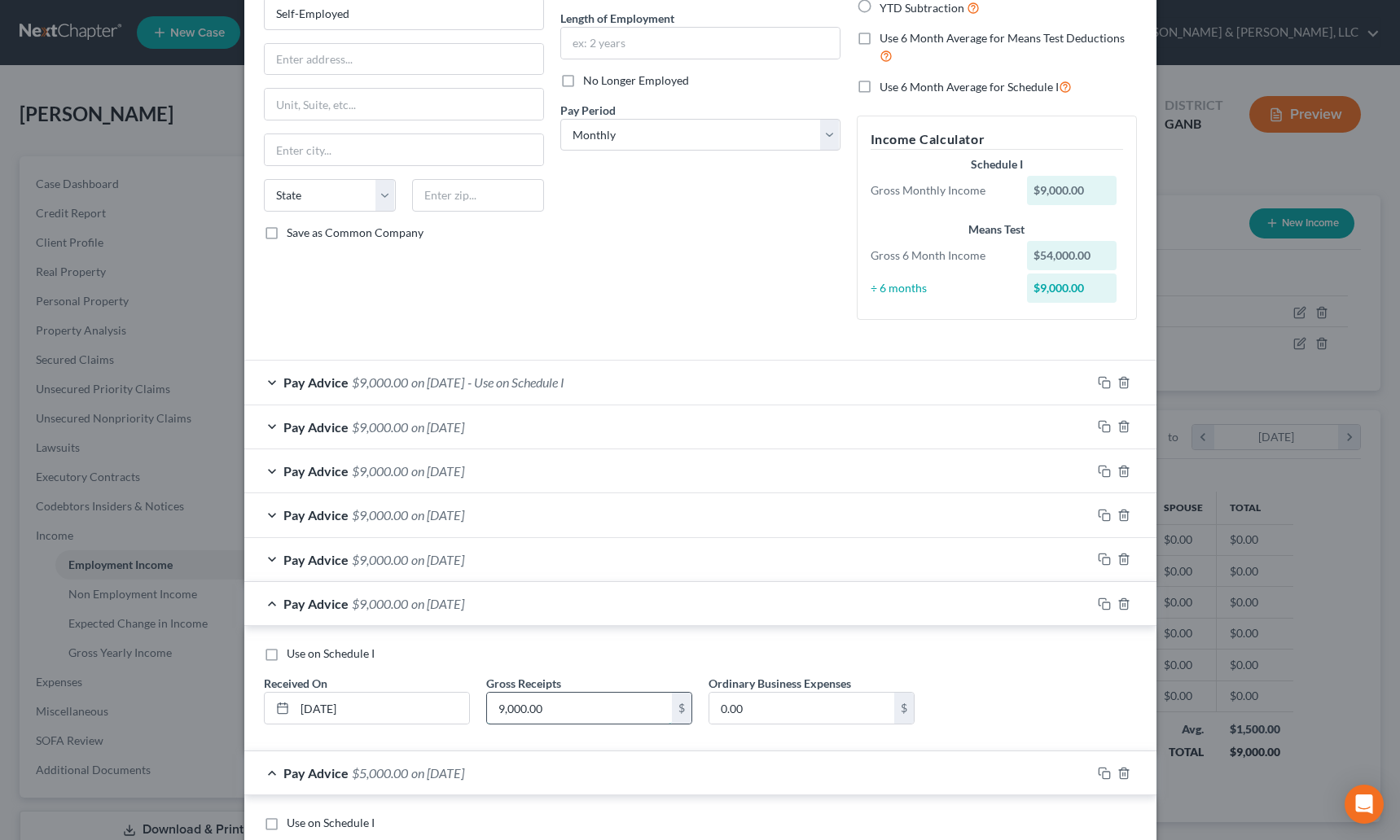
click at [500, 711] on input "9,000.00" at bounding box center [580, 708] width 185 height 31
type input "5,000"
click at [451, 555] on span "on [DATE]" at bounding box center [438, 560] width 53 height 16
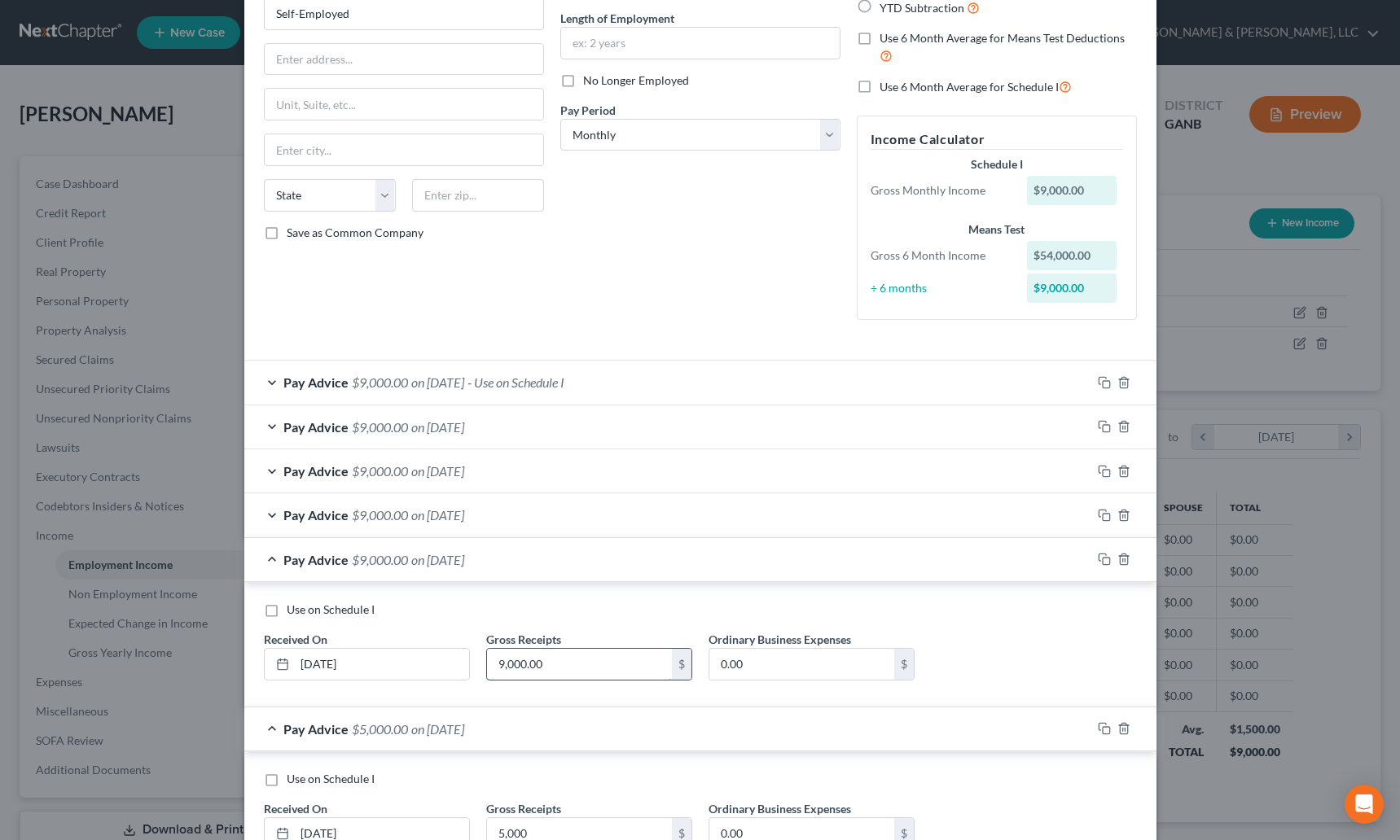
click at [503, 658] on input "9,000.00" at bounding box center [580, 664] width 185 height 31
type input "5,000"
click at [415, 524] on div "Pay Advice $9,000.00 on [DATE]" at bounding box center [668, 514] width 847 height 43
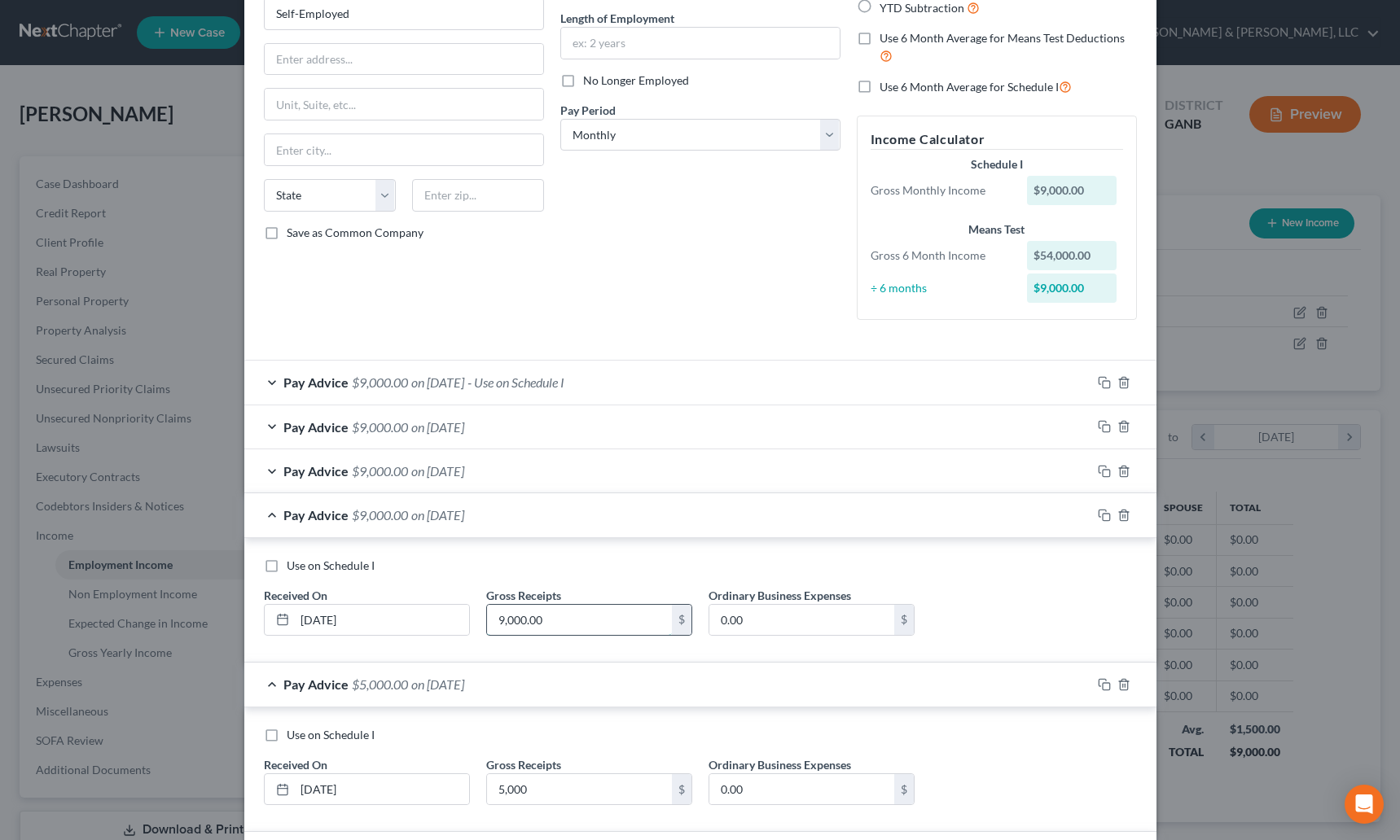
click at [500, 613] on input "9,000.00" at bounding box center [580, 619] width 185 height 31
type input "5,000"
click at [433, 484] on div "Pay Advice $9,000.00 on [DATE]" at bounding box center [668, 470] width 847 height 43
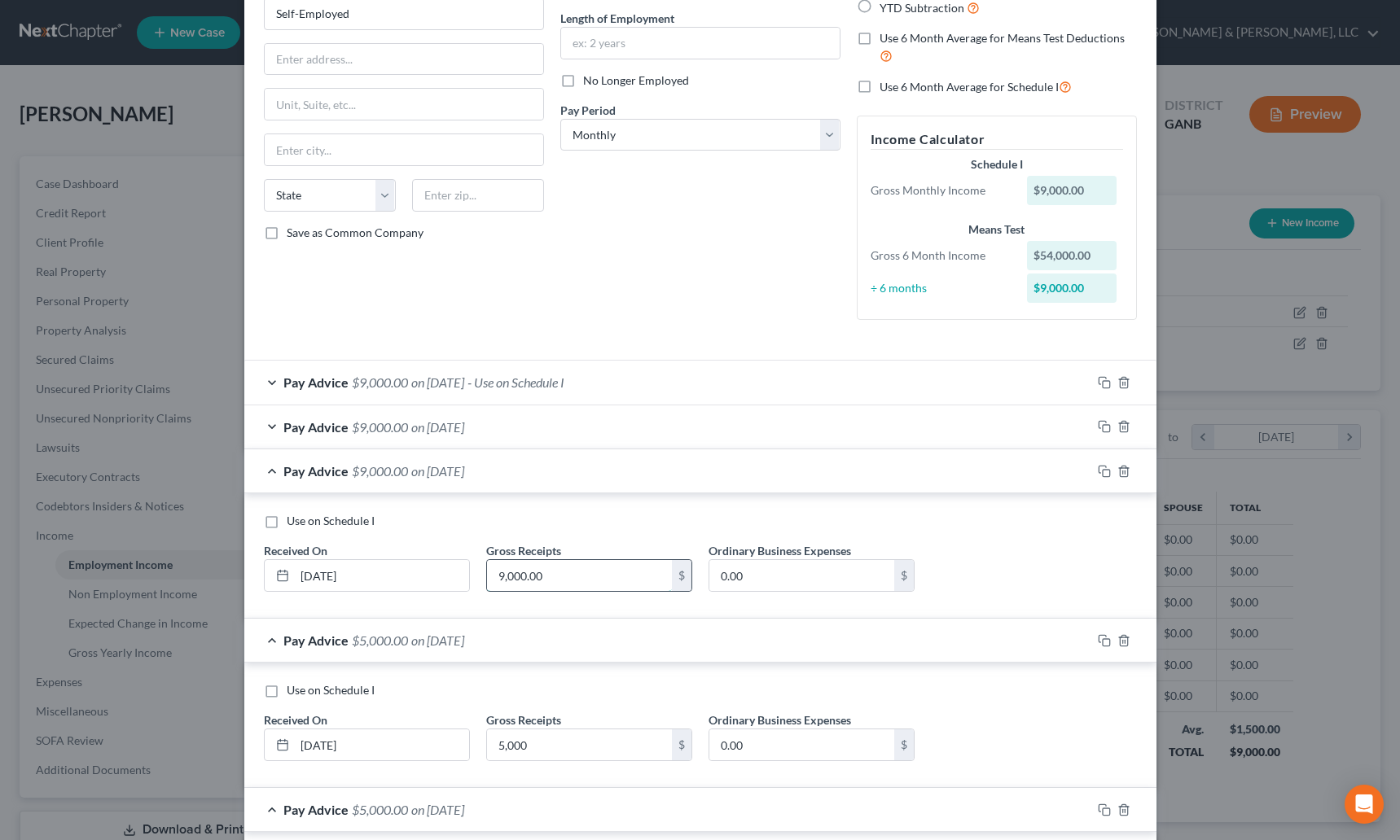
click at [492, 584] on input "9,000.00" at bounding box center [580, 575] width 185 height 31
type input "5,000"
click at [412, 424] on span "on [DATE]" at bounding box center [438, 427] width 53 height 16
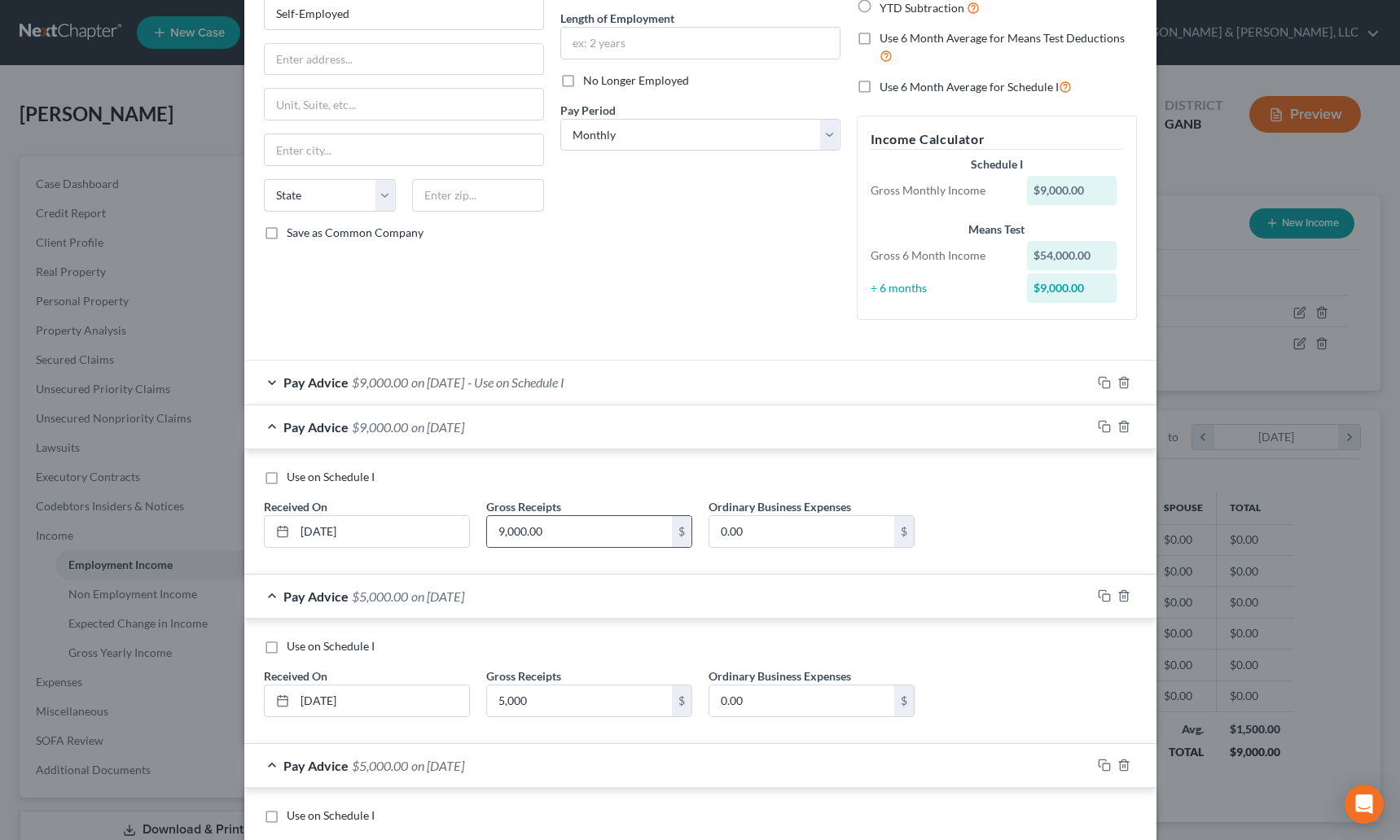
click at [499, 515] on div "9,000.00 $" at bounding box center [589, 531] width 206 height 33
click at [492, 528] on input "9,000.00" at bounding box center [580, 531] width 185 height 31
type input "5,000"
click at [605, 329] on div "Debtor Spouse Occupation Owner/Operator of Boost Mobile Stores Length of Employ…" at bounding box center [700, 125] width 296 height 416
click at [601, 378] on div "Pay Advice $9,000.00 on [DATE] - Use on Schedule I" at bounding box center [668, 382] width 847 height 43
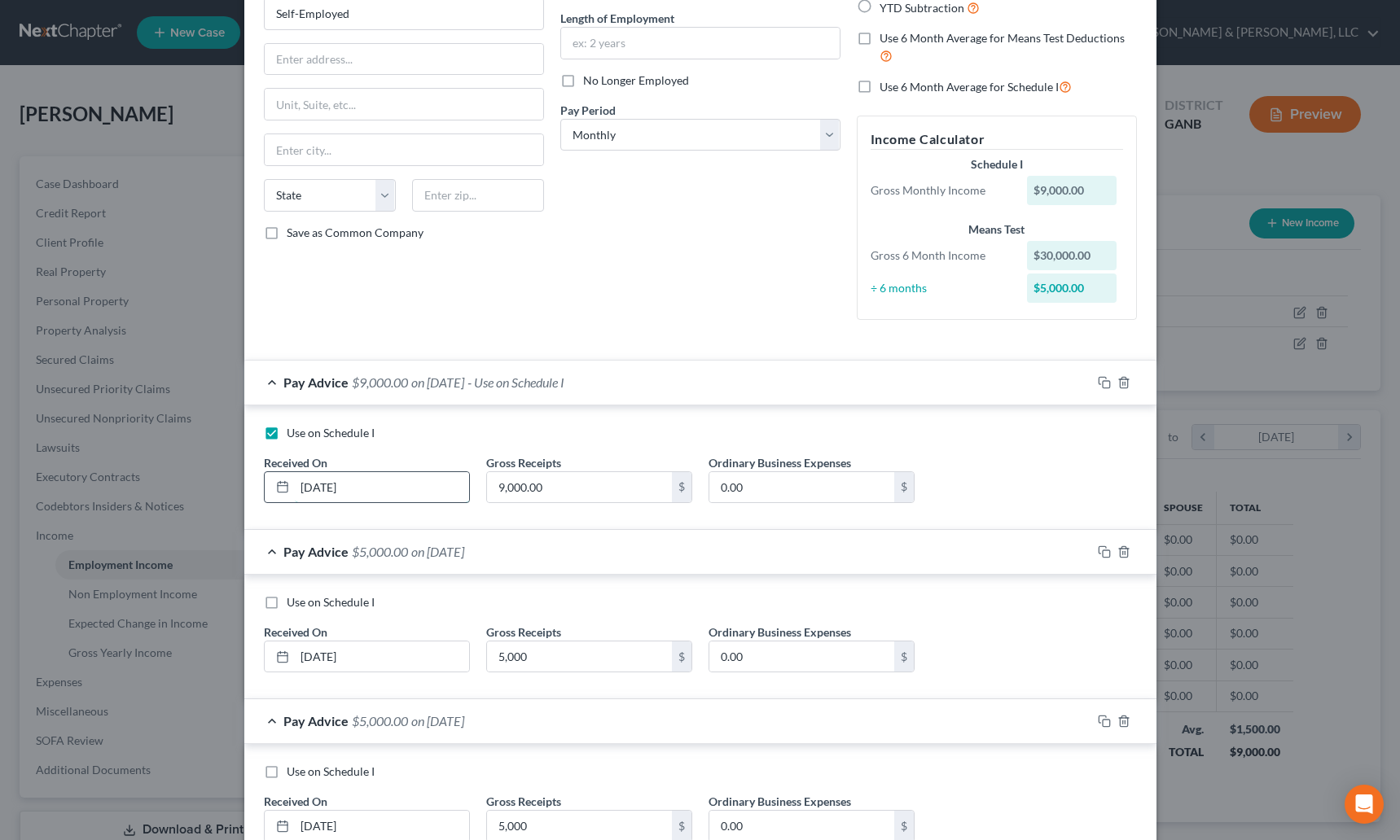
click at [321, 484] on input "[DATE]" at bounding box center [381, 487] width 174 height 31
drag, startPoint x: 323, startPoint y: 486, endPoint x: 312, endPoint y: 488, distance: 11.2
click at [312, 488] on input "[DATE]" at bounding box center [381, 487] width 174 height 31
type input "[DATE]"
click at [1103, 557] on rect "button" at bounding box center [1106, 554] width 7 height 7
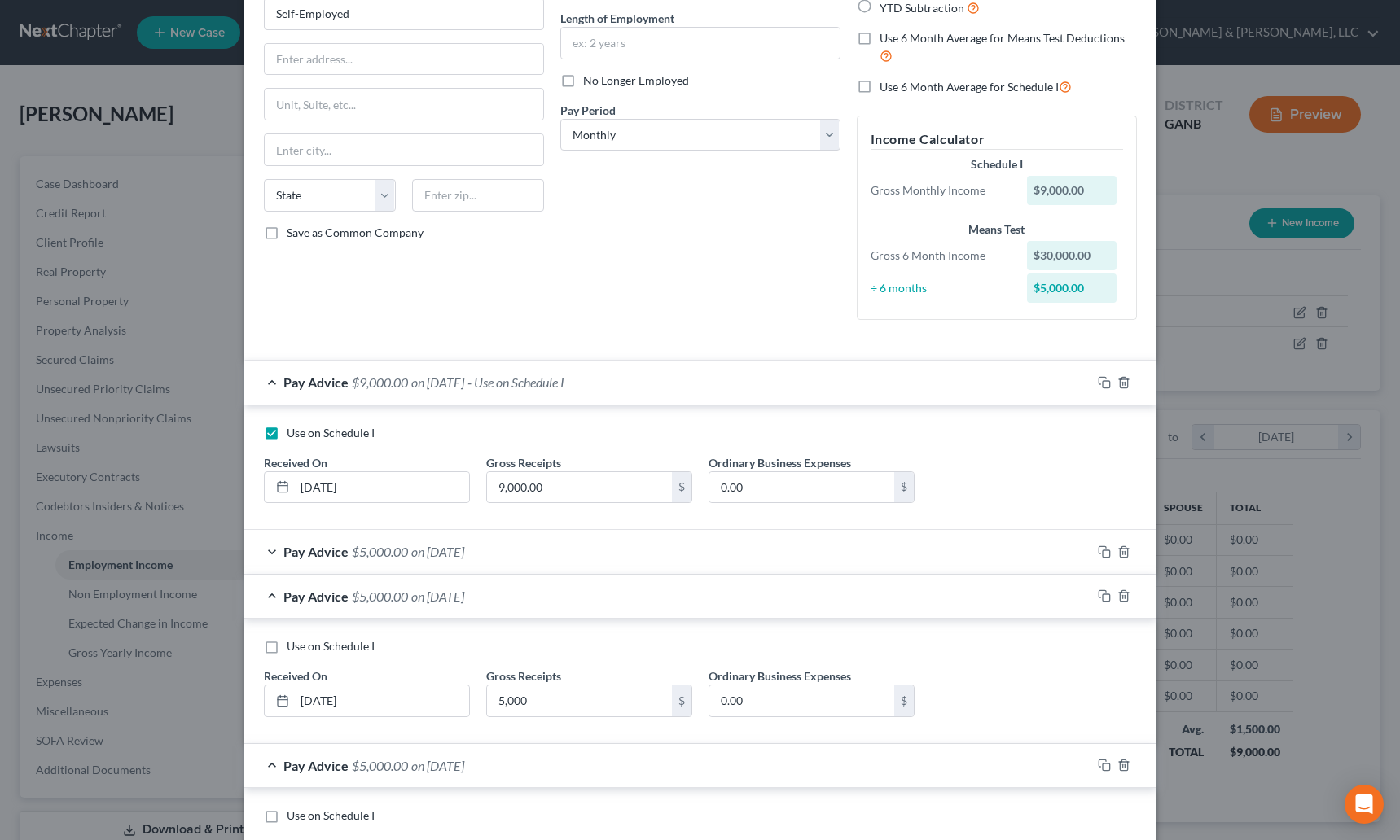
click at [496, 568] on div "Pay Advice $5,000.00 on [DATE]" at bounding box center [668, 551] width 847 height 43
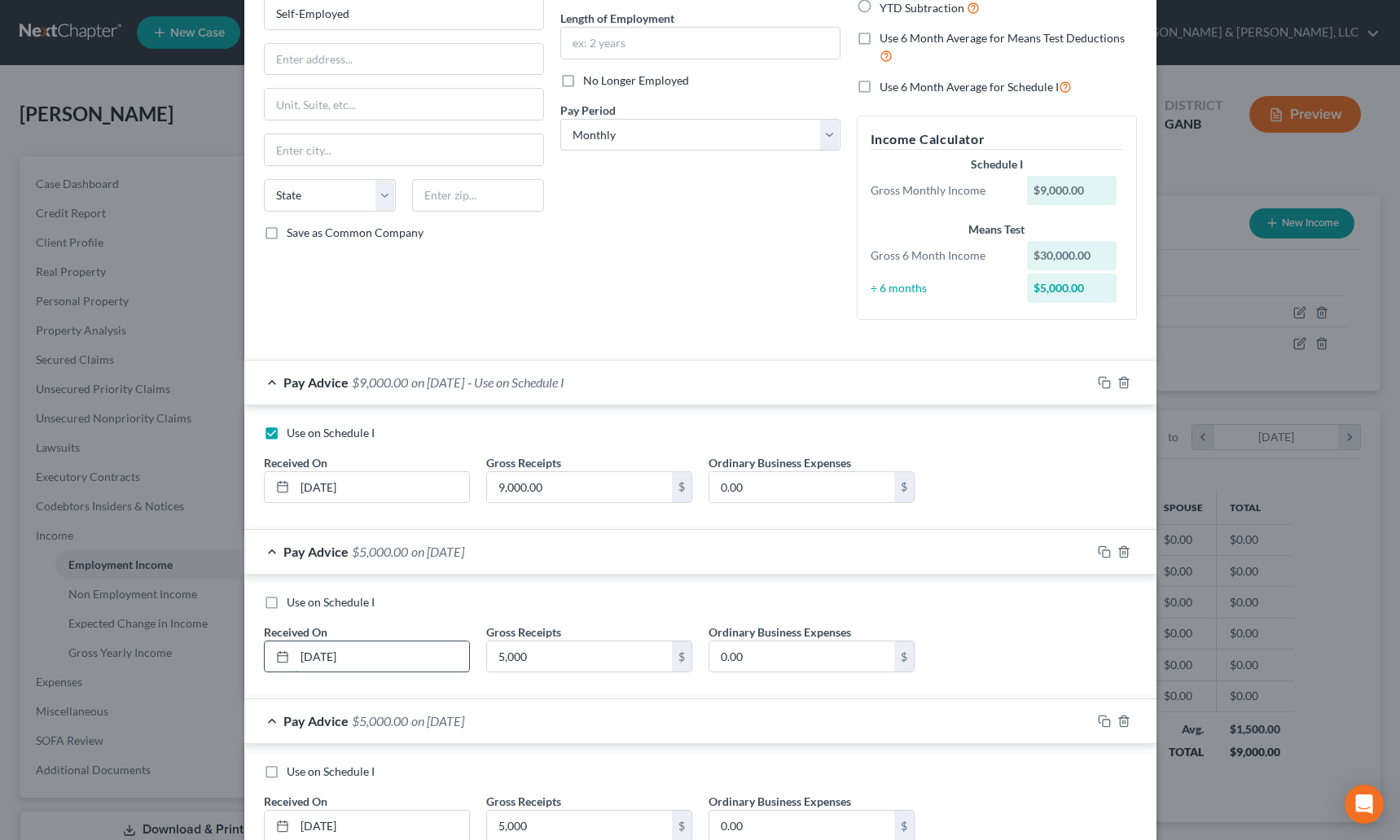
click at [303, 655] on input "[DATE]" at bounding box center [381, 656] width 174 height 31
type input "[DATE]"
click at [297, 491] on input "[DATE]" at bounding box center [381, 487] width 174 height 31
click at [317, 488] on input "[DATE]" at bounding box center [381, 487] width 174 height 31
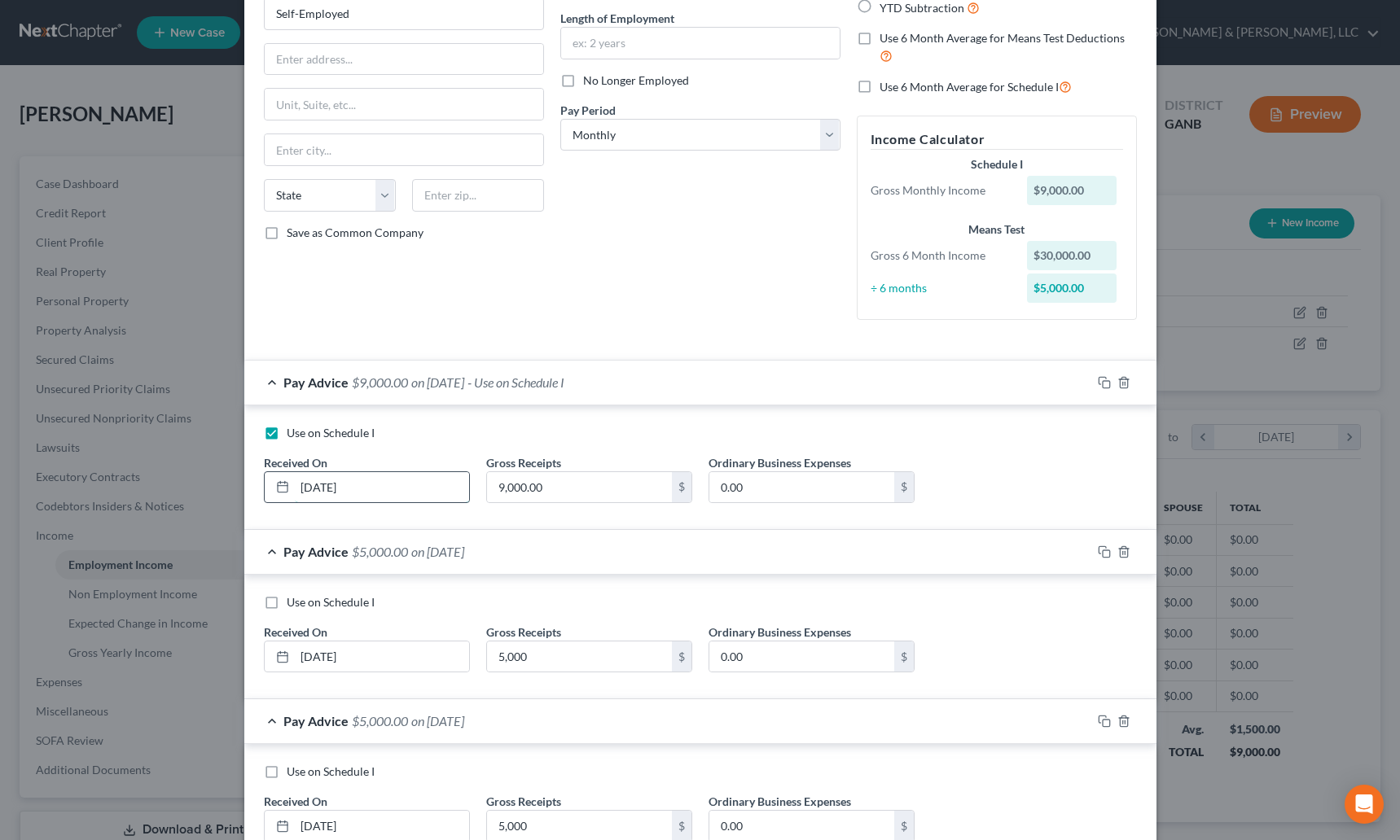
click at [317, 488] on input "[DATE]" at bounding box center [381, 487] width 174 height 31
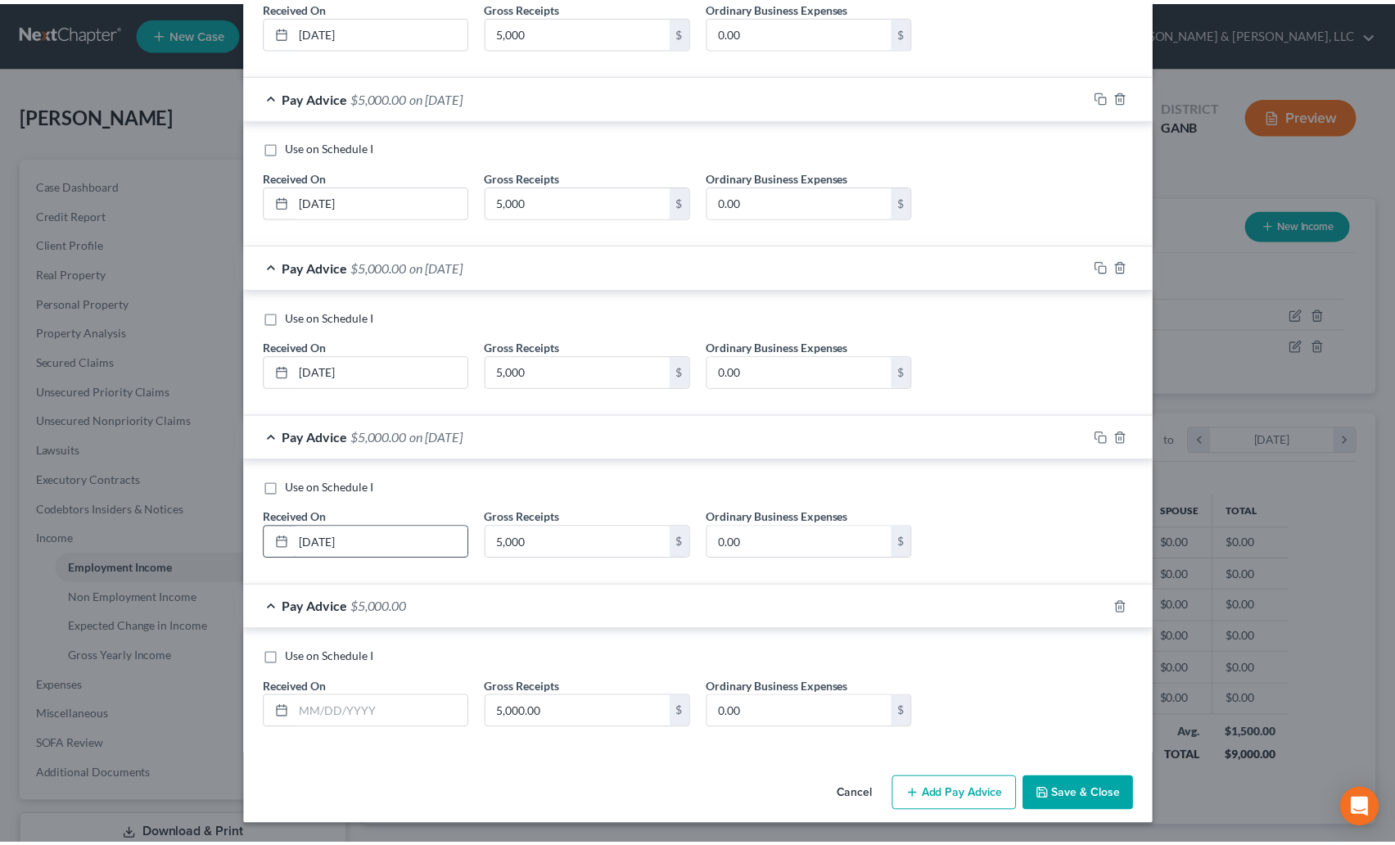
scroll to position [1125, 0]
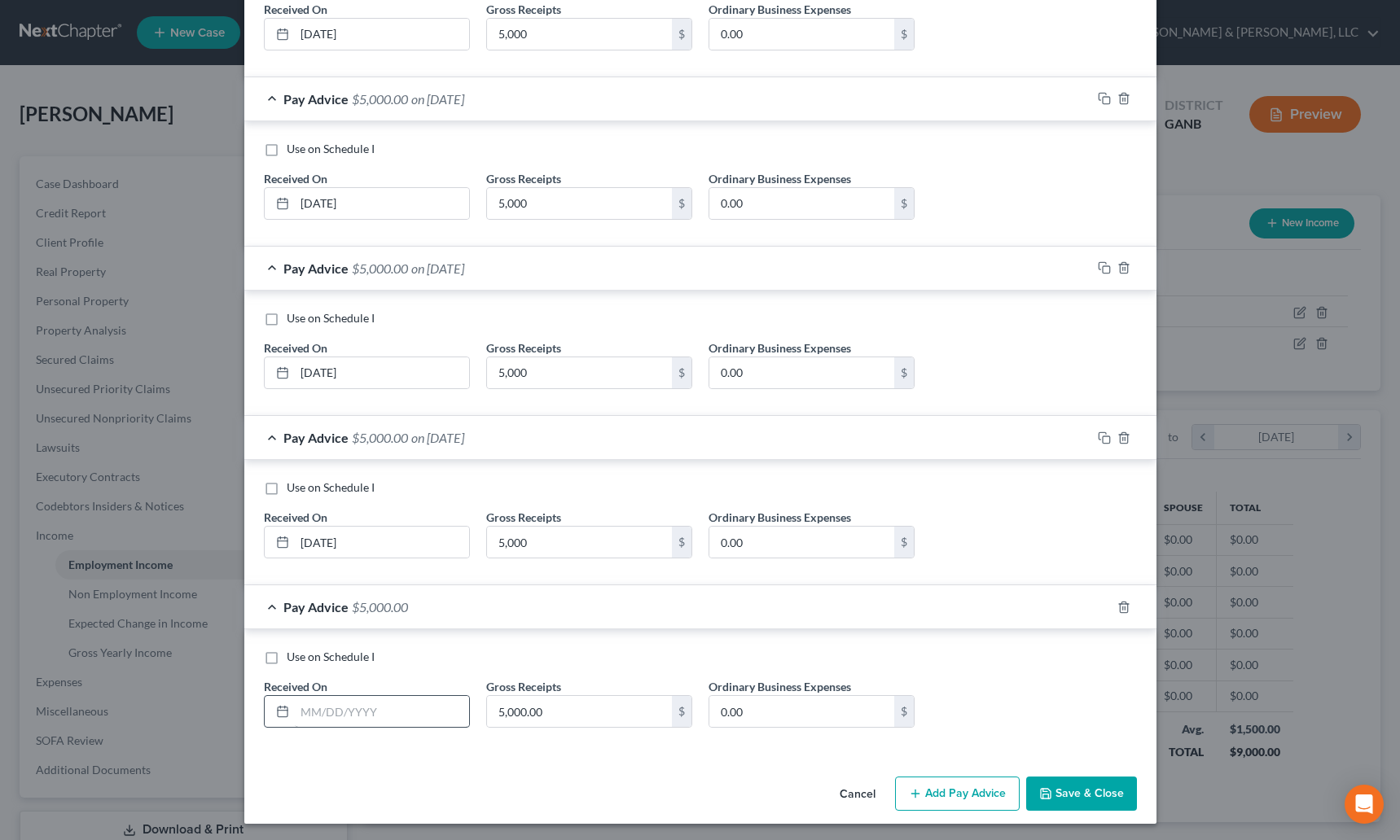
type input "[DATE]"
click at [335, 705] on input "text" at bounding box center [381, 711] width 174 height 31
type input "[DATE]"
click at [1062, 791] on button "Save & Close" at bounding box center [1081, 793] width 110 height 34
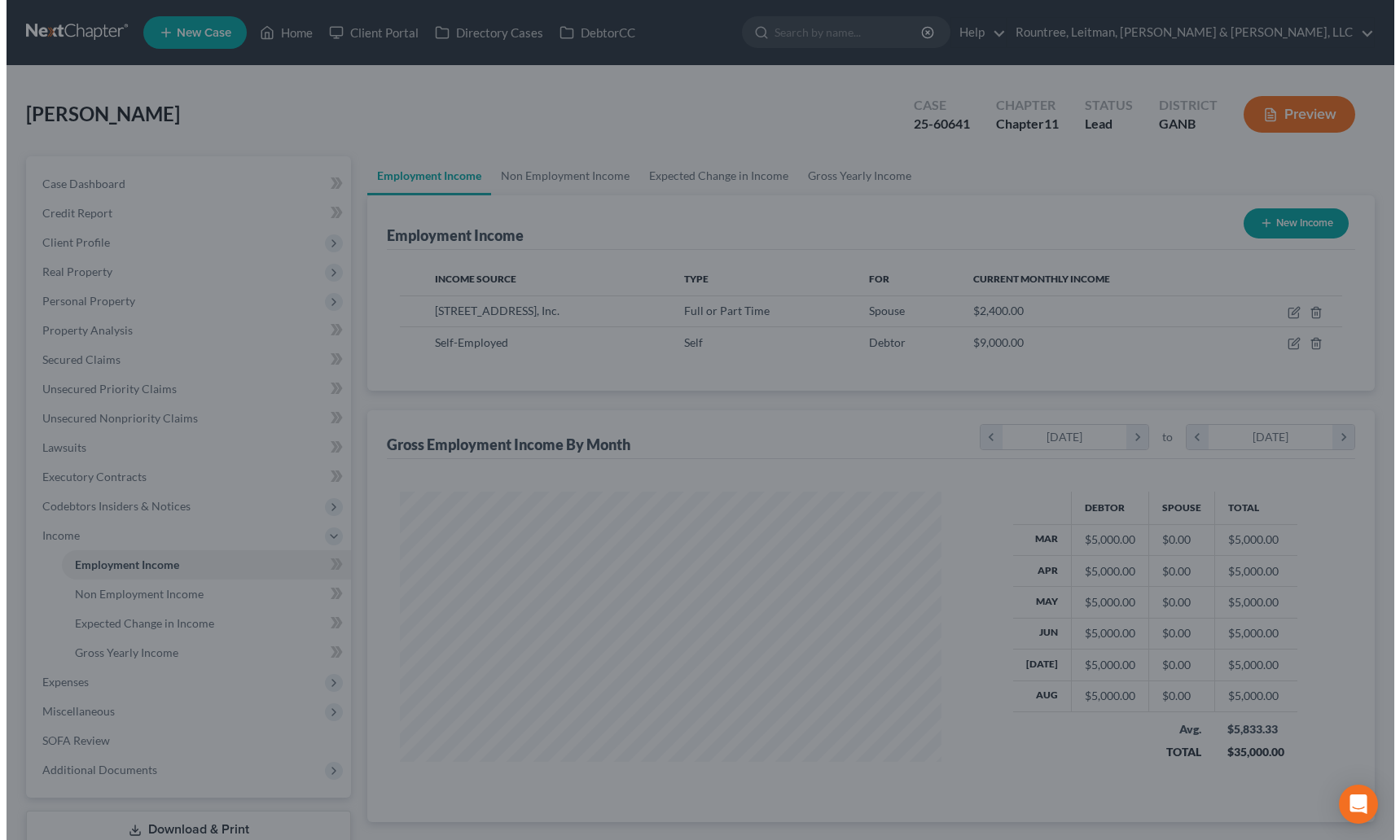
scroll to position [813710, 813627]
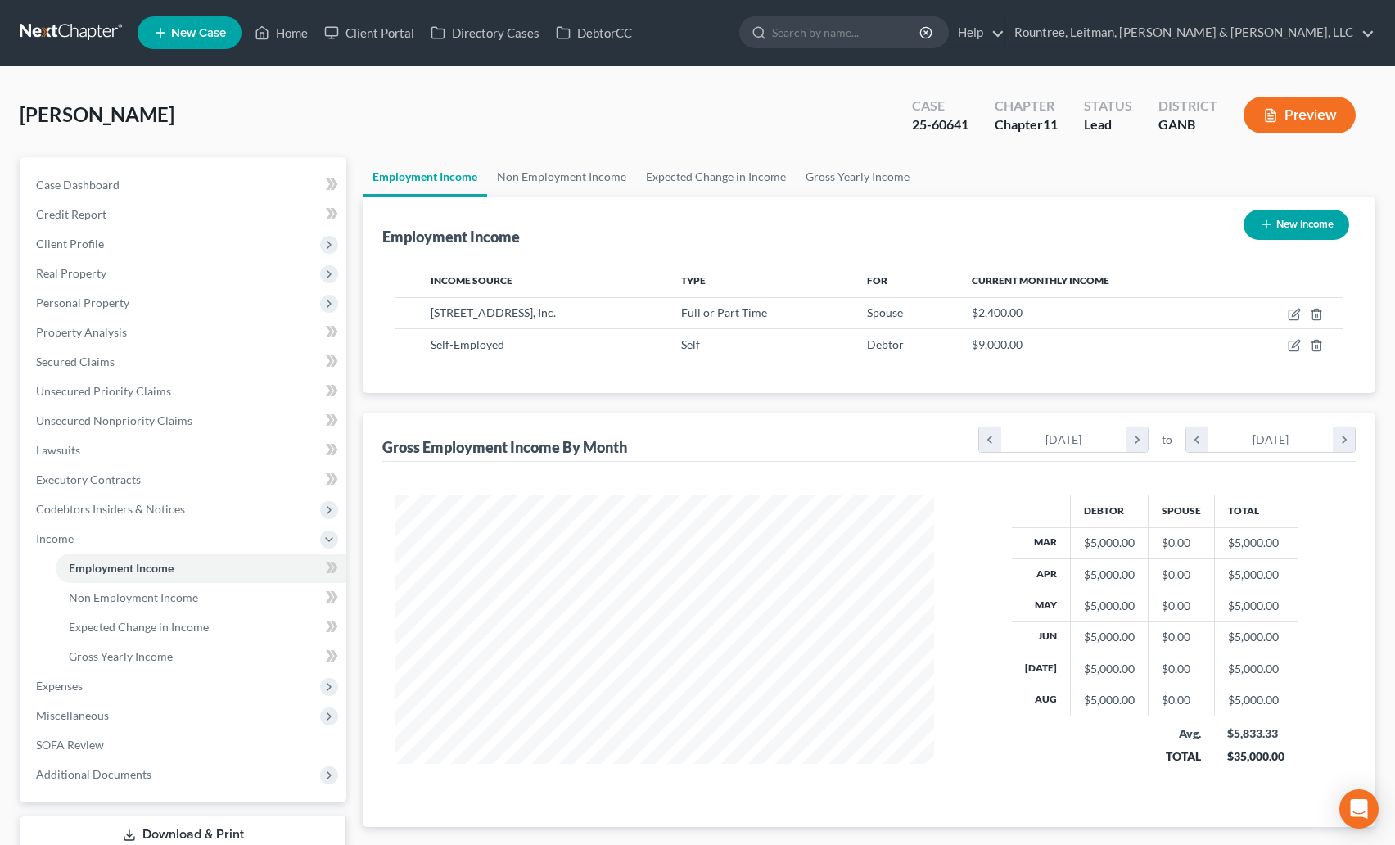
click at [1309, 114] on button "Preview" at bounding box center [1300, 115] width 112 height 37
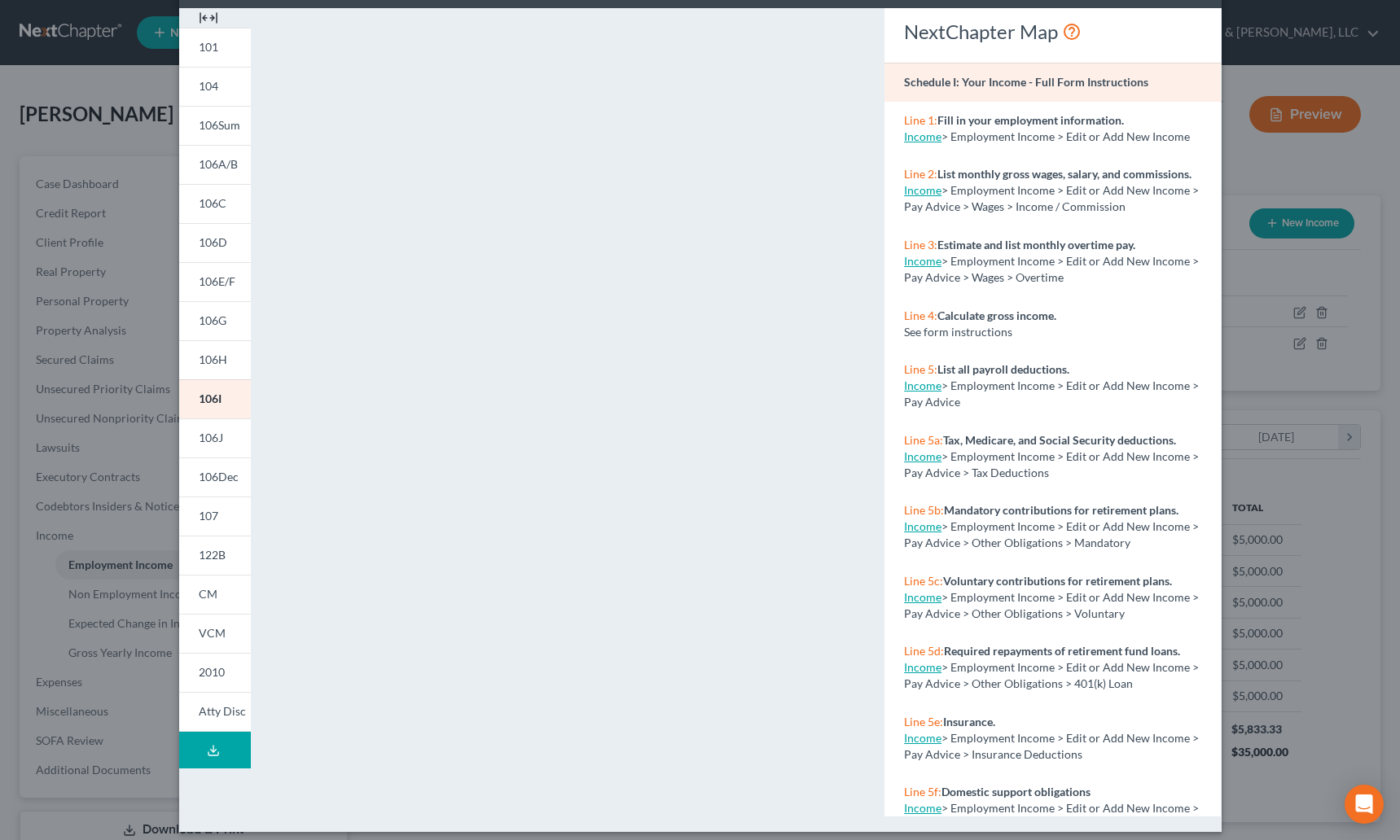
scroll to position [79, 0]
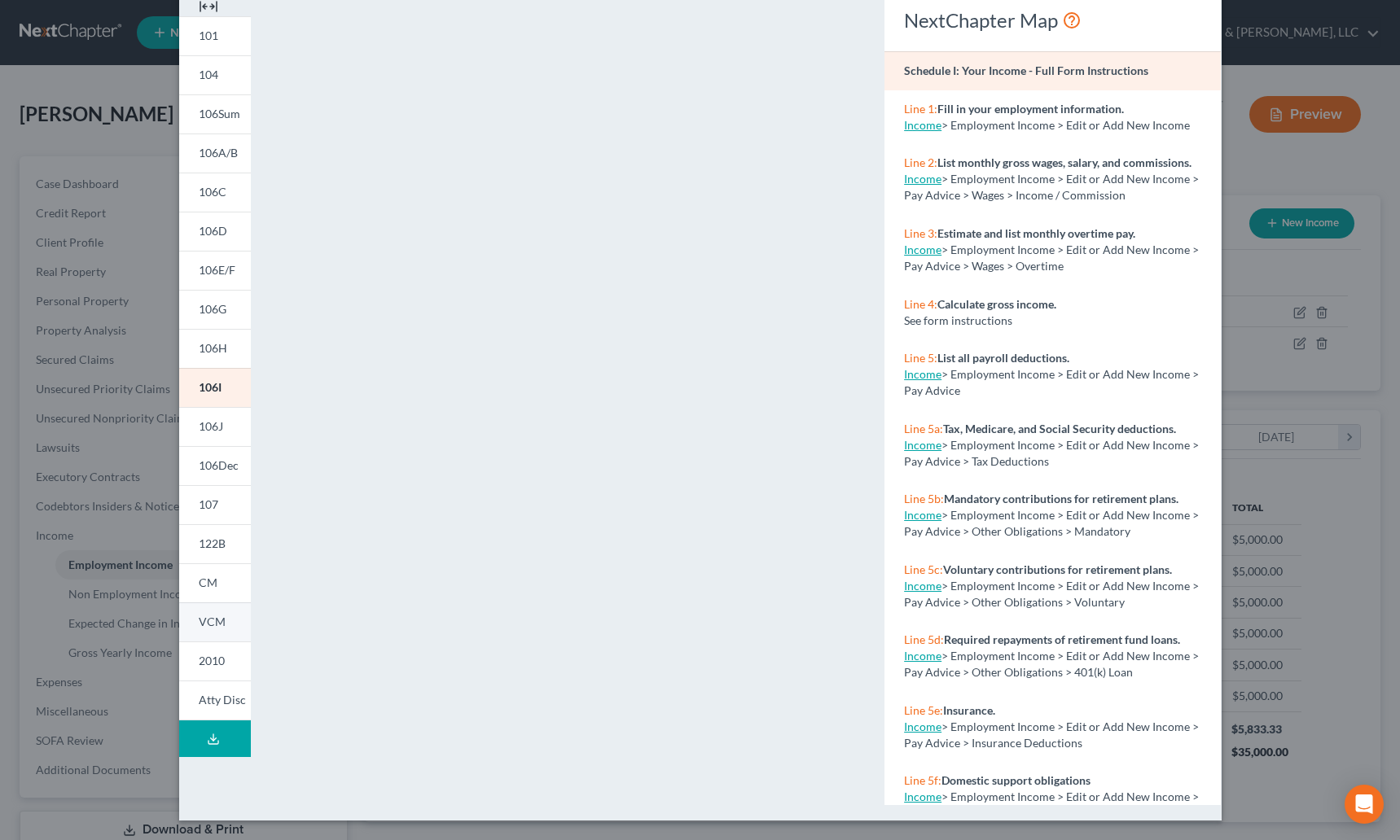
click at [208, 605] on link "VCM" at bounding box center [215, 621] width 72 height 39
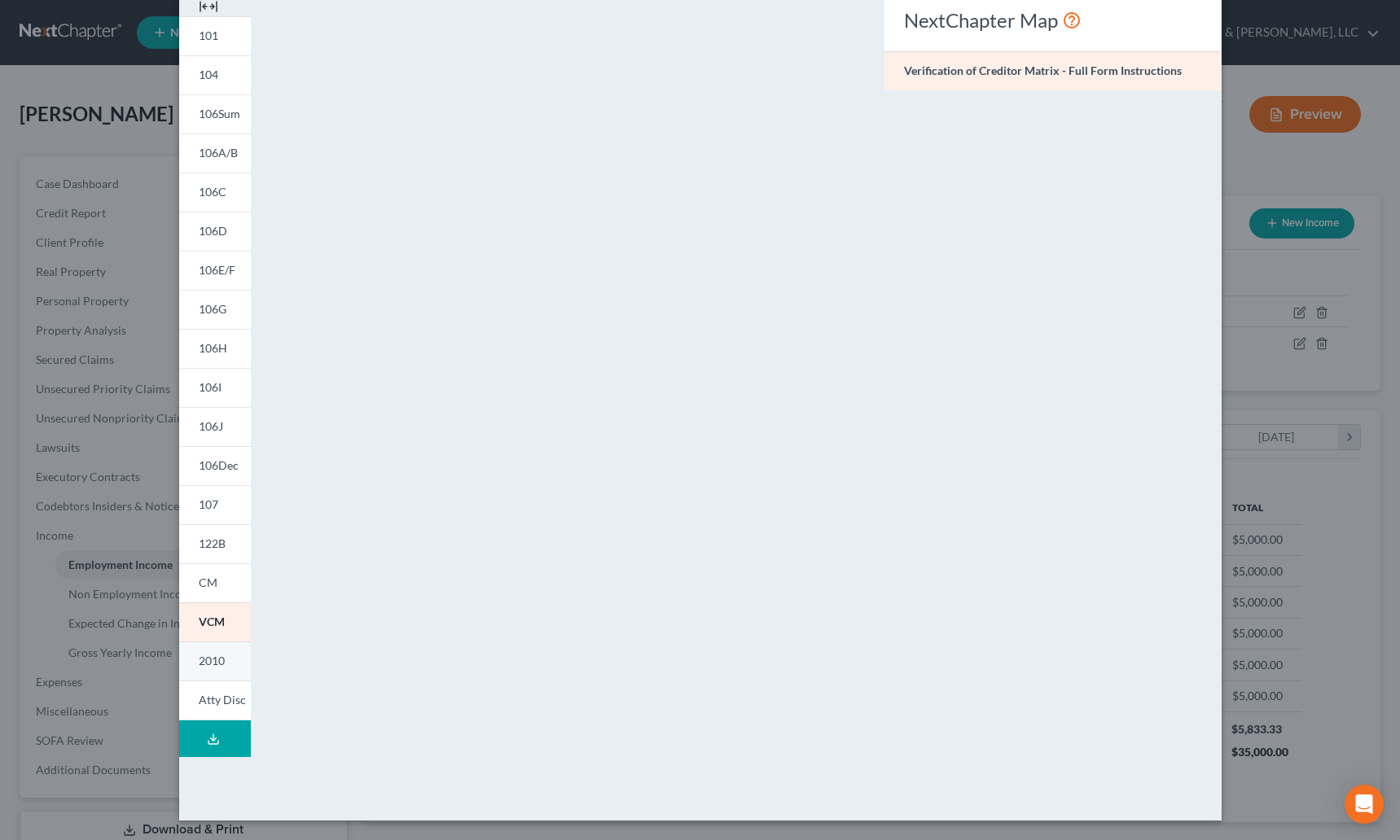
click at [211, 651] on link "2010" at bounding box center [215, 660] width 72 height 39
click at [202, 615] on span "VCM" at bounding box center [212, 621] width 27 height 14
click at [200, 580] on span "CM" at bounding box center [208, 583] width 19 height 14
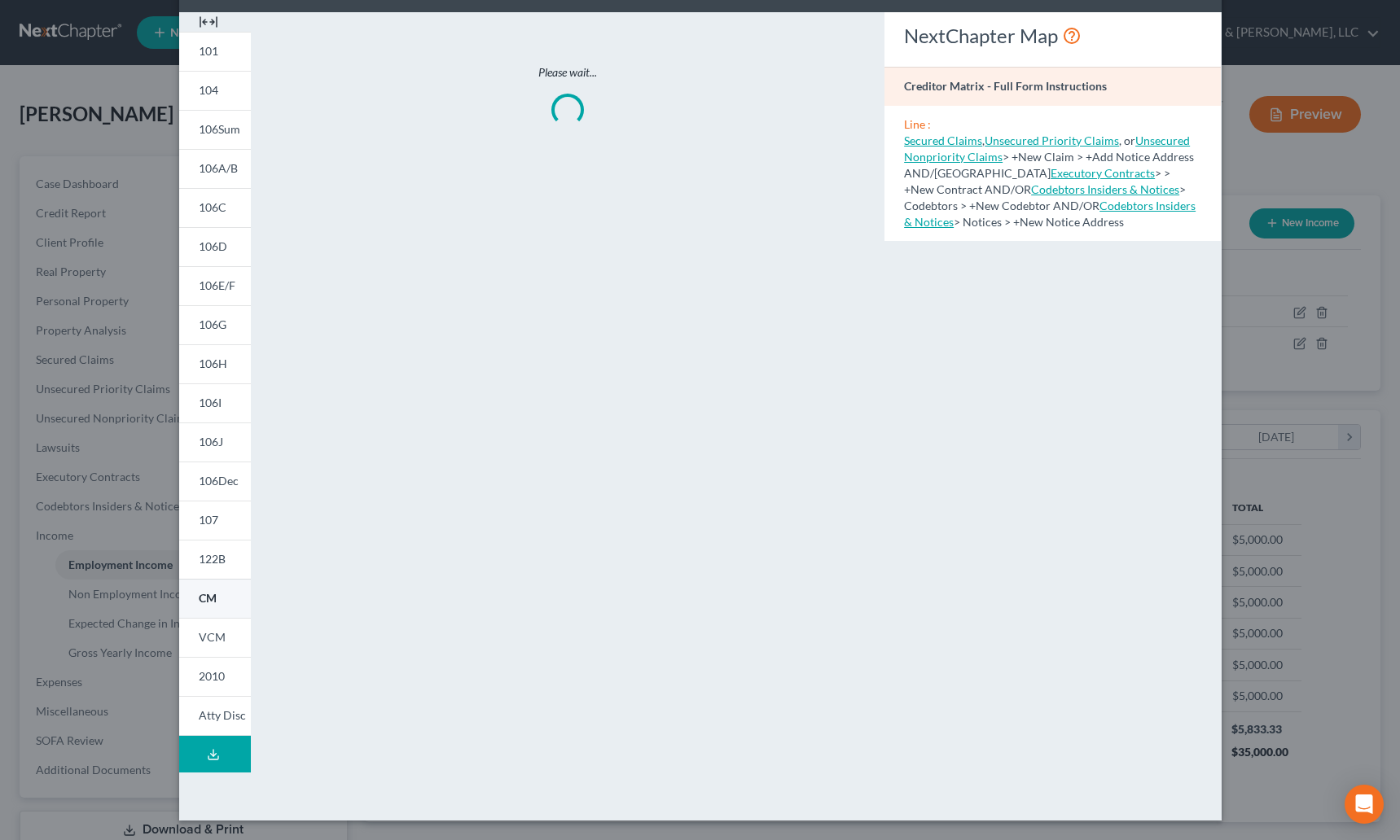
scroll to position [63, 0]
click at [201, 566] on span "122B" at bounding box center [212, 559] width 27 height 14
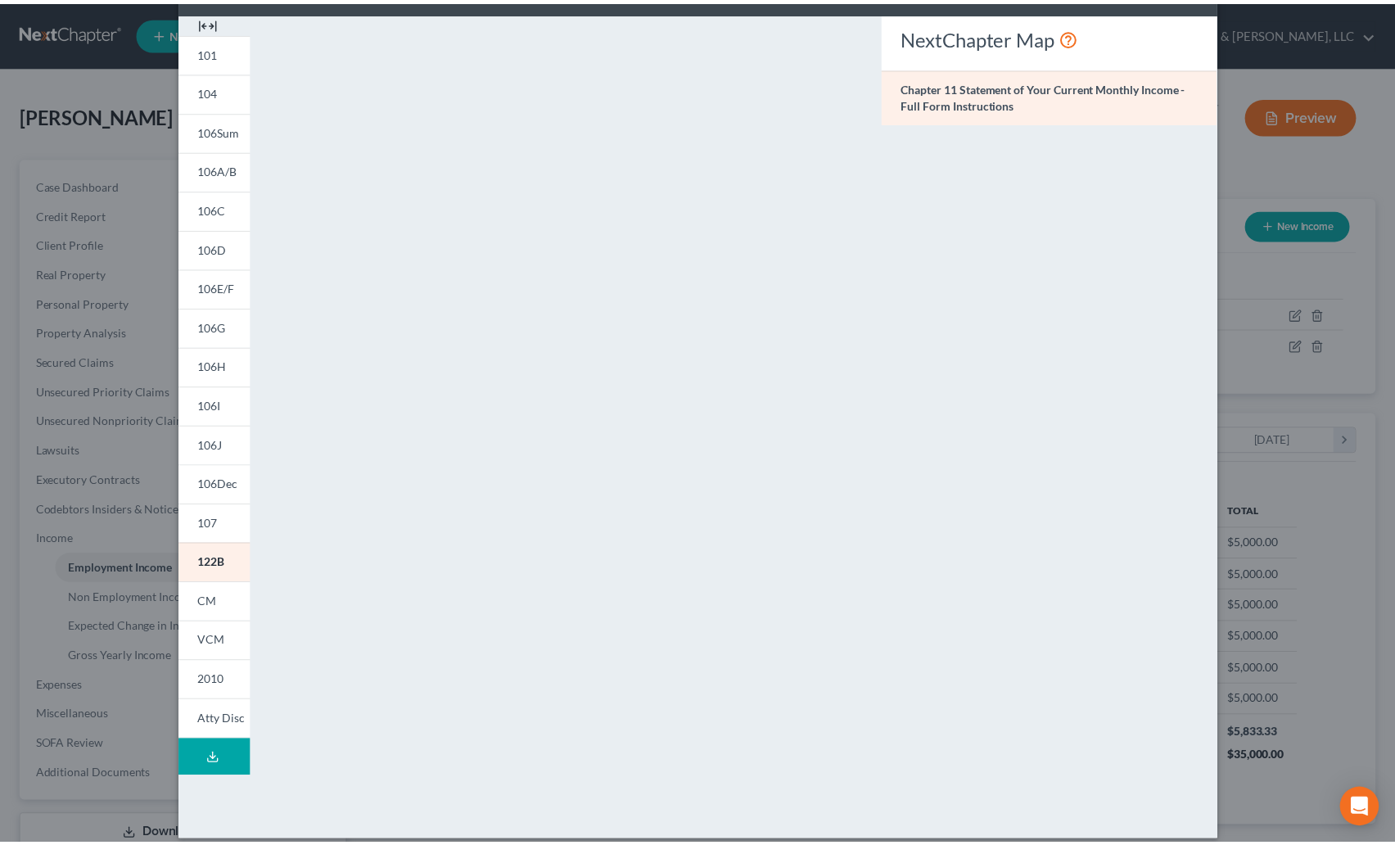
scroll to position [66, 0]
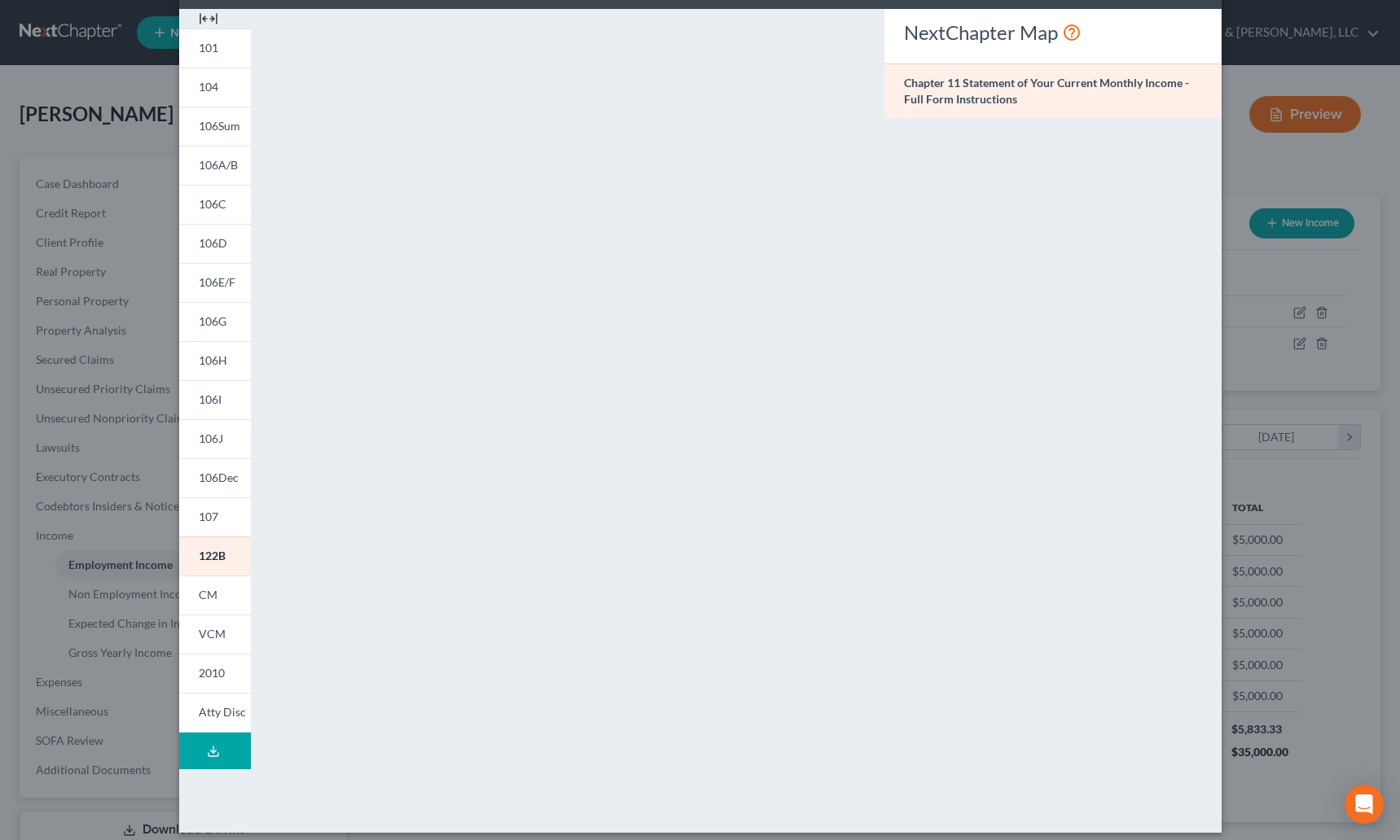
click at [1261, 153] on div "Petition Preview Chapter 11 Statement of Your Current Monthly Income × 101 104 …" at bounding box center [700, 420] width 1400 height 840
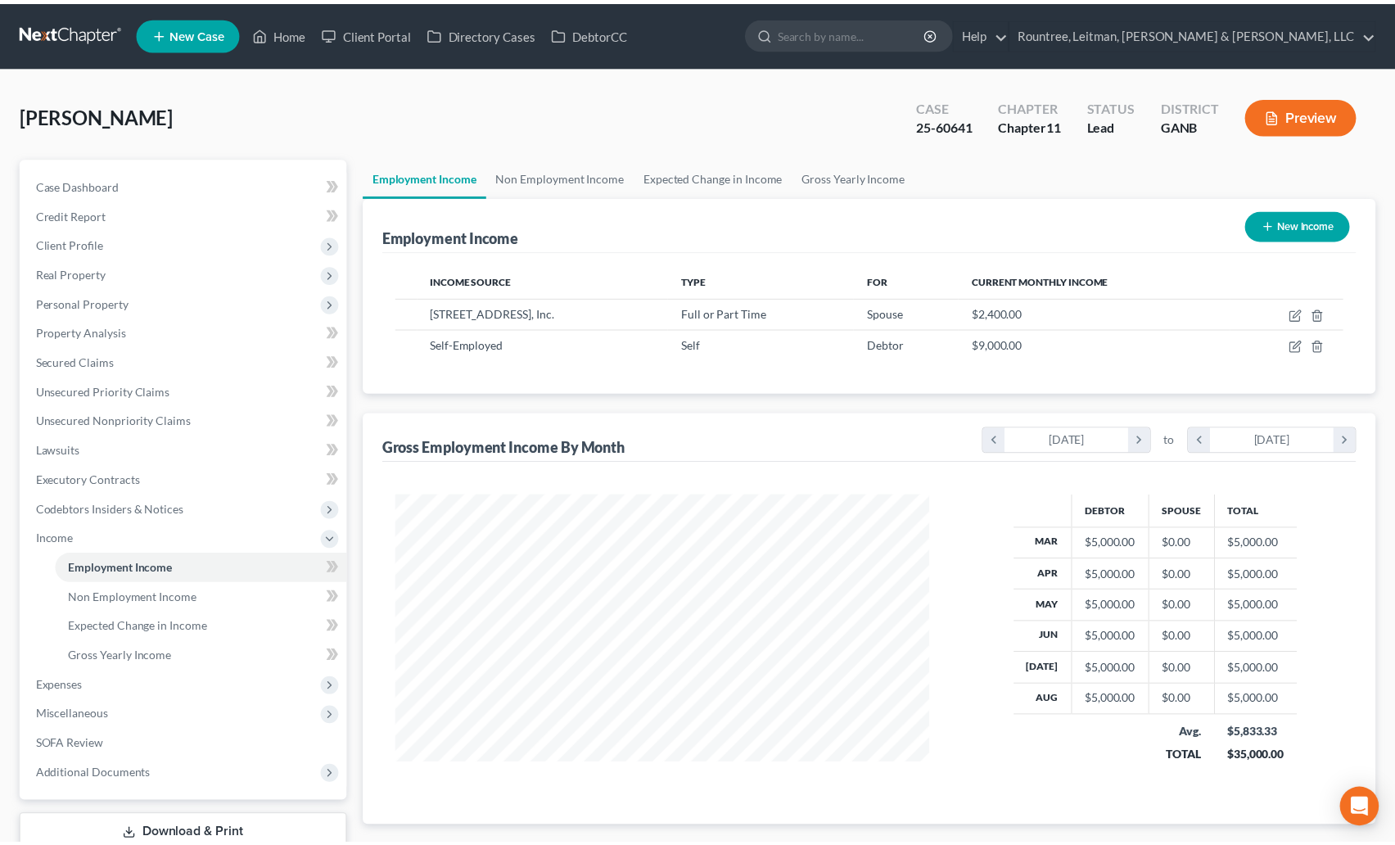
scroll to position [818554, 818276]
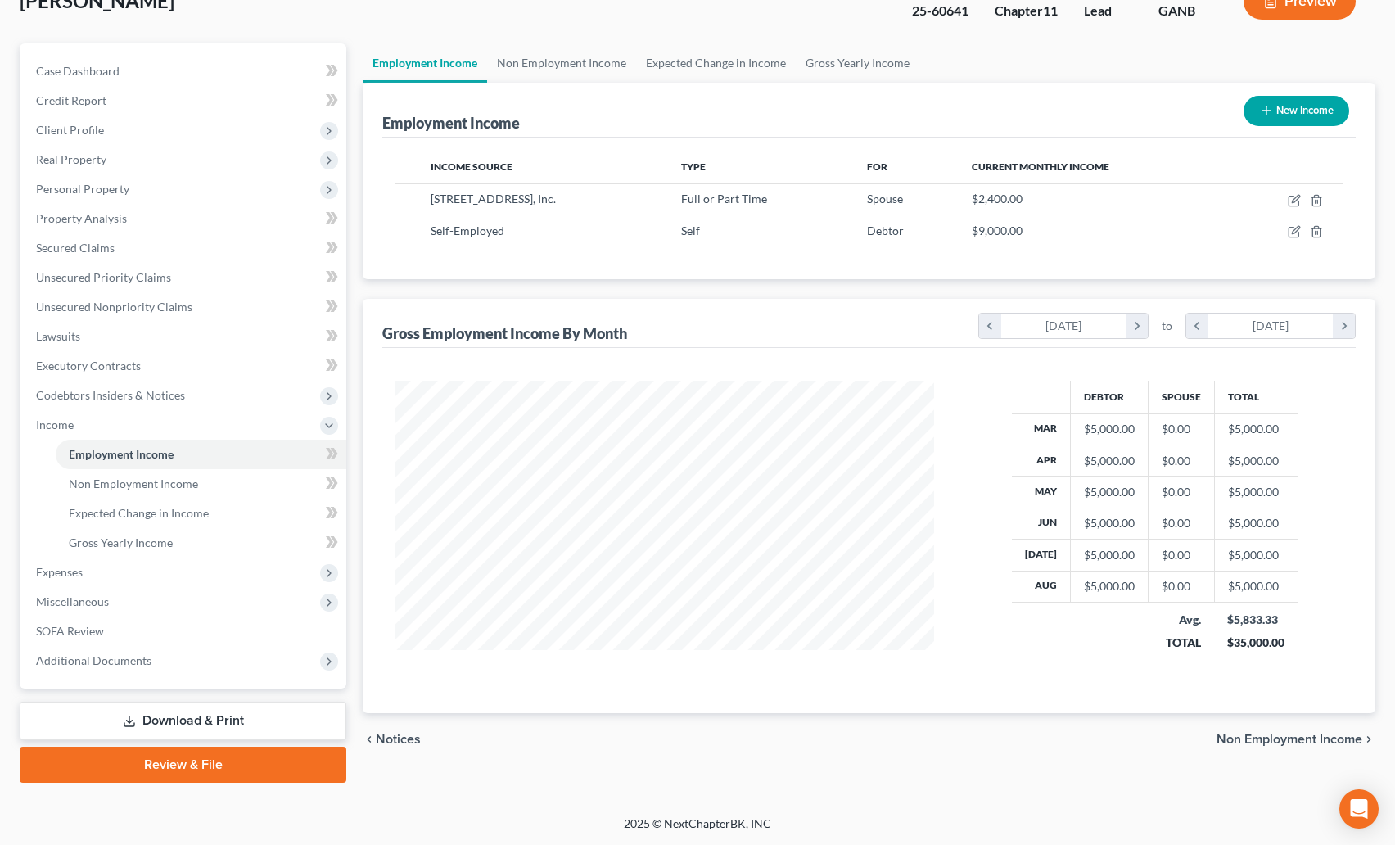
click at [224, 716] on link "Download & Print" at bounding box center [183, 721] width 327 height 38
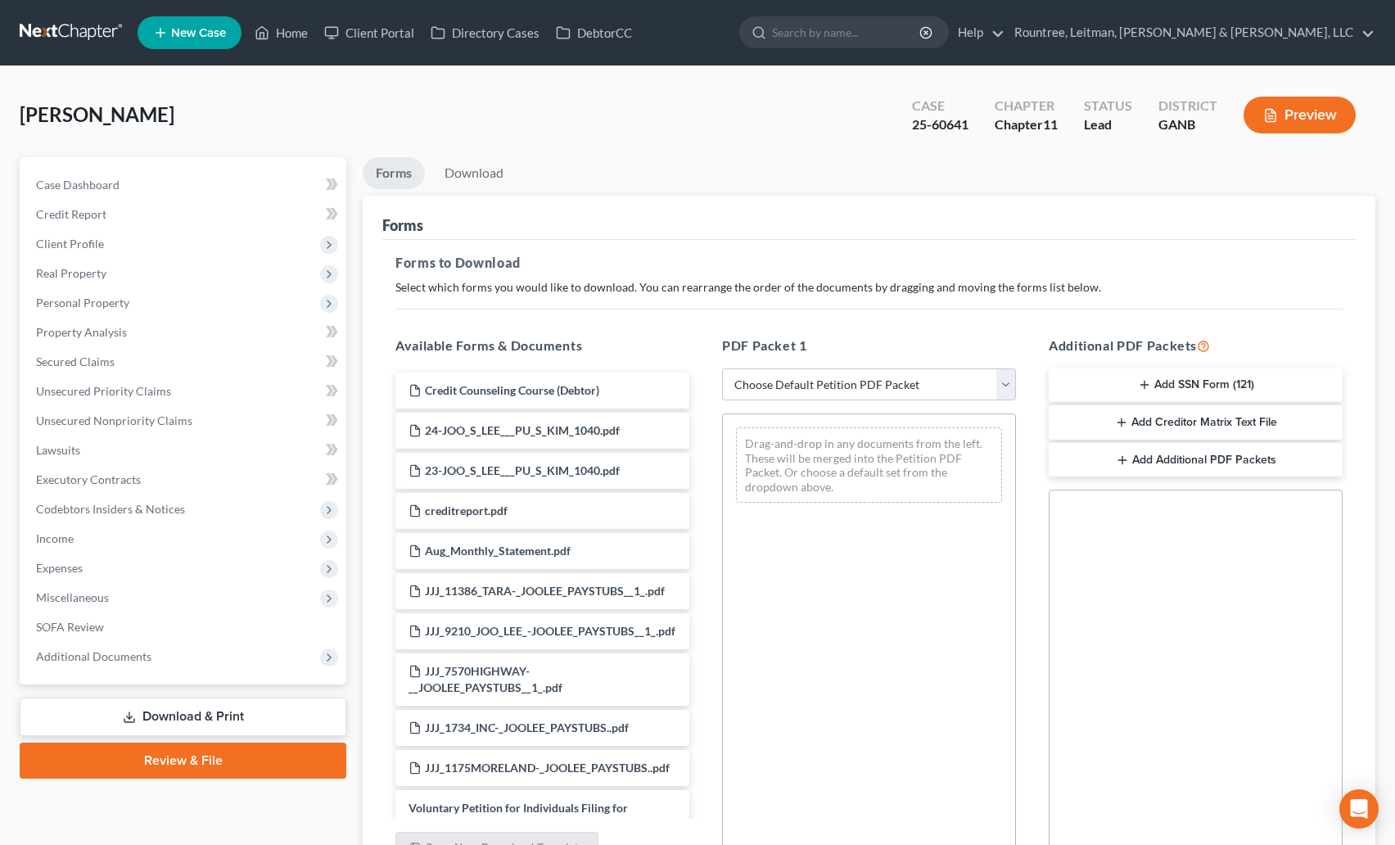
click at [831, 403] on div "PDF Packet 1 Choose Default Petition PDF Packet Complete Bankruptcy Petition (a…" at bounding box center [869, 600] width 327 height 555
click at [823, 398] on select "Choose Default Petition PDF Packet Complete Bankruptcy Petition (all forms and …" at bounding box center [869, 384] width 294 height 33
select select "0"
click at [722, 368] on select "Choose Default Petition PDF Packet Complete Bankruptcy Petition (all forms and …" at bounding box center [869, 384] width 294 height 33
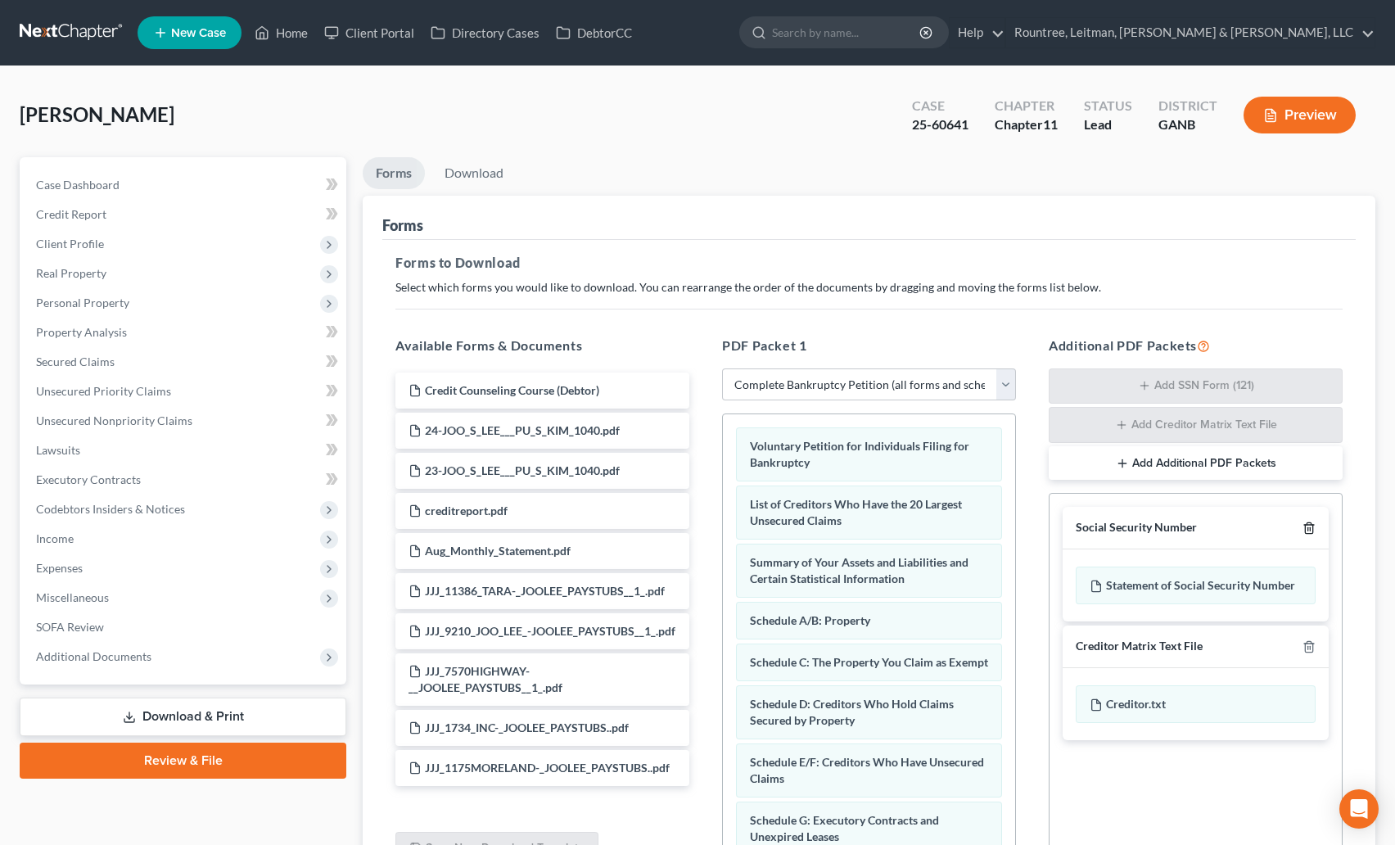
click at [1312, 525] on icon "button" at bounding box center [1308, 528] width 7 height 11
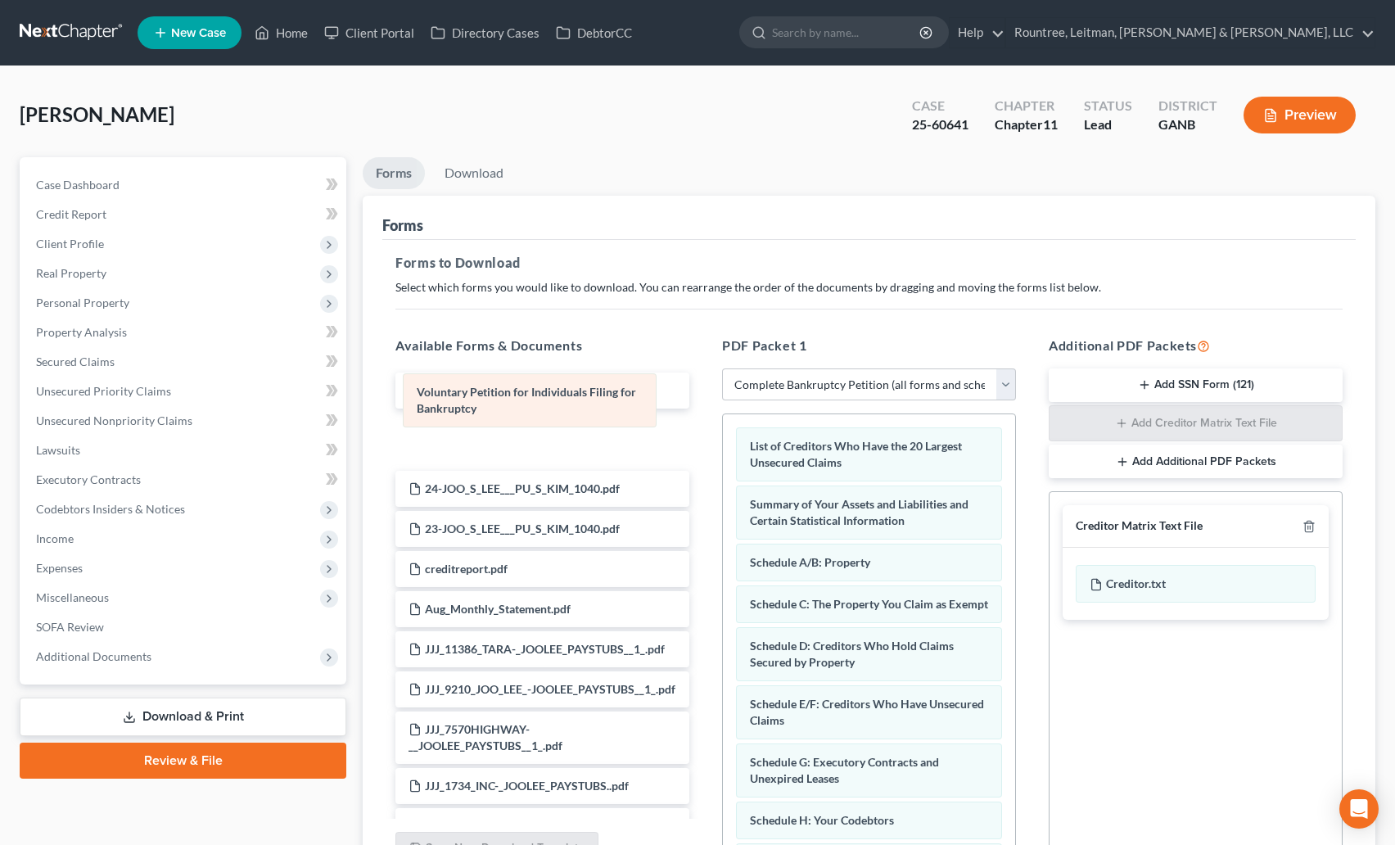
drag, startPoint x: 882, startPoint y: 454, endPoint x: 549, endPoint y: 400, distance: 337.6
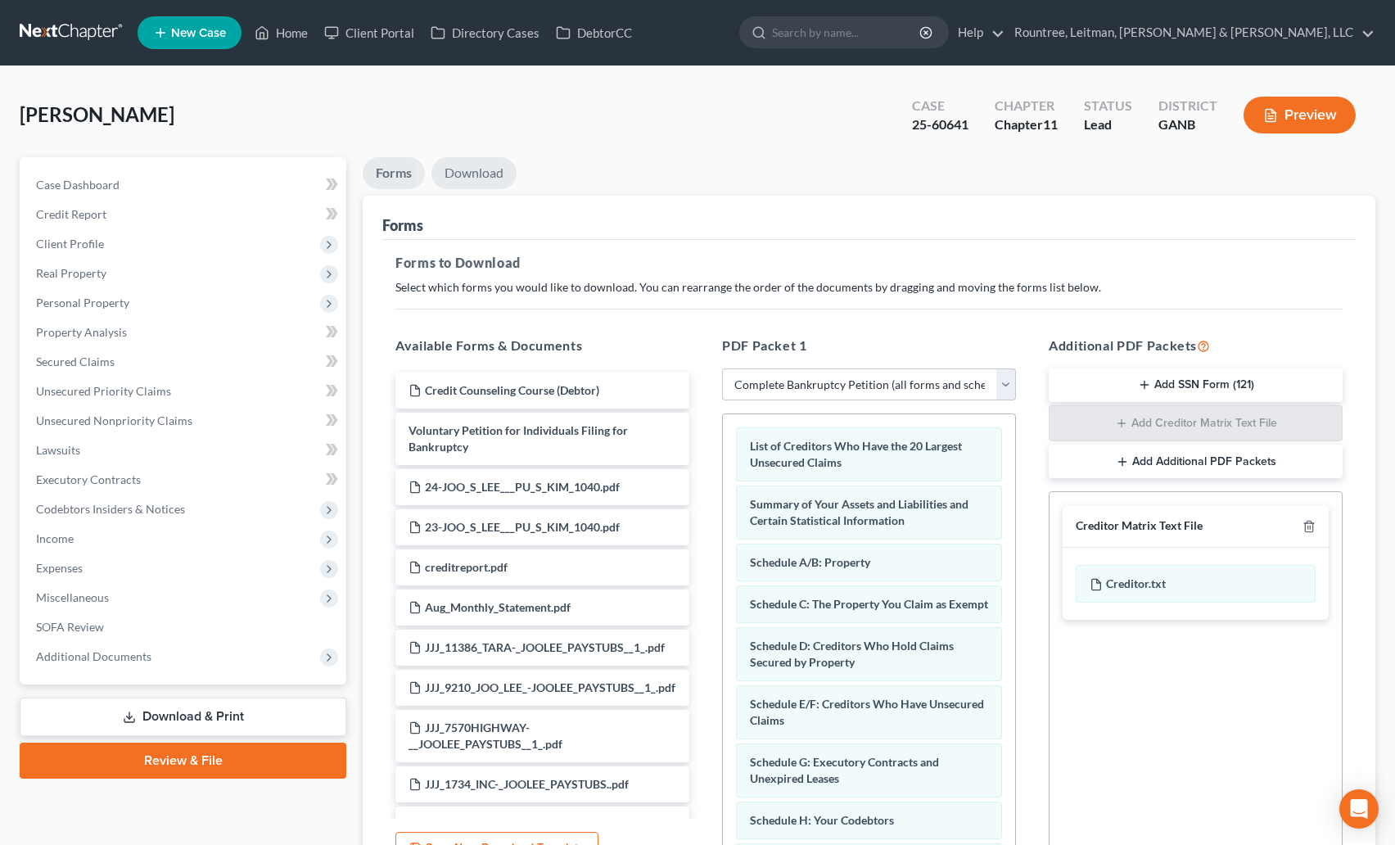
click at [464, 177] on link "Download" at bounding box center [474, 173] width 85 height 32
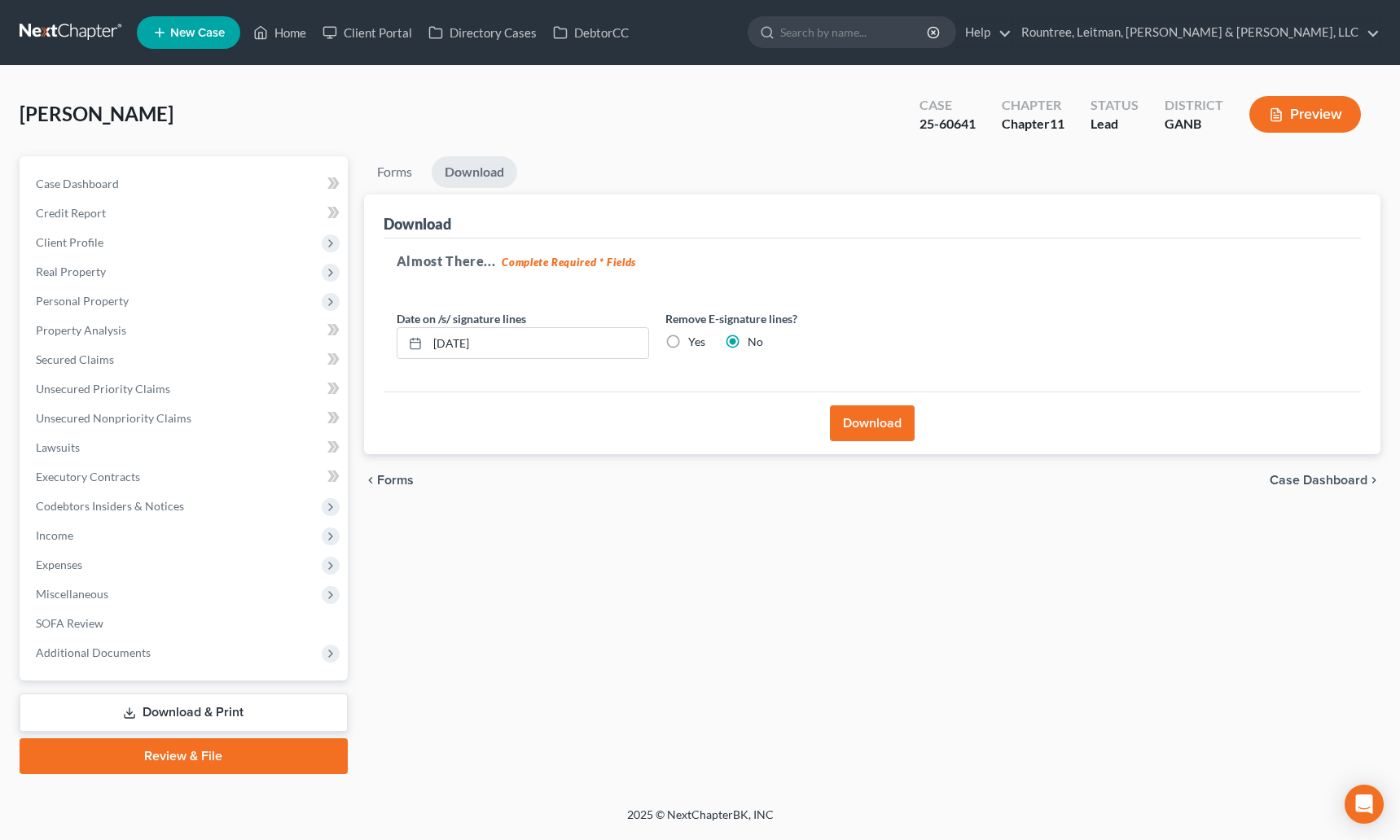
click at [880, 424] on button "Download" at bounding box center [871, 423] width 85 height 36
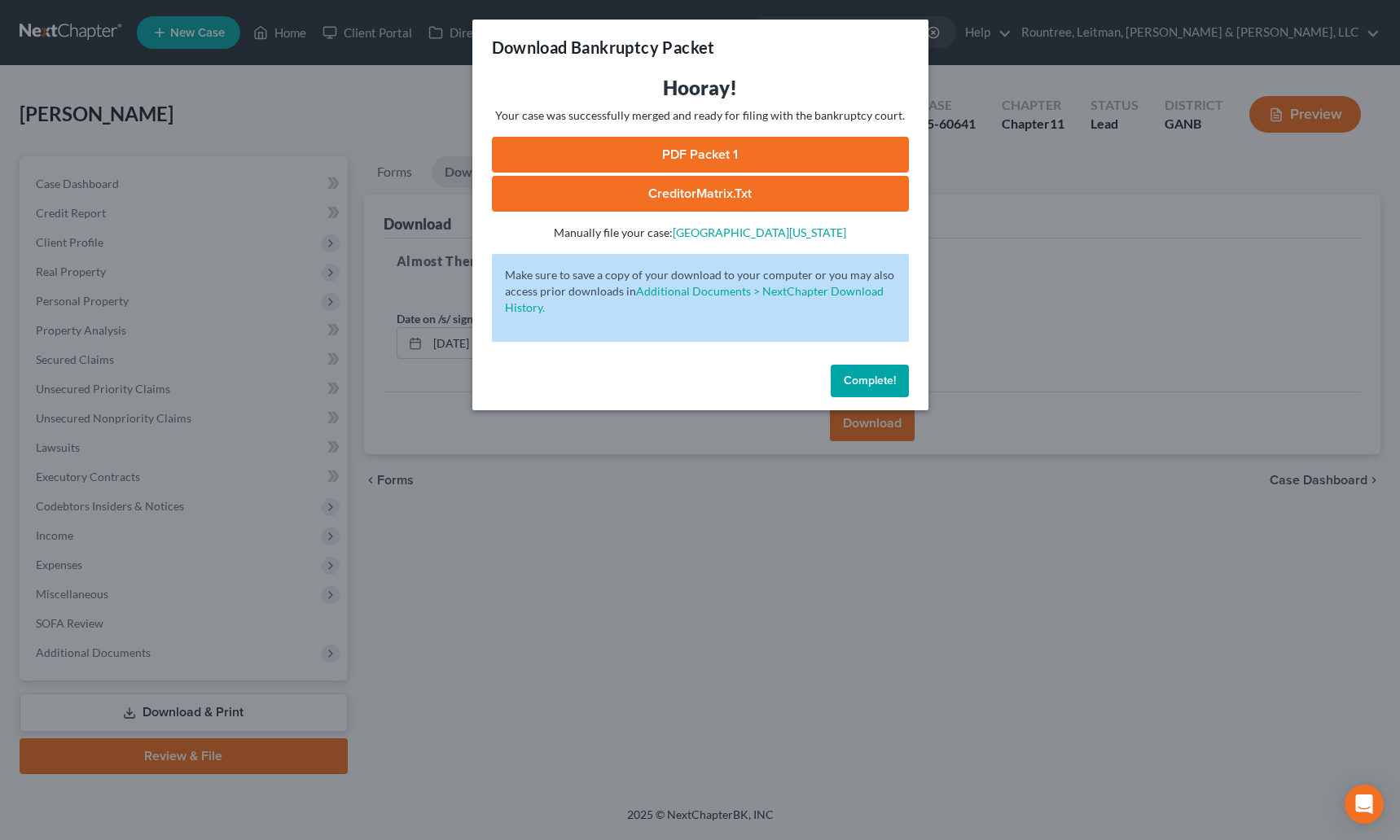
click at [777, 156] on link "PDF Packet 1" at bounding box center [700, 155] width 417 height 36
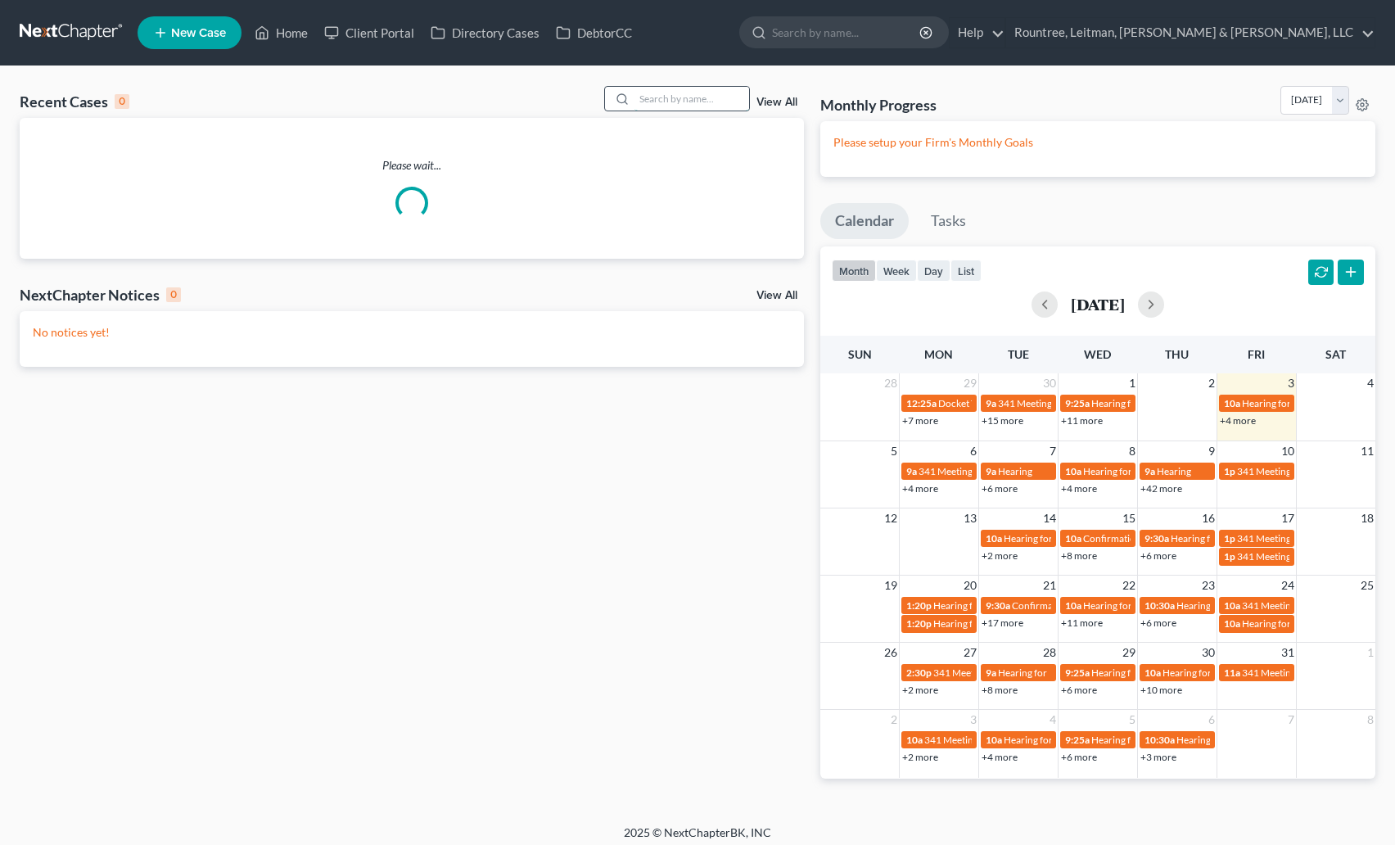
click at [654, 93] on input "search" at bounding box center [692, 99] width 115 height 24
click at [660, 93] on input "search" at bounding box center [692, 99] width 115 height 24
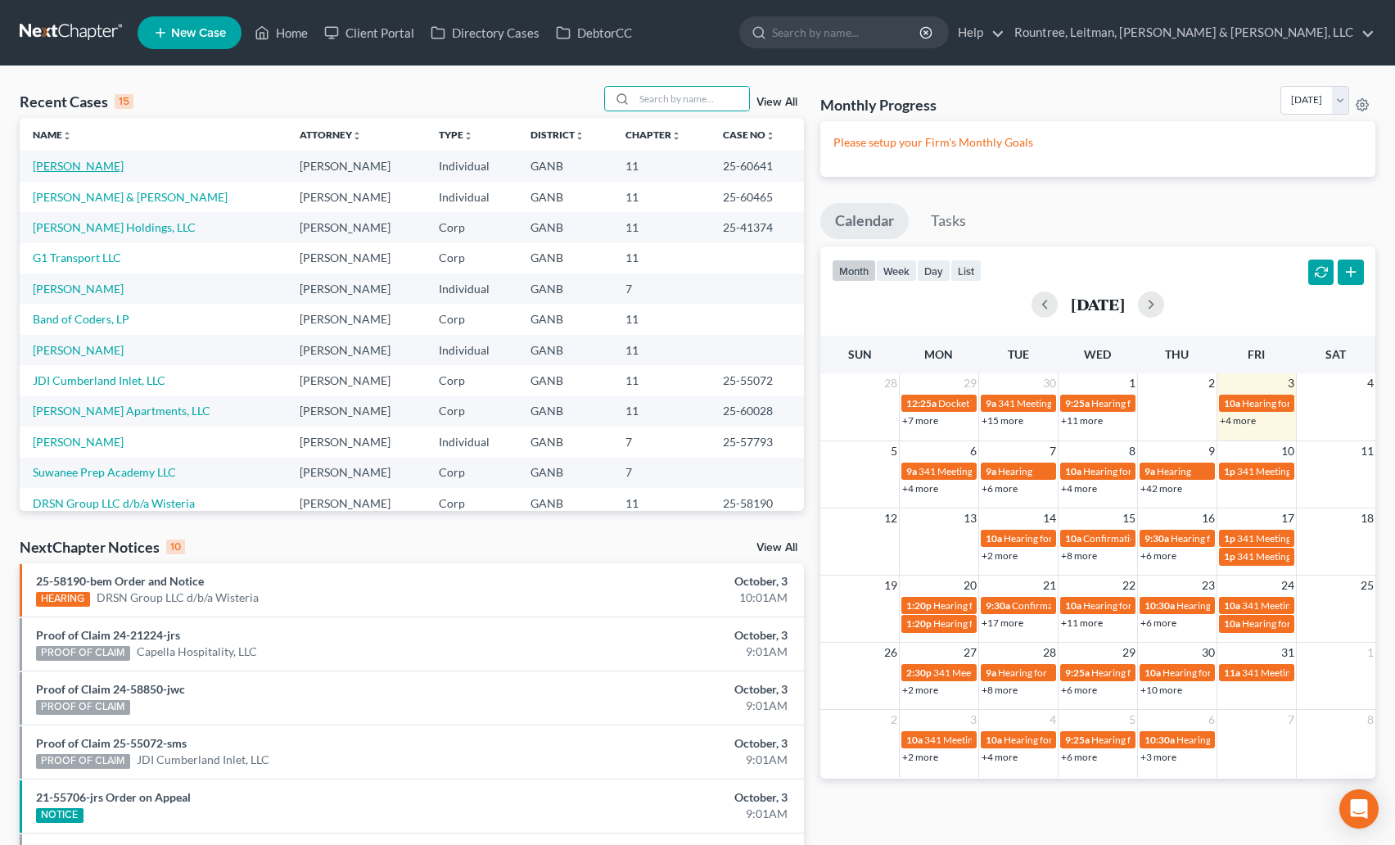
click at [68, 161] on link "[PERSON_NAME]" at bounding box center [78, 166] width 91 height 14
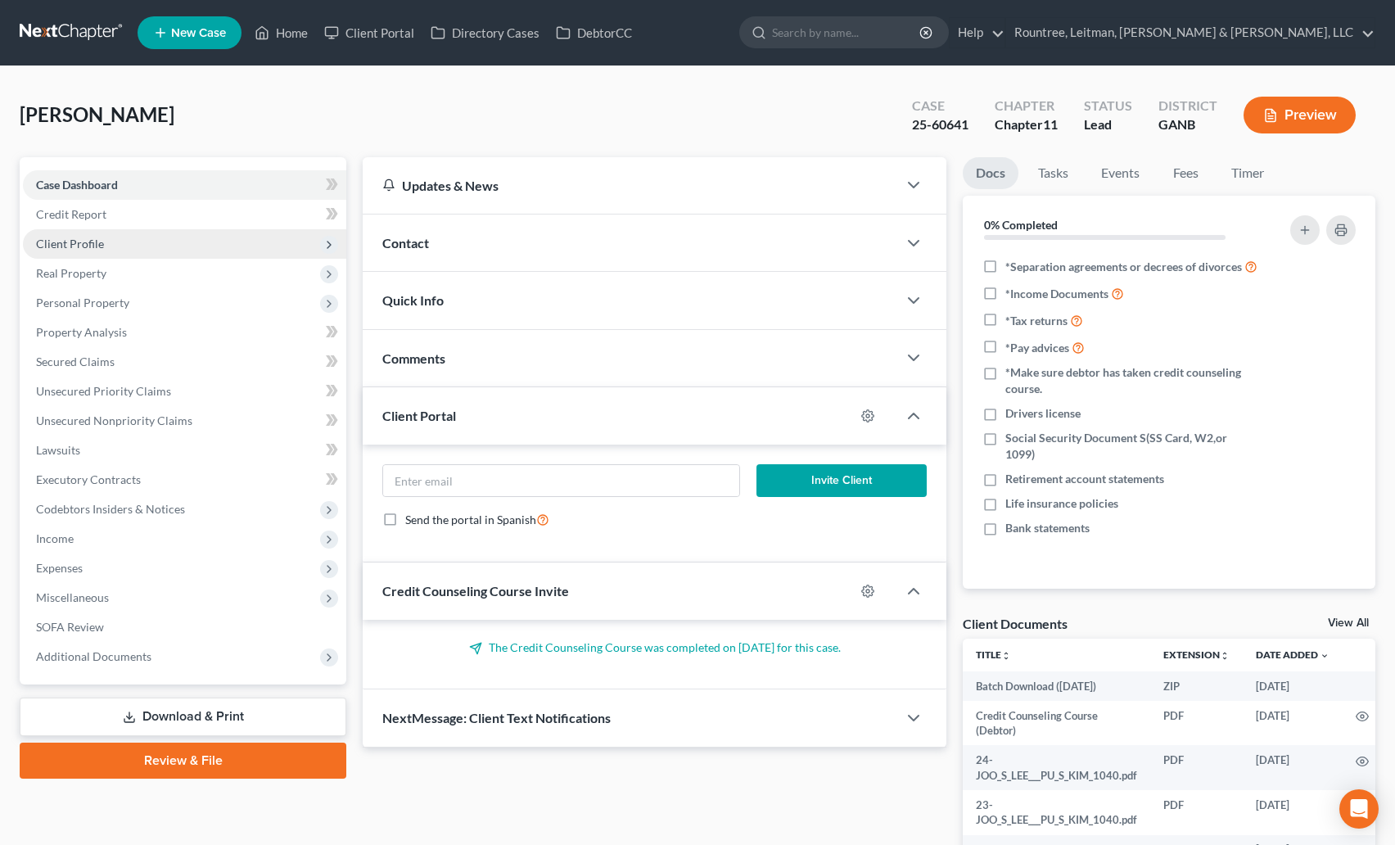
click at [84, 237] on span "Client Profile" at bounding box center [70, 244] width 68 height 14
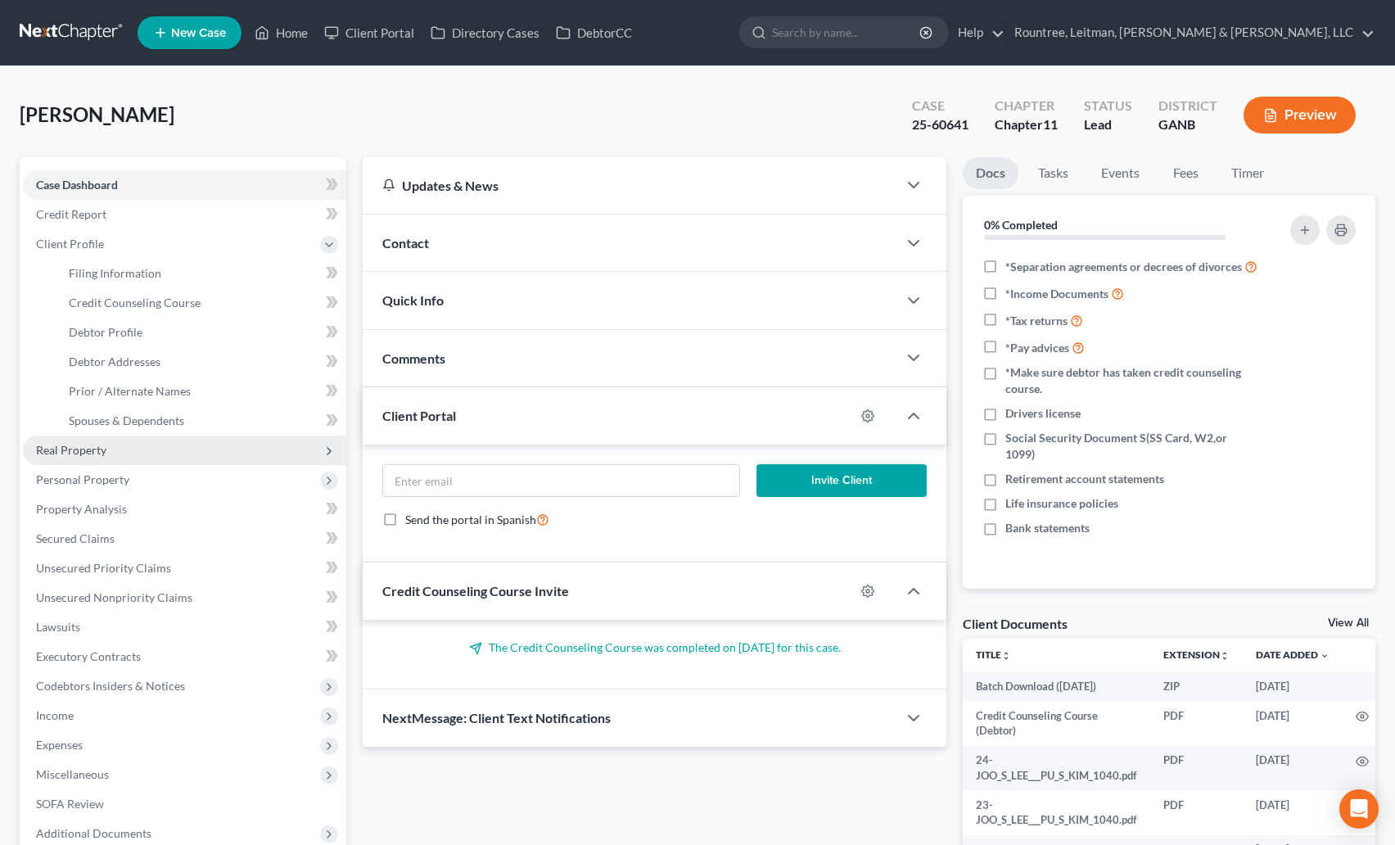
click at [99, 453] on span "Real Property" at bounding box center [71, 450] width 70 height 14
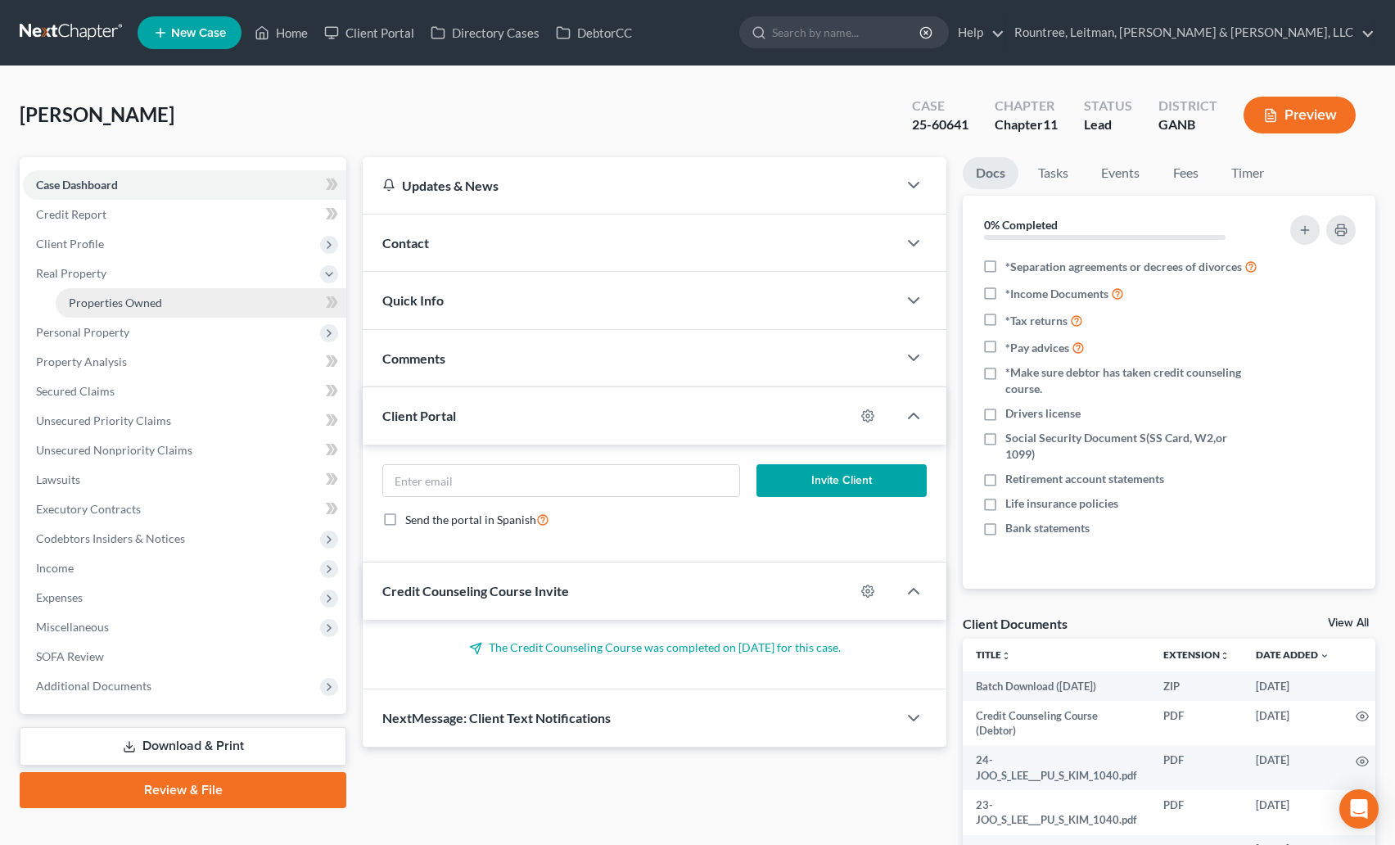
click at [133, 296] on span "Properties Owned" at bounding box center [115, 303] width 93 height 14
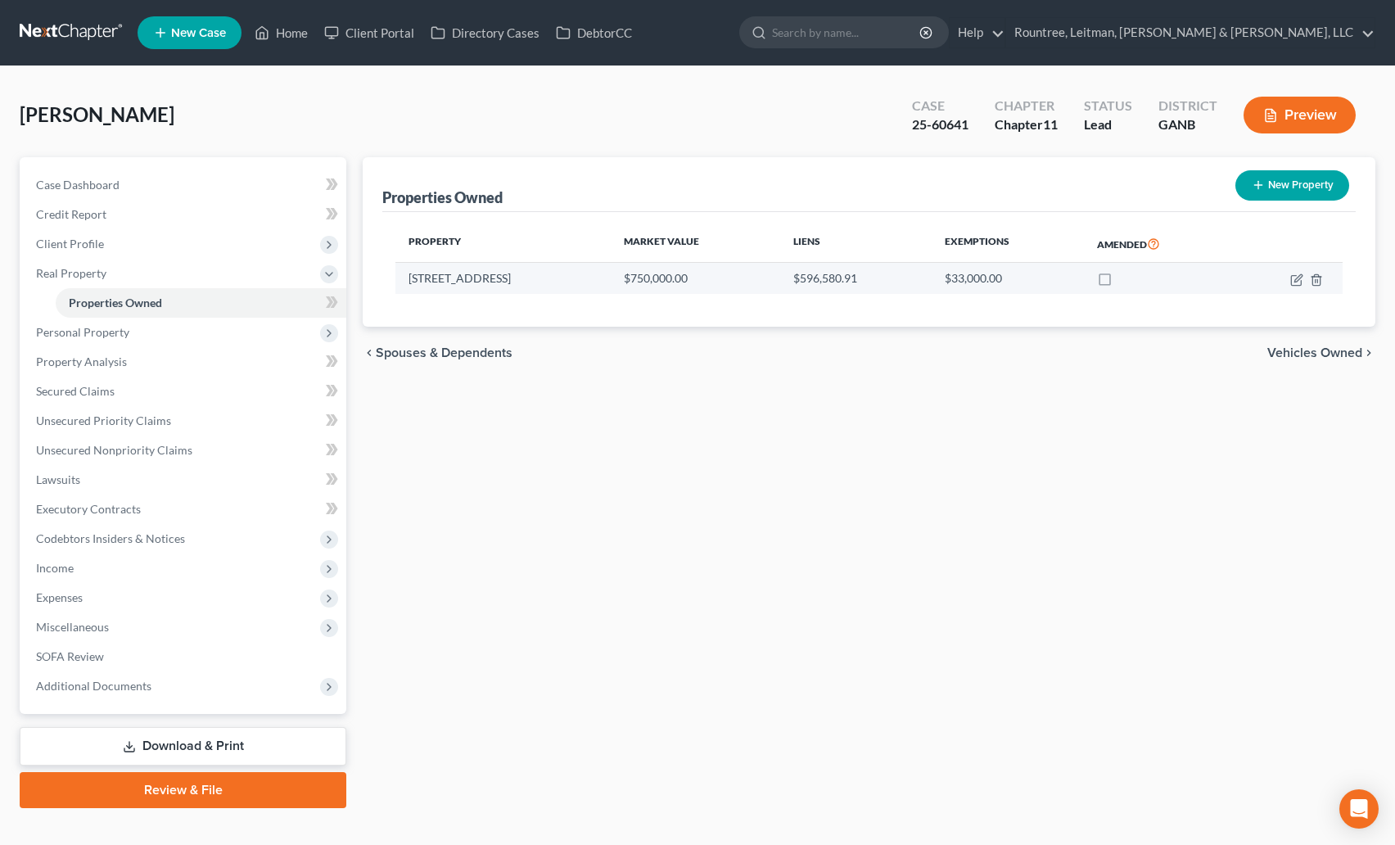
drag, startPoint x: 413, startPoint y: 278, endPoint x: 516, endPoint y: 283, distance: 103.3
click at [516, 283] on td "[STREET_ADDRESS]" at bounding box center [503, 278] width 215 height 31
click at [463, 273] on td "[STREET_ADDRESS]" at bounding box center [503, 278] width 215 height 31
drag, startPoint x: 409, startPoint y: 278, endPoint x: 550, endPoint y: 281, distance: 141.7
click at [550, 281] on td "[STREET_ADDRESS]" at bounding box center [503, 278] width 215 height 31
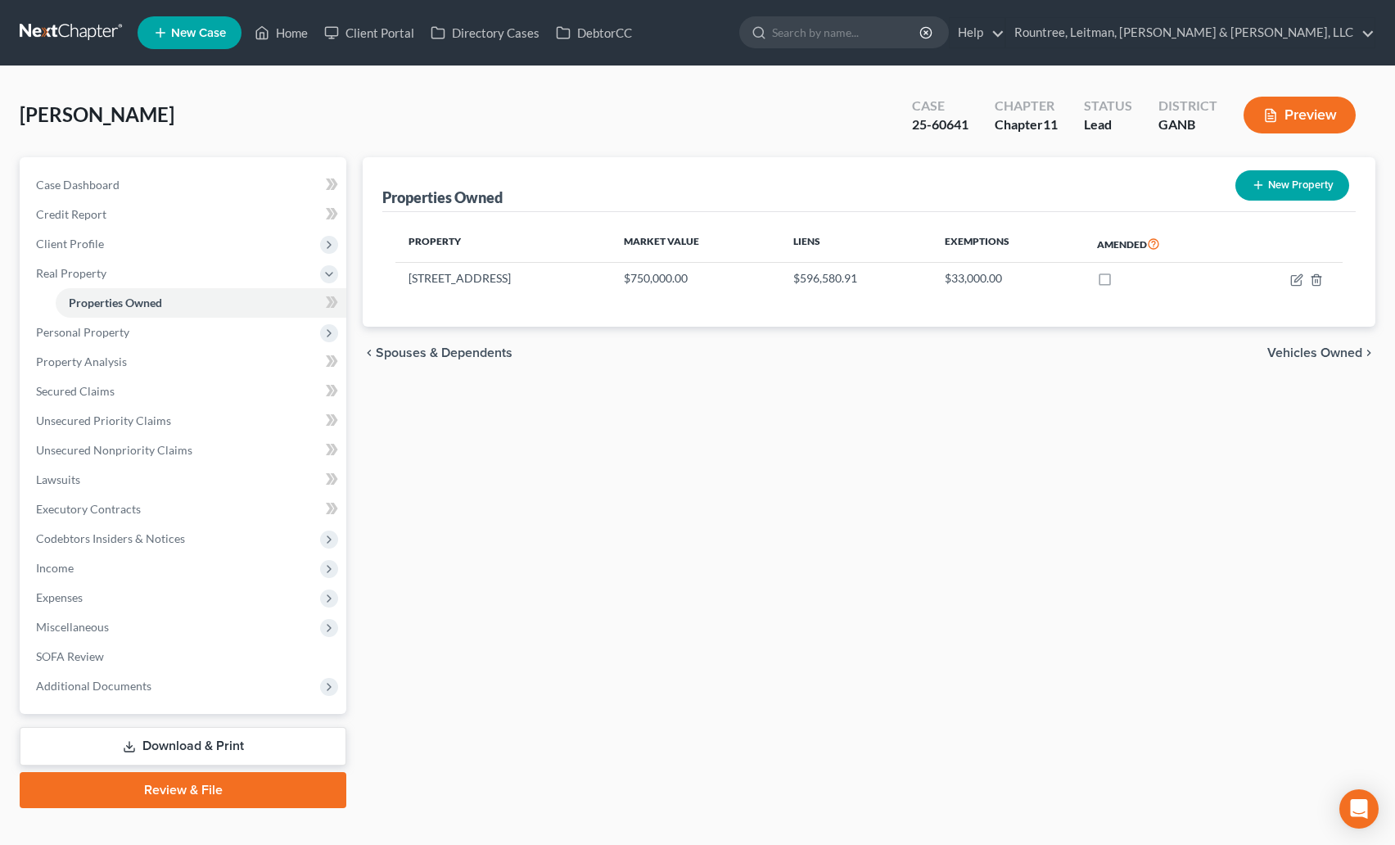
copy td "[STREET_ADDRESS]"
